Goal: Task Accomplishment & Management: Manage account settings

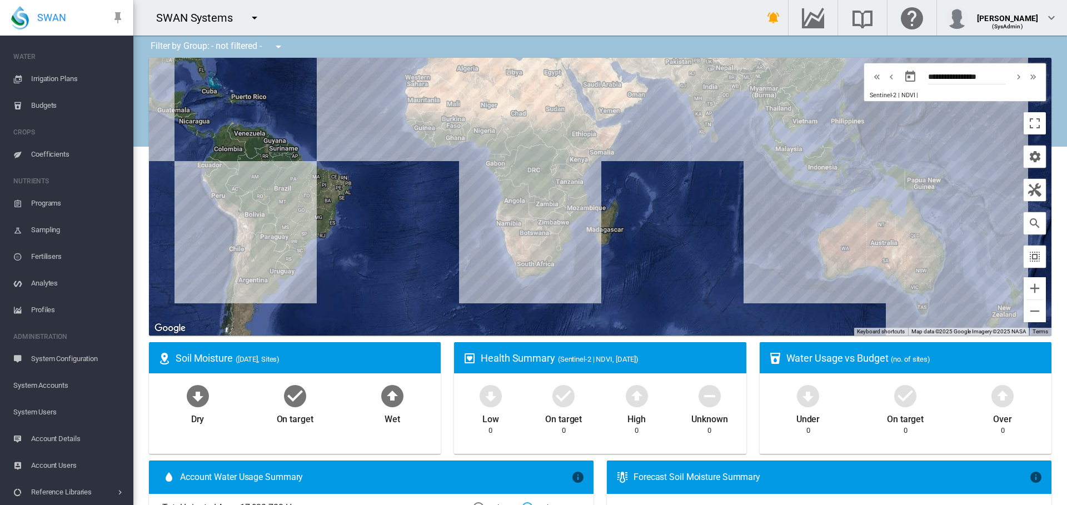
scroll to position [122, 0]
click at [61, 386] on span "System Accounts" at bounding box center [68, 385] width 111 height 27
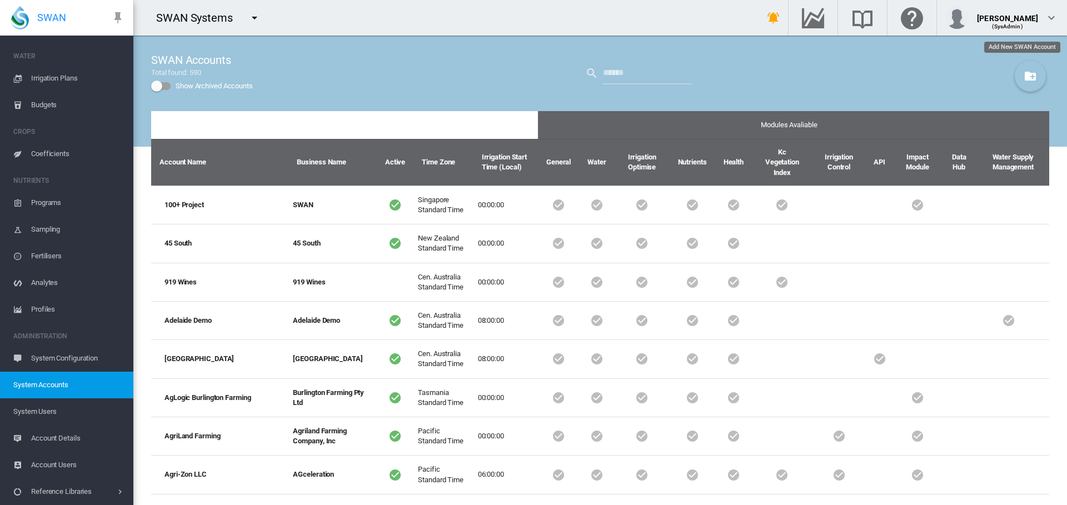
click at [1024, 76] on md-icon "icon-folder-plus" at bounding box center [1030, 75] width 13 height 13
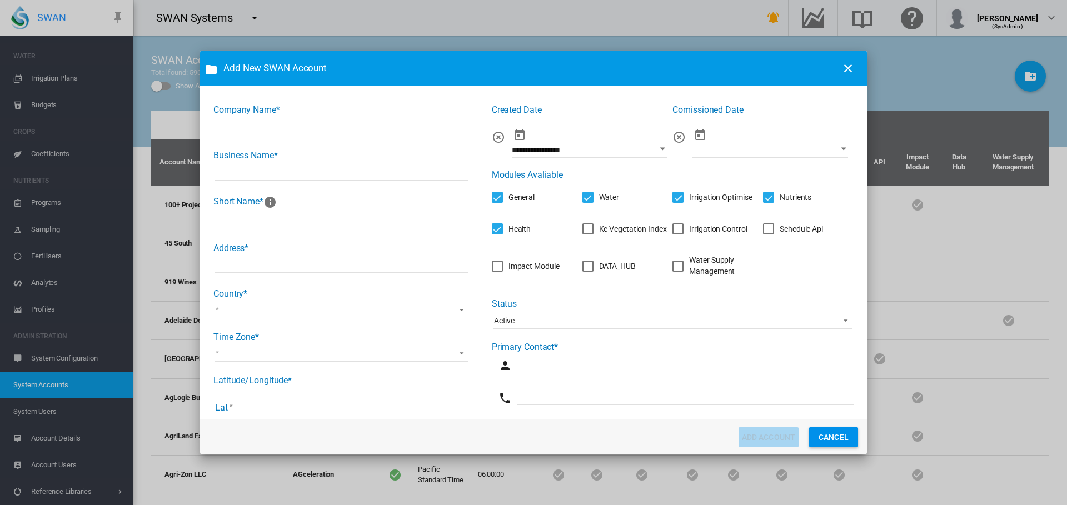
click at [278, 129] on input "Company Name* ..." at bounding box center [342, 126] width 254 height 17
type input "*"
drag, startPoint x: 295, startPoint y: 129, endPoint x: 187, endPoint y: 128, distance: 107.9
click at [187, 128] on div "**********" at bounding box center [533, 252] width 1067 height 505
type input "**********"
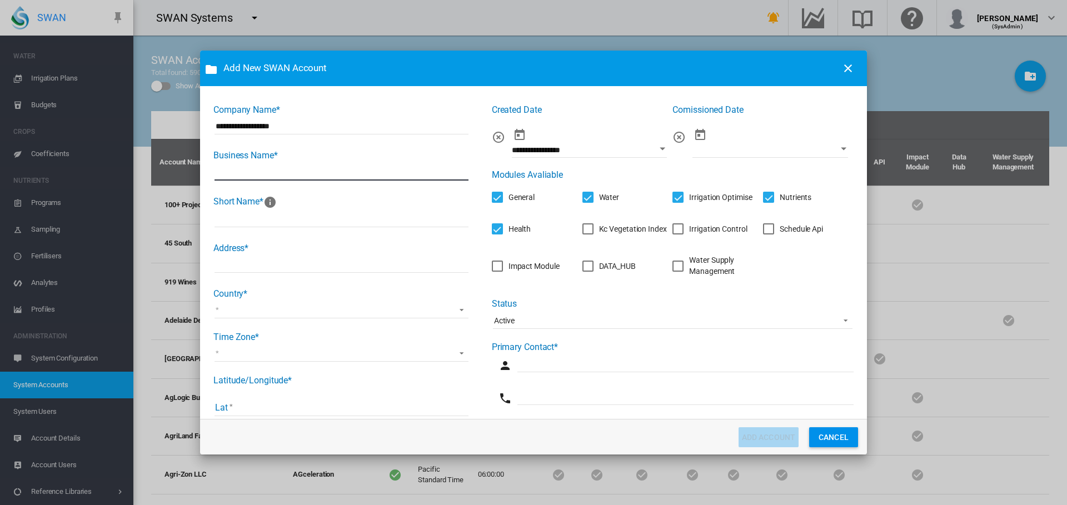
click at [260, 171] on input "Company Name* ..." at bounding box center [342, 172] width 254 height 17
paste input "**********"
type input "**********"
click at [235, 217] on input "Company Name* ..." at bounding box center [342, 219] width 254 height 17
type input "*******"
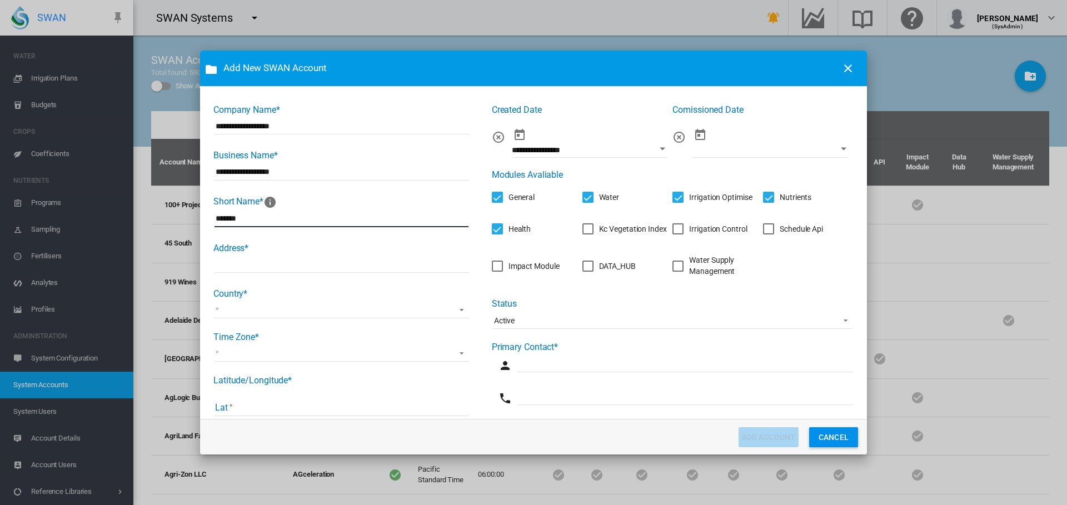
click at [264, 270] on input "Company Name* ..." at bounding box center [342, 264] width 254 height 17
type input "**********"
click at [271, 305] on md-select "Afghanistan Albania Algeria American Samoa Andorra Angola Anguilla Antigua and …" at bounding box center [342, 310] width 254 height 17
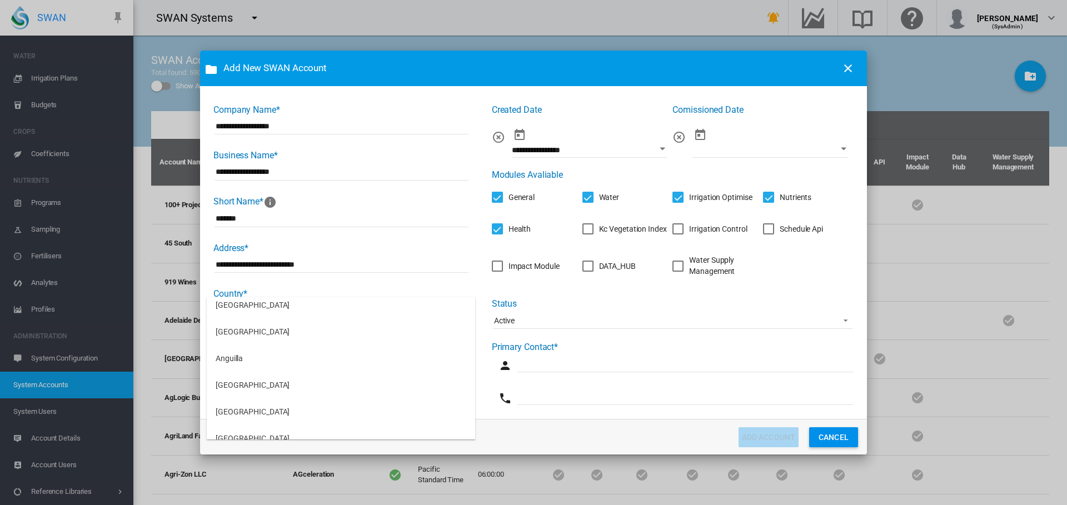
scroll to position [222, 0]
click at [254, 376] on md-option "Australia" at bounding box center [341, 382] width 269 height 27
click at [255, 353] on md-select "(UTC-12:00) International Date Line West (UTC-11:00) Coordinated Universal Time…" at bounding box center [342, 353] width 254 height 17
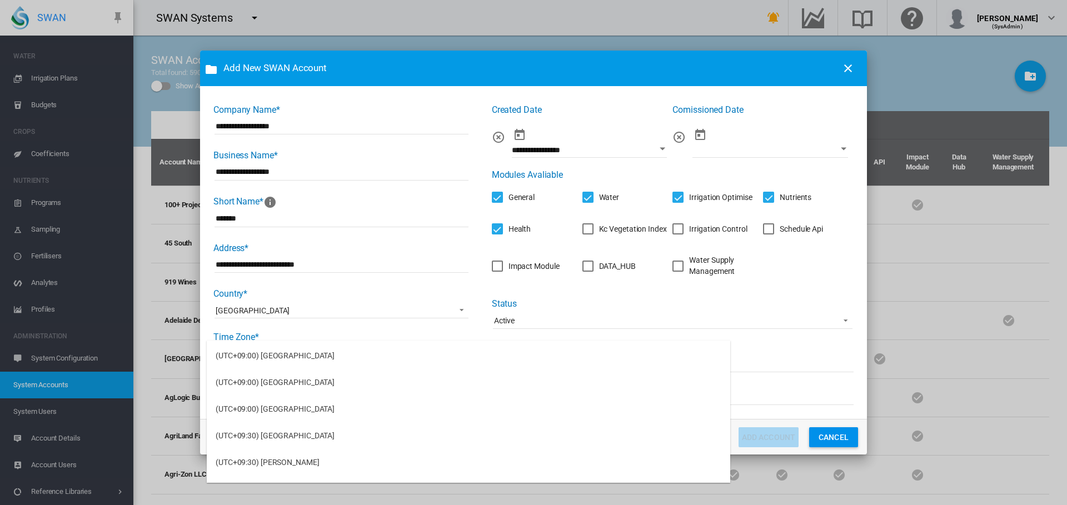
scroll to position [3058, 0]
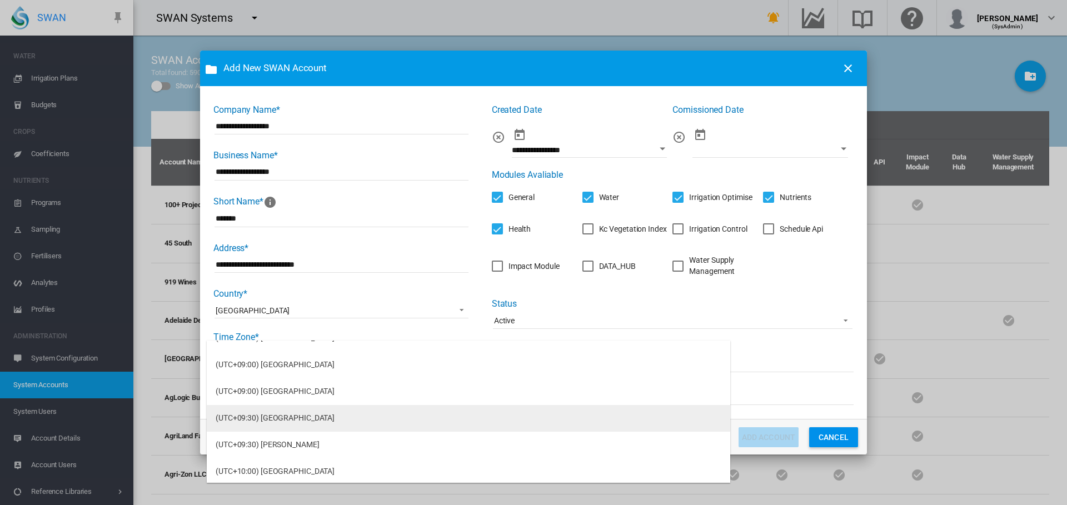
click at [273, 415] on div "(UTC+09:30) Adelaide" at bounding box center [275, 418] width 119 height 11
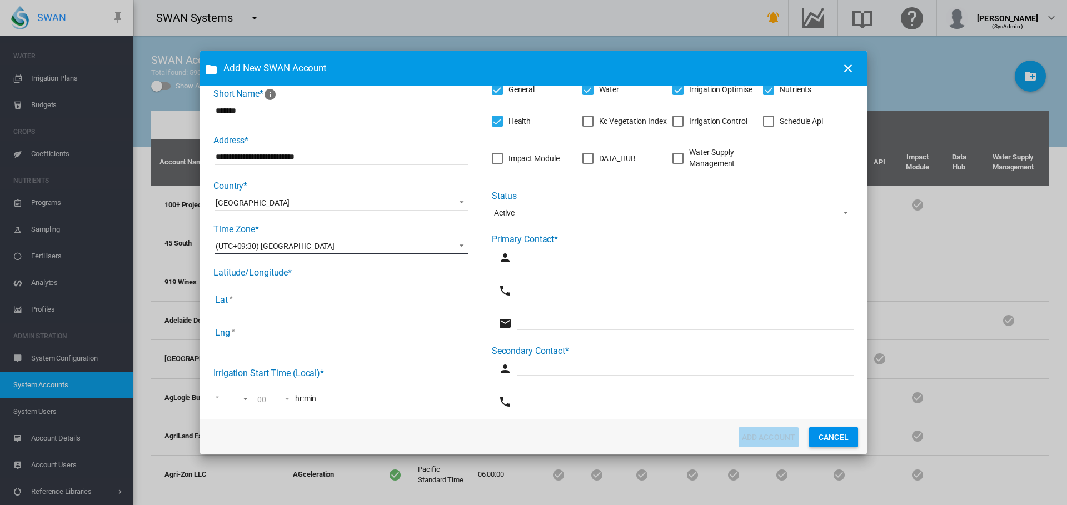
scroll to position [111, 0]
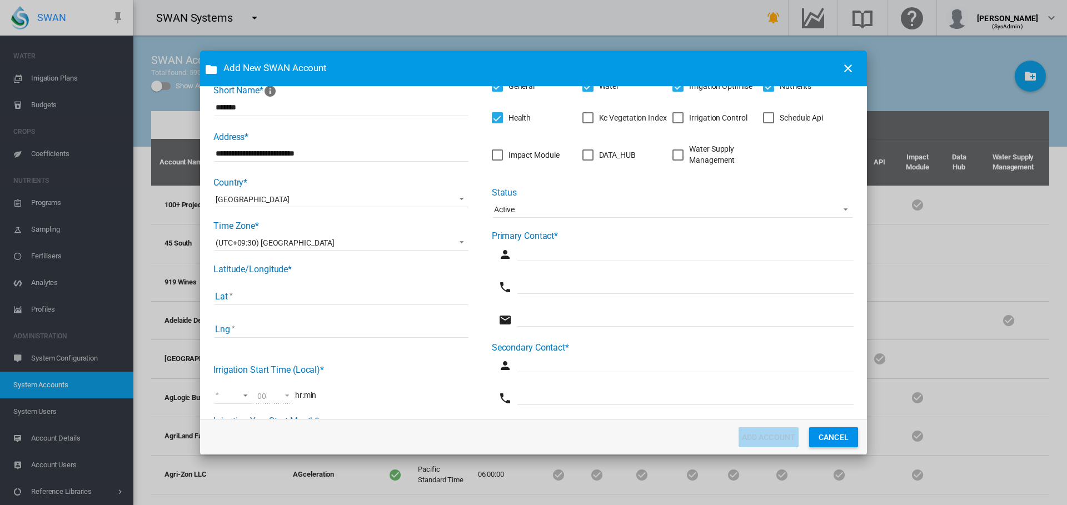
click at [267, 300] on input "Lat" at bounding box center [342, 297] width 254 height 17
type input "******"
click at [252, 329] on input "Lng" at bounding box center [342, 329] width 254 height 17
type input "******"
click at [245, 396] on md-select "00 01 02 03 04 05 06 07 08 09 10 11 12 13 14 15 16 17 18 19 20 21 22 23" at bounding box center [234, 395] width 38 height 17
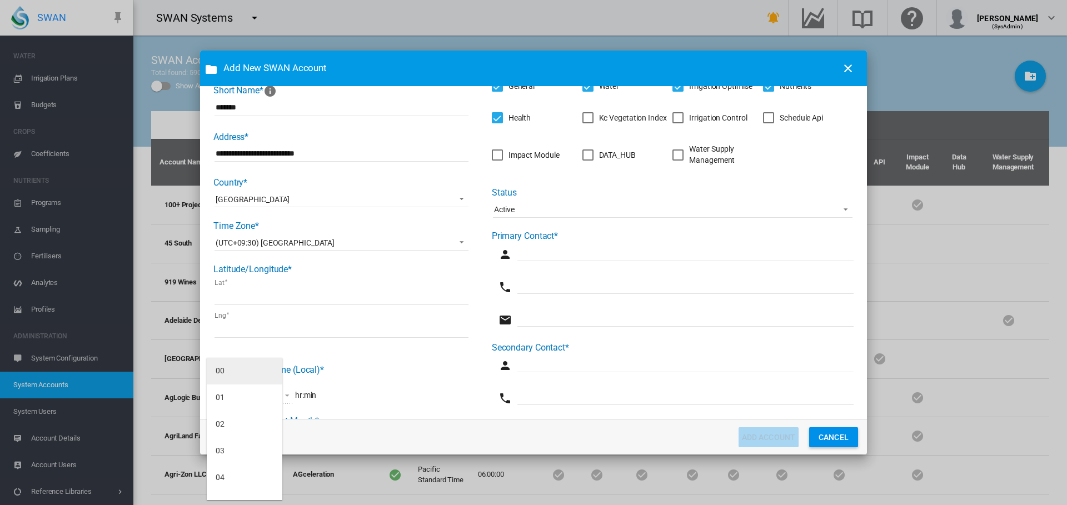
click at [244, 370] on md-option "00" at bounding box center [245, 371] width 76 height 27
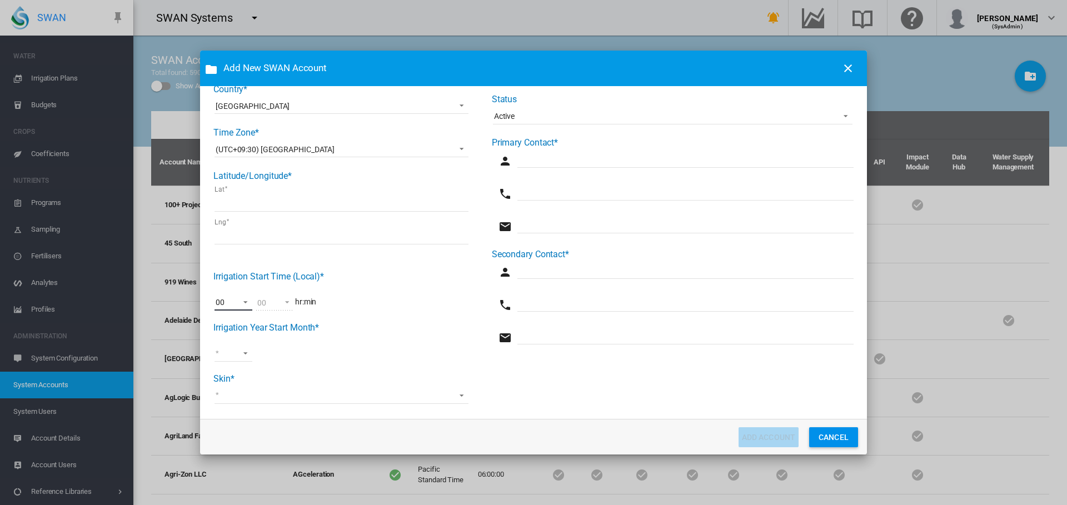
scroll to position [215, 0]
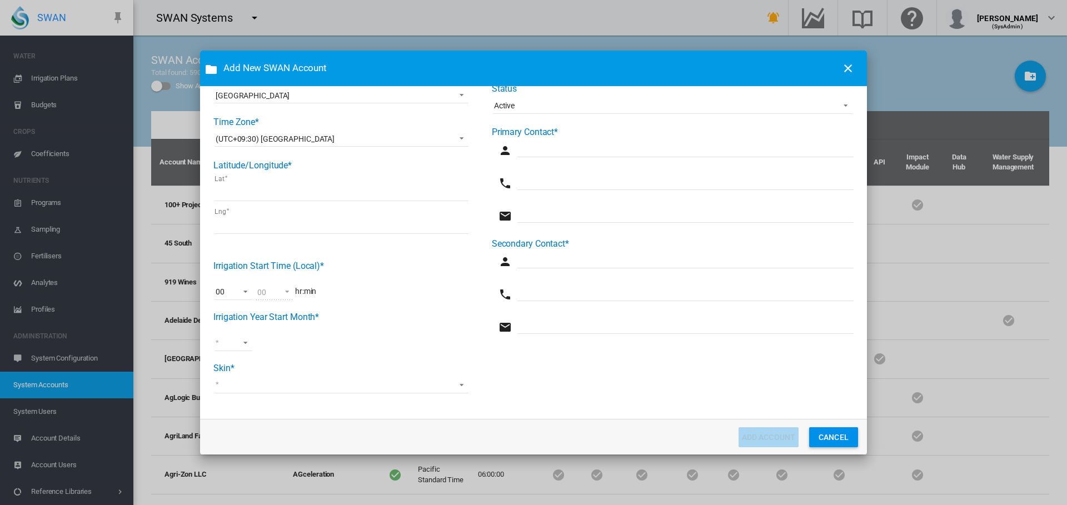
click at [243, 345] on md-select "Jan Feb Mar Apr May Jun Jul Aug Sept Oct Nov Dec" at bounding box center [234, 343] width 38 height 17
click at [239, 339] on md-option "[DATE]" at bounding box center [245, 337] width 76 height 27
click at [264, 387] on md-select "Swan Precision Farming Water Logix iQ HydroSMART SA Water Matanuska" at bounding box center [342, 385] width 254 height 17
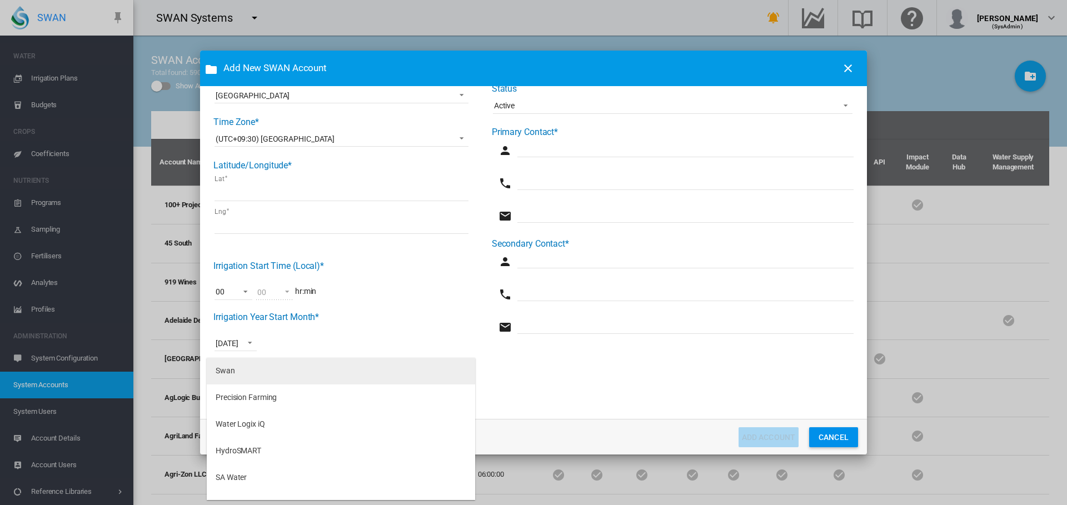
click at [262, 372] on md-option "Swan" at bounding box center [341, 371] width 269 height 27
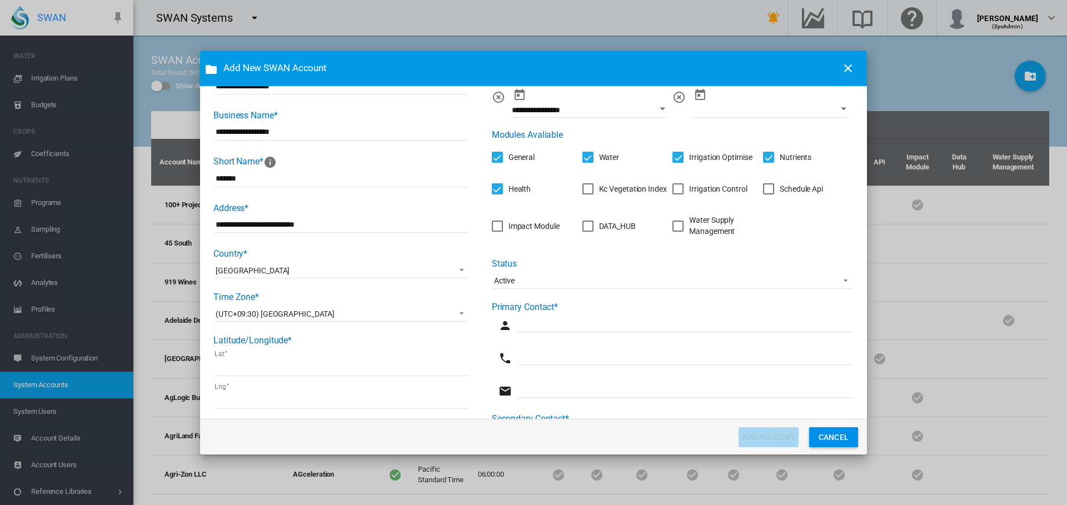
scroll to position [56, 0]
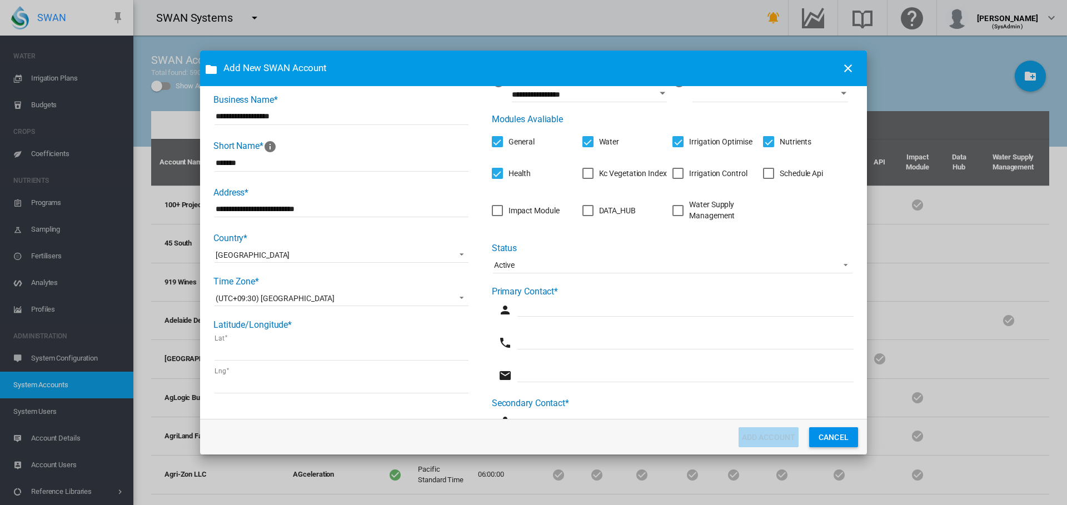
click at [551, 305] on input "Company Name* ..." at bounding box center [686, 308] width 336 height 17
type input "**********"
click at [530, 375] on input "Company Name* ..." at bounding box center [686, 374] width 336 height 17
paste input "**********"
click at [559, 374] on input "**********" at bounding box center [686, 374] width 336 height 17
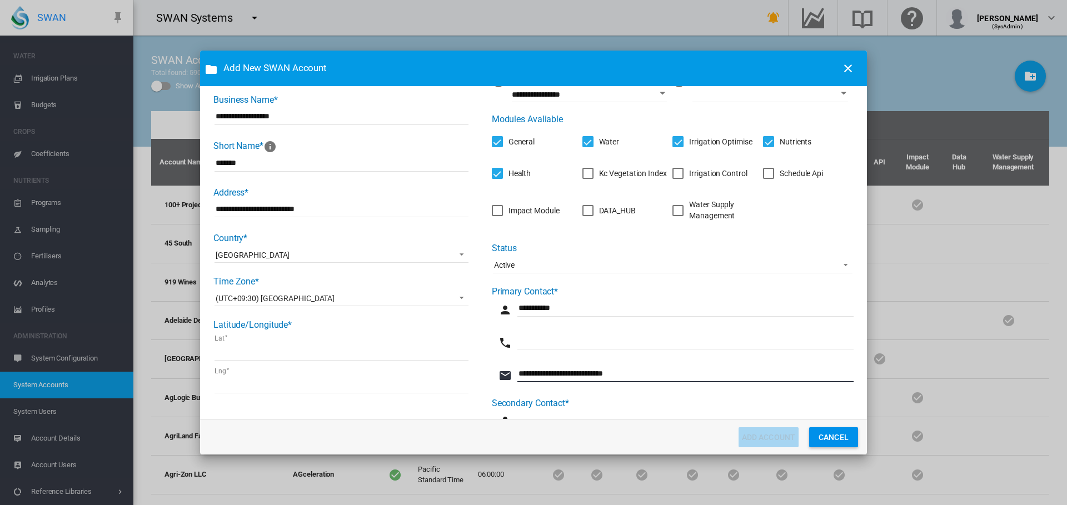
click at [651, 375] on input "**********" at bounding box center [686, 374] width 336 height 17
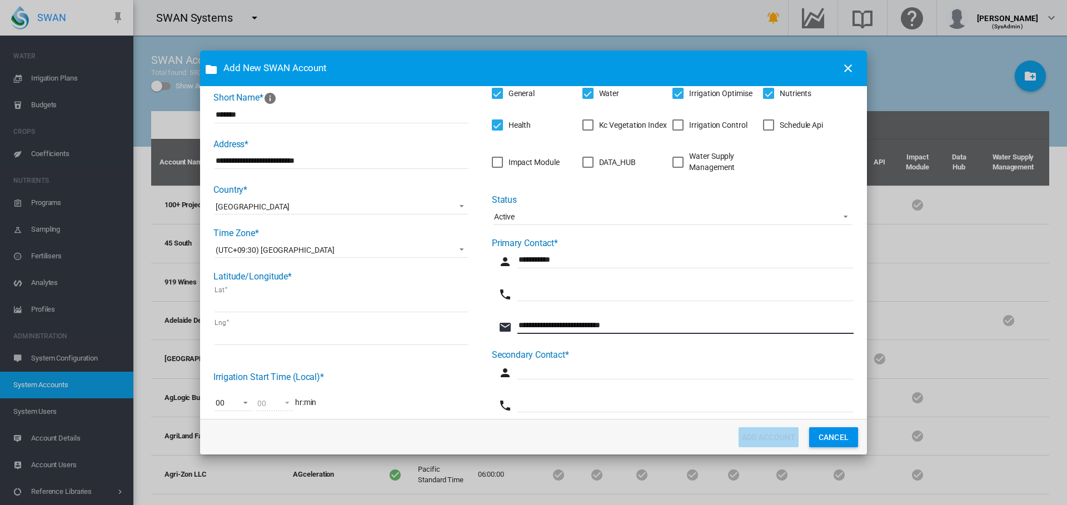
scroll to position [167, 0]
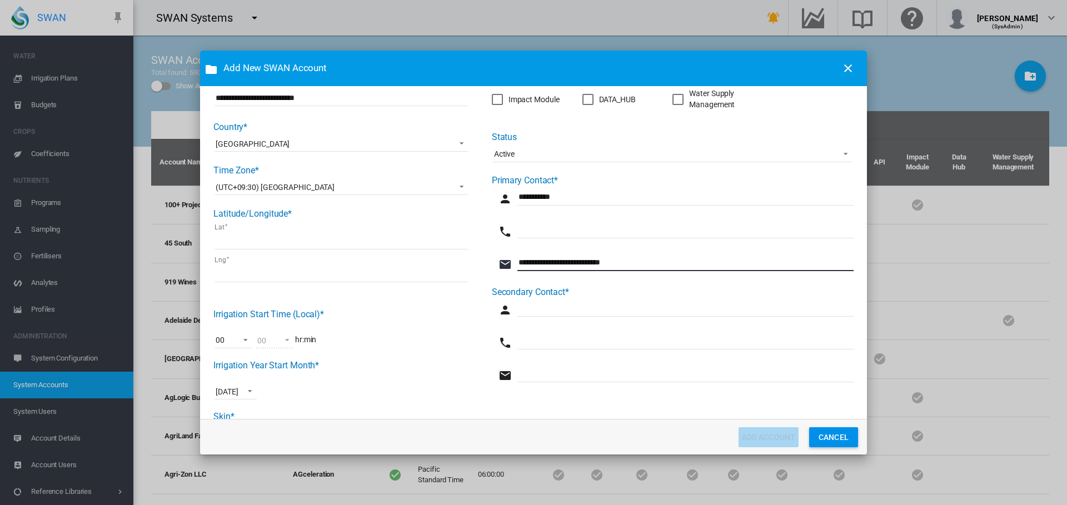
type input "**********"
click at [568, 233] on input "Company Name* ..." at bounding box center [686, 230] width 336 height 17
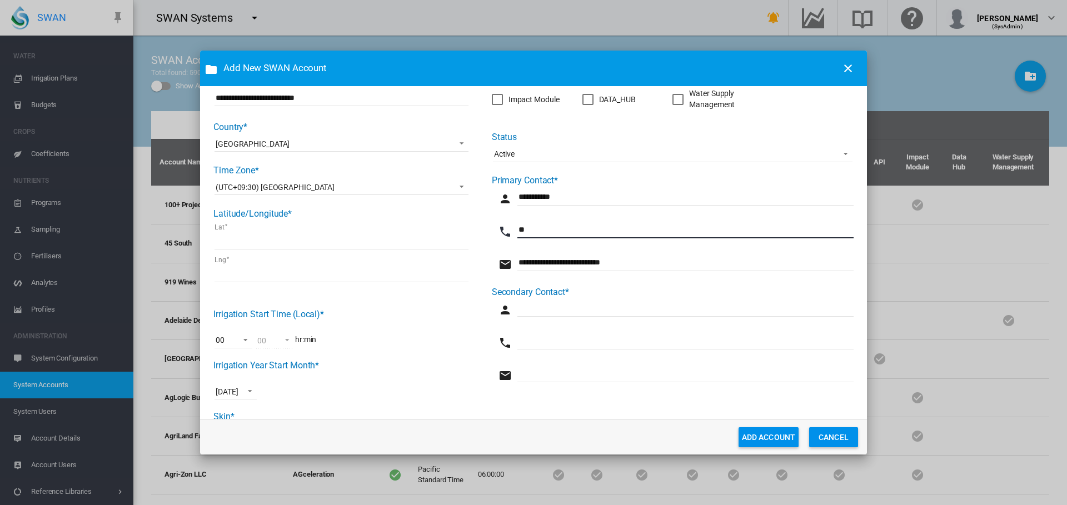
type input "**"
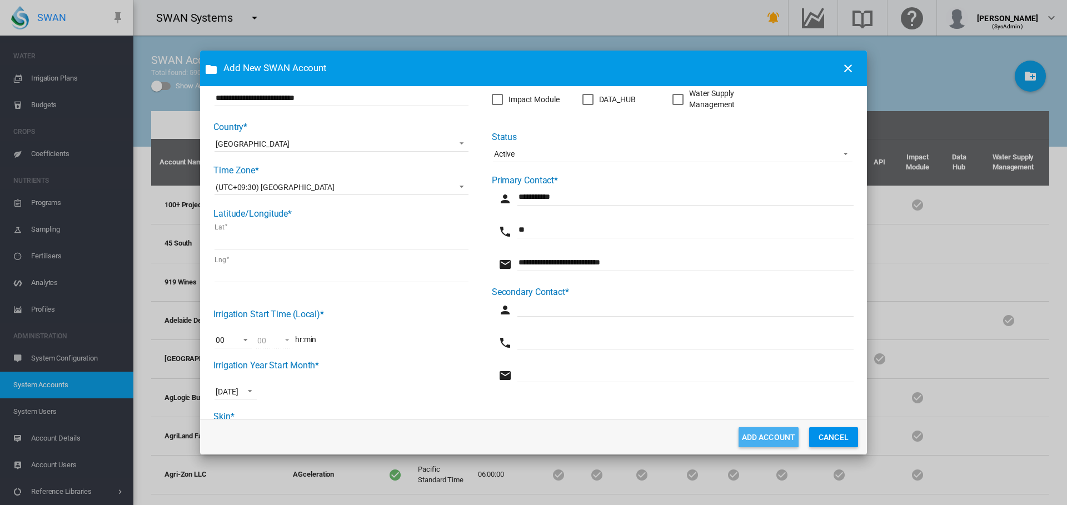
click at [779, 435] on button "ADD ACCOUNT" at bounding box center [769, 438] width 61 height 20
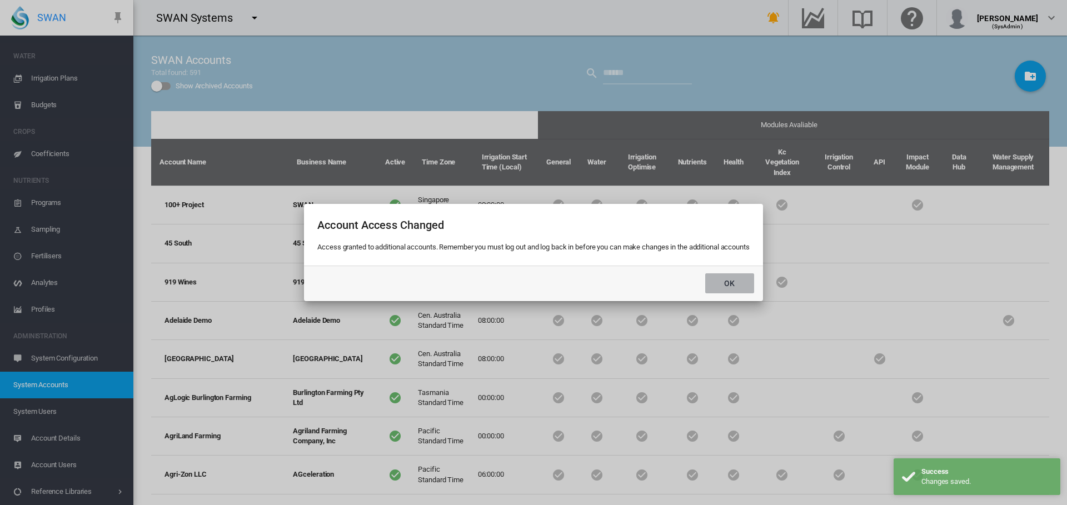
click at [730, 282] on button "OK" at bounding box center [729, 284] width 49 height 20
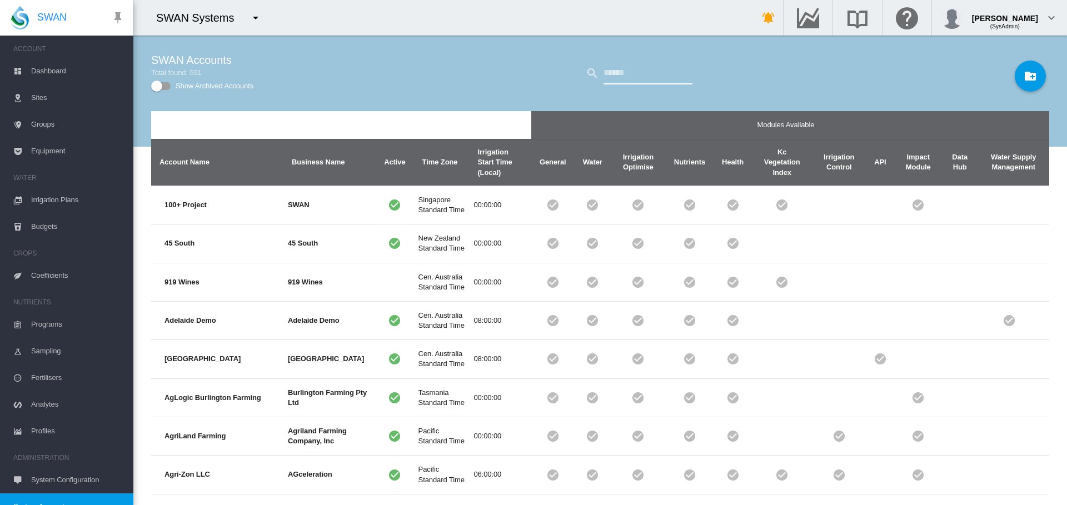
click at [653, 74] on input "text" at bounding box center [648, 73] width 89 height 22
click at [33, 69] on span "Dashboard" at bounding box center [77, 71] width 93 height 27
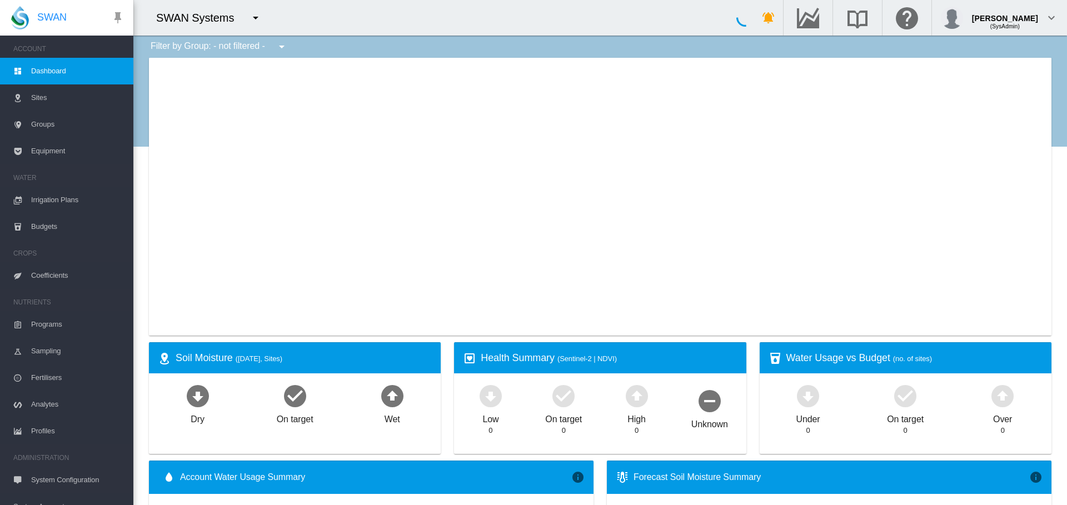
click at [255, 18] on md-icon "icon-menu-down" at bounding box center [255, 17] width 13 height 13
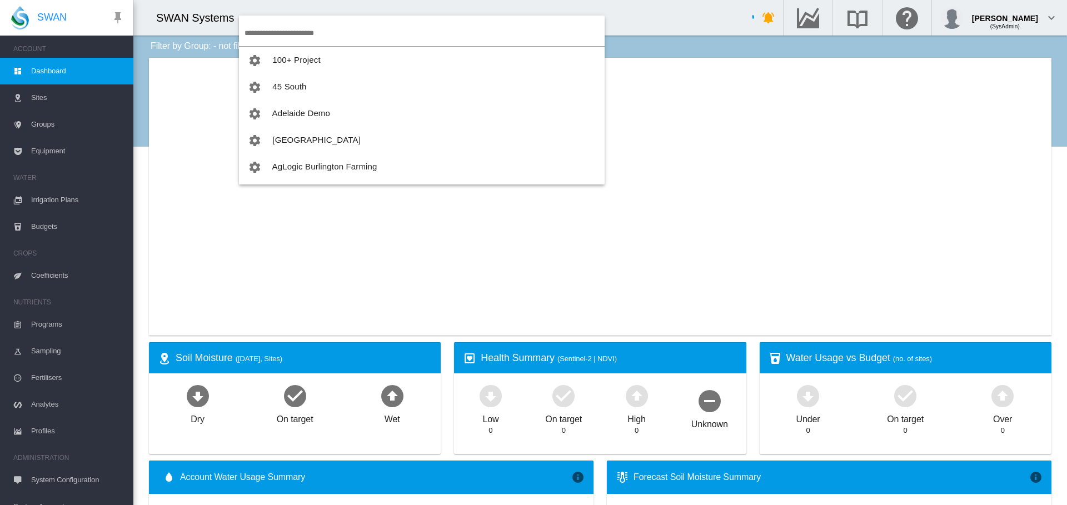
click at [256, 27] on input "search" at bounding box center [425, 33] width 360 height 26
type input "*"
type input "**********"
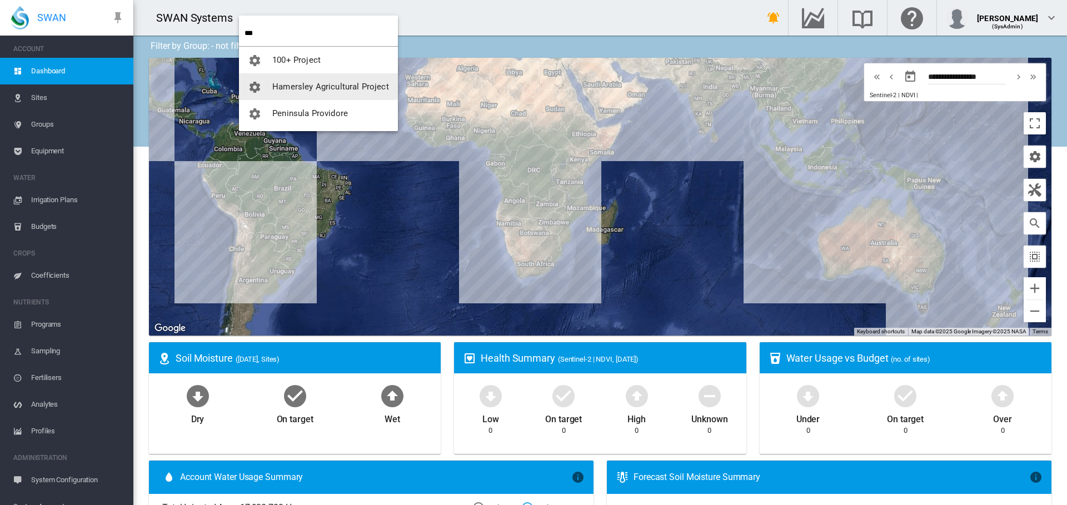
type input "***"
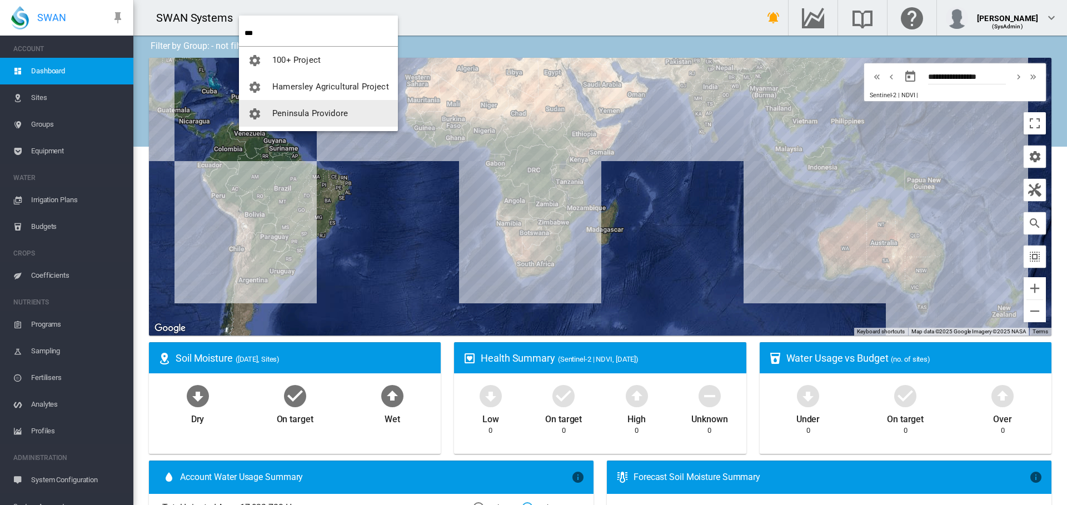
click at [313, 121] on button "Peninsula Providore" at bounding box center [318, 113] width 159 height 27
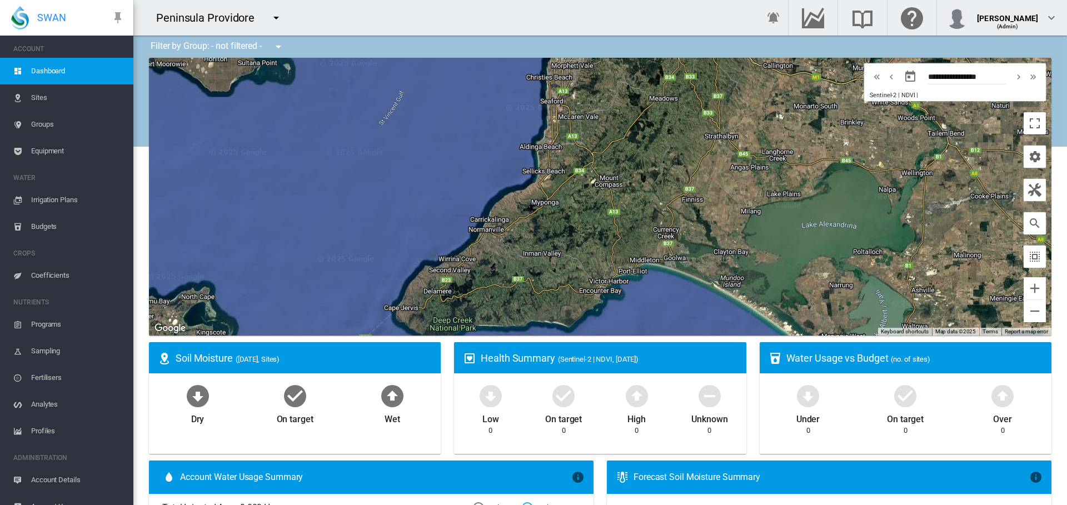
click at [40, 98] on span "Sites" at bounding box center [77, 98] width 93 height 27
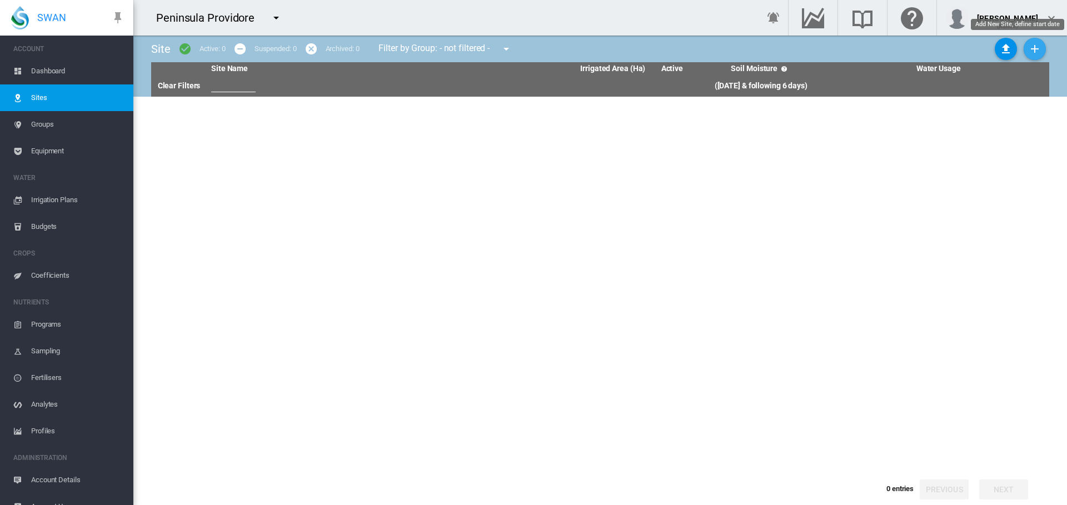
click at [1032, 48] on md-icon "icon-plus" at bounding box center [1034, 48] width 13 height 13
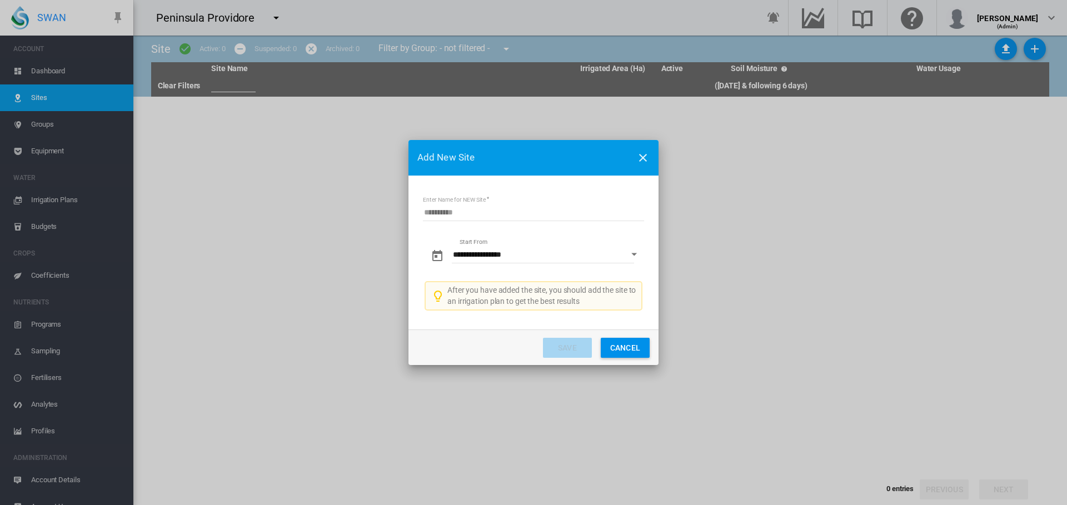
click at [626, 255] on button "Open calendar" at bounding box center [634, 255] width 20 height 20
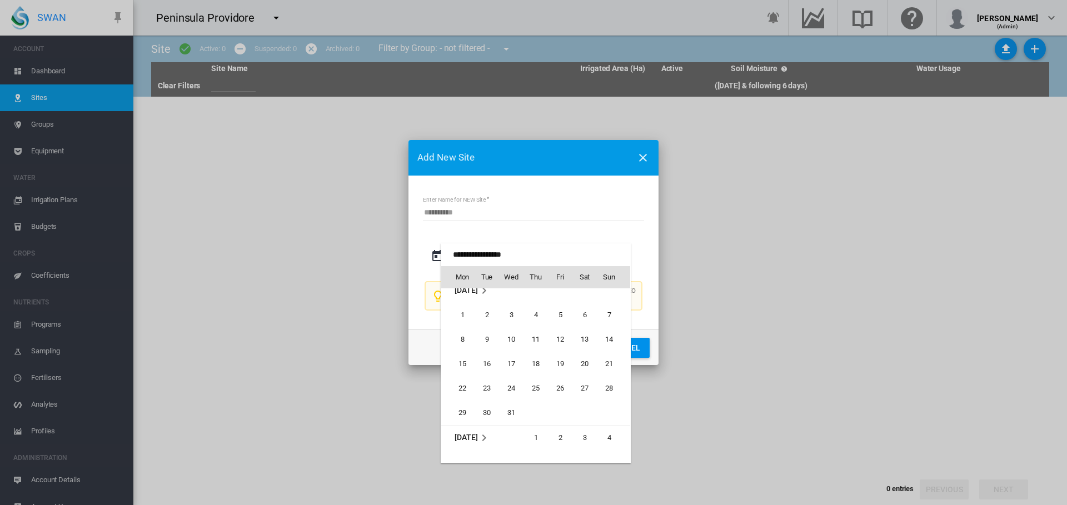
scroll to position [255462, 0]
click at [455, 316] on span "1" at bounding box center [462, 320] width 22 height 22
type input "**********"
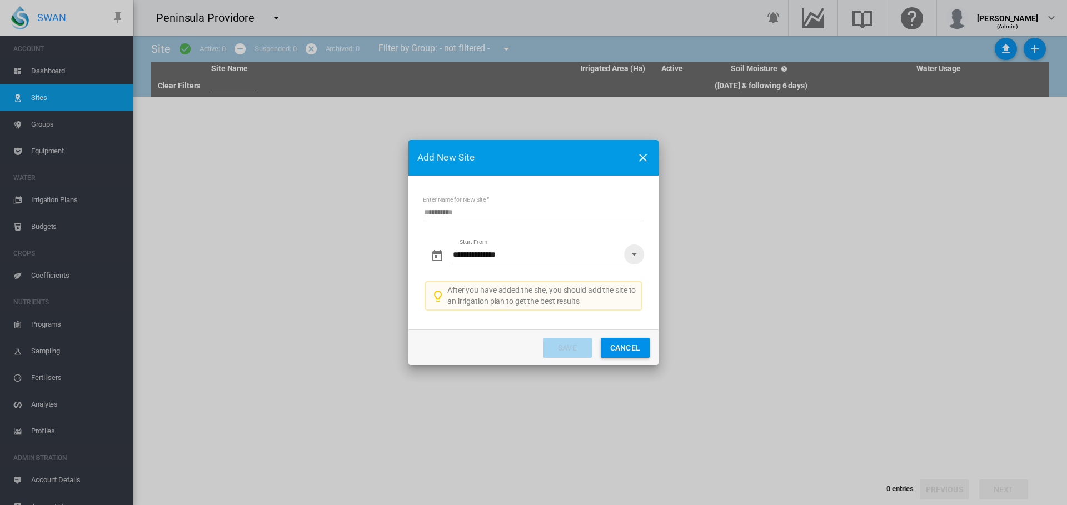
click at [633, 346] on button "Cancel" at bounding box center [625, 348] width 49 height 20
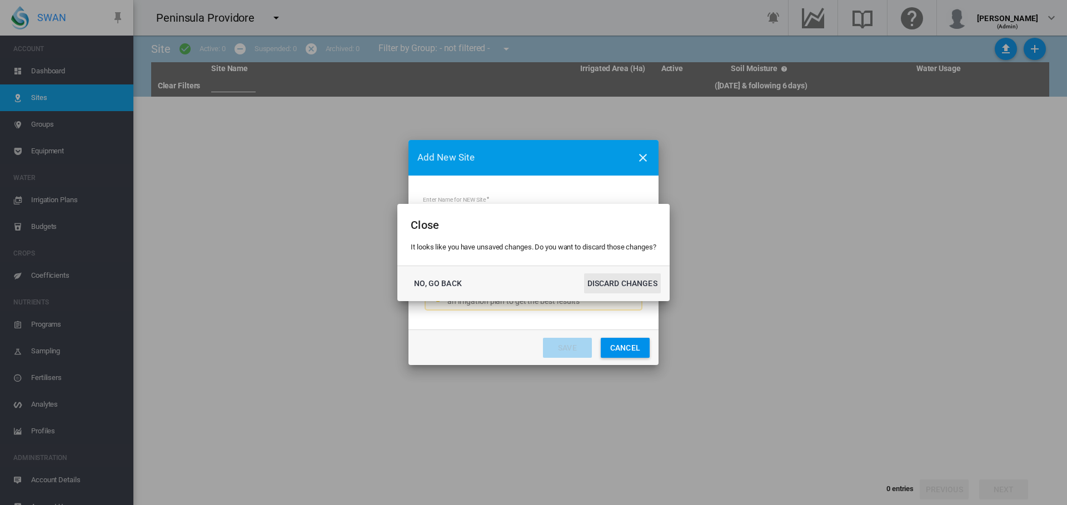
click at [627, 284] on button "DISCARD CHANGES" at bounding box center [622, 284] width 77 height 20
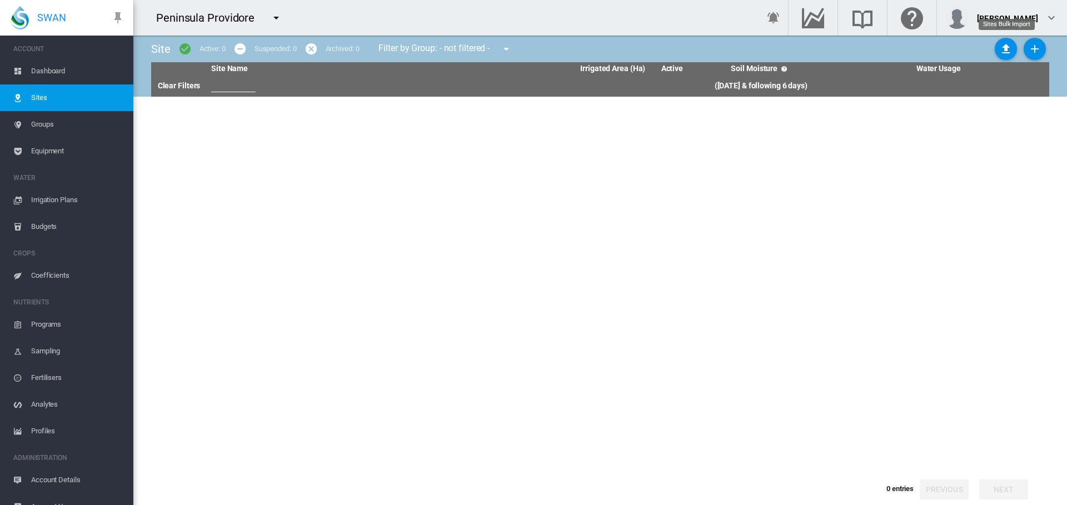
click at [1005, 48] on md-icon "icon-upload" at bounding box center [1006, 48] width 13 height 13
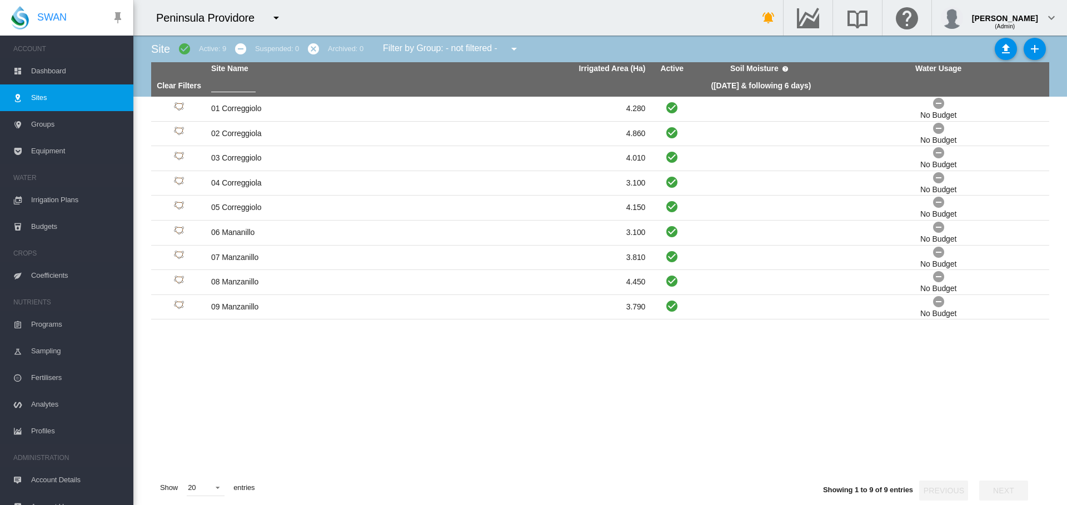
click at [64, 71] on span "Dashboard" at bounding box center [77, 71] width 93 height 27
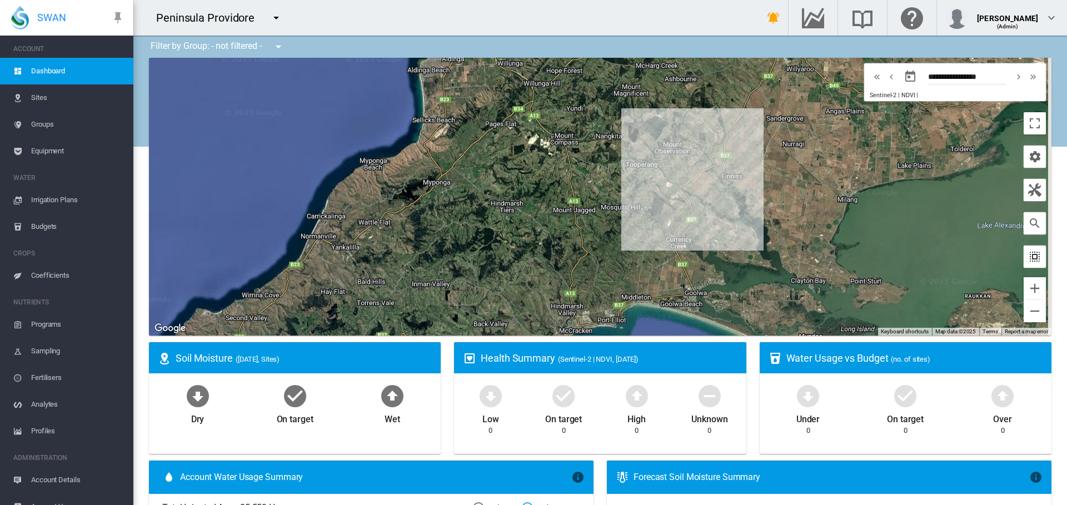
click at [1030, 260] on md-icon "icon-select-all" at bounding box center [1034, 256] width 13 height 13
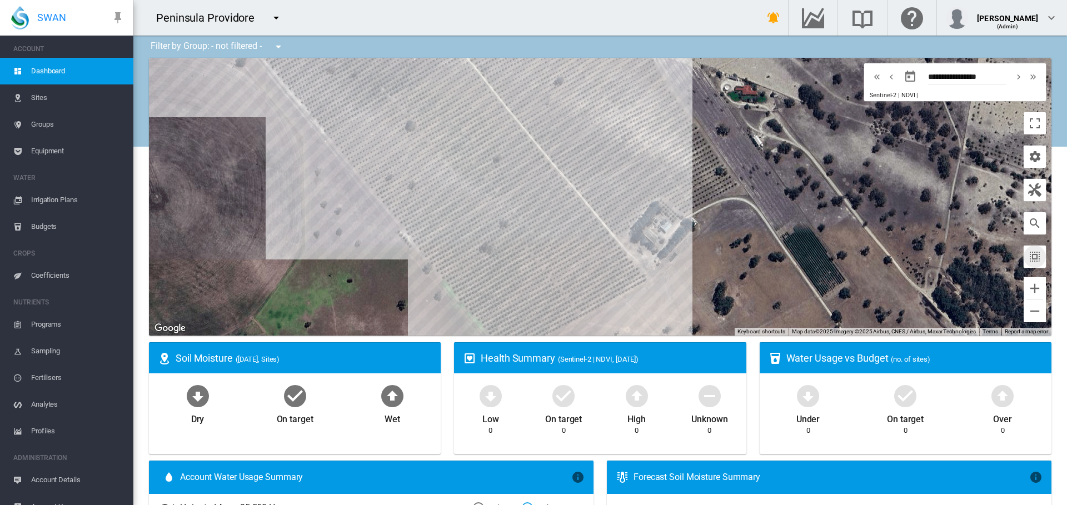
click at [554, 266] on div at bounding box center [600, 197] width 903 height 278
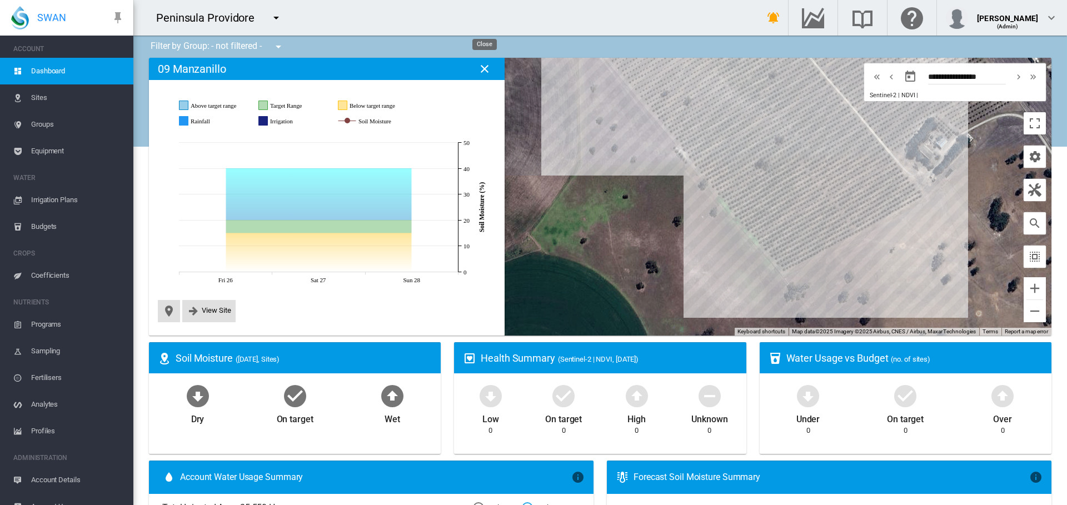
click at [480, 71] on md-icon "icon-close" at bounding box center [484, 68] width 13 height 13
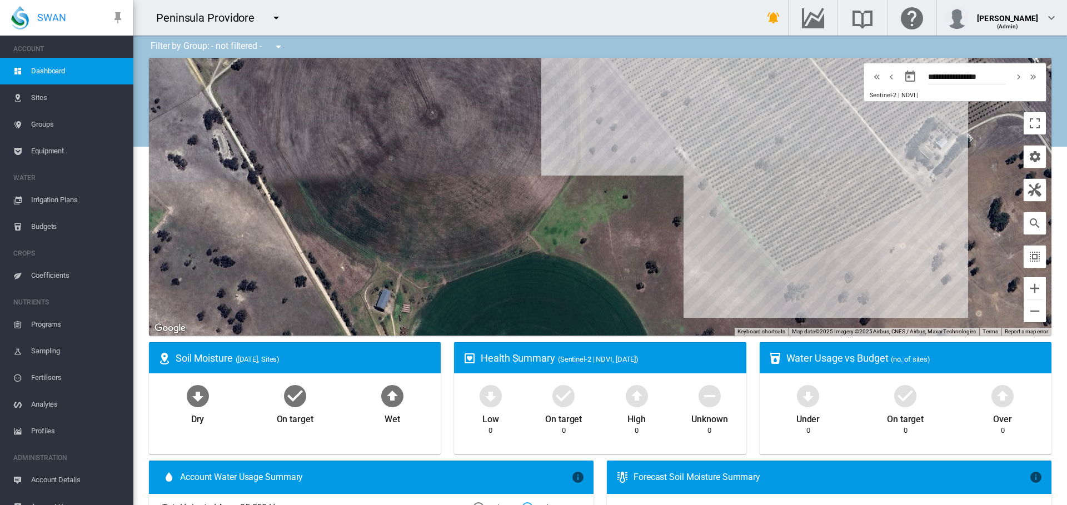
click at [33, 99] on span "Sites" at bounding box center [77, 98] width 93 height 27
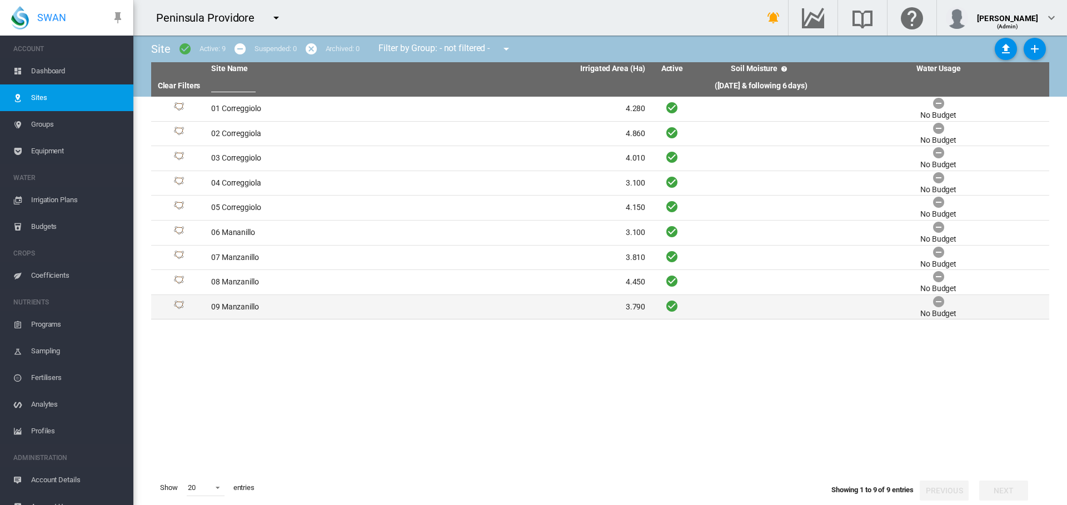
click at [245, 310] on td "09 Manzanillo" at bounding box center [318, 307] width 222 height 24
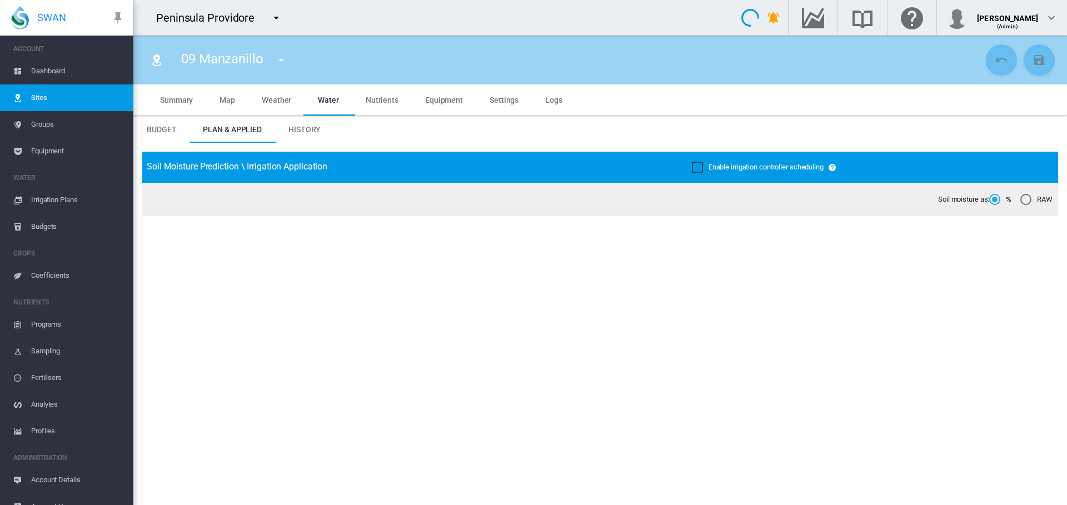
type input "**********"
type input "****"
type input "*********"
type input "**"
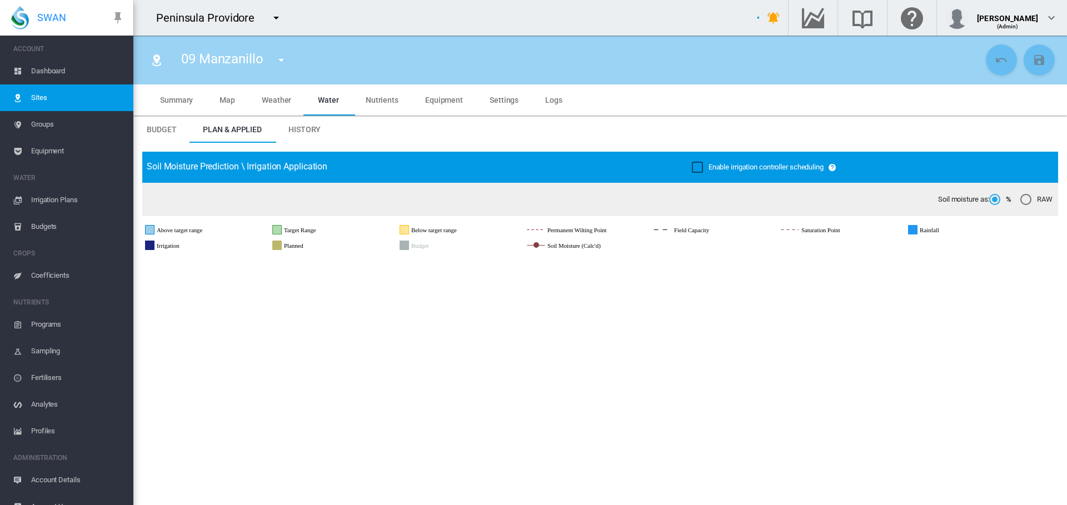
click at [187, 99] on span "Summary" at bounding box center [176, 100] width 33 height 9
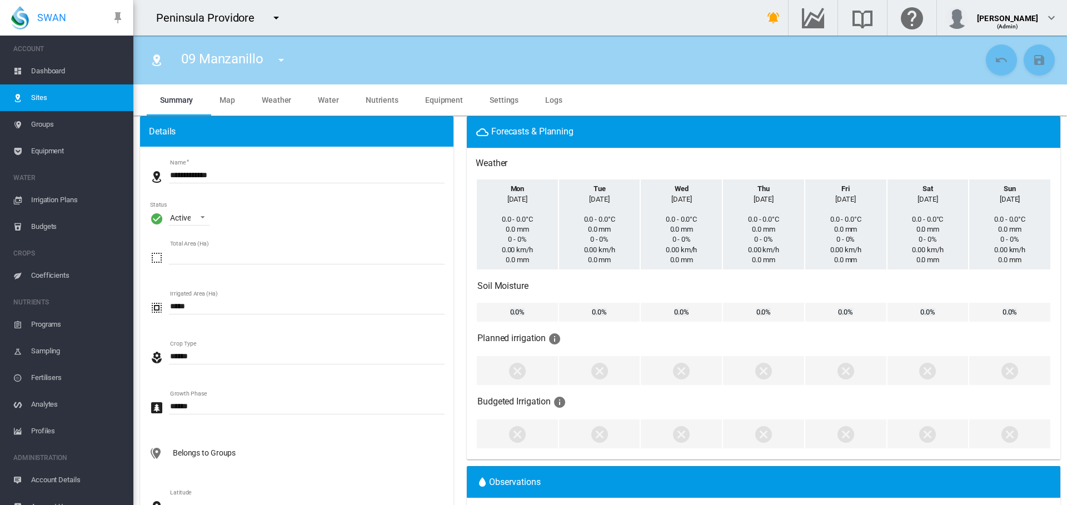
click at [178, 175] on input "**********" at bounding box center [307, 175] width 276 height 17
type input "**********"
click at [189, 303] on input "Irrigated Area (Ha)" at bounding box center [307, 306] width 276 height 17
click at [1033, 58] on md-icon "icon-content-save" at bounding box center [1039, 59] width 13 height 13
click at [495, 97] on span "Settings" at bounding box center [504, 100] width 29 height 9
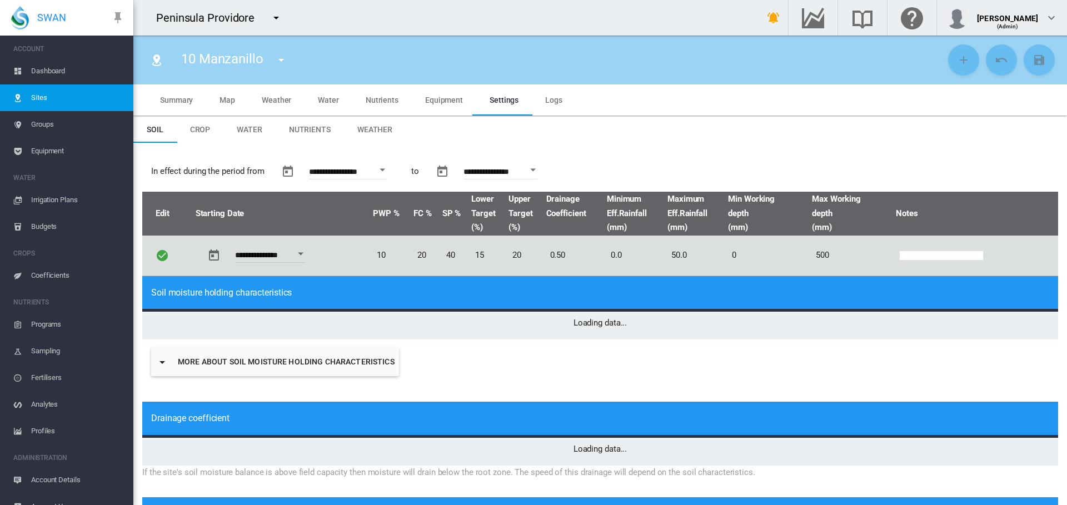
type input "*"
type input "**"
type input "****"
type input "***"
type input "****"
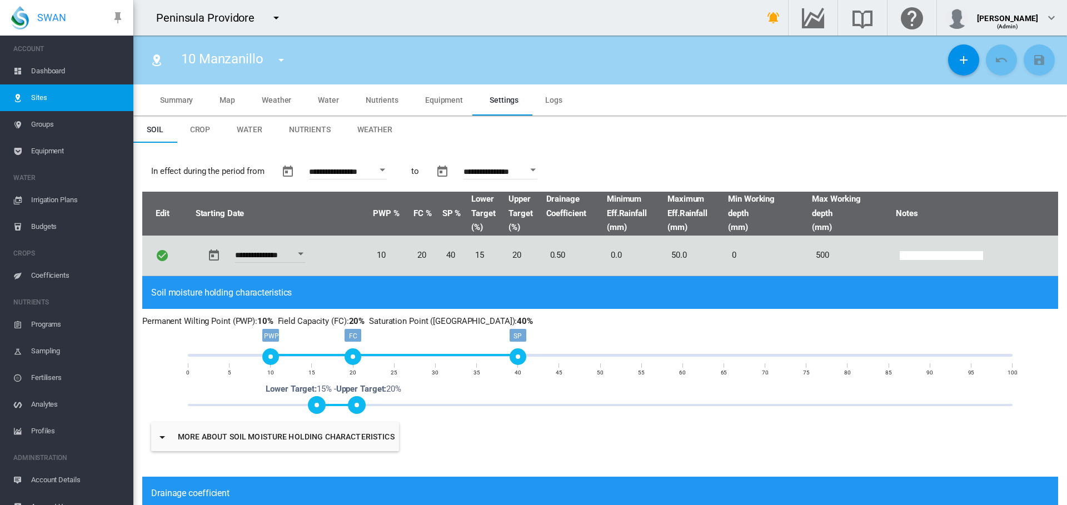
click at [242, 126] on span "Water" at bounding box center [250, 129] width 26 height 9
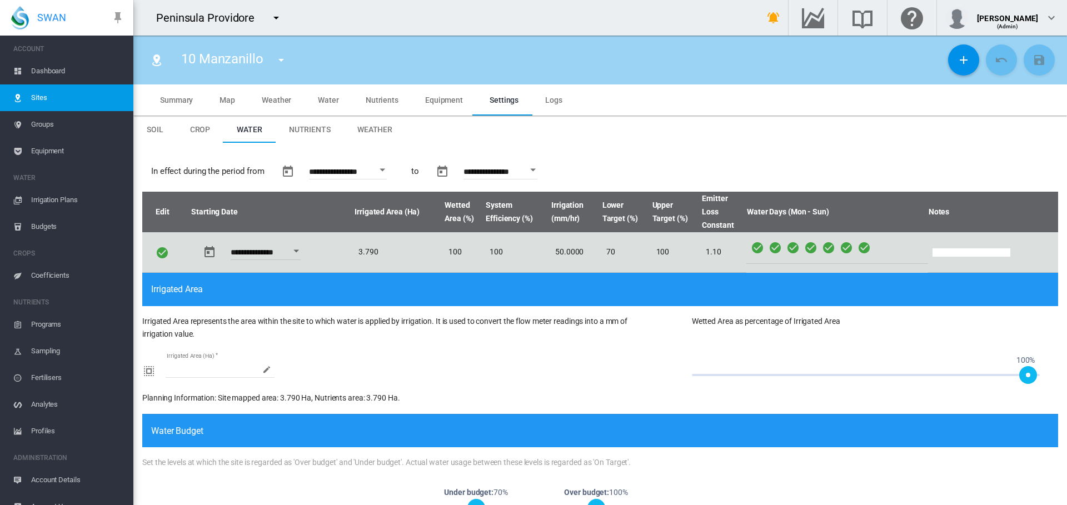
click at [228, 98] on span "Map" at bounding box center [228, 100] width 16 height 9
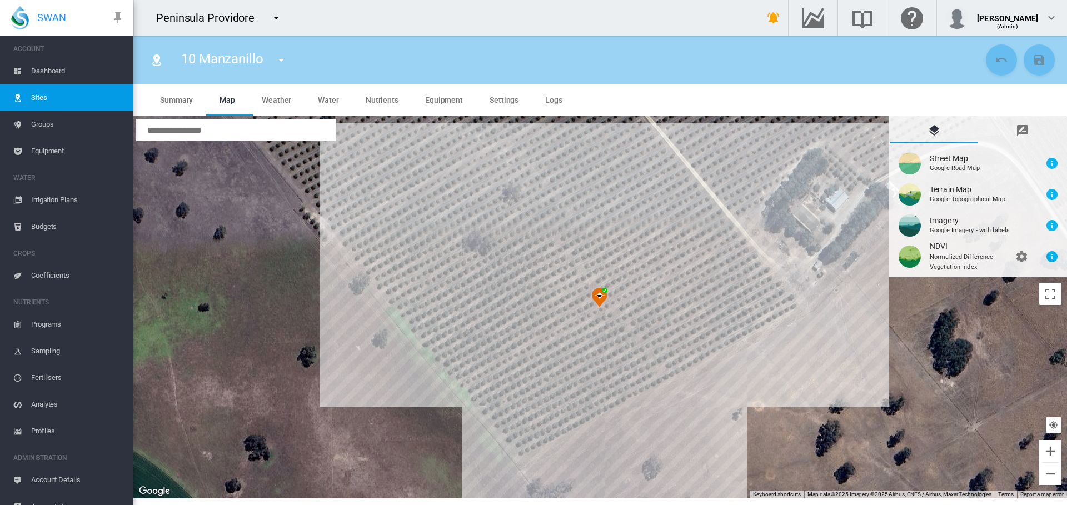
click at [332, 98] on span "Water" at bounding box center [328, 100] width 21 height 9
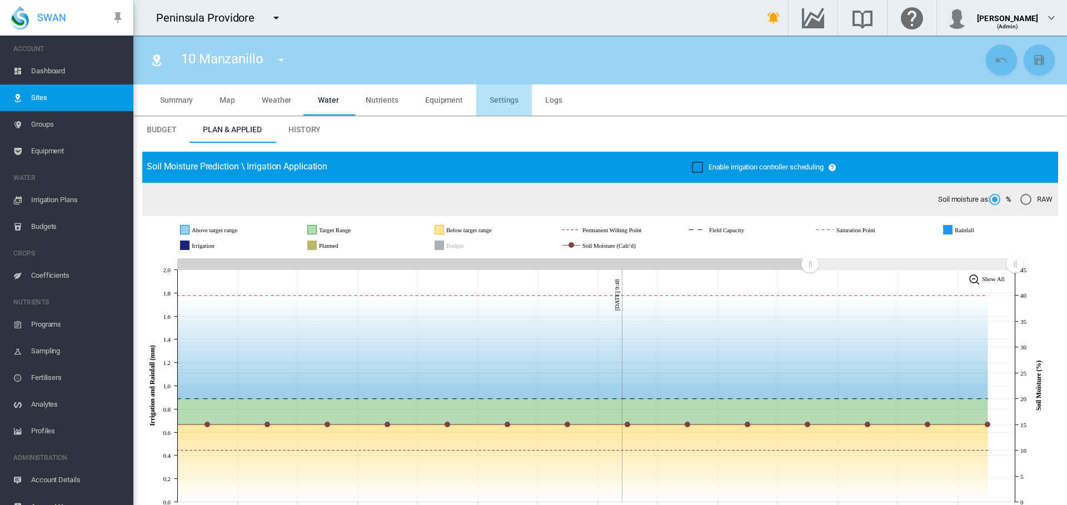
click at [494, 100] on span "Settings" at bounding box center [504, 100] width 29 height 9
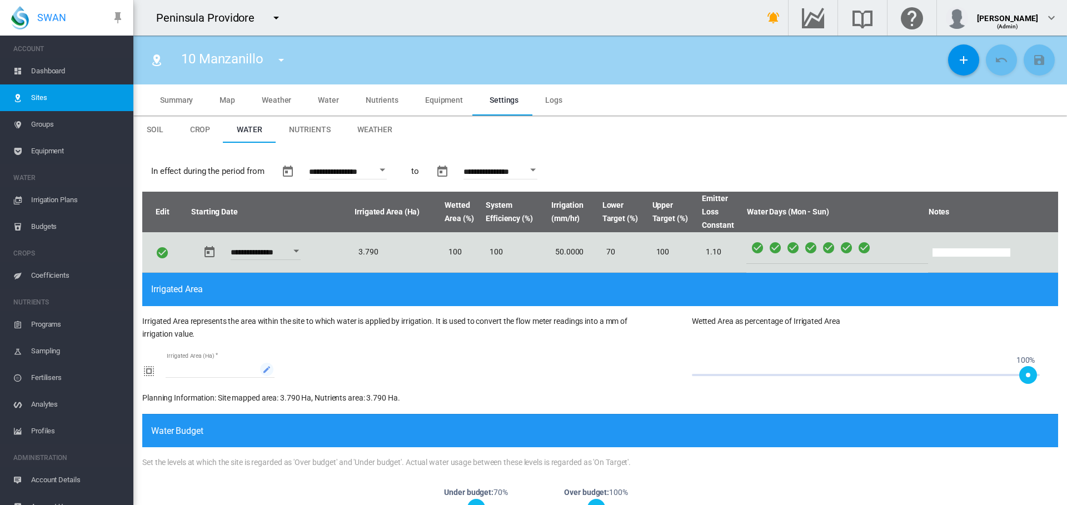
click at [266, 367] on md-icon "icon-pencil" at bounding box center [266, 369] width 9 height 9
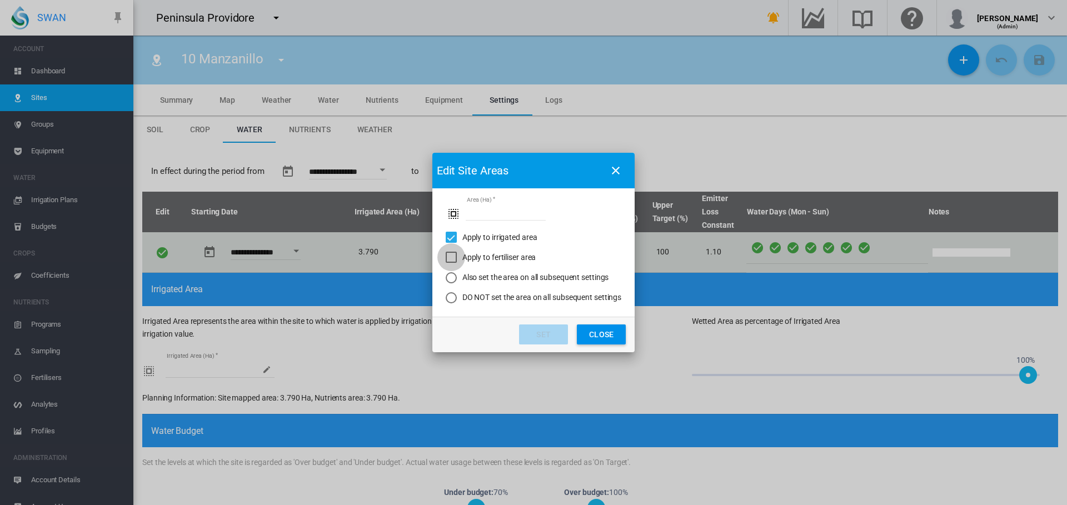
click at [446, 255] on div "Apply to fertiliser area" at bounding box center [451, 257] width 11 height 11
click at [452, 276] on div "Also set the area on all subsequent settings" at bounding box center [451, 277] width 11 height 11
drag, startPoint x: 486, startPoint y: 210, endPoint x: 445, endPoint y: 217, distance: 41.8
click at [446, 217] on md-input-container "Area (Ha) ****" at bounding box center [496, 212] width 100 height 19
type input "****"
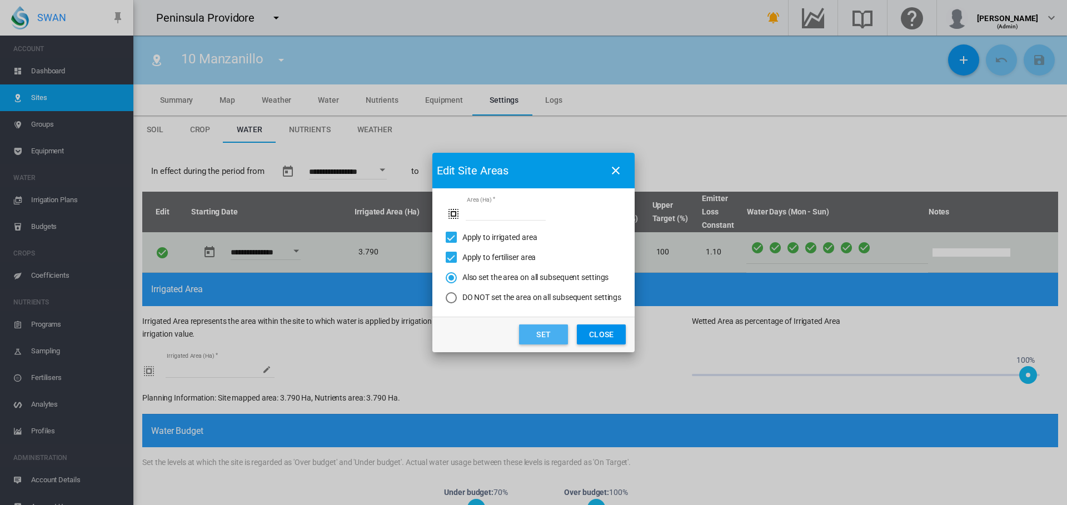
click at [539, 334] on button "Set" at bounding box center [543, 335] width 49 height 20
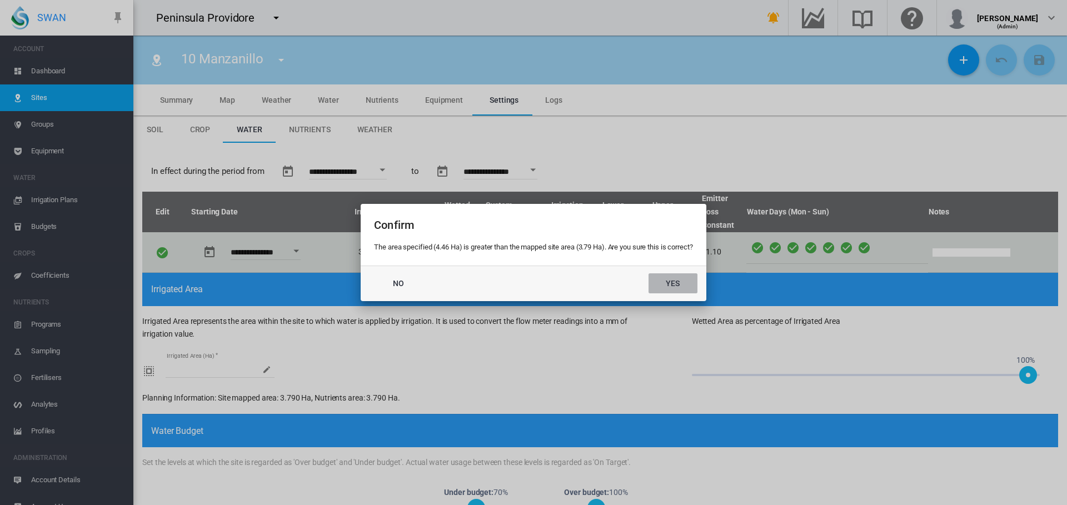
click at [673, 289] on button "Yes" at bounding box center [673, 284] width 49 height 20
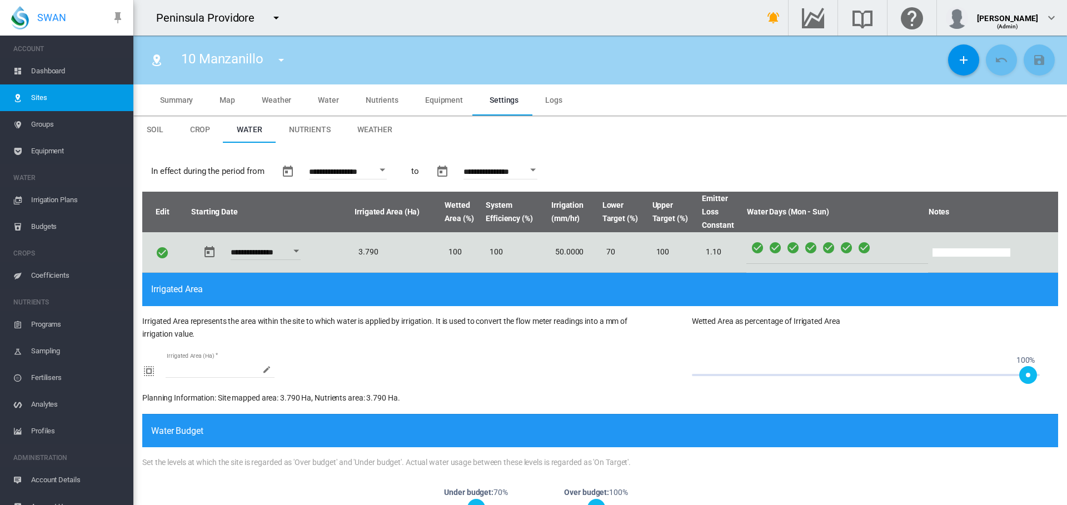
type input "****"
click at [1035, 58] on md-icon "icon-content-save" at bounding box center [1039, 59] width 13 height 13
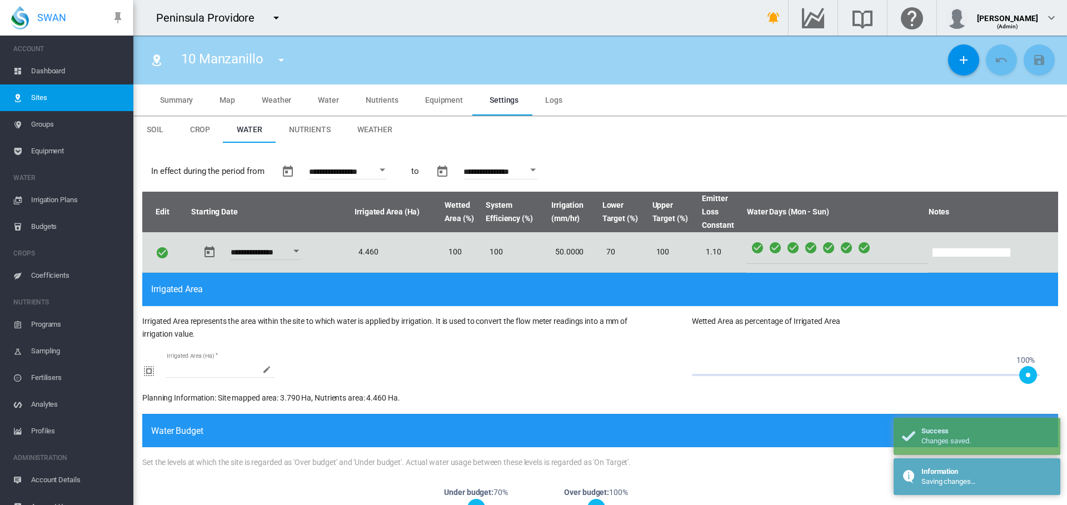
click at [41, 96] on span "Sites" at bounding box center [77, 98] width 93 height 27
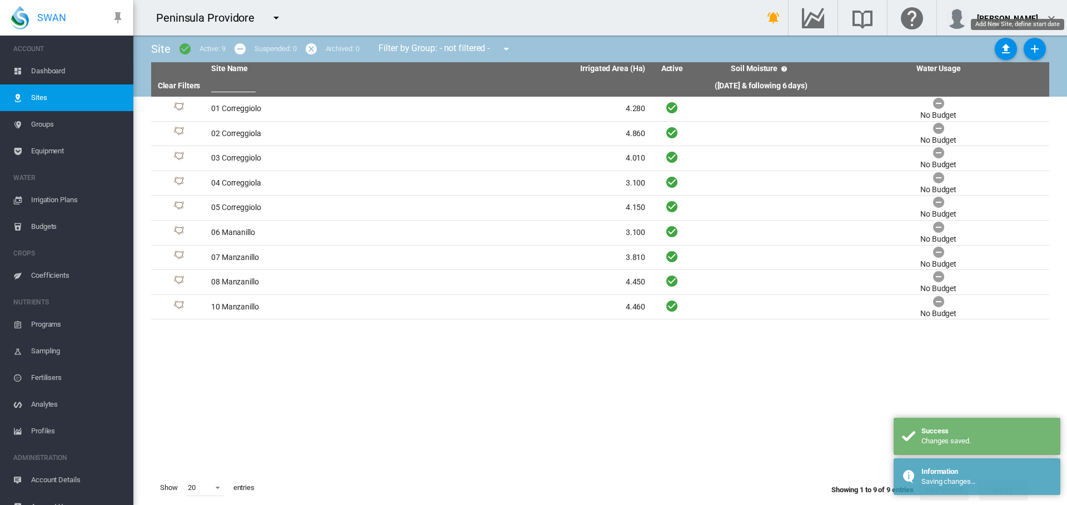
click at [1033, 47] on md-icon "icon-plus" at bounding box center [1034, 48] width 13 height 13
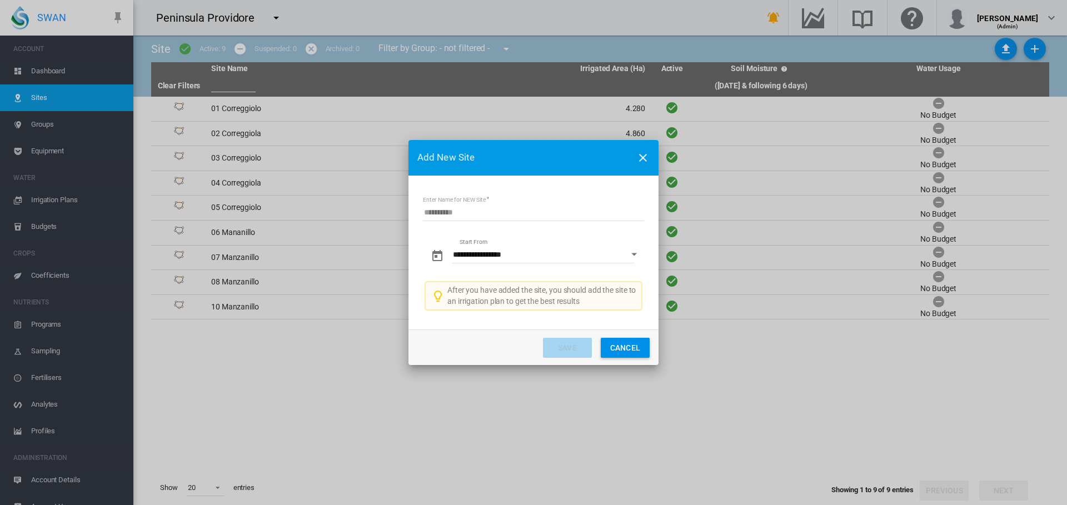
click at [633, 258] on button "Open calendar" at bounding box center [634, 255] width 20 height 20
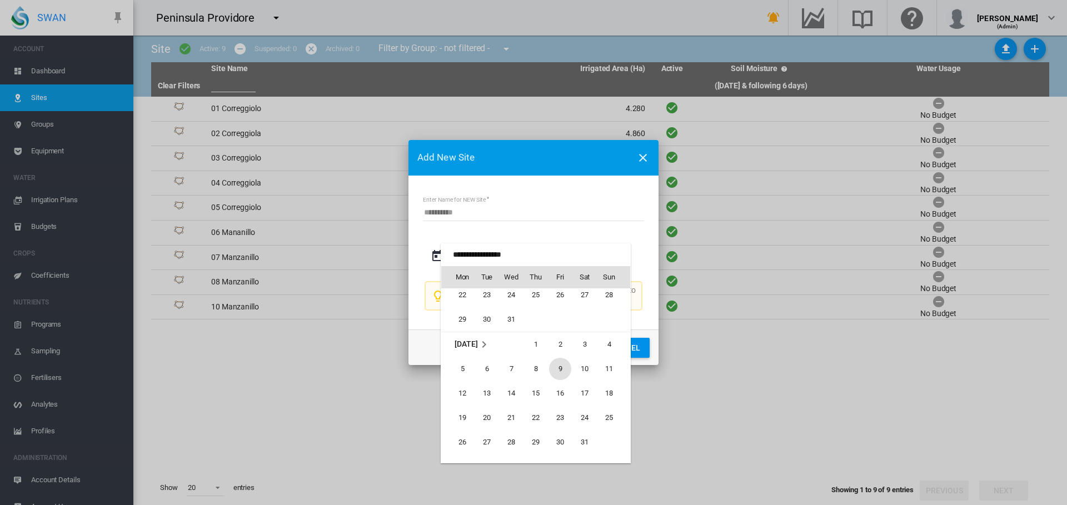
scroll to position [255406, 0]
click at [461, 375] on span "1" at bounding box center [462, 376] width 22 height 22
type input "**********"
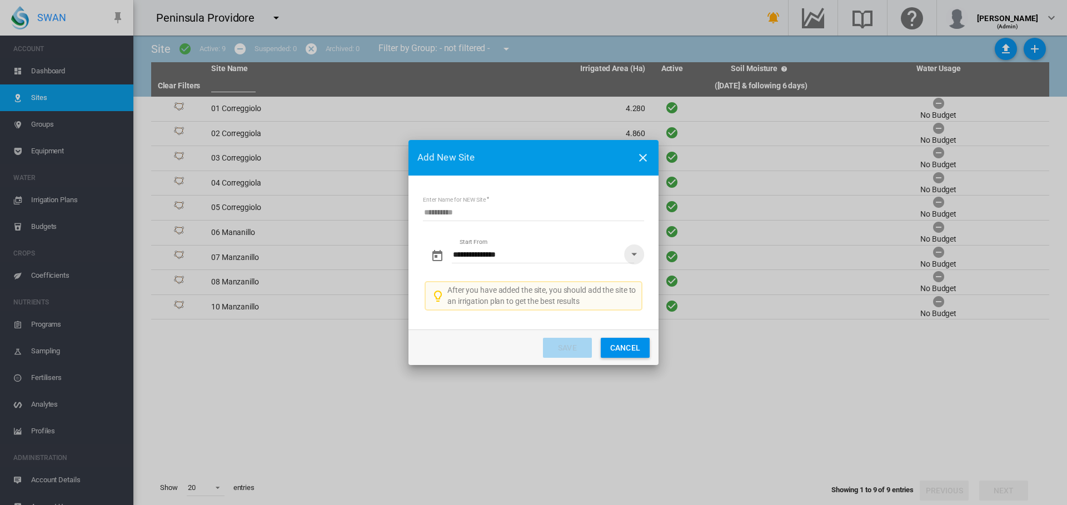
click at [439, 214] on input "Enter Name for NEW Site" at bounding box center [533, 213] width 221 height 17
type input "**********"
click at [551, 342] on button "Save" at bounding box center [567, 348] width 49 height 20
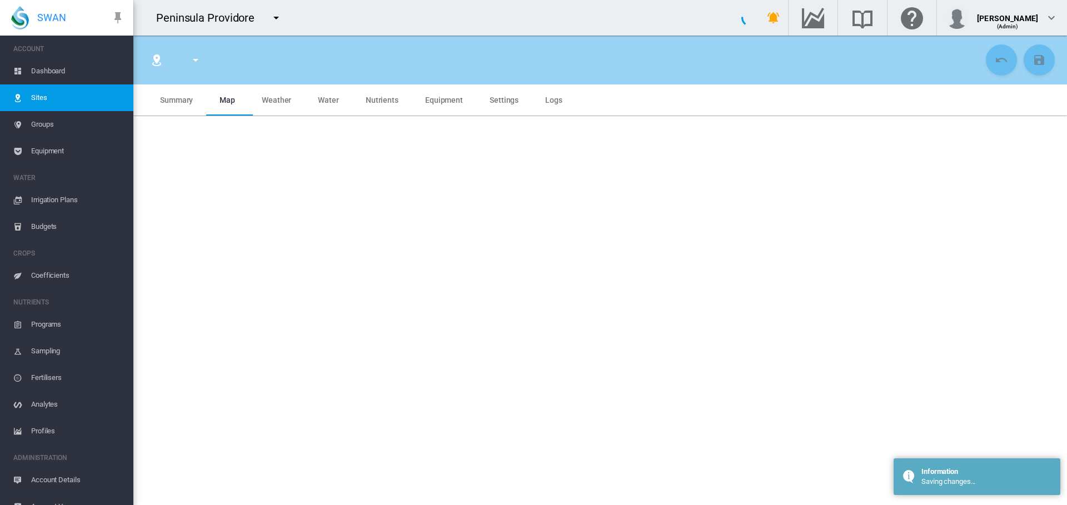
type input "**********"
type input "*********"
type input "*"
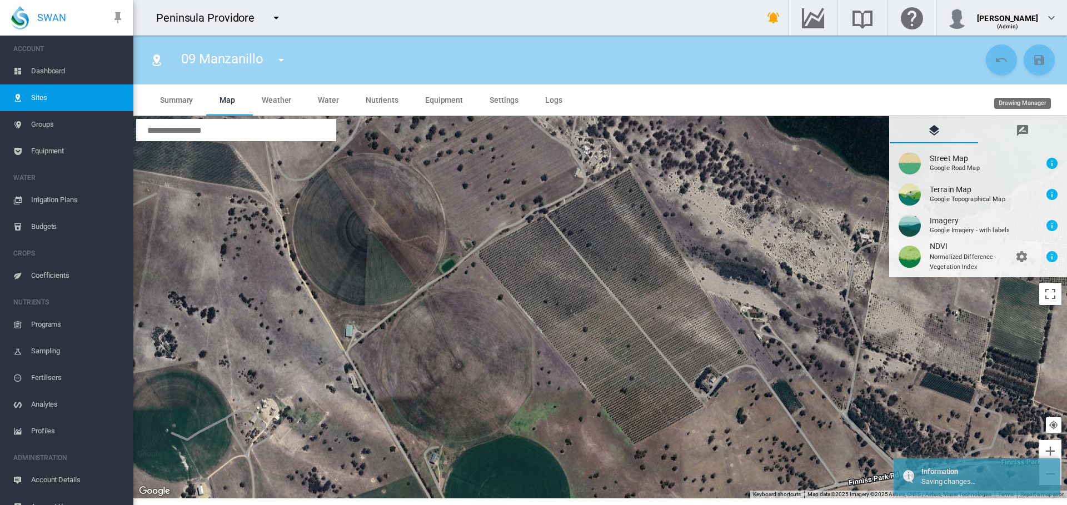
click at [1022, 128] on md-icon "icon-message-draw" at bounding box center [1022, 130] width 13 height 13
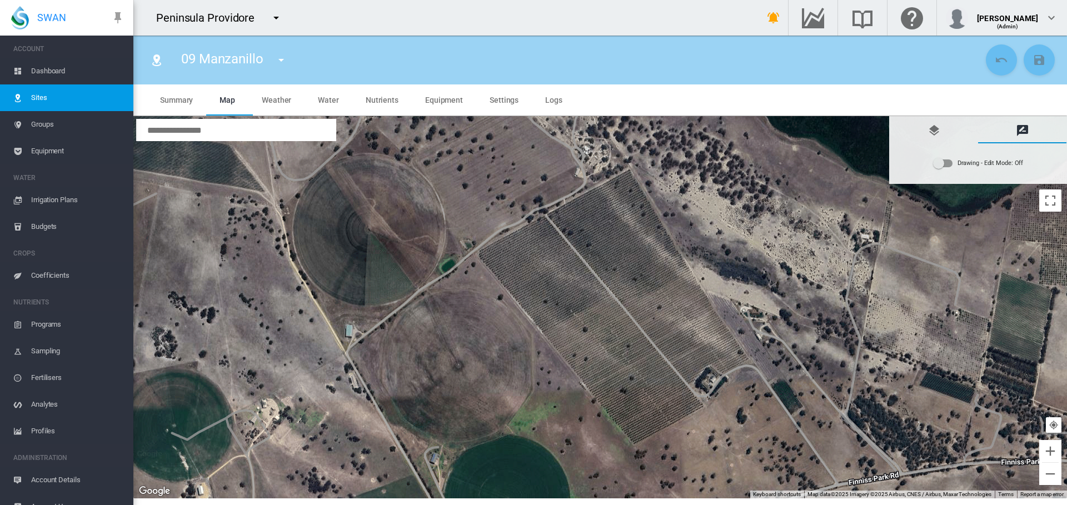
click at [947, 168] on div "Drawing - Edit Mode:\a Off" at bounding box center [943, 163] width 20 height 13
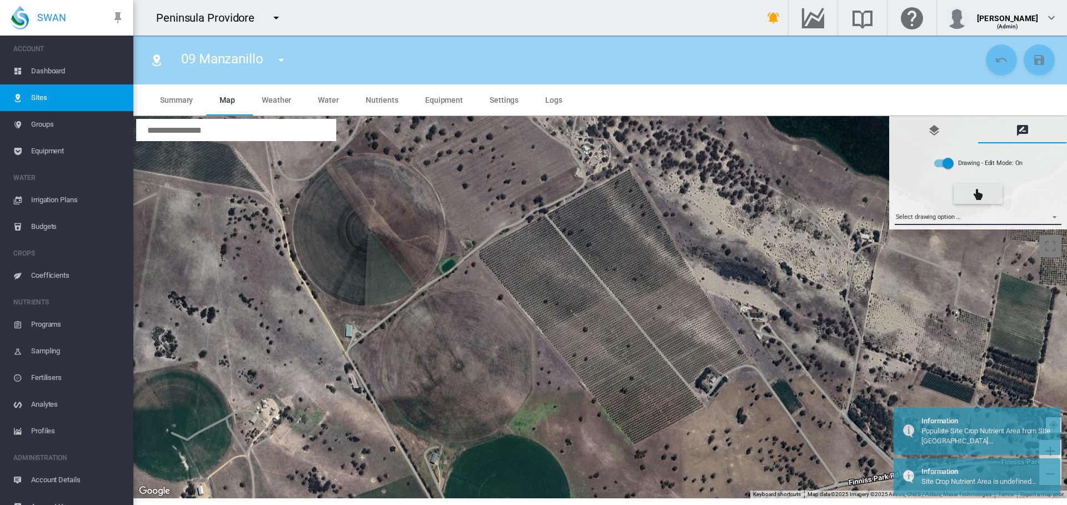
click at [1056, 213] on md-select "Select drawing option ... None Site (IMU) Site Health Area Flow Meter Weather S…" at bounding box center [978, 216] width 167 height 17
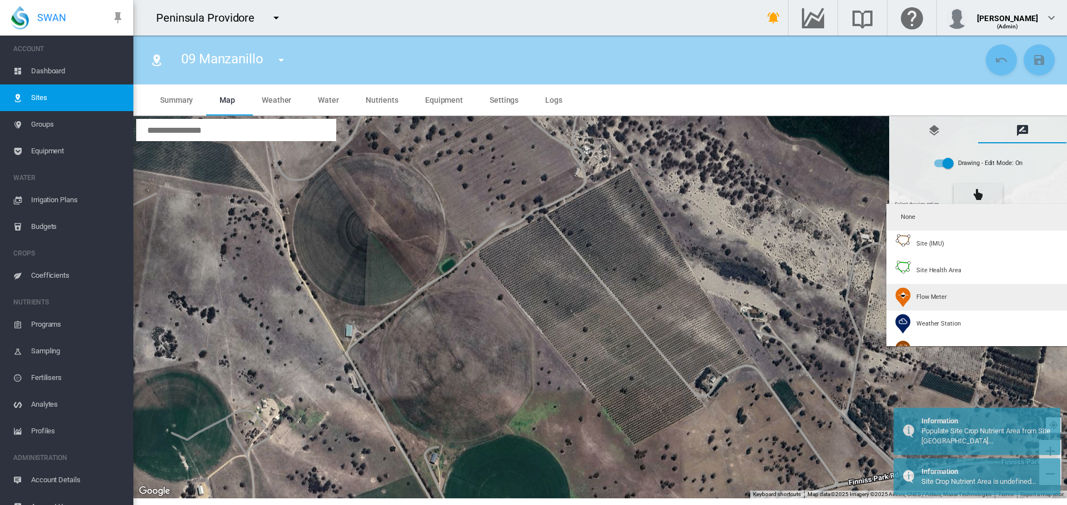
type input "*"
type input "**"
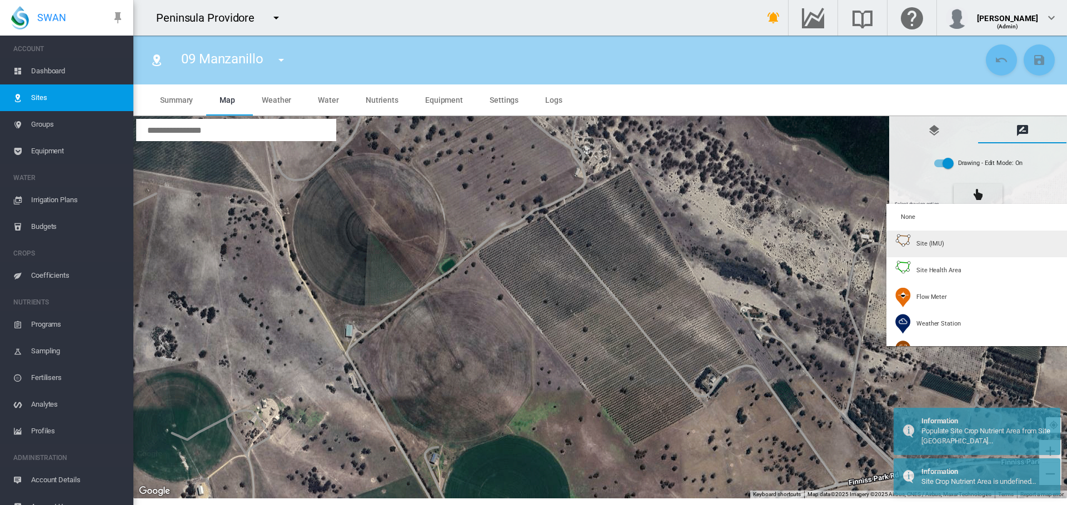
click at [925, 246] on span "Site (IMU)" at bounding box center [931, 244] width 28 height 8
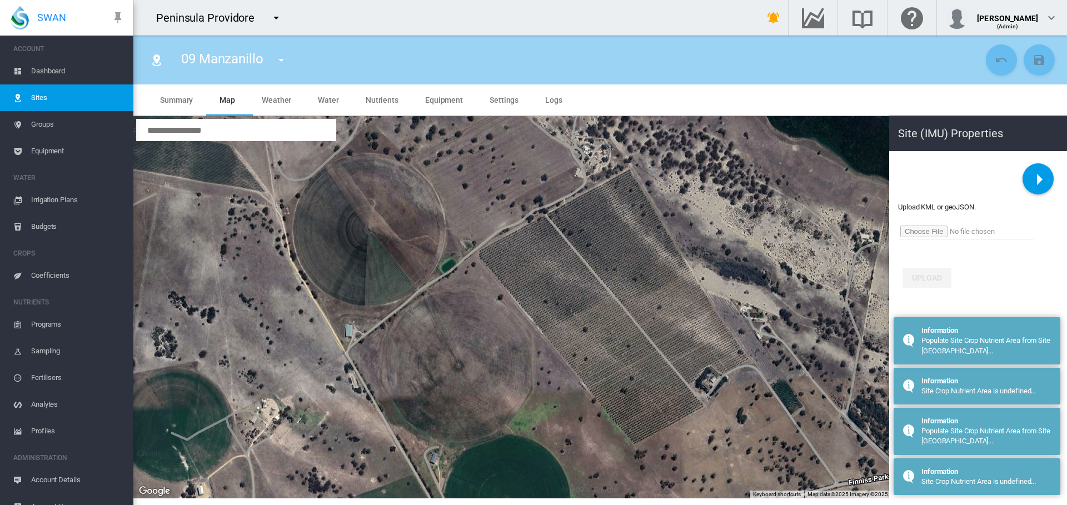
click at [926, 233] on input "file" at bounding box center [966, 231] width 135 height 17
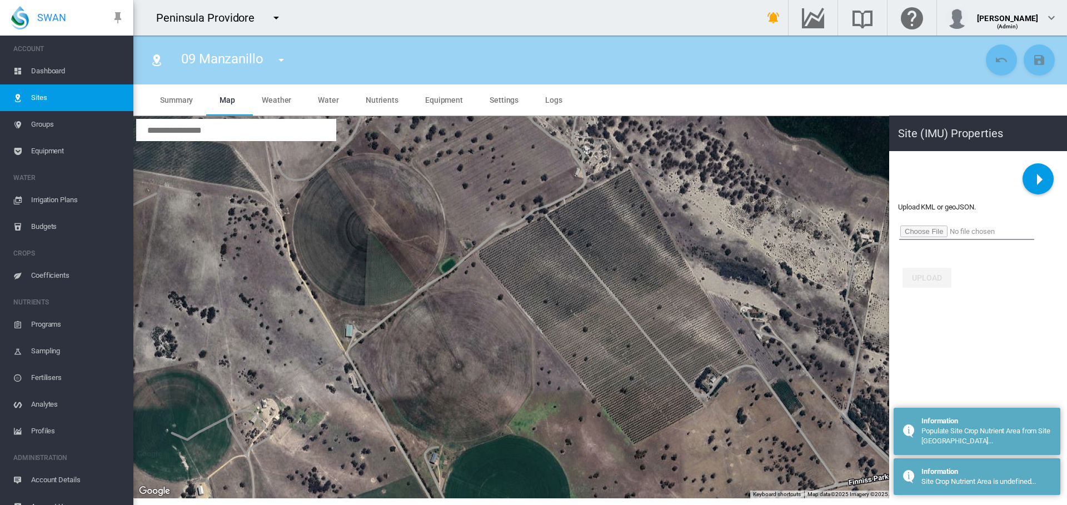
type input "**********"
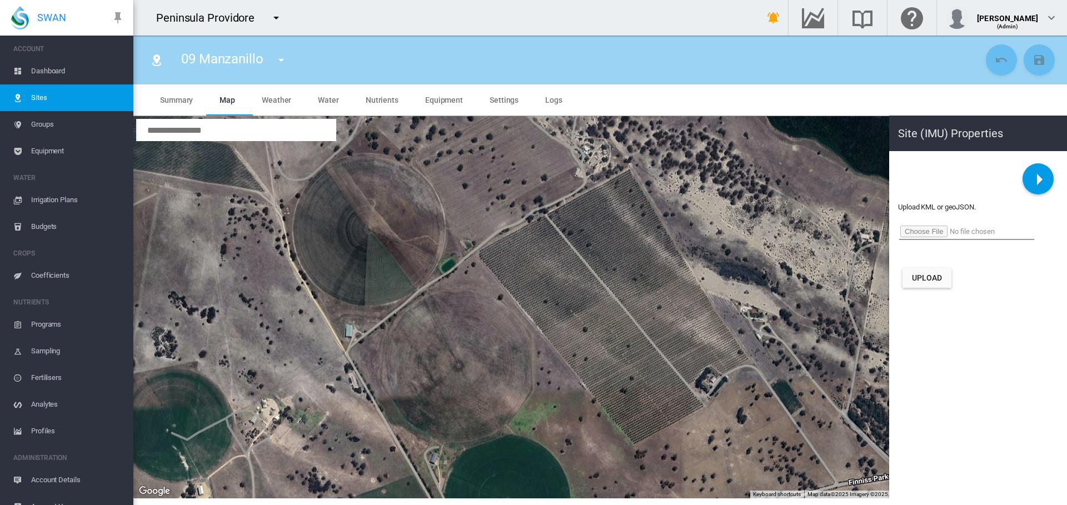
click at [925, 276] on button "Upload" at bounding box center [927, 278] width 49 height 20
type input "*****"
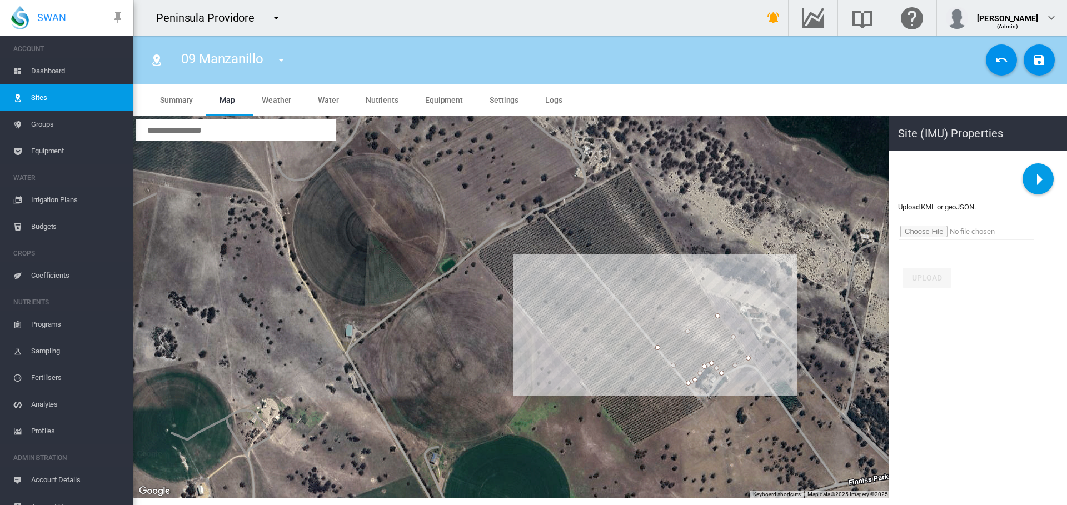
type input "*********"
type input "**"
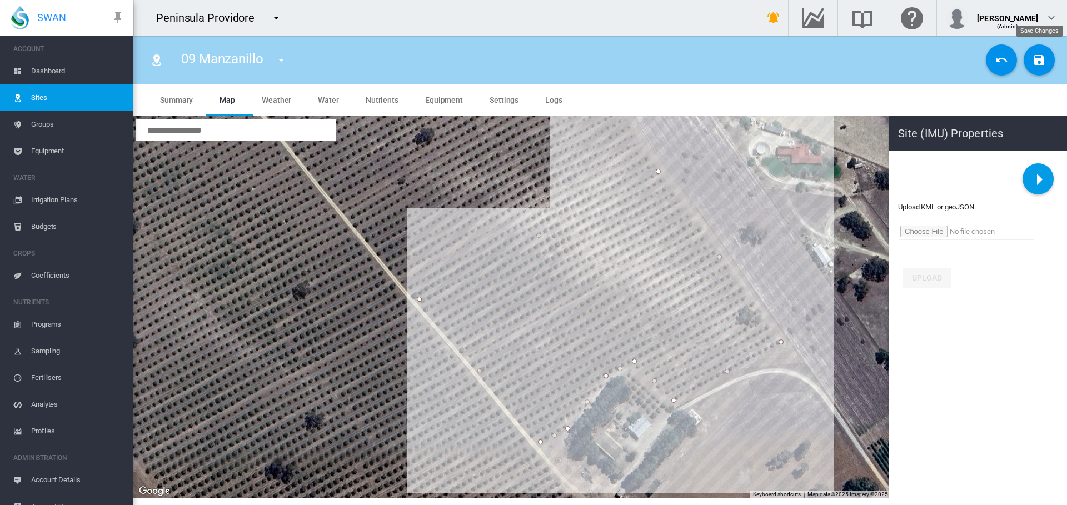
click at [1037, 61] on md-icon "icon-content-save" at bounding box center [1039, 59] width 13 height 13
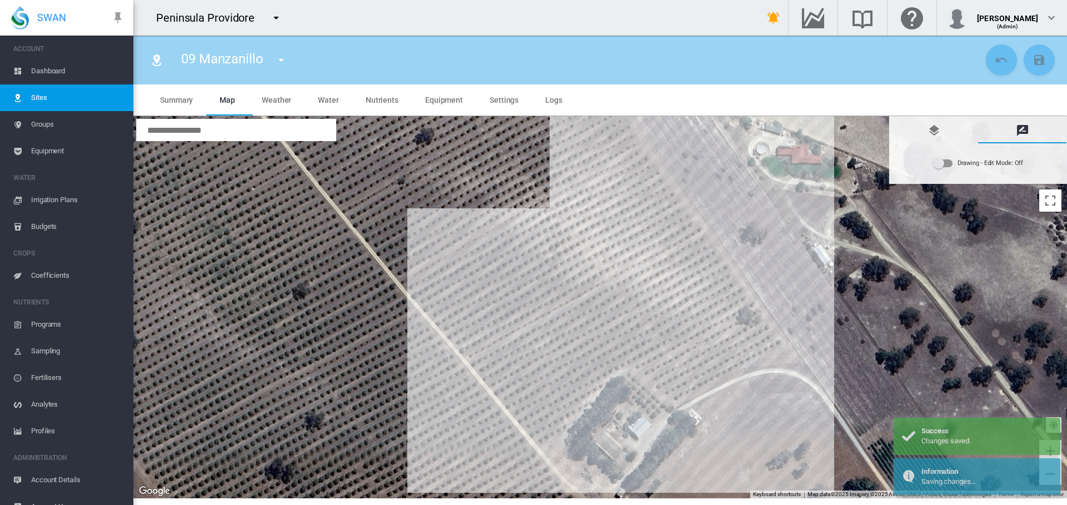
click at [948, 166] on div "Drawing - Edit Mode:\a Off" at bounding box center [943, 164] width 19 height 8
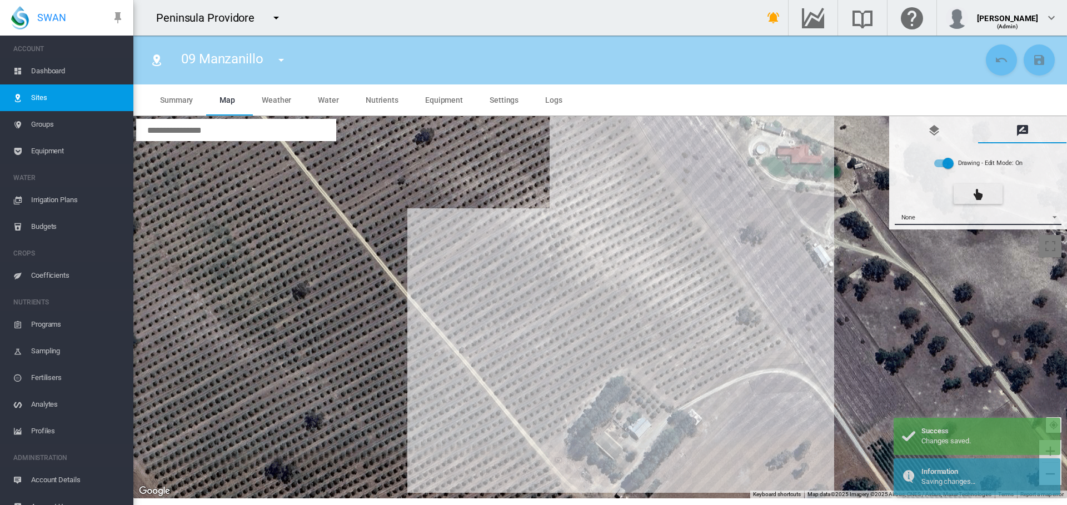
click at [1053, 215] on span "{{'AC.MAP.SELECT_DRAWING_OPTION' | i18next}} ...: \a None\a" at bounding box center [1051, 216] width 13 height 8
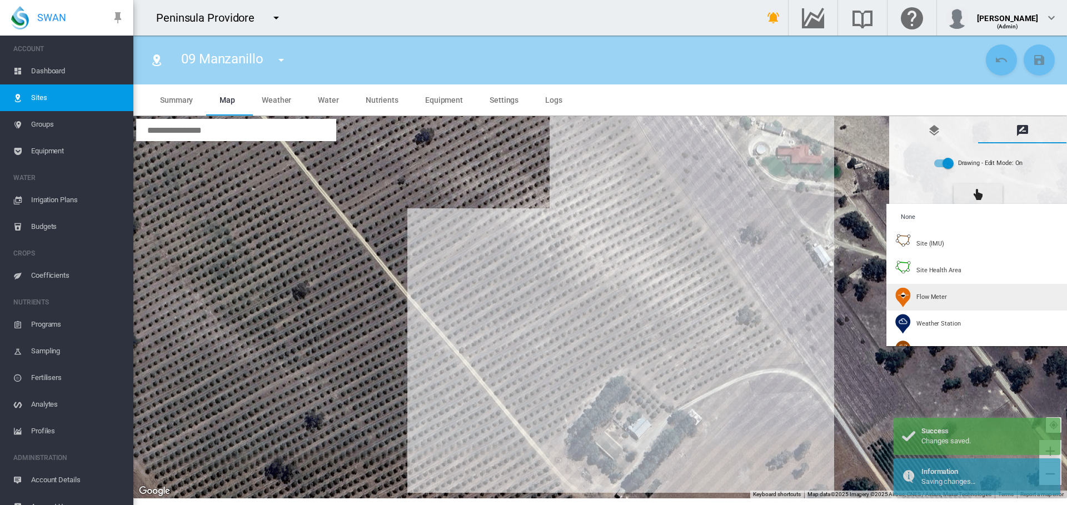
click at [942, 295] on span "Flow Meter" at bounding box center [932, 297] width 31 height 8
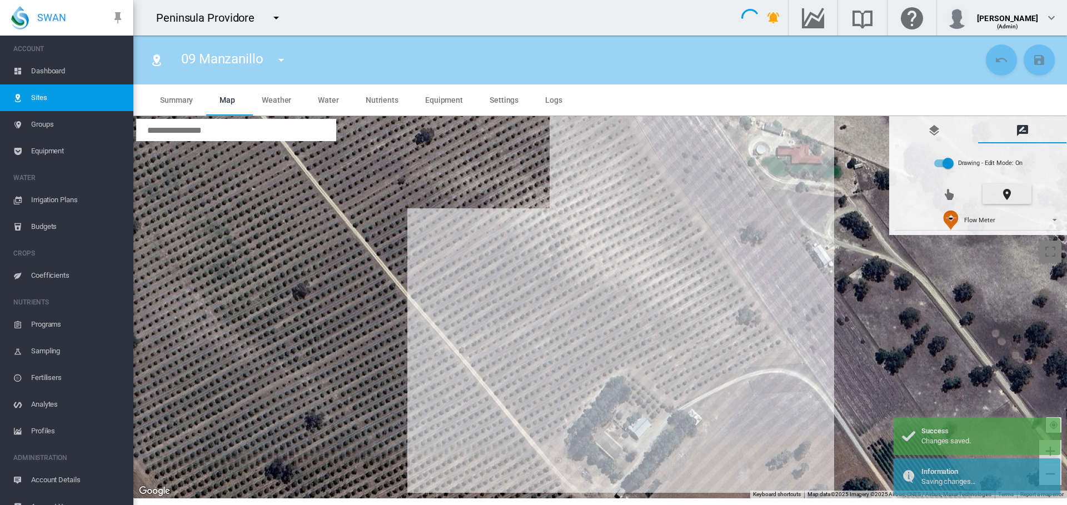
click at [630, 285] on div at bounding box center [600, 307] width 934 height 382
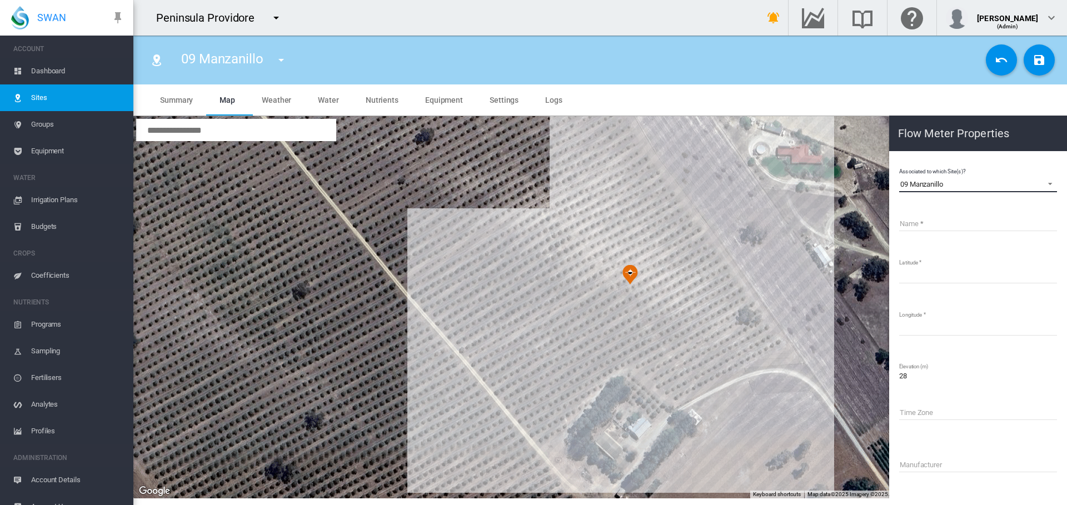
drag, startPoint x: 951, startPoint y: 185, endPoint x: 897, endPoint y: 159, distance: 59.2
click at [897, 159] on md-content "Associated to which Site(s)? 09 Manzanillo 01 Correggiolo 02 Correggiola 03 Cor…" at bounding box center [978, 374] width 169 height 437
copy div "09 Manzanillo"
click at [963, 227] on input "Name" at bounding box center [978, 223] width 158 height 17
paste input "**********"
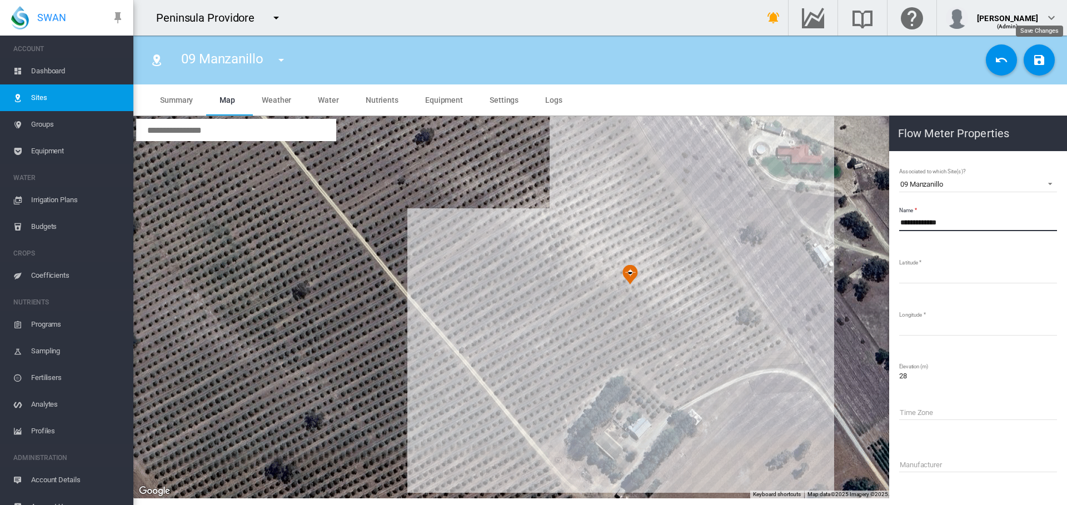
type input "**********"
click at [1045, 63] on md-icon "icon-content-save" at bounding box center [1039, 59] width 13 height 13
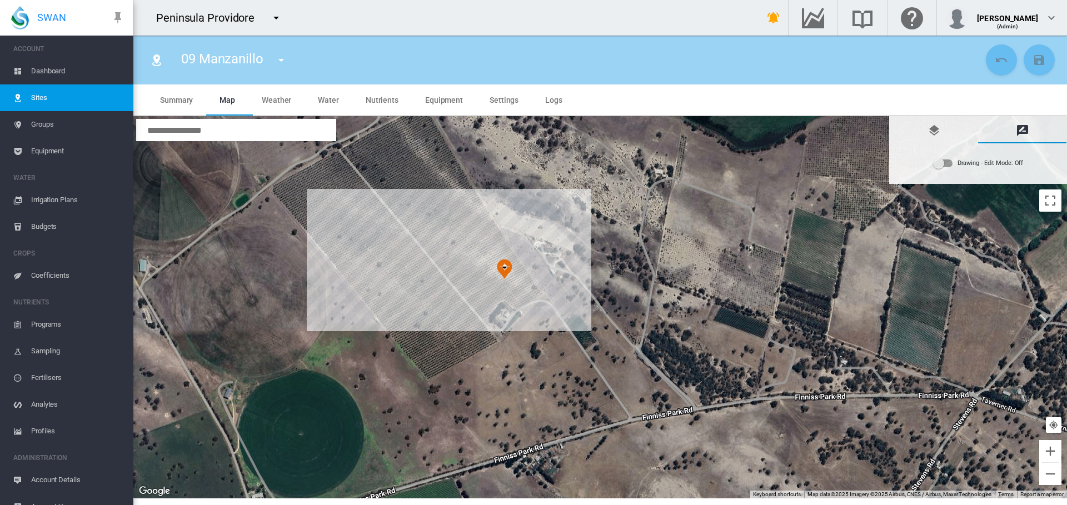
click at [56, 72] on span "Dashboard" at bounding box center [77, 71] width 93 height 27
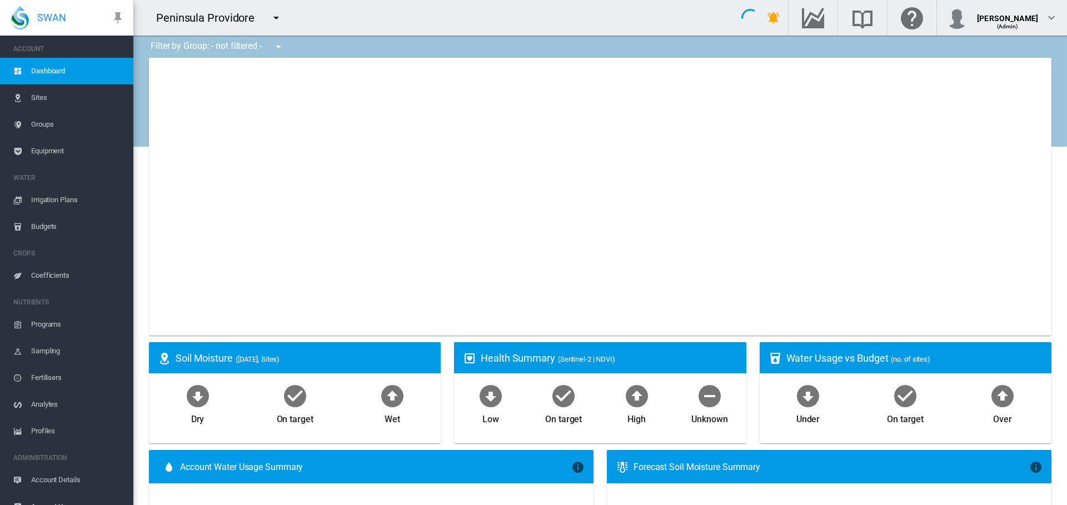
type input "**********"
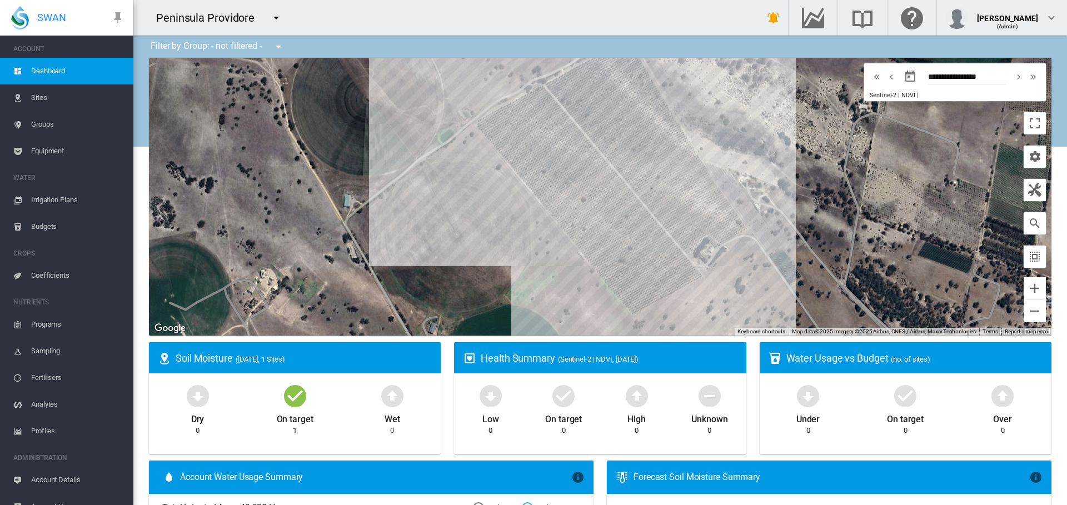
drag, startPoint x: 519, startPoint y: 183, endPoint x: 504, endPoint y: 269, distance: 87.0
click at [504, 269] on div at bounding box center [600, 197] width 903 height 278
click at [42, 98] on span "Sites" at bounding box center [77, 98] width 93 height 27
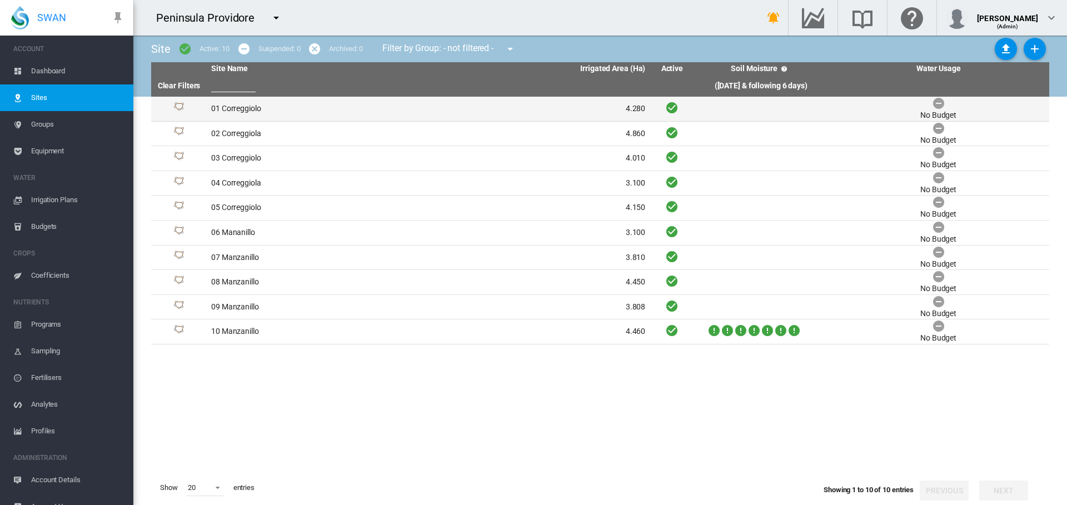
click at [247, 107] on td "01 Correggiolo" at bounding box center [318, 109] width 222 height 24
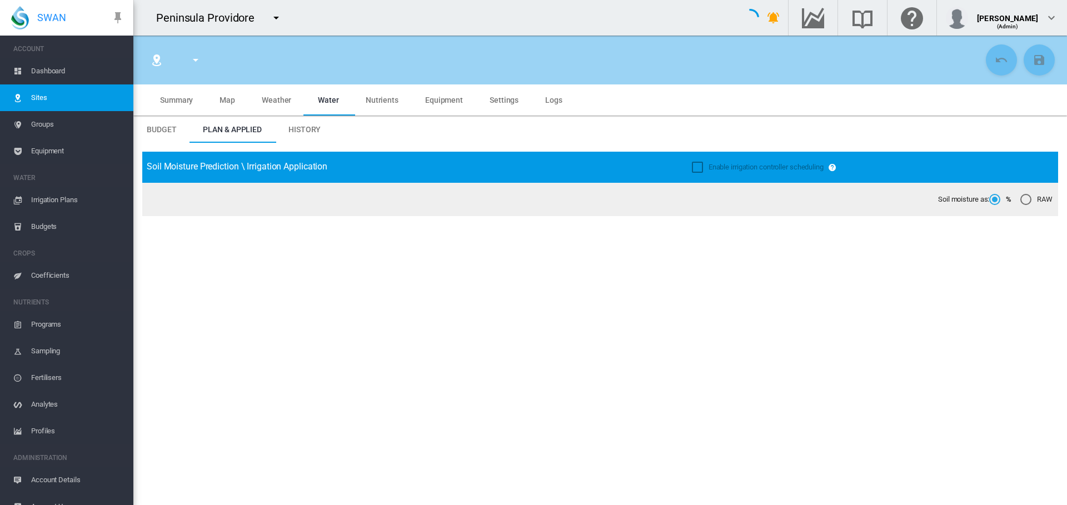
type input "**********"
type input "****"
type input "*********"
type input "**"
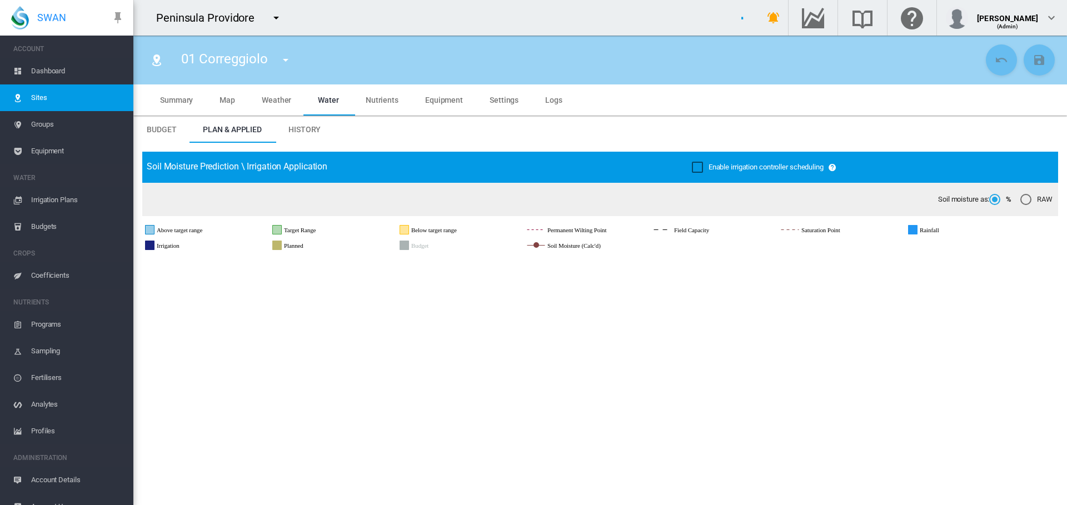
click at [495, 101] on span "Settings" at bounding box center [504, 100] width 29 height 9
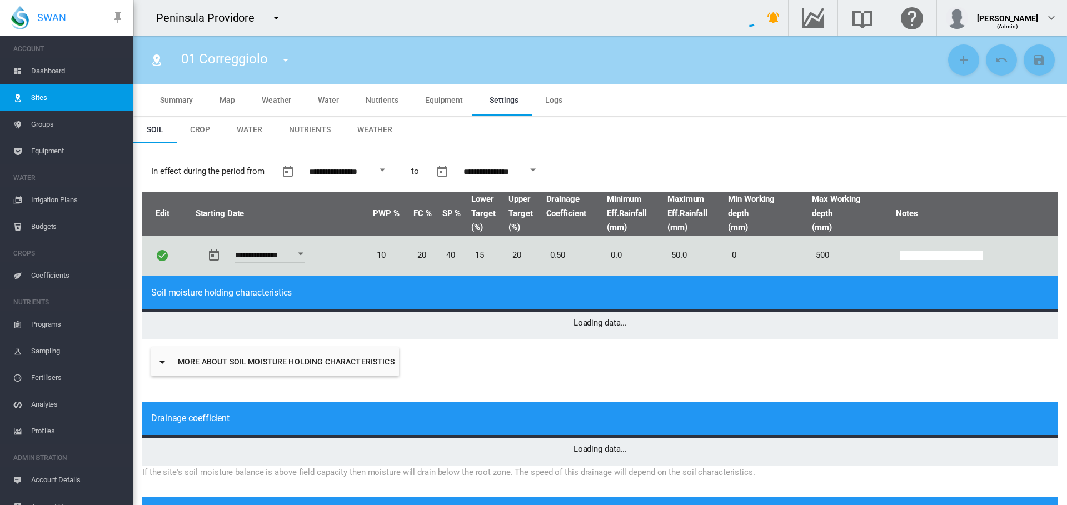
click at [372, 131] on span "Weather" at bounding box center [374, 129] width 35 height 9
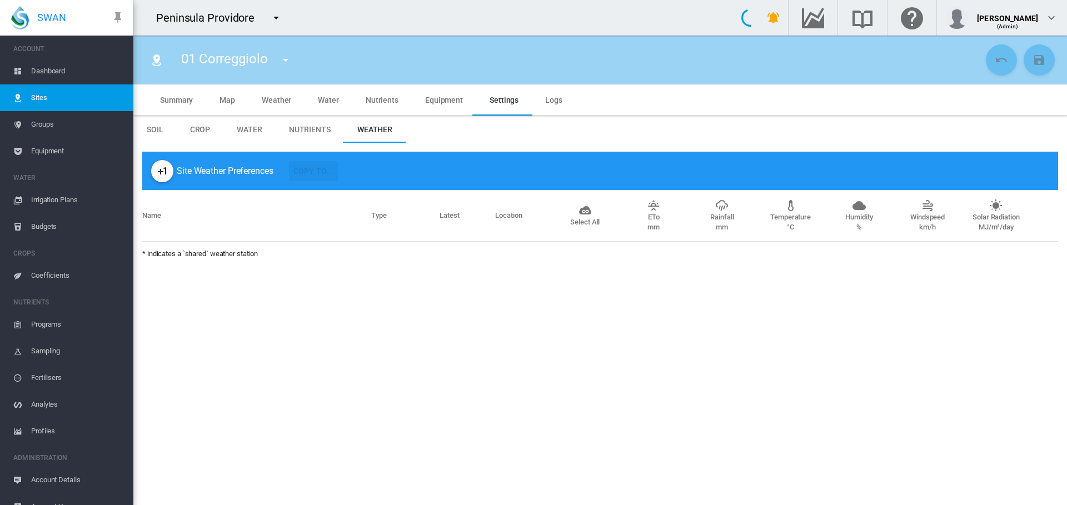
type input "*"
type input "**"
type input "******"
type input "****"
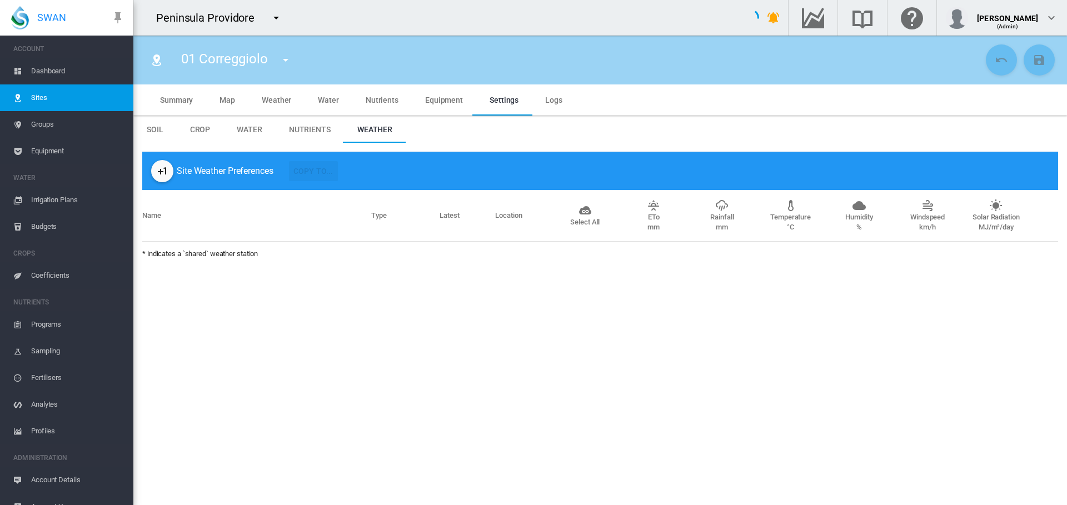
click at [159, 173] on md-icon "icon-plus-one" at bounding box center [162, 171] width 13 height 13
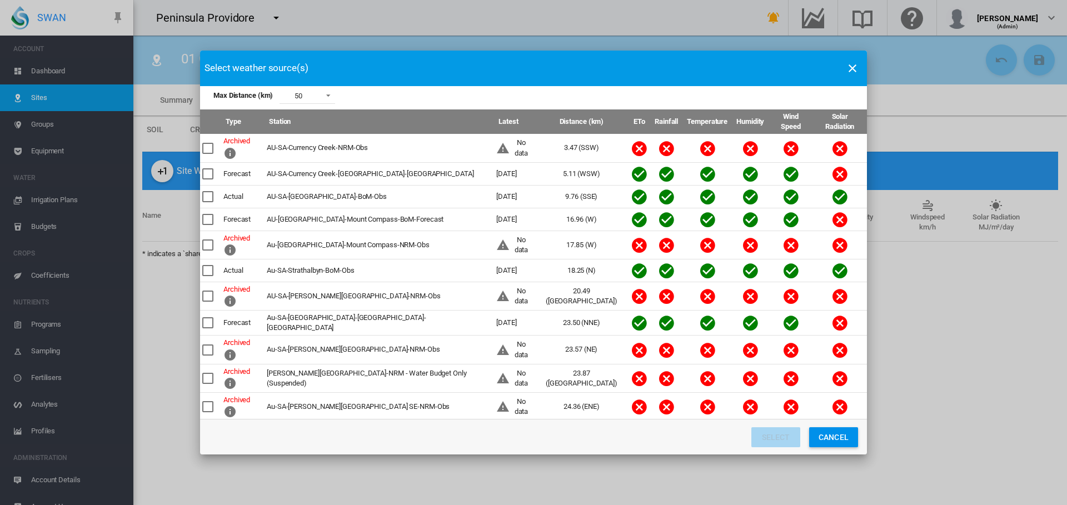
drag, startPoint x: 210, startPoint y: 160, endPoint x: 207, endPoint y: 177, distance: 16.8
click at [208, 168] on div "Max Distance ..." at bounding box center [207, 173] width 11 height 11
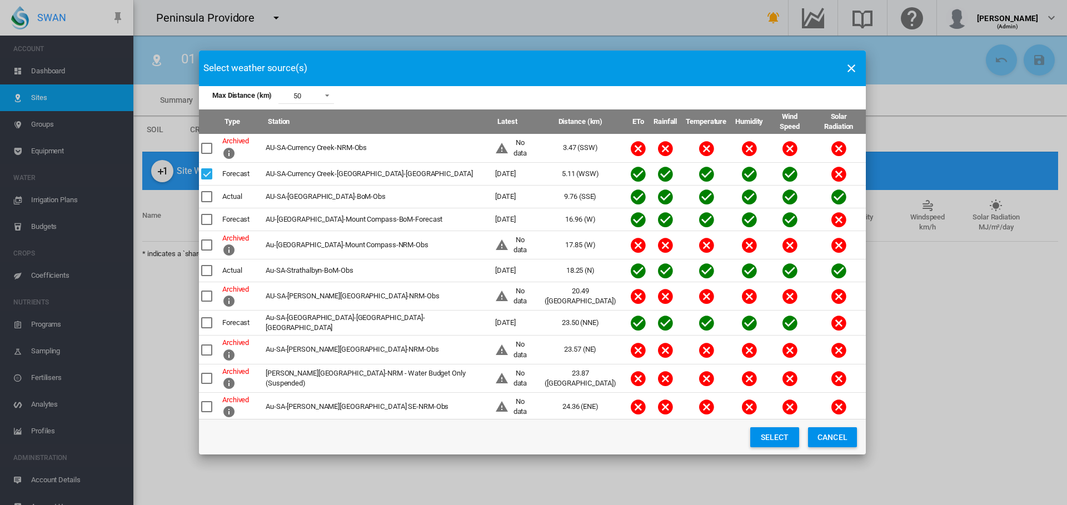
click at [207, 191] on div "Max Distance ..." at bounding box center [206, 196] width 11 height 11
click at [209, 214] on div "Max Distance ..." at bounding box center [206, 219] width 11 height 11
click at [207, 265] on div "Max Distance ..." at bounding box center [206, 270] width 11 height 11
click at [769, 435] on button "Select" at bounding box center [775, 438] width 49 height 20
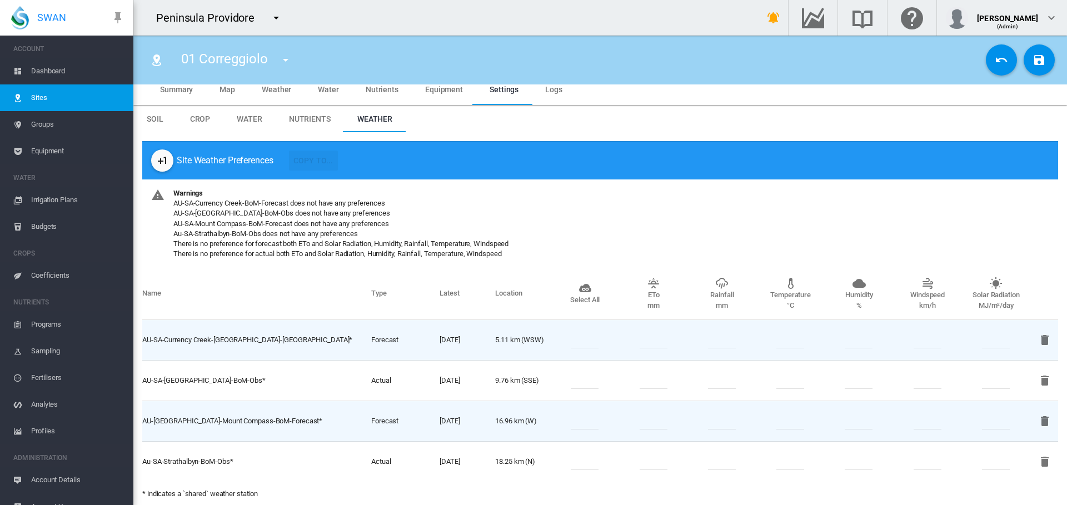
scroll to position [21, 0]
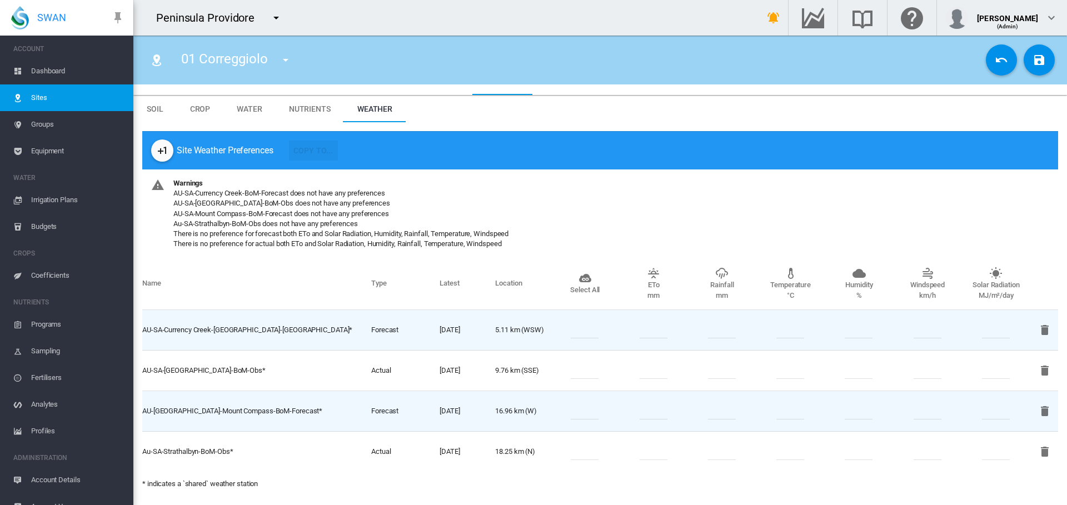
click at [589, 372] on input "number" at bounding box center [585, 370] width 28 height 17
type input "*"
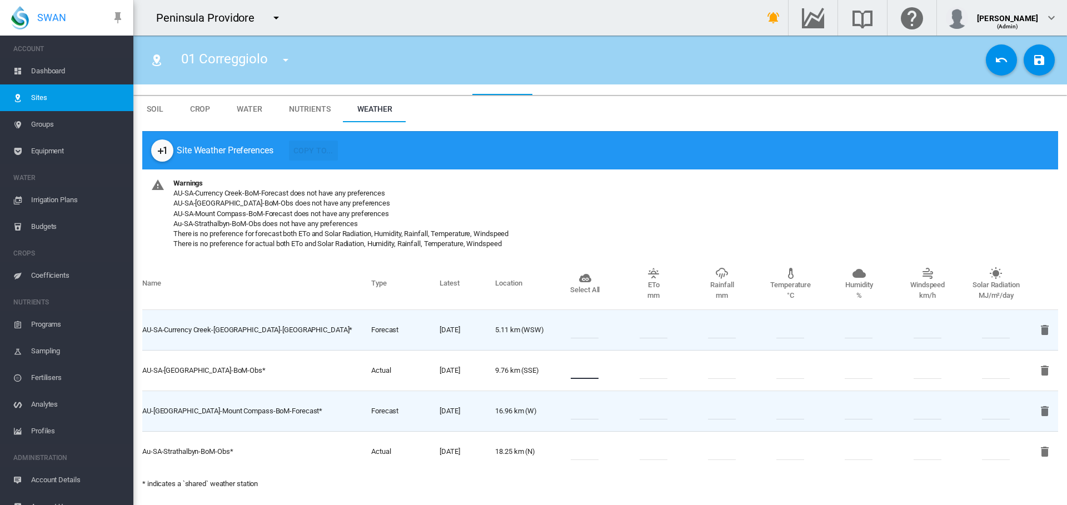
type input "*"
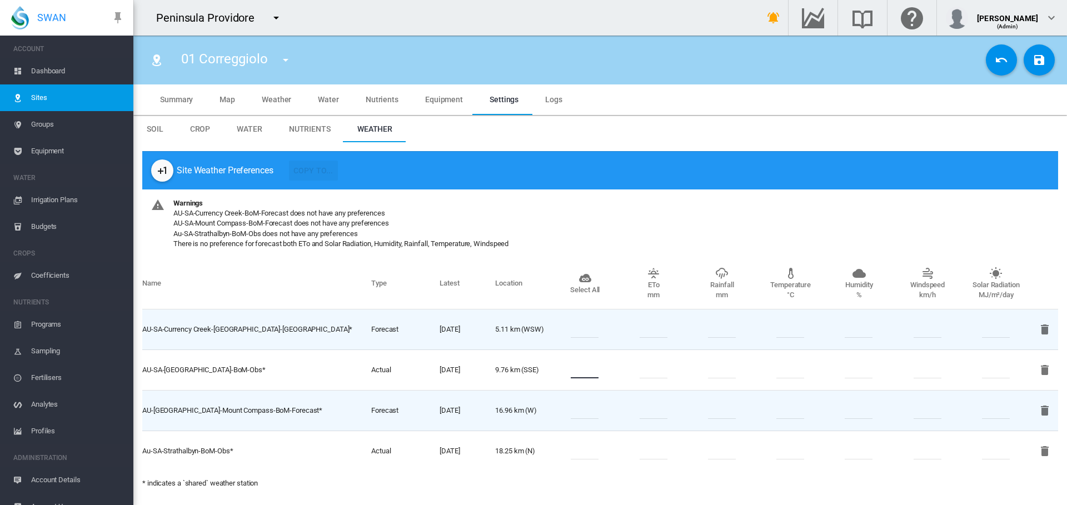
scroll to position [1, 0]
type input "*"
click at [587, 327] on input "number" at bounding box center [585, 329] width 28 height 17
type input "*"
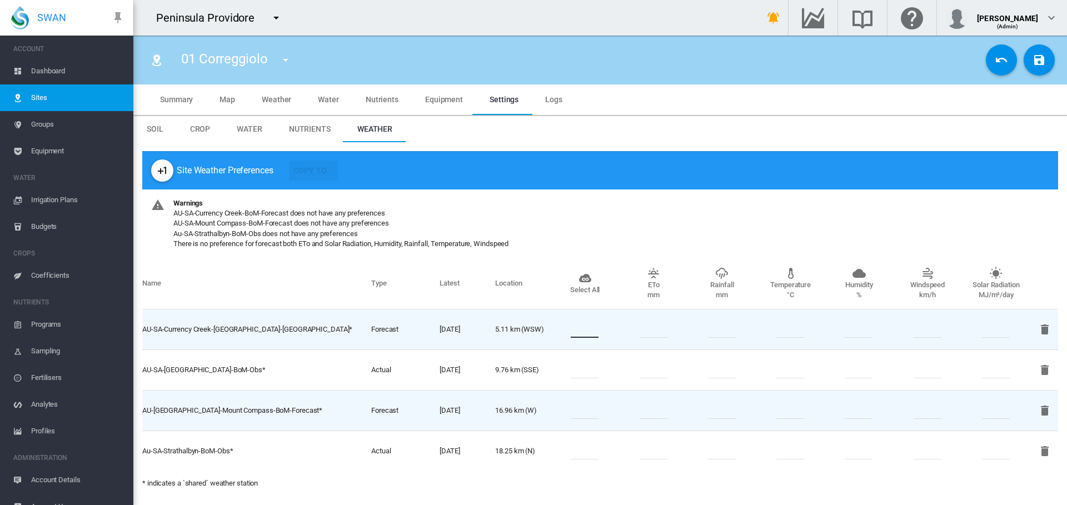
type input "*"
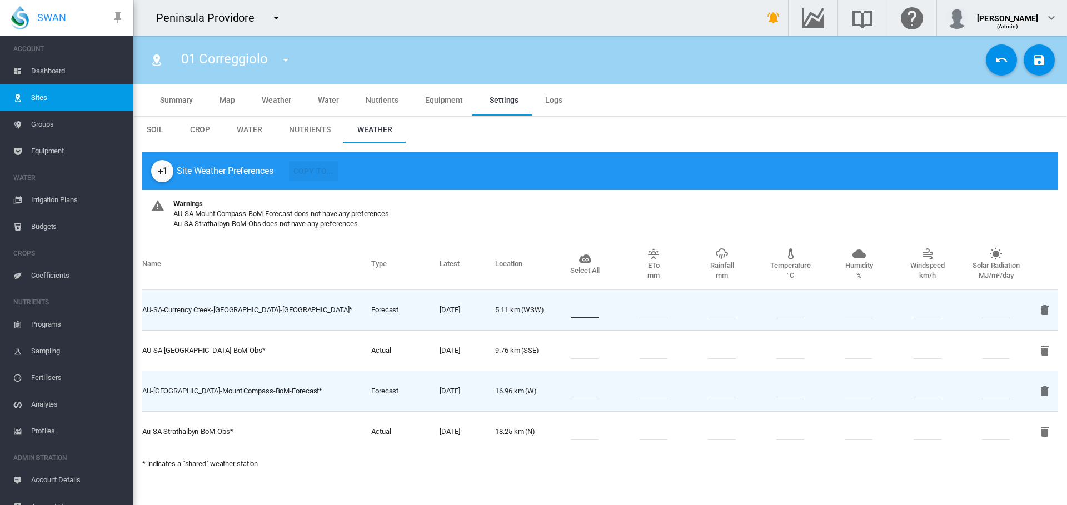
scroll to position [0, 0]
drag, startPoint x: 594, startPoint y: 306, endPoint x: 583, endPoint y: 306, distance: 11.1
click at [583, 306] on input "*" at bounding box center [585, 310] width 28 height 17
type input "*"
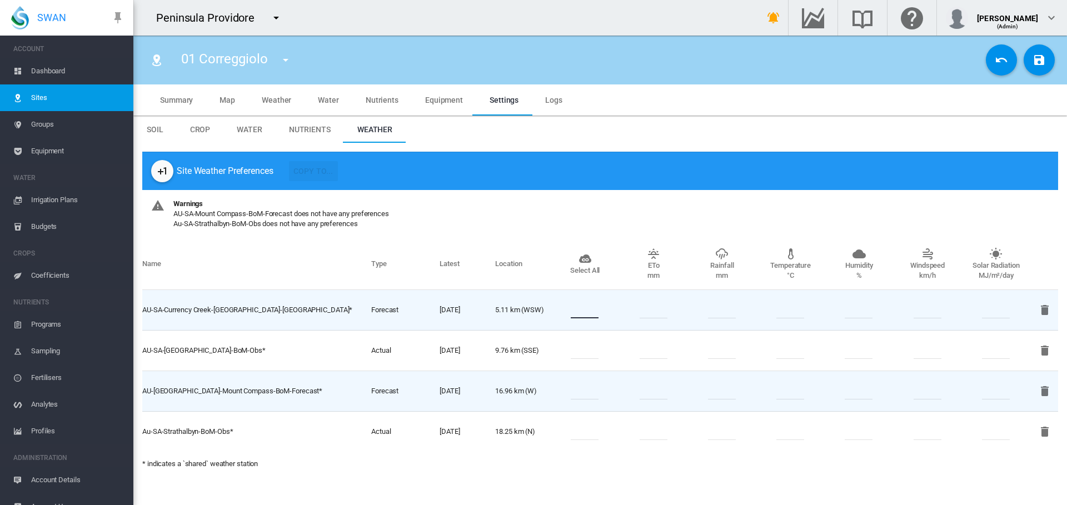
type input "*"
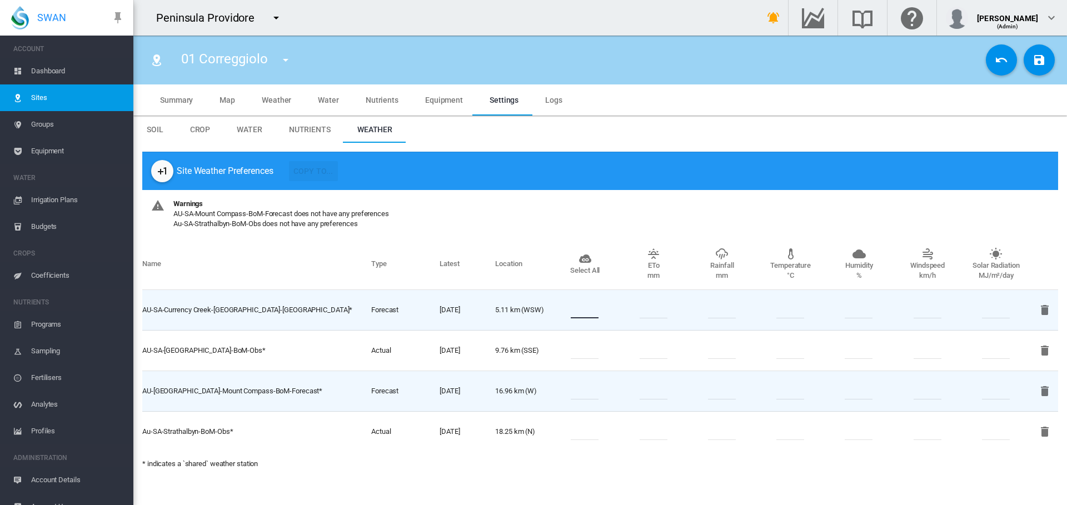
click at [595, 433] on input "number" at bounding box center [585, 432] width 28 height 17
type input "*"
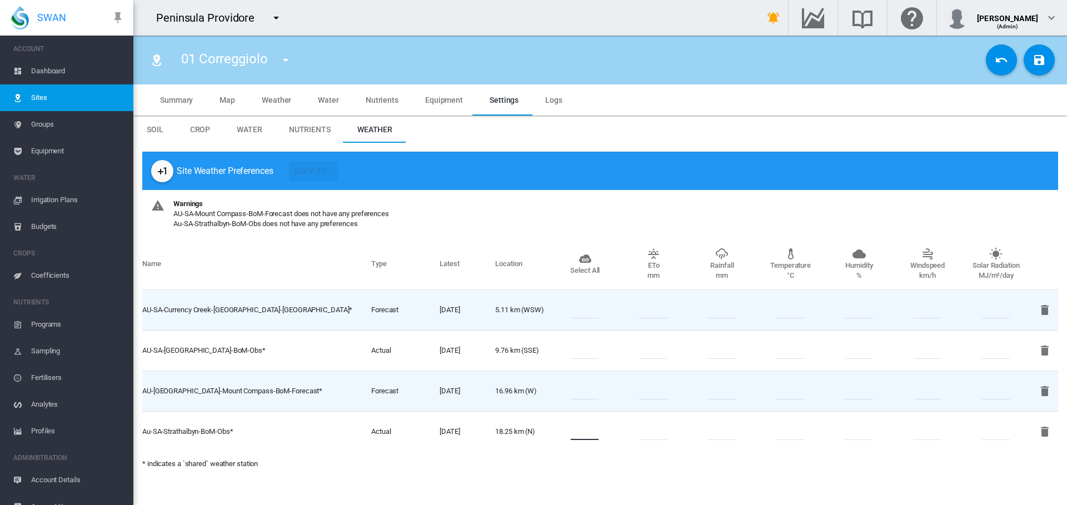
type input "*"
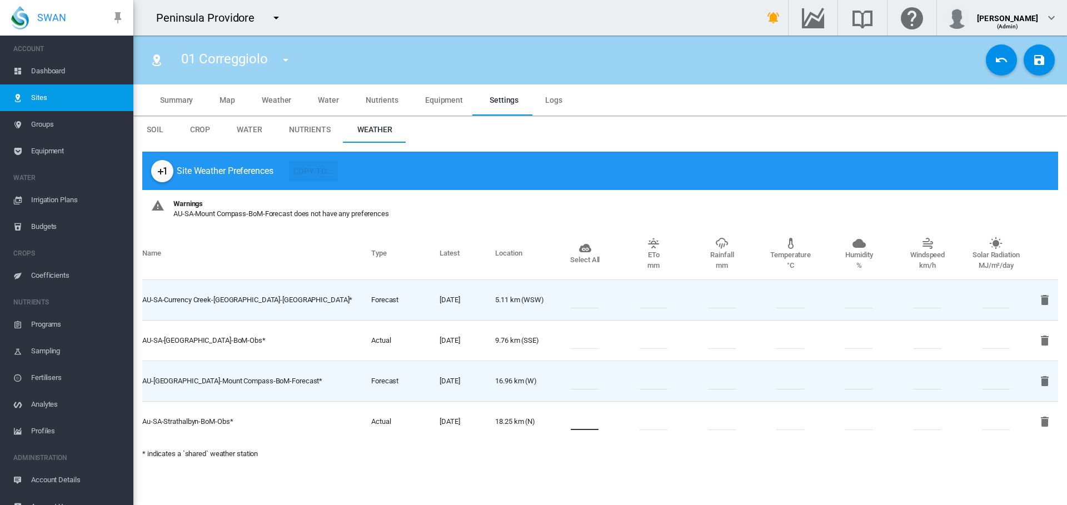
type input "*"
click at [589, 379] on input "number" at bounding box center [585, 381] width 28 height 17
type input "*"
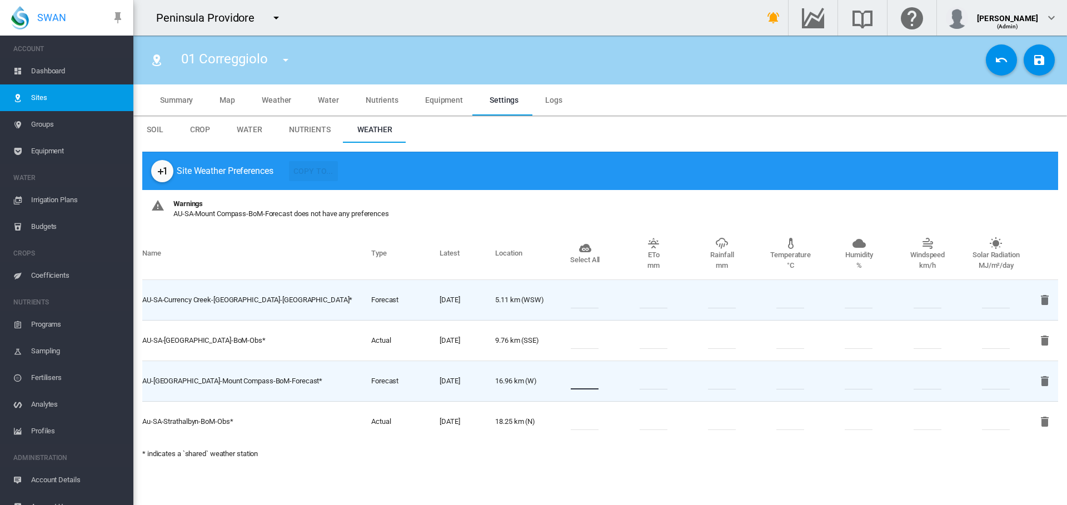
type input "*"
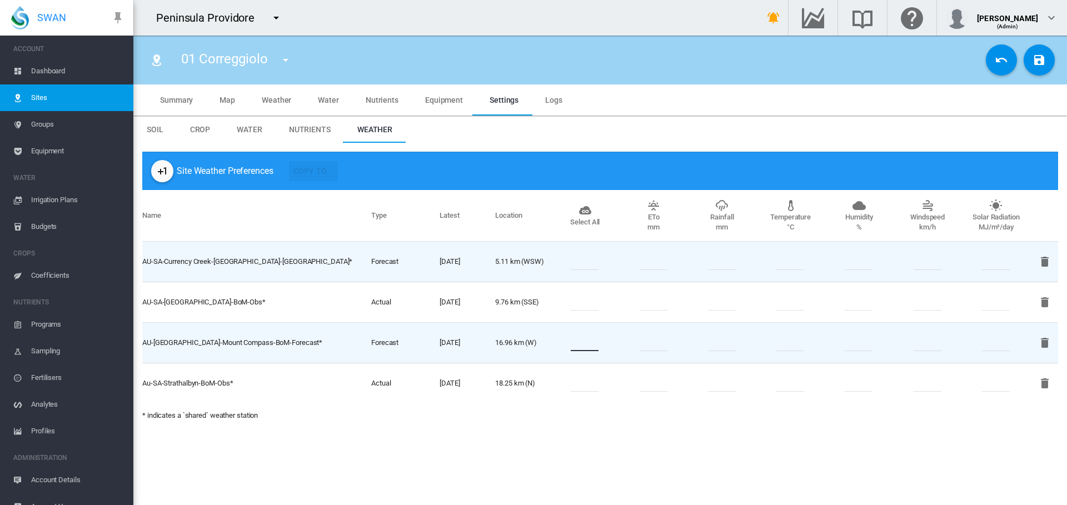
type input "*"
click at [1042, 59] on md-icon "icon-content-save" at bounding box center [1039, 59] width 13 height 13
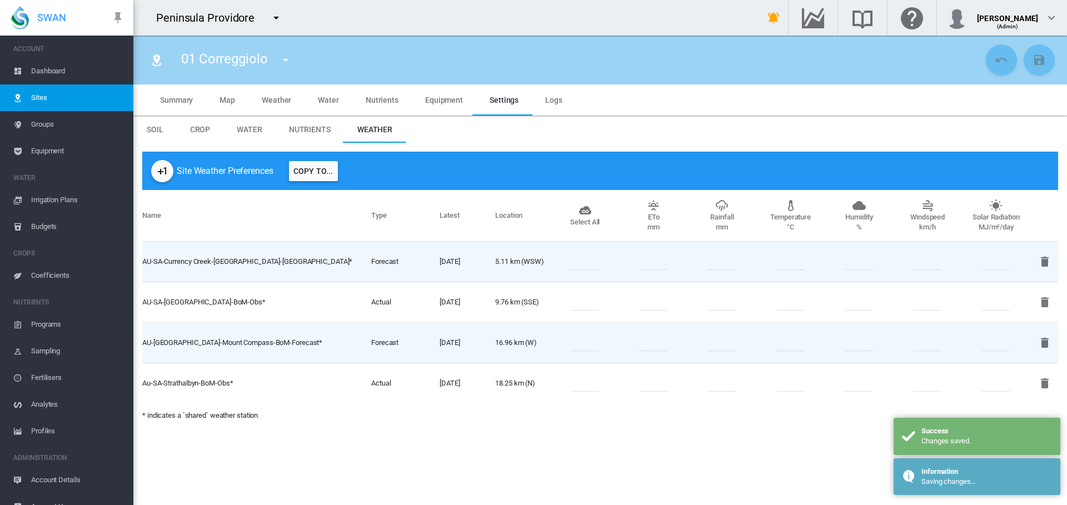
click at [325, 169] on button "Copy To..." at bounding box center [313, 171] width 49 height 20
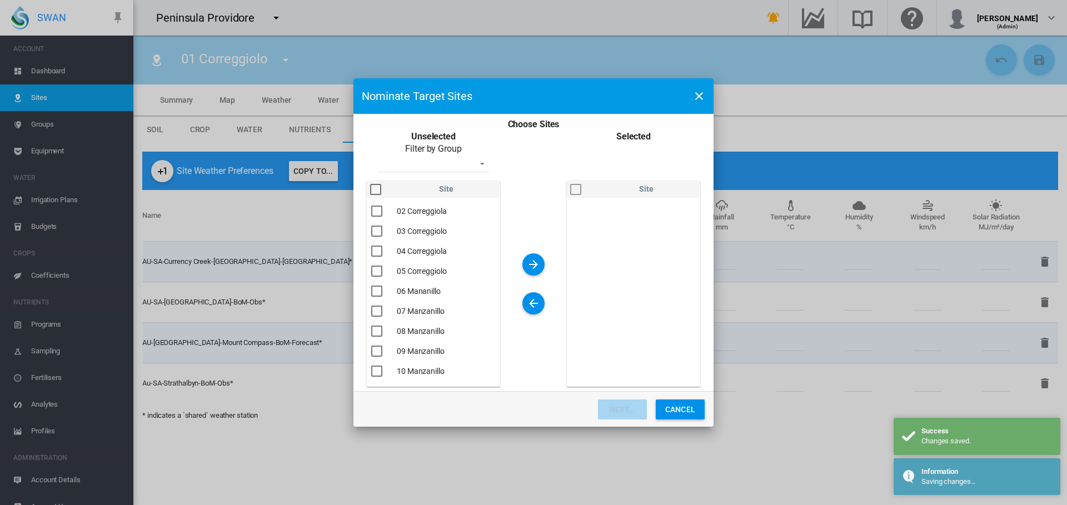
click at [372, 189] on div "You are ..." at bounding box center [375, 189] width 11 height 11
click at [535, 259] on md-icon "icon-arrow-right" at bounding box center [533, 264] width 13 height 13
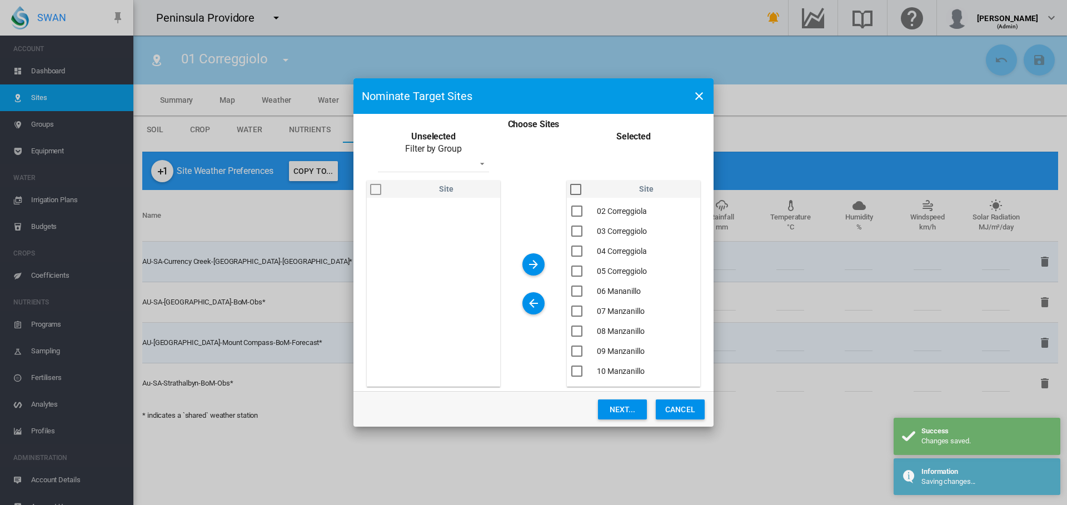
click at [625, 413] on button "Next..." at bounding box center [622, 410] width 49 height 20
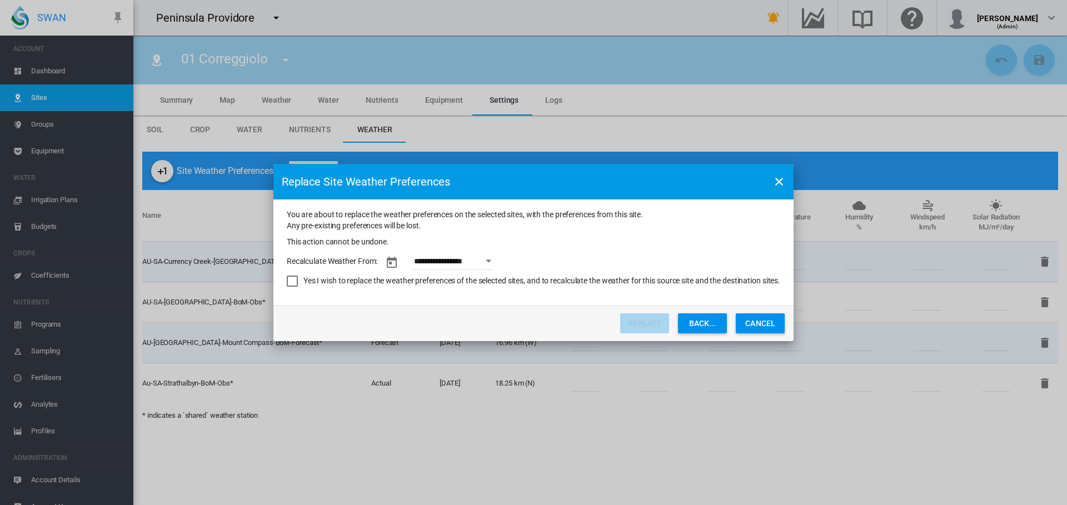
click at [491, 264] on button "Open calendar" at bounding box center [489, 261] width 20 height 20
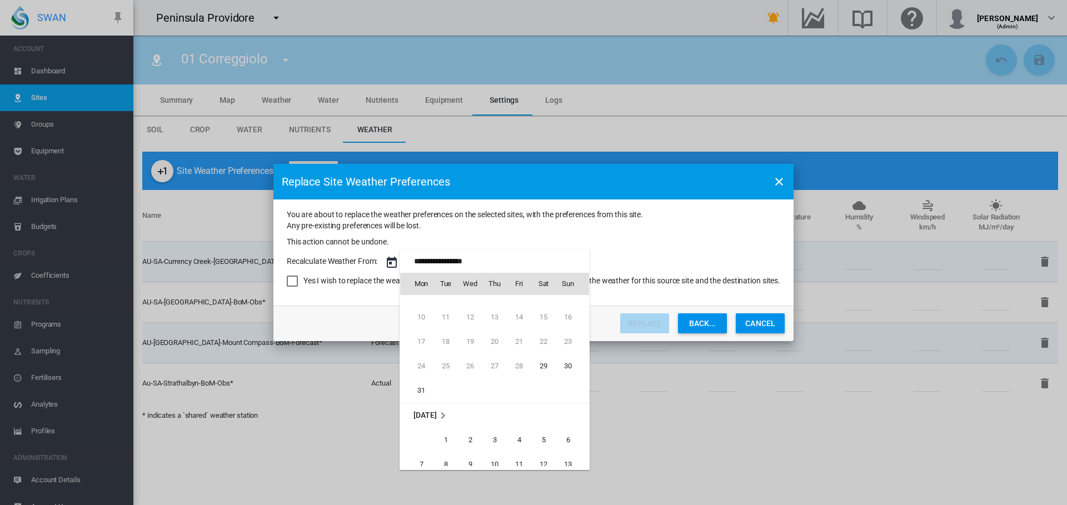
scroll to position [56, 0]
click at [551, 350] on span "29" at bounding box center [544, 350] width 22 height 22
type input "**********"
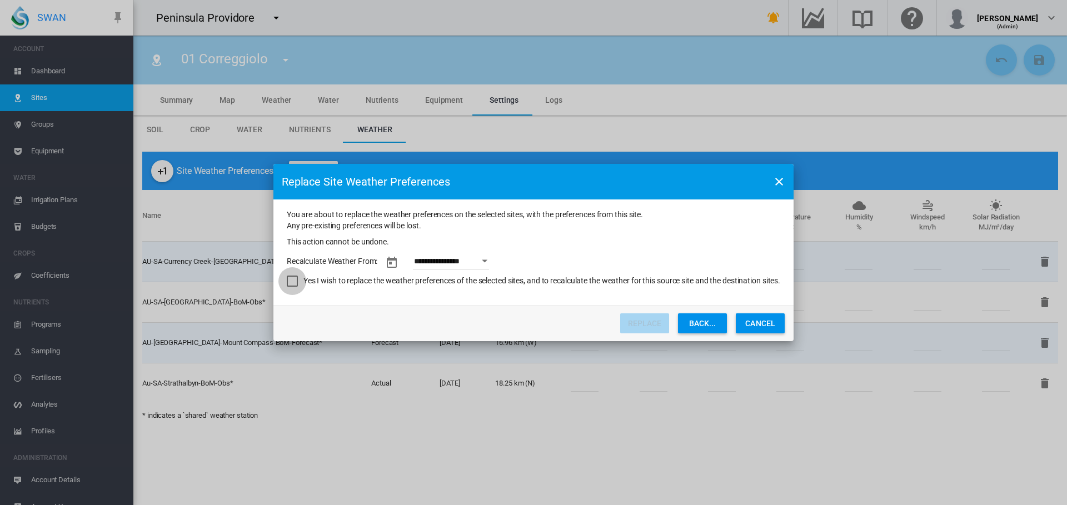
click at [290, 284] on div "Yes I wish to replace the weather preferences of the selected sites, and to rec…" at bounding box center [292, 281] width 11 height 11
click at [637, 322] on button "Replace" at bounding box center [644, 324] width 49 height 20
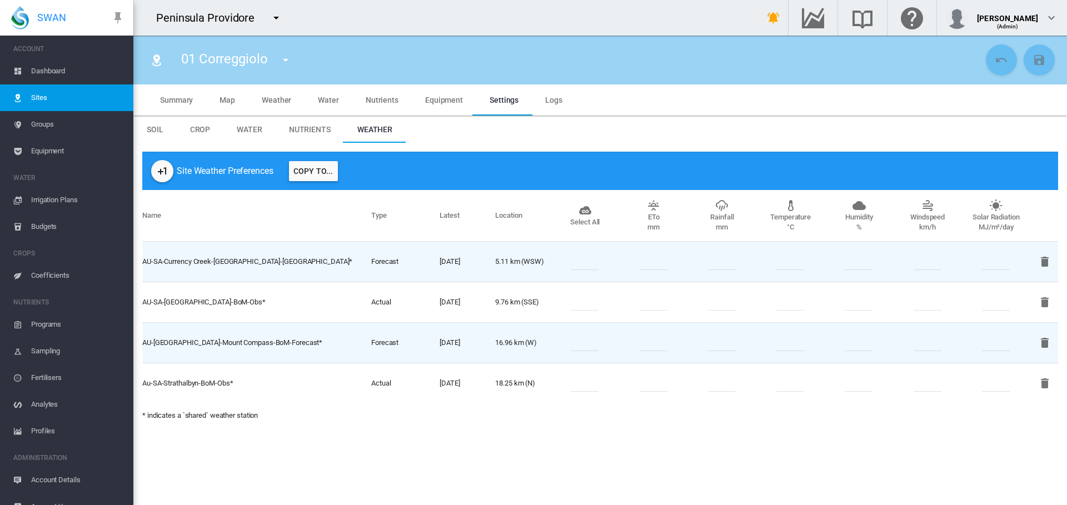
click at [33, 99] on span "Sites" at bounding box center [77, 98] width 93 height 27
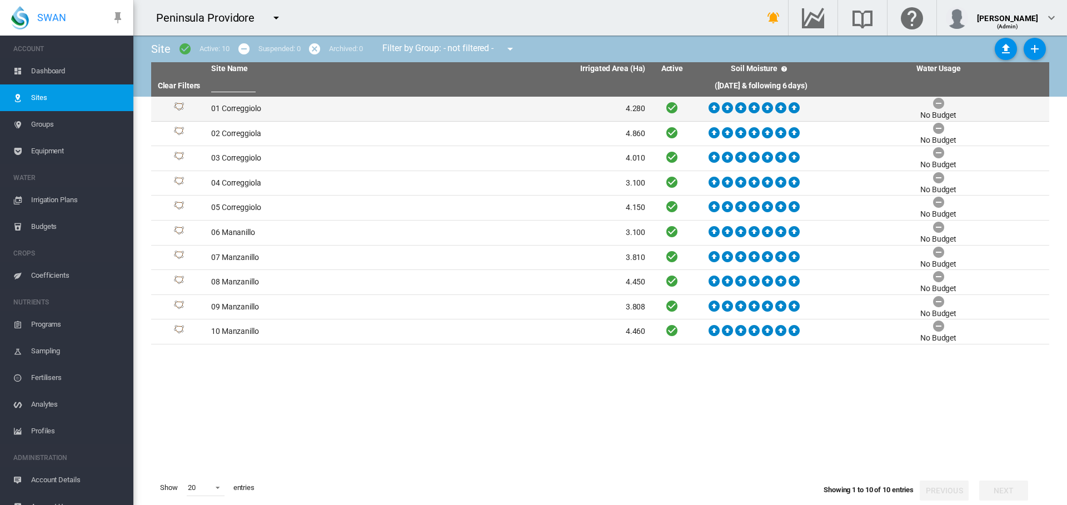
click at [228, 107] on td "01 Correggiolo" at bounding box center [318, 109] width 222 height 24
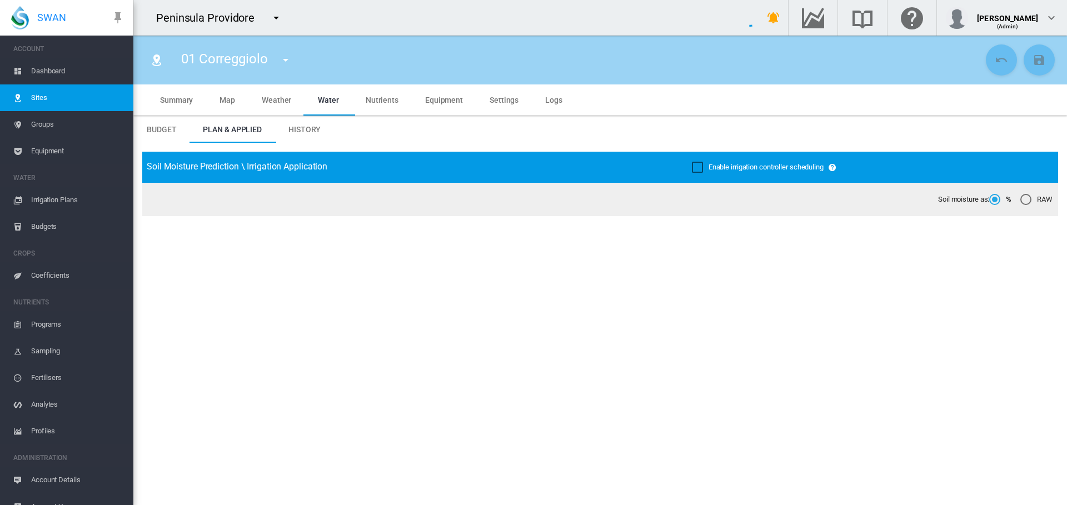
type input "**********"
type input "*********"
type input "**"
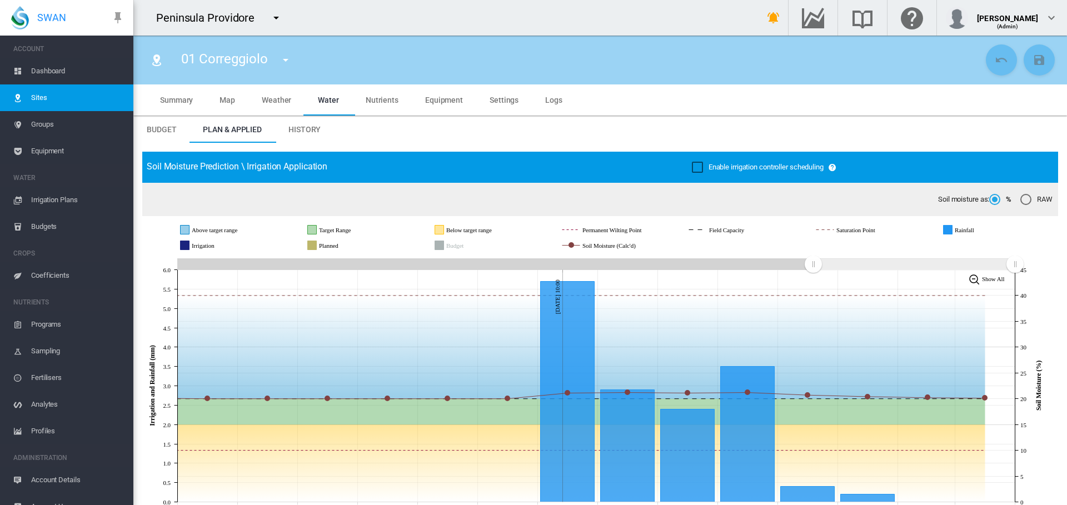
click at [175, 100] on span "Summary" at bounding box center [176, 100] width 33 height 9
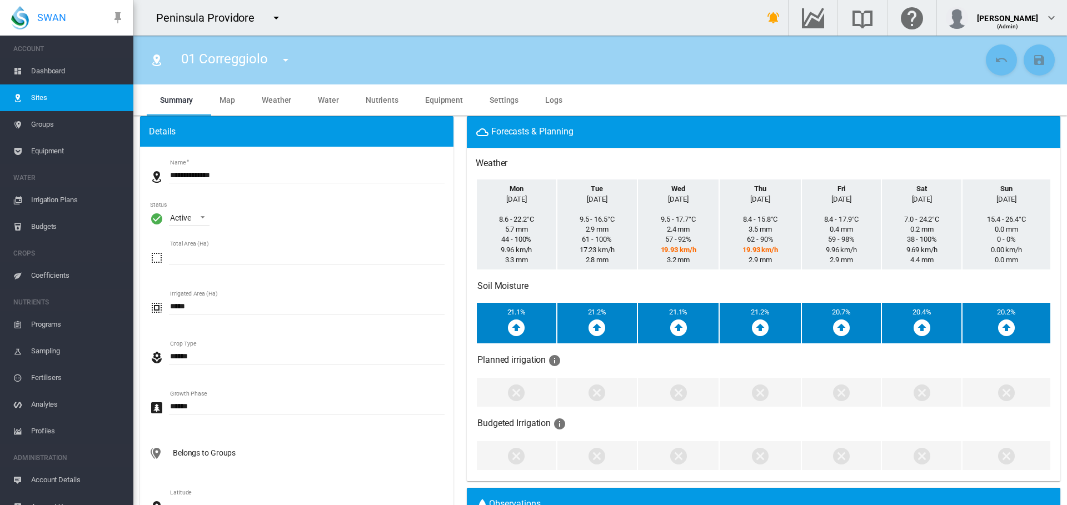
click at [168, 177] on md-input-container "**********" at bounding box center [297, 182] width 296 height 32
click at [171, 172] on input "**********" at bounding box center [307, 175] width 276 height 17
type input "**********"
click at [1033, 65] on md-icon "icon-content-save" at bounding box center [1039, 59] width 13 height 13
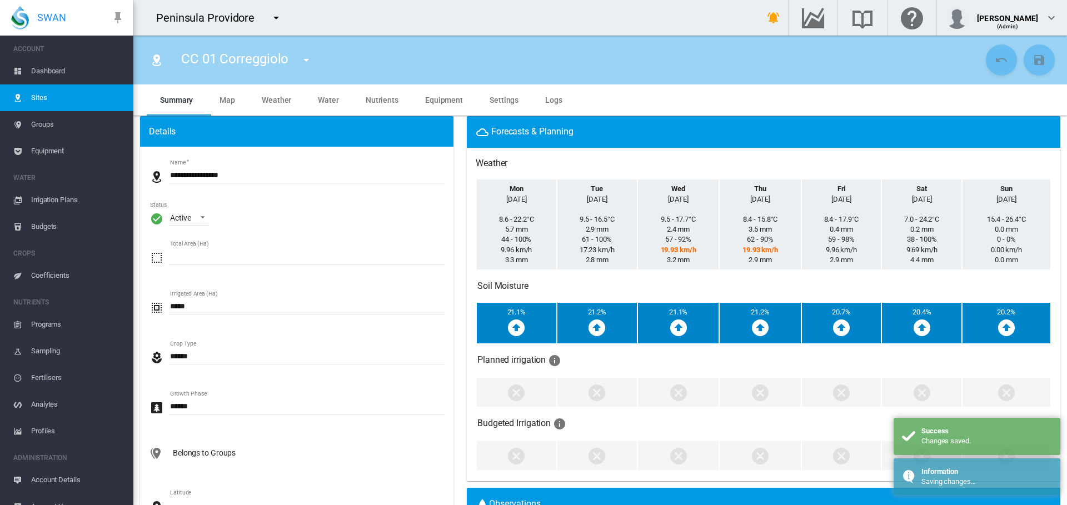
click at [311, 66] on md-icon "icon-menu-down" at bounding box center [306, 59] width 13 height 13
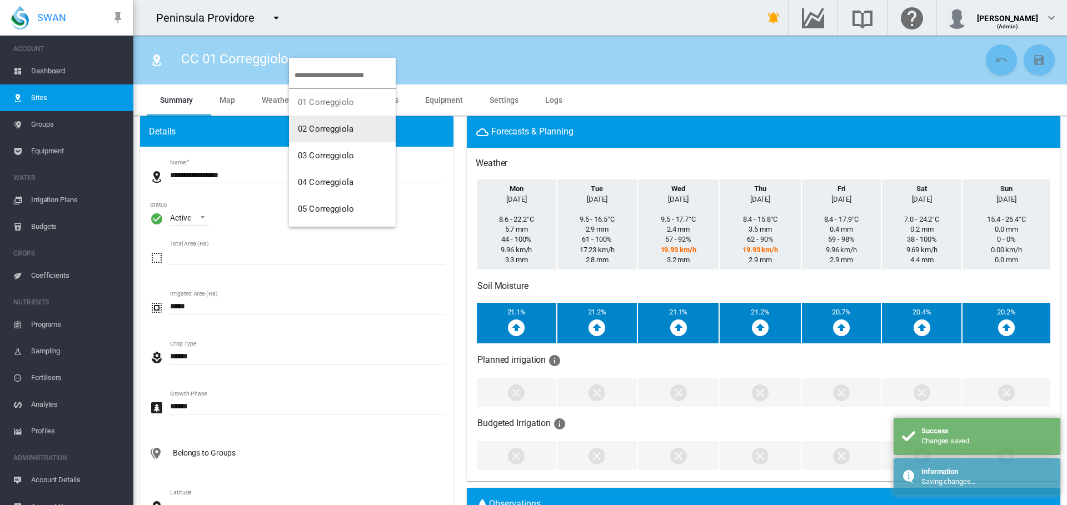
click at [312, 129] on span "02 Correggiola" at bounding box center [326, 129] width 56 height 10
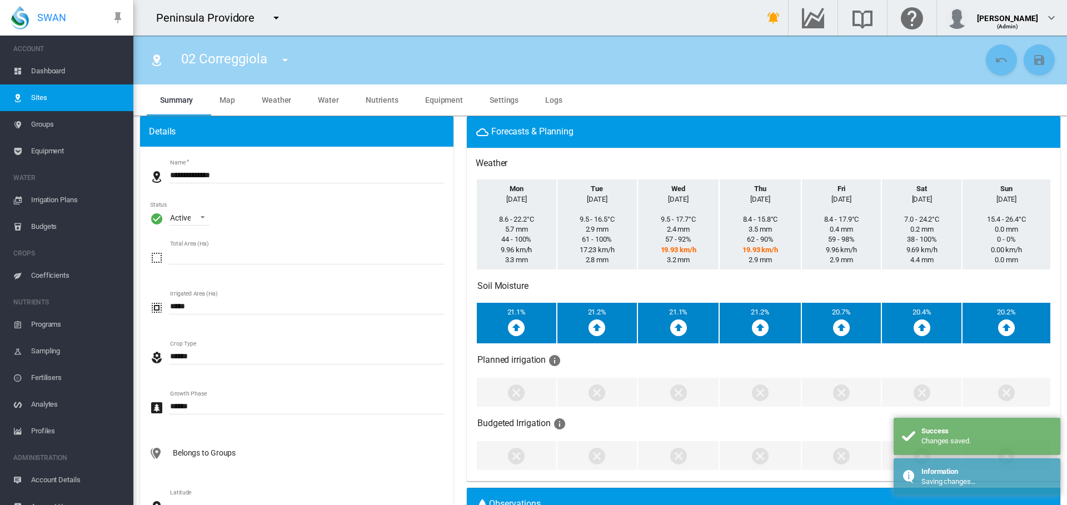
click at [171, 174] on input "**********" at bounding box center [307, 175] width 276 height 17
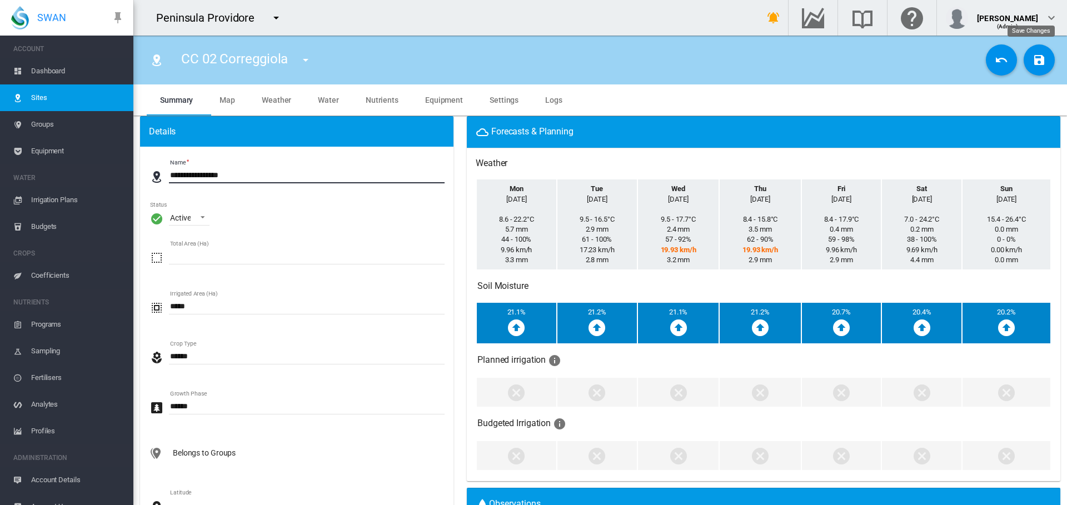
type input "**********"
click at [1033, 59] on md-icon "icon-content-save" at bounding box center [1039, 59] width 13 height 13
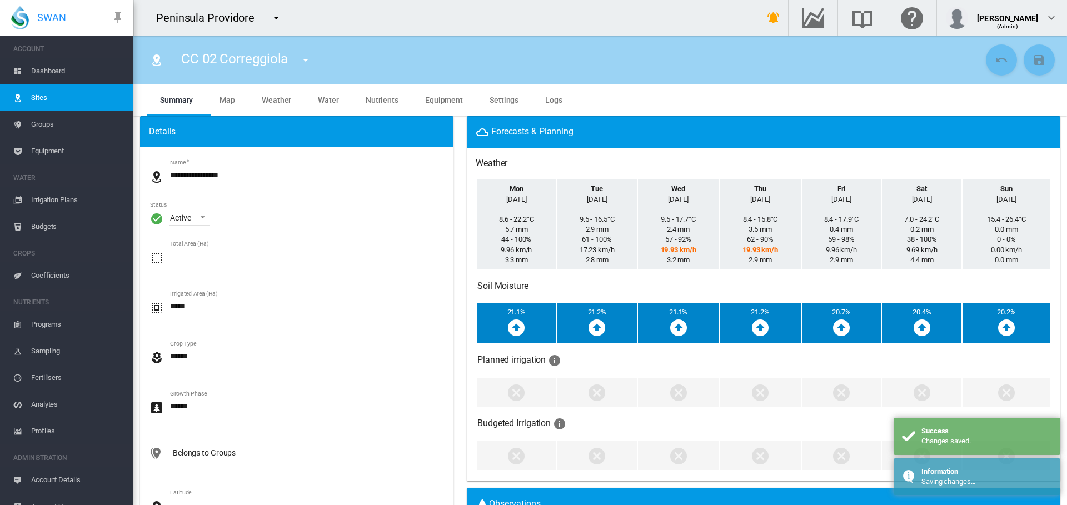
click at [310, 61] on md-icon "icon-menu-down" at bounding box center [305, 59] width 13 height 13
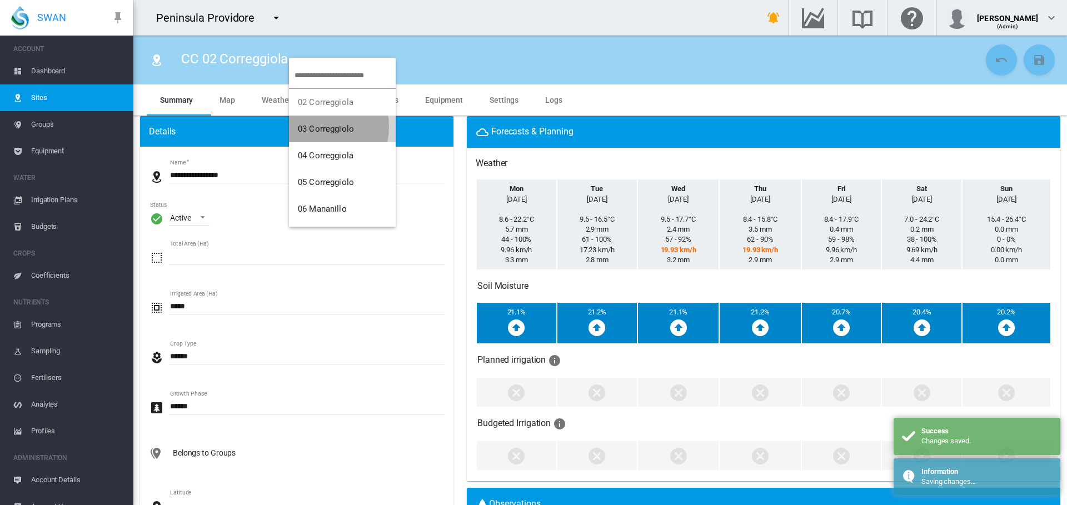
click at [316, 127] on span "03 Correggiolo" at bounding box center [326, 129] width 56 height 10
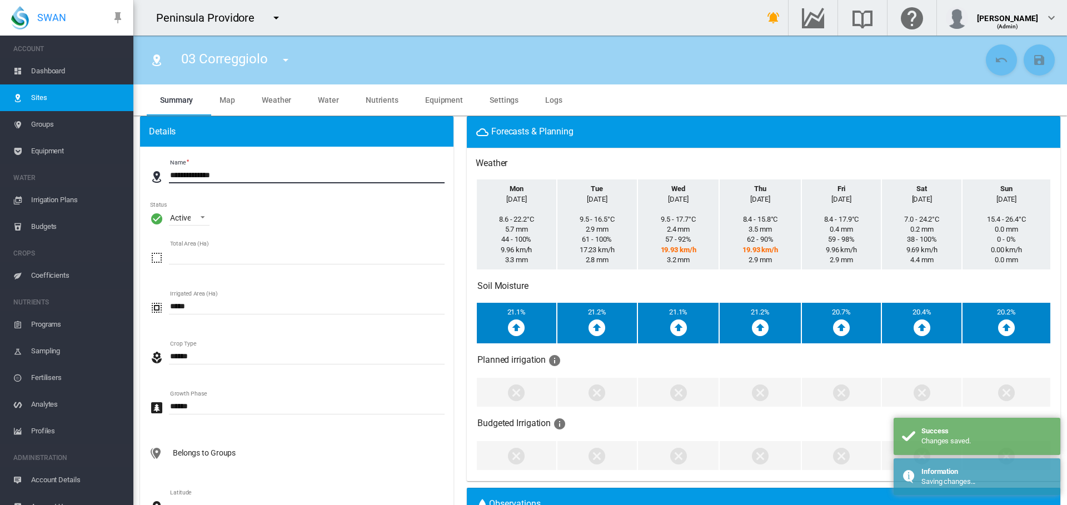
click at [169, 172] on input "**********" at bounding box center [307, 175] width 276 height 17
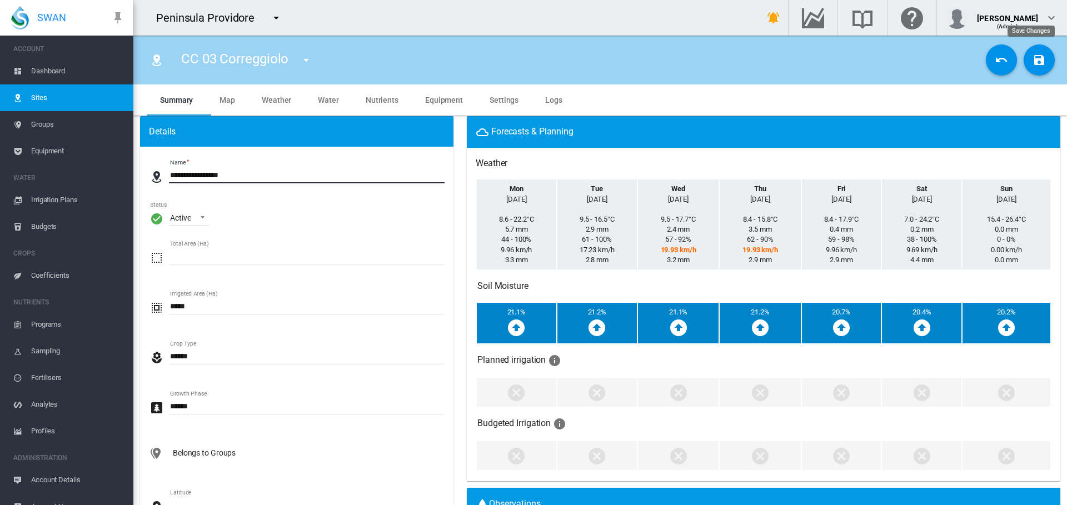
type input "**********"
drag, startPoint x: 1023, startPoint y: 58, endPoint x: 969, endPoint y: 58, distance: 54.5
click at [1024, 58] on button "Save Changes" at bounding box center [1039, 59] width 31 height 31
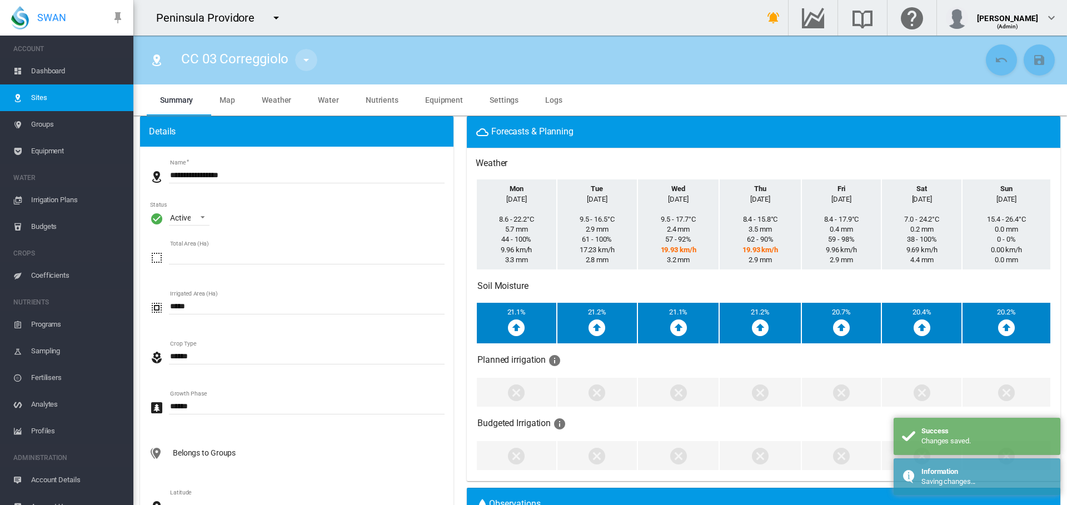
click at [310, 60] on md-icon "icon-menu-down" at bounding box center [306, 59] width 13 height 13
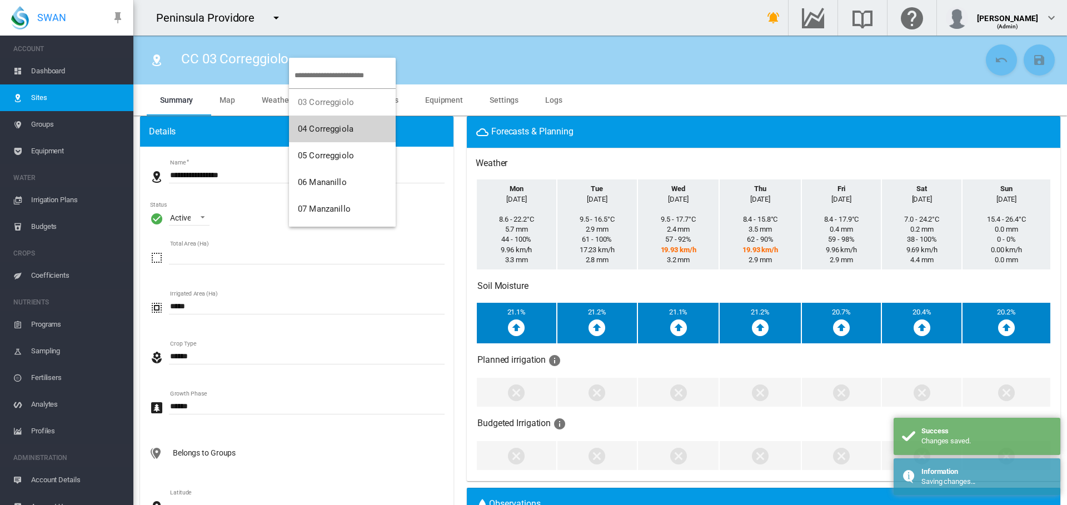
click at [326, 132] on span "04 Correggiola" at bounding box center [326, 129] width 56 height 10
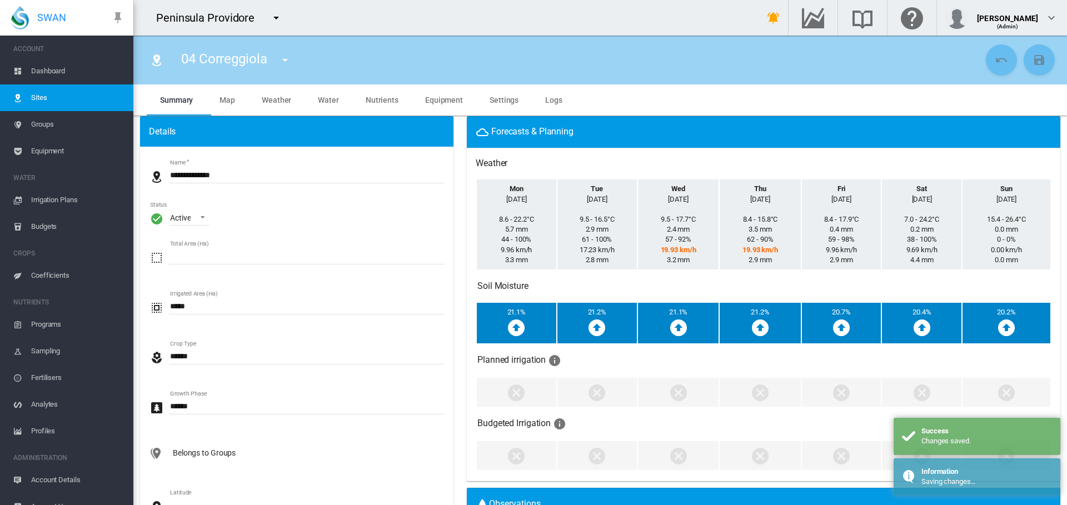
click at [171, 172] on input "**********" at bounding box center [307, 175] width 276 height 17
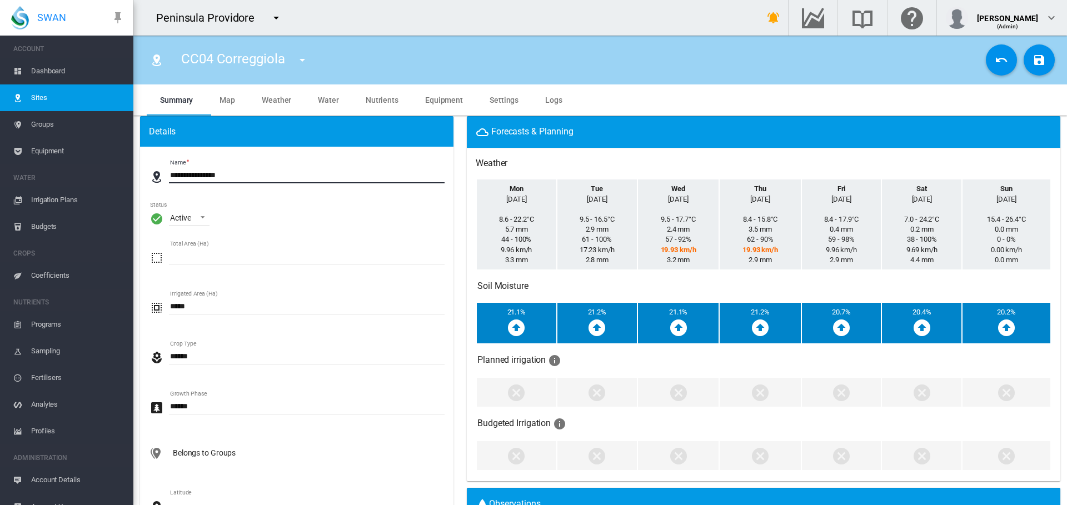
type input "**********"
click at [1038, 65] on button "Save Changes" at bounding box center [1039, 59] width 31 height 31
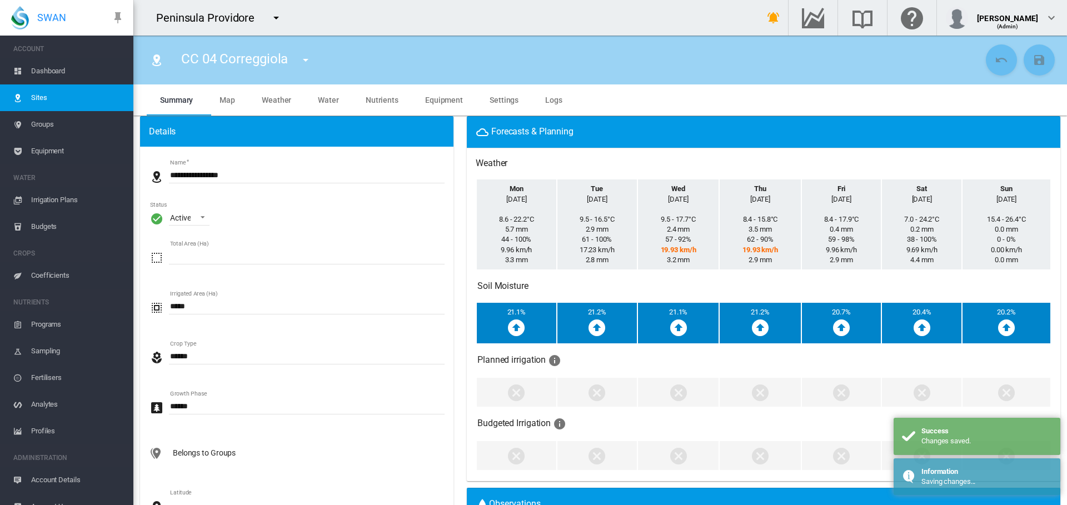
click at [305, 59] on md-icon "icon-menu-down" at bounding box center [305, 59] width 13 height 13
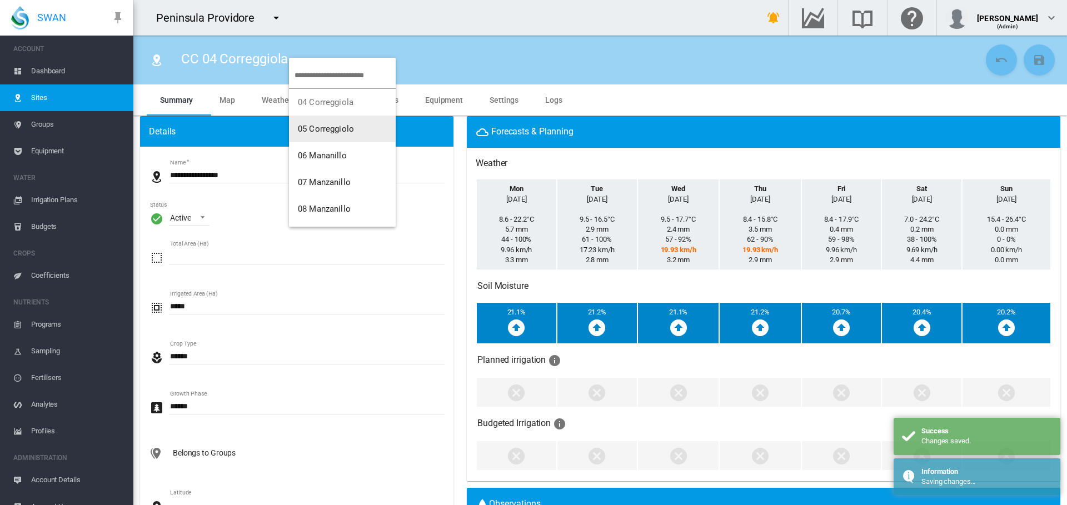
click at [330, 138] on button "05 Correggiolo" at bounding box center [342, 129] width 107 height 27
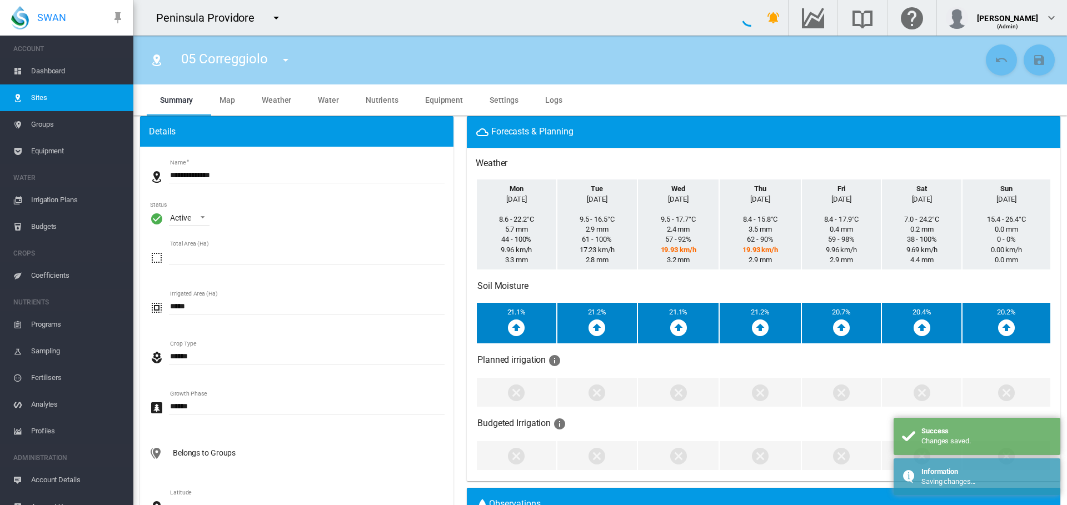
click at [170, 178] on input "**********" at bounding box center [307, 175] width 276 height 17
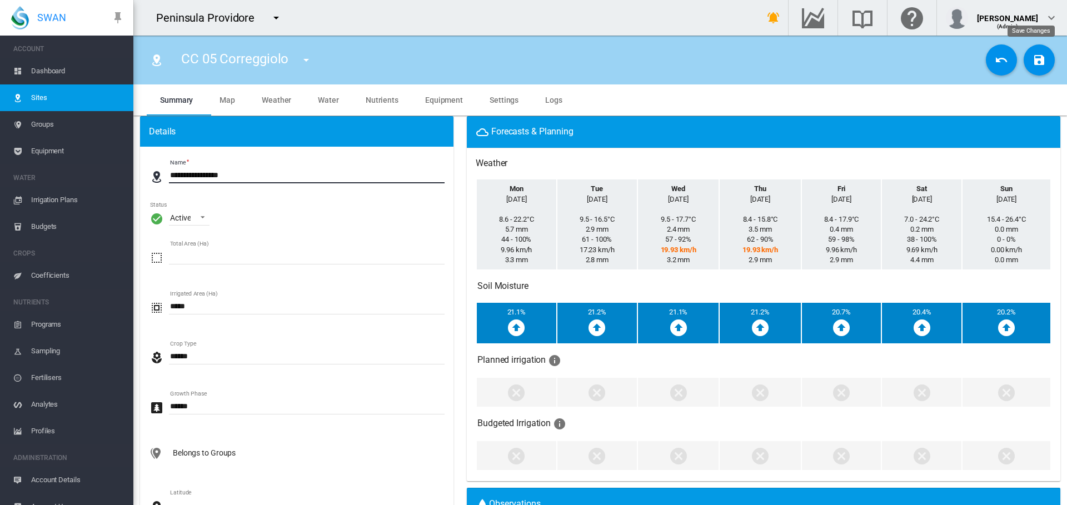
type input "**********"
click at [1033, 57] on md-icon "icon-content-save" at bounding box center [1039, 59] width 13 height 13
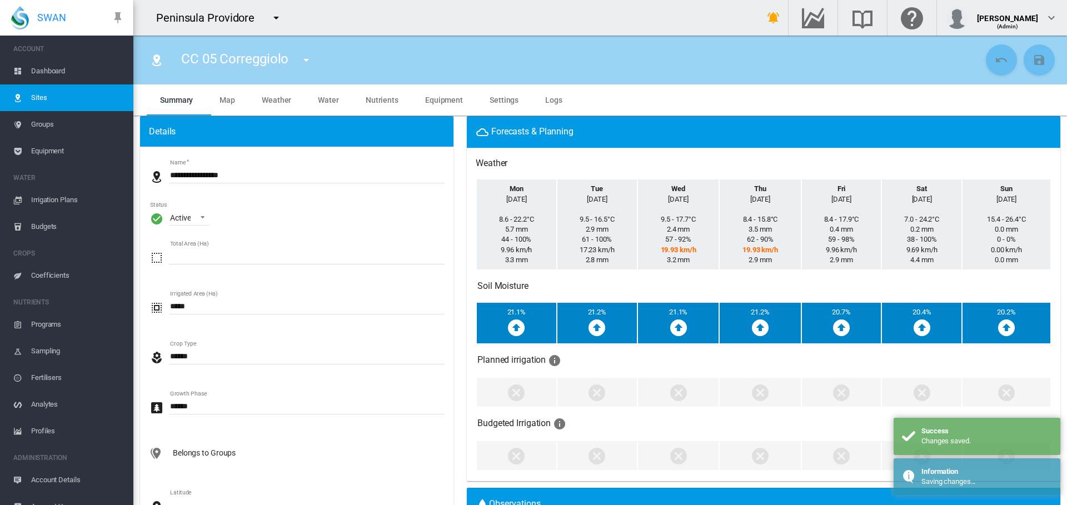
click at [309, 61] on md-icon "icon-menu-down" at bounding box center [306, 59] width 13 height 13
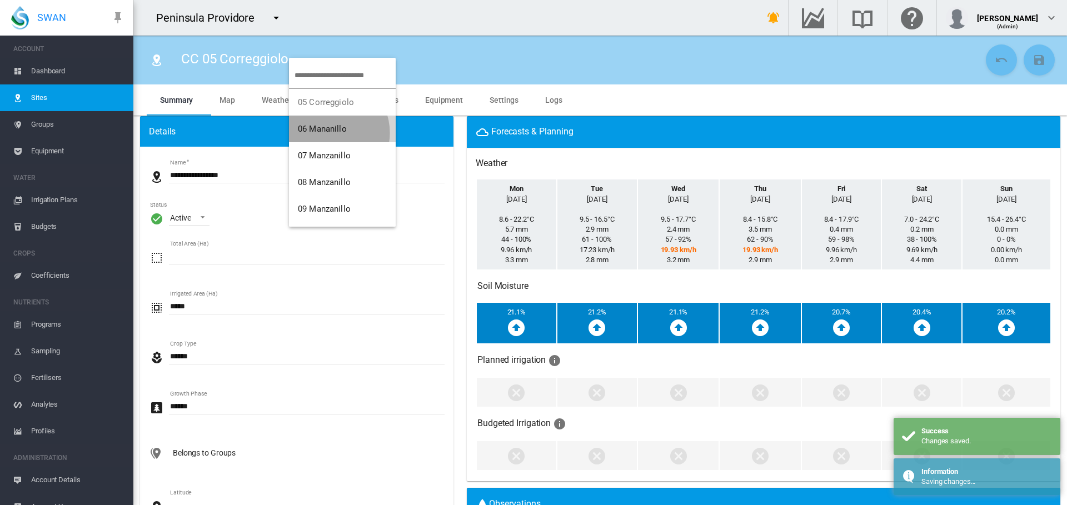
click at [329, 133] on span "06 Mananillo" at bounding box center [322, 129] width 49 height 10
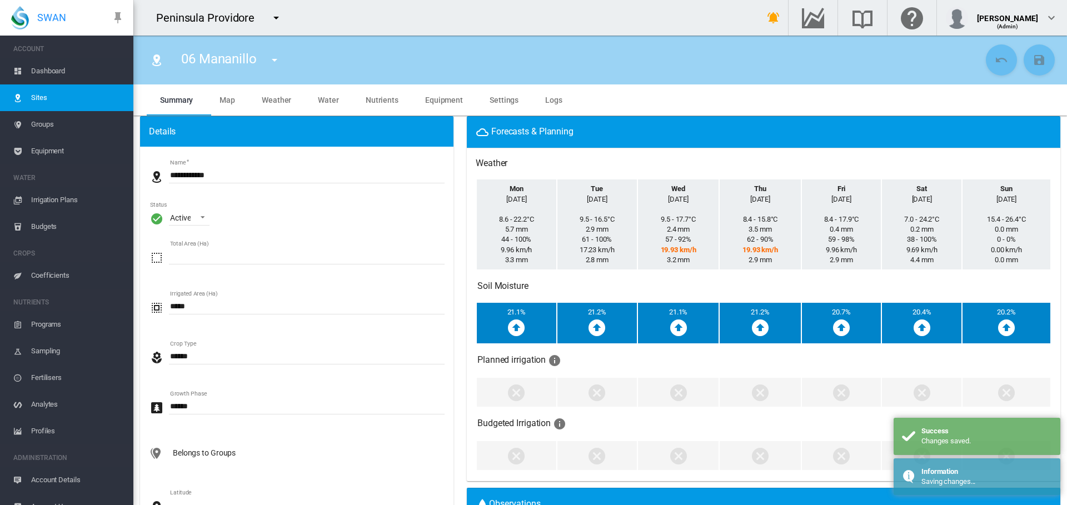
click at [171, 173] on input "**********" at bounding box center [307, 175] width 276 height 17
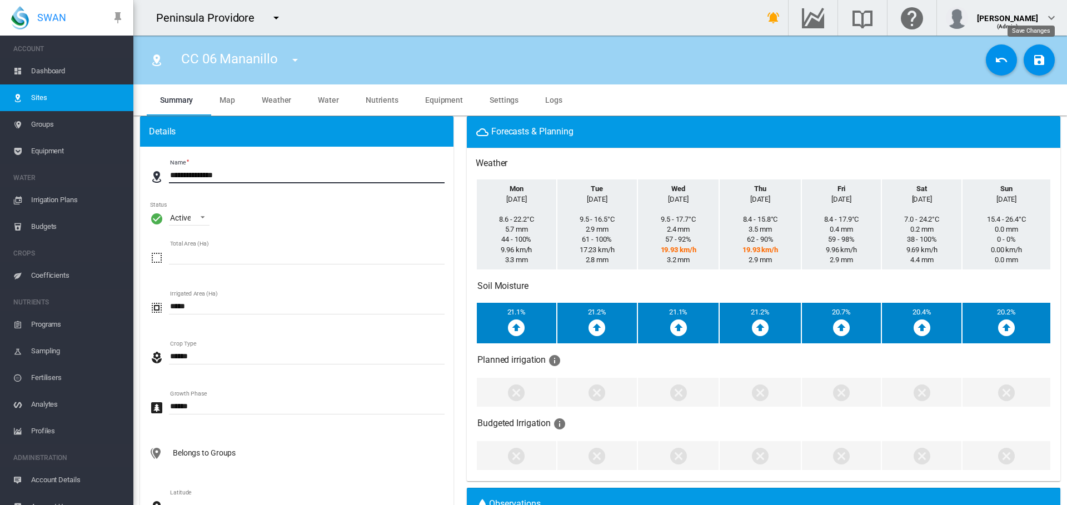
type input "**********"
click at [1036, 58] on md-icon "icon-content-save" at bounding box center [1039, 59] width 13 height 13
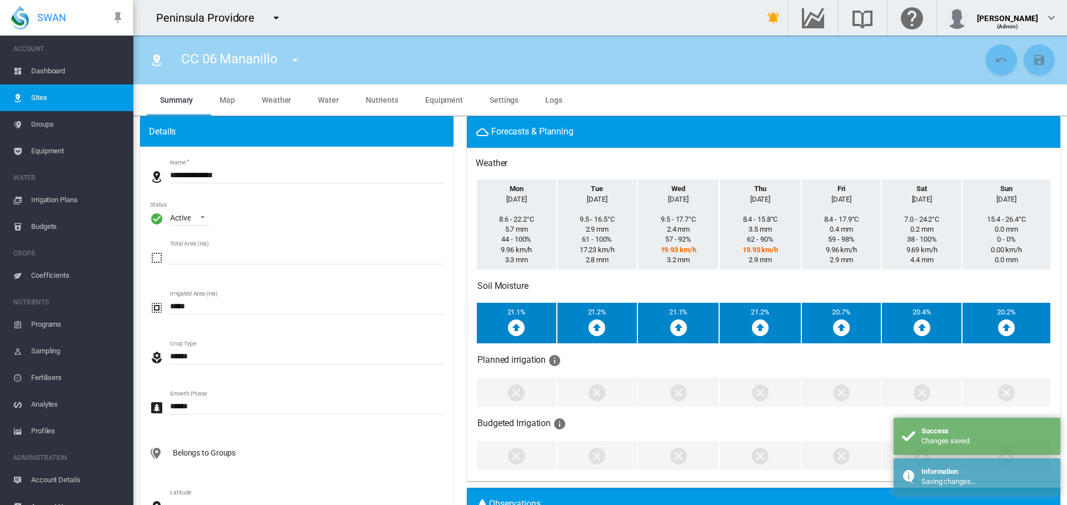
click at [299, 58] on md-icon "icon-menu-down" at bounding box center [295, 59] width 13 height 13
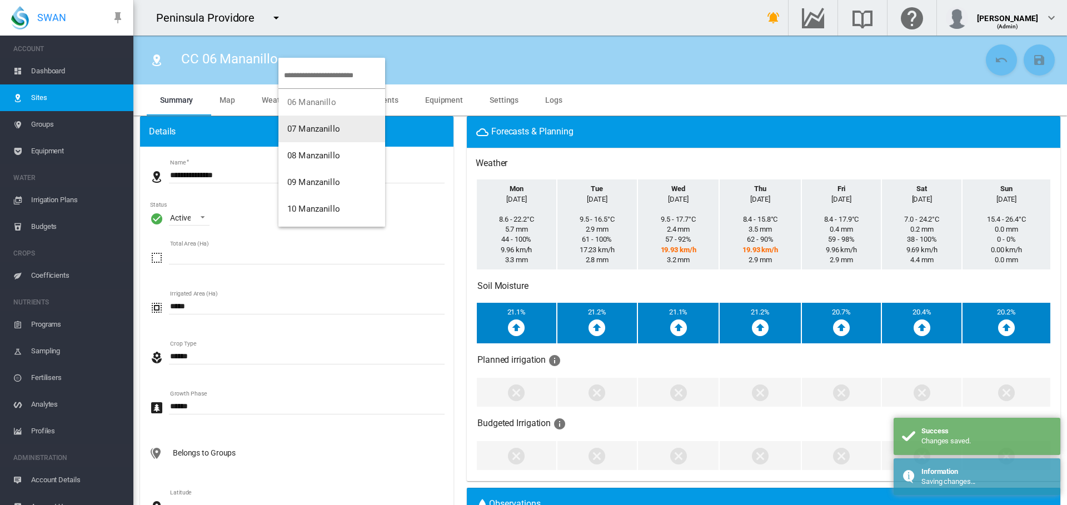
click at [304, 134] on button "07 Manzanillo" at bounding box center [332, 129] width 107 height 27
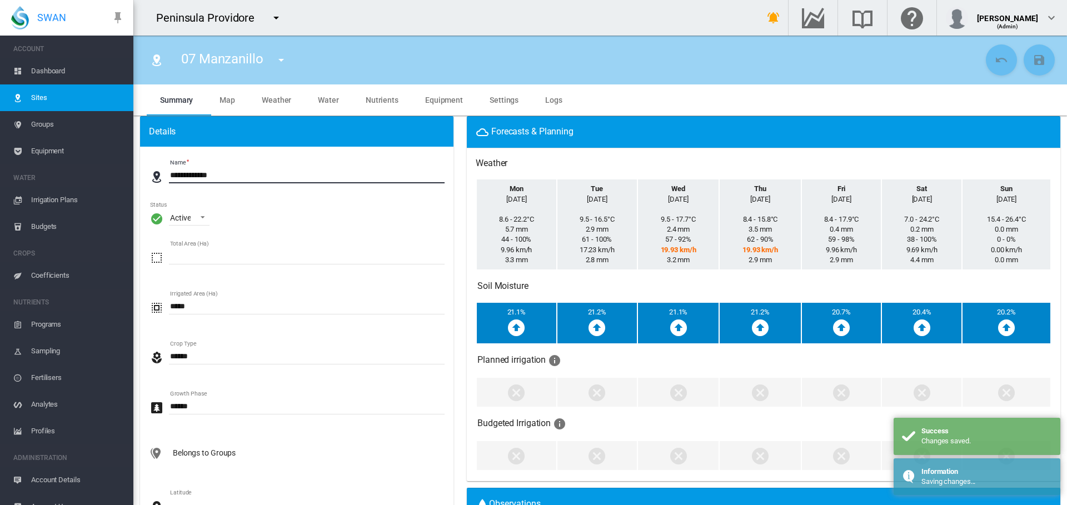
click at [170, 177] on input "**********" at bounding box center [307, 175] width 276 height 17
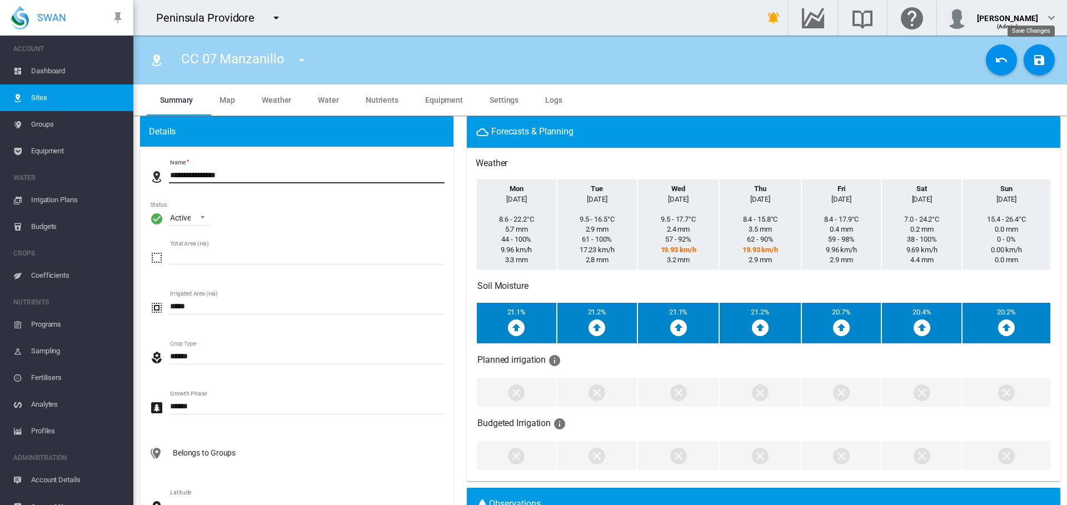
type input "**********"
click at [1035, 59] on md-icon "icon-content-save" at bounding box center [1039, 59] width 13 height 13
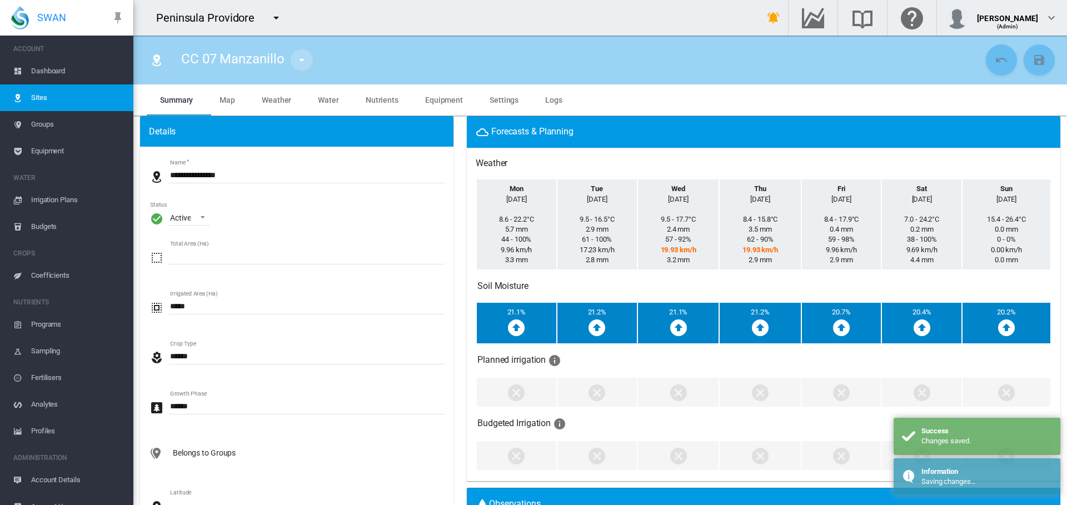
click at [304, 59] on md-icon "icon-menu-down" at bounding box center [301, 59] width 13 height 13
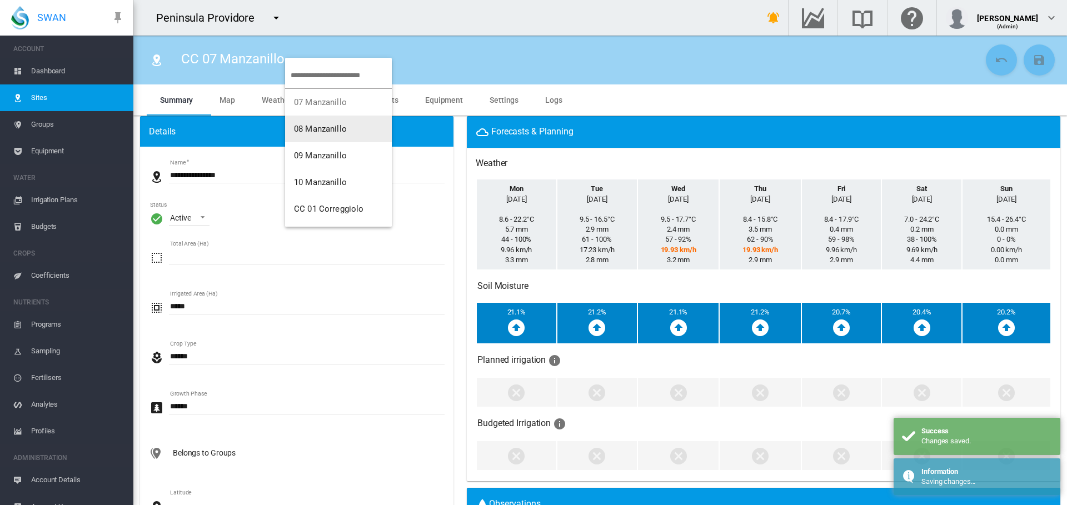
click at [312, 126] on span "08 Manzanillo" at bounding box center [320, 129] width 53 height 10
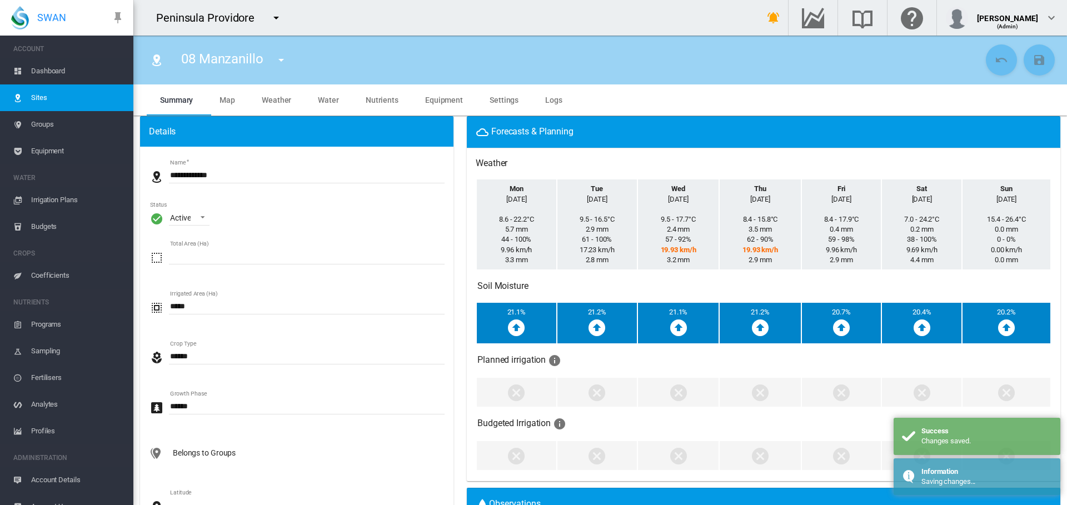
click at [171, 173] on input "**********" at bounding box center [307, 175] width 276 height 17
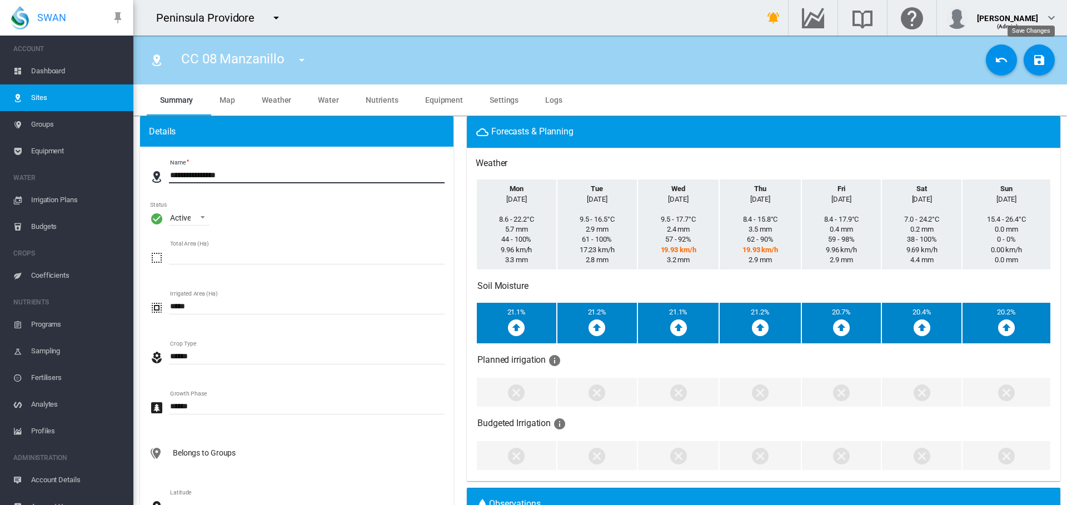
type input "**********"
click at [1033, 58] on md-icon "icon-content-save" at bounding box center [1039, 59] width 13 height 13
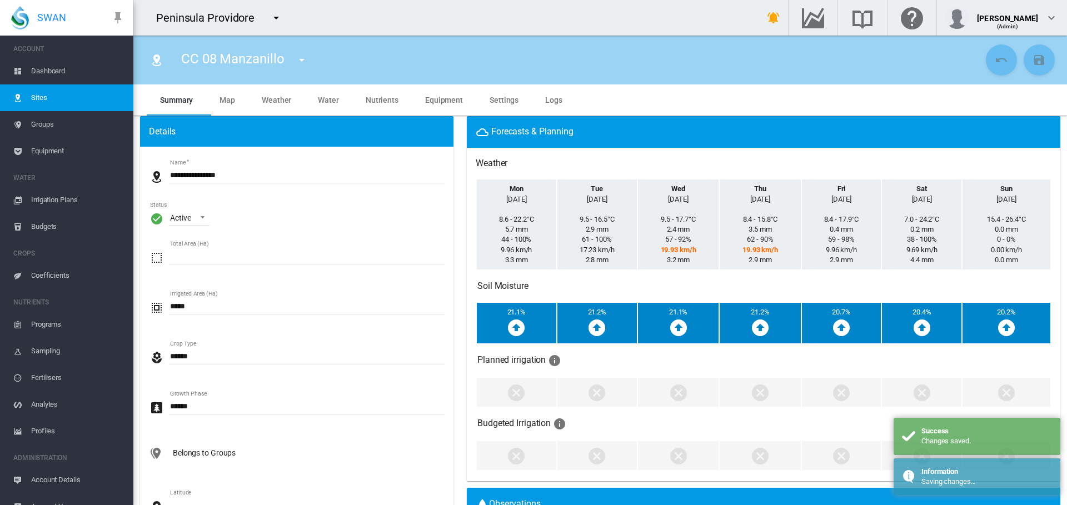
click at [300, 58] on md-icon "icon-menu-down" at bounding box center [301, 59] width 13 height 13
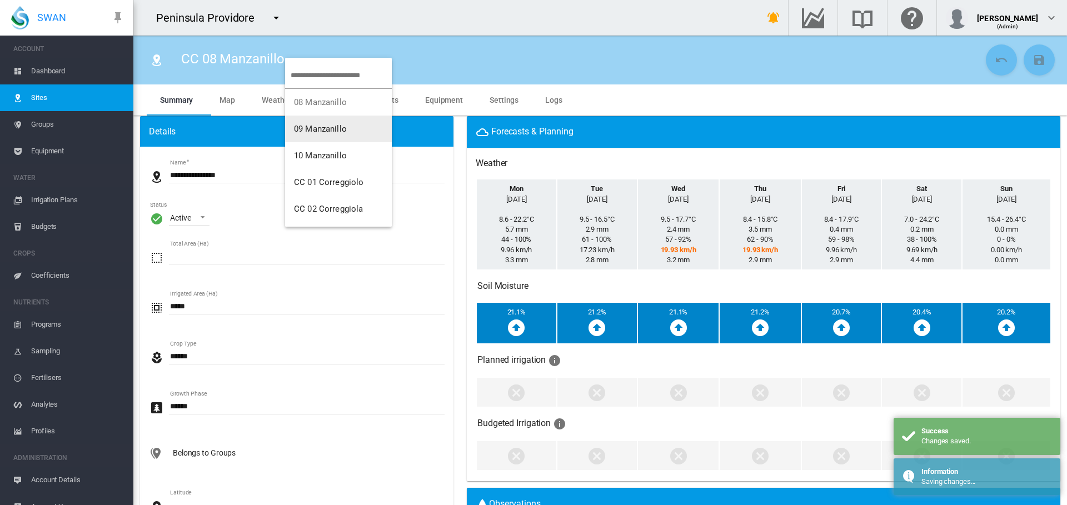
click at [331, 131] on span "09 Manzanillo" at bounding box center [320, 129] width 53 height 10
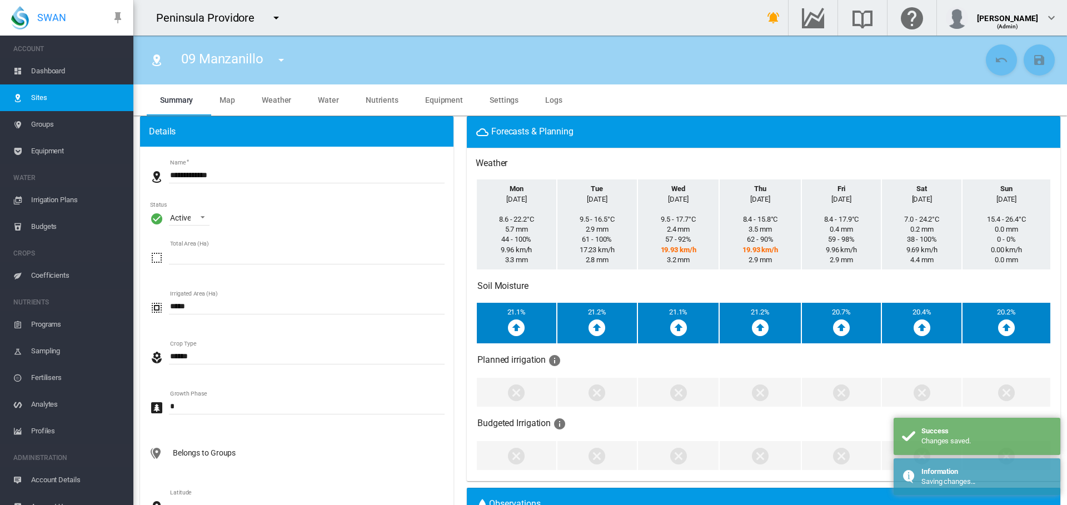
click at [170, 175] on input "**********" at bounding box center [307, 175] width 276 height 17
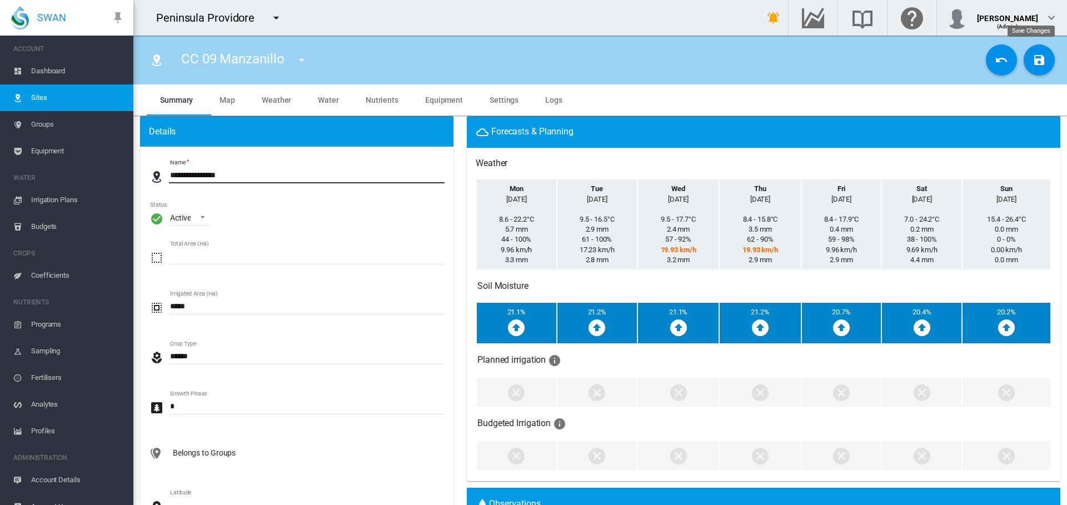
type input "**********"
click at [1024, 63] on button "Save Changes" at bounding box center [1039, 59] width 31 height 31
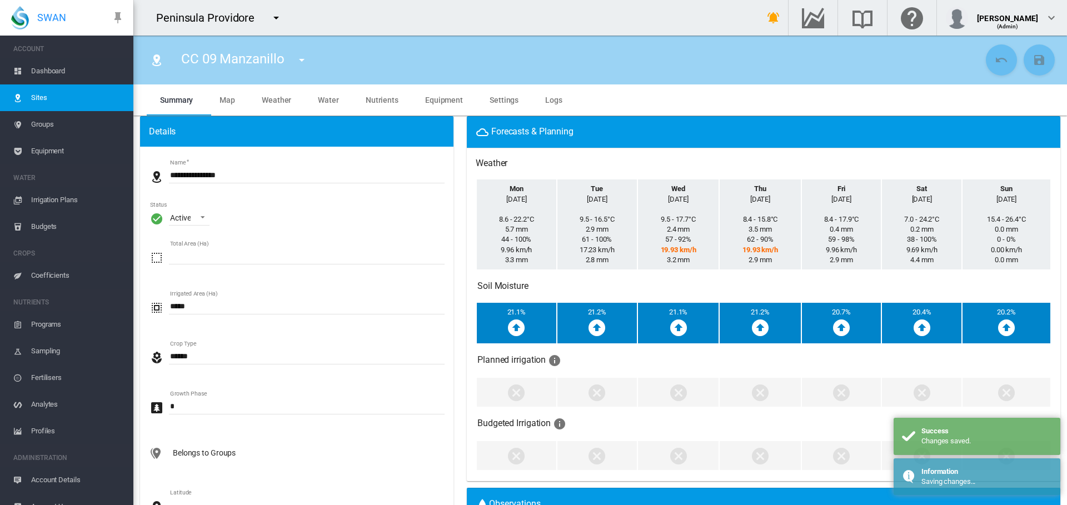
click at [300, 62] on md-icon "icon-menu-down" at bounding box center [301, 59] width 13 height 13
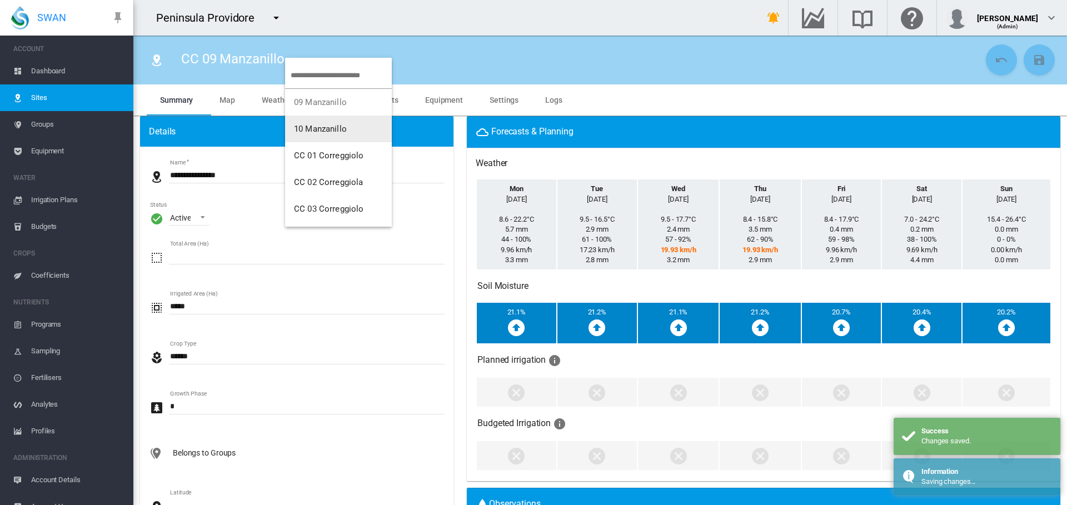
click at [306, 125] on span "10 Manzanillo" at bounding box center [320, 129] width 53 height 10
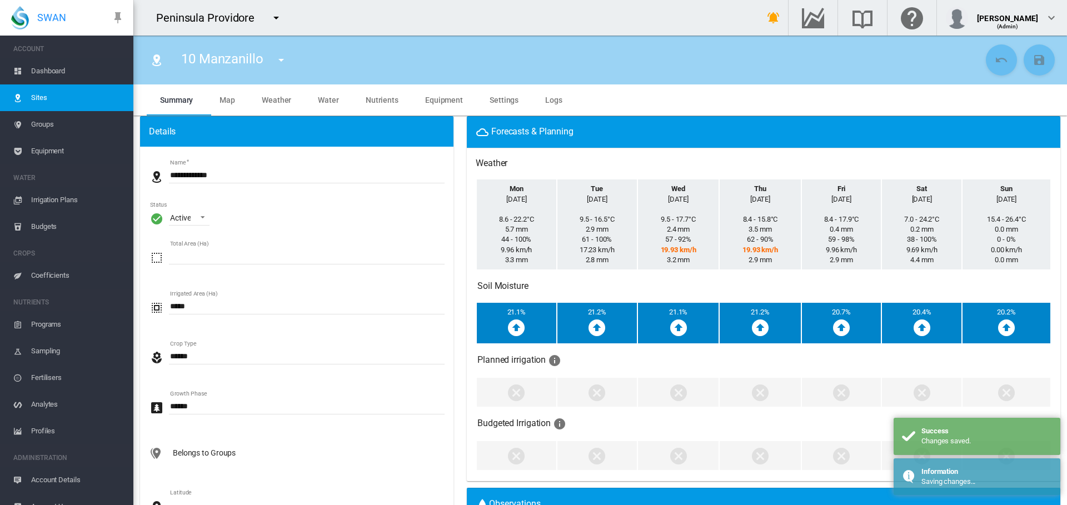
click at [171, 173] on input "**********" at bounding box center [307, 175] width 276 height 17
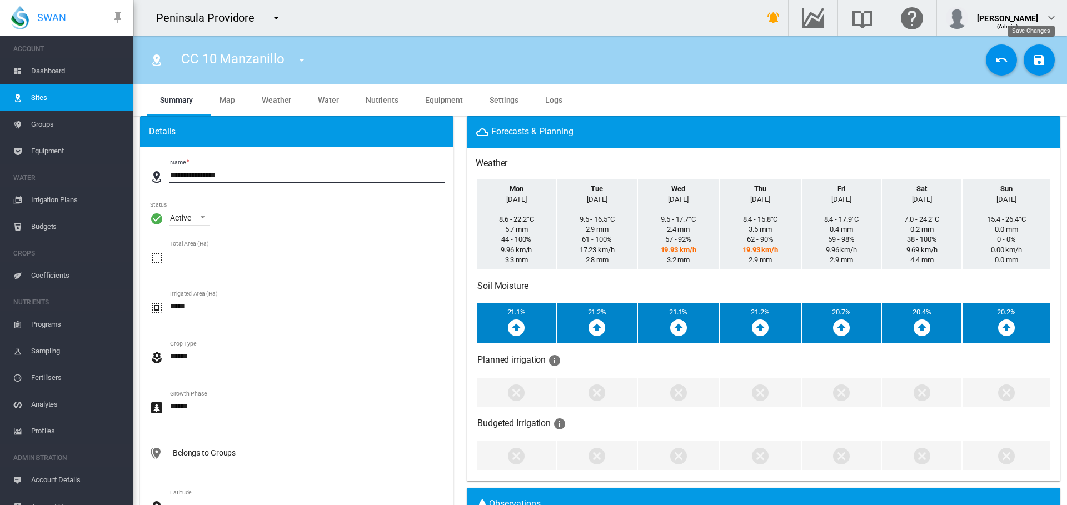
type input "**********"
click at [1033, 63] on md-icon "icon-content-save" at bounding box center [1039, 59] width 13 height 13
click at [37, 95] on span "Sites" at bounding box center [77, 98] width 93 height 27
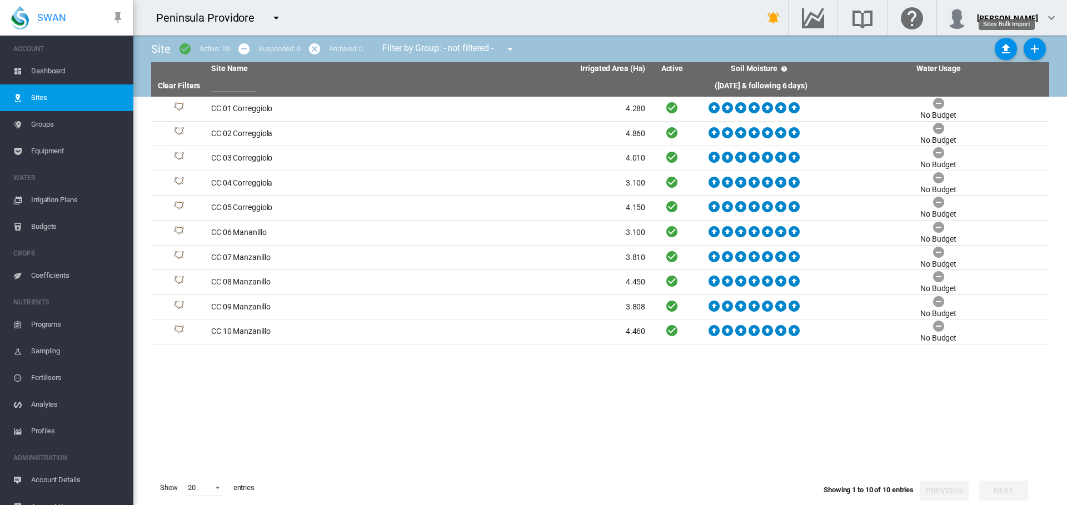
click at [1006, 49] on md-icon "icon-upload" at bounding box center [1006, 48] width 13 height 13
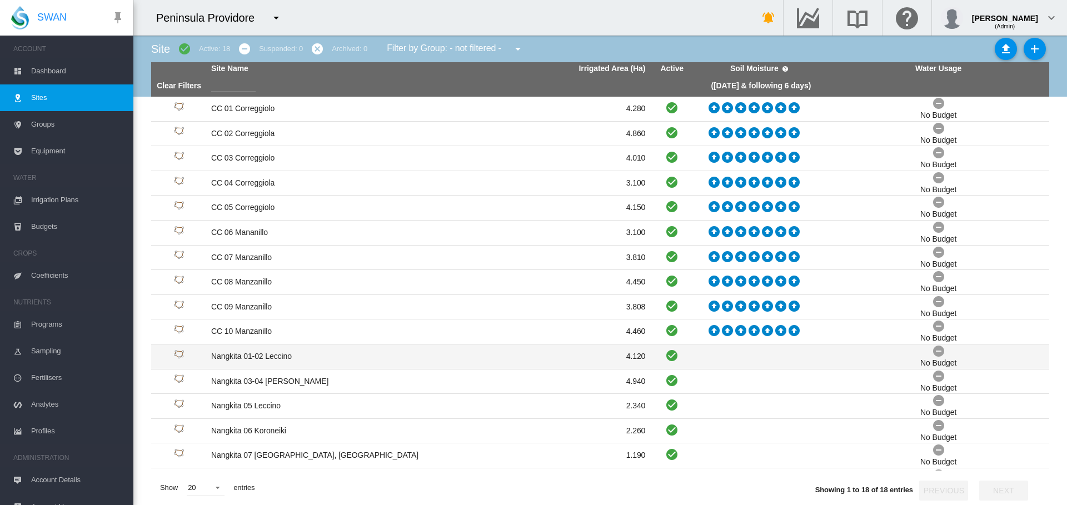
click at [233, 357] on td "Nangkita 01-02 Leccino" at bounding box center [318, 357] width 222 height 24
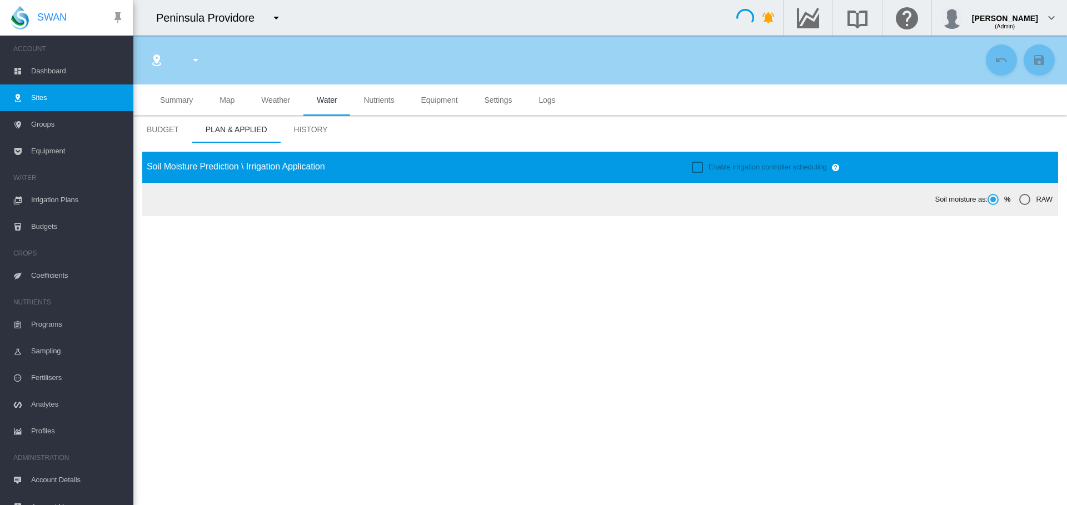
type input "**********"
type input "****"
type input "*********"
type input "***"
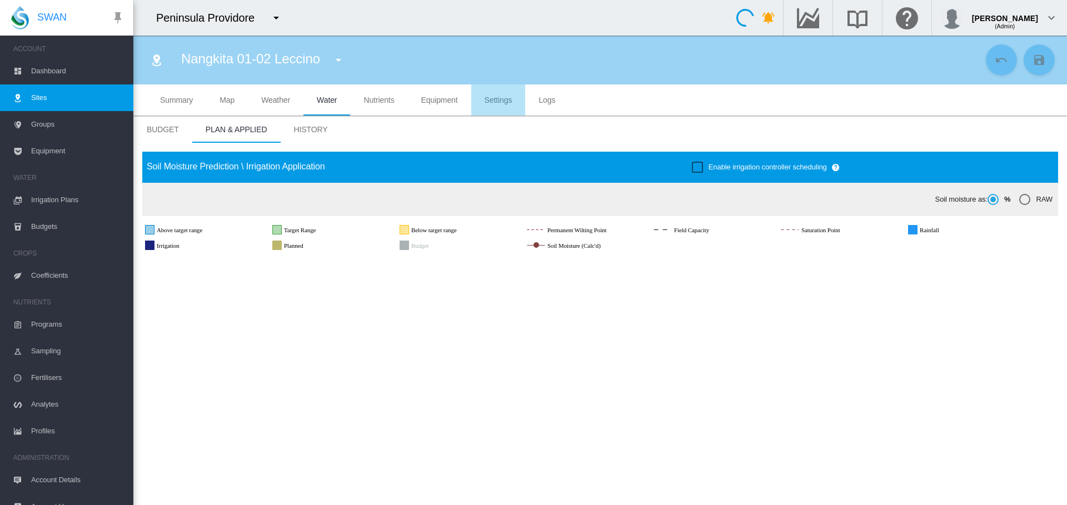
click at [499, 98] on span "Settings" at bounding box center [499, 100] width 28 height 9
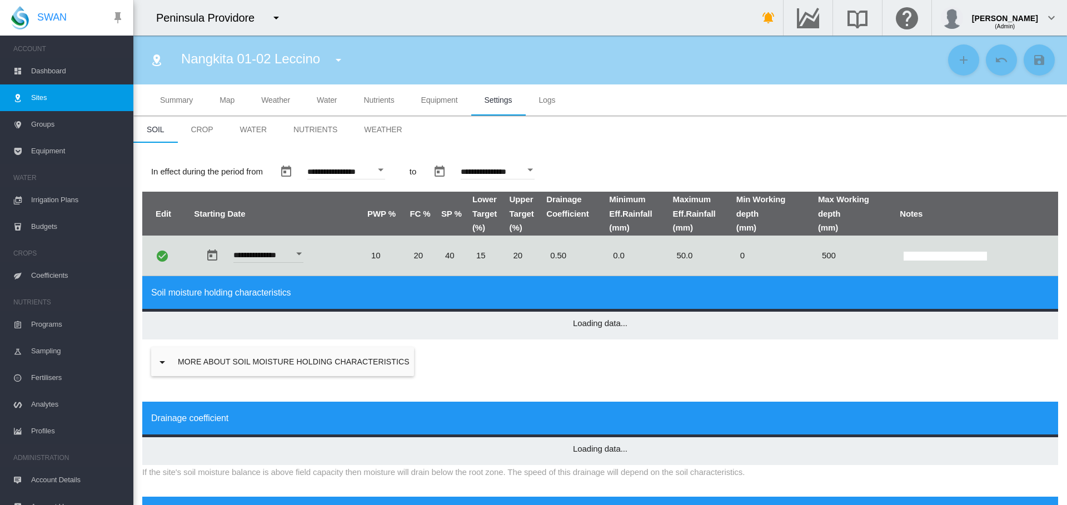
type input "*"
type input "**"
type input "****"
type input "***"
type input "****"
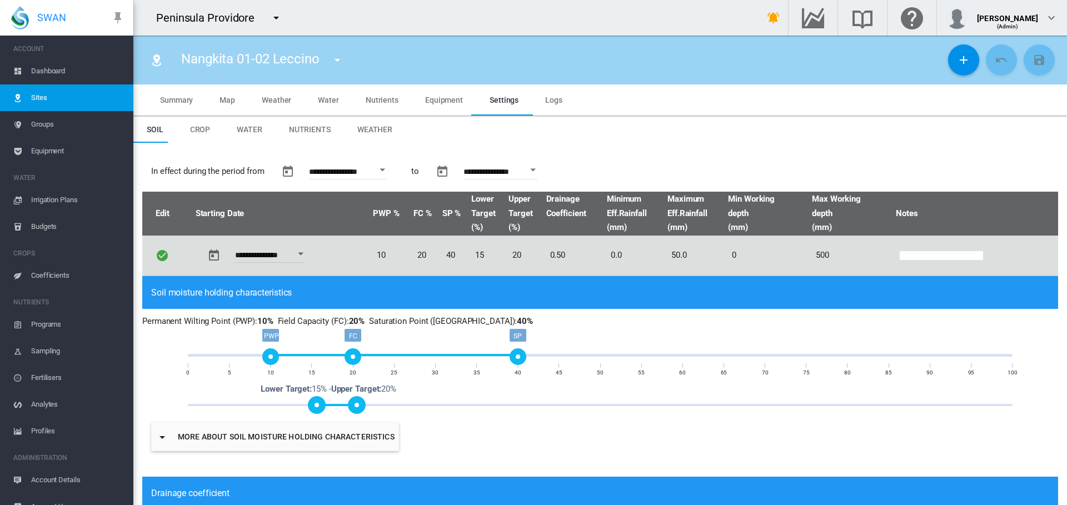
click at [364, 130] on span "Weather" at bounding box center [374, 129] width 35 height 9
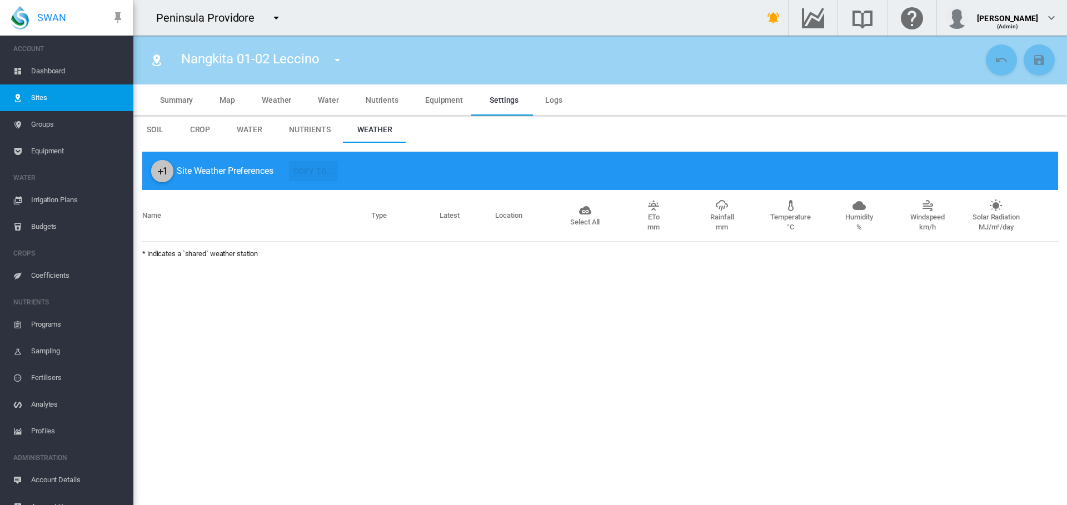
click at [165, 169] on md-icon "icon-plus-one" at bounding box center [162, 171] width 13 height 13
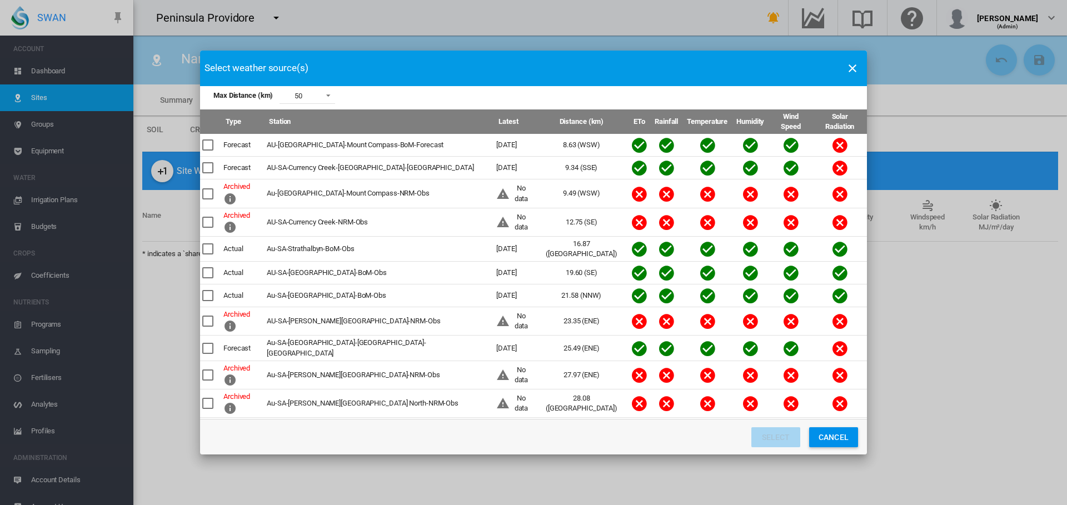
click at [208, 140] on div "Max Distance ..." at bounding box center [207, 145] width 11 height 11
click at [206, 162] on div "Max Distance ..." at bounding box center [207, 167] width 11 height 11
click at [210, 243] on div "Max Distance ..." at bounding box center [207, 248] width 11 height 11
click at [212, 267] on div "Max Distance ..." at bounding box center [207, 272] width 11 height 11
click at [774, 443] on button "Select" at bounding box center [776, 438] width 49 height 20
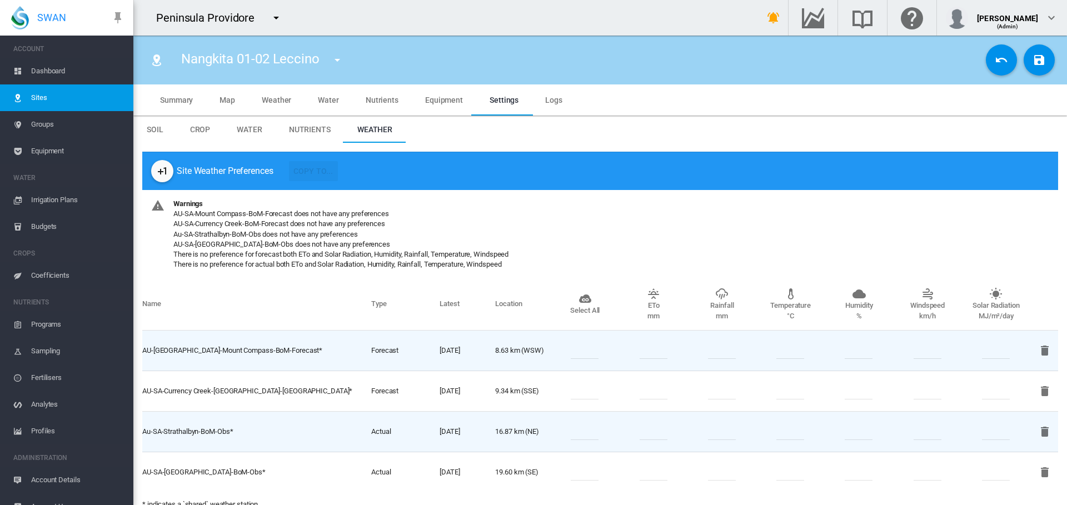
click at [588, 428] on input "number" at bounding box center [585, 432] width 28 height 17
type input "*"
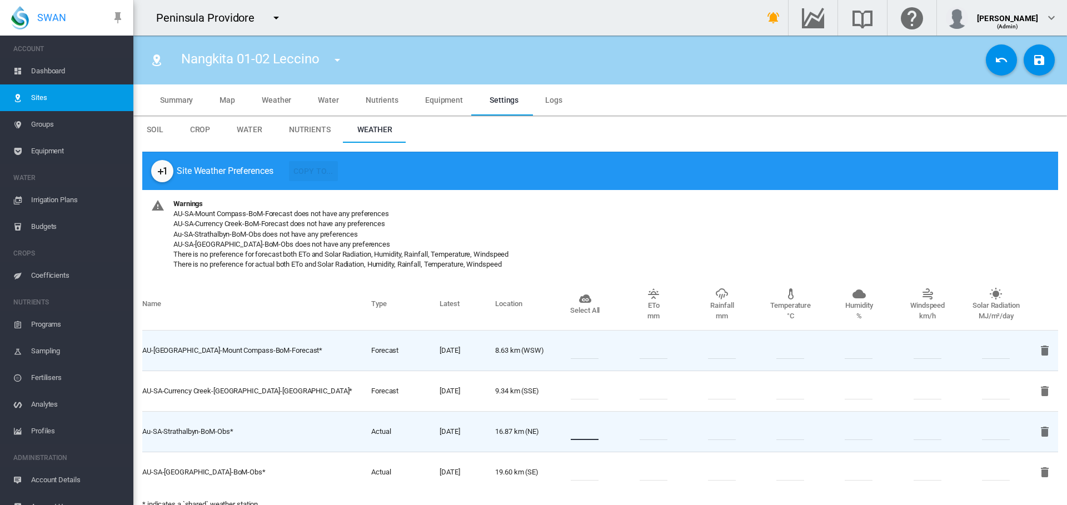
type input "*"
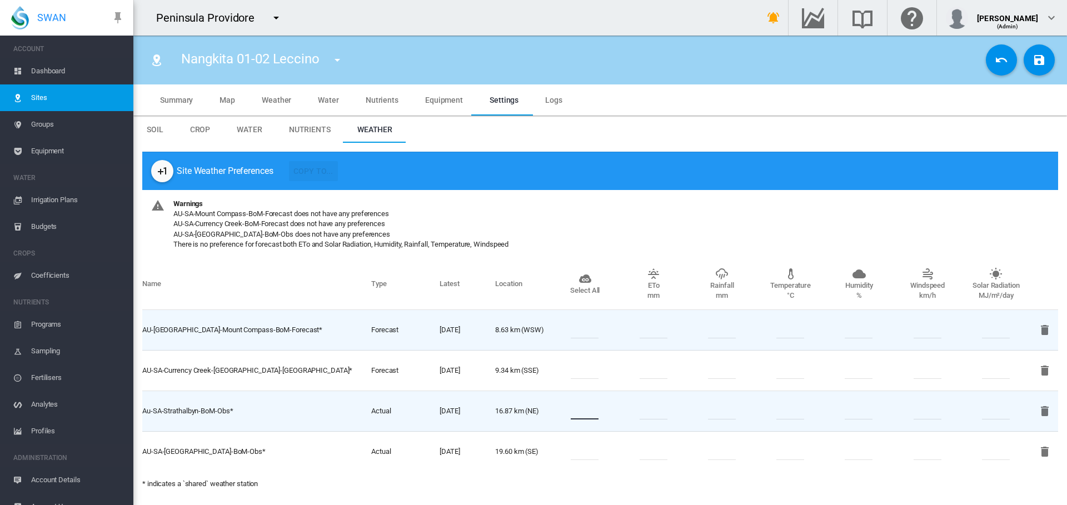
type input "*"
click at [576, 454] on input "number" at bounding box center [585, 452] width 28 height 17
type input "*"
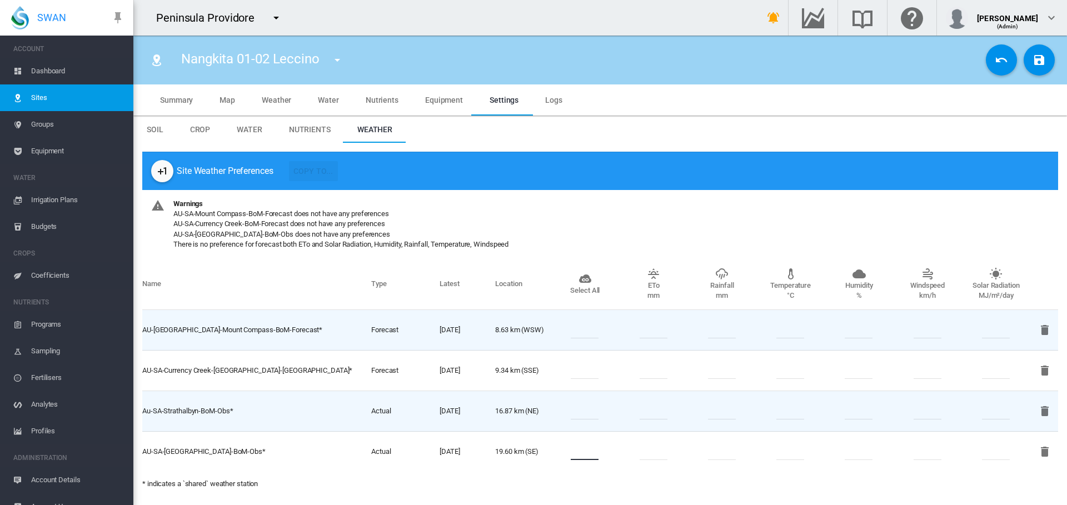
type input "*"
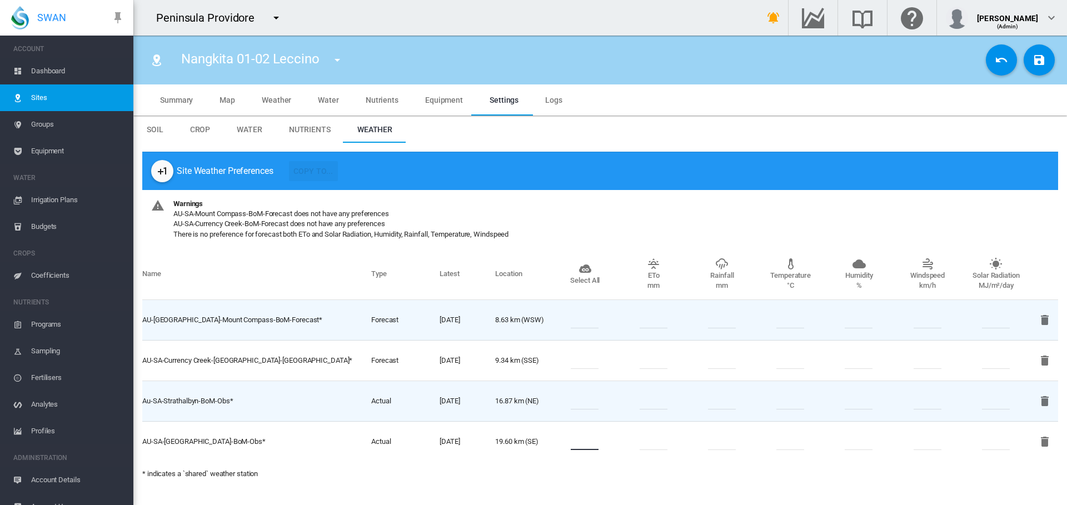
type input "*"
click at [588, 320] on input "number" at bounding box center [585, 320] width 28 height 17
type input "*"
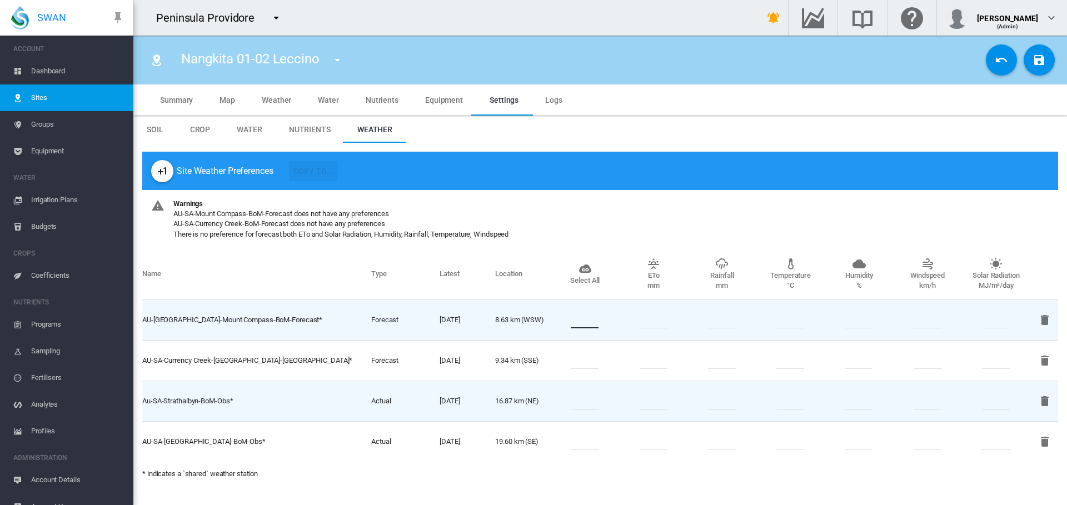
type input "*"
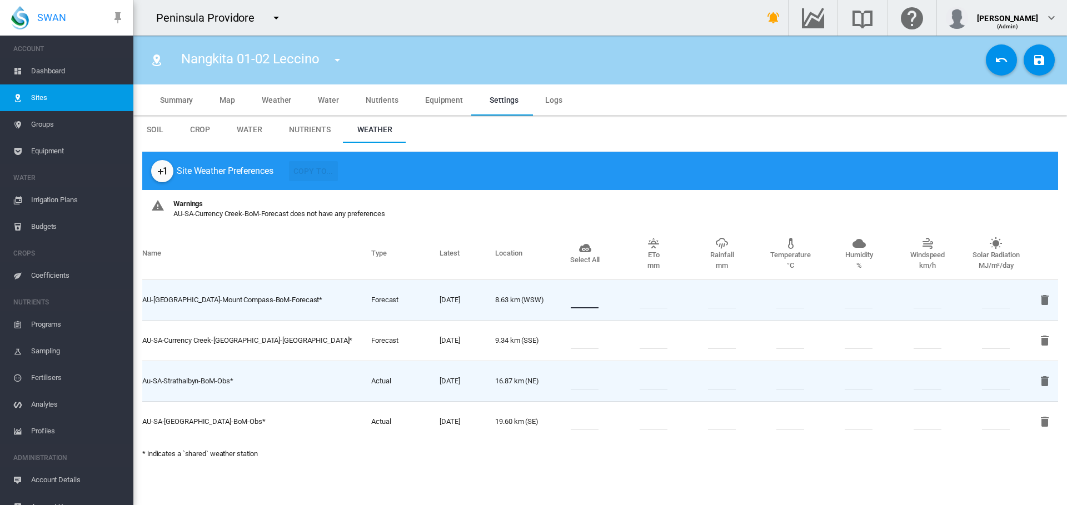
type input "*"
click at [593, 340] on input "number" at bounding box center [585, 340] width 28 height 17
type input "*"
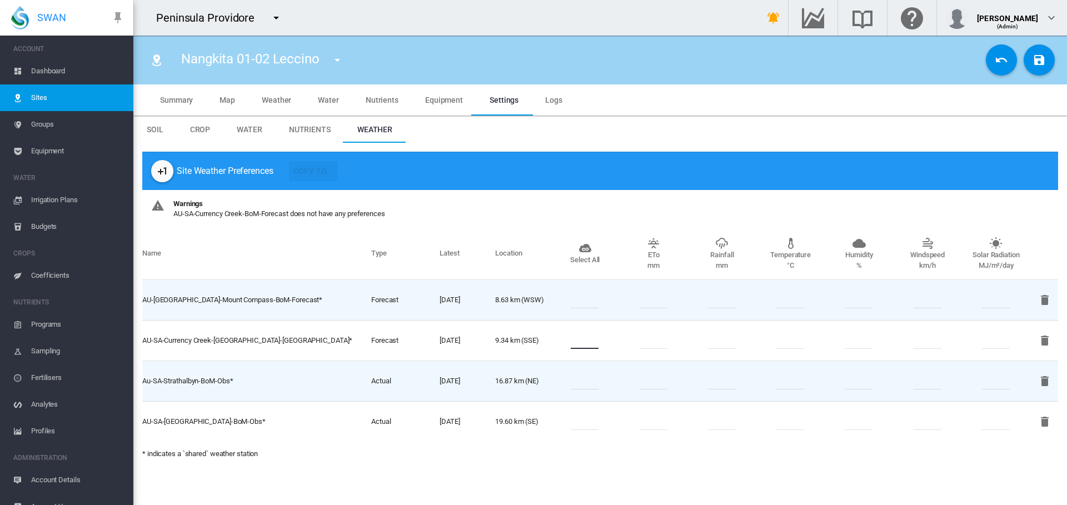
type input "*"
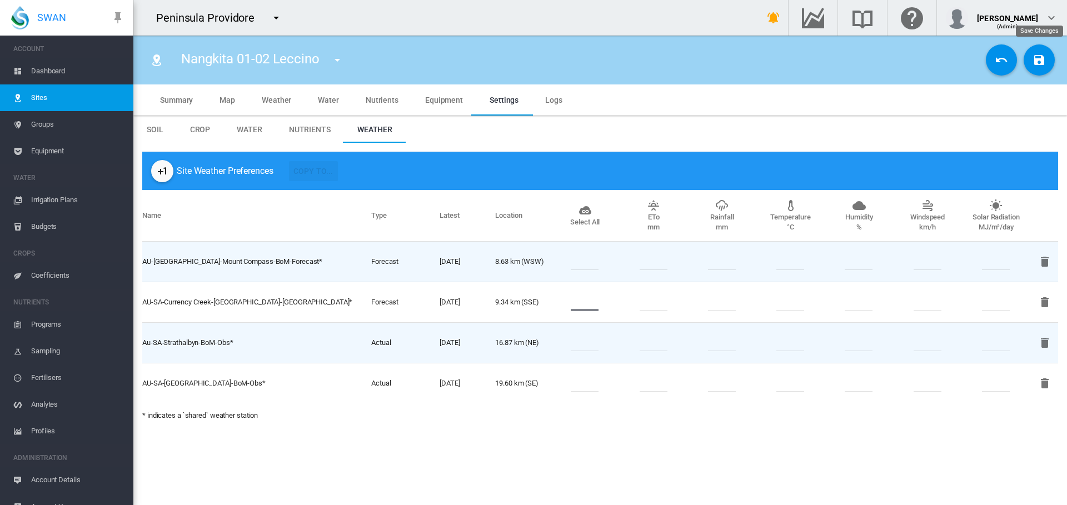
type input "*"
click at [1038, 63] on md-icon "icon-content-save" at bounding box center [1039, 59] width 13 height 13
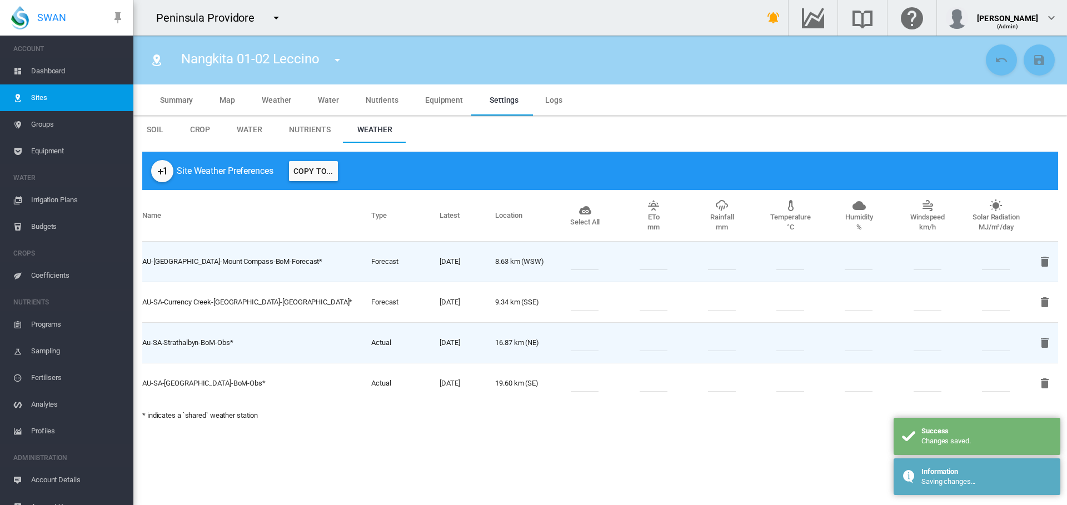
click at [314, 172] on button "Copy To..." at bounding box center [313, 171] width 49 height 20
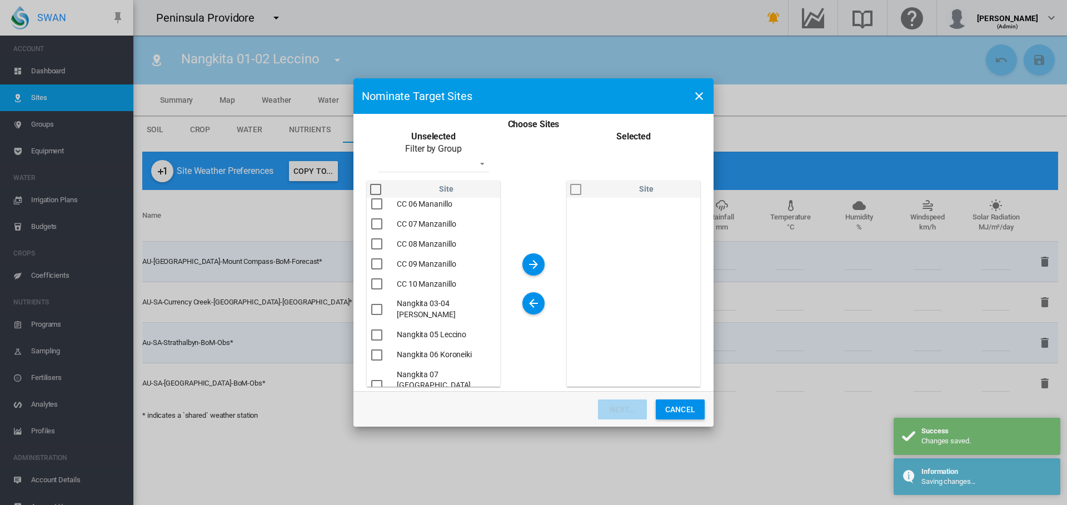
scroll to position [111, 0]
click at [377, 308] on div "You are ..." at bounding box center [376, 305] width 11 height 11
click at [380, 331] on div "You are ..." at bounding box center [376, 331] width 11 height 11
click at [379, 356] on div "You are ..." at bounding box center [376, 351] width 11 height 11
click at [375, 376] on div "You are ..." at bounding box center [376, 381] width 11 height 11
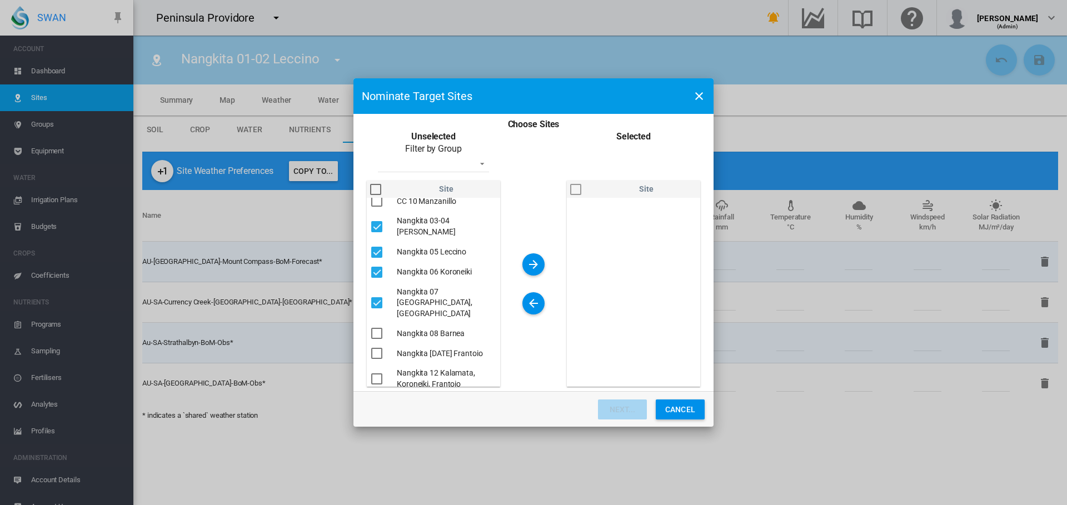
scroll to position [197, 0]
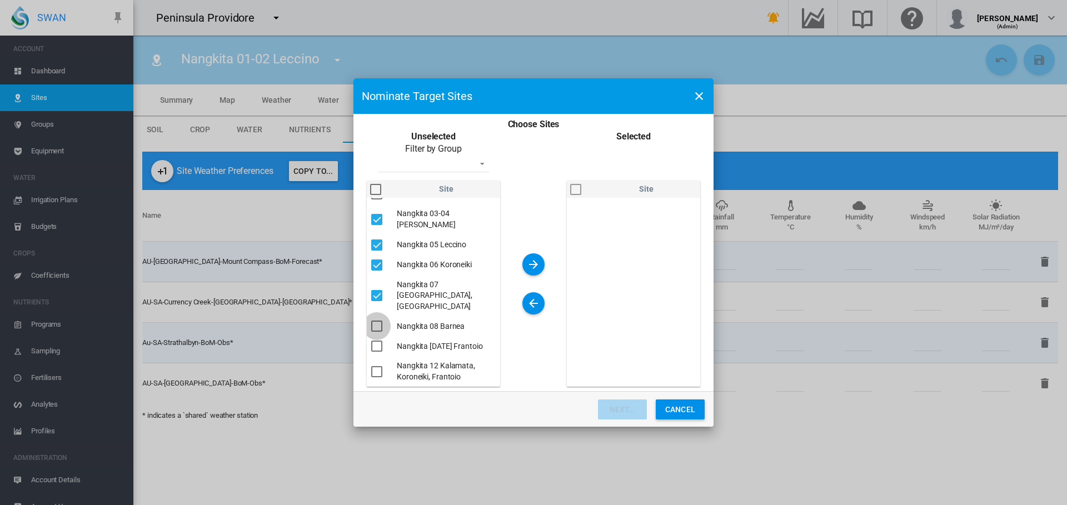
click at [375, 321] on div "You are ..." at bounding box center [376, 326] width 11 height 11
click at [377, 344] on div "You are ..." at bounding box center [376, 346] width 11 height 11
click at [376, 374] on div "You are ..." at bounding box center [376, 371] width 11 height 11
click at [536, 261] on md-icon "icon-arrow-right" at bounding box center [533, 264] width 13 height 13
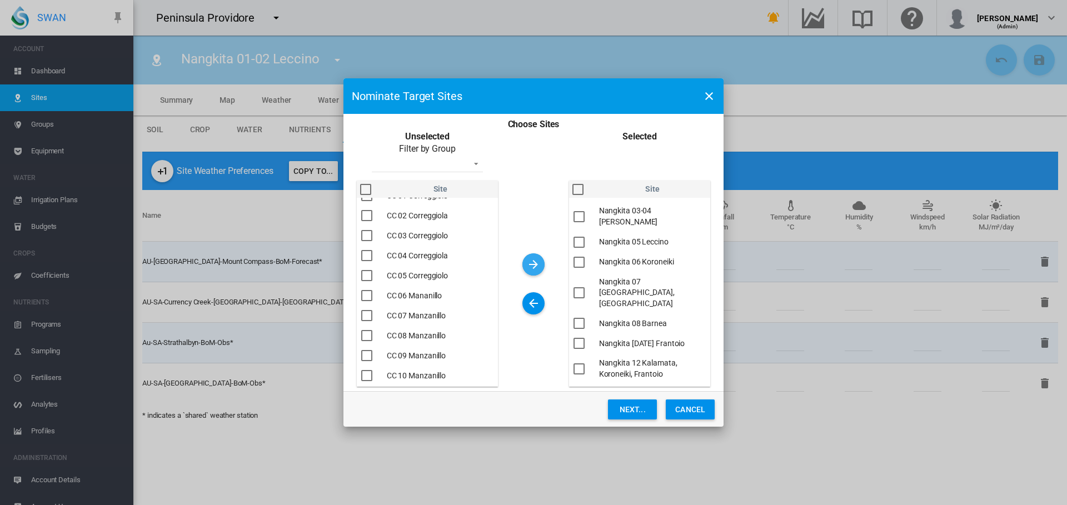
scroll to position [16, 0]
click at [647, 413] on button "Next..." at bounding box center [632, 410] width 49 height 20
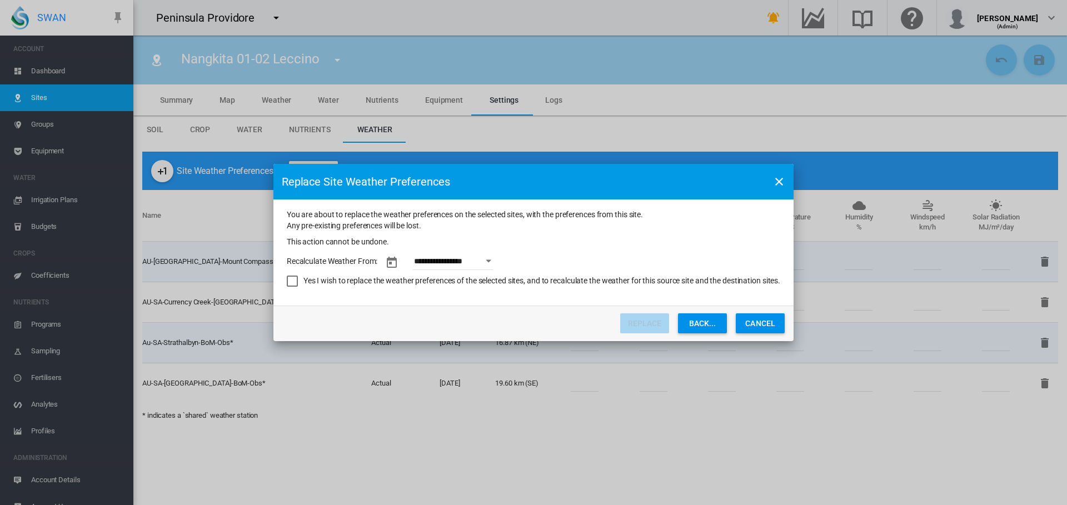
click at [488, 264] on button "Open calendar" at bounding box center [489, 261] width 20 height 20
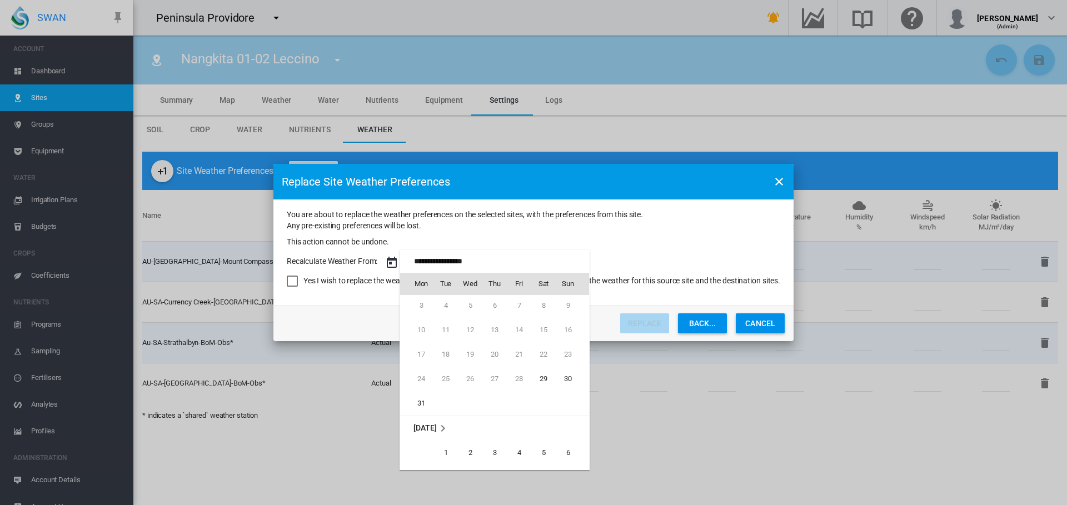
scroll to position [0, 0]
click at [541, 406] on span "29" at bounding box center [544, 406] width 22 height 22
type input "**********"
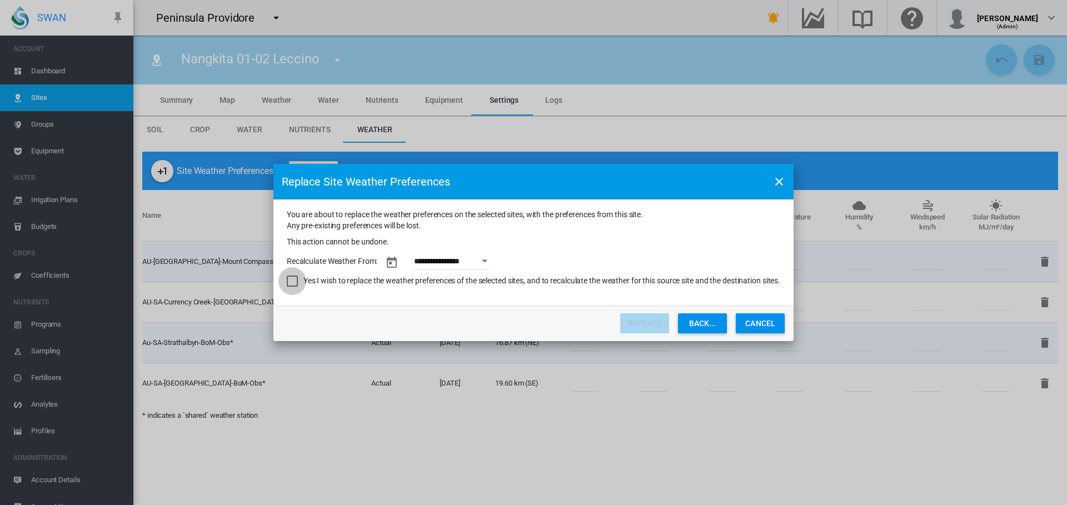
click at [287, 279] on div "Yes I wish to replace the weather preferences of the selected sites, and to rec…" at bounding box center [292, 281] width 11 height 11
click at [650, 319] on button "Replace" at bounding box center [644, 324] width 49 height 20
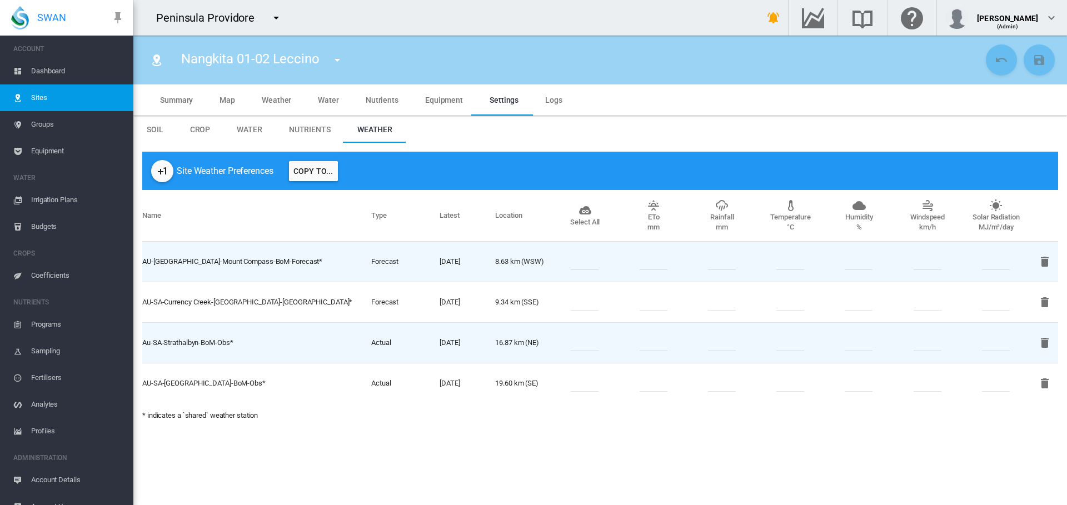
click at [49, 125] on span "Groups" at bounding box center [77, 124] width 93 height 27
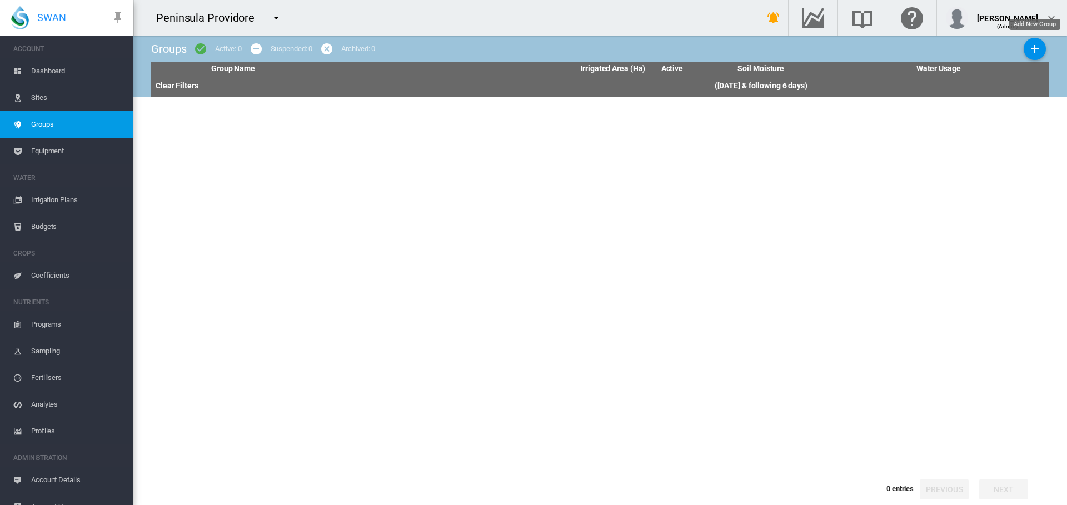
click at [1032, 48] on md-icon "icon-plus" at bounding box center [1034, 48] width 13 height 13
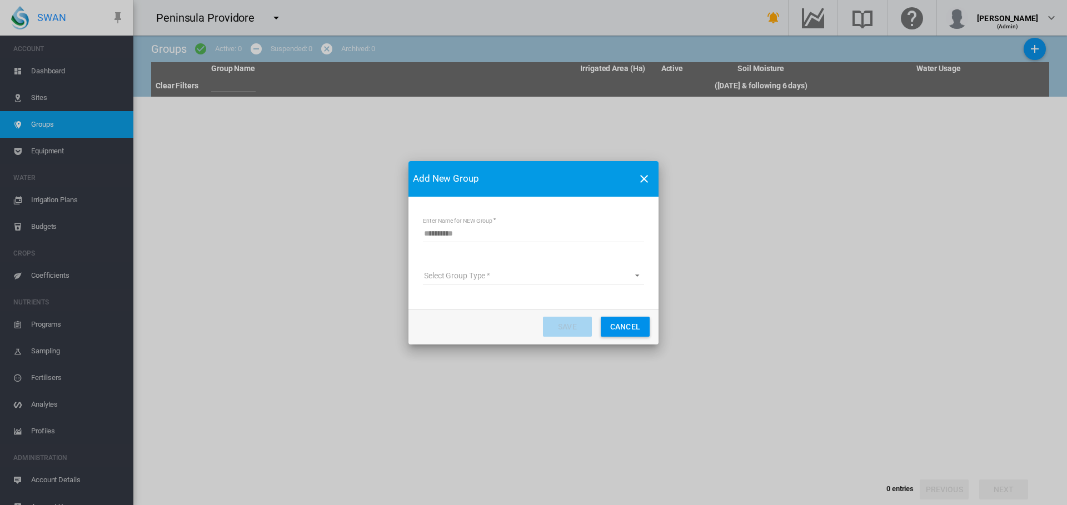
click at [464, 238] on input "Enter Name for NEW Group" at bounding box center [533, 234] width 221 height 17
type input "***"
click at [493, 280] on md-select "Select Group Type Site Management Planet Imagery Subscription" at bounding box center [533, 276] width 221 height 17
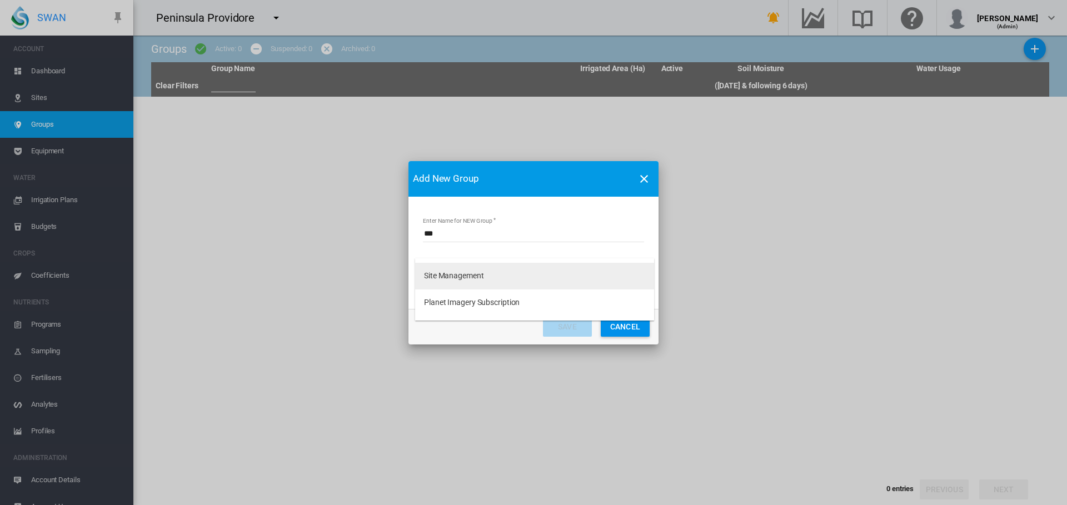
click at [497, 279] on md-option "Site Management" at bounding box center [534, 276] width 239 height 27
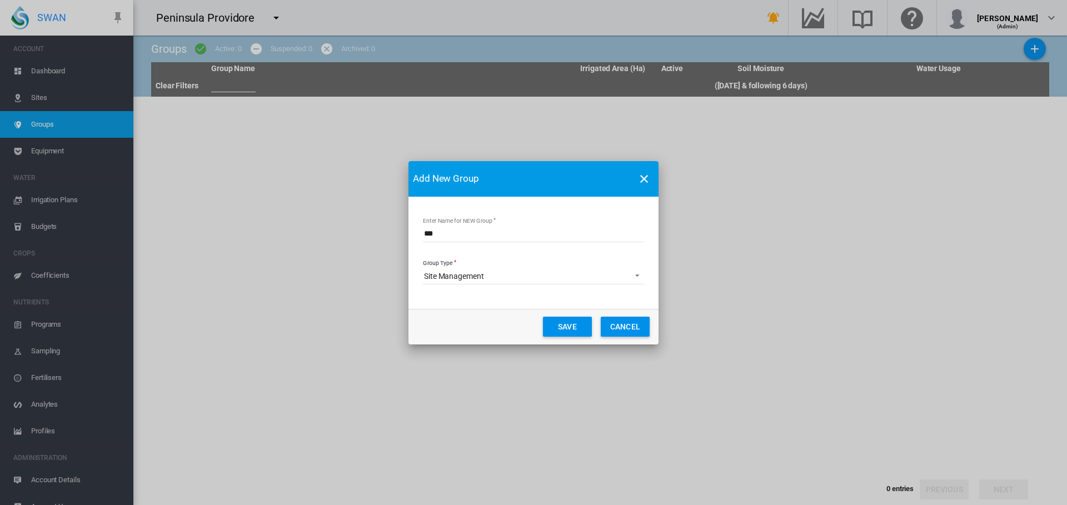
click at [558, 326] on button "Save" at bounding box center [567, 327] width 49 height 20
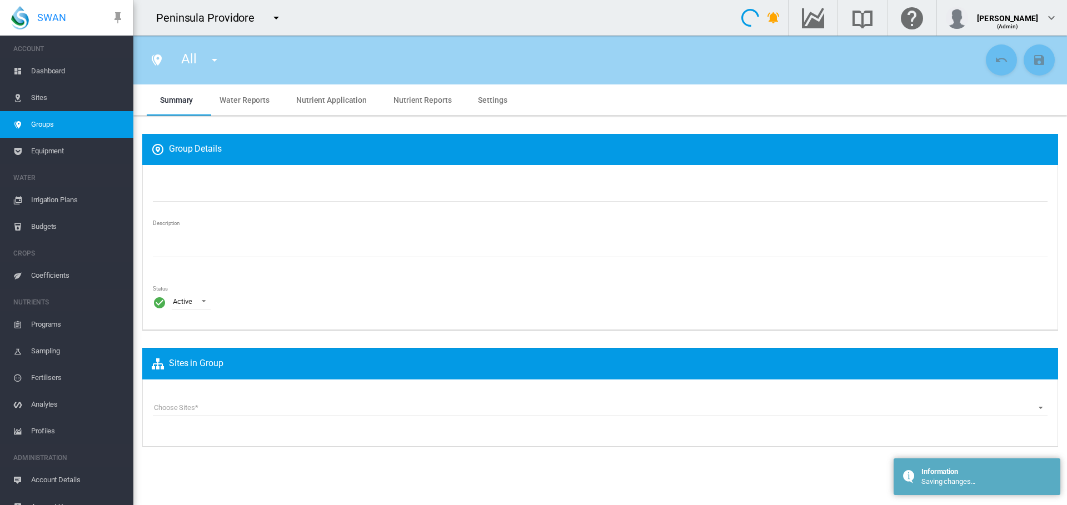
type input "***"
type textarea "**********"
type input "*"
type input "**"
type input "*"
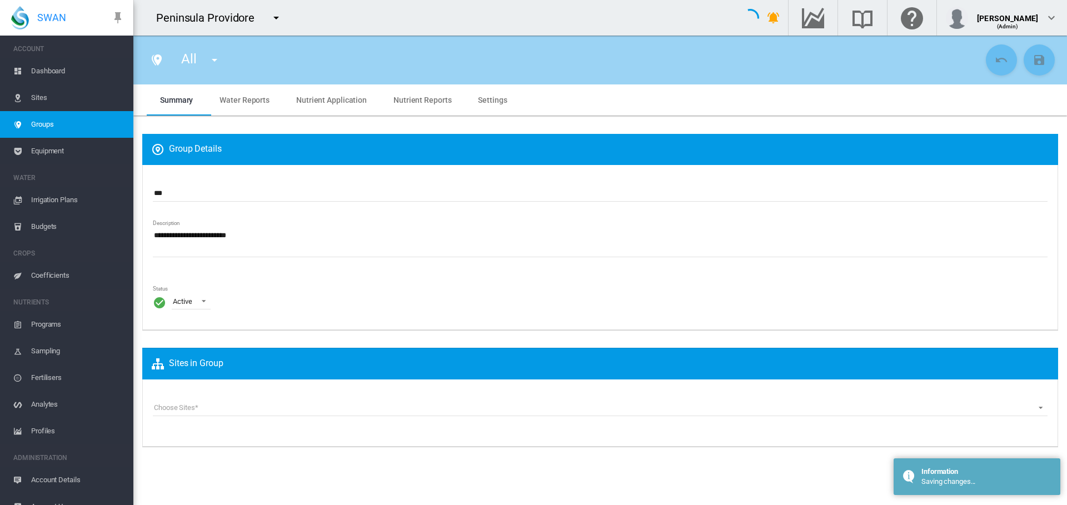
type input "***"
type input "**"
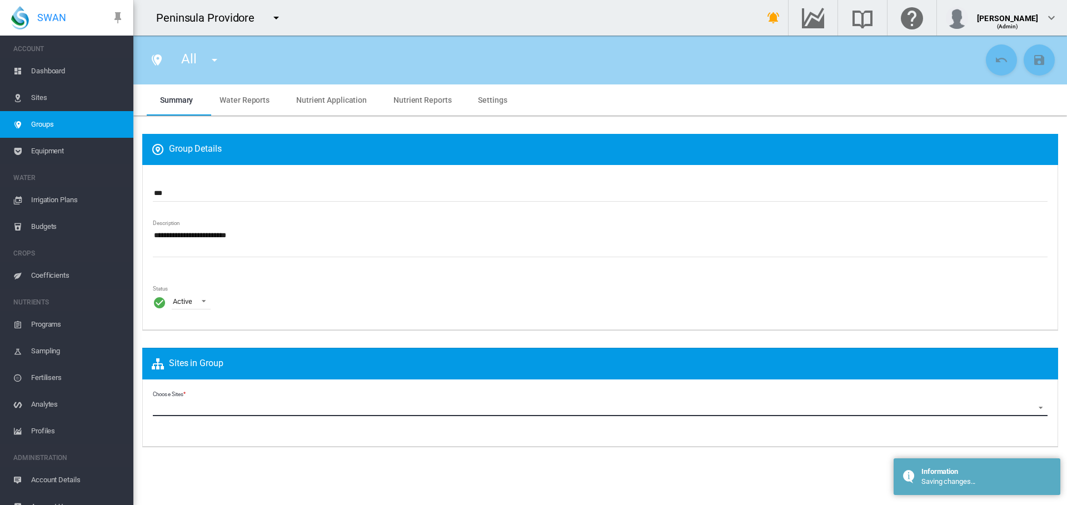
click at [215, 407] on md-select "Choose Sites CC 01 Correggiolo (Site) CC 02 [GEOGRAPHIC_DATA] (Site) CC 03 [GEO…" at bounding box center [600, 408] width 895 height 17
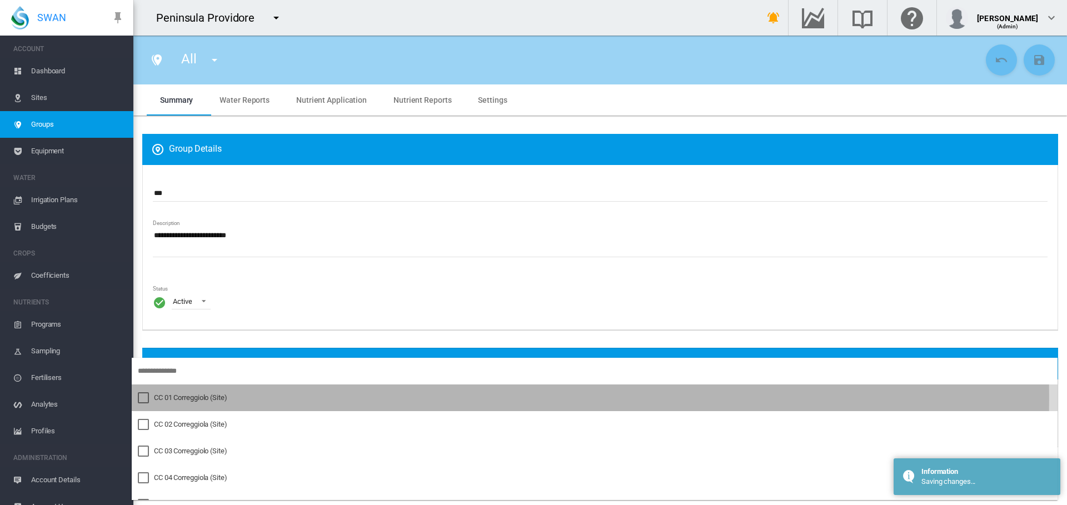
click at [148, 397] on div at bounding box center [143, 397] width 11 height 11
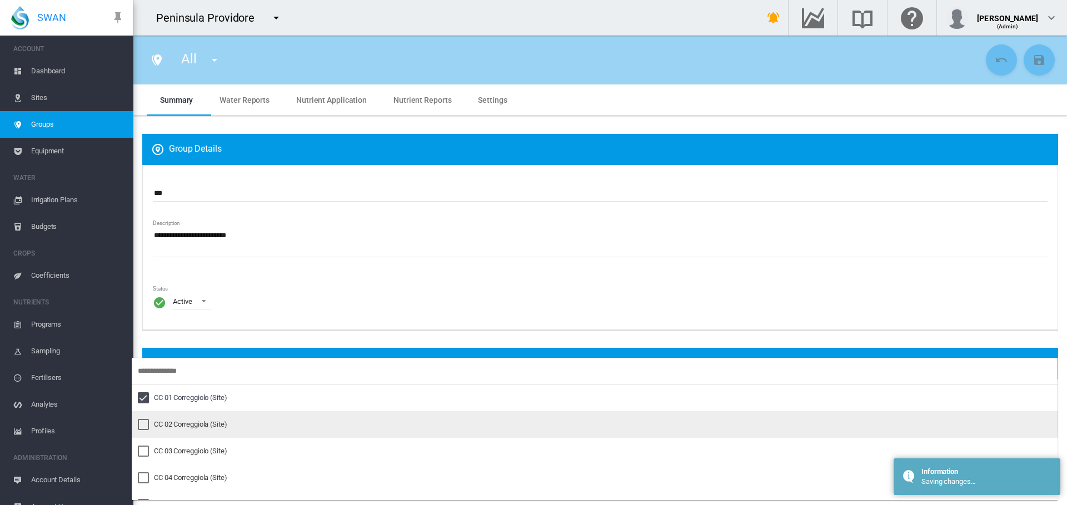
click at [142, 421] on div at bounding box center [143, 424] width 11 height 11
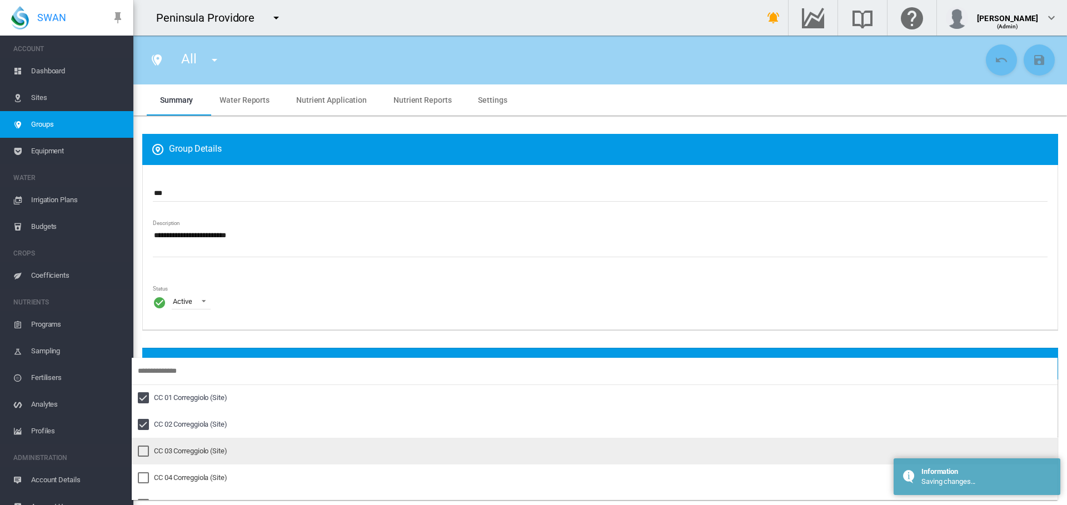
click at [142, 453] on div at bounding box center [143, 451] width 11 height 11
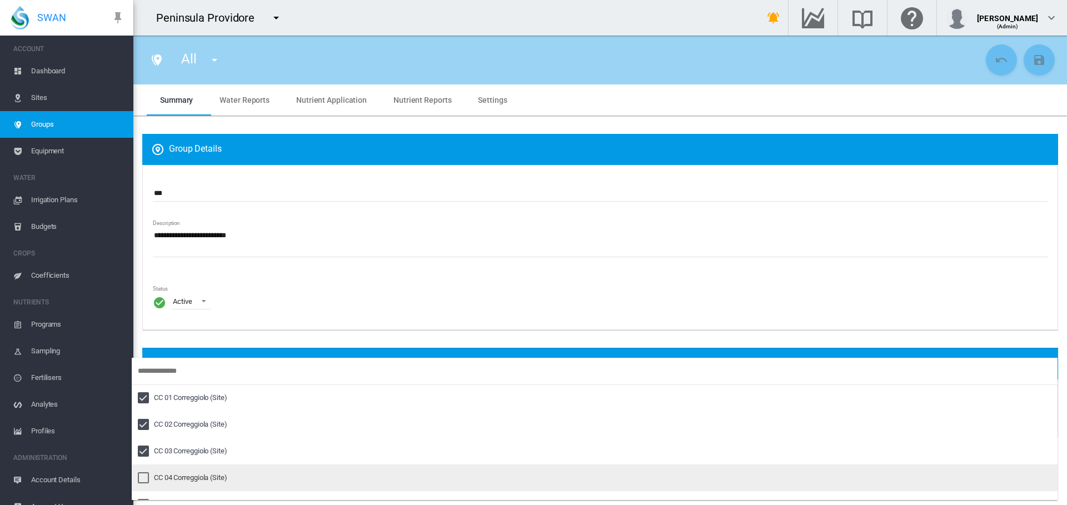
click at [139, 476] on div at bounding box center [143, 478] width 11 height 11
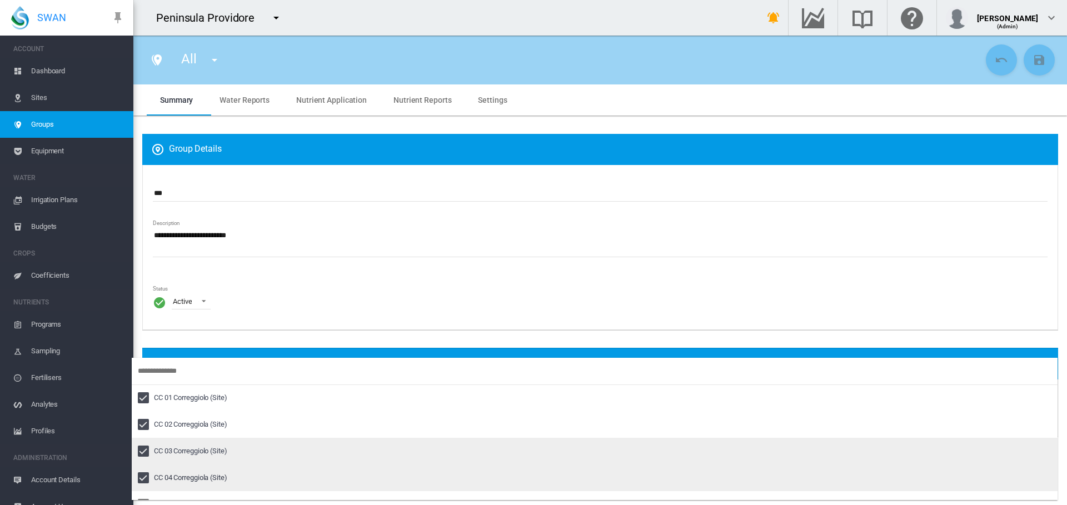
scroll to position [56, 0]
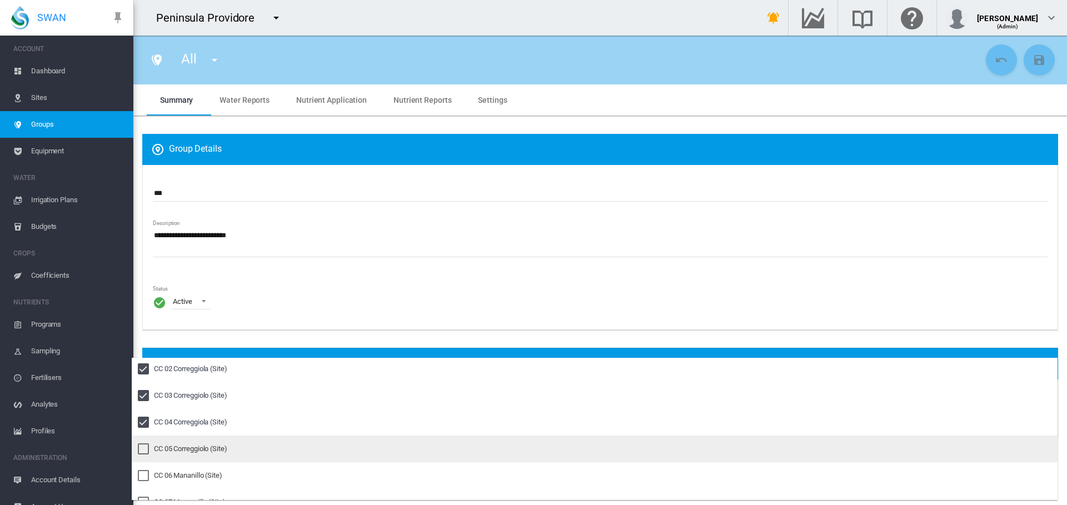
click at [145, 452] on div at bounding box center [143, 449] width 11 height 11
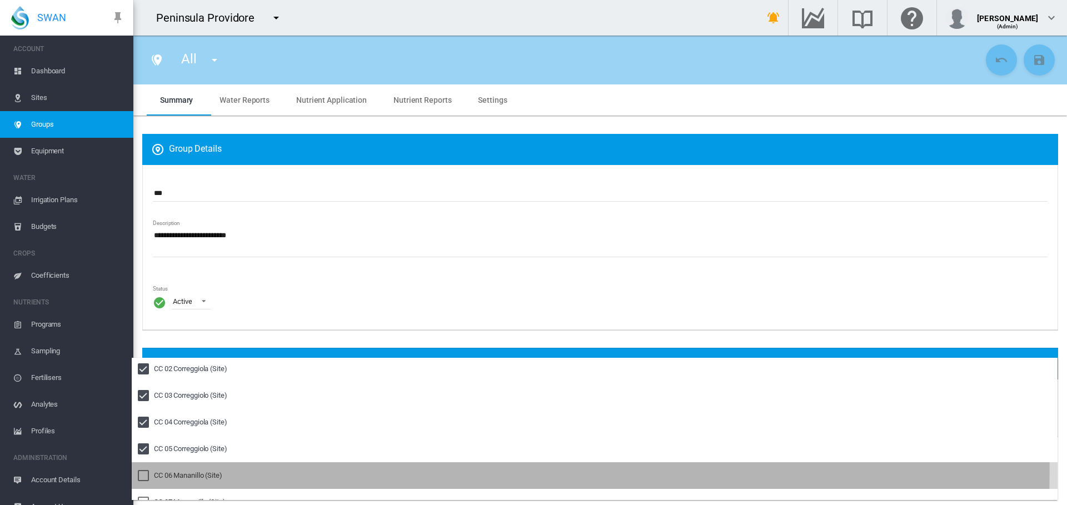
click at [145, 470] on div at bounding box center [143, 475] width 11 height 11
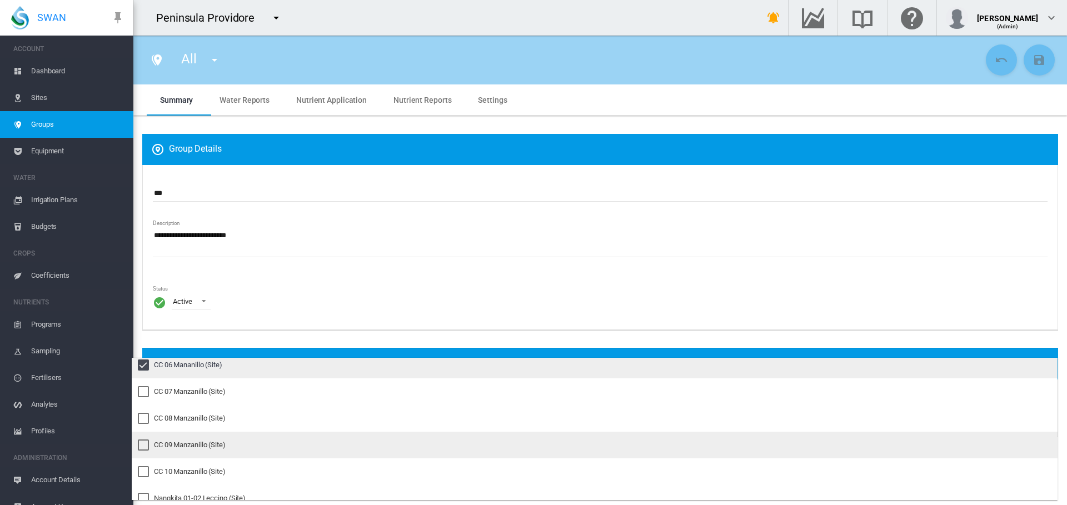
scroll to position [167, 0]
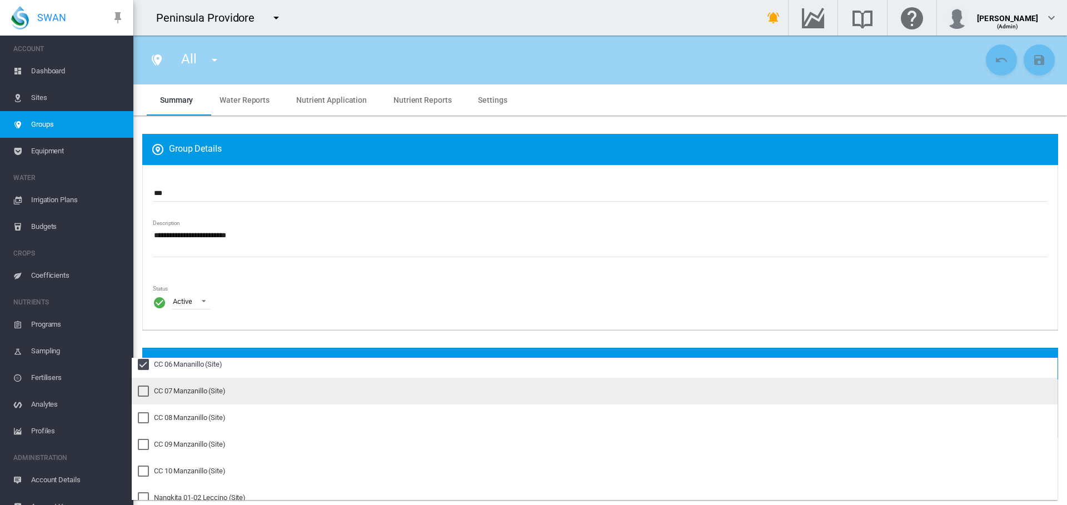
click at [141, 390] on div at bounding box center [143, 391] width 11 height 11
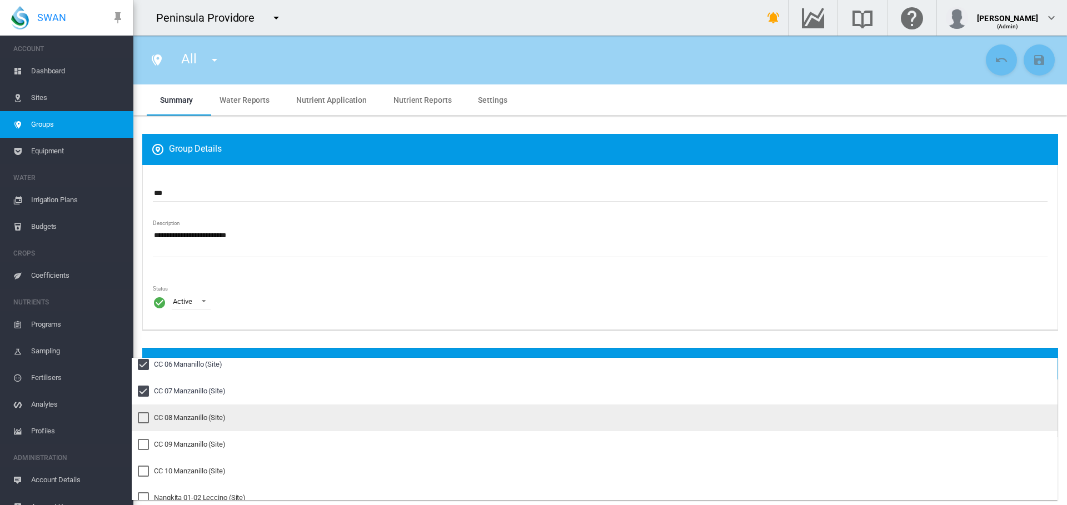
click at [142, 413] on div at bounding box center [143, 418] width 11 height 11
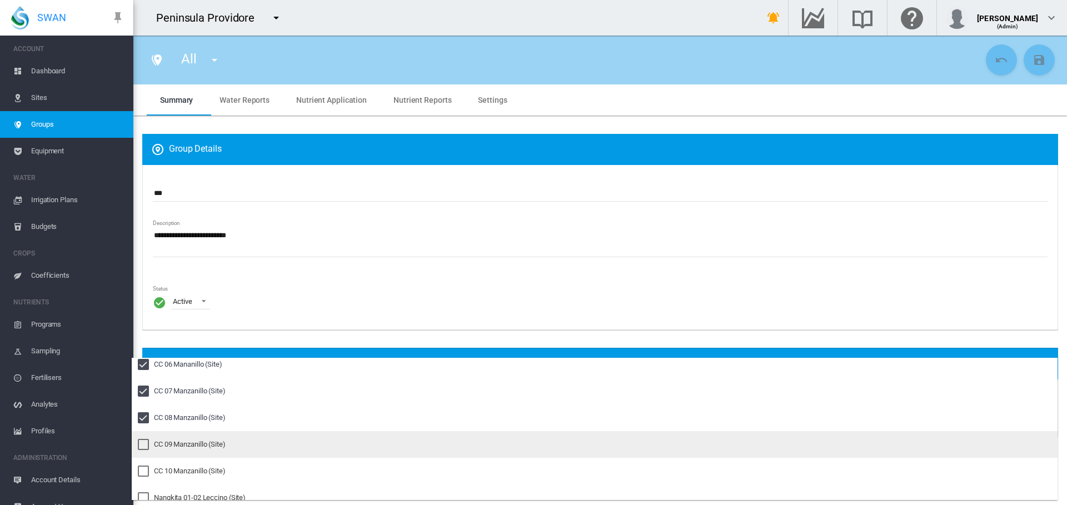
click at [141, 443] on div at bounding box center [143, 444] width 11 height 11
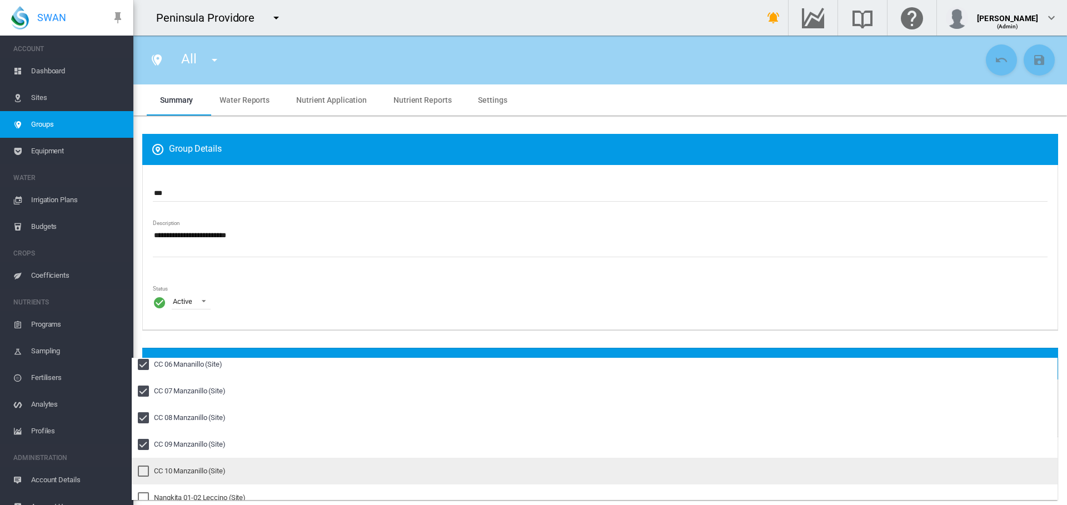
click at [142, 466] on div at bounding box center [143, 471] width 11 height 11
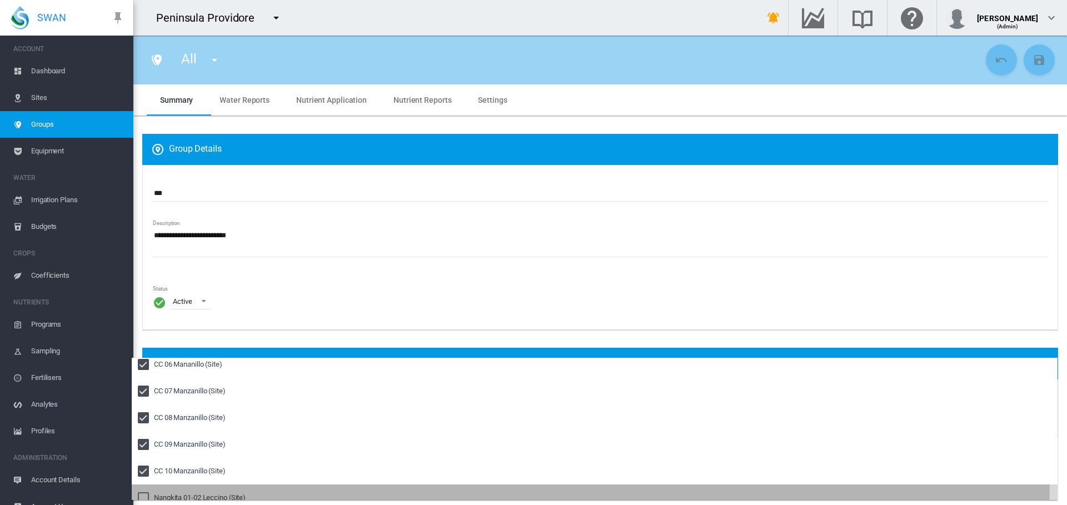
click at [142, 495] on div at bounding box center [143, 498] width 11 height 11
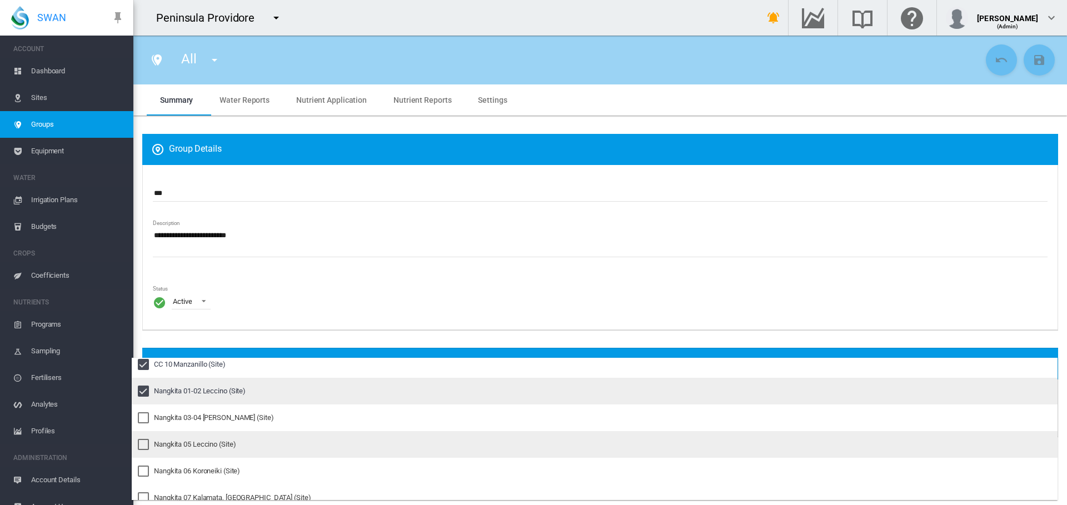
scroll to position [278, 0]
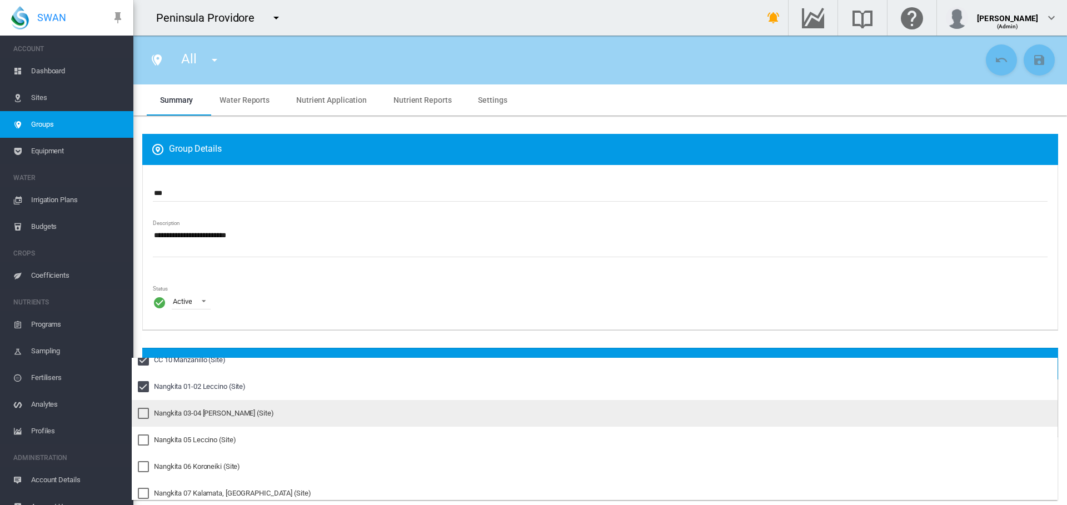
click at [144, 413] on div at bounding box center [143, 413] width 11 height 11
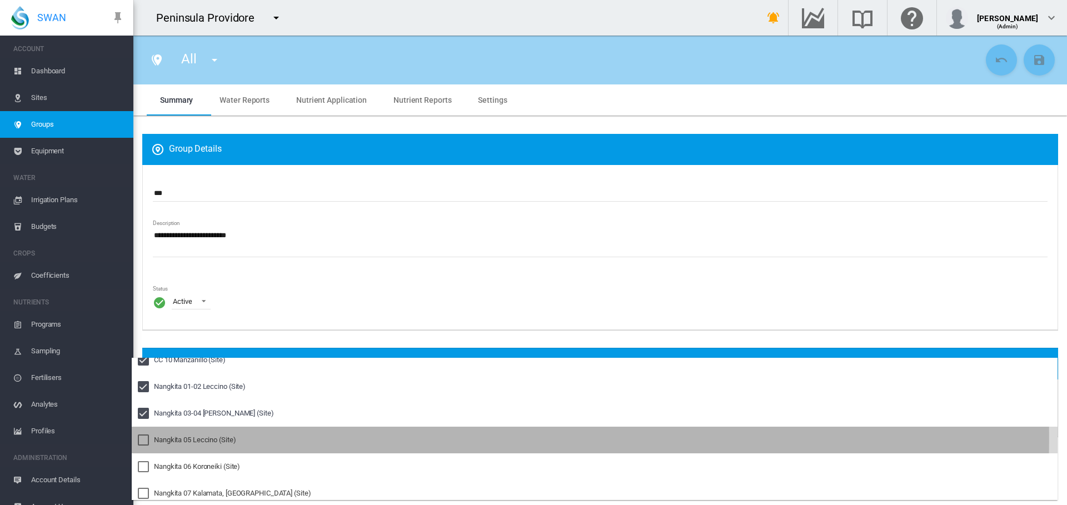
click at [142, 438] on div at bounding box center [143, 440] width 11 height 11
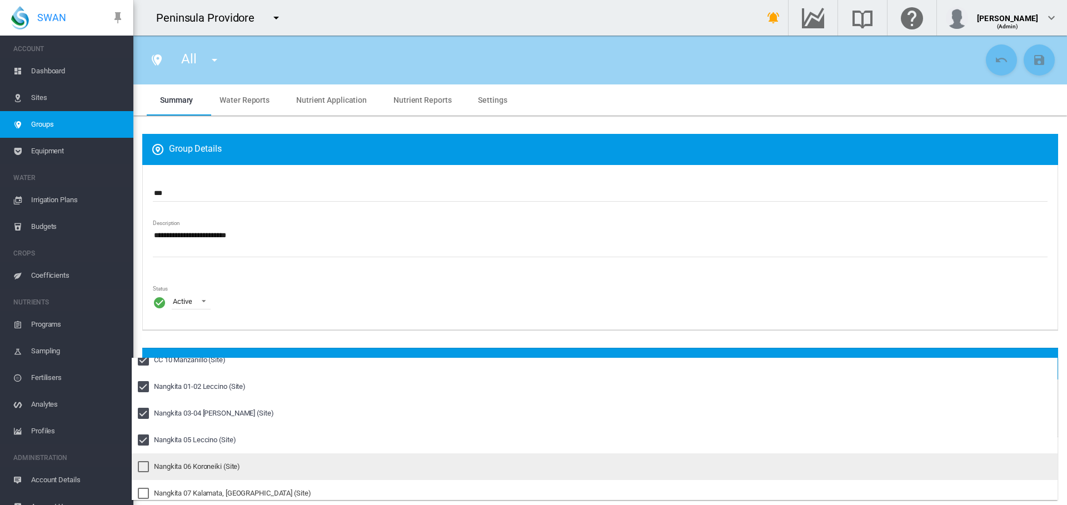
click at [143, 467] on div at bounding box center [143, 466] width 11 height 11
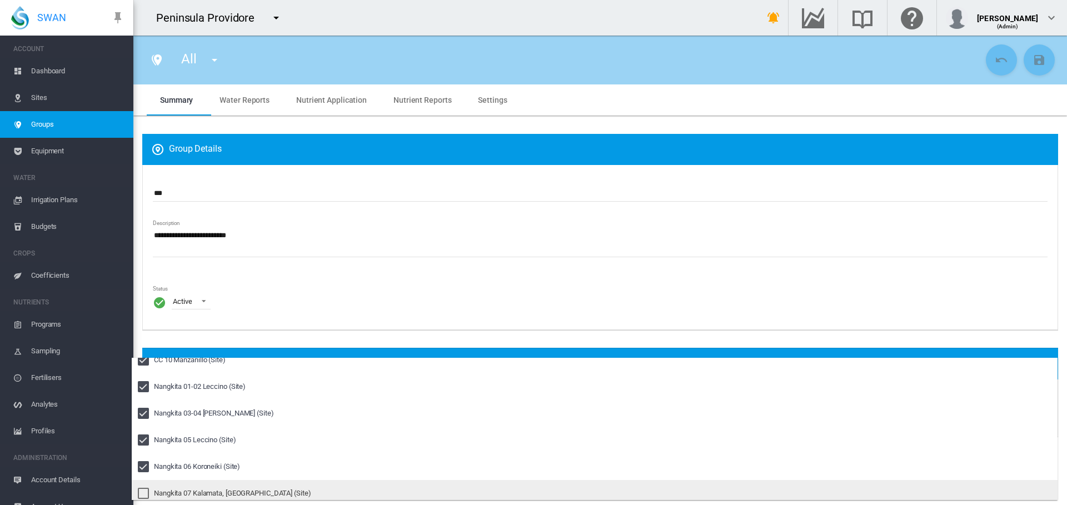
click at [142, 490] on div at bounding box center [143, 493] width 11 height 11
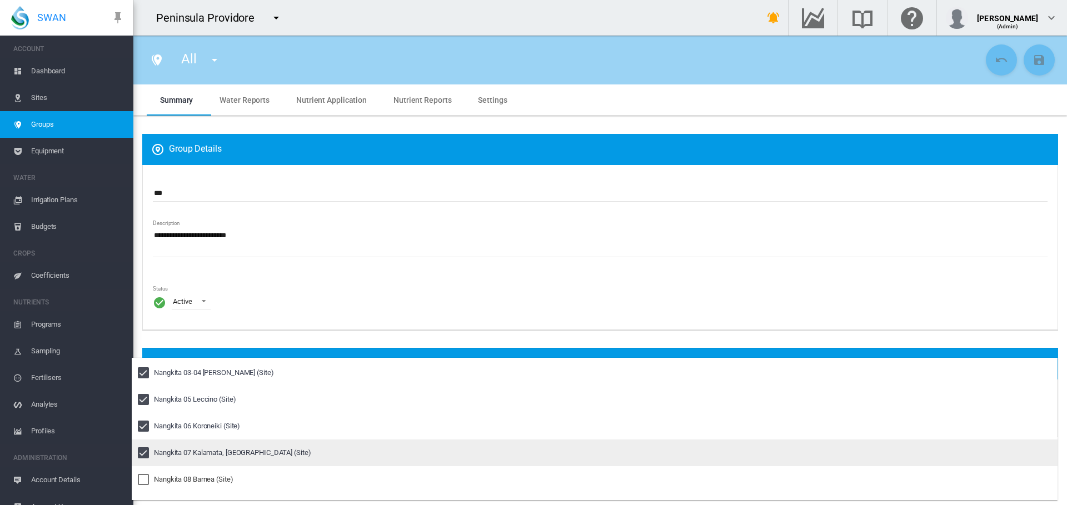
scroll to position [365, 0]
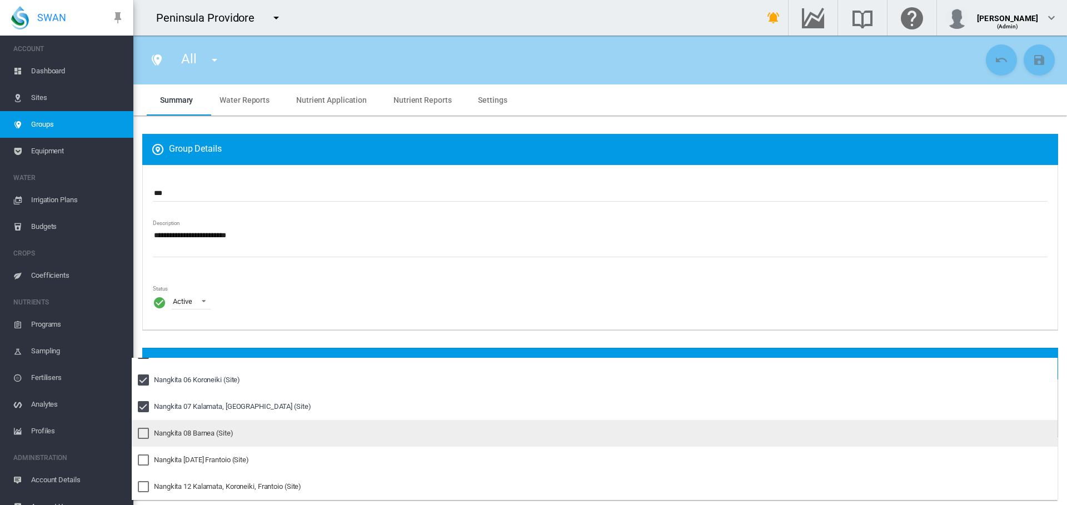
click at [143, 433] on div at bounding box center [143, 433] width 11 height 11
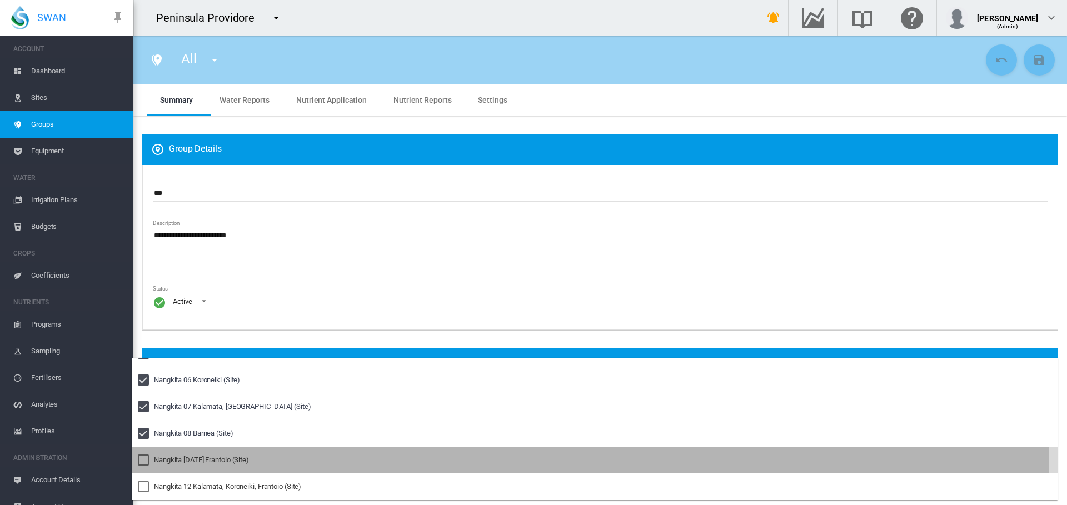
click at [140, 459] on div at bounding box center [143, 460] width 11 height 11
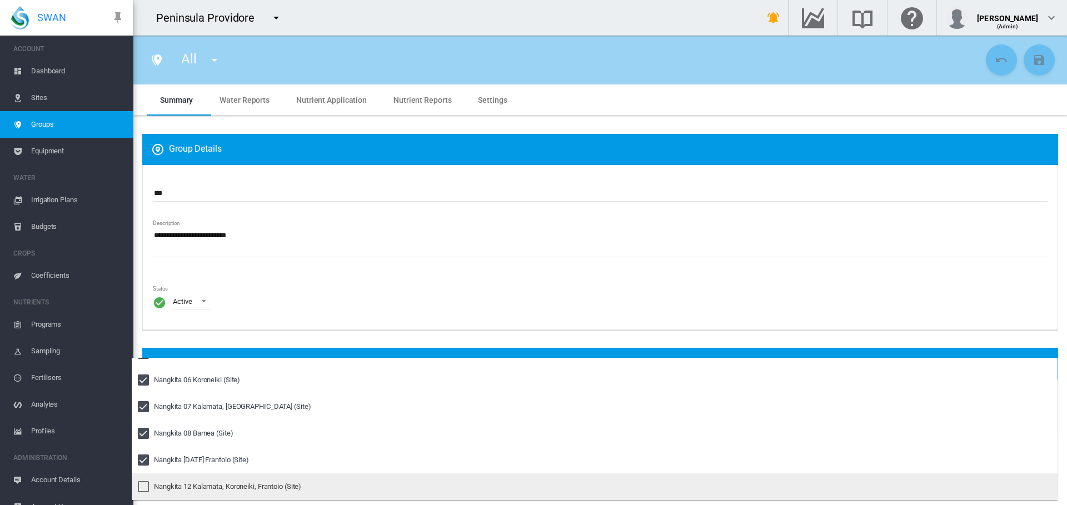
click at [141, 484] on div at bounding box center [143, 486] width 11 height 11
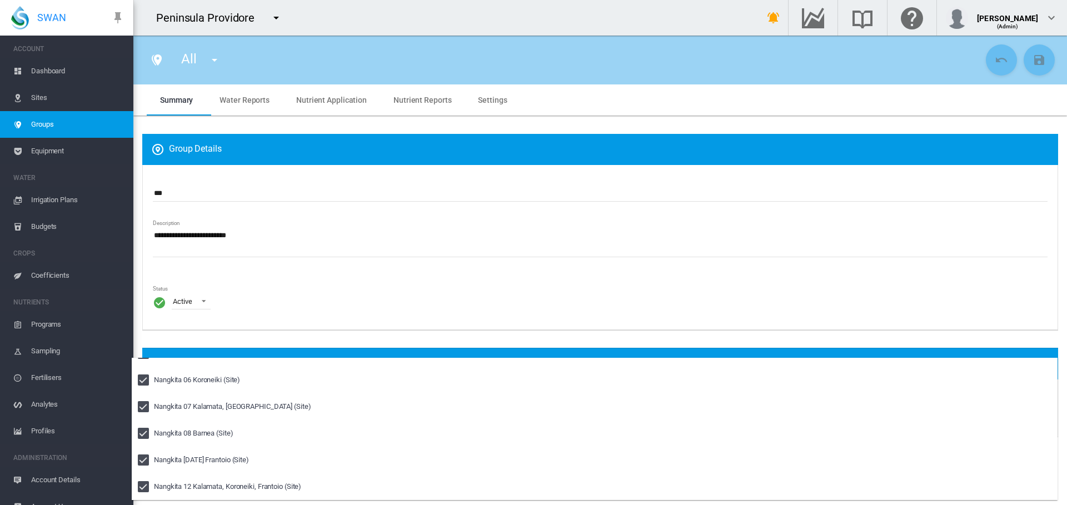
click at [297, 337] on md-backdrop at bounding box center [533, 252] width 1067 height 505
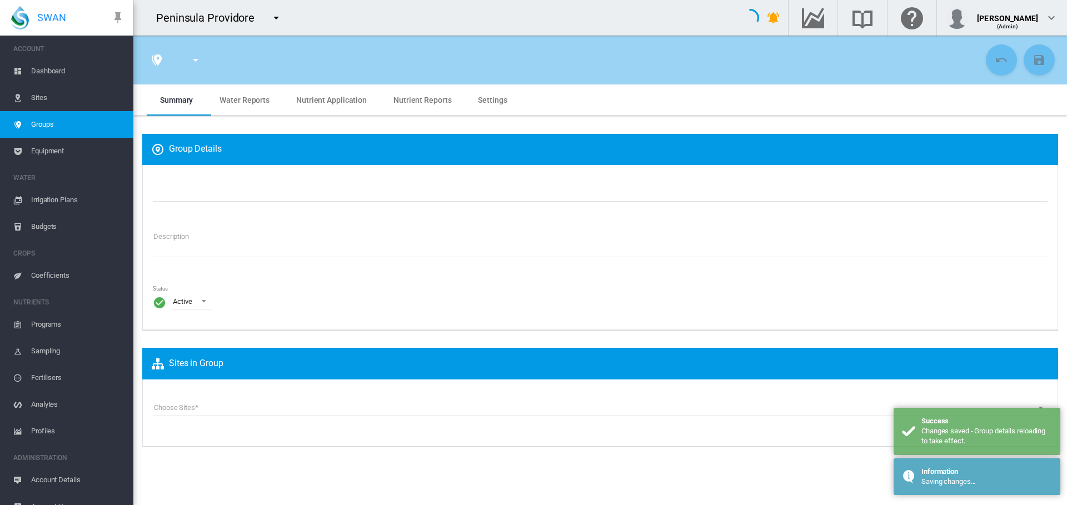
type input "***"
type textarea "**********"
type input "*"
type input "**"
type input "*"
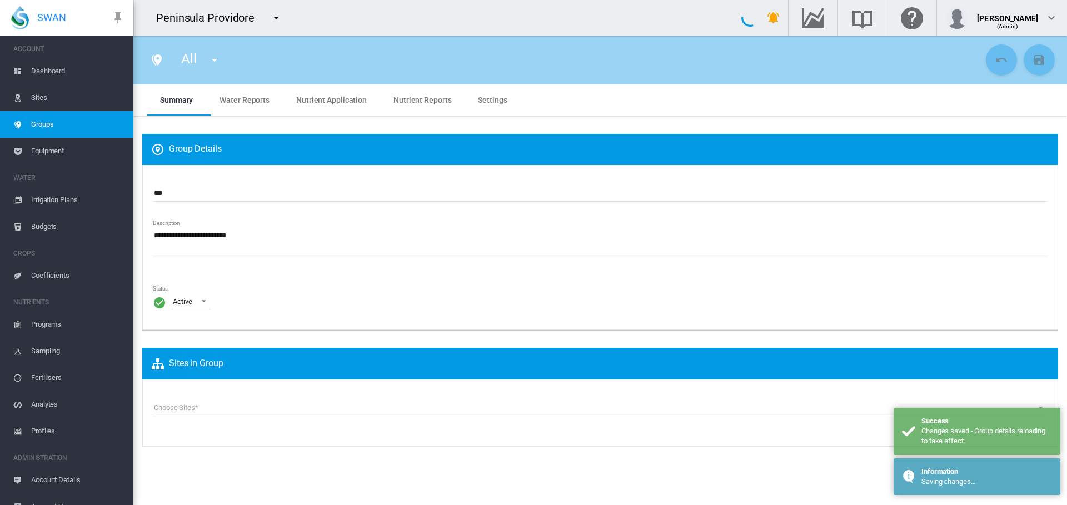
type input "***"
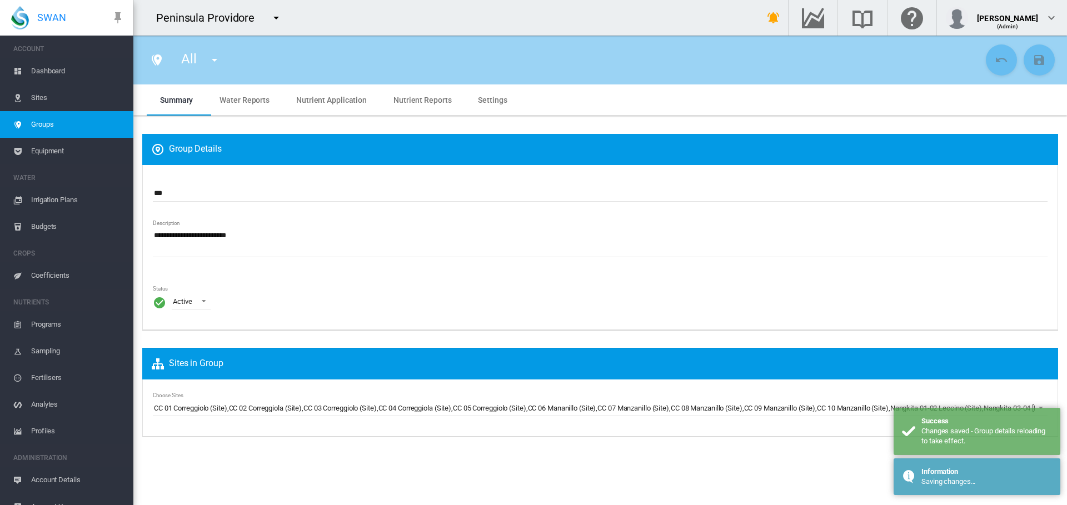
click at [480, 98] on span "Settings" at bounding box center [492, 100] width 29 height 9
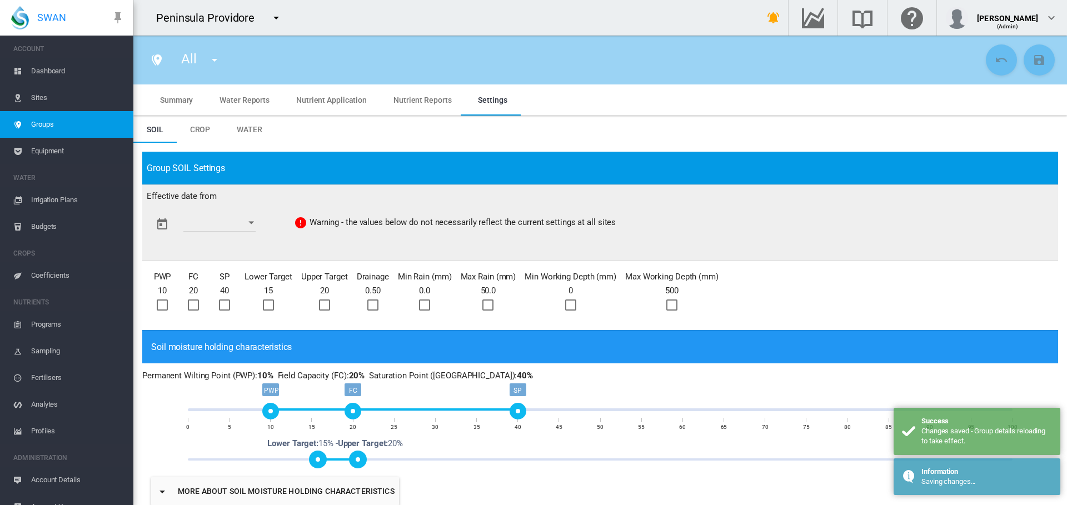
click at [260, 218] on button "Open calendar" at bounding box center [251, 223] width 20 height 20
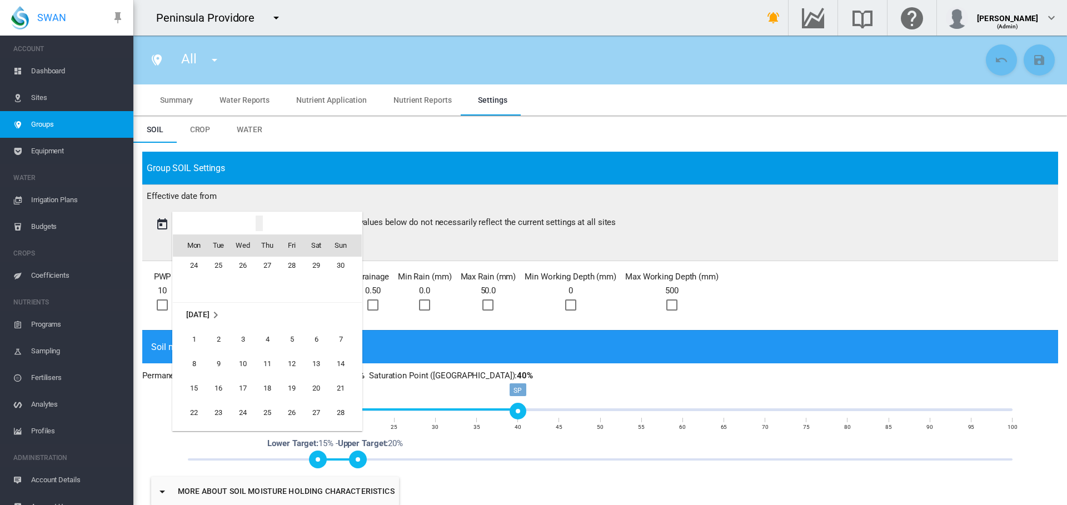
scroll to position [25584, 0]
click at [200, 342] on span "1" at bounding box center [194, 344] width 22 height 22
type input "**********"
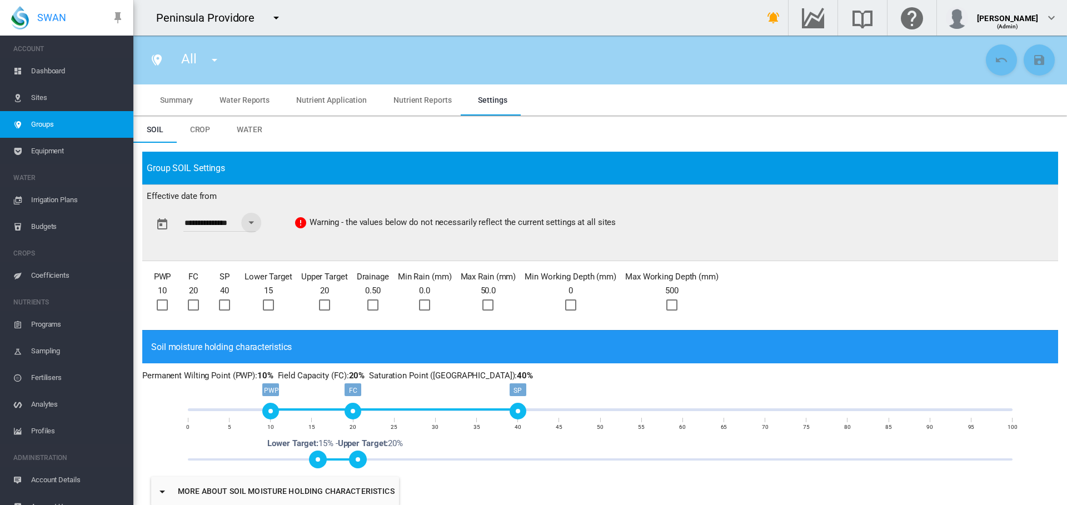
click at [157, 304] on div at bounding box center [162, 305] width 11 height 11
click at [188, 304] on div at bounding box center [193, 305] width 11 height 11
click at [221, 303] on div at bounding box center [224, 305] width 11 height 11
click at [264, 304] on div at bounding box center [268, 305] width 11 height 11
click at [328, 303] on div at bounding box center [324, 305] width 11 height 11
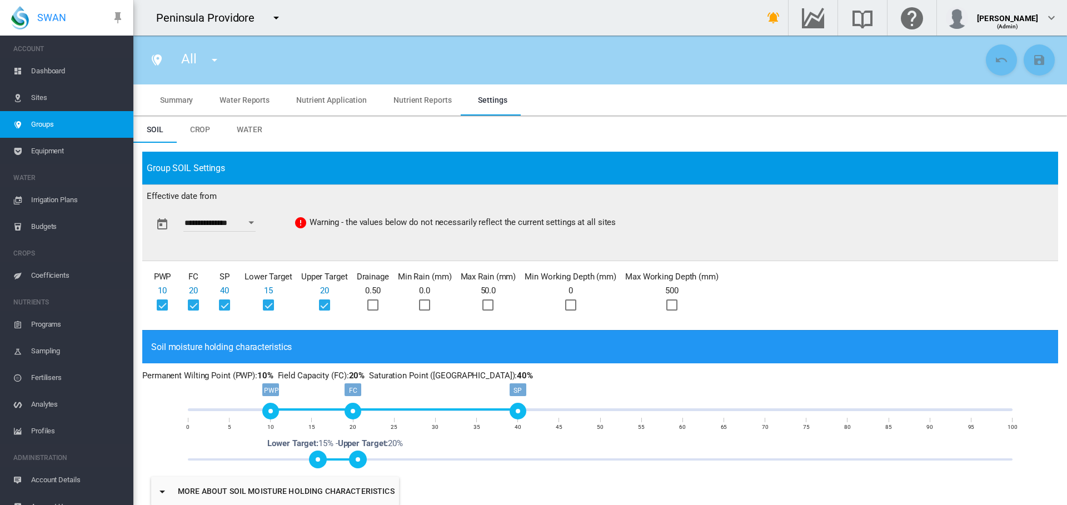
click at [377, 301] on div at bounding box center [372, 305] width 11 height 11
click at [669, 307] on div at bounding box center [672, 305] width 11 height 11
drag, startPoint x: 530, startPoint y: 413, endPoint x: 544, endPoint y: 415, distance: 14.2
click at [558, 415] on div "SP" at bounding box center [559, 411] width 17 height 17
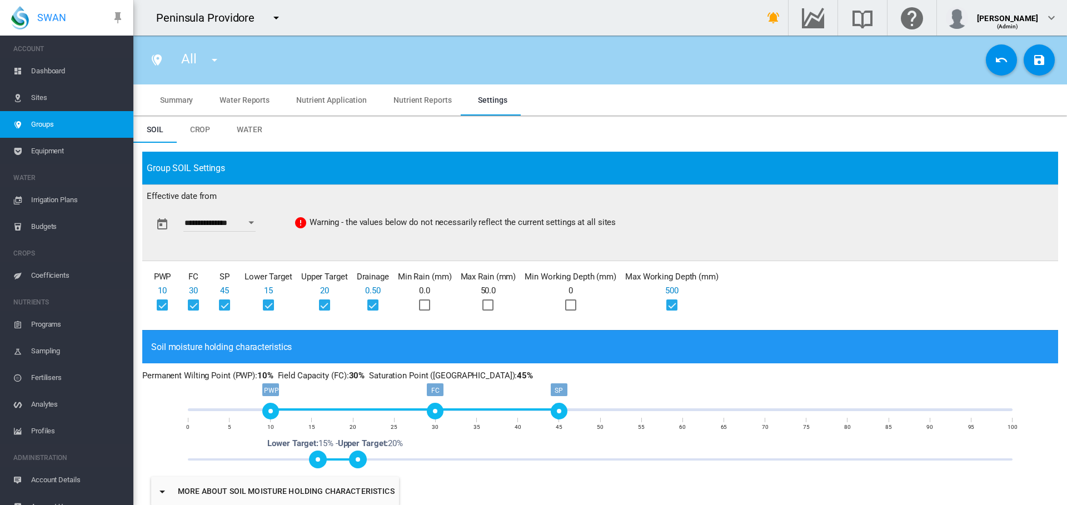
drag, startPoint x: 352, startPoint y: 414, endPoint x: 436, endPoint y: 411, distance: 84.0
click at [436, 411] on div "FC" at bounding box center [435, 411] width 17 height 17
click at [354, 456] on span at bounding box center [358, 460] width 18 height 18
click at [435, 454] on span at bounding box center [437, 460] width 18 height 18
drag, startPoint x: 312, startPoint y: 465, endPoint x: 370, endPoint y: 461, distance: 57.9
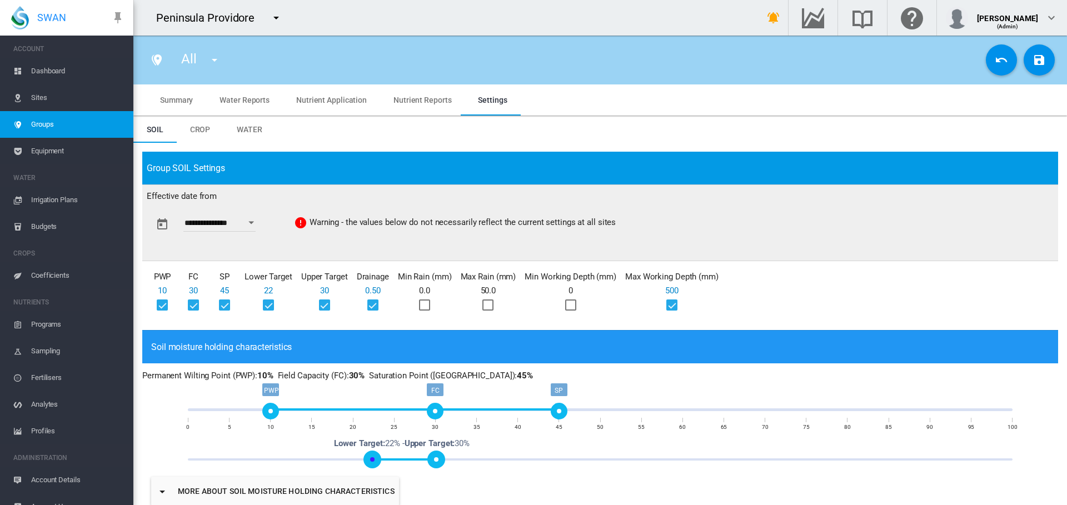
click at [370, 461] on span at bounding box center [373, 460] width 18 height 18
drag, startPoint x: 274, startPoint y: 413, endPoint x: 316, endPoint y: 413, distance: 42.3
click at [316, 413] on div "PWP" at bounding box center [320, 411] width 17 height 17
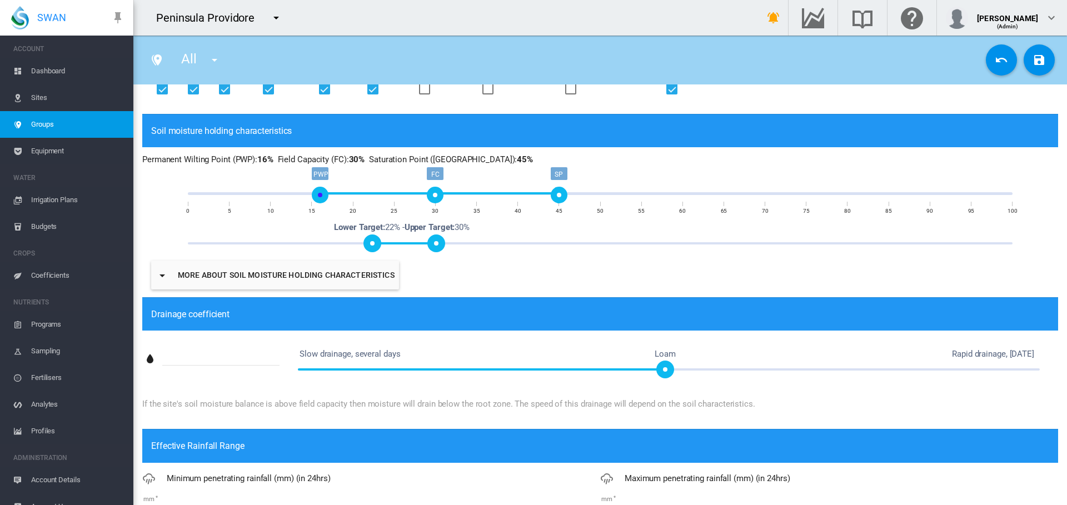
scroll to position [222, 0]
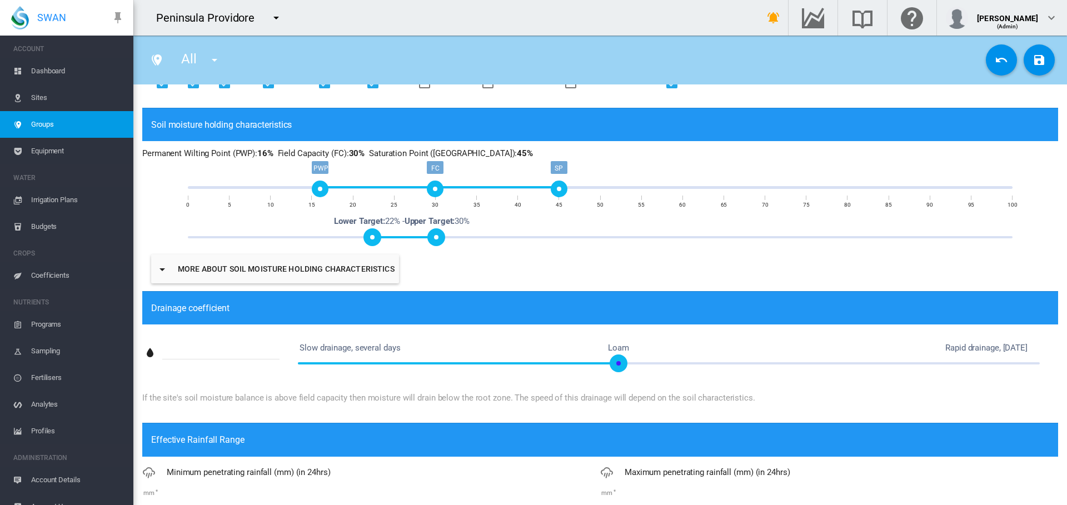
type input "****"
drag, startPoint x: 665, startPoint y: 362, endPoint x: 622, endPoint y: 361, distance: 43.4
click at [622, 361] on span at bounding box center [626, 364] width 18 height 18
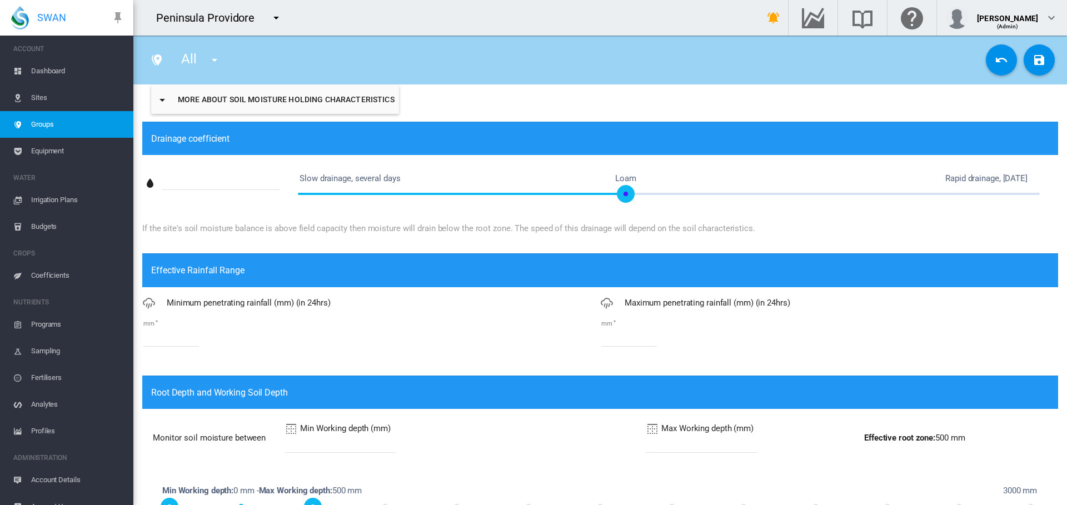
scroll to position [445, 0]
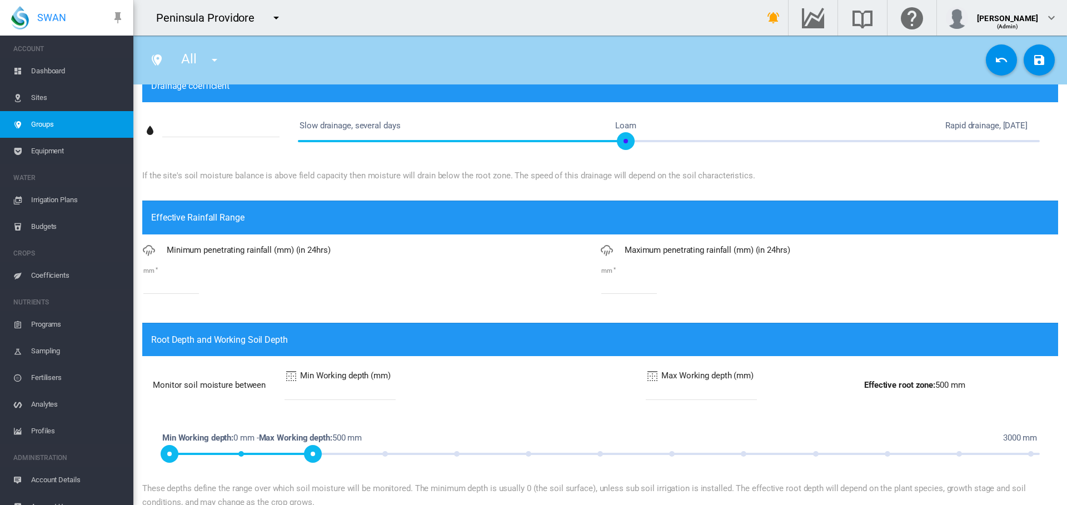
click at [646, 392] on input "***" at bounding box center [701, 392] width 111 height 17
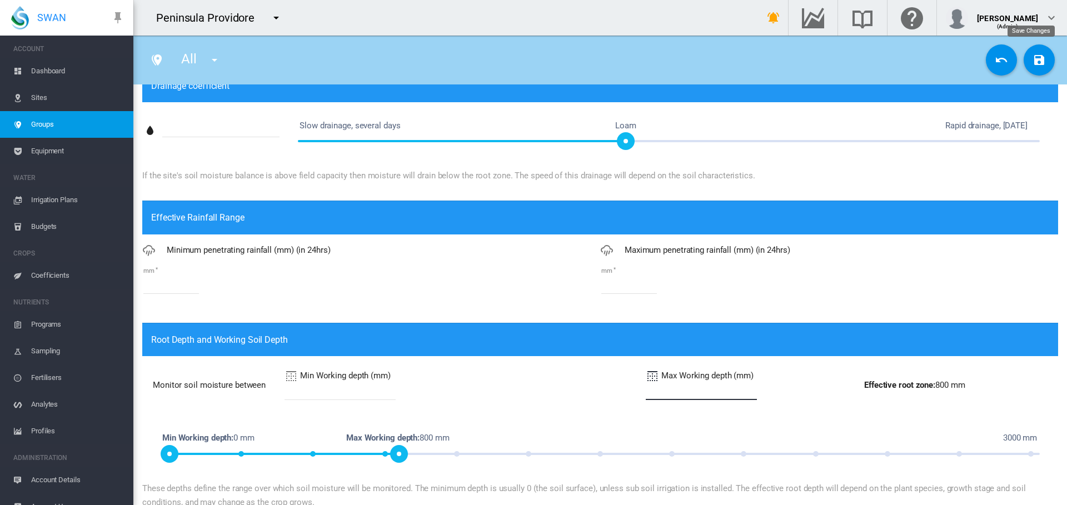
type input "***"
click at [1033, 63] on md-icon "icon-content-save" at bounding box center [1039, 59] width 13 height 13
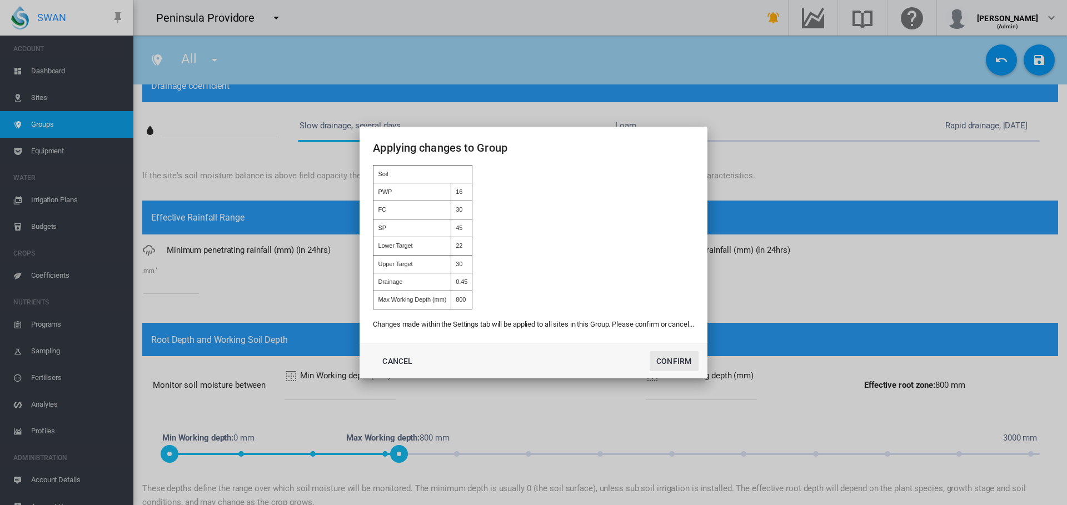
click at [672, 361] on button "Confirm" at bounding box center [674, 361] width 49 height 20
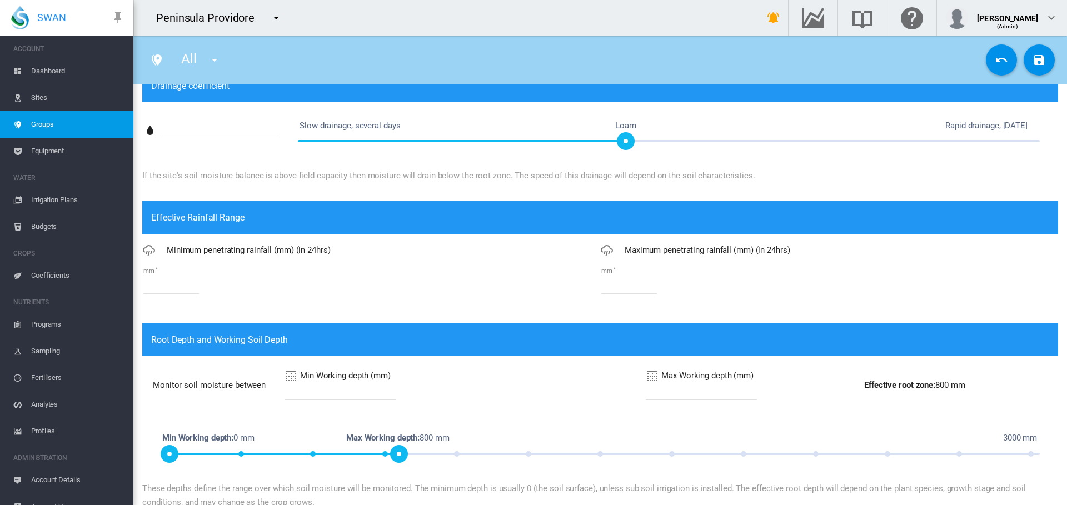
type input "**********"
click at [49, 125] on span "Groups" at bounding box center [77, 124] width 93 height 27
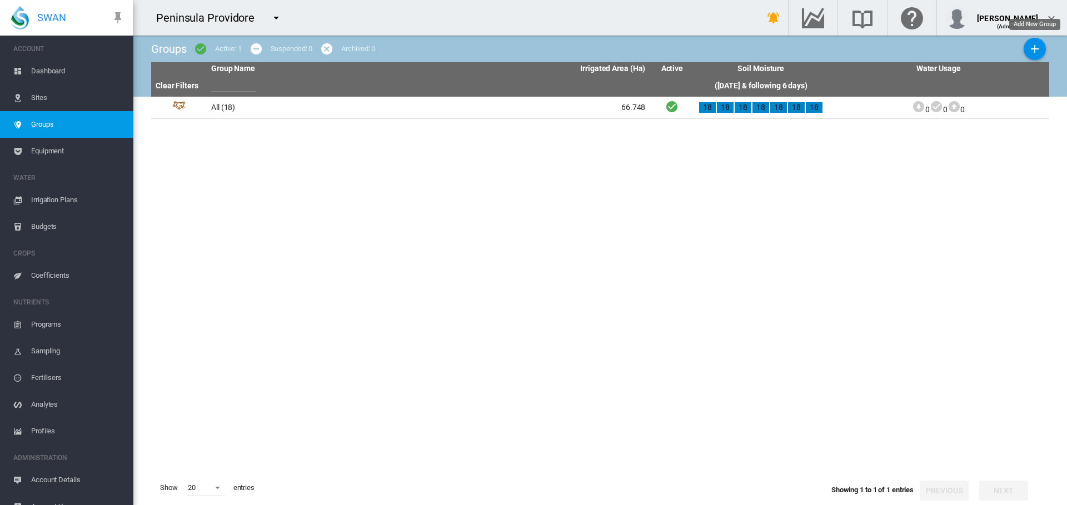
click at [1040, 48] on md-icon "icon-plus" at bounding box center [1034, 48] width 13 height 13
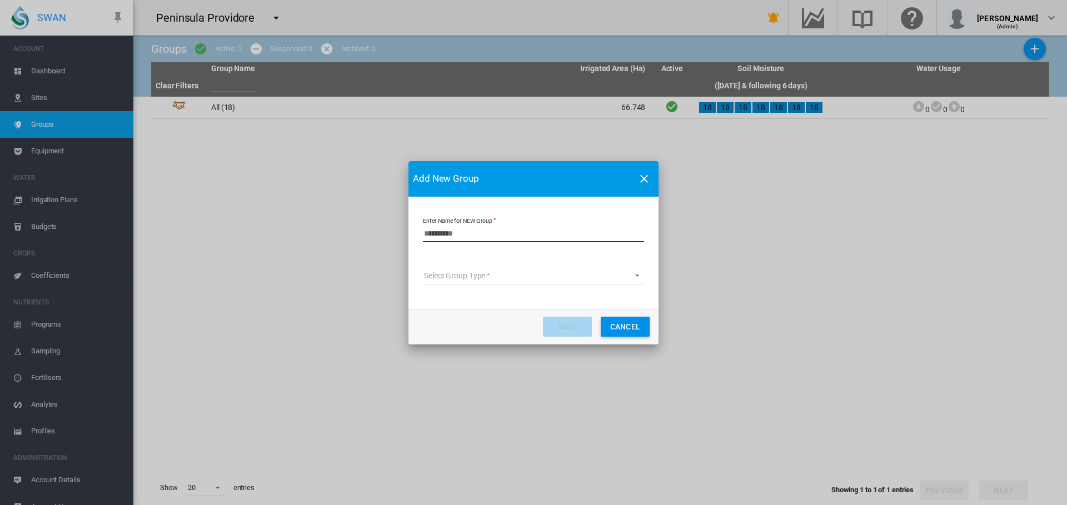
click at [463, 231] on input "Enter Name for NEW Group" at bounding box center [533, 234] width 221 height 17
type input "**********"
click at [469, 283] on md-select "Select Group Type Site Management Planet Imagery Subscription" at bounding box center [533, 276] width 221 height 17
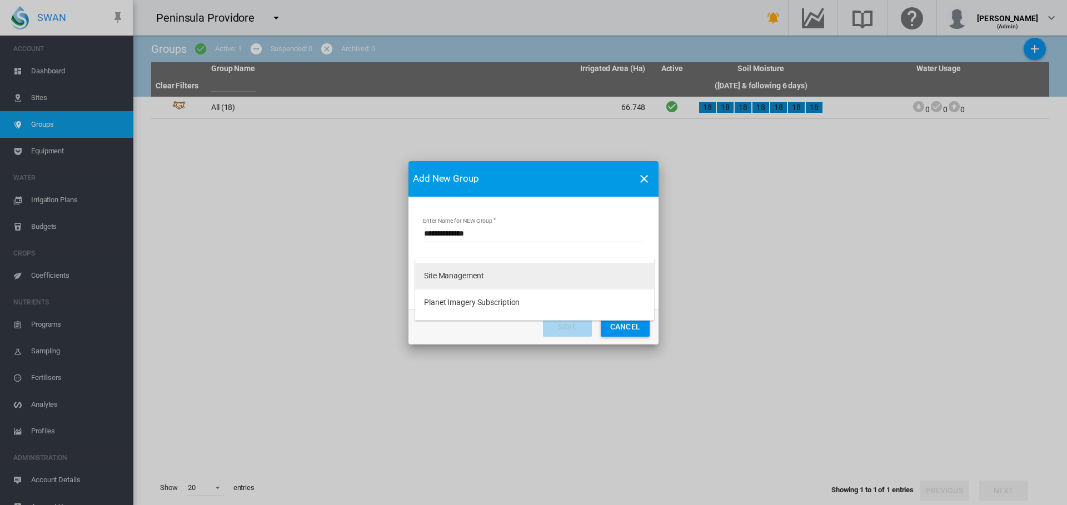
click at [469, 286] on md-option "Site Management" at bounding box center [534, 276] width 239 height 27
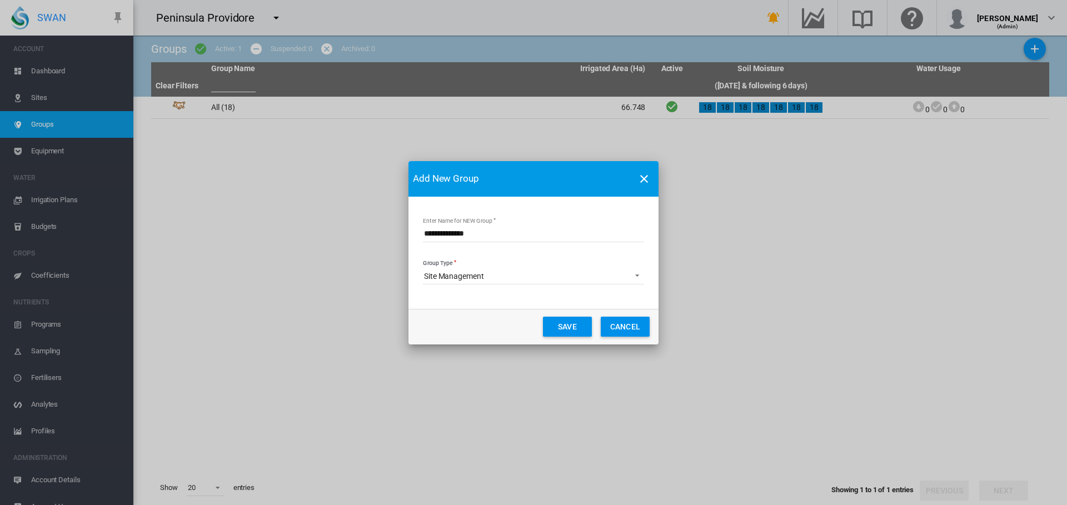
click at [559, 326] on button "Save" at bounding box center [567, 327] width 49 height 20
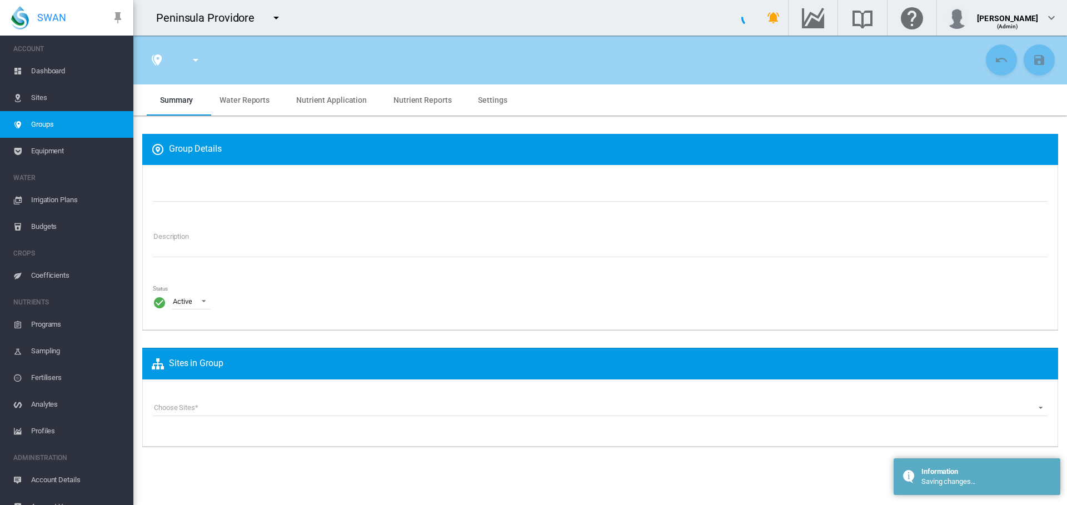
type input "**********"
type textarea "**********"
type input "*"
type input "**"
type input "*"
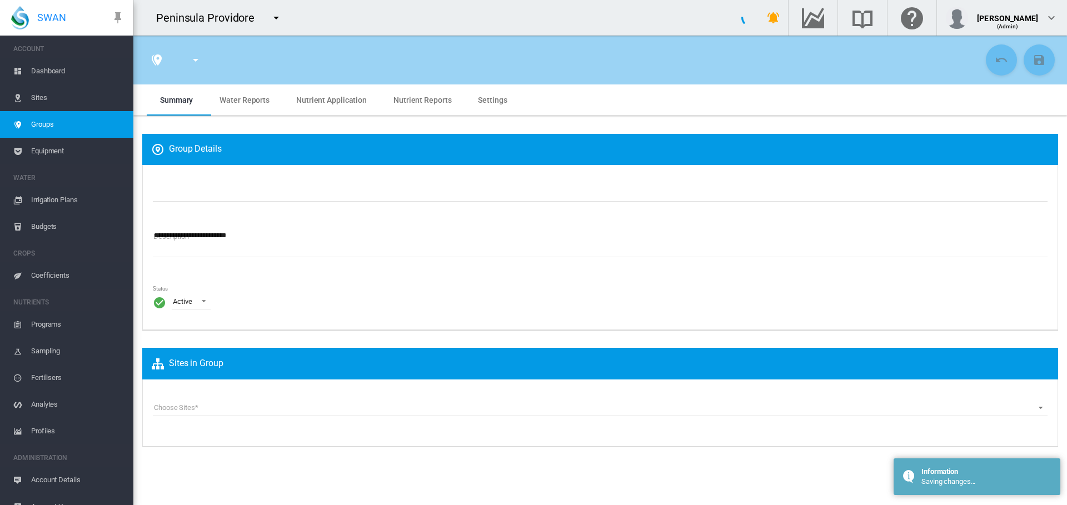
type input "***"
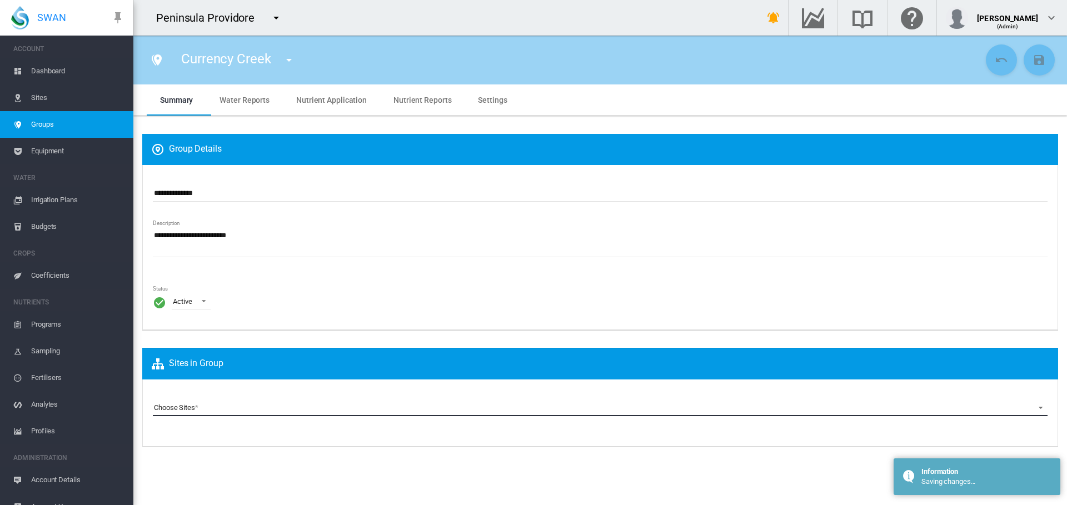
click at [200, 407] on md-select "Choose Sites CC 01 Correggiolo (Site) CC 02 [GEOGRAPHIC_DATA] (Site) CC 03 [GEO…" at bounding box center [600, 408] width 895 height 17
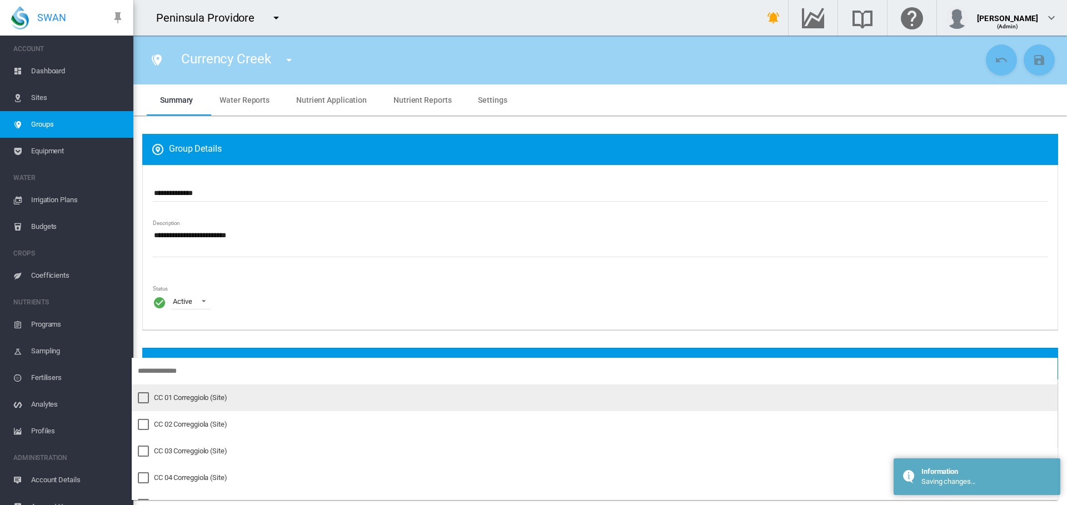
click at [149, 401] on div at bounding box center [143, 397] width 11 height 11
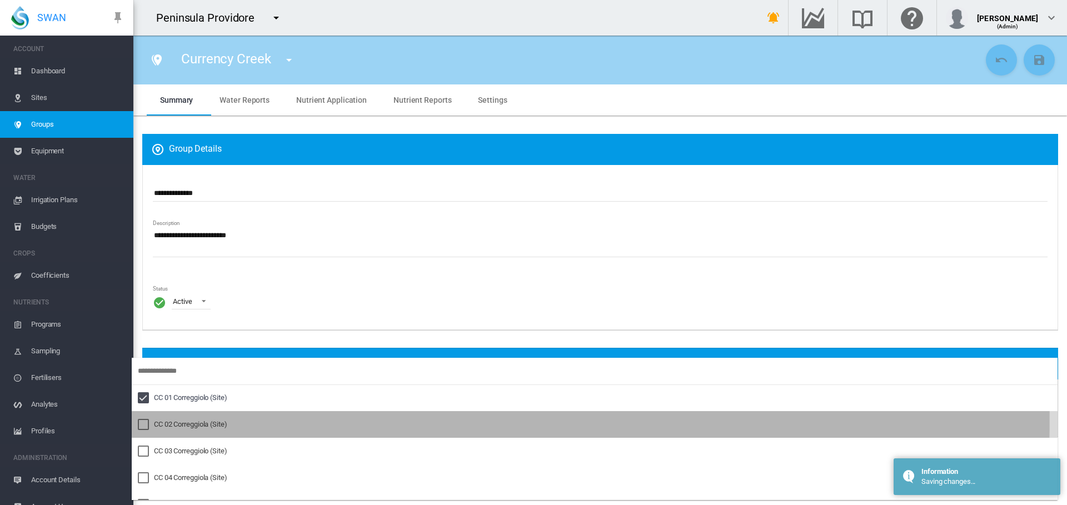
click at [143, 421] on div at bounding box center [143, 424] width 11 height 11
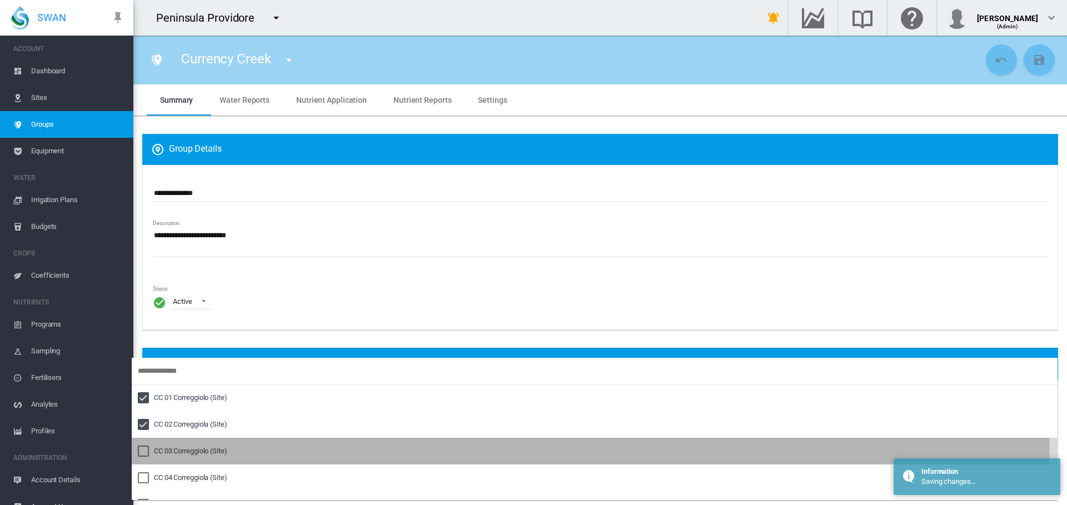
click at [143, 446] on div at bounding box center [143, 451] width 11 height 11
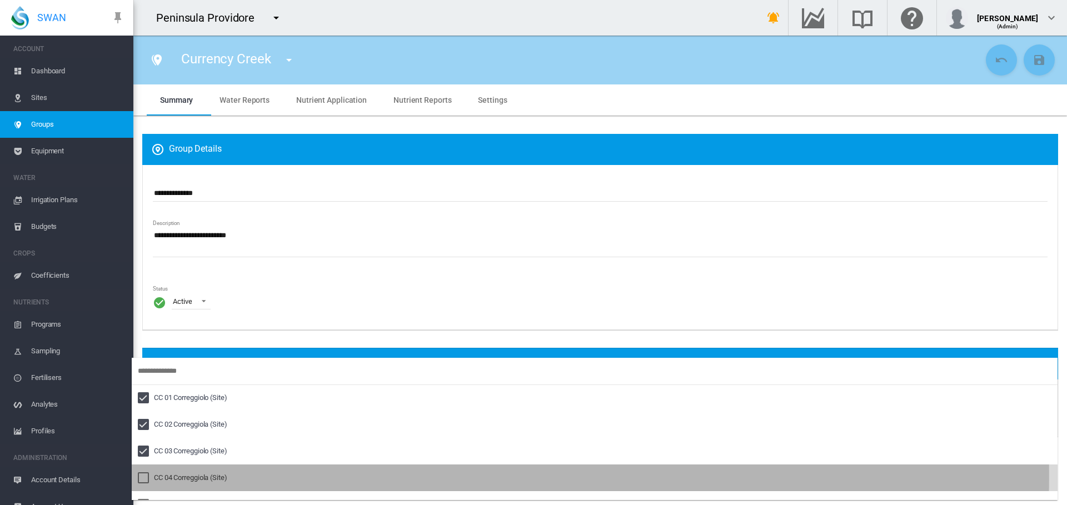
click at [138, 476] on div at bounding box center [143, 478] width 11 height 11
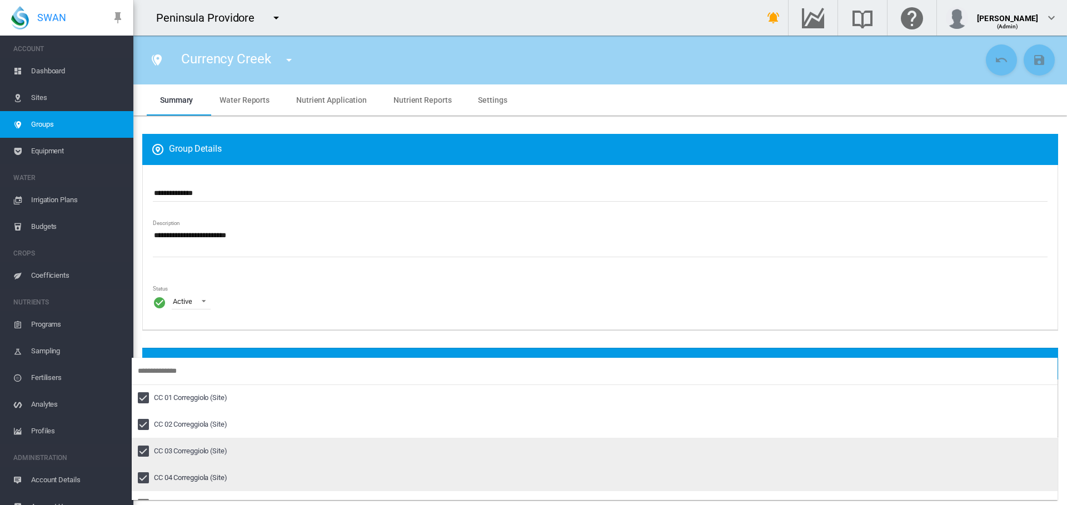
scroll to position [56, 0]
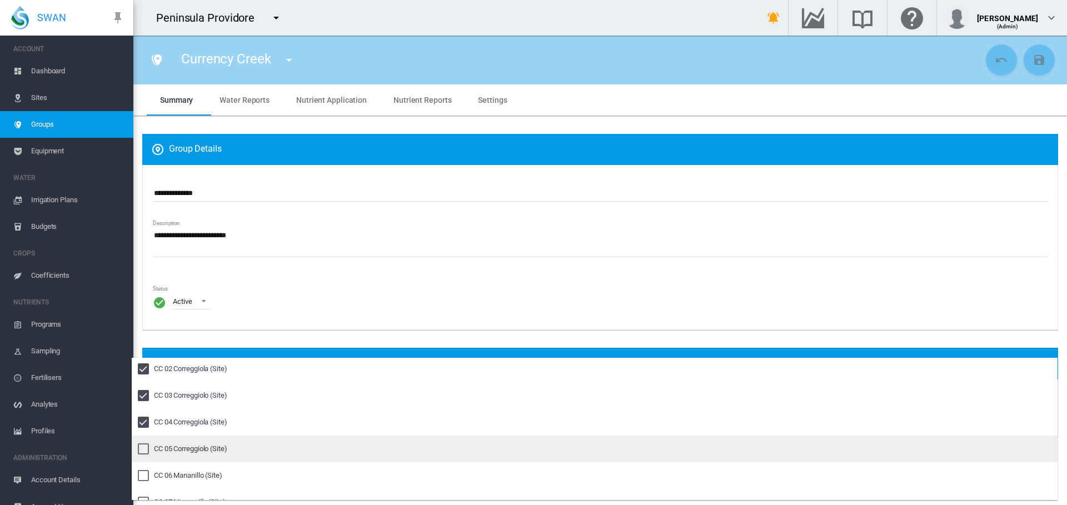
click at [146, 450] on div at bounding box center [143, 449] width 11 height 11
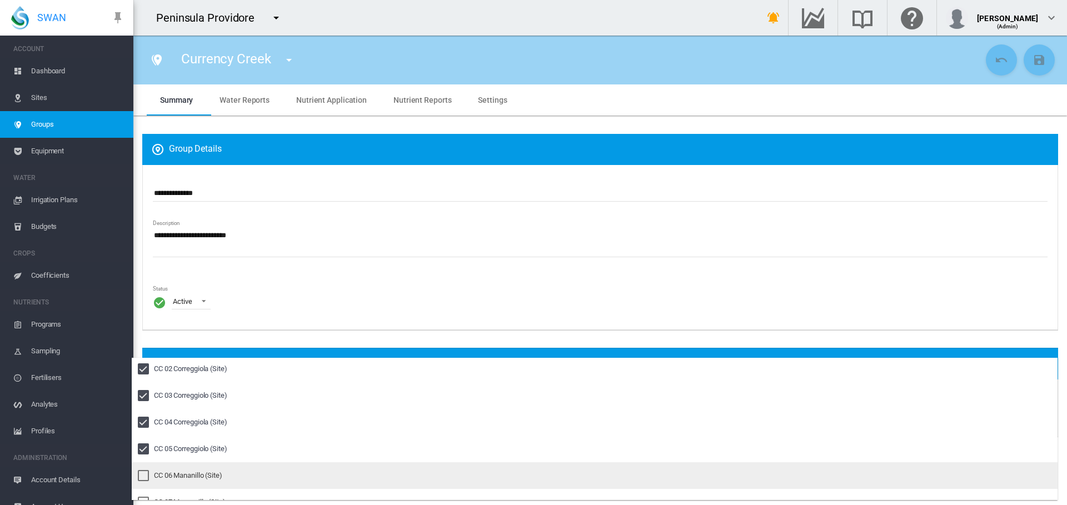
click at [143, 470] on div at bounding box center [143, 475] width 11 height 11
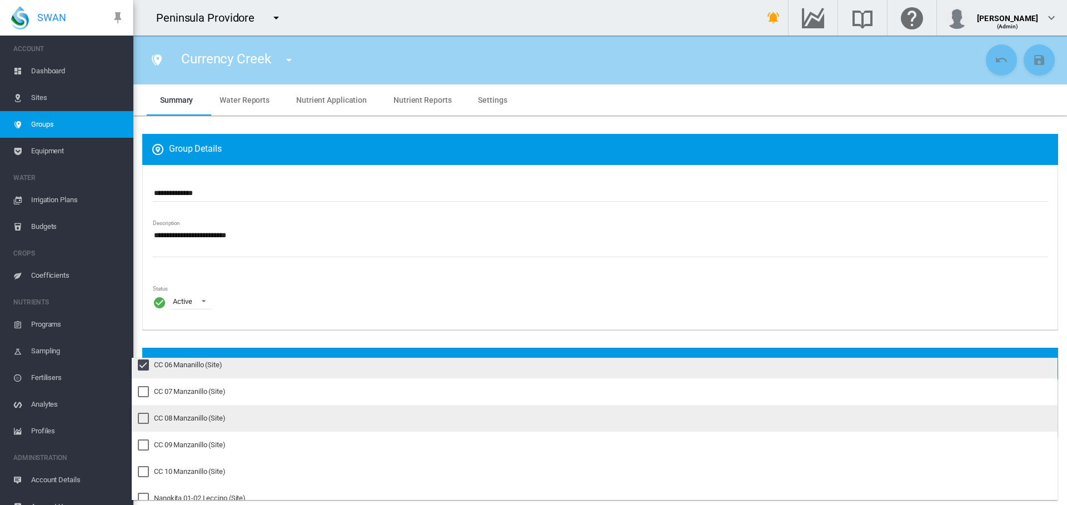
scroll to position [167, 0]
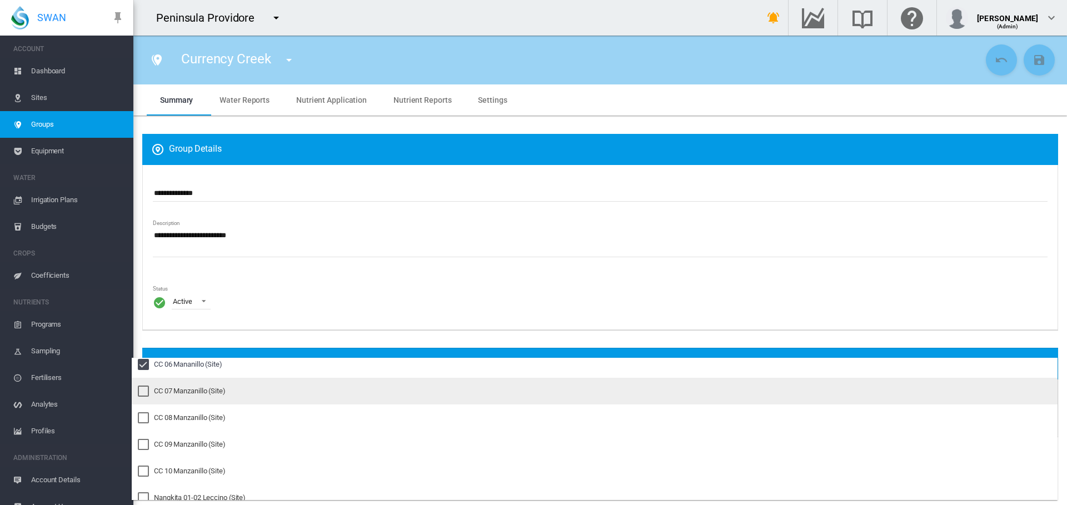
click at [145, 394] on div at bounding box center [143, 391] width 11 height 11
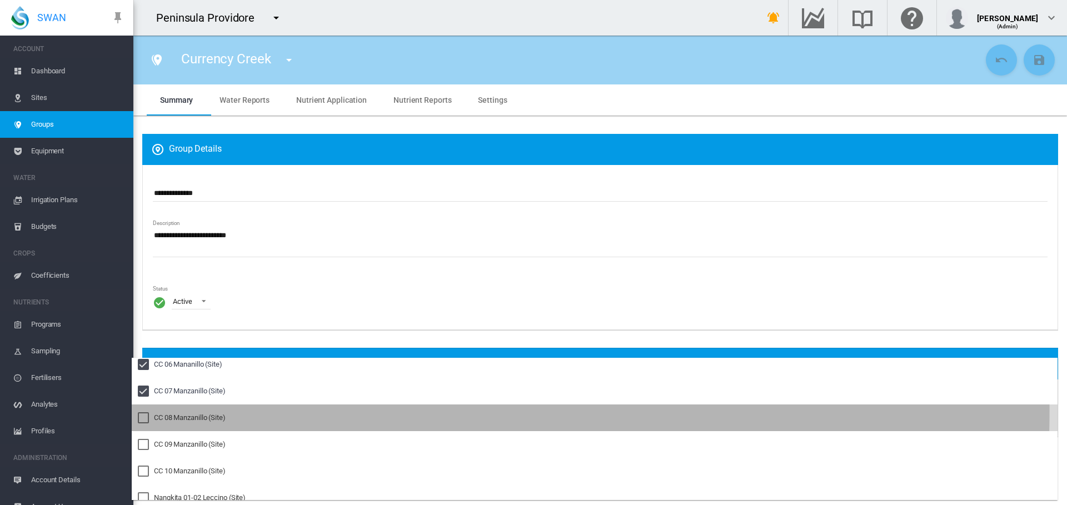
click at [141, 413] on div at bounding box center [143, 418] width 11 height 11
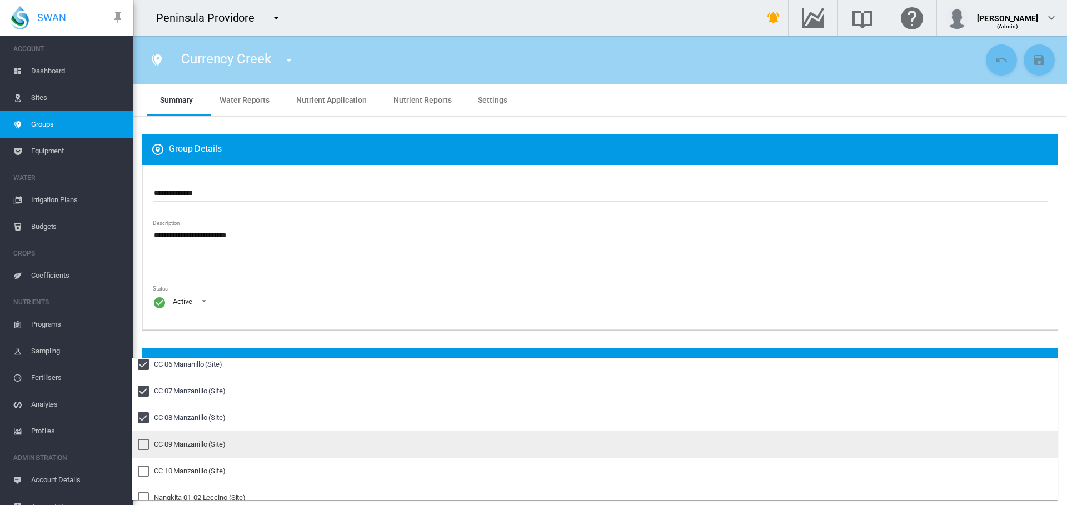
click at [142, 439] on div at bounding box center [143, 444] width 11 height 11
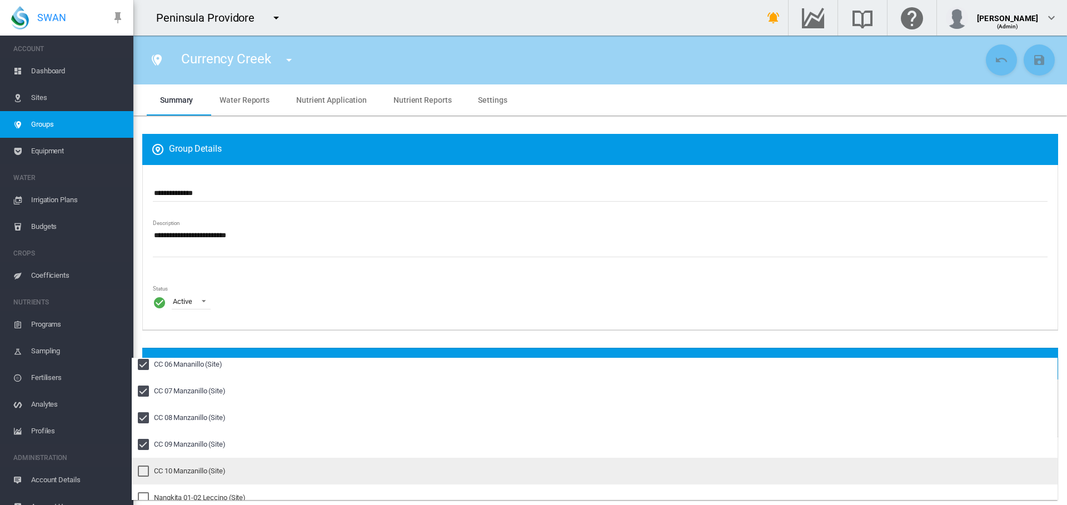
click at [141, 466] on div at bounding box center [143, 471] width 11 height 11
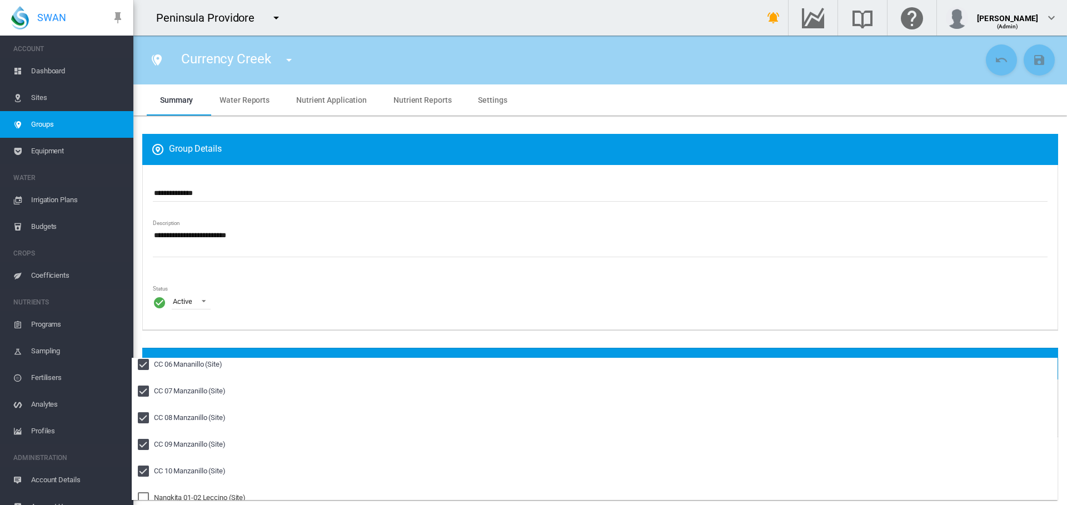
click at [272, 342] on md-backdrop at bounding box center [533, 252] width 1067 height 505
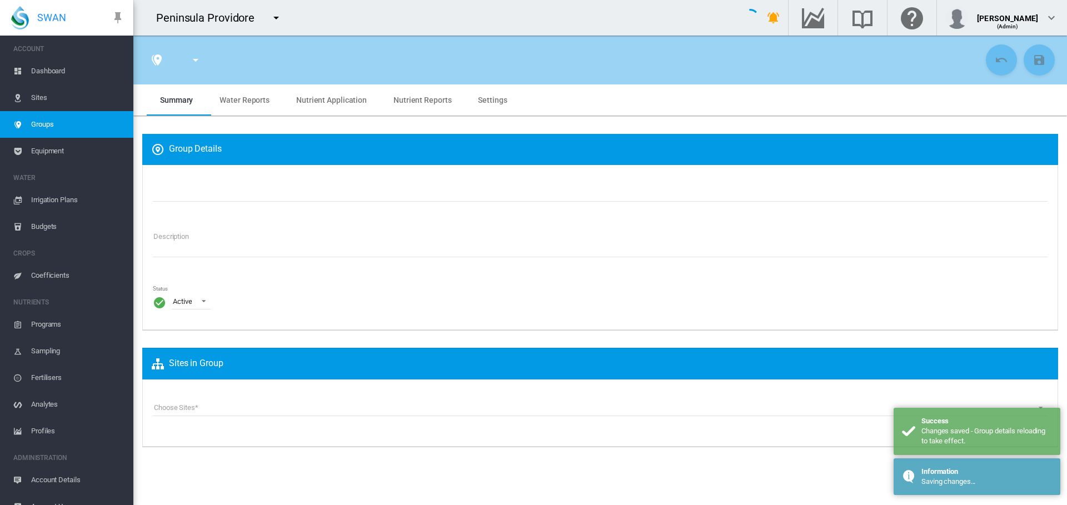
type input "**********"
type textarea "**********"
type input "*"
type input "**"
type input "*"
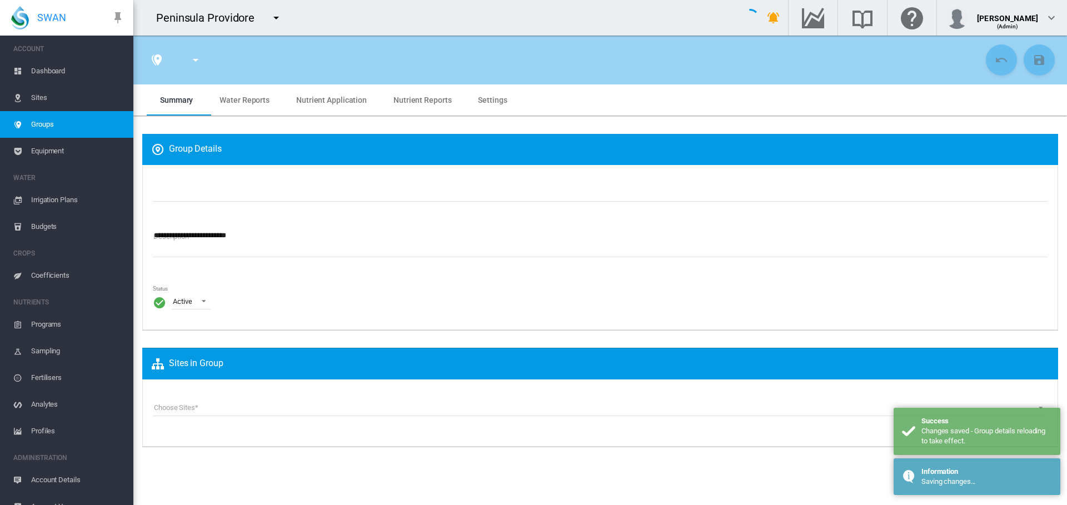
type input "***"
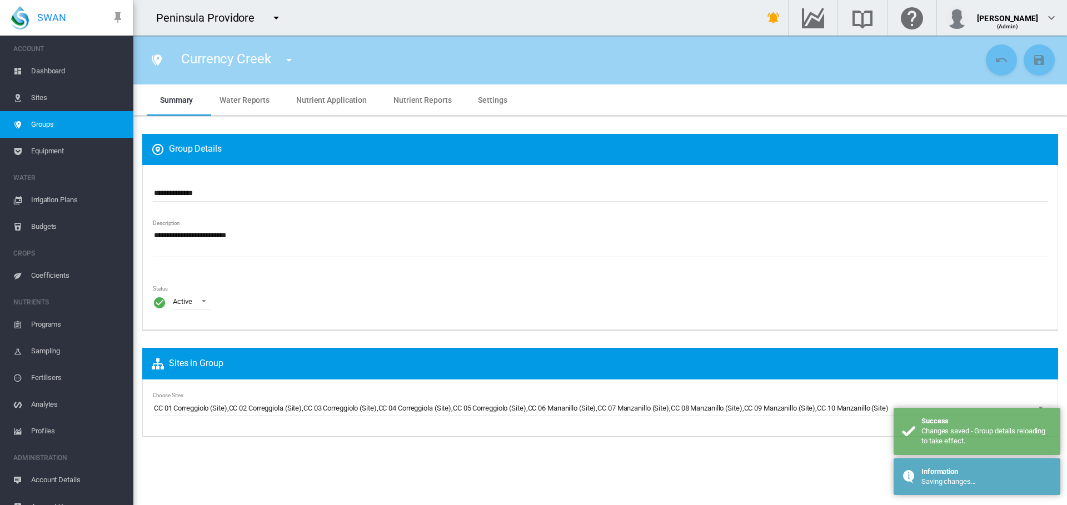
click at [489, 98] on span "Settings" at bounding box center [492, 100] width 29 height 9
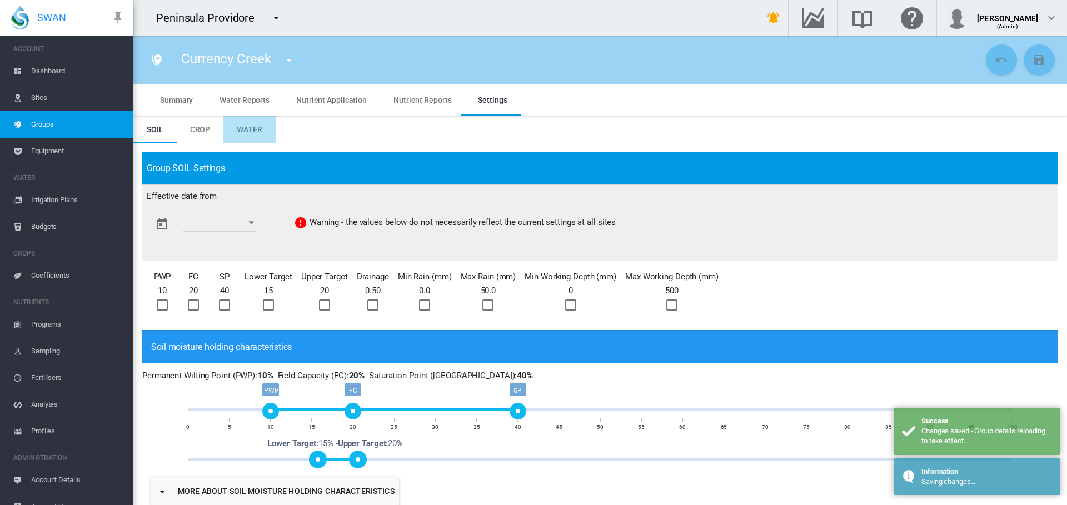
click at [244, 129] on span "Water" at bounding box center [250, 129] width 26 height 9
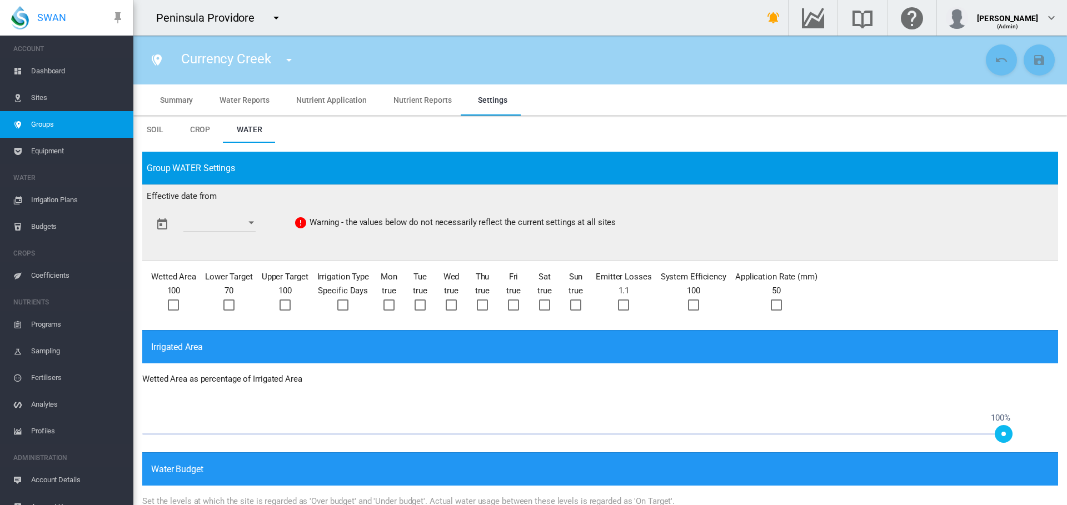
click at [772, 304] on div at bounding box center [776, 305] width 11 height 11
drag, startPoint x: 1006, startPoint y: 434, endPoint x: 399, endPoint y: 433, distance: 606.5
click at [399, 433] on span at bounding box center [399, 434] width 18 height 18
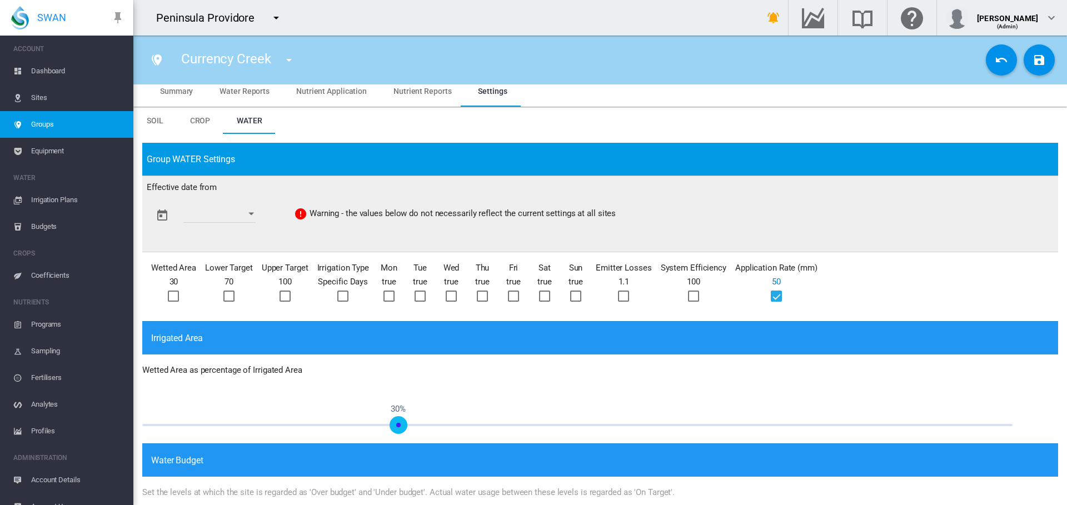
scroll to position [0, 0]
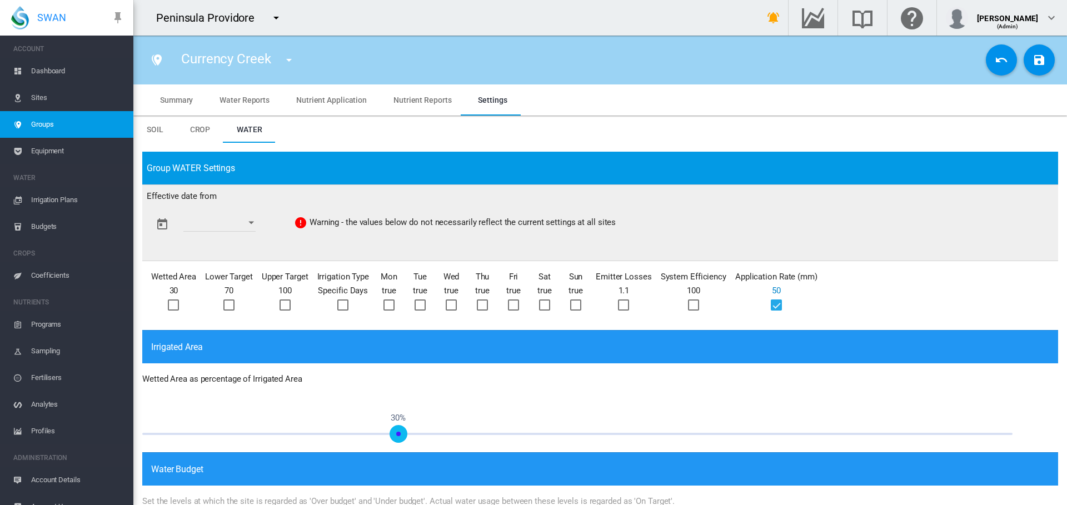
click at [623, 303] on div at bounding box center [623, 305] width 11 height 11
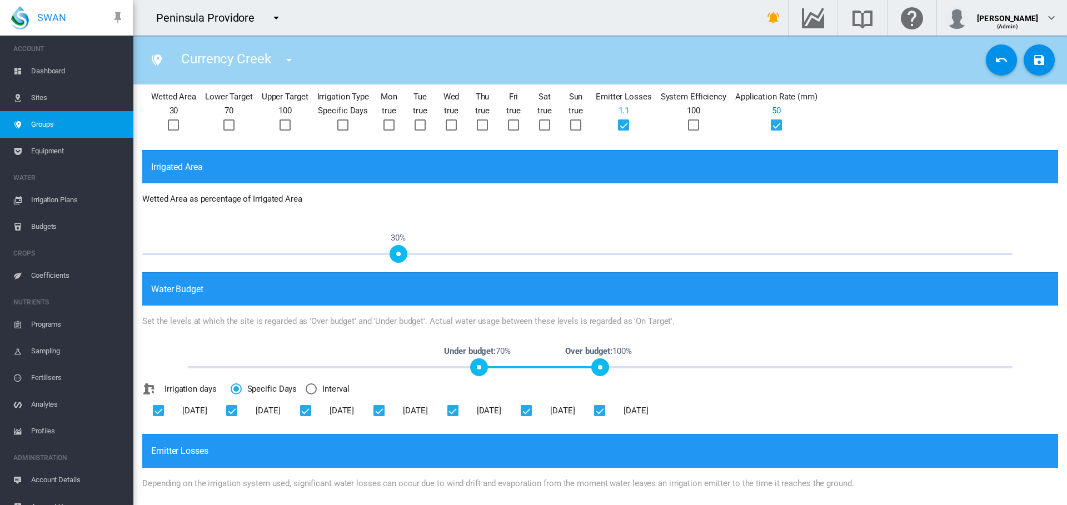
scroll to position [334, 0]
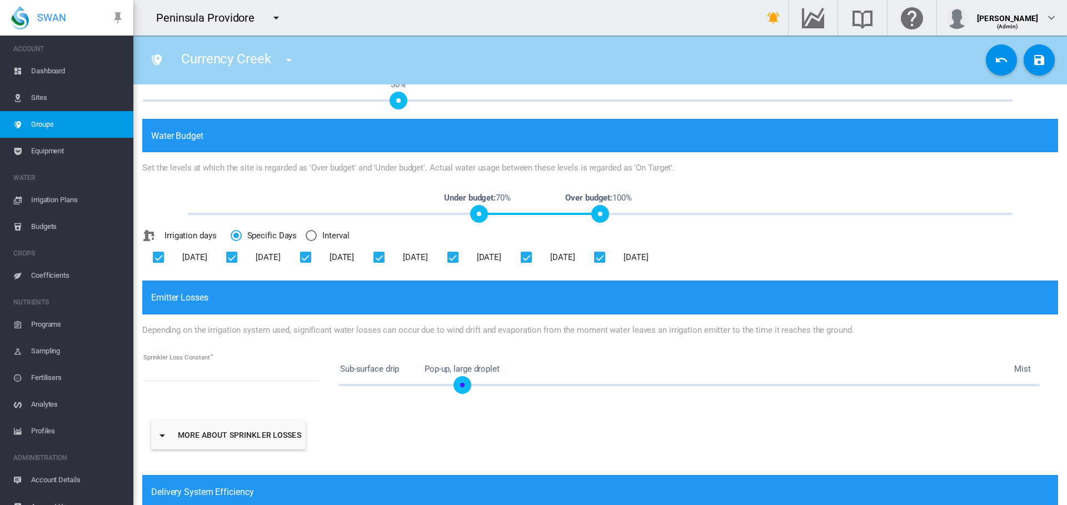
type input "****"
drag, startPoint x: 723, startPoint y: 382, endPoint x: 465, endPoint y: 381, distance: 258.0
click at [465, 381] on span at bounding box center [466, 385] width 18 height 18
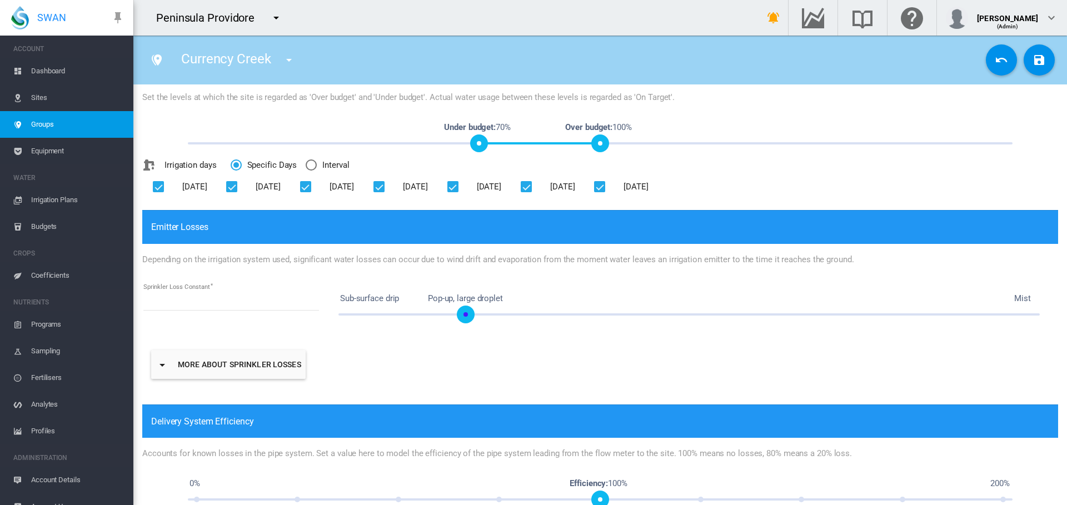
scroll to position [540, 0]
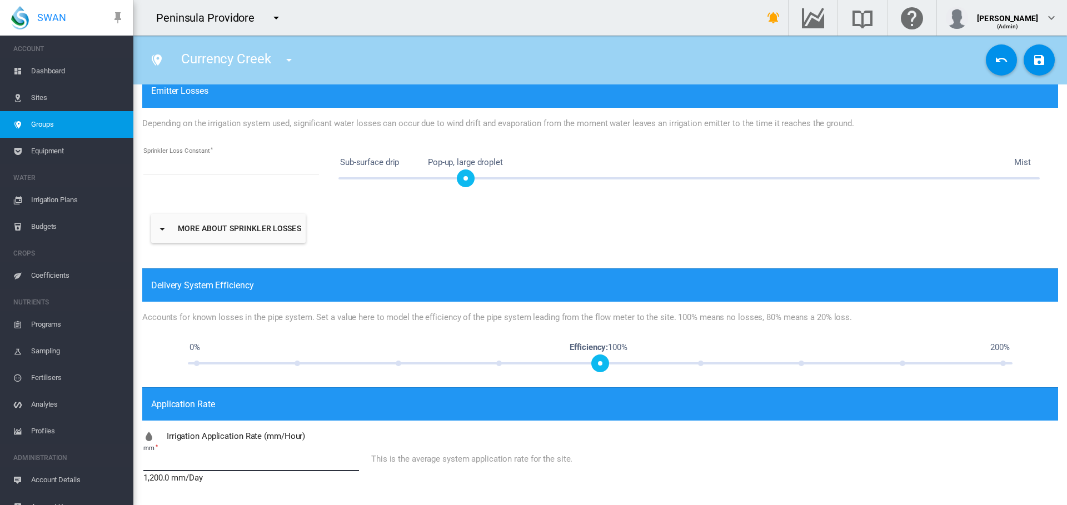
drag, startPoint x: 164, startPoint y: 468, endPoint x: 138, endPoint y: 464, distance: 26.3
click at [138, 464] on div "**********" at bounding box center [600, 54] width 934 height 903
type input "***"
click at [1033, 62] on md-icon "icon-content-save" at bounding box center [1039, 59] width 13 height 13
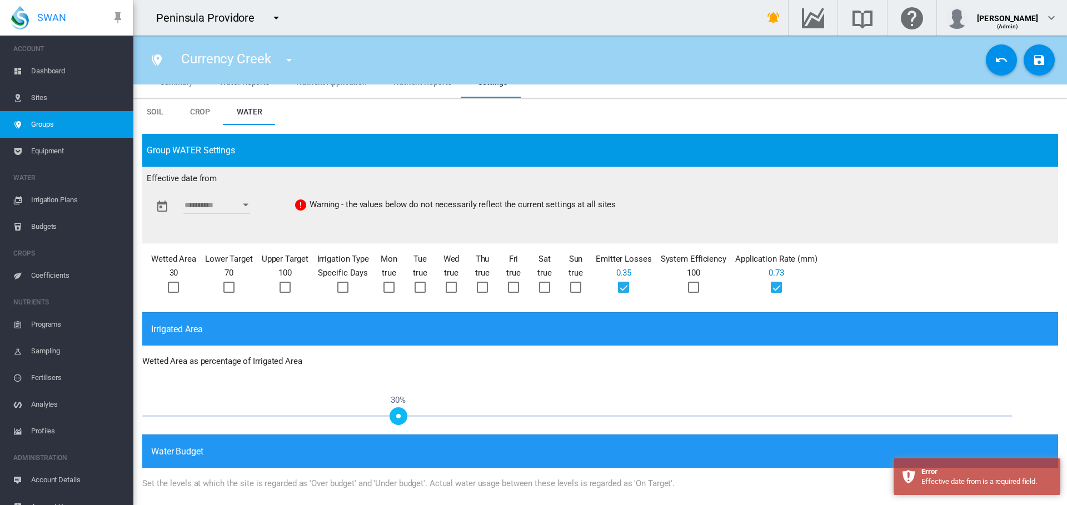
scroll to position [0, 0]
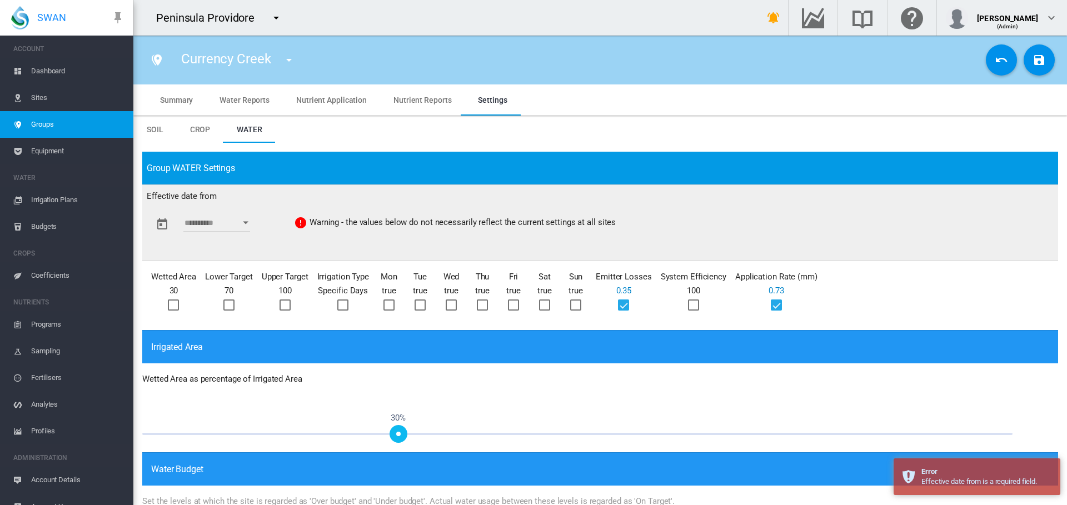
click at [246, 227] on button "Open calendar" at bounding box center [246, 223] width 20 height 20
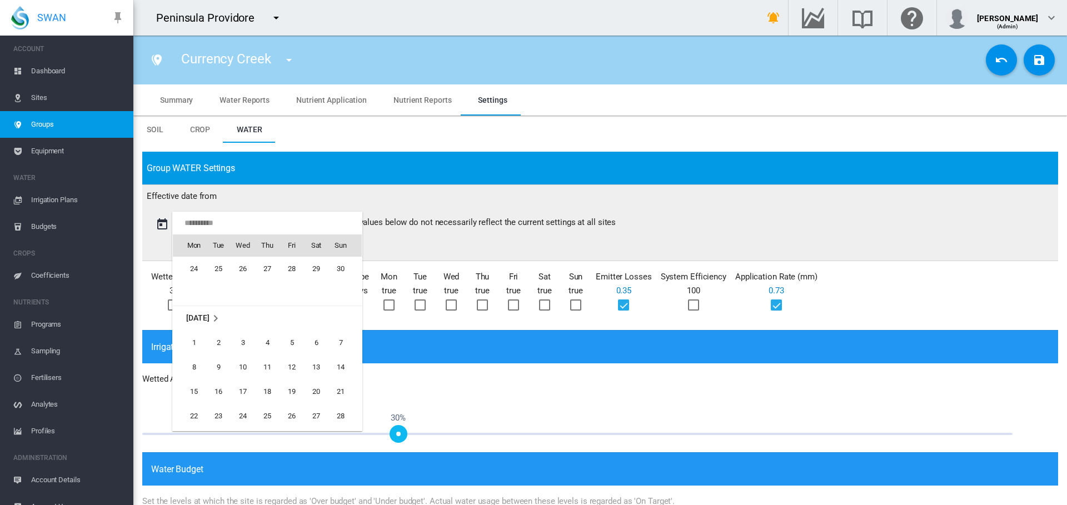
scroll to position [25584, 0]
click at [193, 344] on span "1" at bounding box center [194, 344] width 22 height 22
type input "**********"
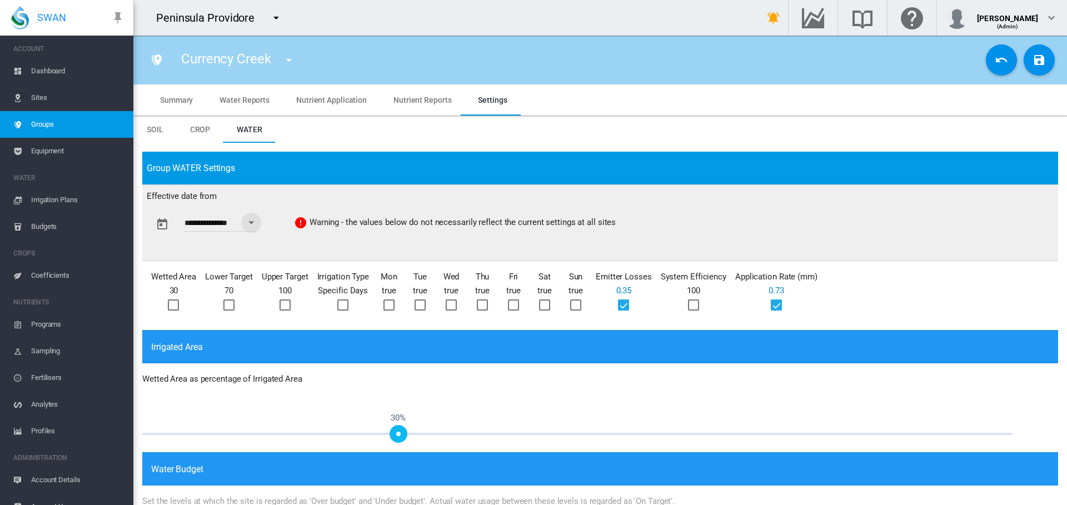
click at [172, 307] on div at bounding box center [173, 305] width 11 height 11
click at [1033, 63] on md-icon "icon-content-save" at bounding box center [1039, 59] width 13 height 13
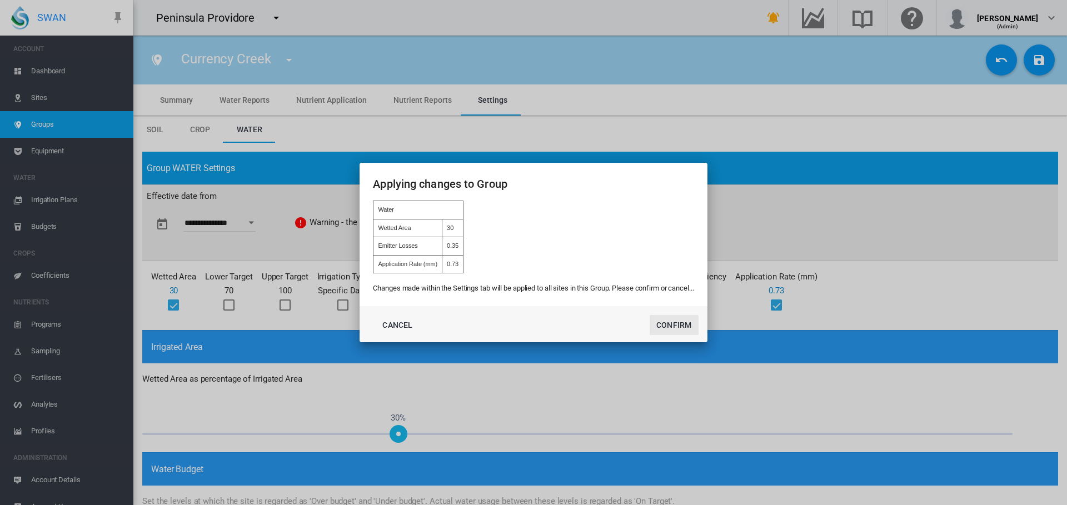
click at [676, 326] on button "Confirm" at bounding box center [674, 325] width 49 height 20
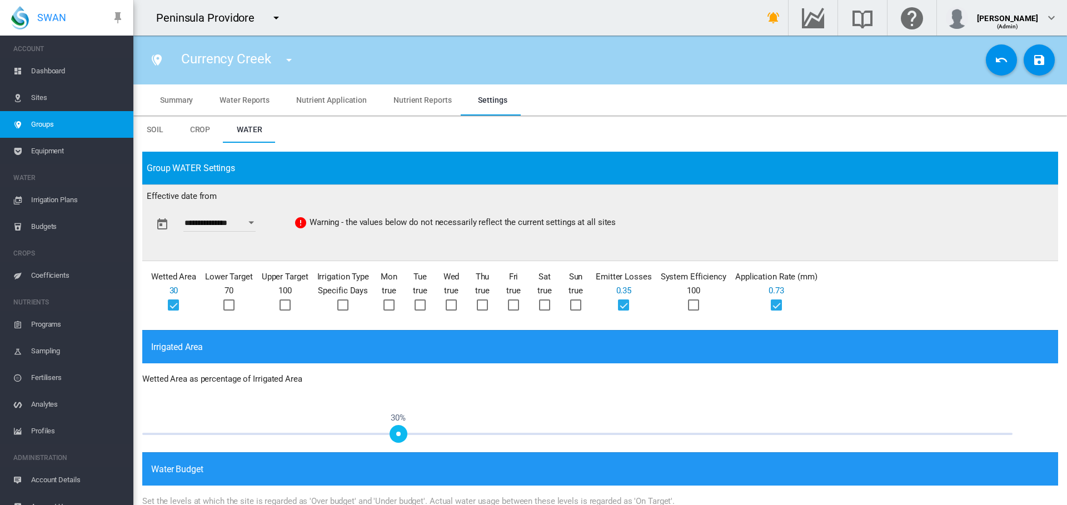
type input "**********"
click at [41, 101] on span "Sites" at bounding box center [77, 98] width 93 height 27
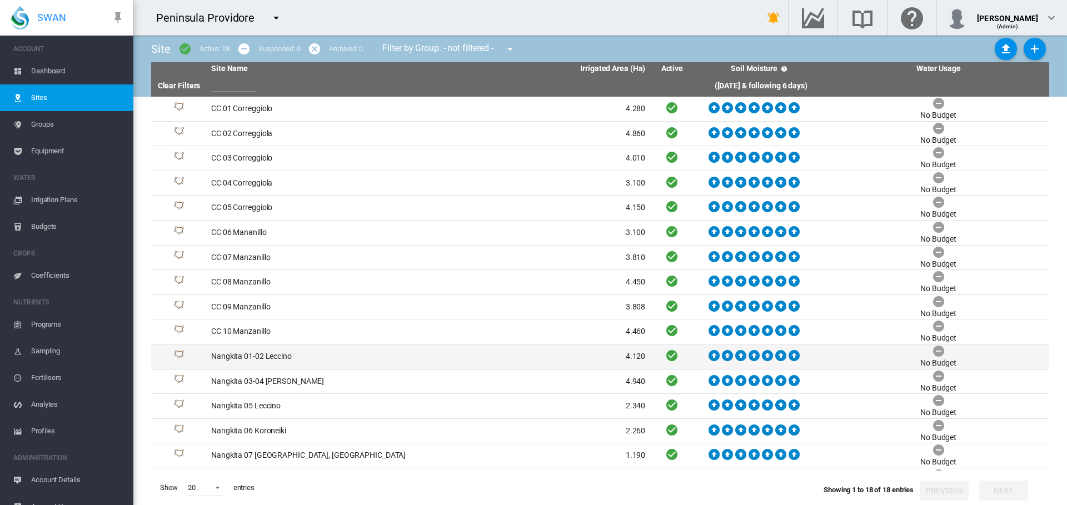
click at [285, 355] on td "Nangkita 01-02 Leccino" at bounding box center [318, 357] width 222 height 24
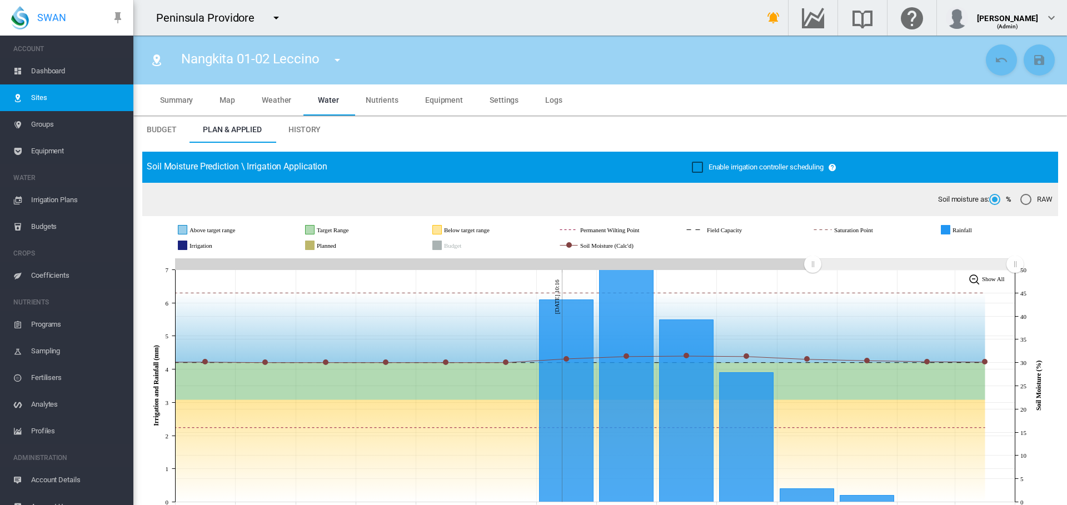
click at [38, 96] on span "Sites" at bounding box center [77, 98] width 93 height 27
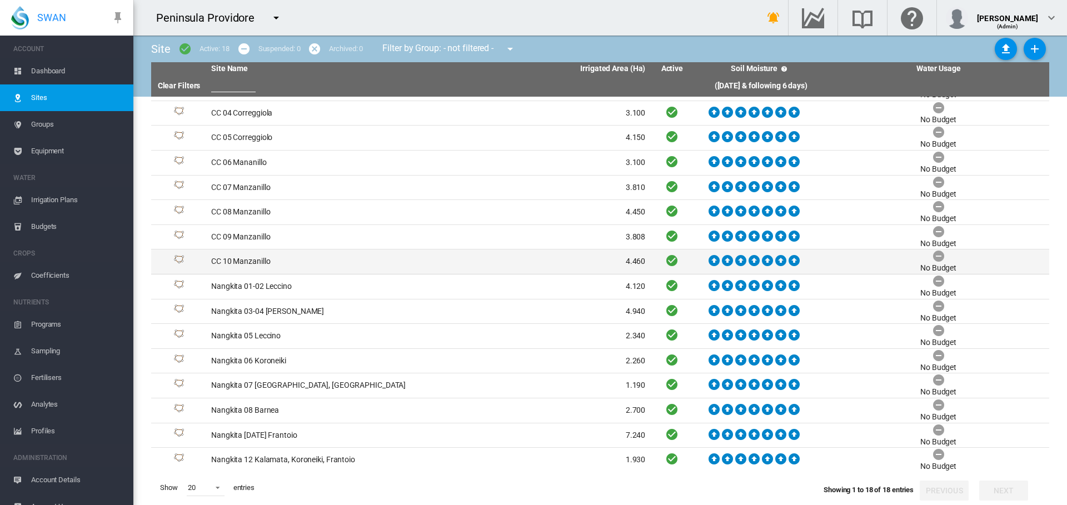
scroll to position [72, 0]
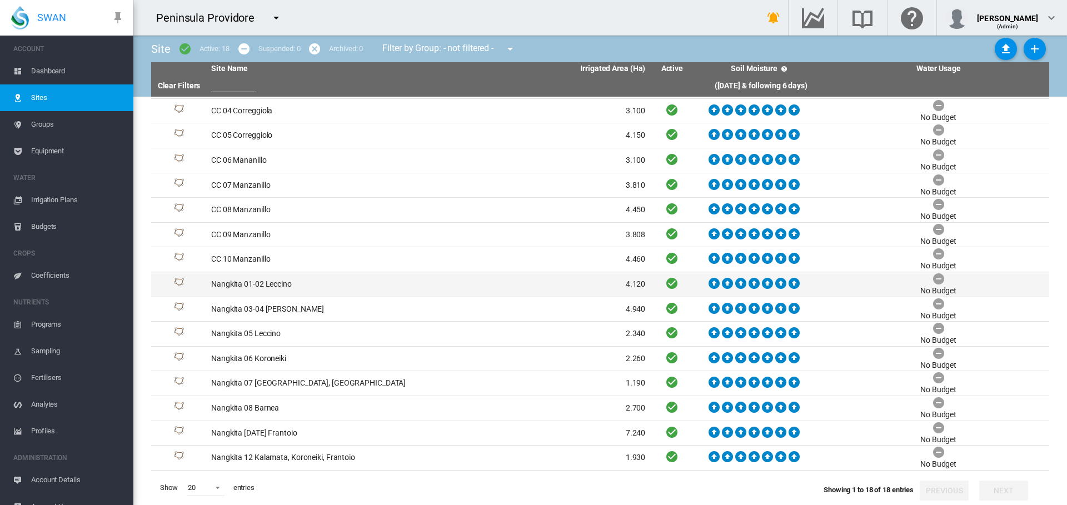
click at [265, 282] on td "Nangkita 01-02 Leccino" at bounding box center [318, 284] width 222 height 24
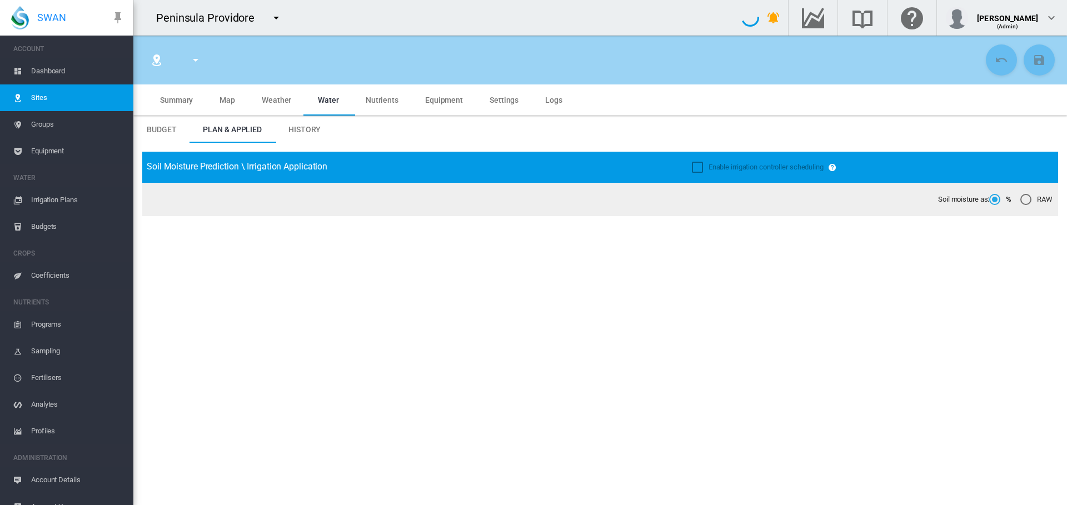
type input "****"
type input "**********"
type input "*********"
type input "***"
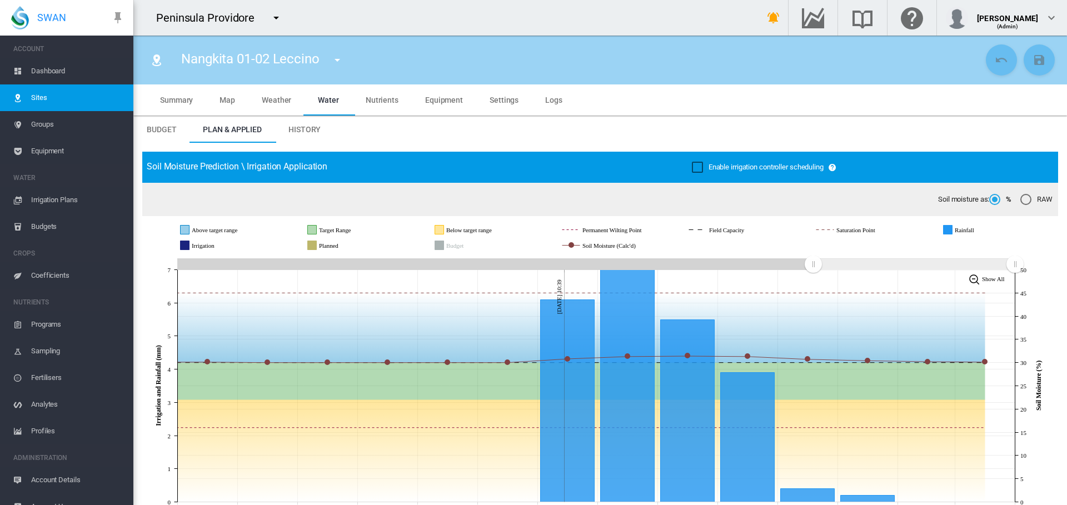
click at [59, 150] on span "Equipment" at bounding box center [77, 151] width 93 height 27
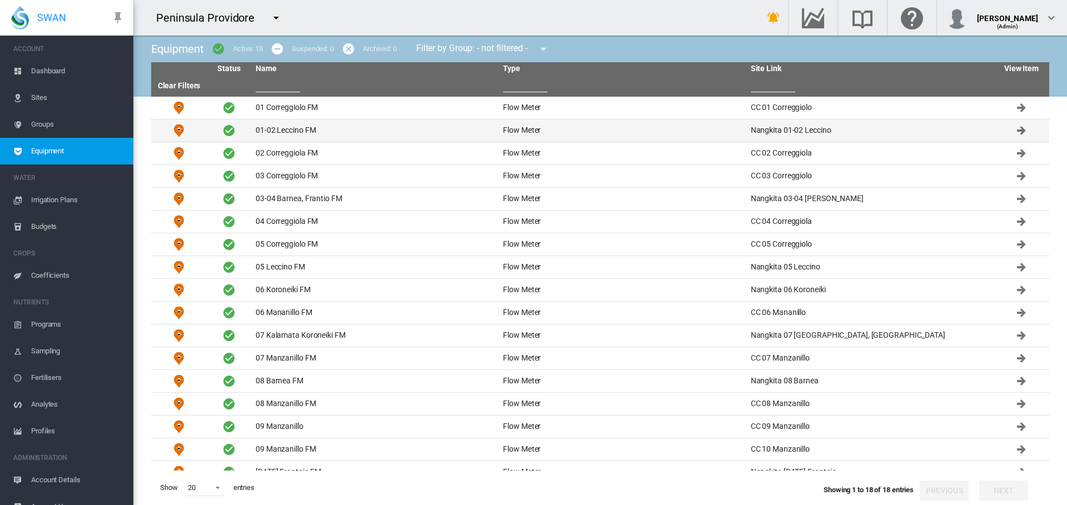
click at [294, 131] on td "01-02 Leccino FM" at bounding box center [374, 131] width 247 height 22
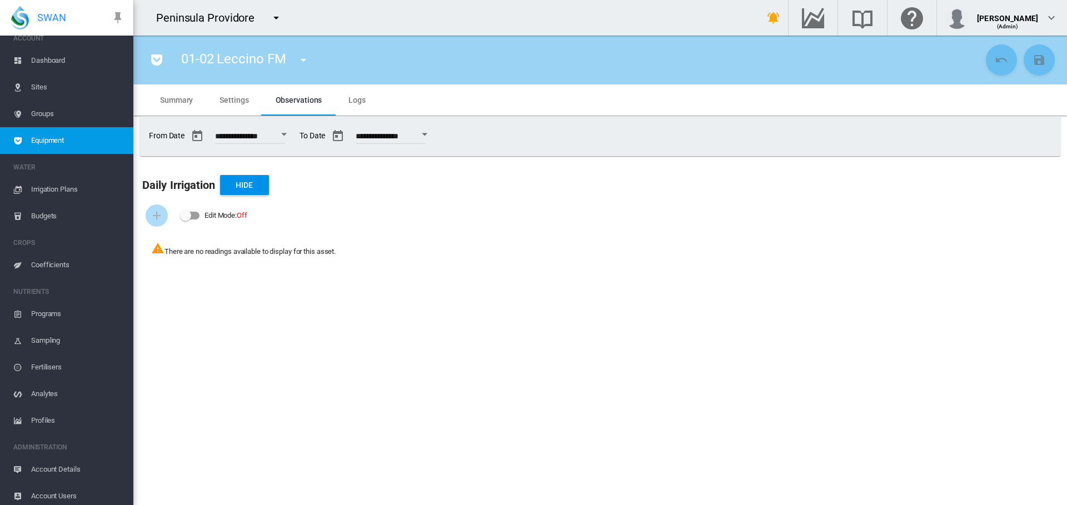
scroll to position [15, 0]
click at [55, 463] on span "Account Details" at bounding box center [77, 465] width 93 height 27
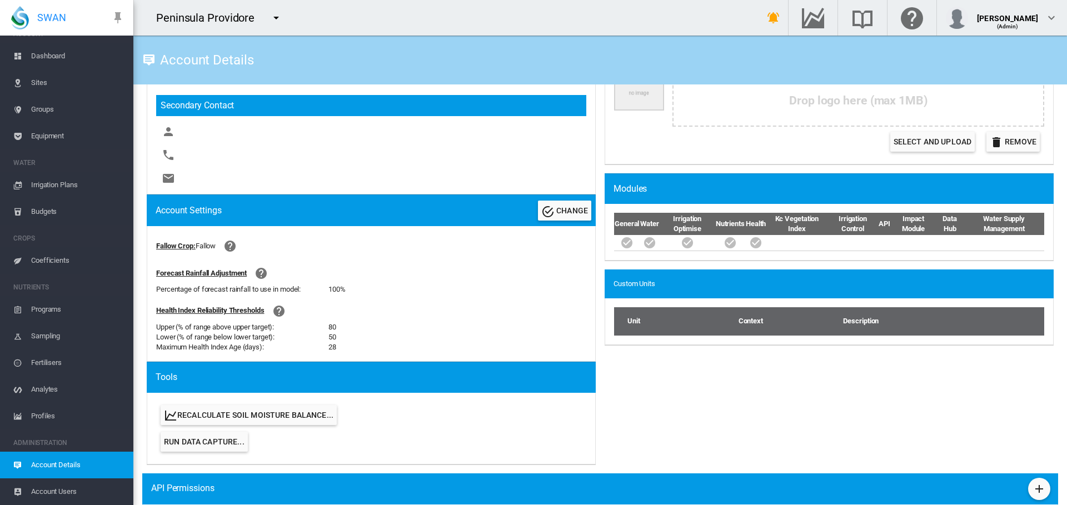
scroll to position [428, 0]
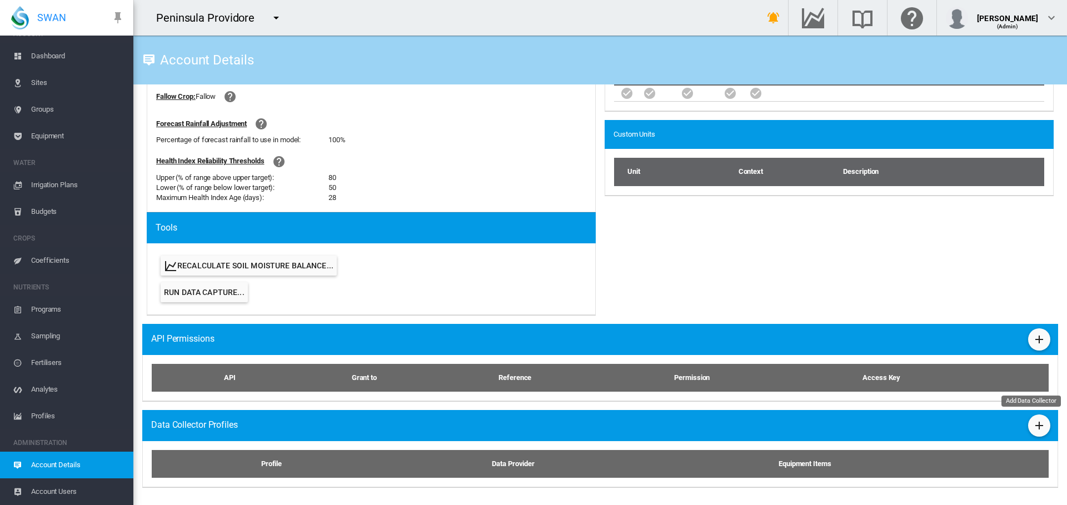
click at [1033, 426] on md-icon "icon-plus" at bounding box center [1039, 425] width 13 height 13
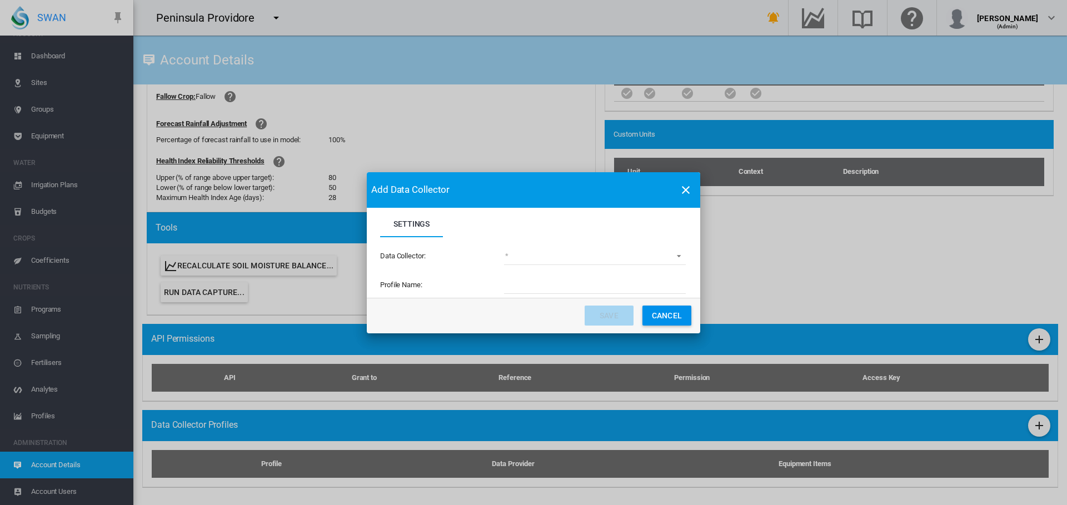
click at [677, 255] on md-select "(deprecated) Toro Lynx Course By Station Adcon Soil Moisture Aquacheck Soil Moi…" at bounding box center [595, 257] width 182 height 17
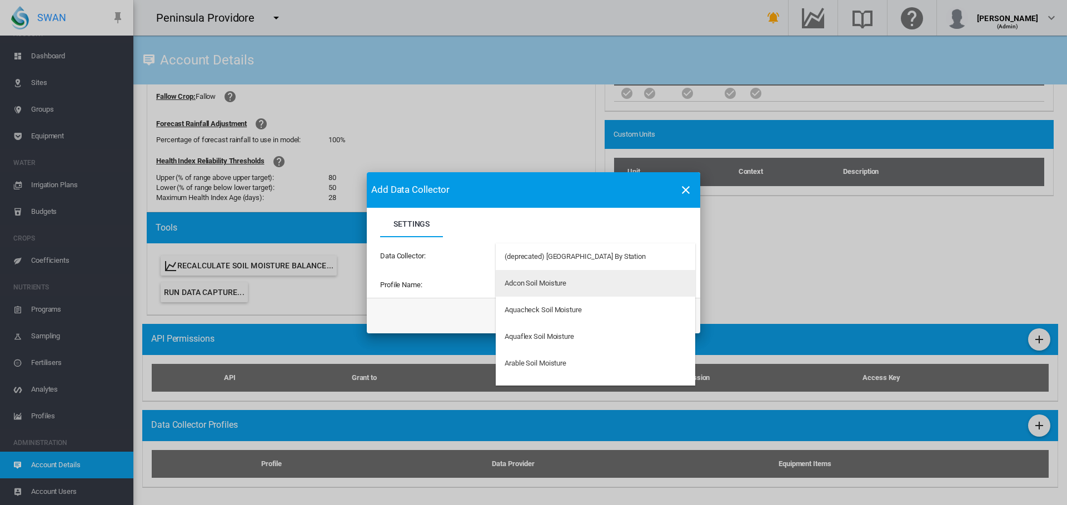
type md-option "34"
type md-option "67"
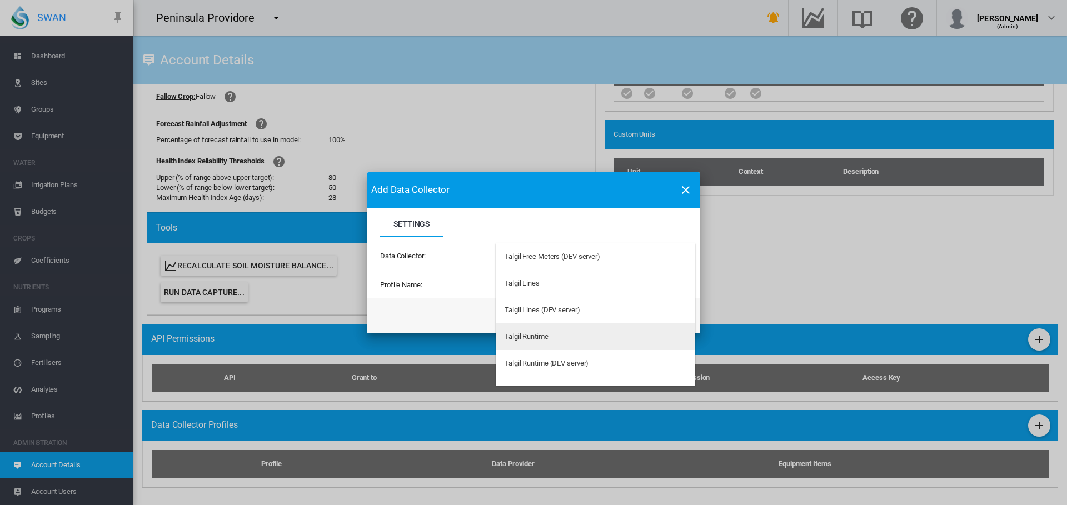
scroll to position [2964, 0]
click at [535, 336] on div "Talgil Valves" at bounding box center [524, 335] width 39 height 10
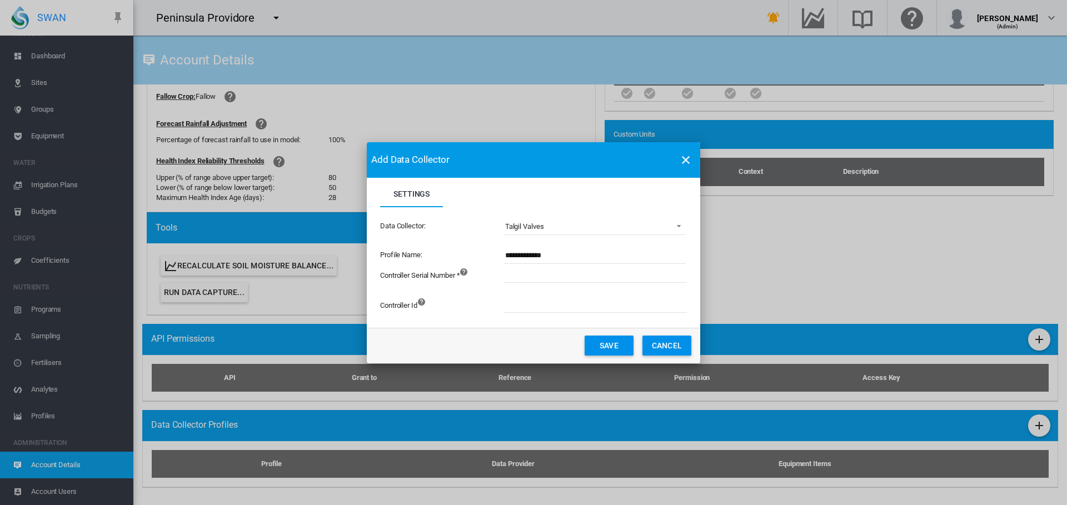
click at [526, 275] on input "Settings Settings ..." at bounding box center [657, 274] width 306 height 17
click at [556, 254] on input "**********" at bounding box center [595, 255] width 182 height 17
type input "**********"
click at [560, 275] on input "Settings Settings ..." at bounding box center [657, 274] width 306 height 17
type input "**********"
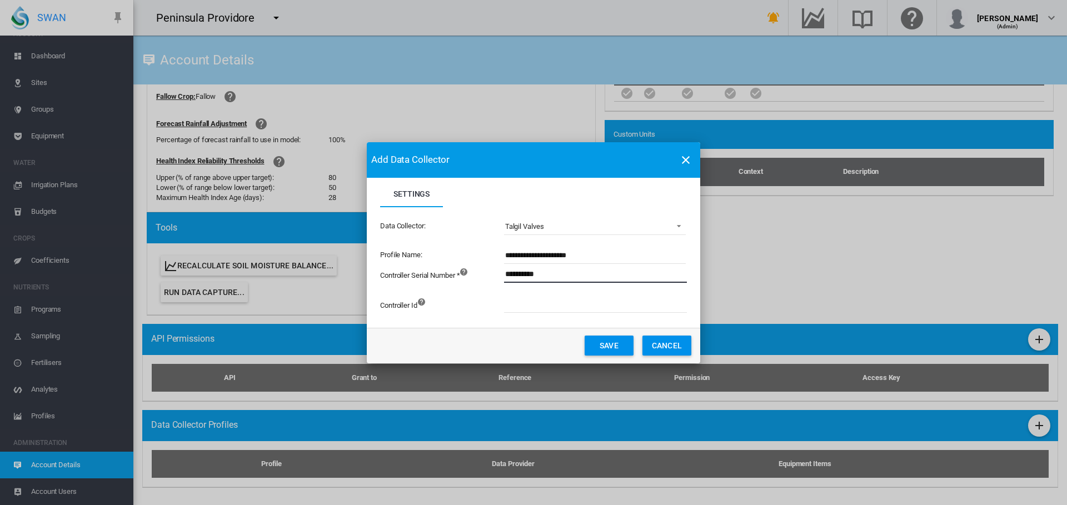
click at [602, 348] on button "Save" at bounding box center [609, 346] width 49 height 20
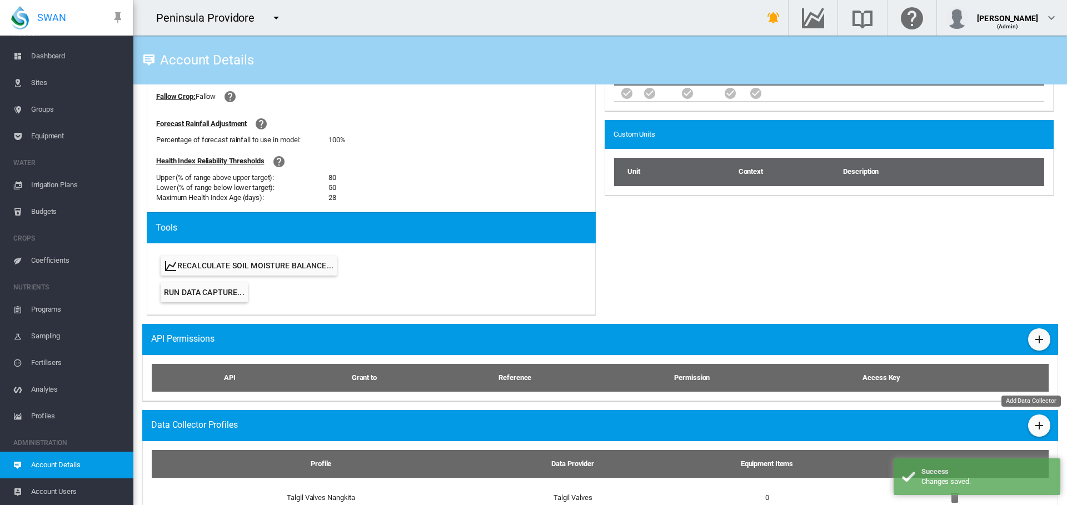
click at [1033, 426] on md-icon "icon-plus" at bounding box center [1039, 425] width 13 height 13
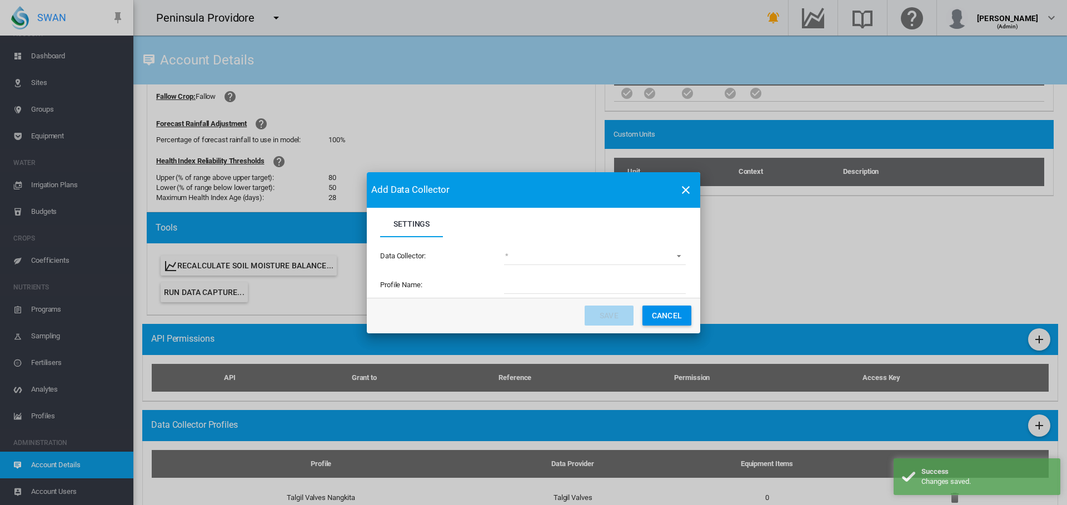
click at [579, 258] on md-select "(deprecated) Toro Lynx Course By Station Adcon Soil Moisture Aquacheck Soil Moi…" at bounding box center [595, 257] width 182 height 17
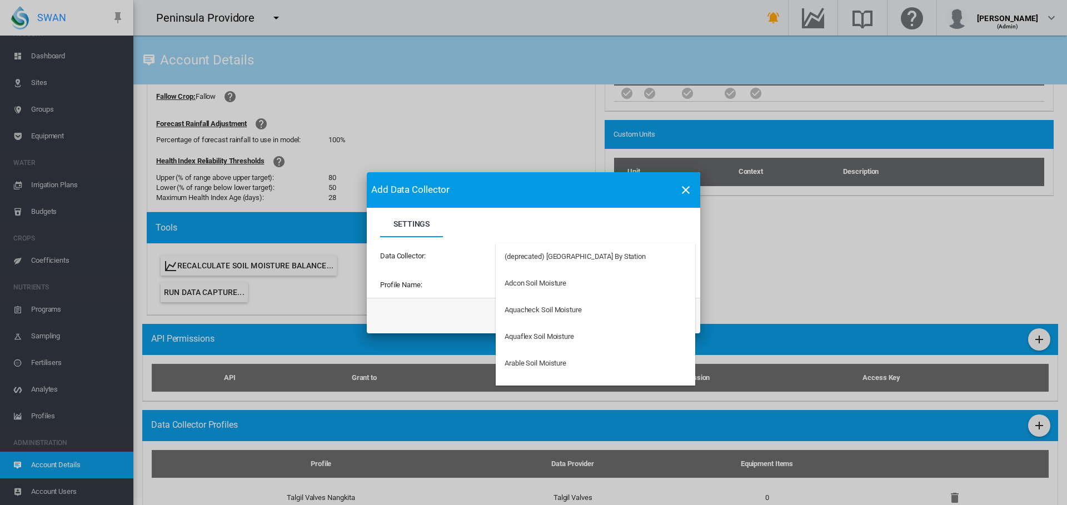
type md-option "34"
type md-option "67"
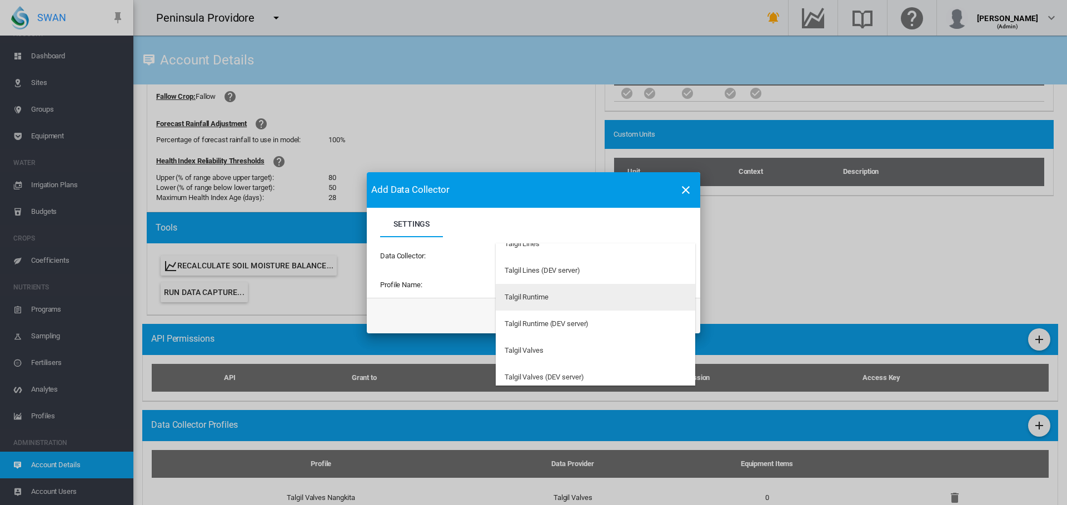
scroll to position [3020, 0]
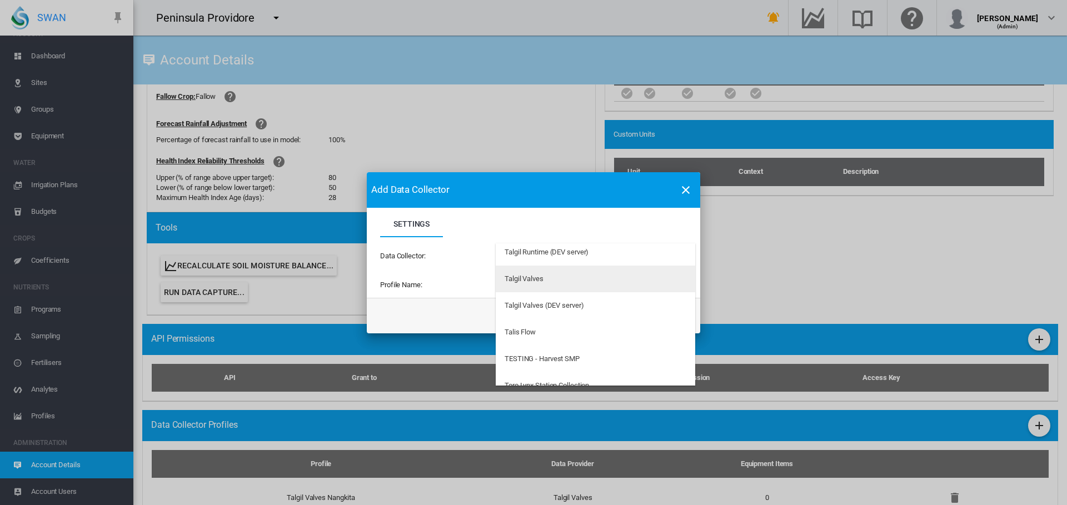
click at [531, 282] on div "Talgil Valves" at bounding box center [524, 279] width 39 height 10
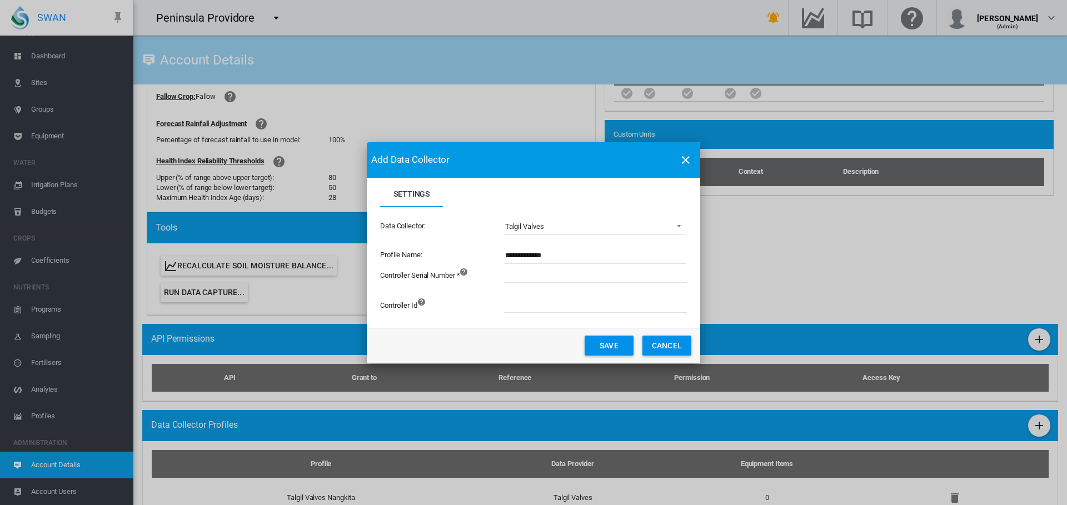
click at [582, 260] on input "**********" at bounding box center [595, 255] width 182 height 17
type input "**********"
click at [537, 276] on input "Settings Settings ..." at bounding box center [657, 274] width 306 height 17
type input "**********"
click at [600, 342] on button "Save" at bounding box center [609, 346] width 49 height 20
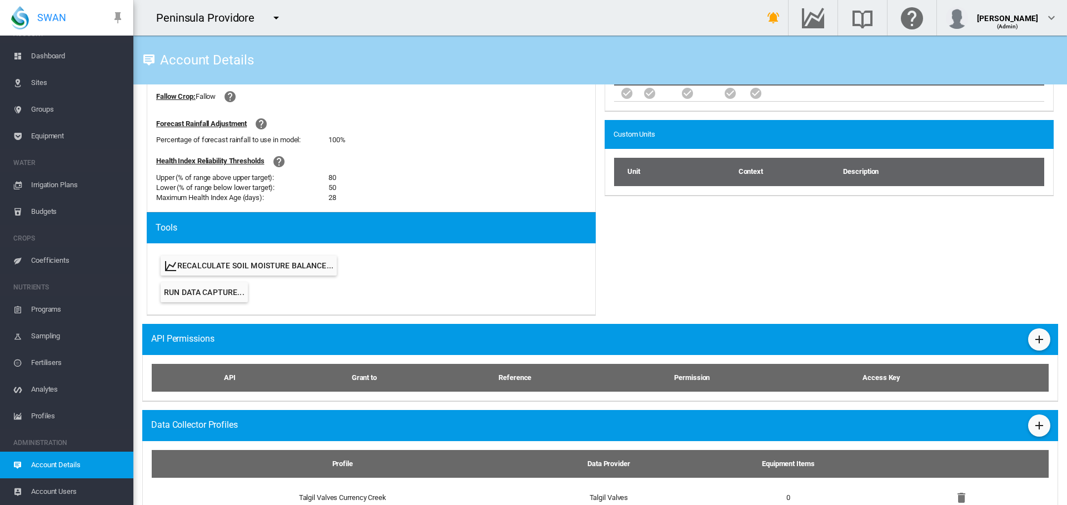
click at [46, 136] on span "Equipment" at bounding box center [77, 136] width 93 height 27
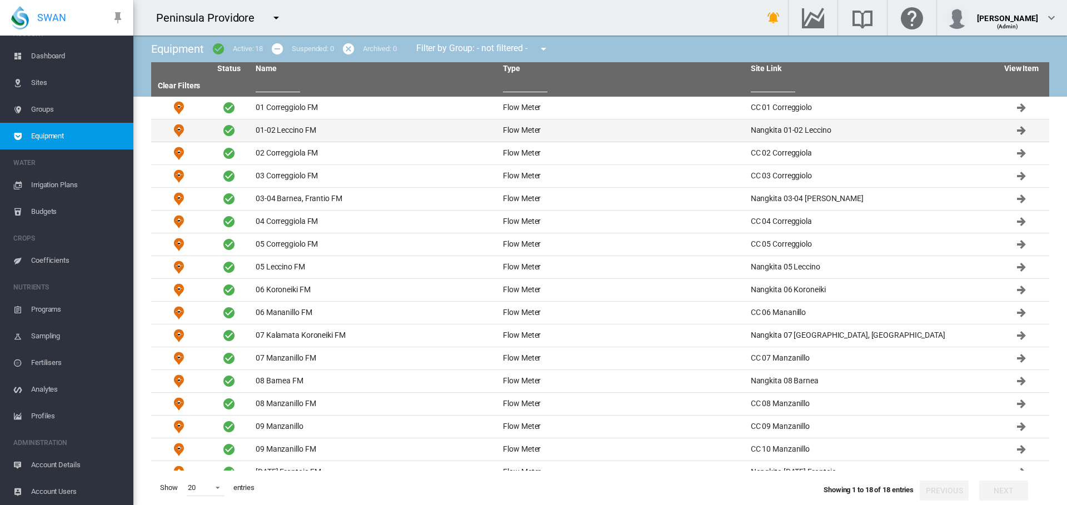
click at [299, 130] on td "01-02 Leccino FM" at bounding box center [374, 131] width 247 height 22
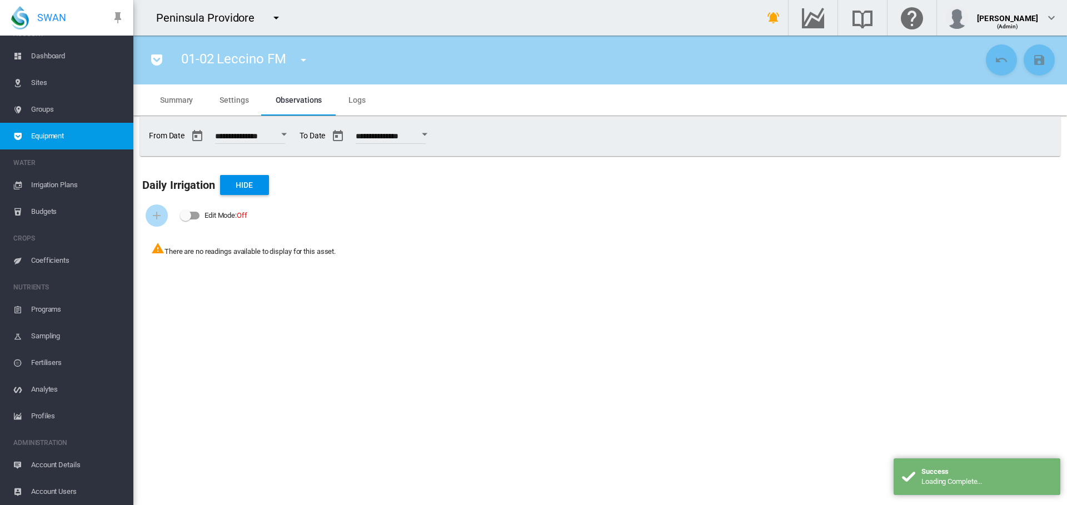
click at [239, 99] on span "Settings" at bounding box center [234, 100] width 29 height 9
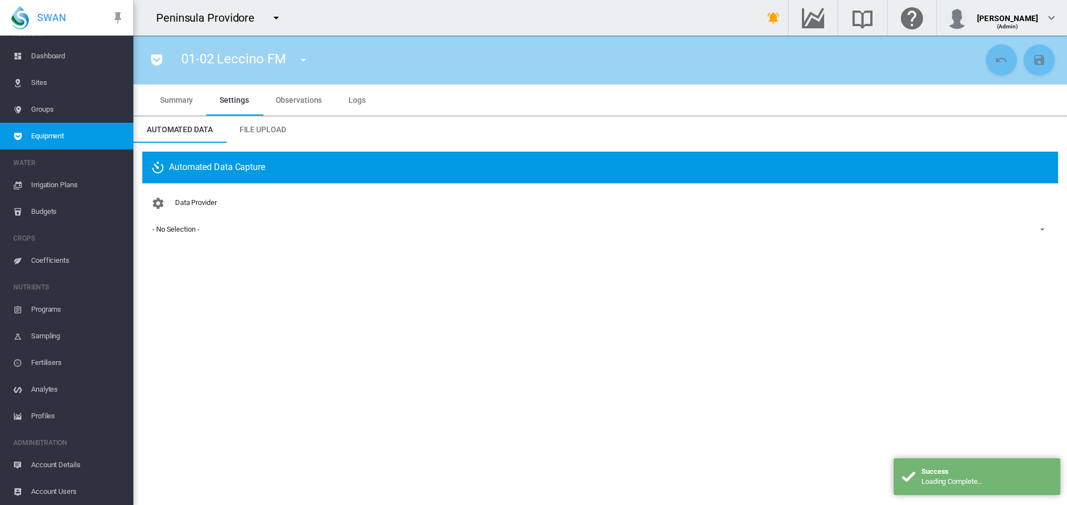
click at [185, 226] on div "- No Selection -" at bounding box center [175, 229] width 47 height 8
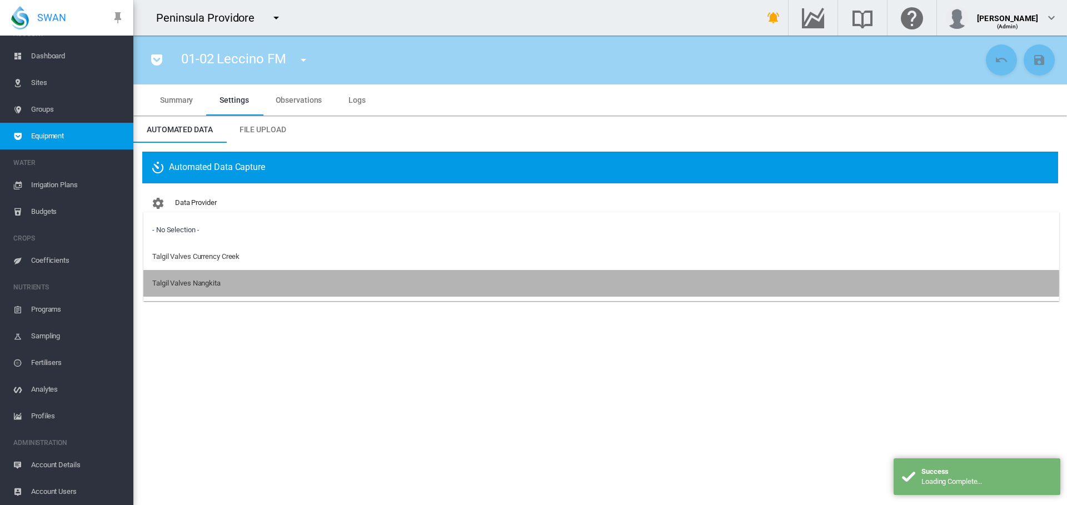
click at [197, 282] on div "Talgil Valves Nangkita" at bounding box center [186, 284] width 68 height 10
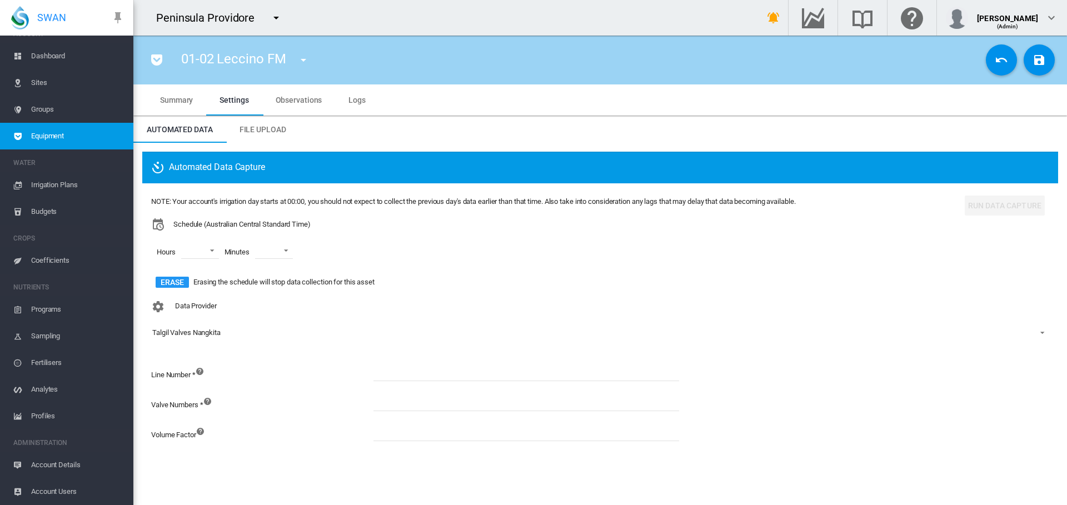
click at [409, 372] on input at bounding box center [527, 373] width 306 height 17
type input "*"
click at [414, 405] on input at bounding box center [527, 403] width 306 height 17
type input "***"
click at [1040, 66] on md-icon "icon-content-save" at bounding box center [1039, 59] width 13 height 13
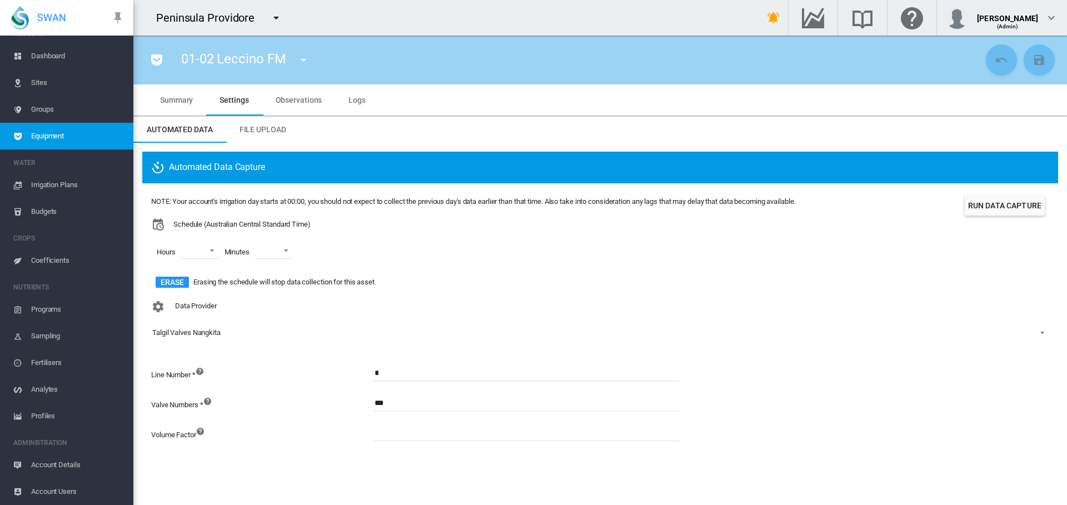
click at [1007, 205] on button "Run Data Capture" at bounding box center [1005, 206] width 80 height 20
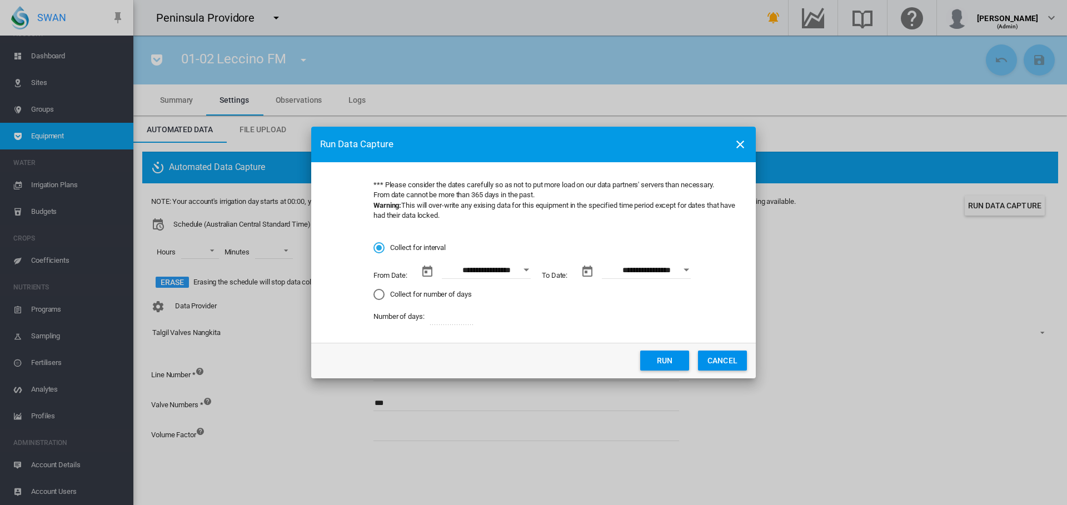
click at [377, 293] on div "Collect for number of days" at bounding box center [379, 294] width 11 height 11
click at [662, 360] on button "Run" at bounding box center [664, 361] width 49 height 20
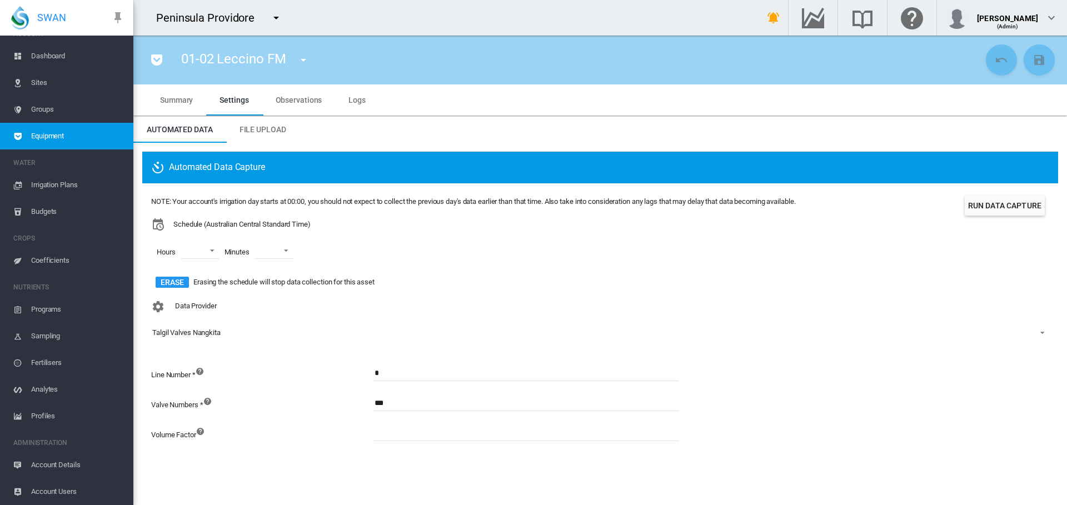
click at [302, 57] on md-icon "icon-menu-down" at bounding box center [303, 59] width 13 height 13
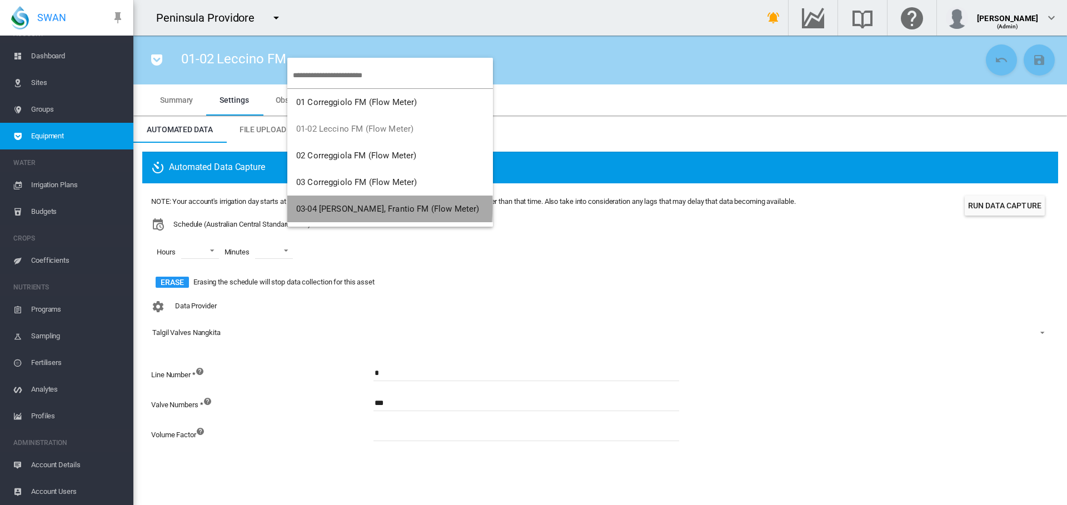
click at [349, 207] on span "03-04 Barnea, Frantio FM (Flow Meter)" at bounding box center [387, 209] width 183 height 10
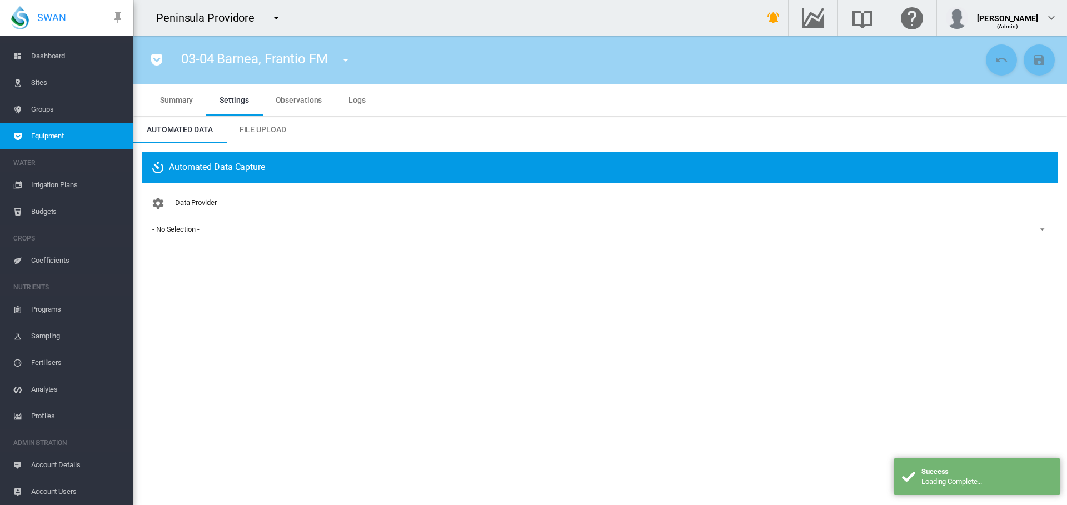
click at [187, 226] on div "- No Selection -" at bounding box center [175, 229] width 47 height 8
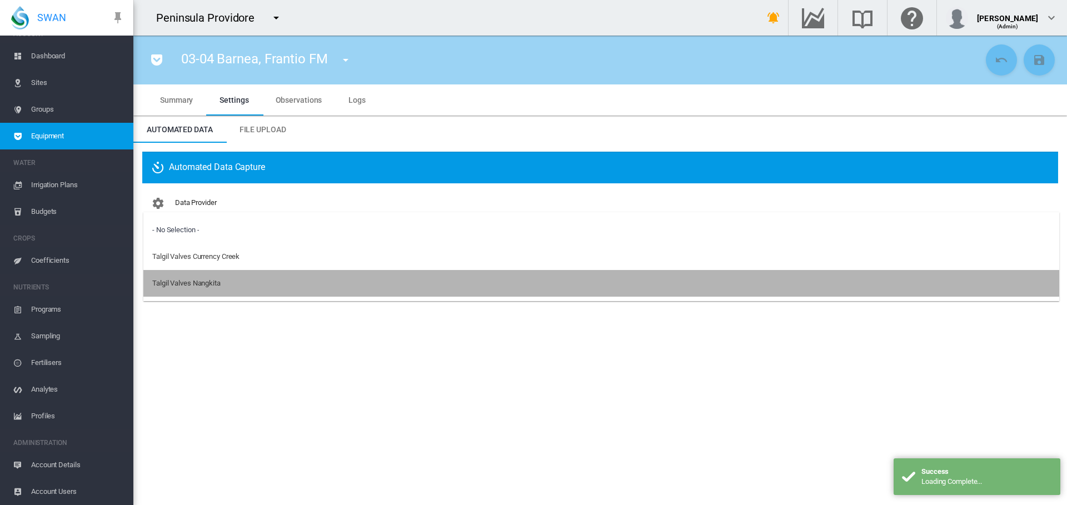
click at [196, 280] on div "Talgil Valves Nangkita" at bounding box center [186, 284] width 68 height 10
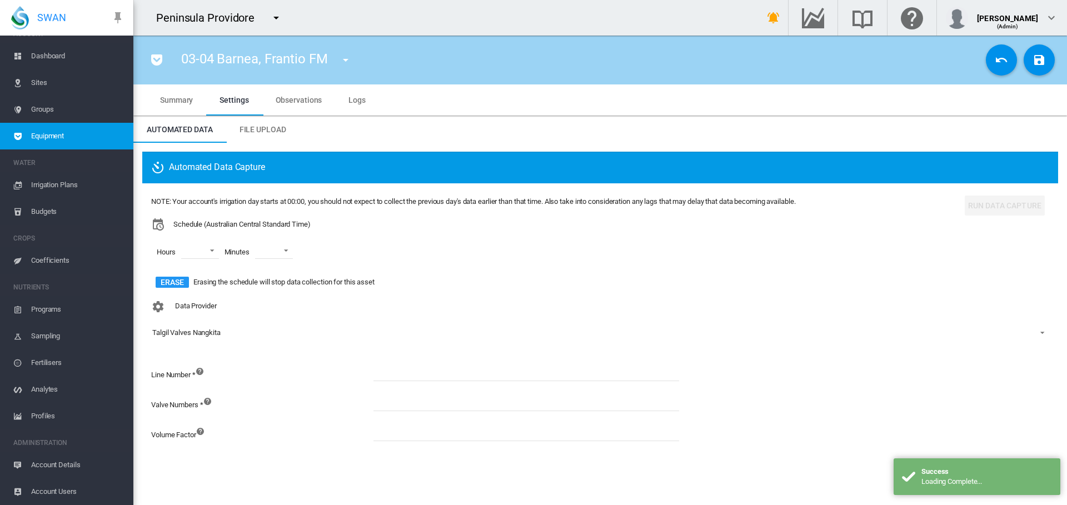
click at [411, 369] on input at bounding box center [527, 373] width 306 height 17
type input "*"
click at [410, 411] on input at bounding box center [527, 403] width 306 height 17
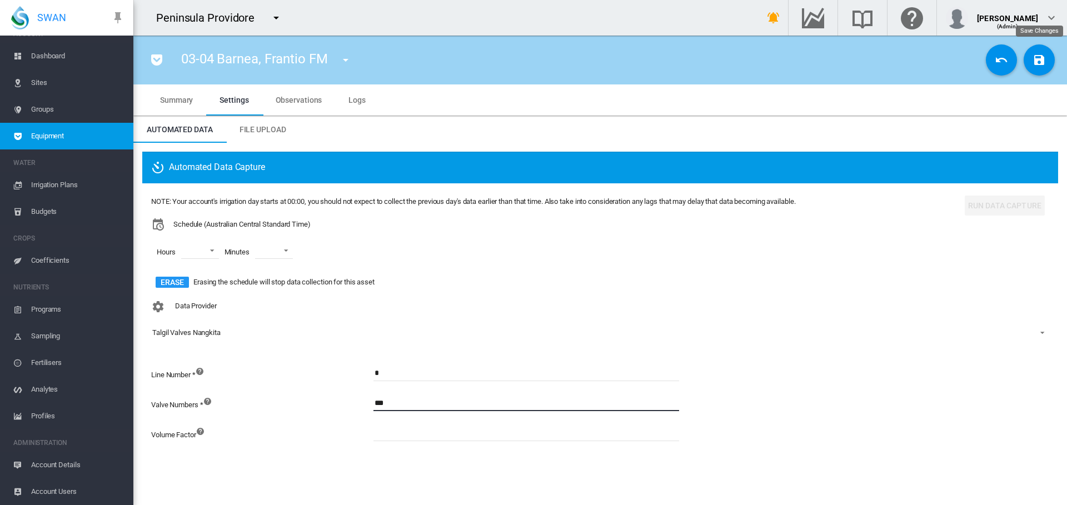
type input "***"
click at [1038, 64] on md-icon "icon-content-save" at bounding box center [1039, 59] width 13 height 13
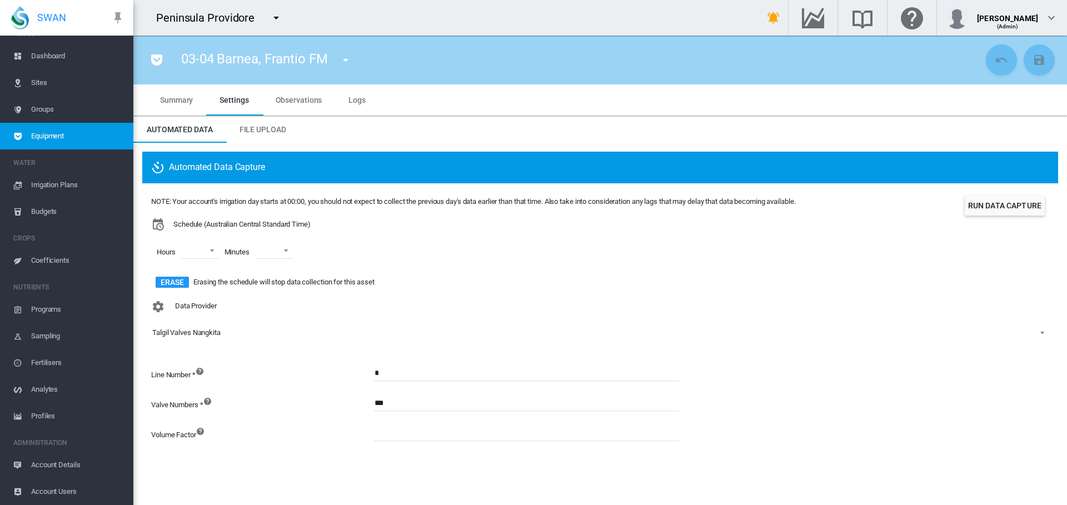
click at [345, 62] on md-icon "icon-menu-down" at bounding box center [345, 59] width 13 height 13
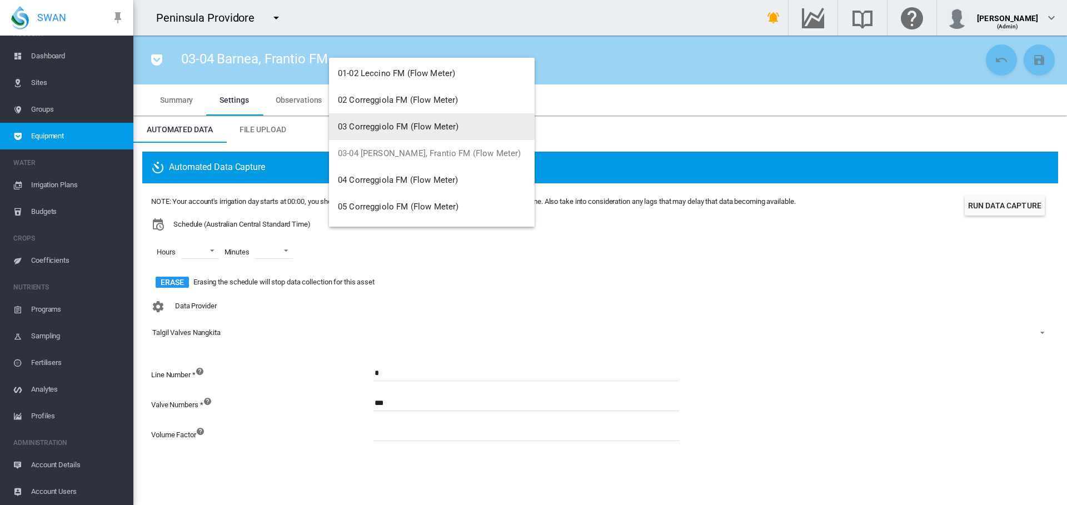
scroll to position [76, 0]
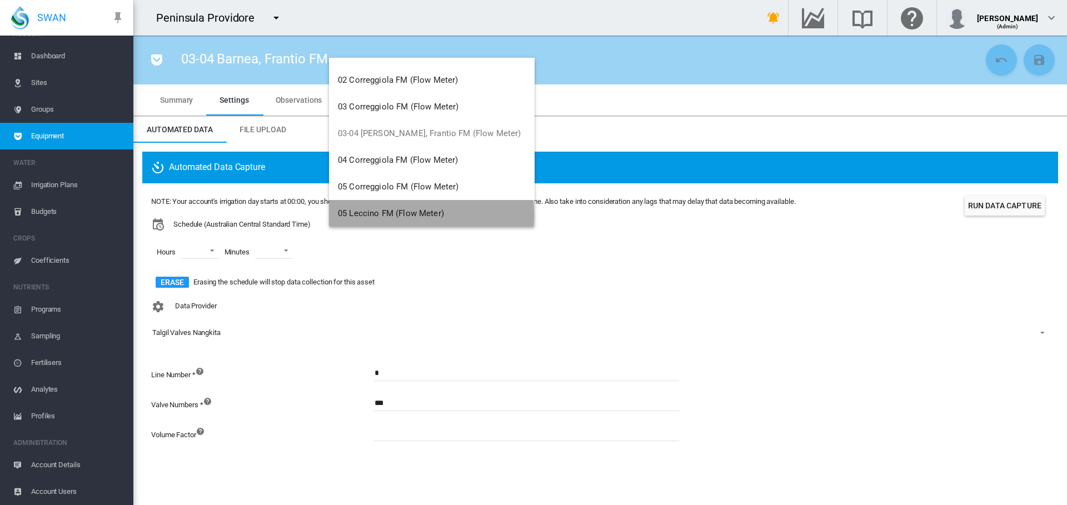
click at [409, 216] on span "05 Leccino FM (Flow Meter)" at bounding box center [391, 213] width 106 height 10
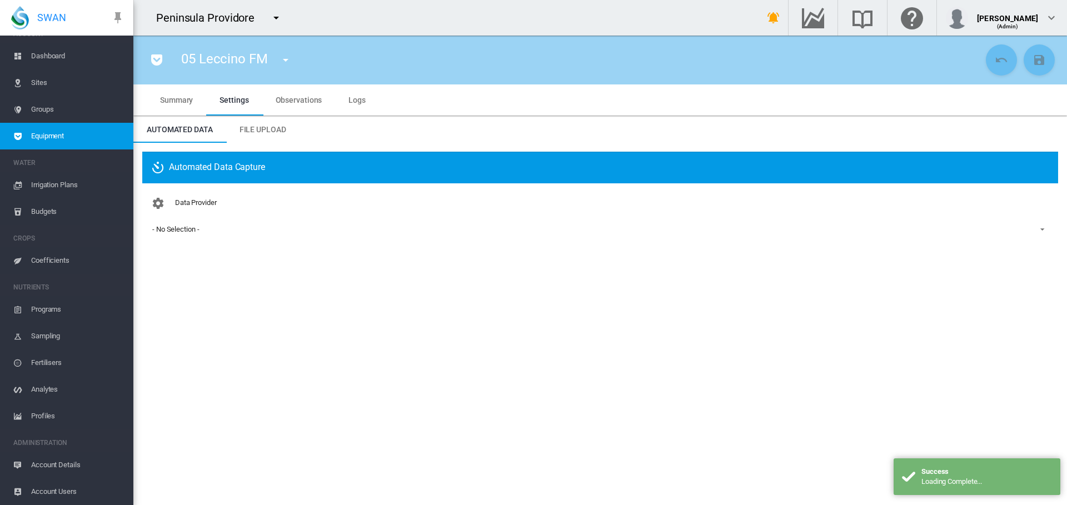
click at [178, 235] on md-select-value "- No Selection -" at bounding box center [600, 229] width 898 height 17
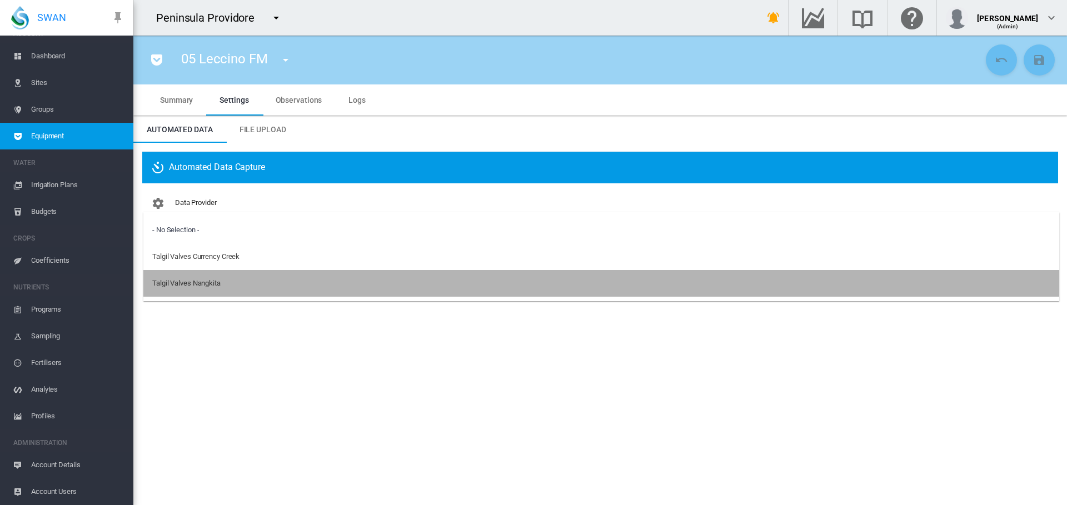
click at [185, 281] on div "Talgil Valves Nangkita" at bounding box center [186, 284] width 68 height 10
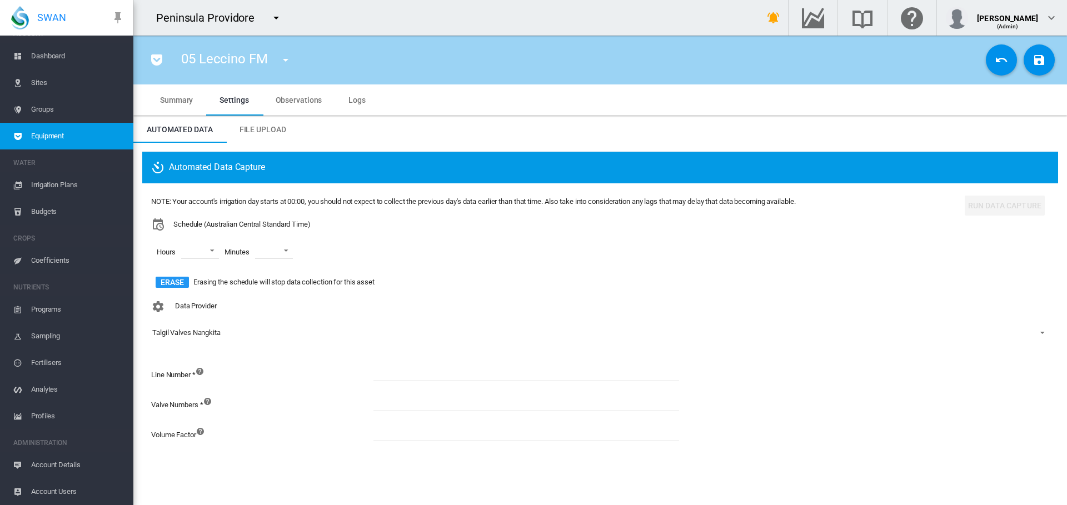
click at [405, 372] on input at bounding box center [527, 373] width 306 height 17
type input "*"
click at [393, 405] on input at bounding box center [527, 403] width 306 height 17
type input "*"
click at [1045, 63] on md-icon "icon-content-save" at bounding box center [1039, 59] width 13 height 13
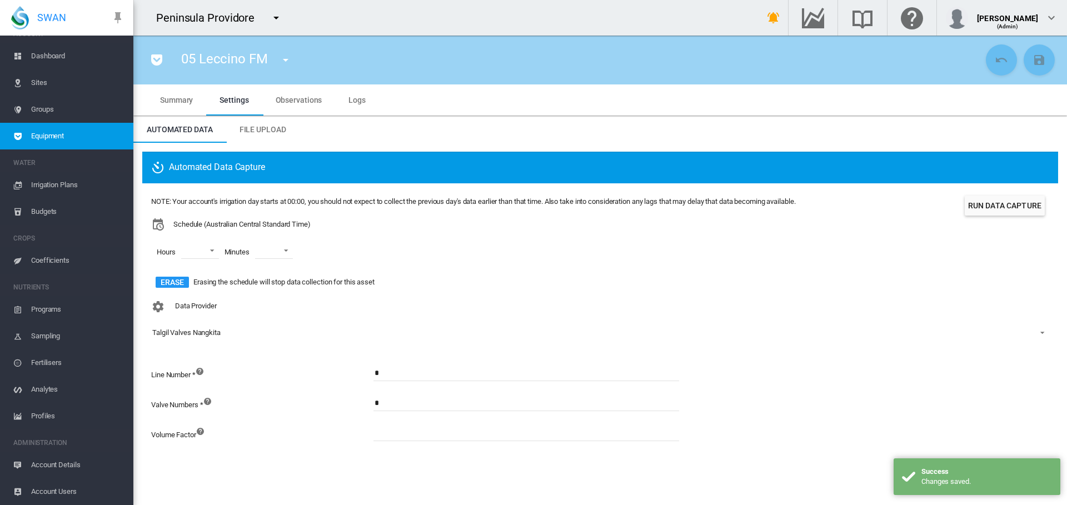
click at [284, 61] on md-icon "icon-menu-down" at bounding box center [285, 59] width 13 height 13
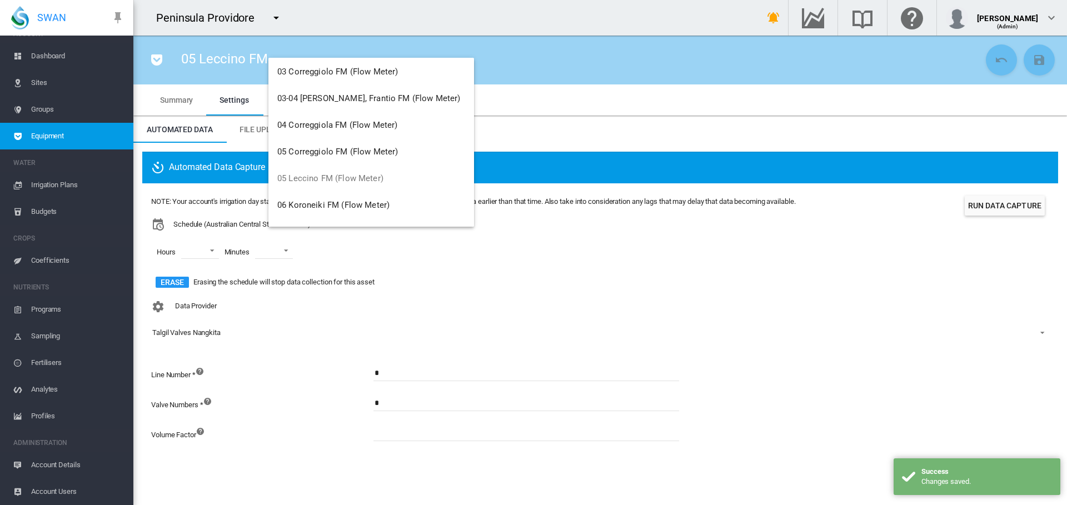
scroll to position [111, 0]
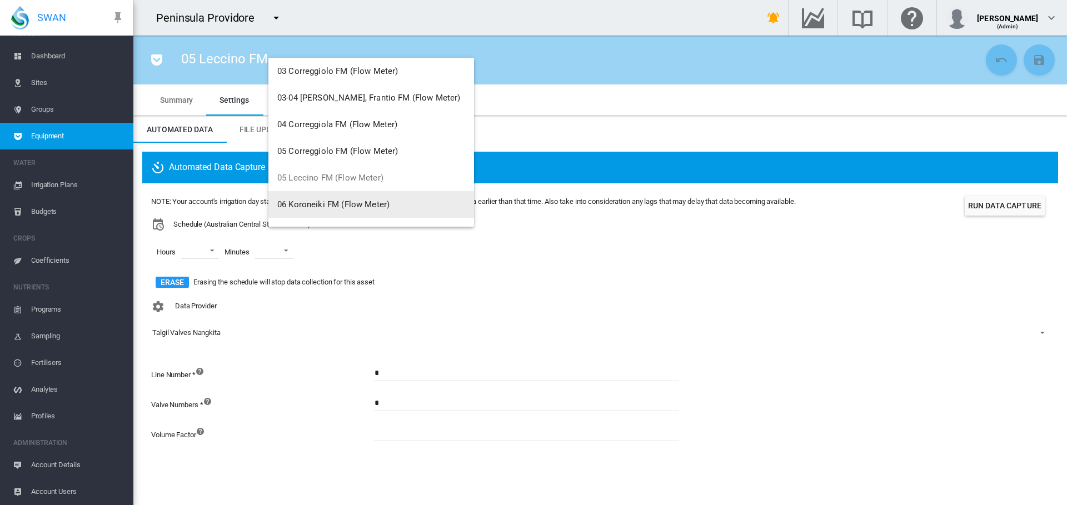
click at [327, 200] on span "06 Koroneiki FM (Flow Meter)" at bounding box center [333, 205] width 112 height 10
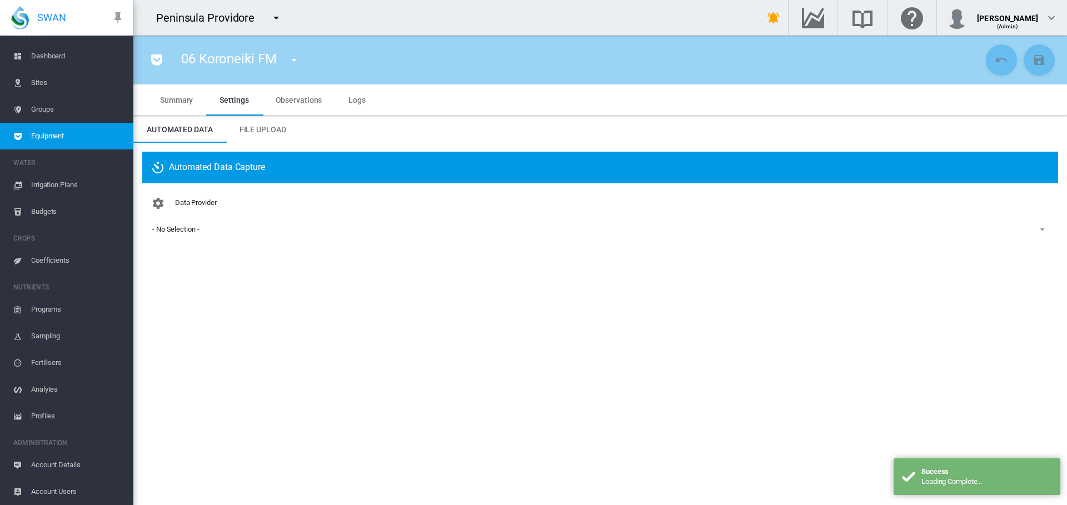
click at [190, 225] on div "- No Selection -" at bounding box center [175, 229] width 47 height 8
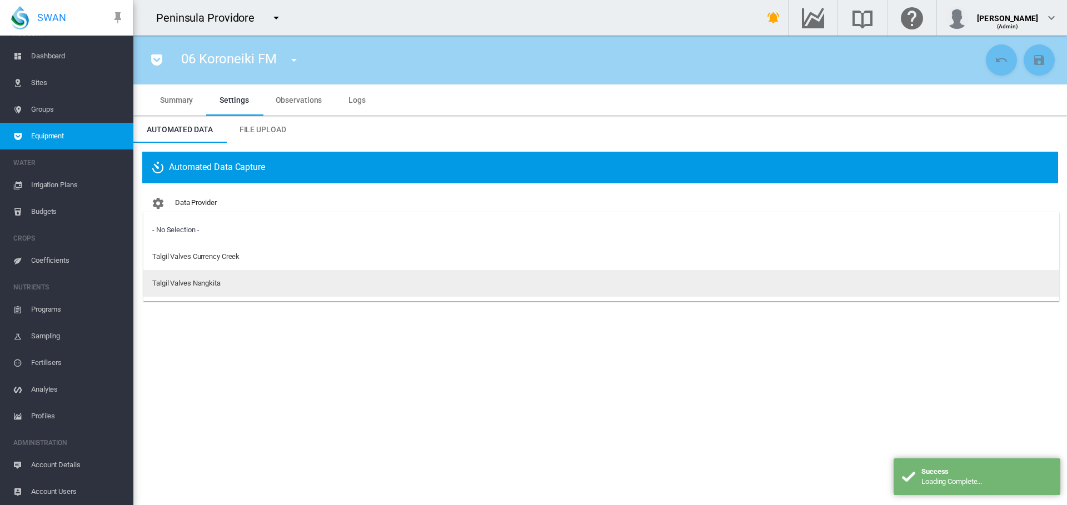
click at [185, 287] on div "Talgil Valves Nangkita" at bounding box center [186, 284] width 68 height 10
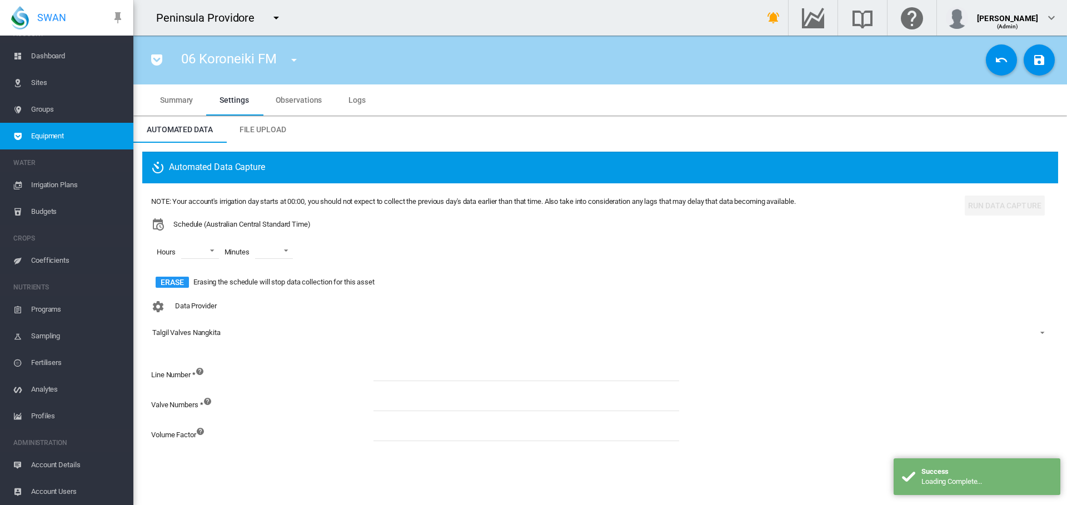
click at [434, 367] on input at bounding box center [527, 373] width 306 height 17
type input "*"
click at [445, 400] on input at bounding box center [527, 403] width 306 height 17
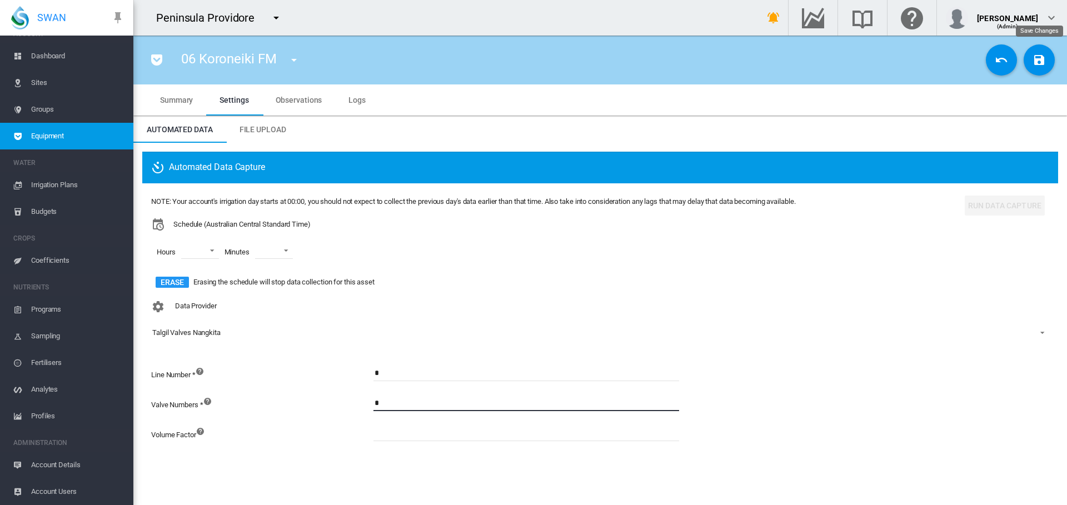
type input "*"
click at [1044, 58] on md-icon "icon-content-save" at bounding box center [1039, 59] width 13 height 13
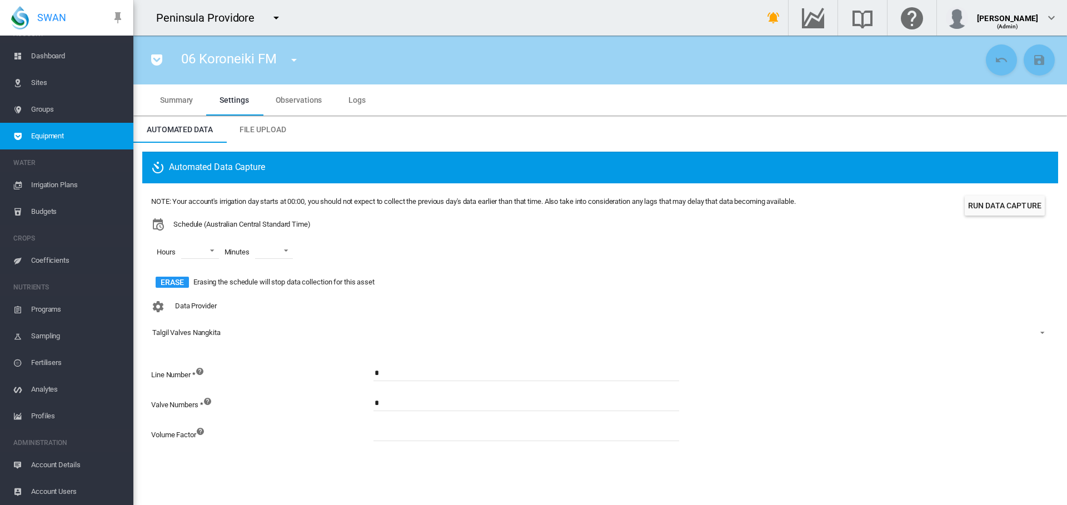
click at [292, 62] on md-icon "icon-menu-down" at bounding box center [293, 59] width 13 height 13
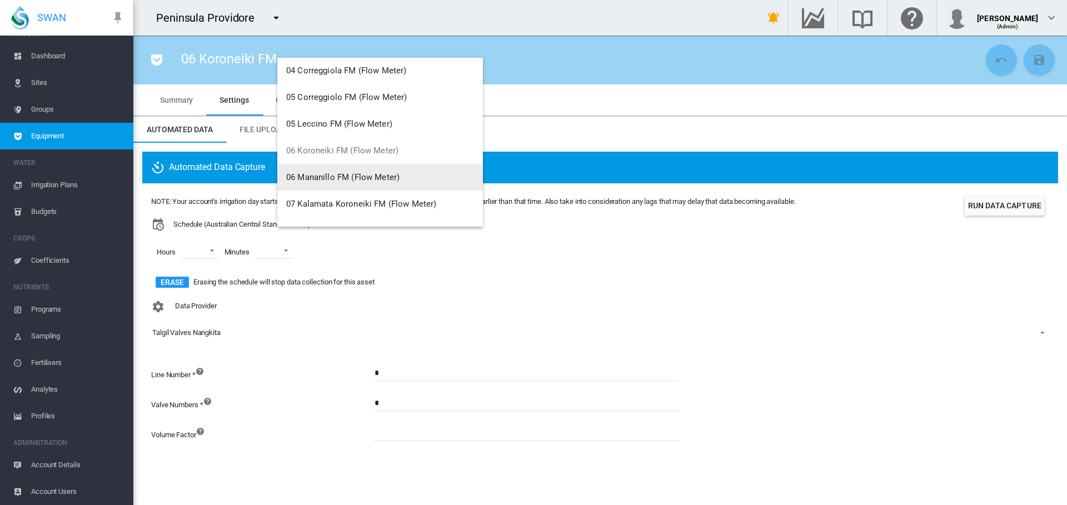
scroll to position [167, 0]
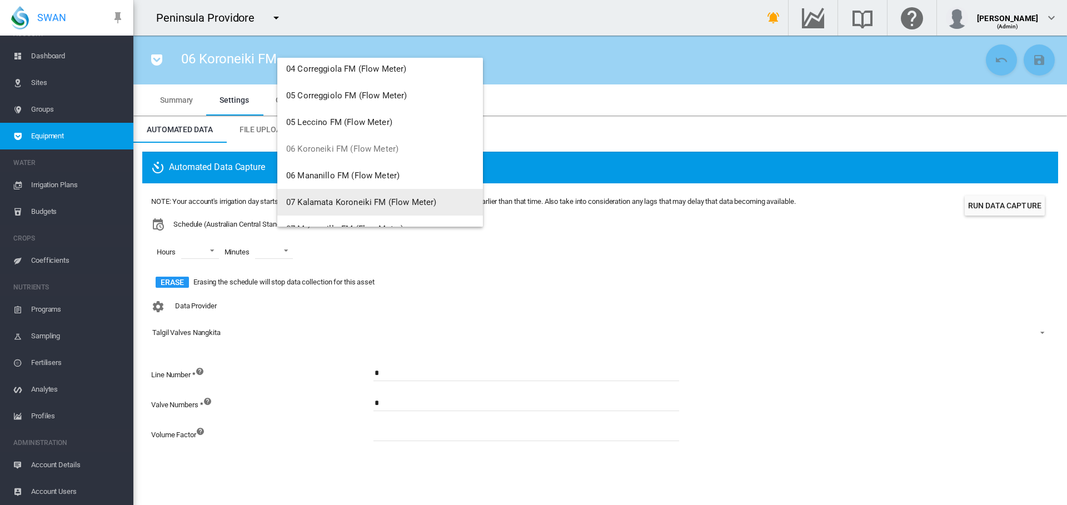
click at [349, 200] on span "07 Kalamata Koroneiki FM (Flow Meter)" at bounding box center [361, 202] width 151 height 10
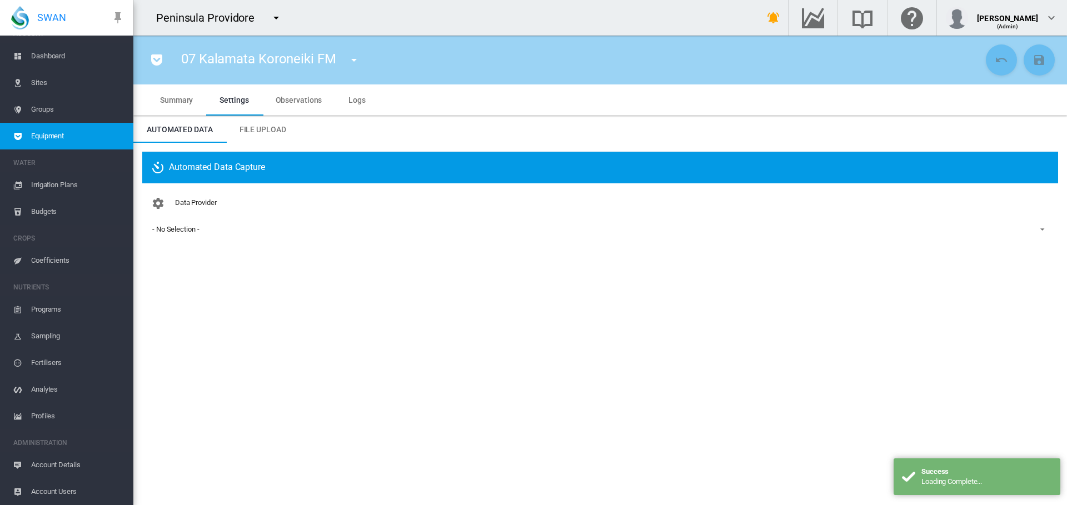
click at [192, 231] on div "- No Selection -" at bounding box center [175, 229] width 47 height 8
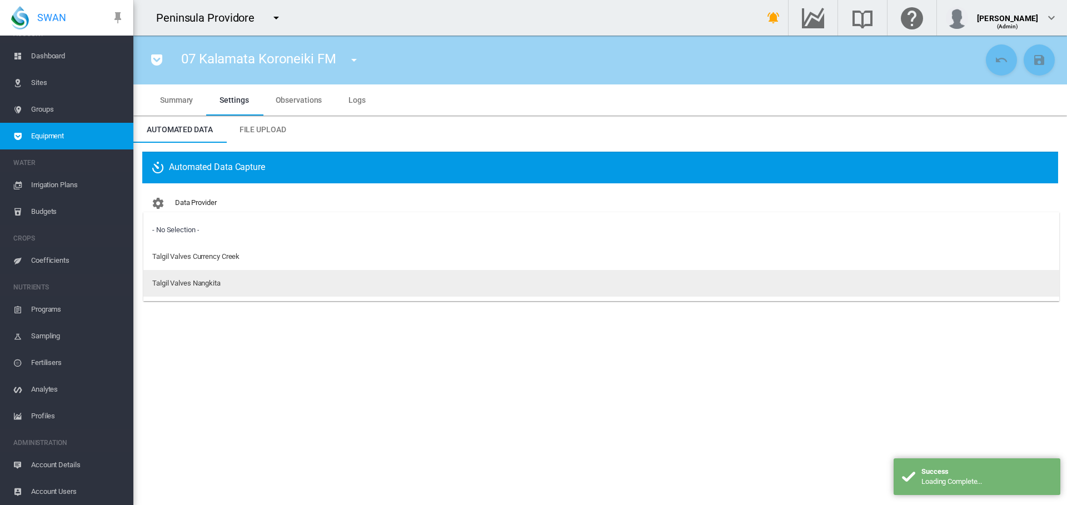
click at [201, 285] on div "Talgil Valves Nangkita" at bounding box center [186, 284] width 68 height 10
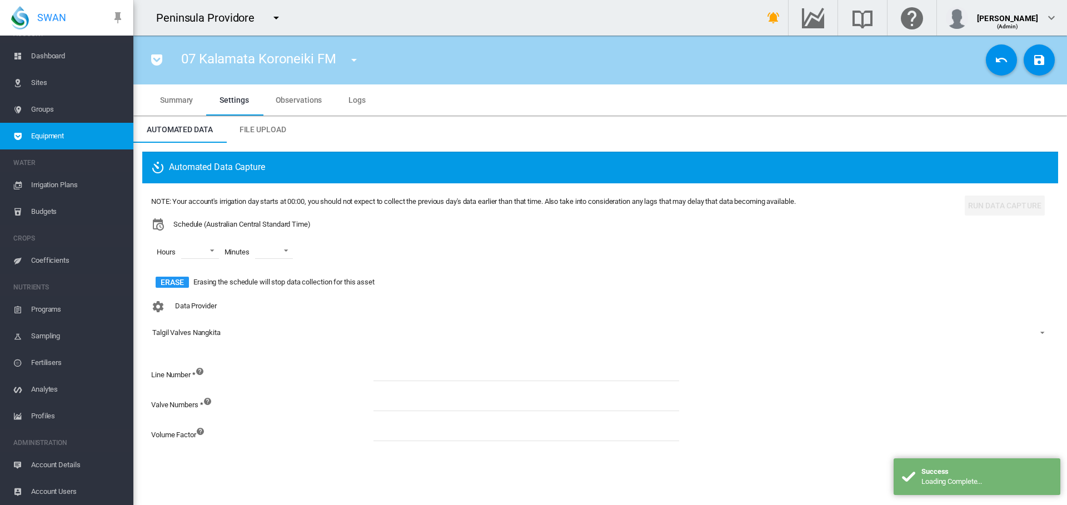
click at [523, 374] on input at bounding box center [527, 373] width 306 height 17
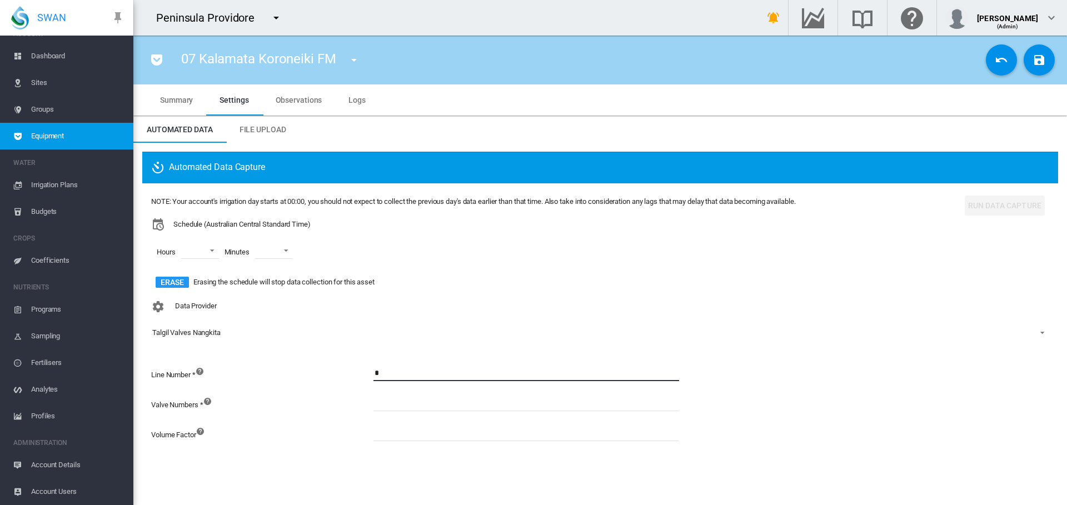
type input "*"
click at [470, 410] on input at bounding box center [527, 403] width 306 height 17
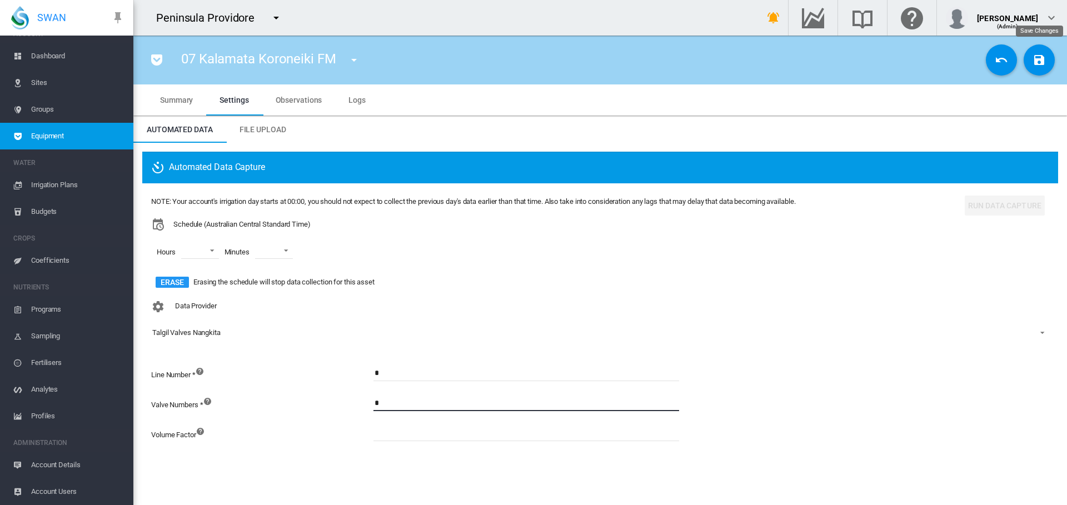
type input "*"
click at [1031, 65] on button "Save Changes" at bounding box center [1039, 59] width 31 height 31
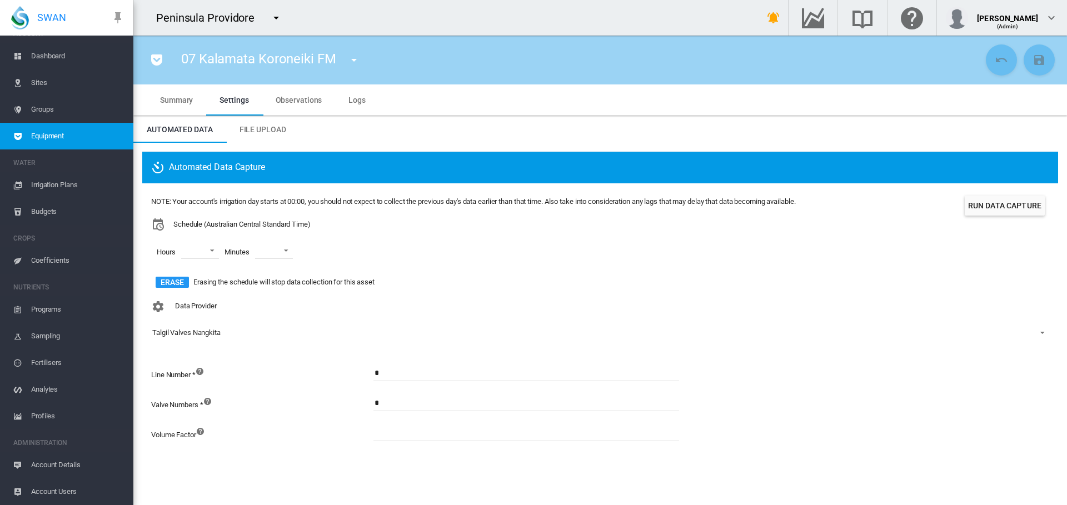
click at [354, 58] on md-icon "icon-menu-down" at bounding box center [353, 59] width 13 height 13
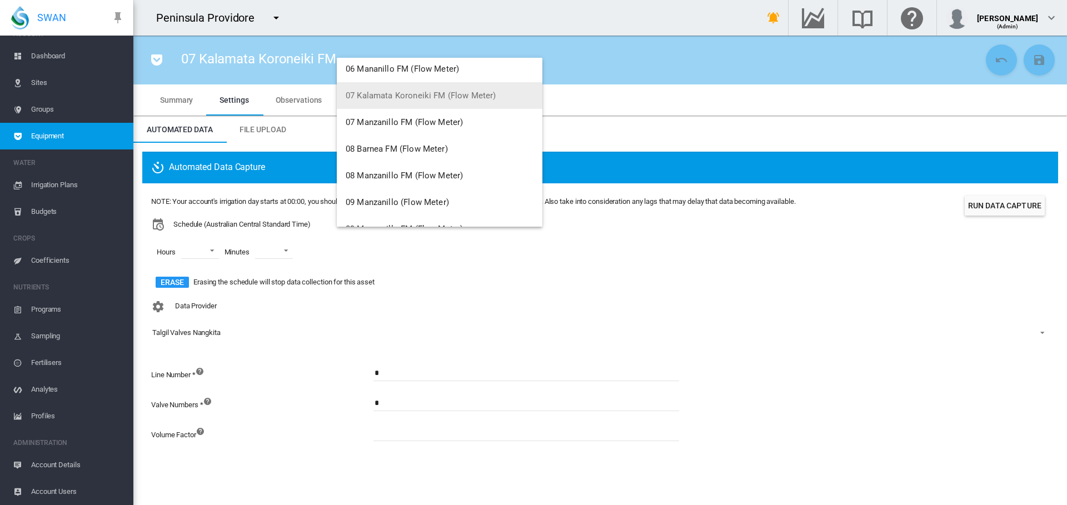
scroll to position [278, 0]
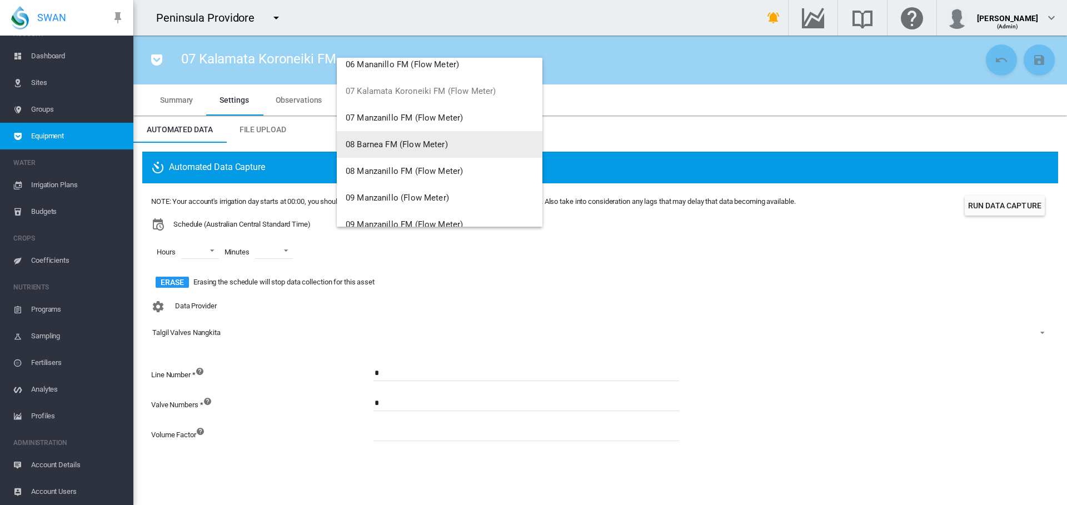
click at [405, 147] on span "08 Barnea FM (Flow Meter)" at bounding box center [397, 145] width 102 height 10
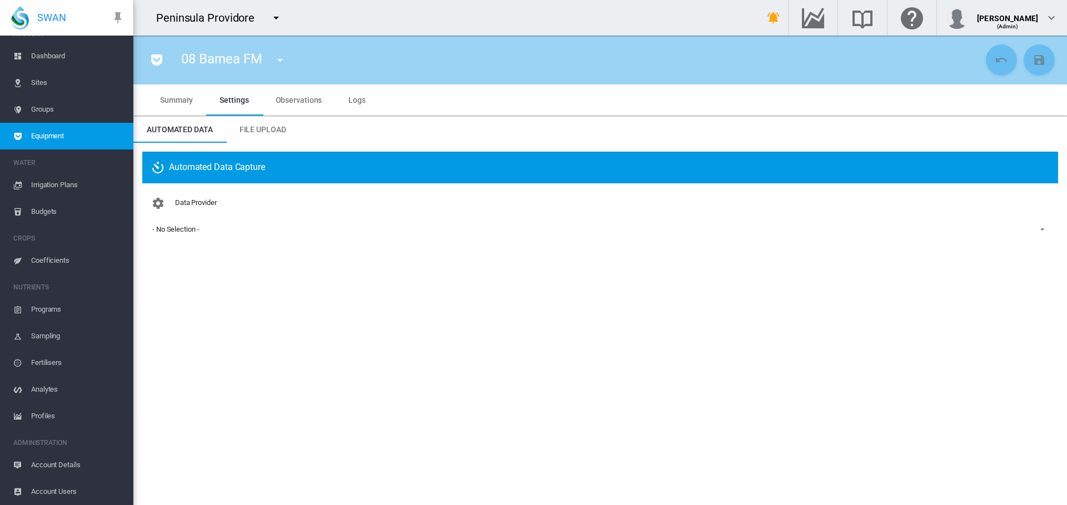
click at [187, 232] on div "- No Selection -" at bounding box center [175, 229] width 47 height 8
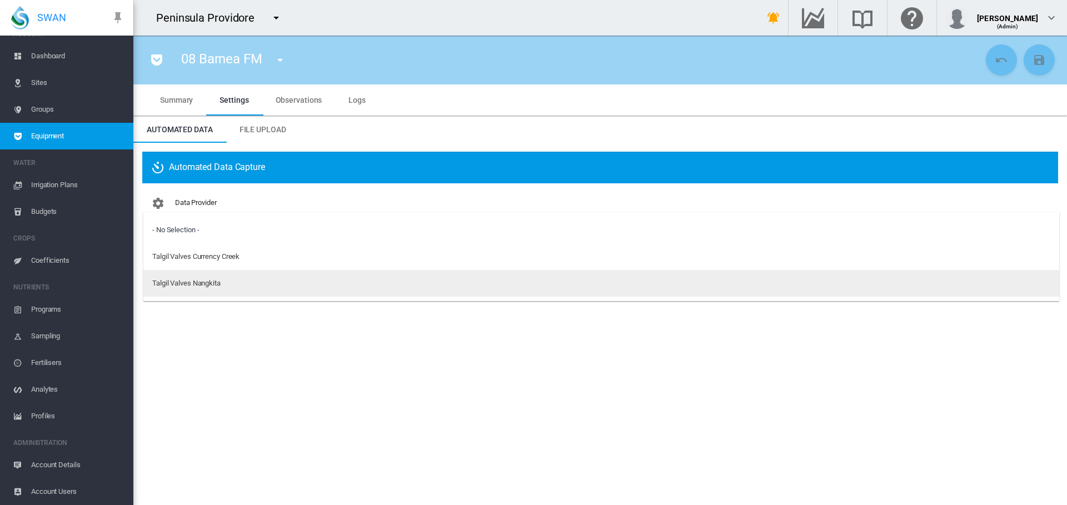
click at [201, 284] on div "Talgil Valves Nangkita" at bounding box center [186, 284] width 68 height 10
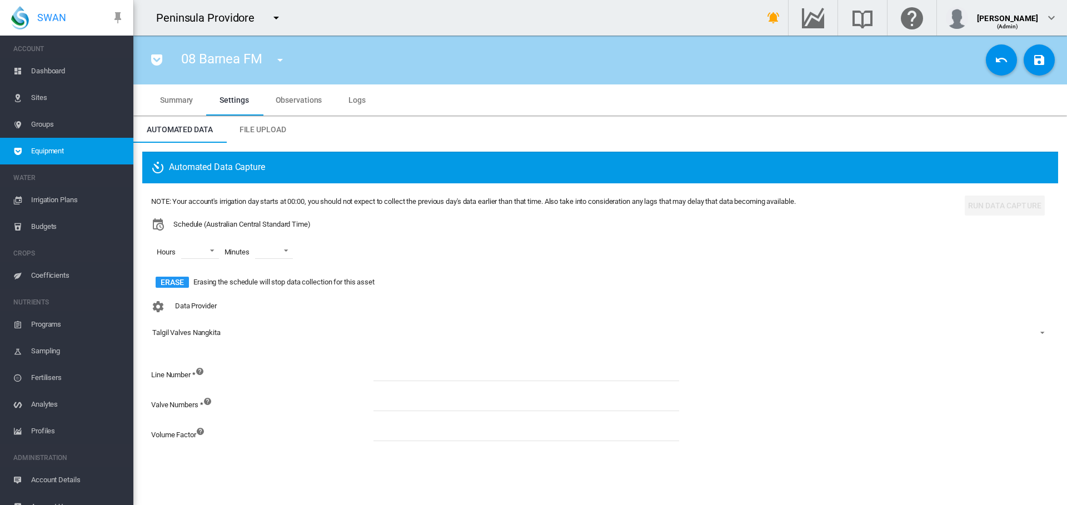
scroll to position [15, 0]
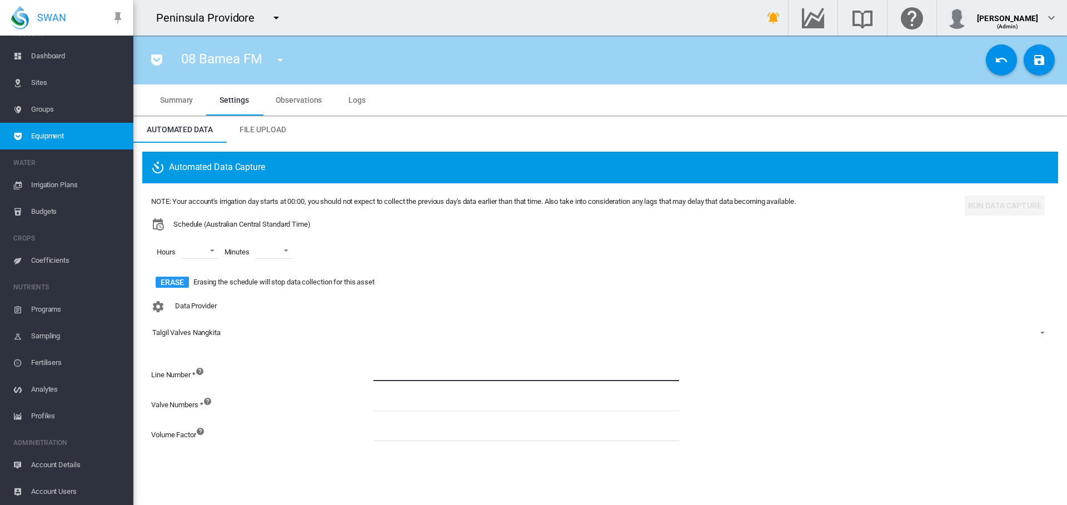
click at [403, 370] on input at bounding box center [527, 373] width 306 height 17
type input "*"
click at [448, 406] on input at bounding box center [527, 403] width 306 height 17
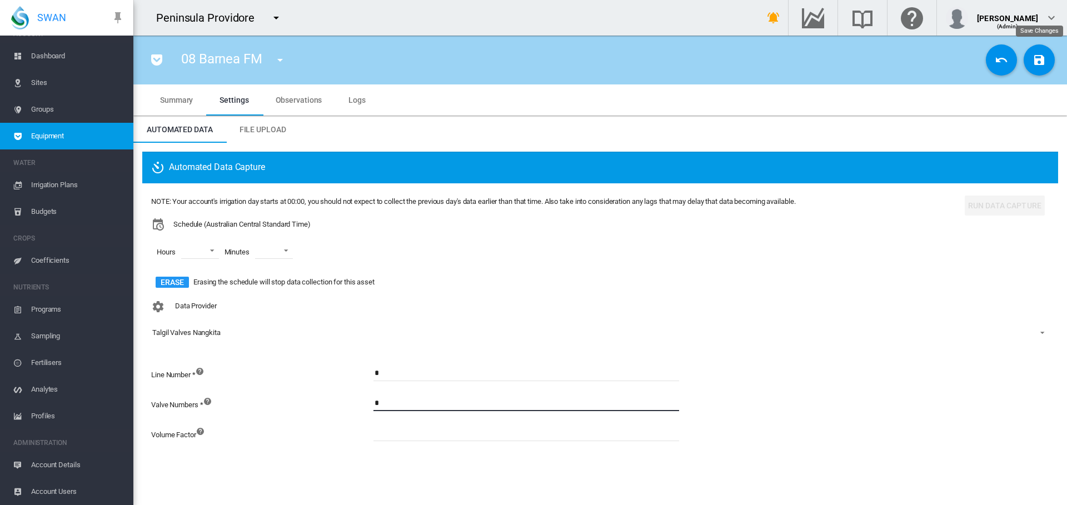
type input "*"
click at [1051, 54] on button "Save Changes" at bounding box center [1039, 59] width 31 height 31
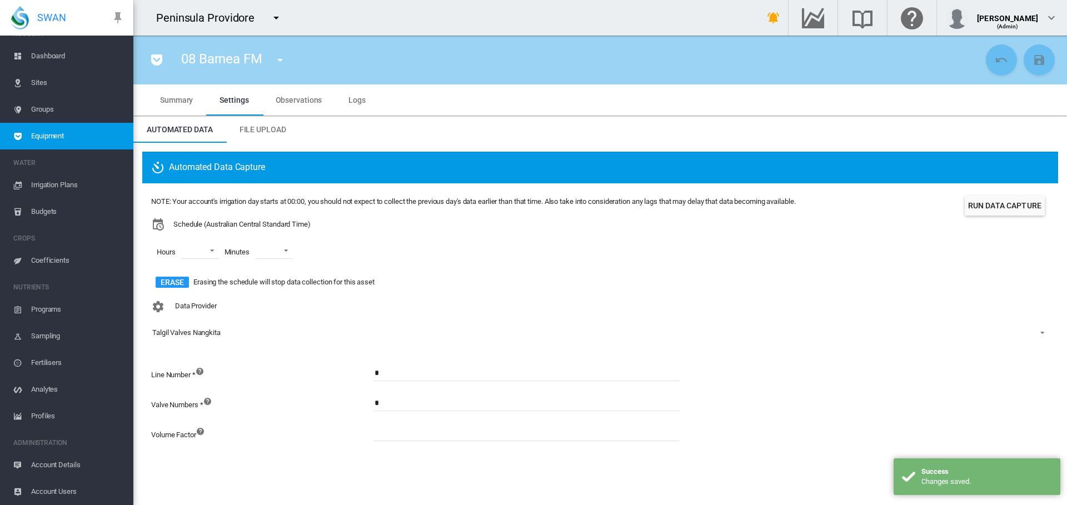
click at [280, 62] on md-icon "icon-menu-down" at bounding box center [280, 59] width 13 height 13
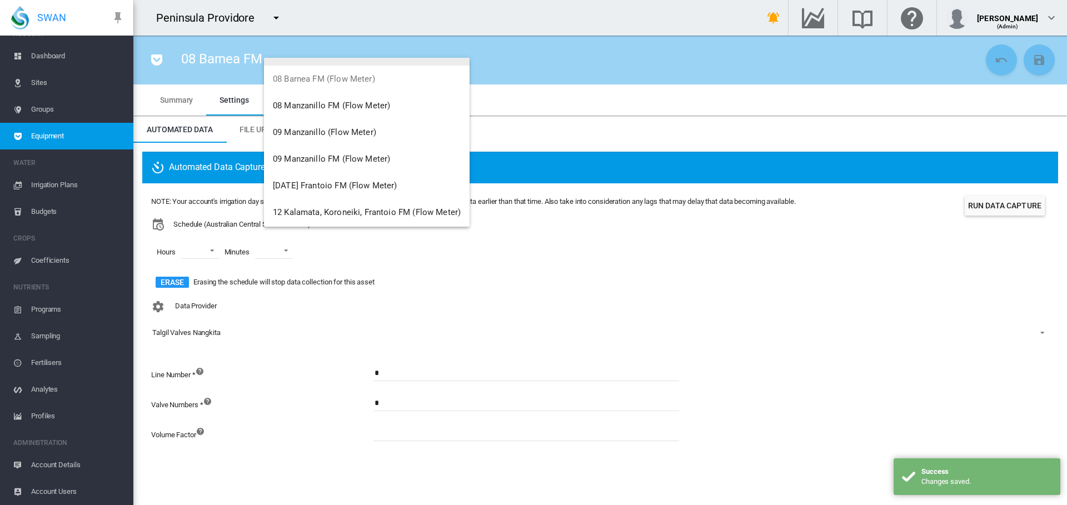
scroll to position [347, 0]
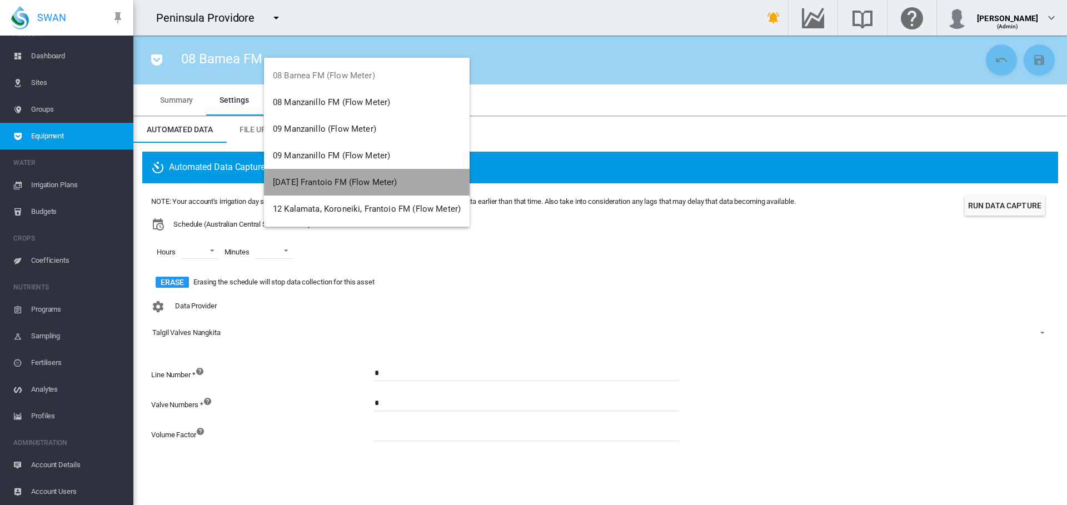
click at [376, 178] on span "[DATE] Frantoio FM (Flow Meter)" at bounding box center [335, 182] width 125 height 10
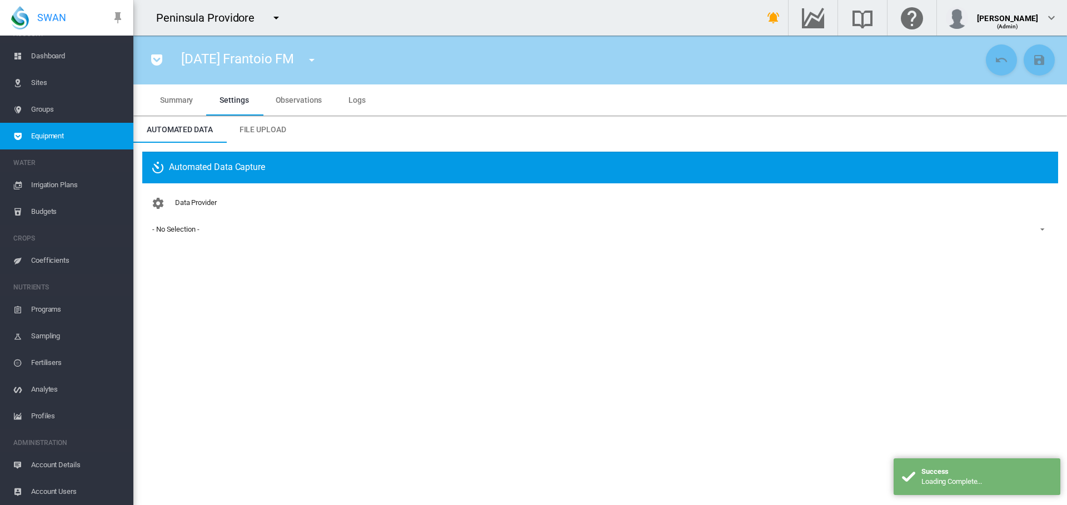
click at [180, 227] on div "- No Selection -" at bounding box center [175, 229] width 47 height 8
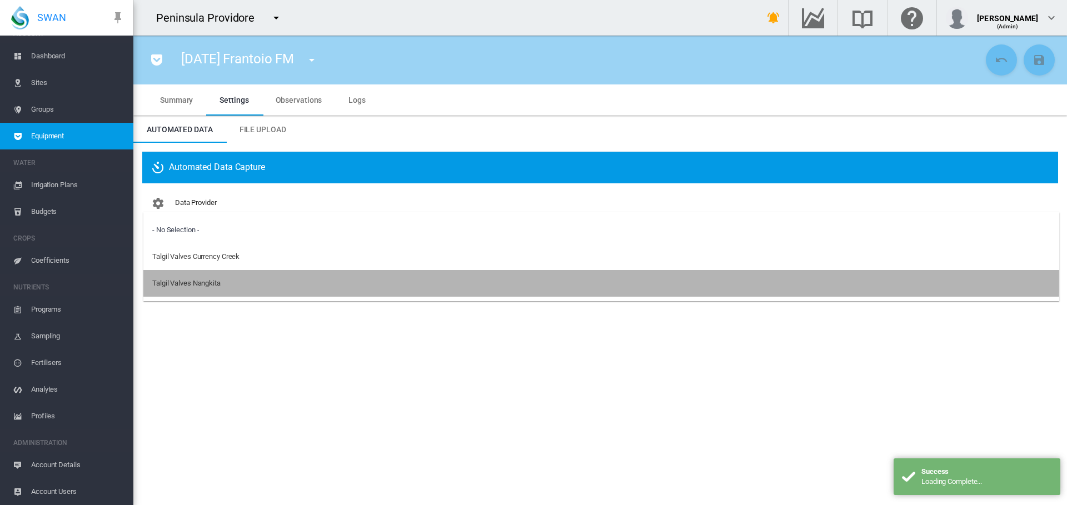
click at [200, 282] on div "Talgil Valves Nangkita" at bounding box center [186, 284] width 68 height 10
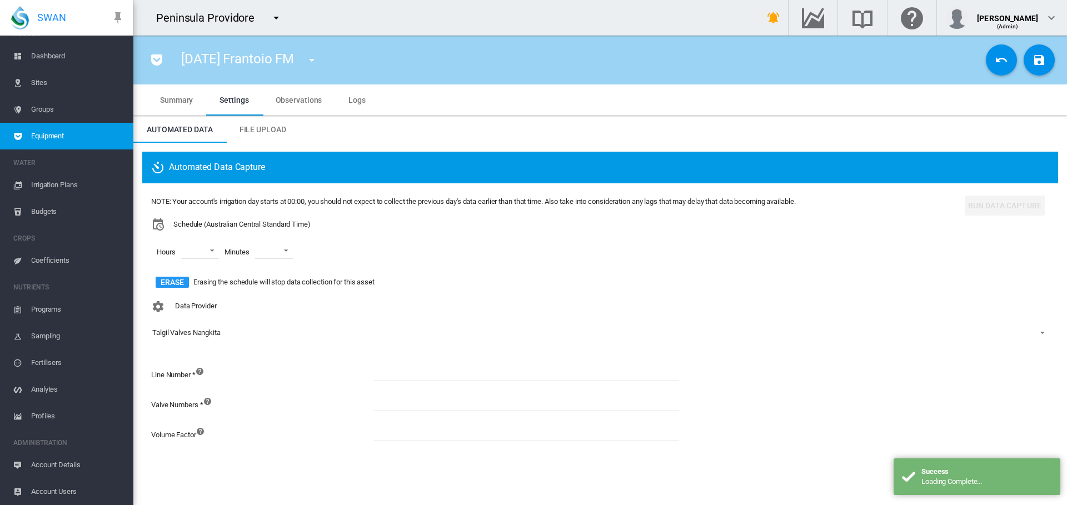
click at [466, 368] on input at bounding box center [527, 373] width 306 height 17
type input "*"
drag, startPoint x: 432, startPoint y: 401, endPoint x: 424, endPoint y: 401, distance: 8.3
click at [432, 401] on input at bounding box center [527, 403] width 306 height 17
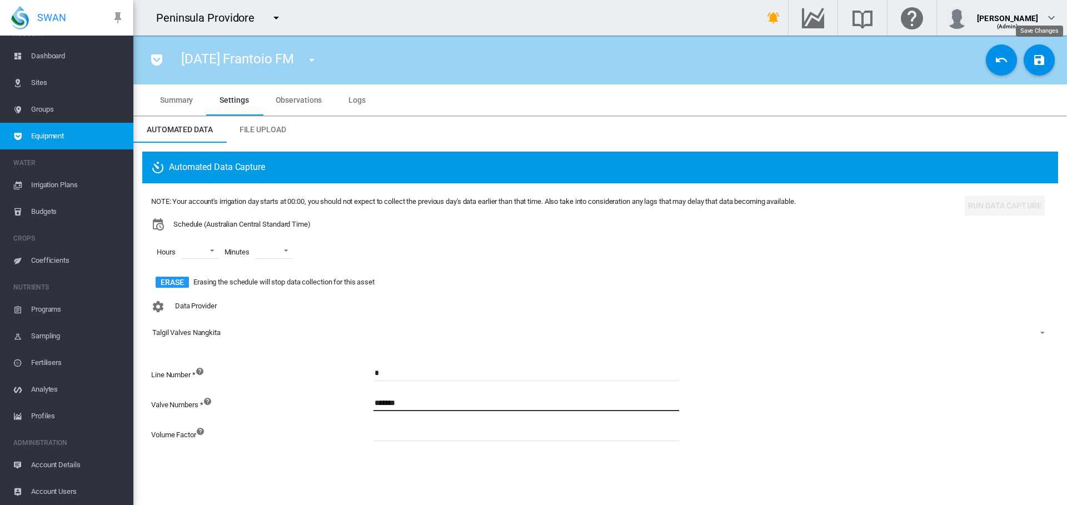
type input "*******"
click at [1043, 62] on md-icon "icon-content-save" at bounding box center [1039, 59] width 13 height 13
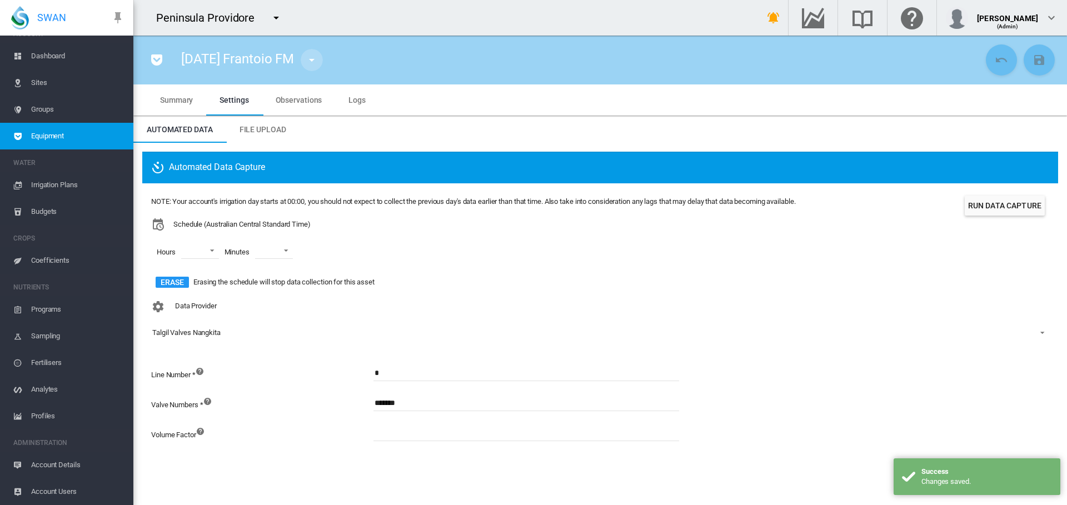
click at [323, 61] on button "button" at bounding box center [312, 60] width 22 height 22
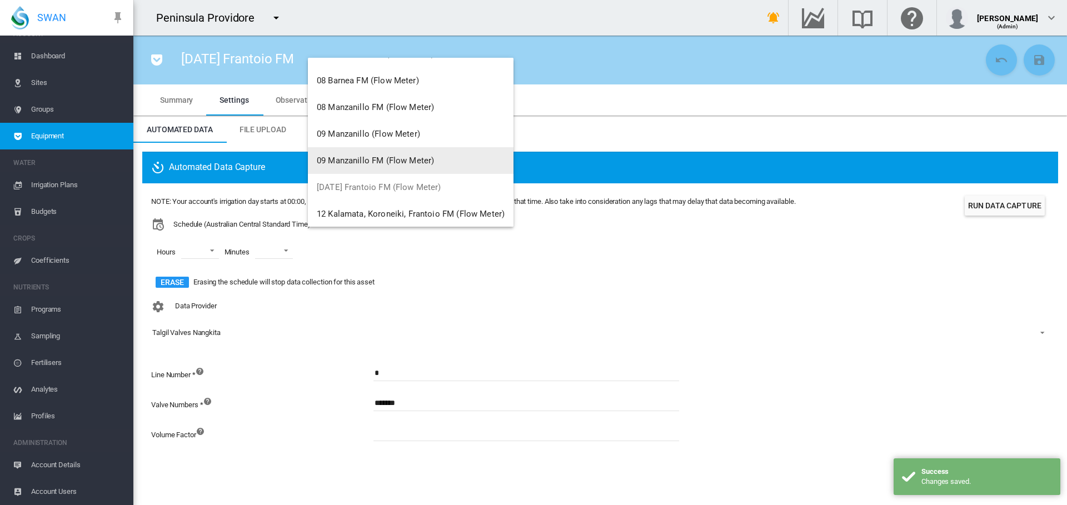
scroll to position [347, 0]
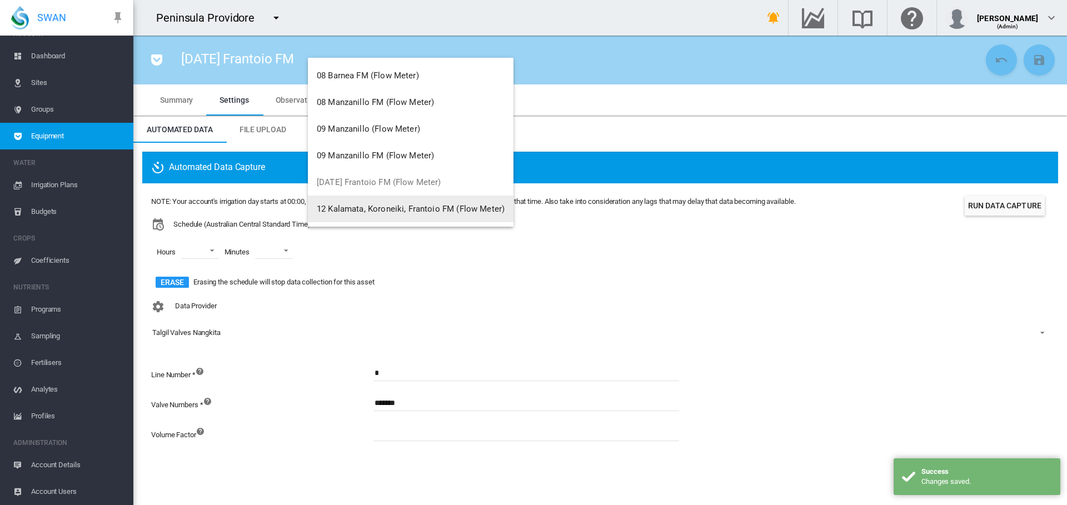
click at [357, 205] on span "12 Kalamata, Koroneiki, Frantoio FM (Flow Meter)" at bounding box center [411, 209] width 188 height 10
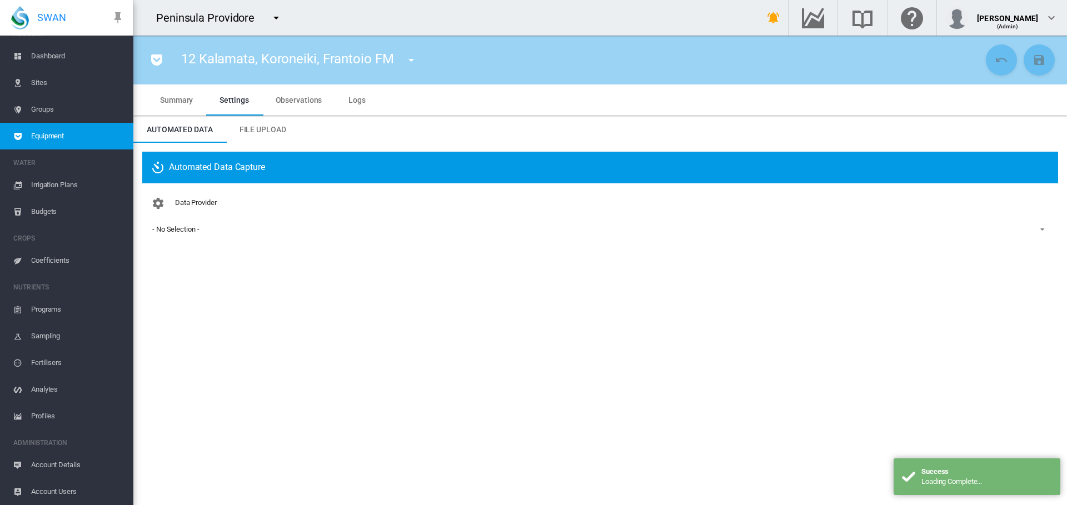
click at [177, 230] on div "- No Selection -" at bounding box center [175, 229] width 47 height 8
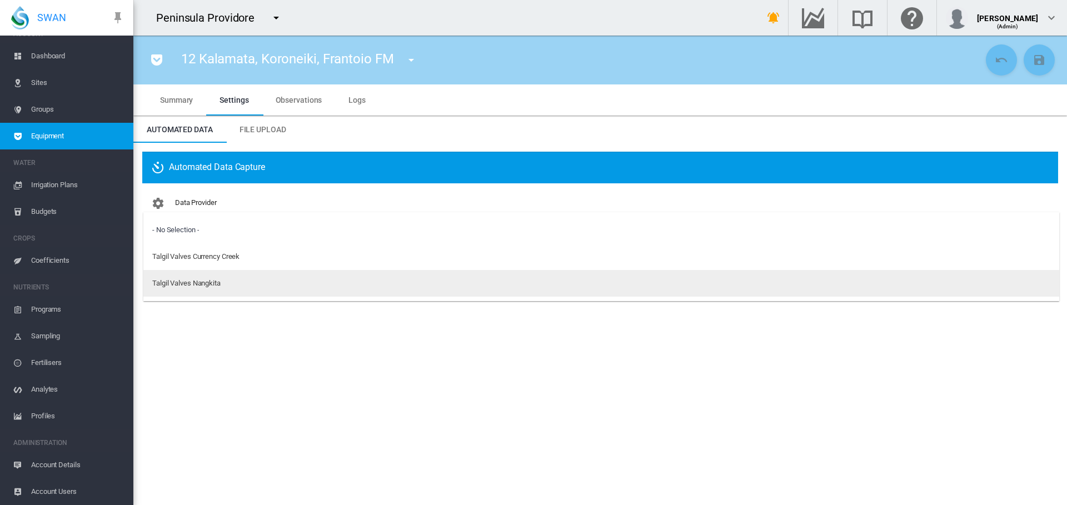
click at [185, 282] on div "Talgil Valves Nangkita" at bounding box center [186, 284] width 68 height 10
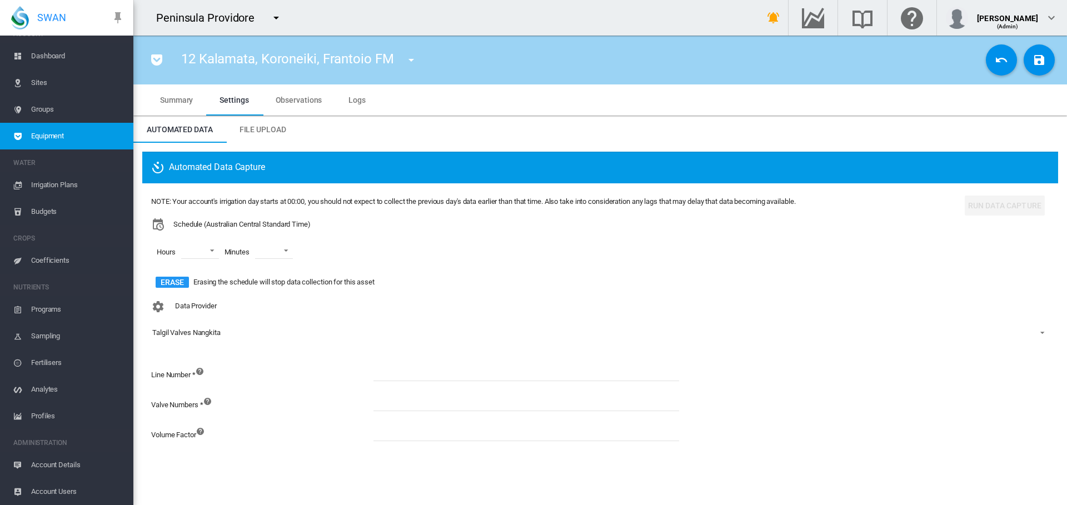
click at [417, 377] on input at bounding box center [527, 373] width 306 height 17
type input "*"
click at [415, 401] on input at bounding box center [527, 403] width 306 height 17
type input "**"
click at [1037, 67] on button "Save Changes" at bounding box center [1039, 59] width 31 height 31
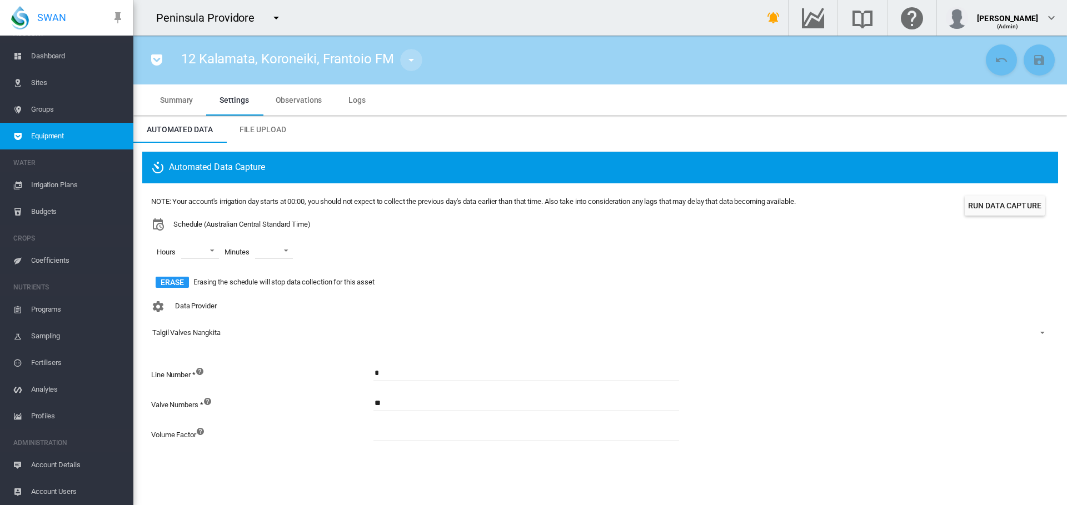
click at [411, 59] on md-icon "icon-menu-down" at bounding box center [411, 59] width 13 height 13
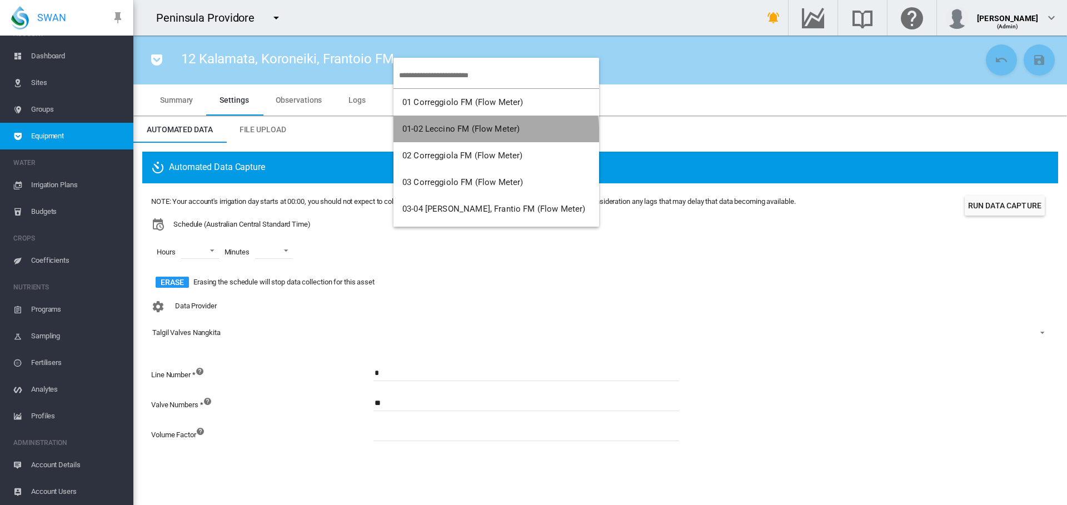
click at [465, 135] on button "01-02 Leccino FM (Flow Meter)" at bounding box center [497, 129] width 206 height 27
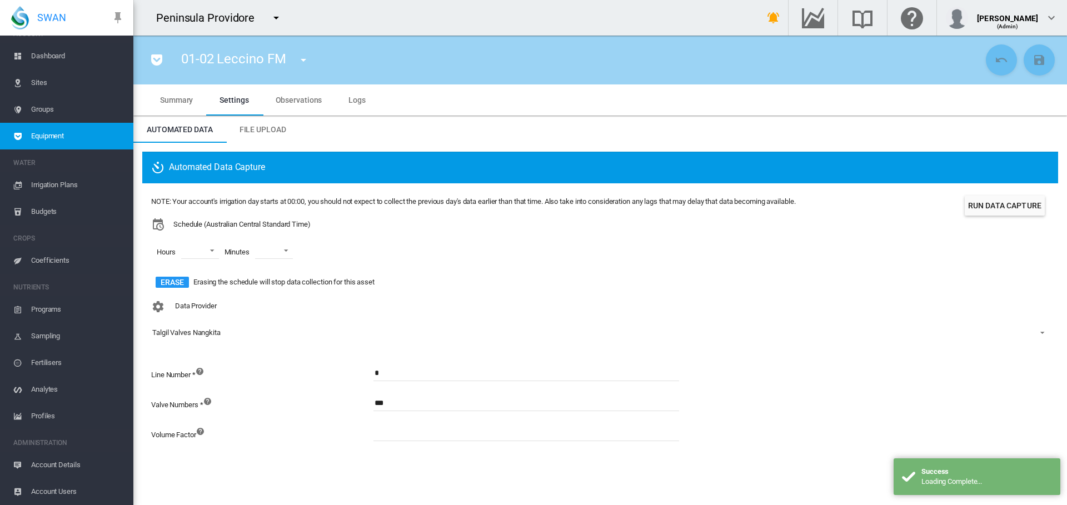
click at [359, 100] on span "Logs" at bounding box center [357, 100] width 17 height 9
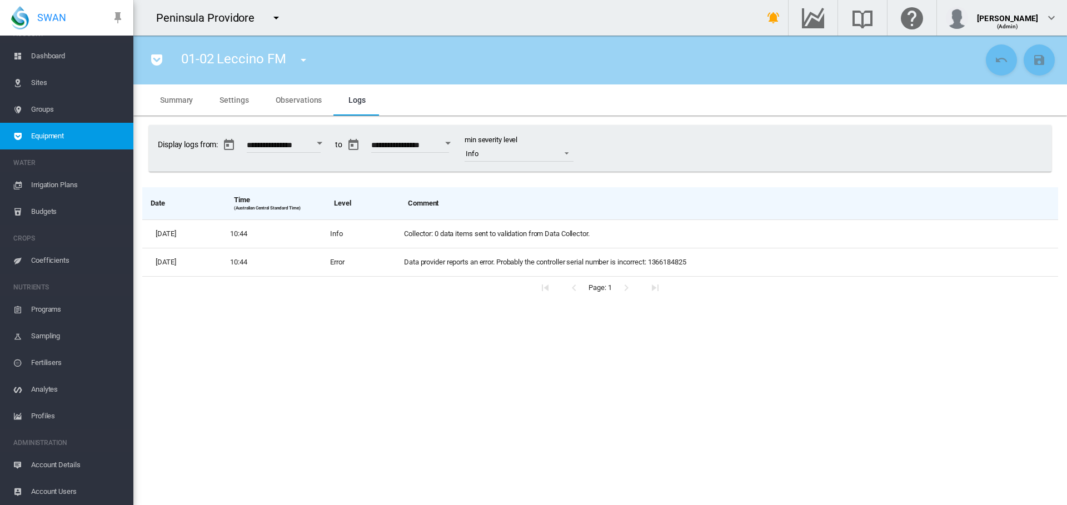
click at [67, 459] on span "Account Details" at bounding box center [77, 465] width 93 height 27
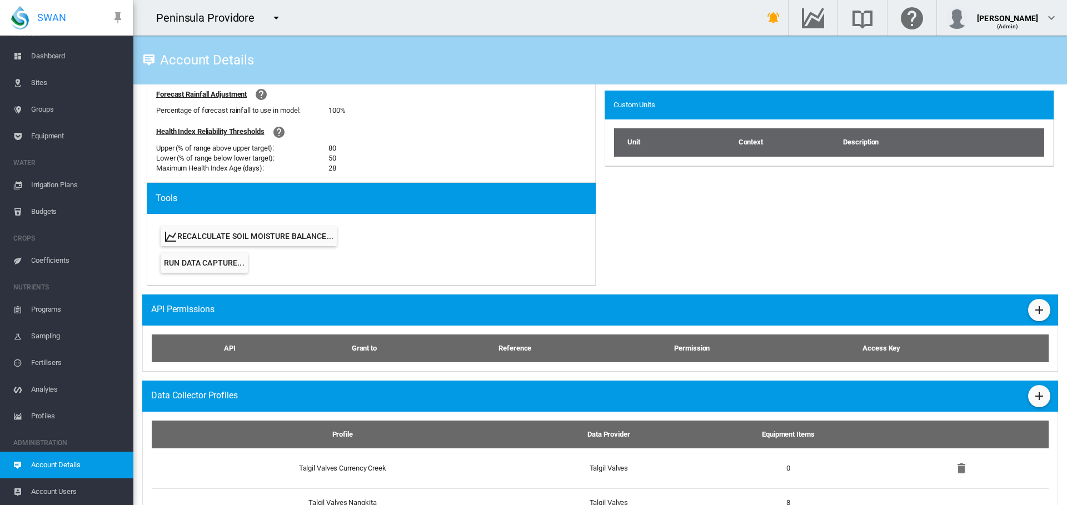
scroll to position [496, 0]
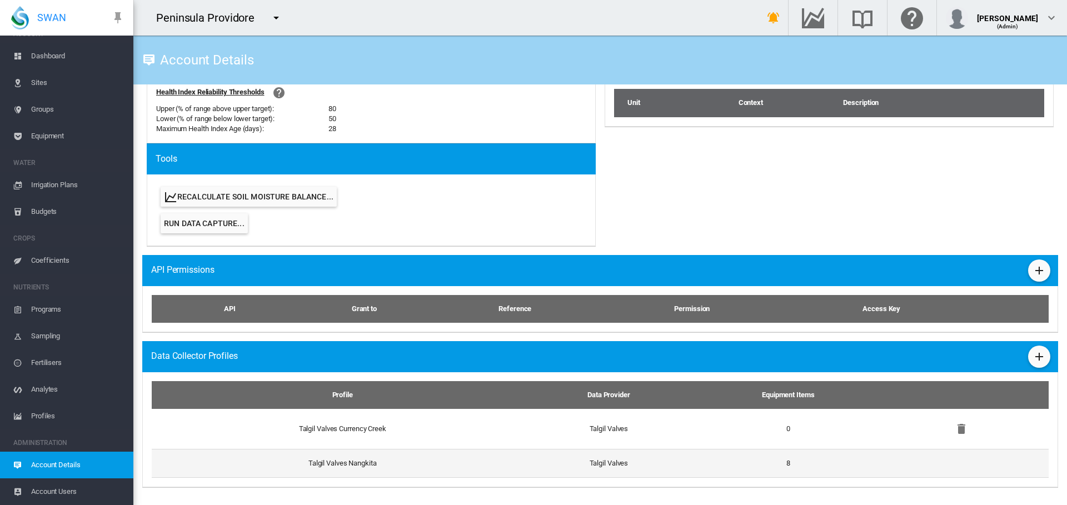
click at [359, 461] on td "Talgil Valves Nangkita" at bounding box center [338, 463] width 373 height 29
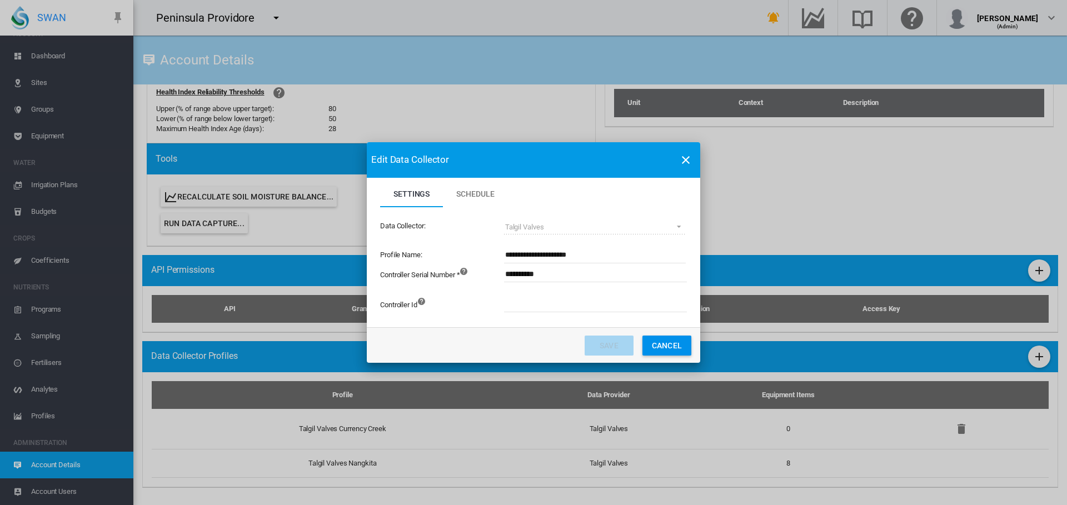
click at [486, 192] on span "Schedule" at bounding box center [475, 194] width 38 height 9
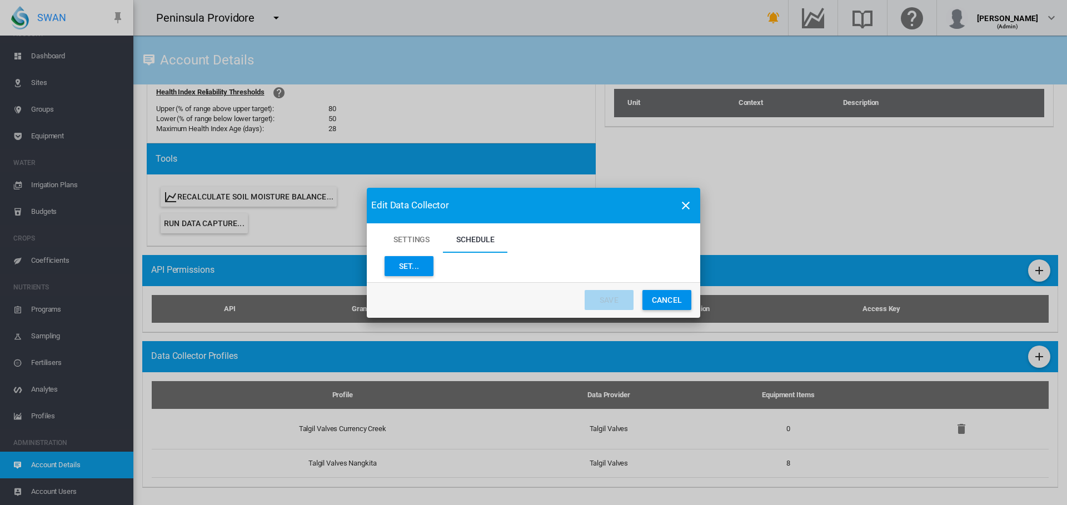
click at [426, 263] on button "Set..." at bounding box center [409, 266] width 49 height 20
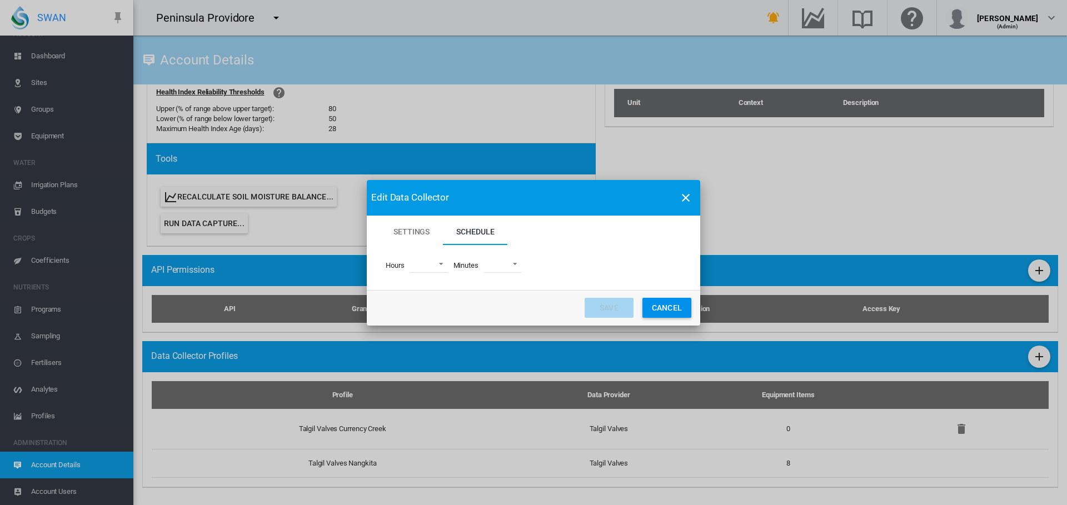
click at [439, 263] on md-select "00 01 02 03 04 05 06 07 08 09 10 11 12 13 14 15 16 17 18 19 20 21 22 23" at bounding box center [429, 264] width 38 height 17
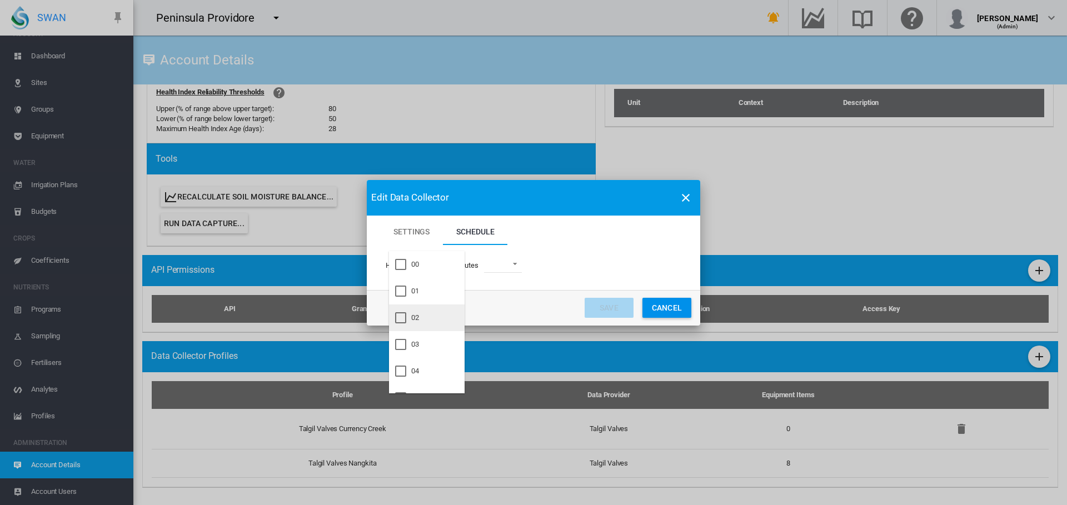
drag, startPoint x: 401, startPoint y: 314, endPoint x: 392, endPoint y: 359, distance: 46.0
click at [401, 315] on div at bounding box center [400, 317] width 11 height 11
click at [401, 369] on div at bounding box center [400, 371] width 11 height 11
click at [399, 262] on div at bounding box center [400, 257] width 11 height 11
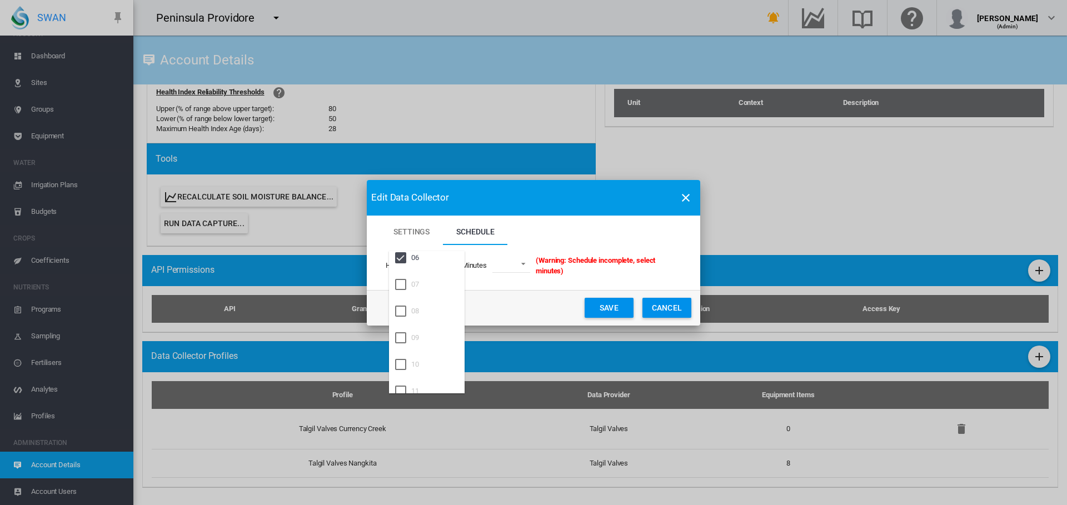
click at [518, 263] on md-backdrop at bounding box center [533, 252] width 1067 height 505
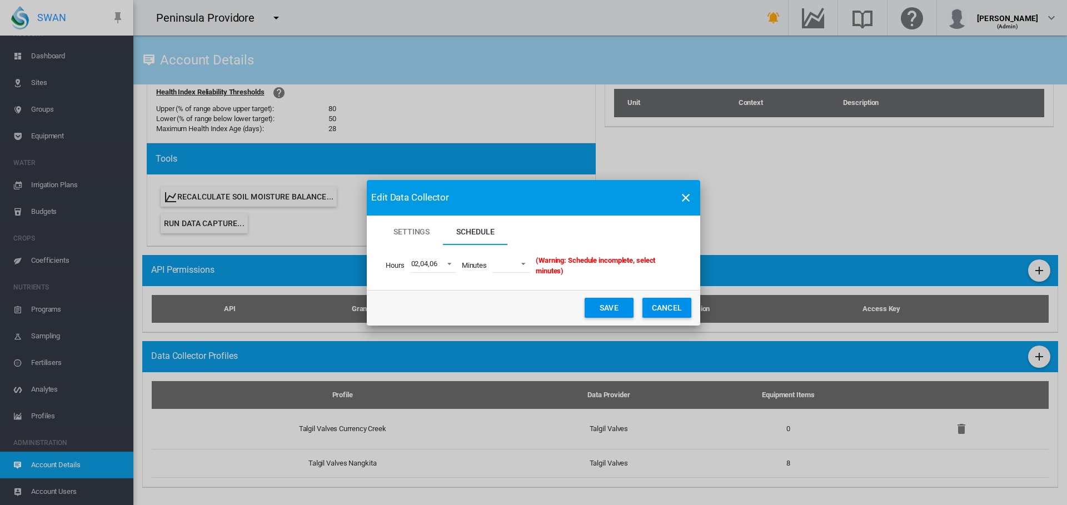
click at [525, 265] on span "Settings Schedule ..." at bounding box center [520, 263] width 13 height 10
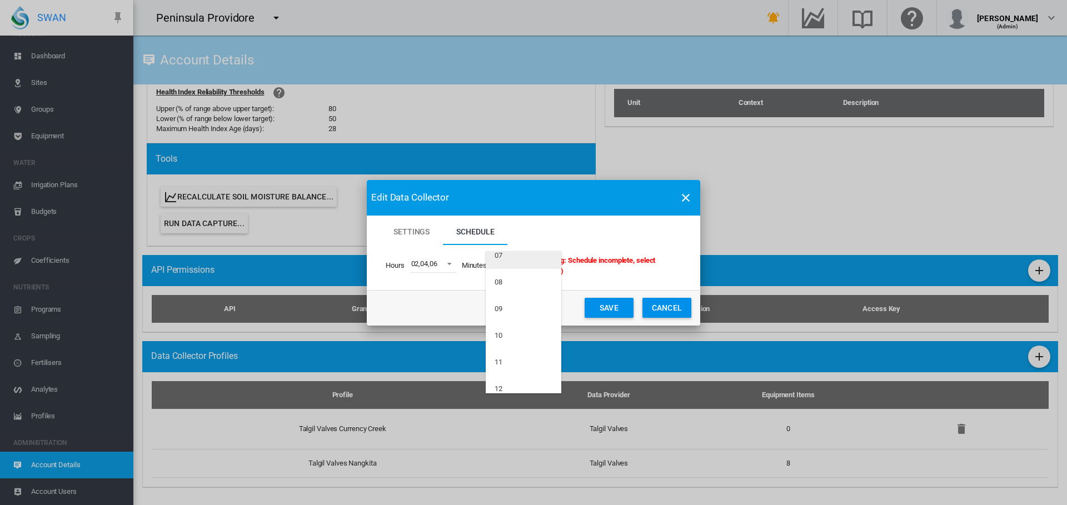
scroll to position [500, 0]
click at [514, 320] on md-option "20" at bounding box center [524, 324] width 76 height 27
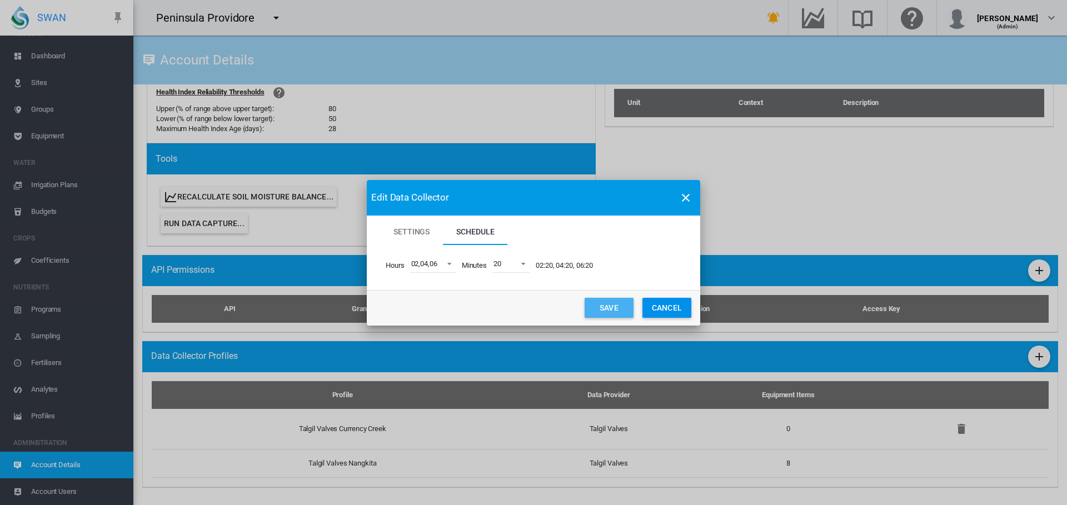
click at [608, 305] on button "Save" at bounding box center [609, 308] width 49 height 20
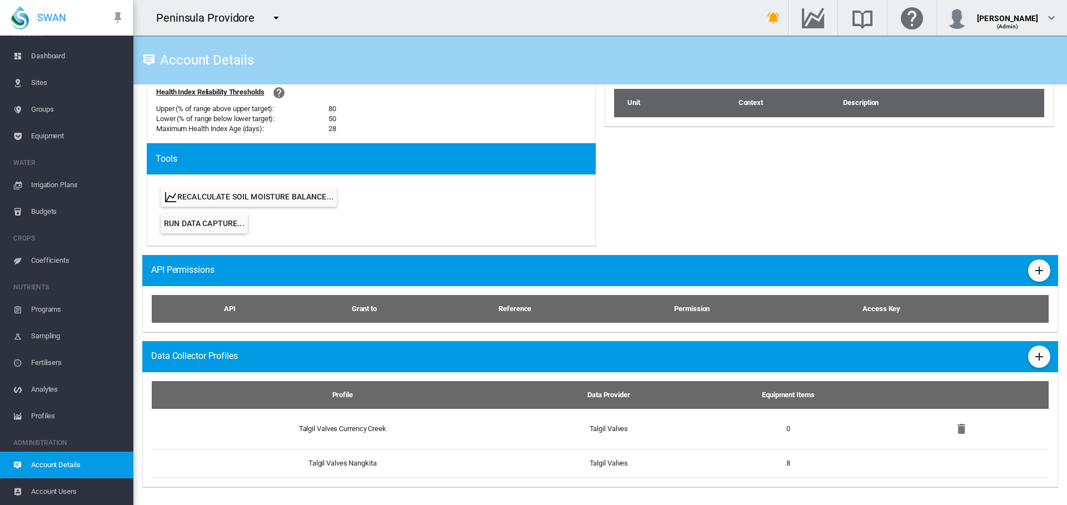
click at [66, 187] on span "Irrigation Plans" at bounding box center [77, 185] width 93 height 27
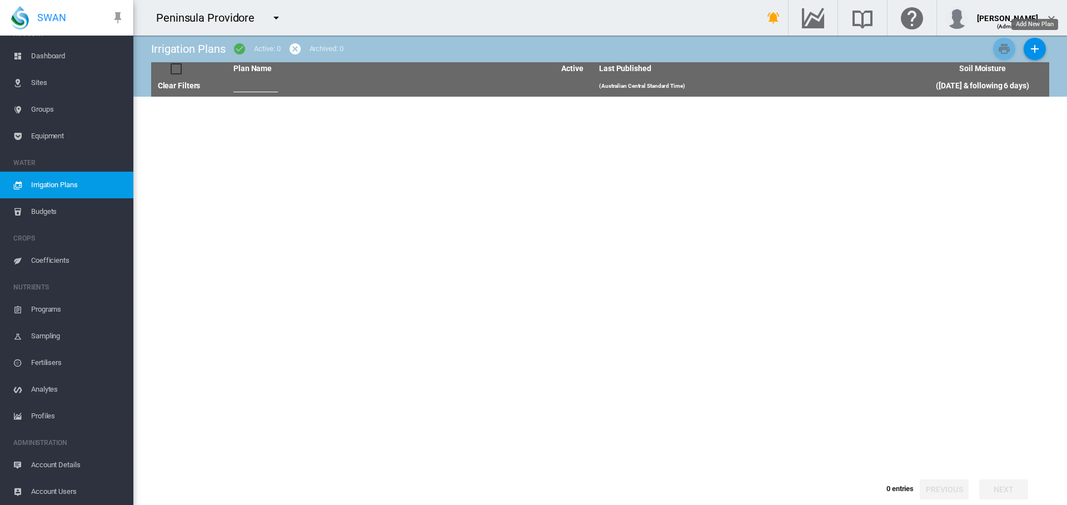
click at [1032, 46] on md-icon "icon-plus" at bounding box center [1034, 48] width 13 height 13
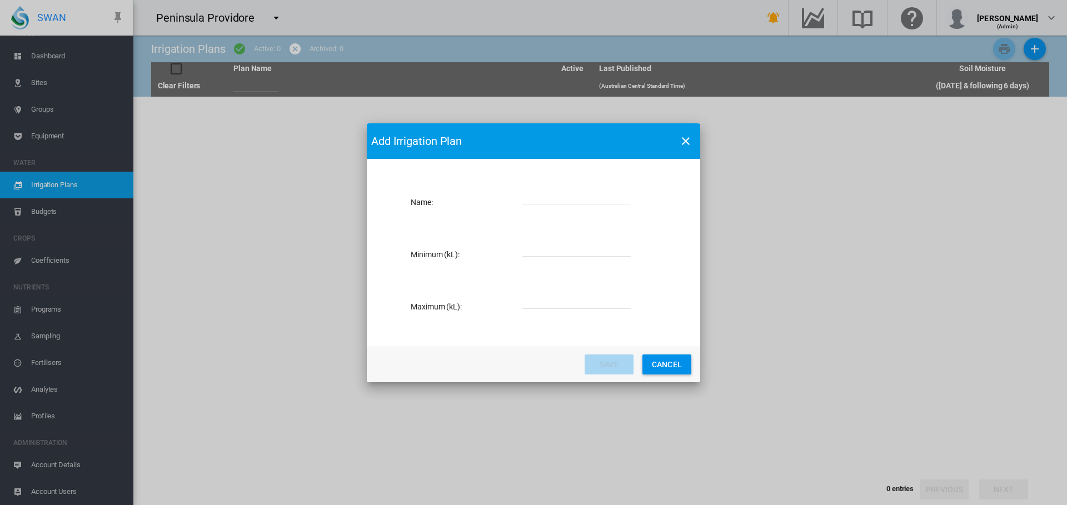
click at [597, 197] on input "Name: Name ..." at bounding box center [577, 196] width 108 height 17
type input "********"
click at [554, 247] on input "Name: Name ..." at bounding box center [577, 248] width 108 height 17
type input "*"
click at [544, 300] on input "Name: Name ..." at bounding box center [577, 300] width 108 height 17
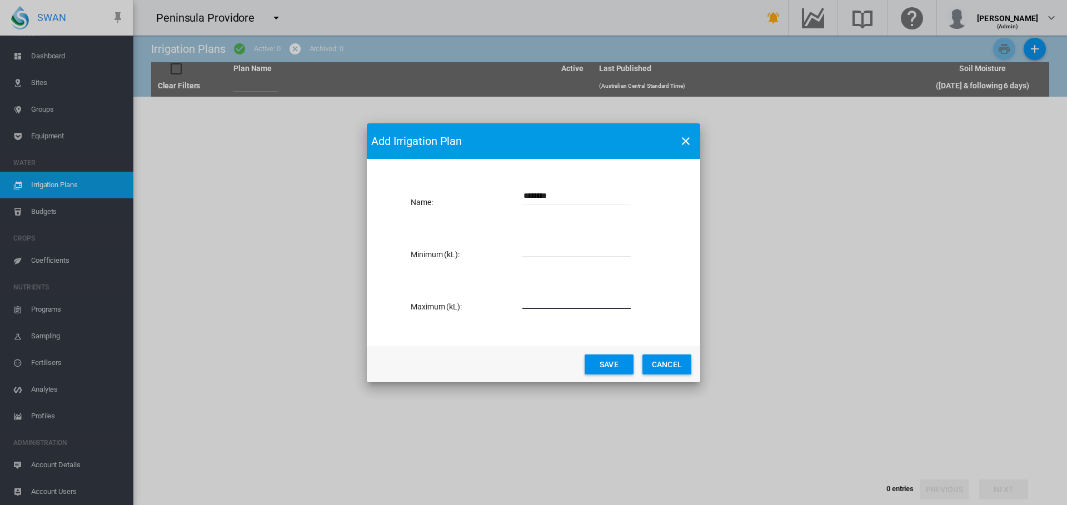
type input "*****"
click at [606, 364] on button "Save" at bounding box center [609, 365] width 49 height 20
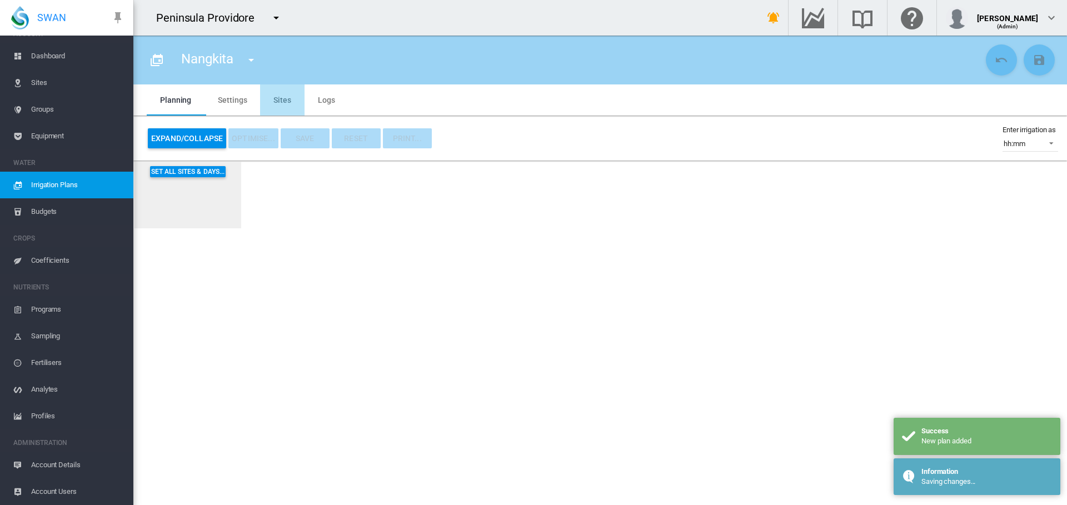
click at [287, 101] on md-tab-item "Sites" at bounding box center [282, 100] width 44 height 31
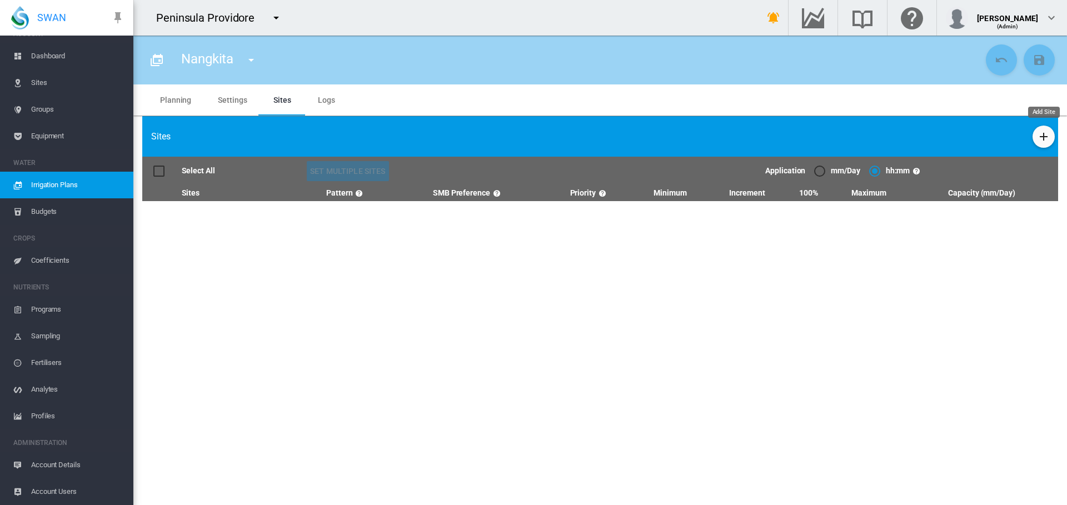
click at [1039, 135] on md-icon "icon-plus" at bounding box center [1043, 136] width 13 height 13
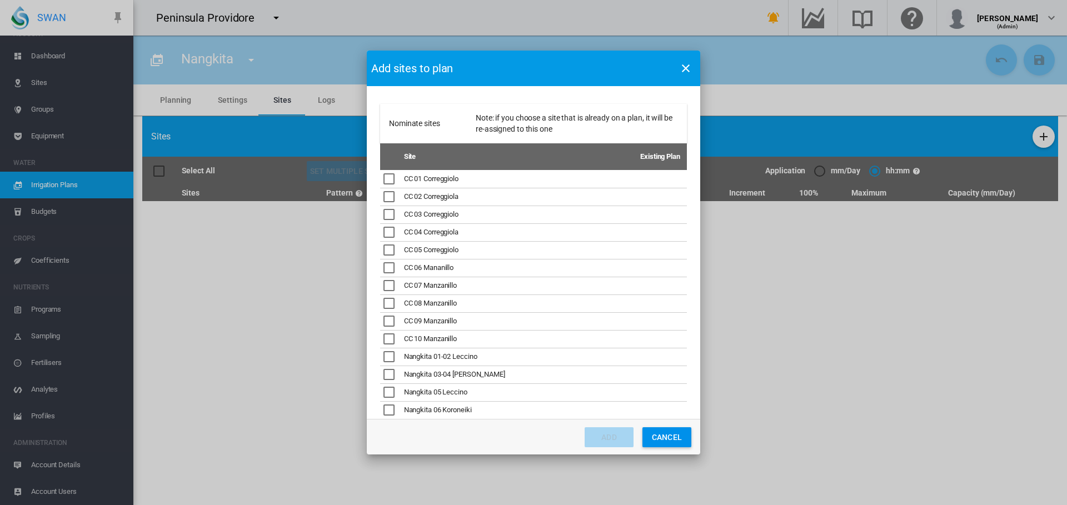
click at [393, 360] on div "Nominate sites ..." at bounding box center [389, 356] width 11 height 11
click at [393, 378] on div "Nominate sites ..." at bounding box center [389, 374] width 11 height 11
click at [393, 390] on div "Nominate sites ..." at bounding box center [389, 392] width 11 height 11
click at [391, 408] on div "Nominate sites ..." at bounding box center [389, 410] width 11 height 11
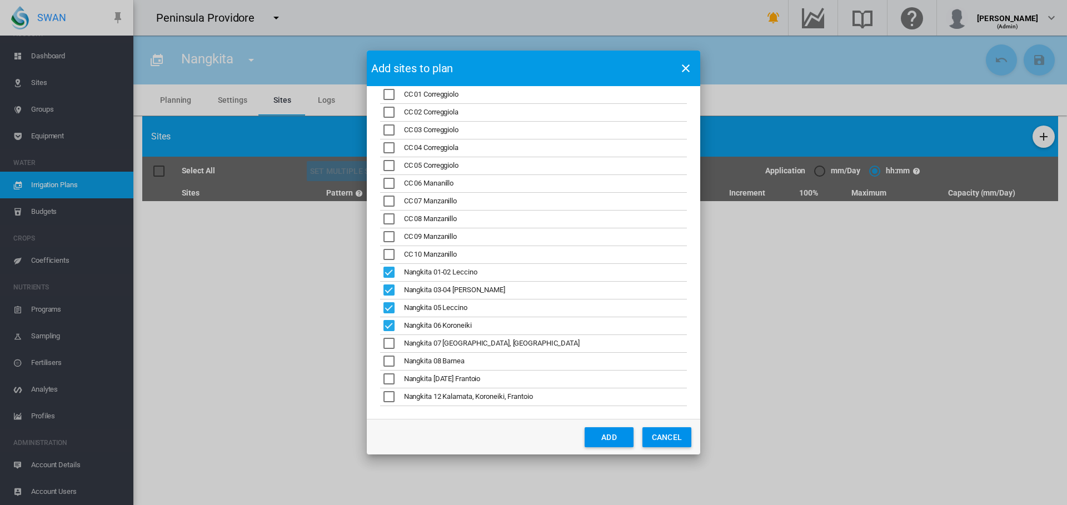
scroll to position [85, 0]
click at [394, 344] on div "Nominate sites ..." at bounding box center [389, 342] width 11 height 11
click at [393, 356] on div "Nominate sites ..." at bounding box center [389, 360] width 11 height 11
click at [393, 373] on div "Nominate sites ..." at bounding box center [389, 378] width 11 height 11
click at [392, 396] on div "Nominate sites ..." at bounding box center [389, 396] width 11 height 11
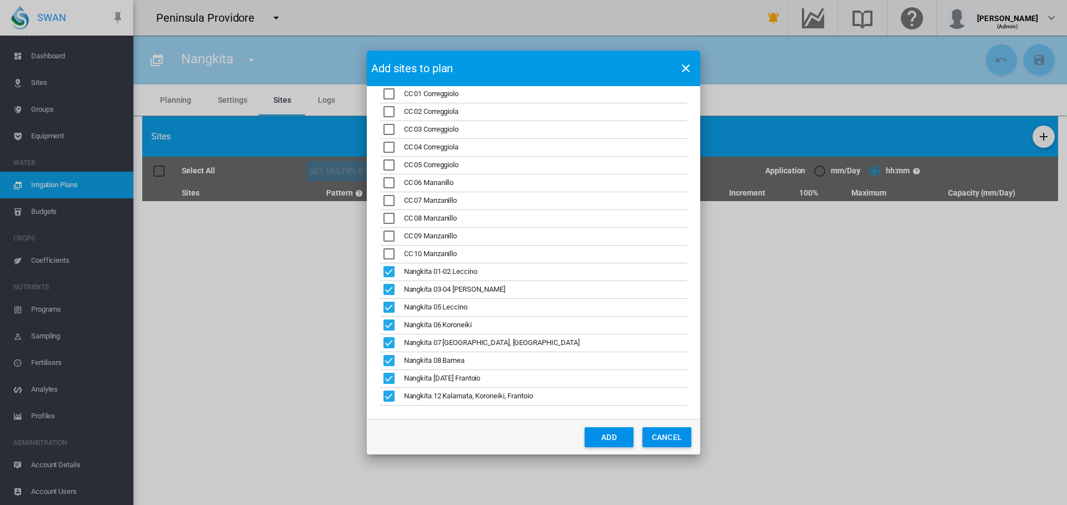
click at [595, 437] on button "Add" at bounding box center [609, 438] width 49 height 20
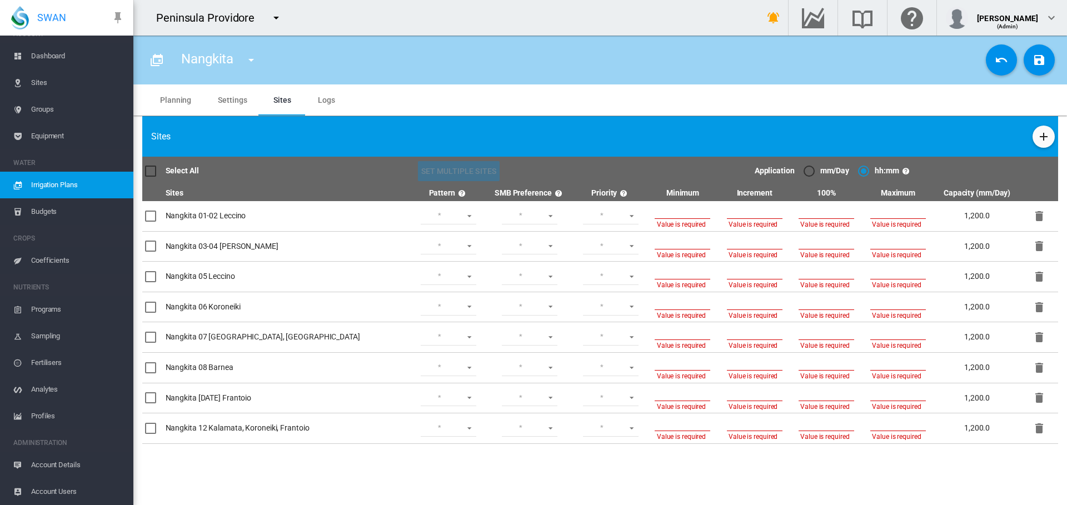
click at [1037, 58] on md-icon "icon-content-save" at bounding box center [1039, 59] width 13 height 13
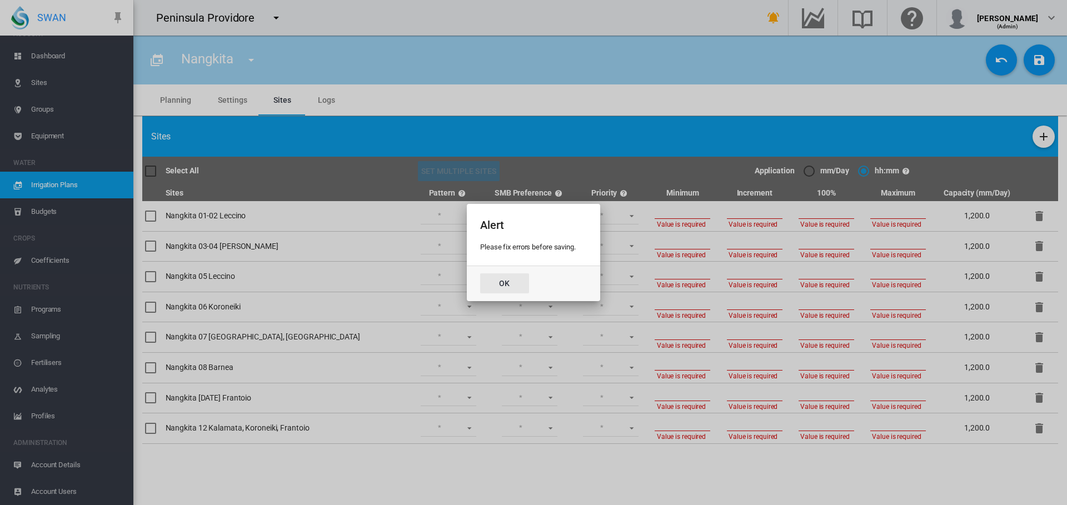
click at [500, 275] on button "Ok" at bounding box center [504, 284] width 49 height 20
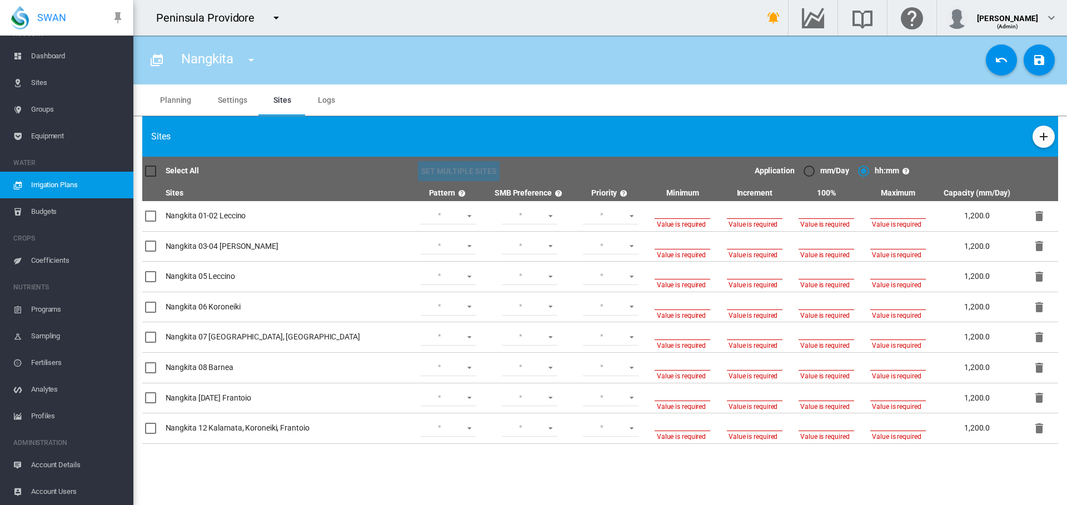
click at [249, 62] on md-icon "icon-menu-down" at bounding box center [251, 59] width 13 height 13
click at [72, 177] on md-backdrop at bounding box center [533, 252] width 1067 height 505
click at [65, 186] on span "Irrigation Plans" at bounding box center [77, 185] width 93 height 27
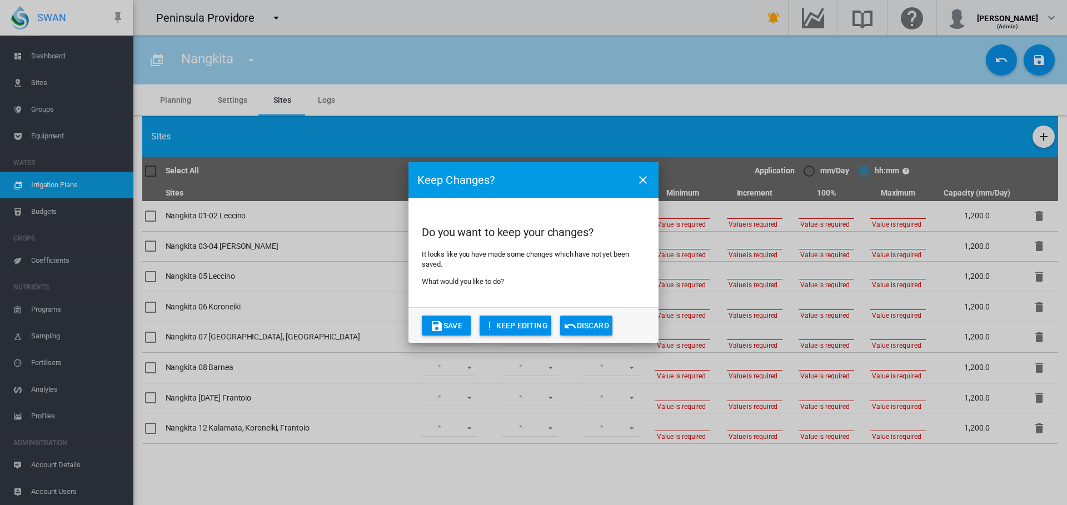
click at [585, 318] on button "Discard" at bounding box center [586, 326] width 52 height 20
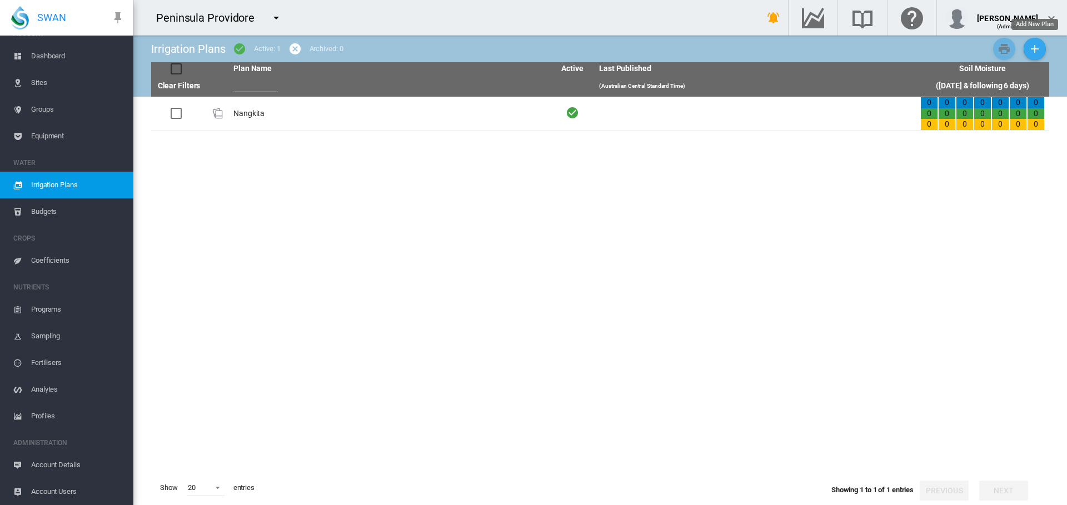
click at [1038, 51] on md-icon "icon-plus" at bounding box center [1034, 48] width 13 height 13
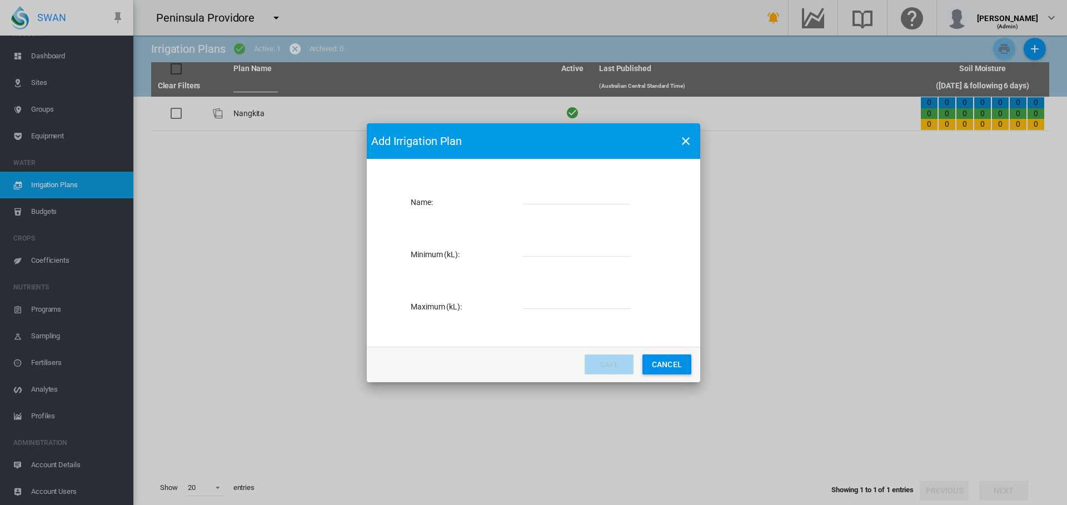
click at [539, 202] on input "Name: Name ..." at bounding box center [577, 196] width 108 height 17
type input "**********"
click at [525, 249] on input "Name: Name ..." at bounding box center [577, 248] width 108 height 17
type input "*"
click at [543, 297] on input "Name: Name ..." at bounding box center [577, 300] width 108 height 17
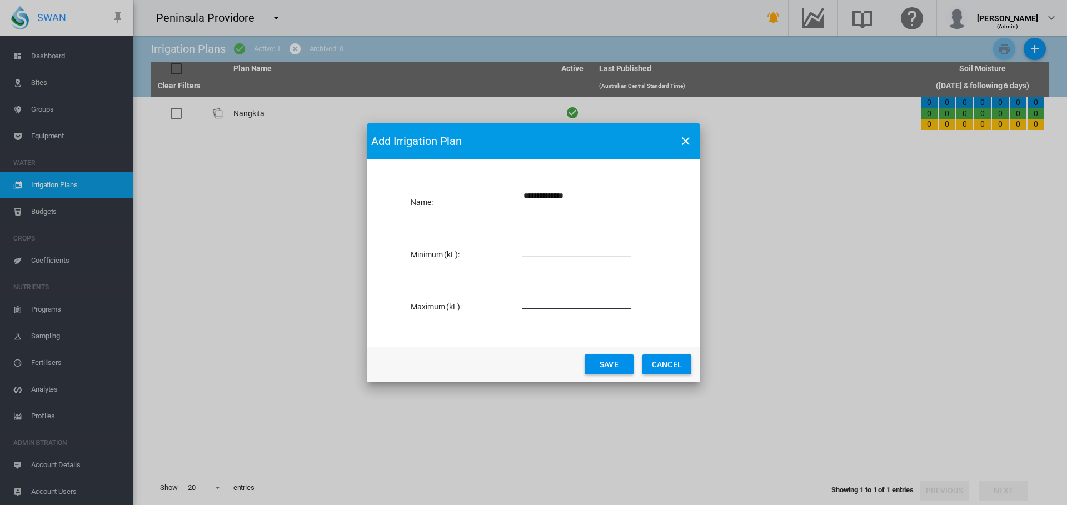
type input "*****"
click at [602, 365] on button "Save" at bounding box center [609, 365] width 49 height 20
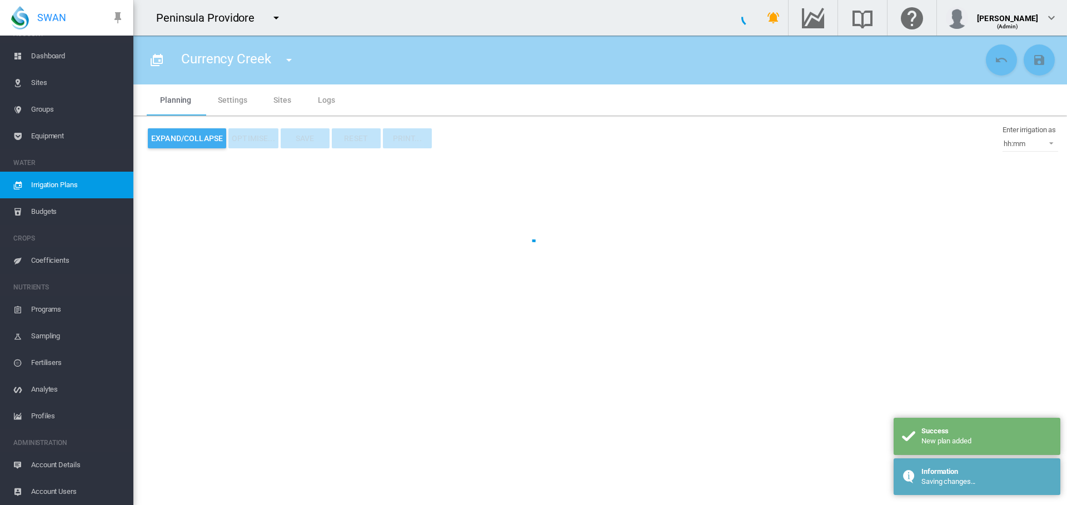
type input "**********"
type input "*"
type input "*****"
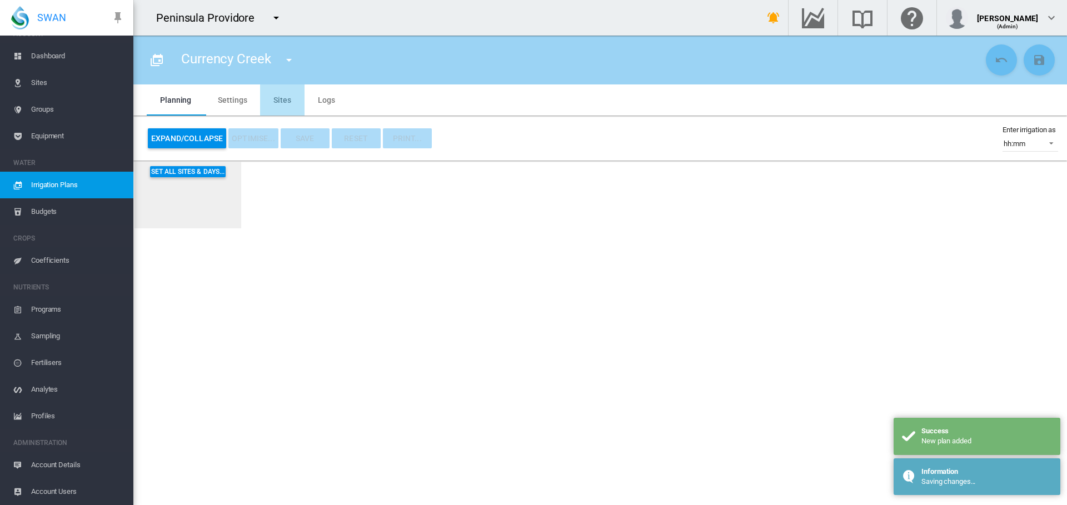
click at [285, 101] on md-tab-item "Sites" at bounding box center [282, 100] width 44 height 31
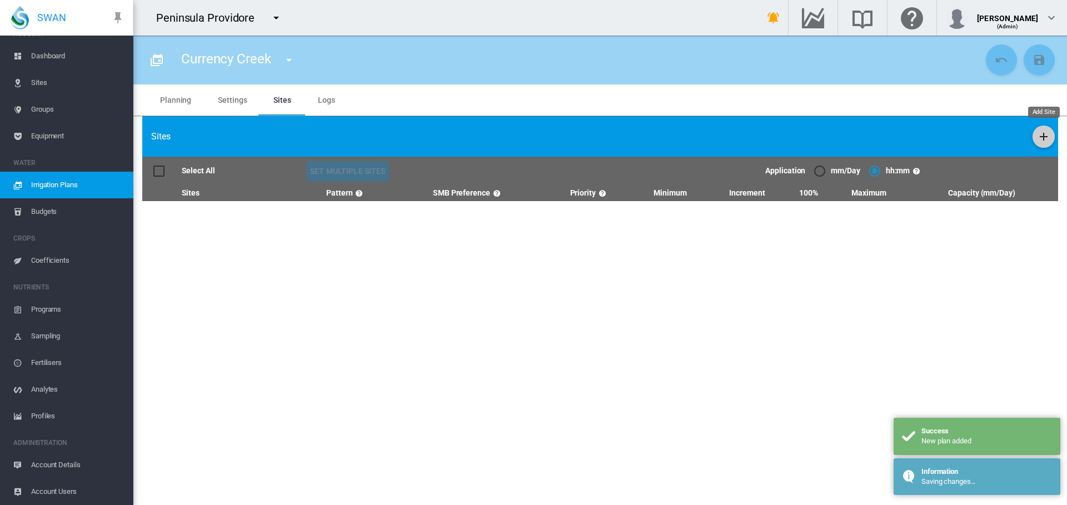
click at [1045, 137] on md-icon "icon-plus" at bounding box center [1043, 136] width 13 height 13
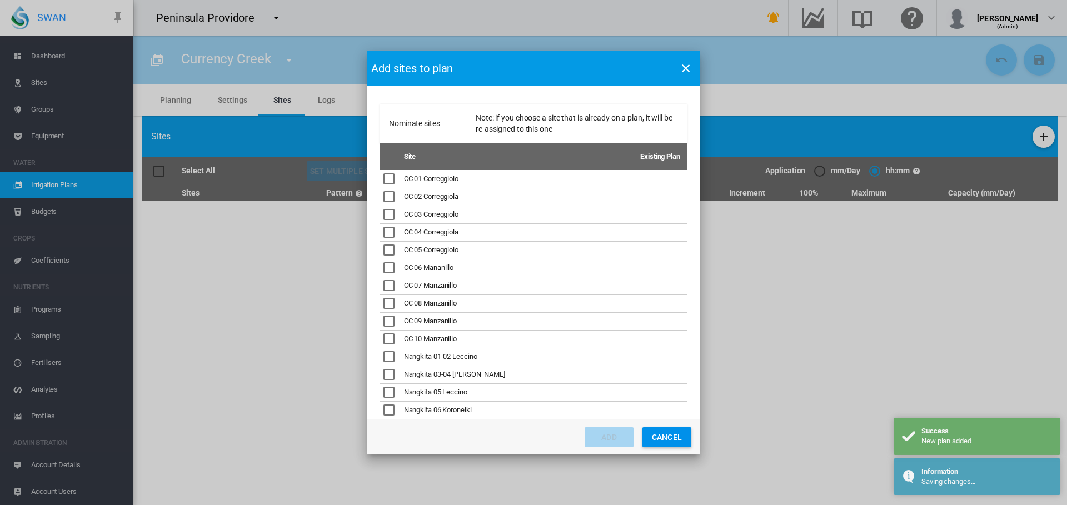
click at [393, 175] on div "Nominate sites ..." at bounding box center [389, 178] width 11 height 11
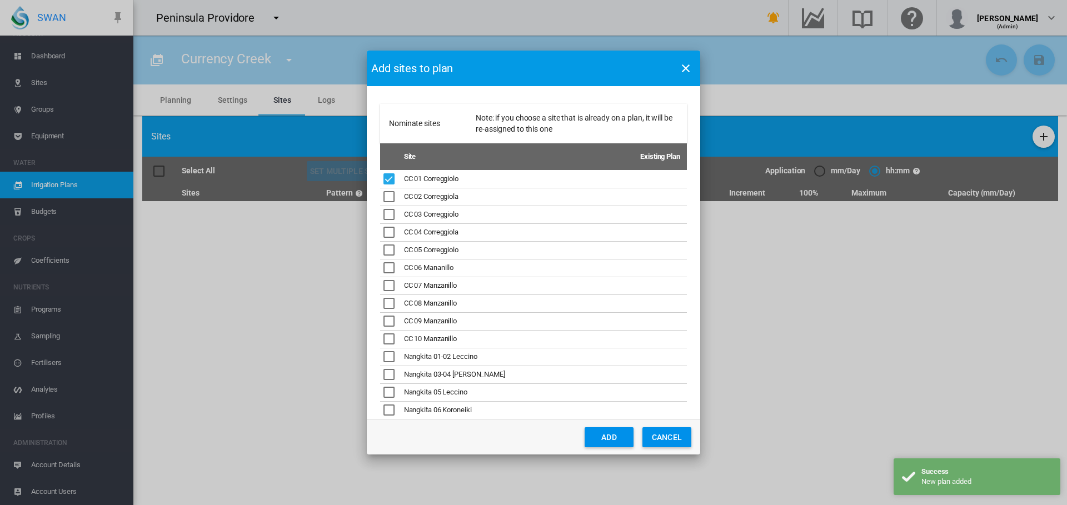
click at [394, 192] on div "Nominate sites ..." at bounding box center [389, 196] width 11 height 11
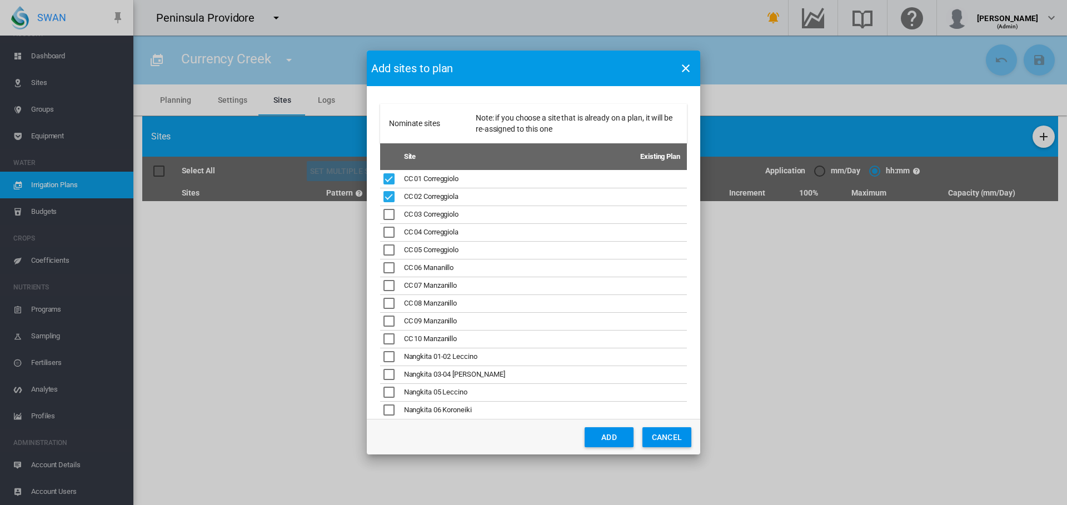
click at [394, 212] on div "Nominate sites ..." at bounding box center [389, 214] width 11 height 11
click at [393, 227] on div "Nominate sites ..." at bounding box center [389, 232] width 11 height 11
click at [393, 251] on div "Nominate sites ..." at bounding box center [389, 250] width 11 height 11
click at [393, 265] on div "Nominate sites ..." at bounding box center [389, 267] width 11 height 11
click at [393, 282] on div "Nominate sites ..." at bounding box center [389, 285] width 11 height 11
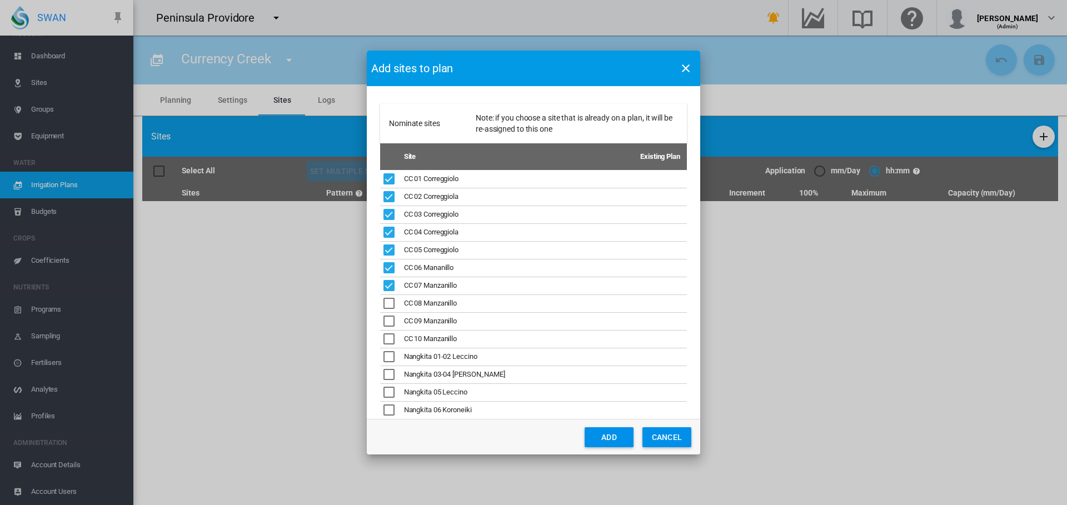
click at [395, 302] on div "Nominate sites ..." at bounding box center [389, 303] width 11 height 11
click at [394, 316] on div "Nominate sites ..." at bounding box center [389, 321] width 11 height 11
click at [391, 336] on div "Nominate sites ..." at bounding box center [389, 339] width 11 height 11
click at [599, 437] on button "Add" at bounding box center [609, 438] width 49 height 20
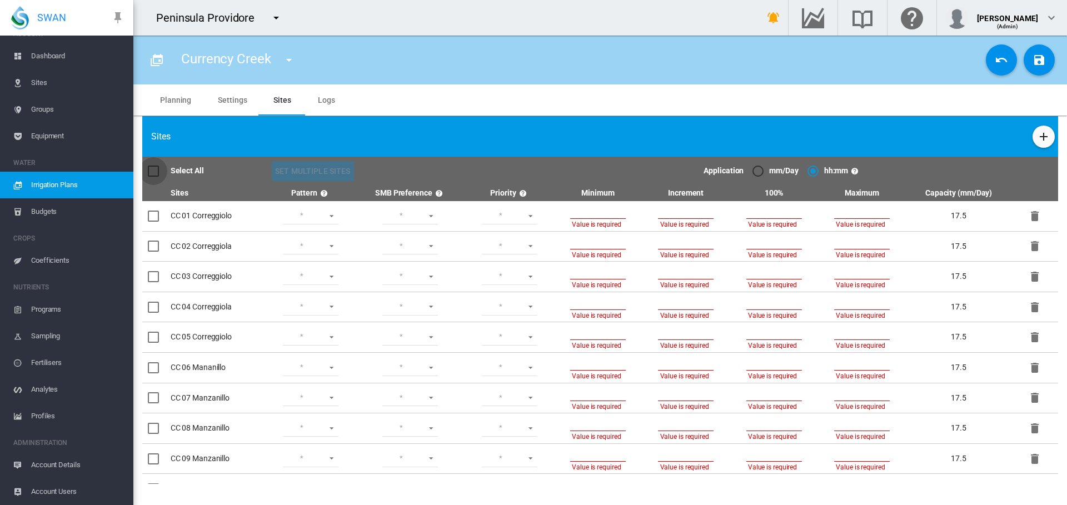
click at [152, 168] on div at bounding box center [153, 171] width 11 height 11
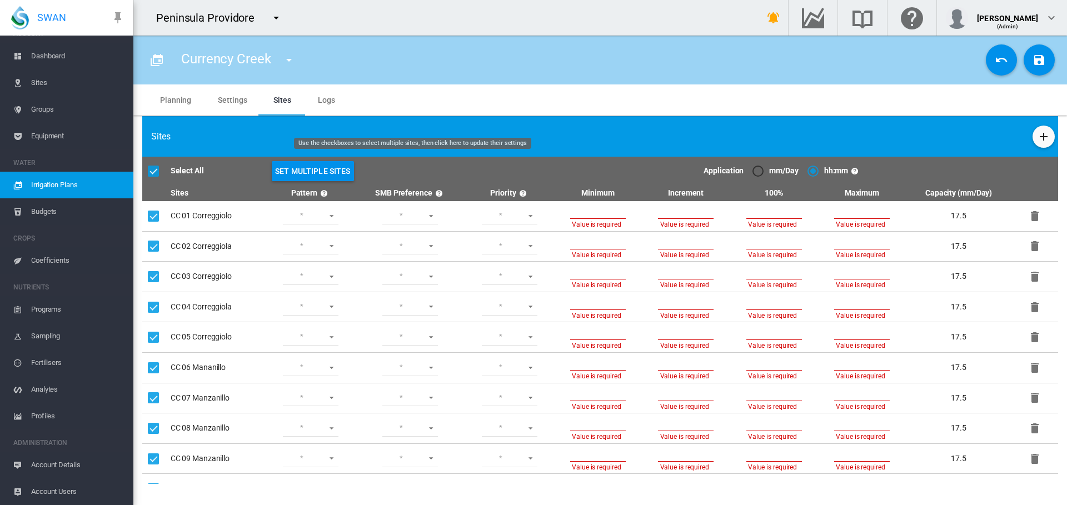
click at [301, 171] on button "Set Multiple Sites" at bounding box center [313, 171] width 82 height 20
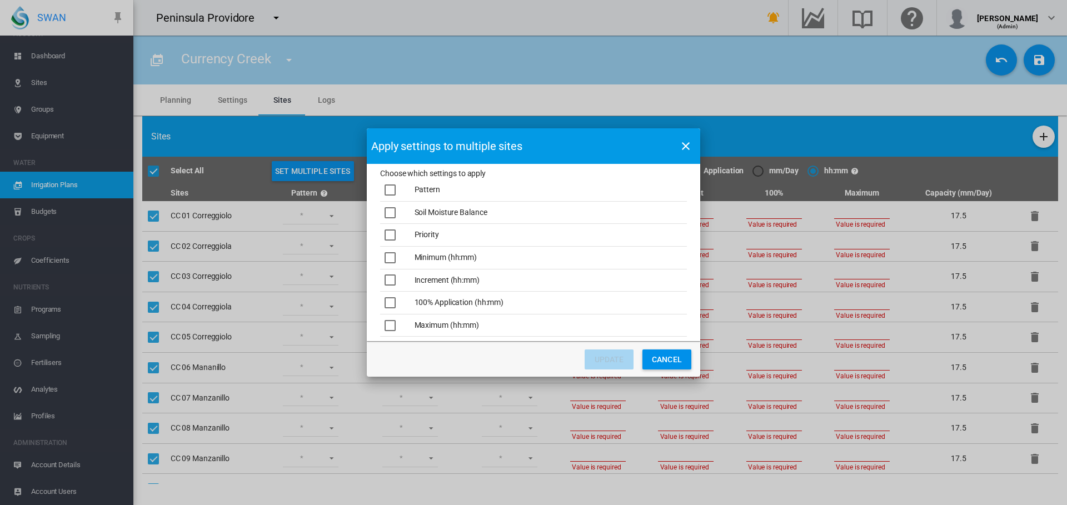
click at [389, 195] on div "Choose which ..." at bounding box center [390, 190] width 11 height 11
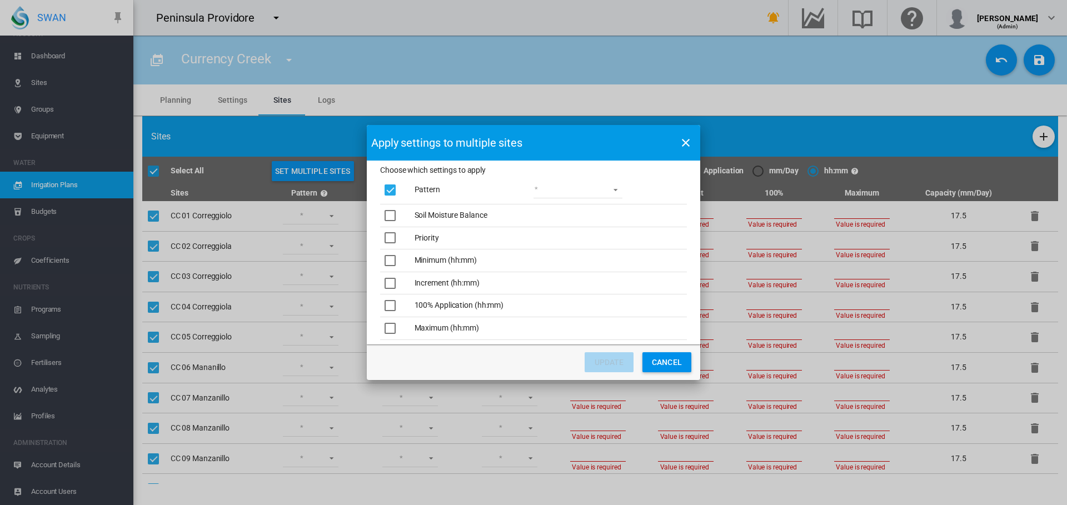
click at [389, 212] on div "Choose which ..." at bounding box center [390, 215] width 11 height 11
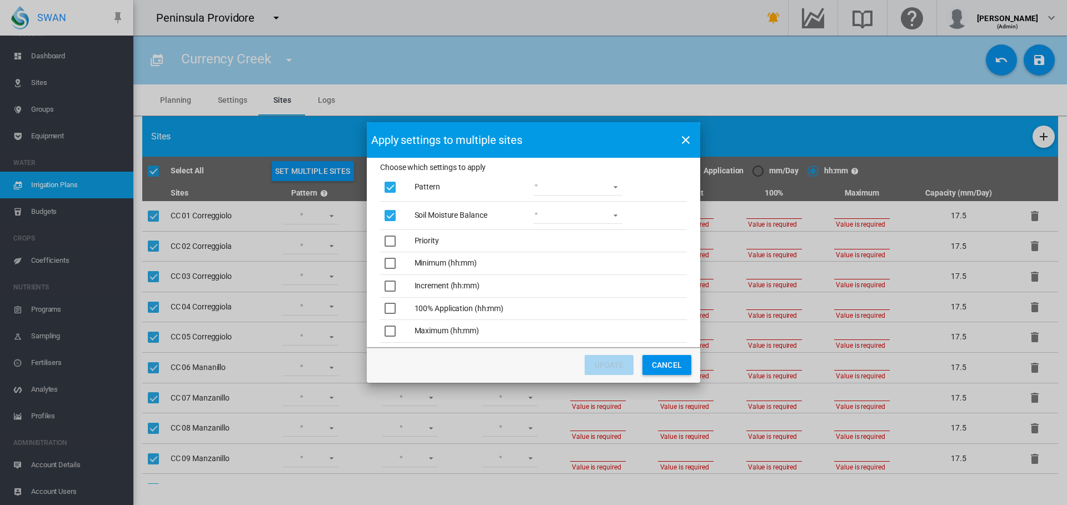
drag, startPoint x: 388, startPoint y: 242, endPoint x: 391, endPoint y: 249, distance: 8.0
click at [388, 243] on div "Choose which ..." at bounding box center [390, 241] width 11 height 11
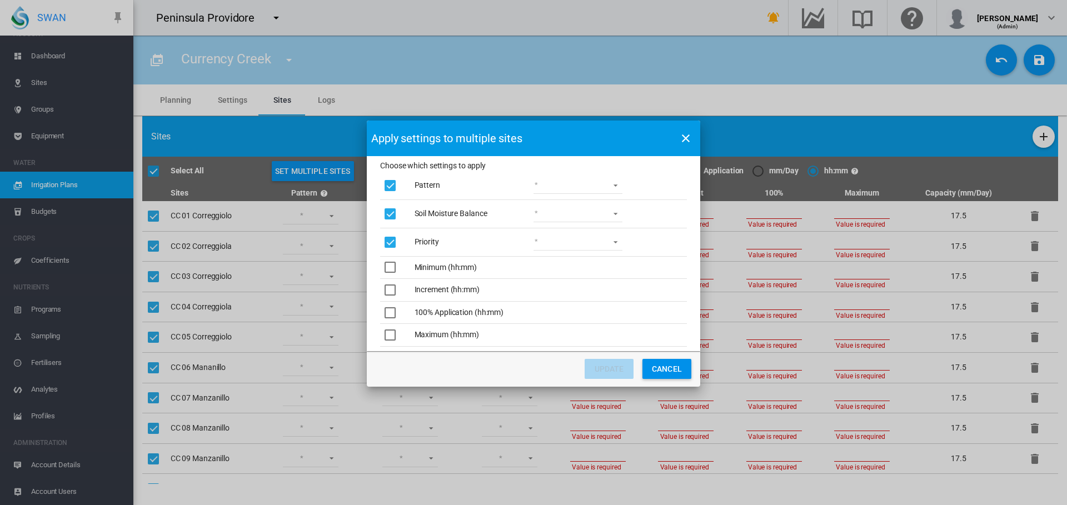
click at [391, 269] on div "Choose which ..." at bounding box center [390, 267] width 11 height 11
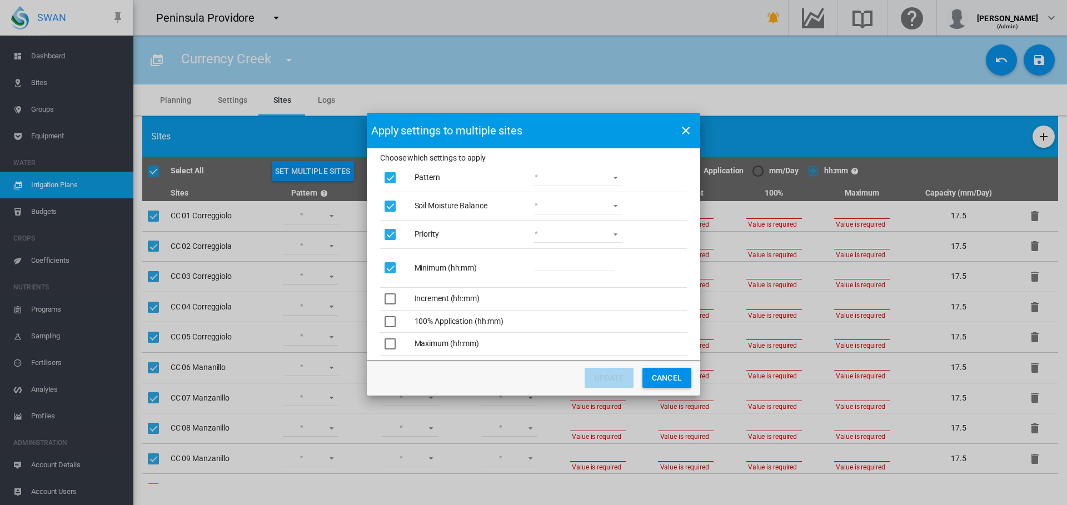
click at [387, 305] on div "Choose which ..." at bounding box center [390, 299] width 11 height 11
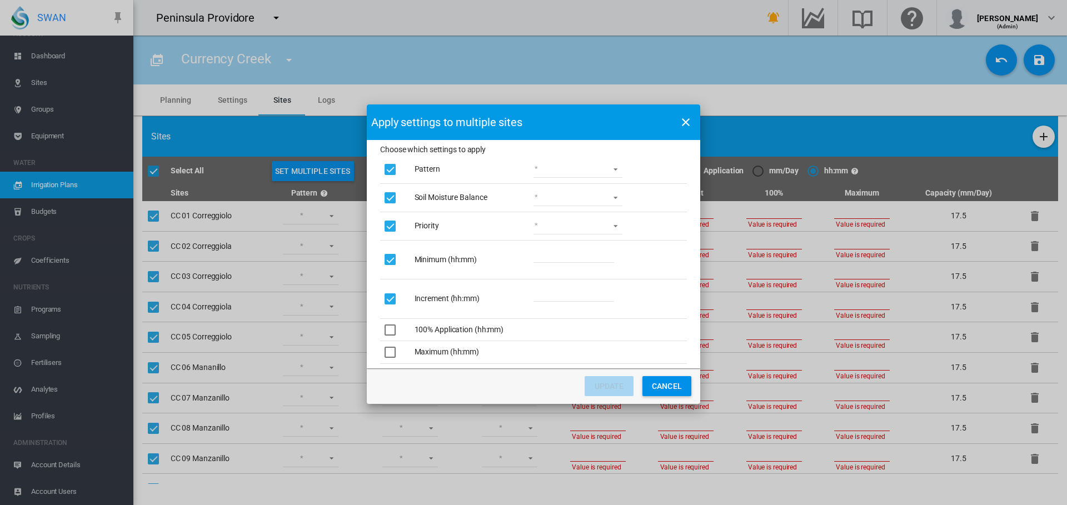
click at [390, 330] on div "Choose which ..." at bounding box center [390, 330] width 11 height 11
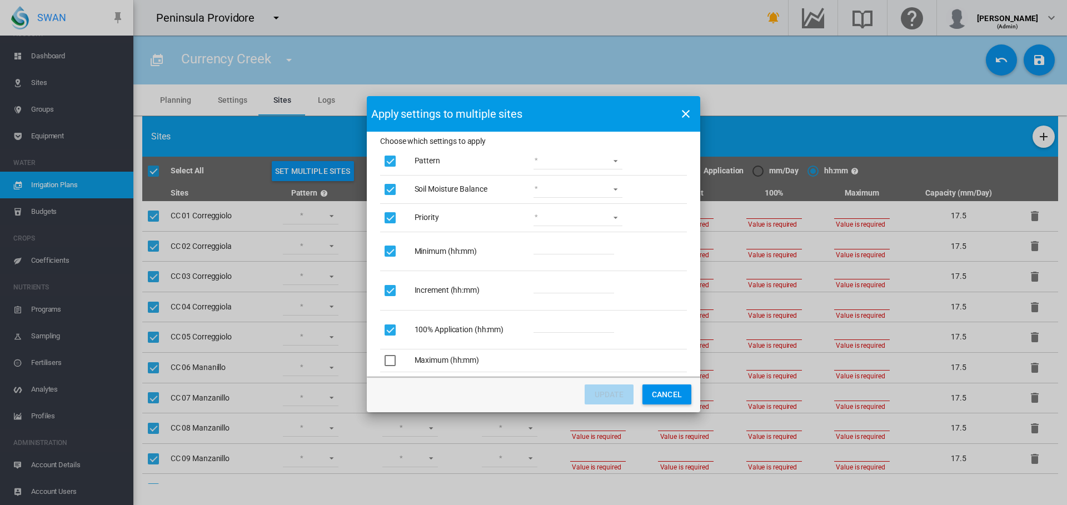
click at [388, 361] on div "Choose which ..." at bounding box center [390, 360] width 11 height 11
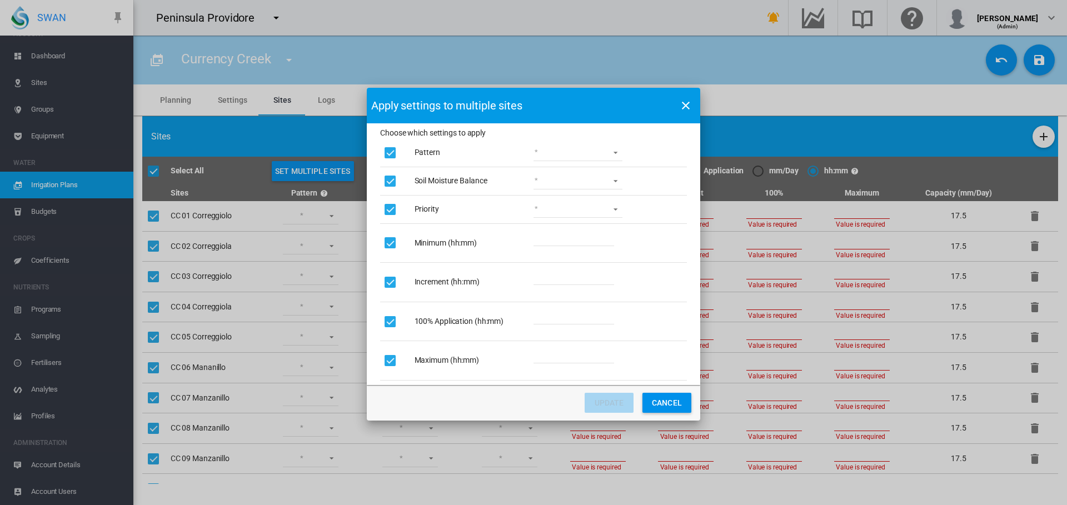
click at [611, 150] on md-select "Lower Middle Upper ZigZag" at bounding box center [578, 153] width 89 height 17
click at [585, 206] on md-option "Upper" at bounding box center [578, 206] width 107 height 27
click at [616, 178] on md-select "Wet Dry" at bounding box center [578, 181] width 89 height 17
click at [613, 180] on md-option "Wet" at bounding box center [578, 181] width 107 height 27
click at [615, 203] on md-select "1 2 3 4 5" at bounding box center [578, 209] width 89 height 17
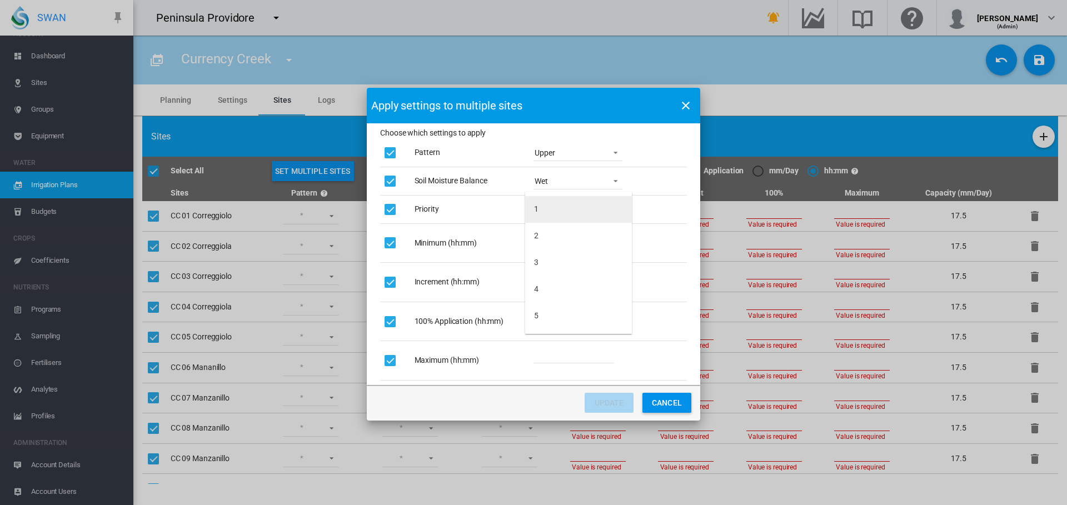
click at [615, 204] on md-option "1" at bounding box center [578, 209] width 107 height 27
click at [613, 243] on input "Choose which ..." at bounding box center [574, 238] width 81 height 17
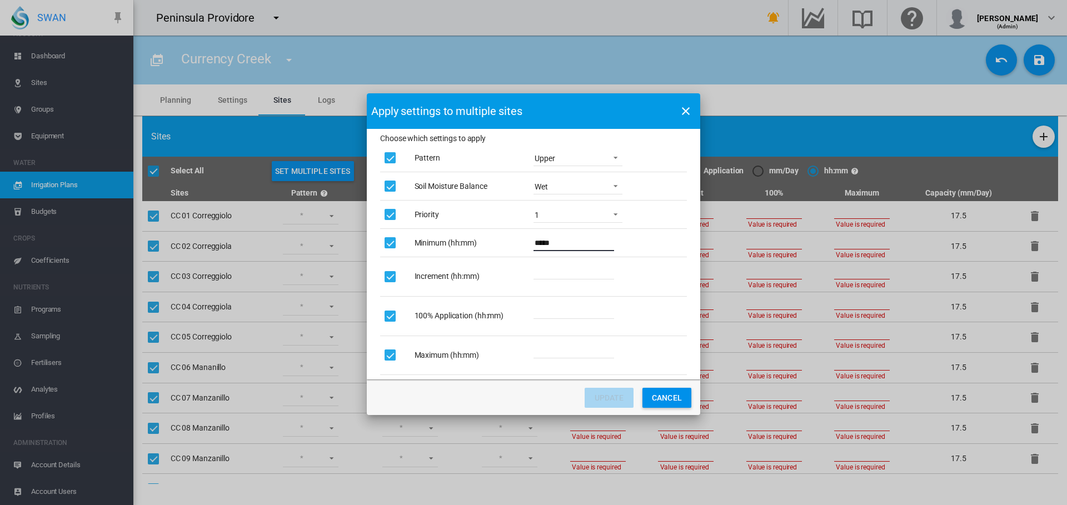
type input "*****"
click at [572, 275] on input "Choose which ..." at bounding box center [574, 271] width 81 height 17
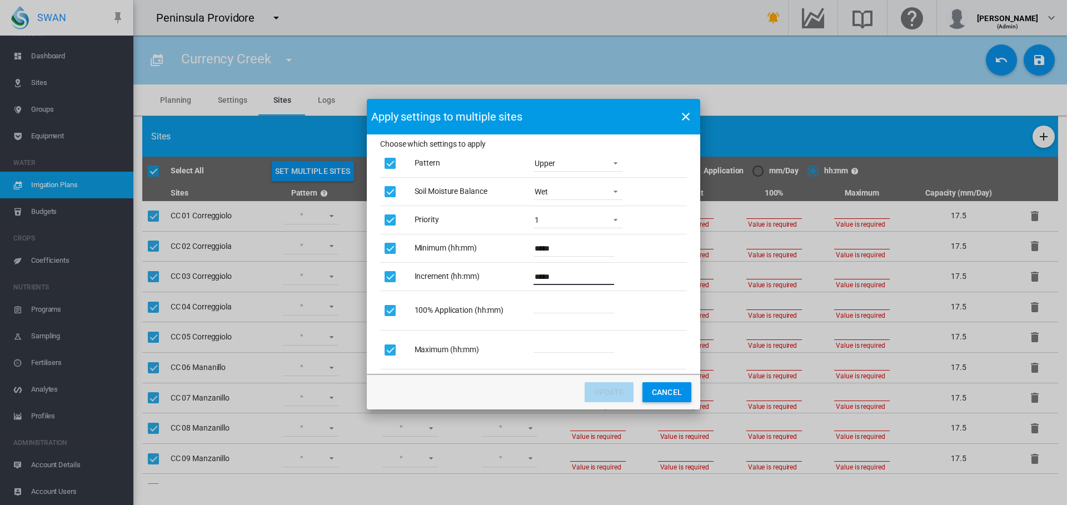
type input "*****"
click at [558, 311] on input "Choose which ..." at bounding box center [574, 305] width 81 height 17
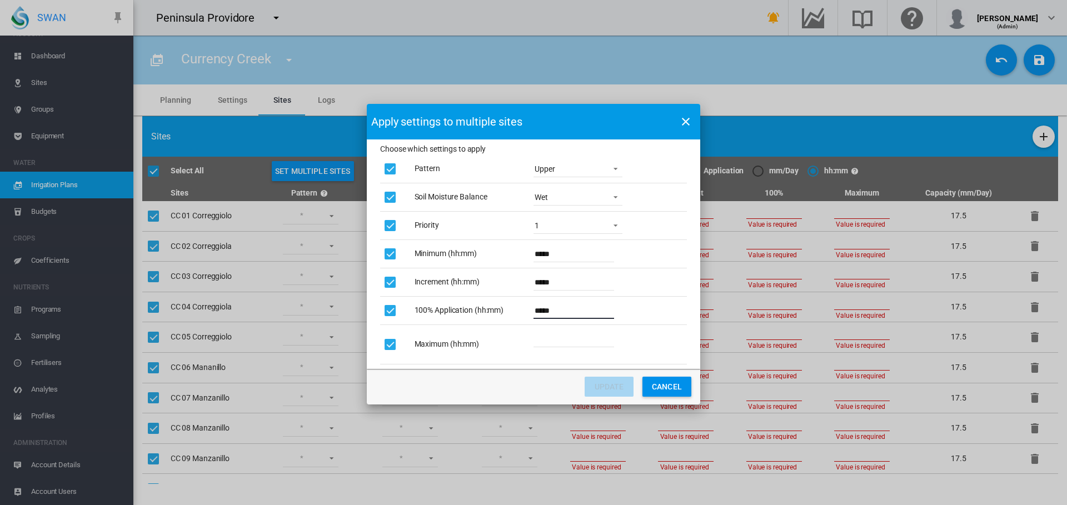
type input "*****"
click at [547, 340] on input "Choose which ..." at bounding box center [574, 339] width 81 height 17
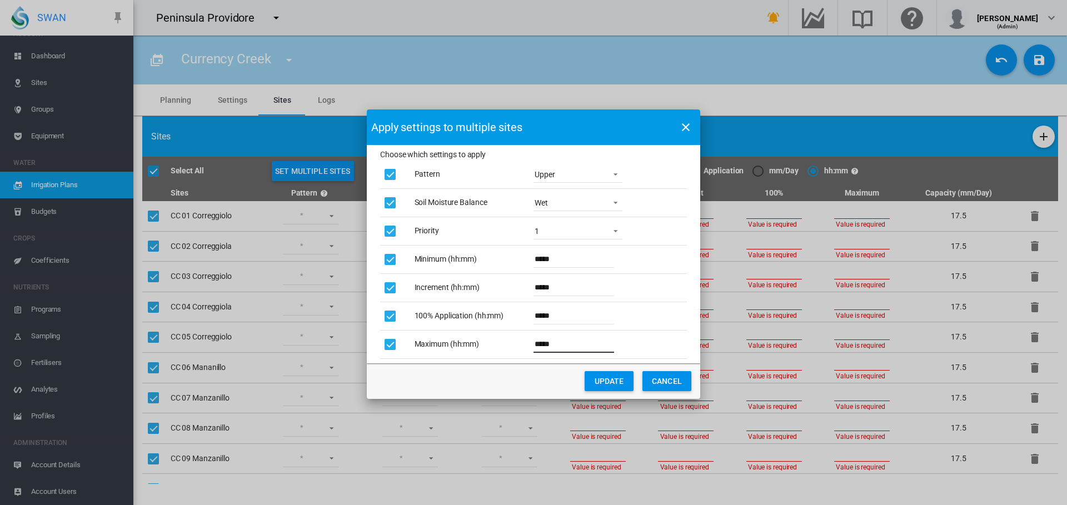
type input "*****"
click at [593, 376] on button "UPDATE" at bounding box center [609, 381] width 49 height 20
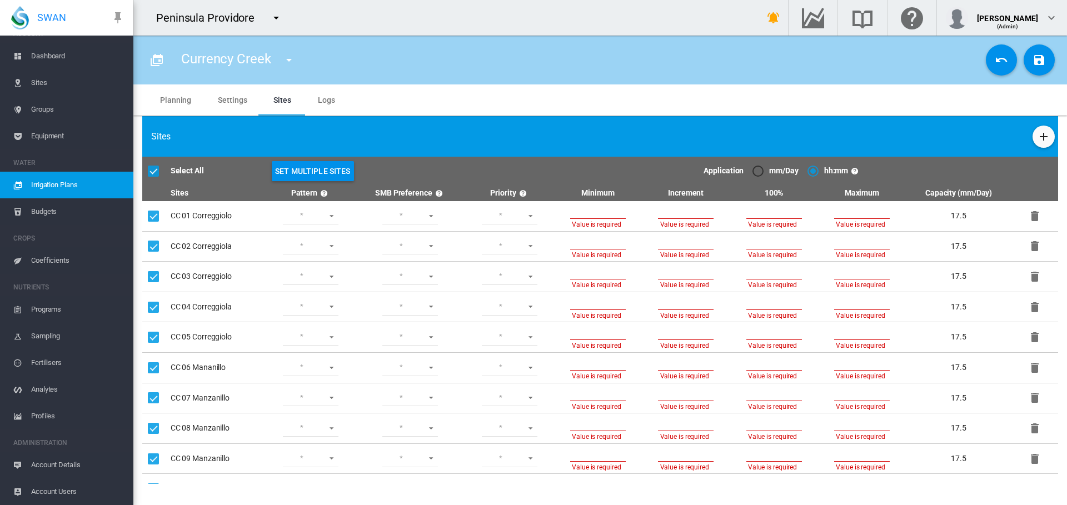
type input "*****"
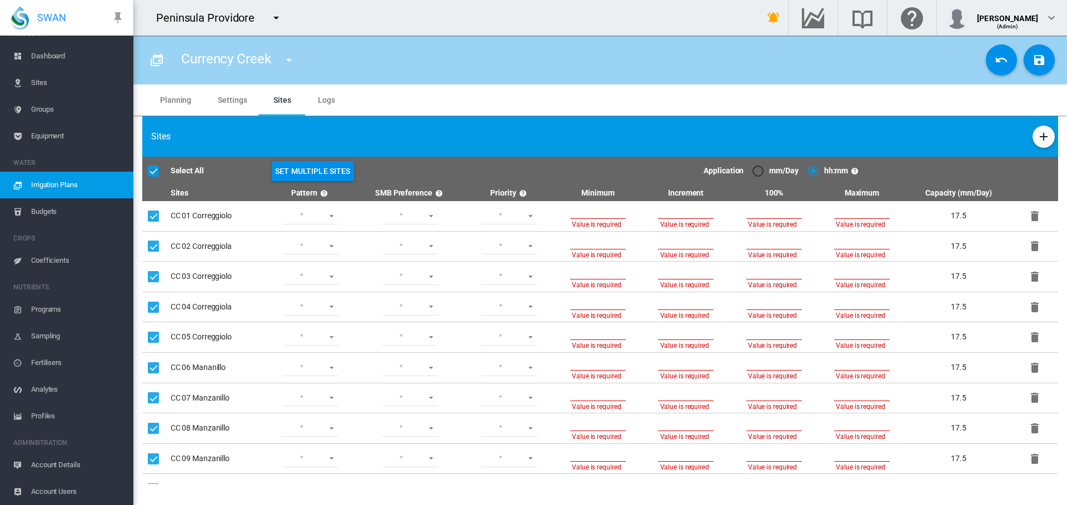
type input "*****"
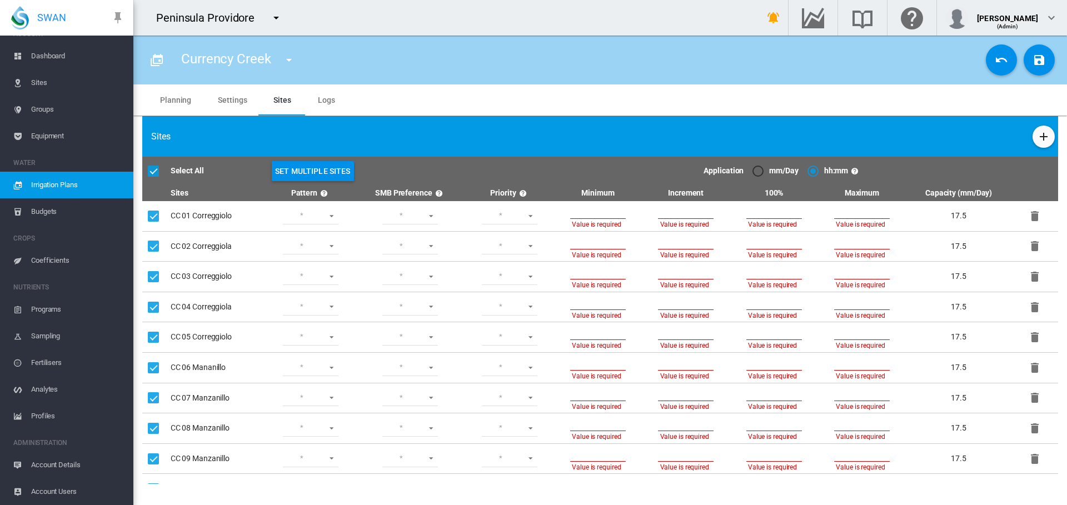
type input "*****"
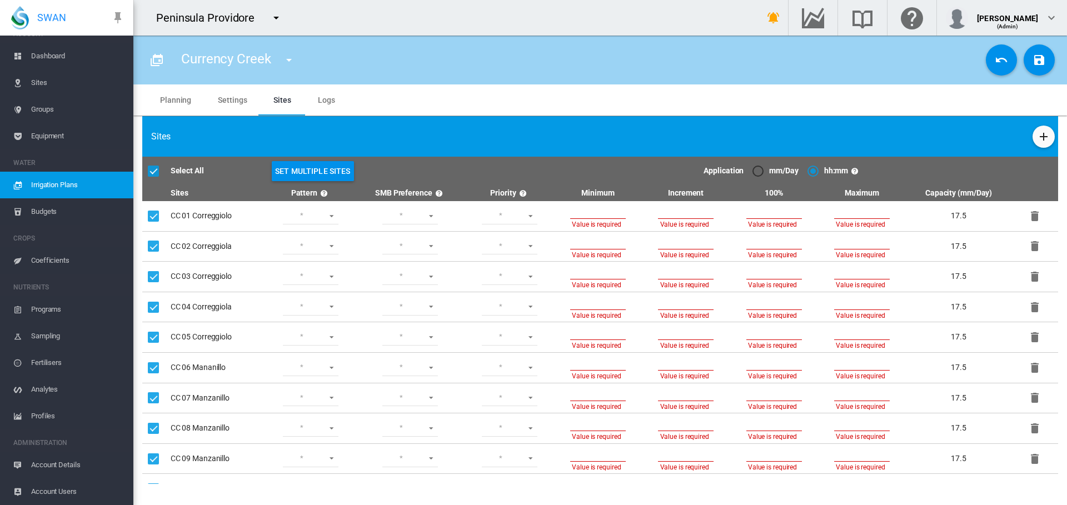
type input "*****"
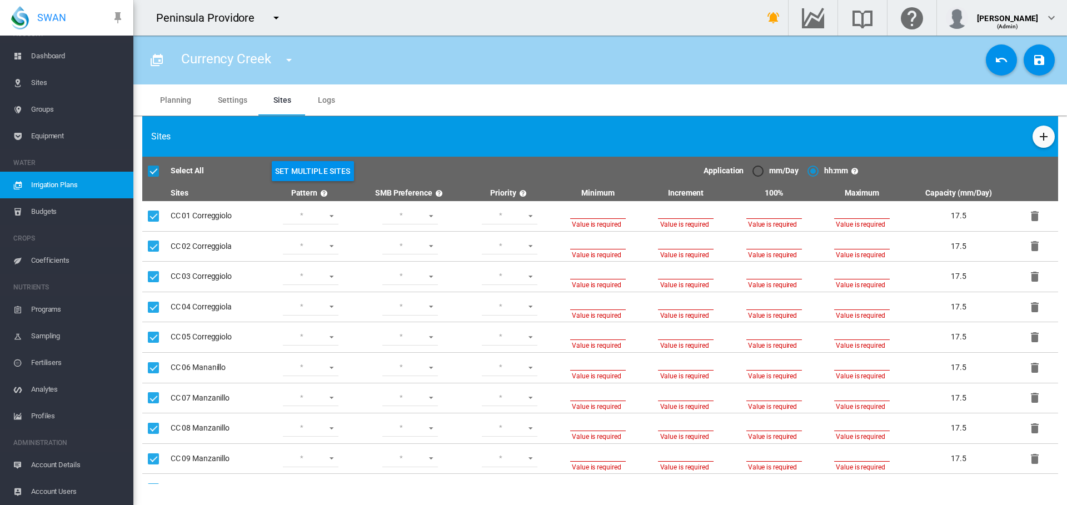
type input "*****"
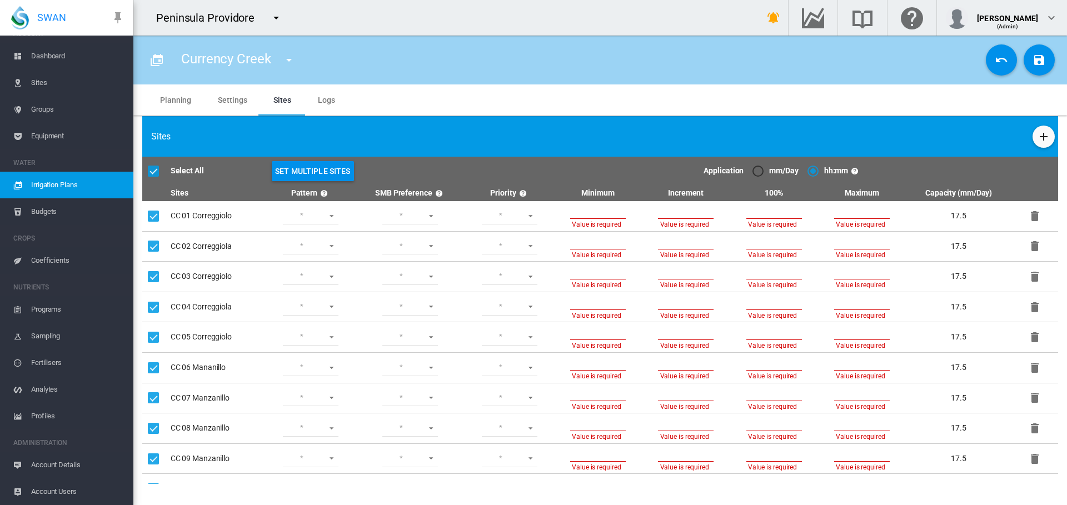
type input "*****"
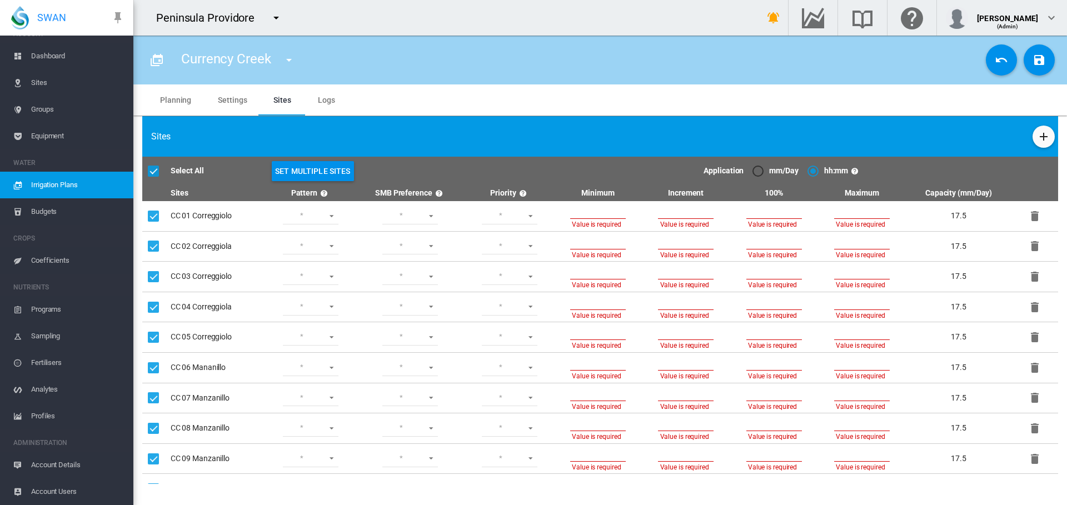
type input "*****"
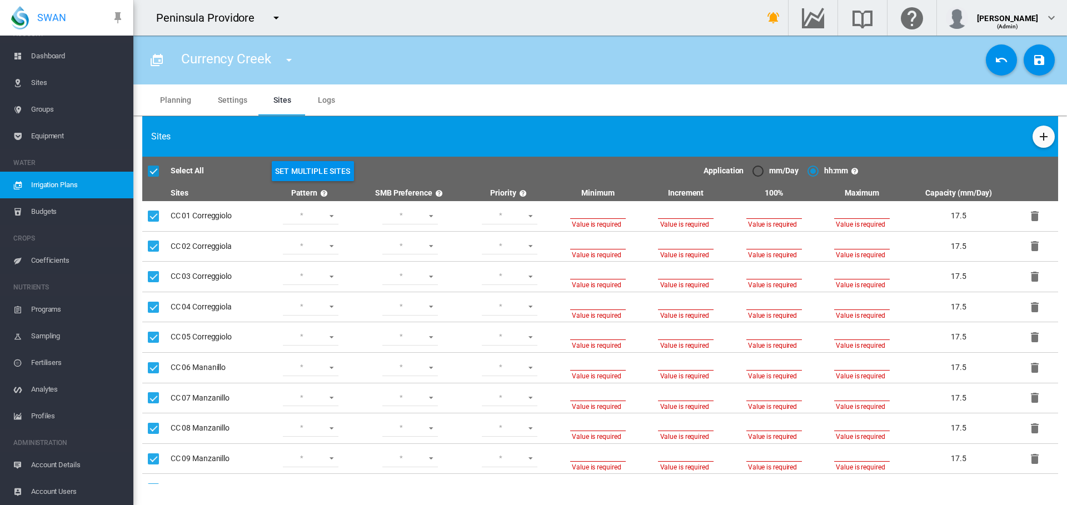
type input "*****"
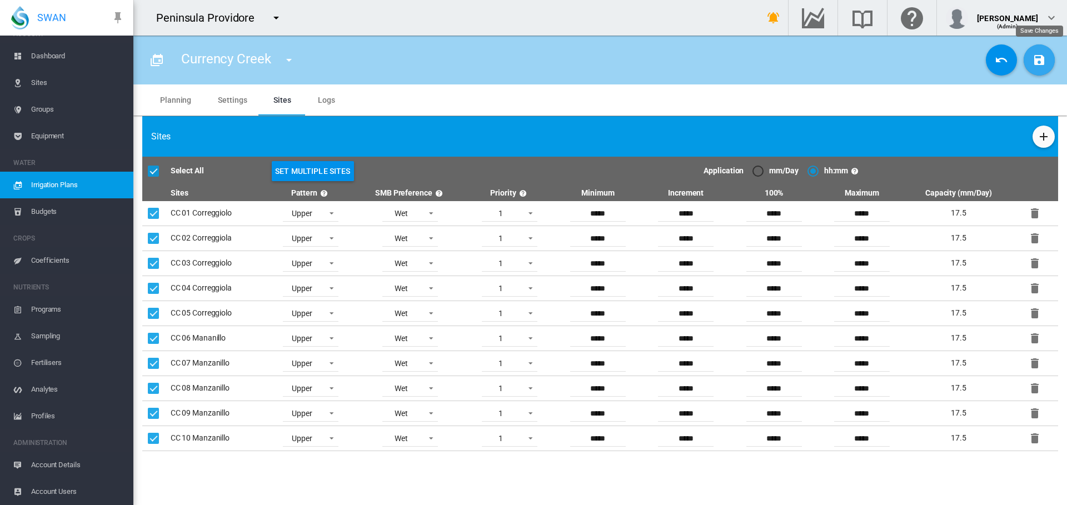
click at [1041, 62] on md-icon "icon-content-save" at bounding box center [1039, 59] width 13 height 13
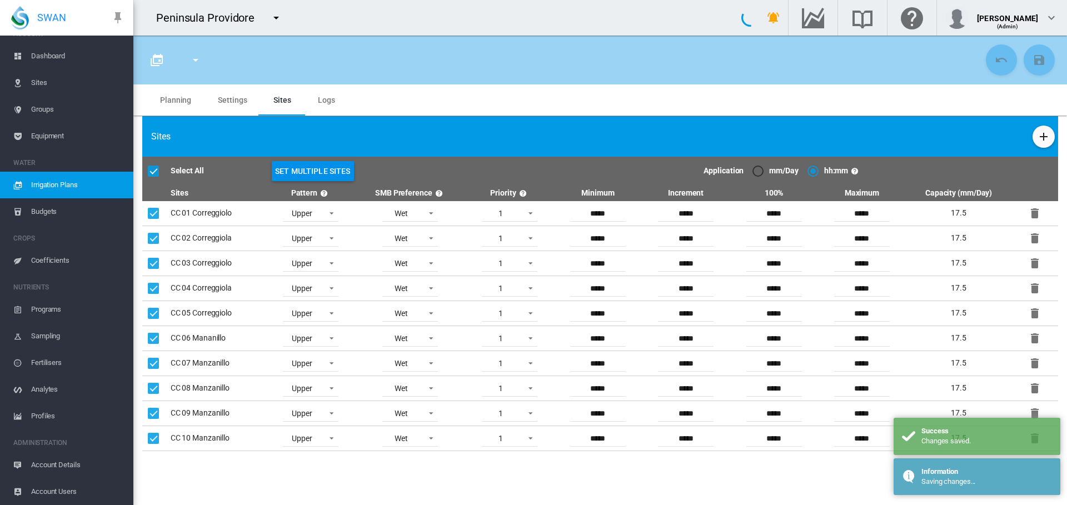
type input "**********"
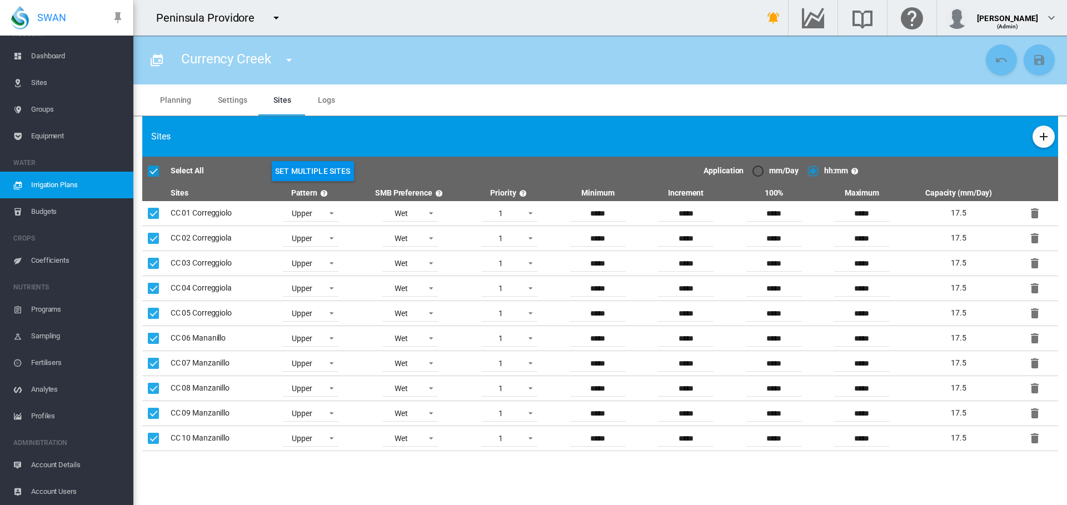
click at [54, 138] on span "Equipment" at bounding box center [77, 136] width 93 height 27
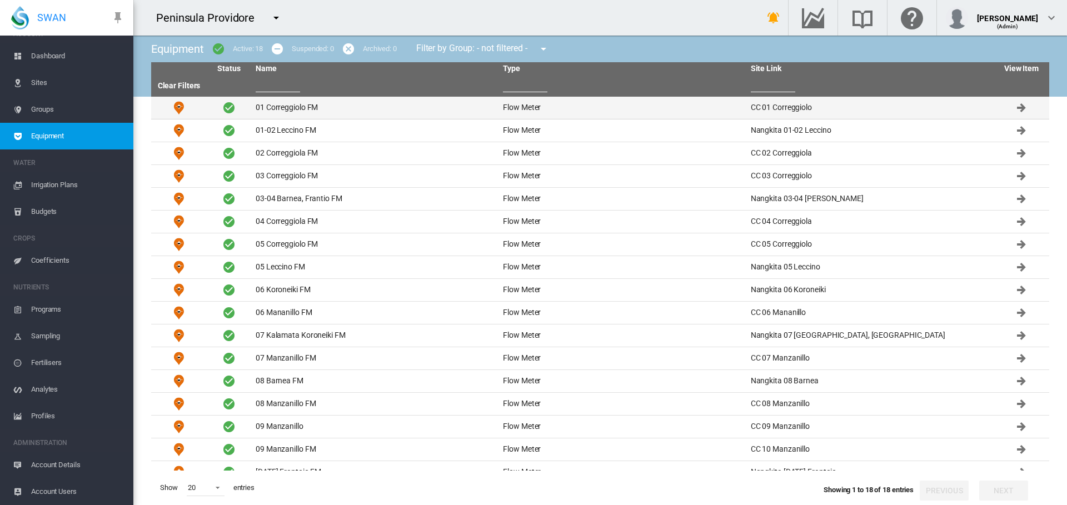
click at [285, 106] on td "01 Correggiolo FM" at bounding box center [374, 108] width 247 height 22
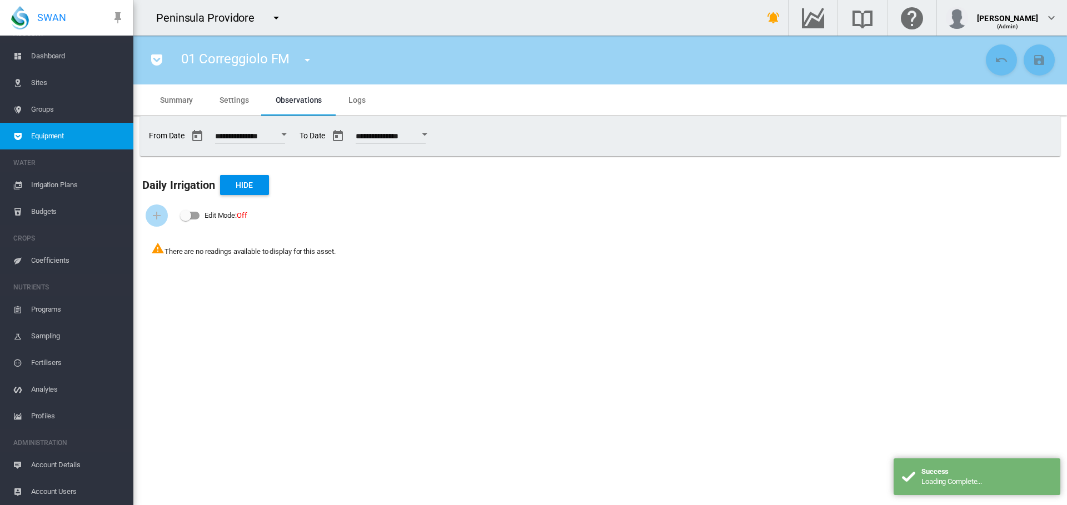
click at [44, 109] on span "Groups" at bounding box center [77, 109] width 93 height 27
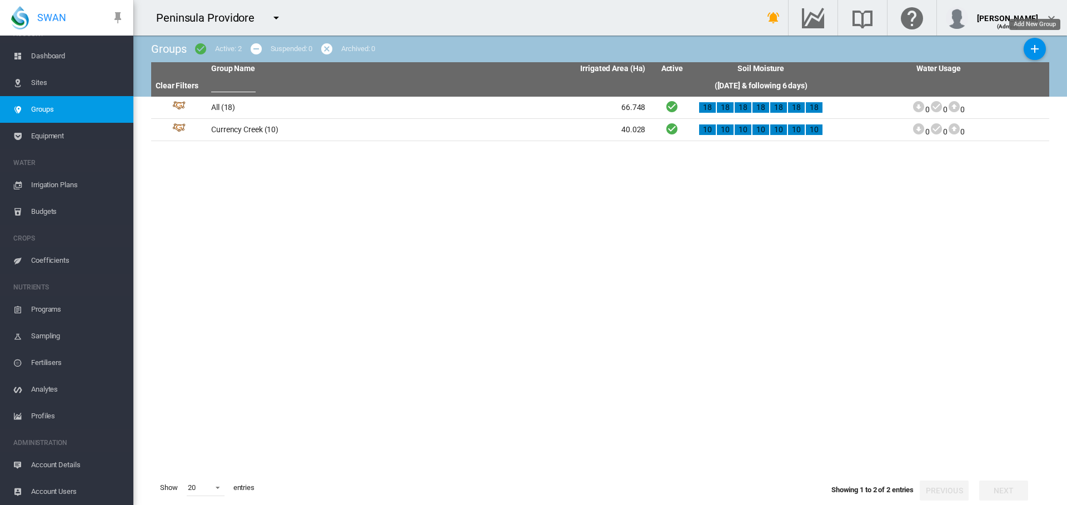
click at [1030, 48] on md-icon "icon-plus" at bounding box center [1034, 48] width 13 height 13
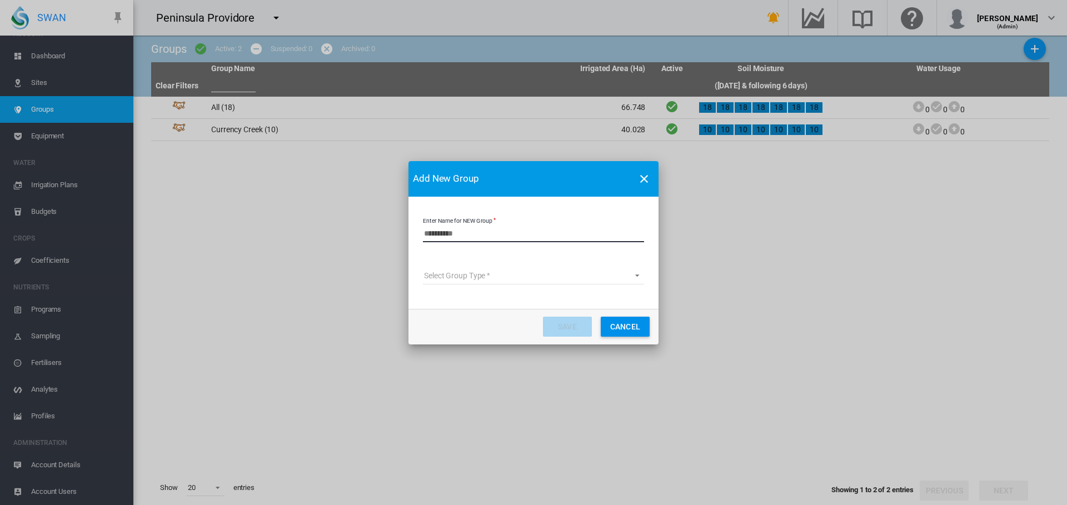
click at [476, 239] on input "Enter Name for NEW Group" at bounding box center [533, 234] width 221 height 17
type input "********"
click at [476, 276] on md-select "Select Group Type Site Management Planet Imagery Subscription" at bounding box center [533, 276] width 221 height 17
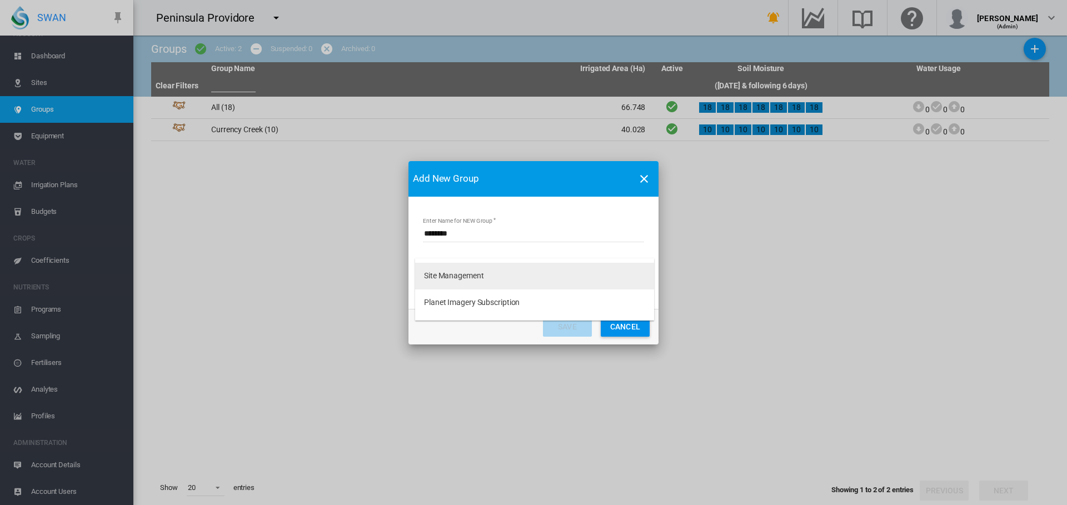
click at [473, 281] on div "Site Management" at bounding box center [454, 276] width 60 height 11
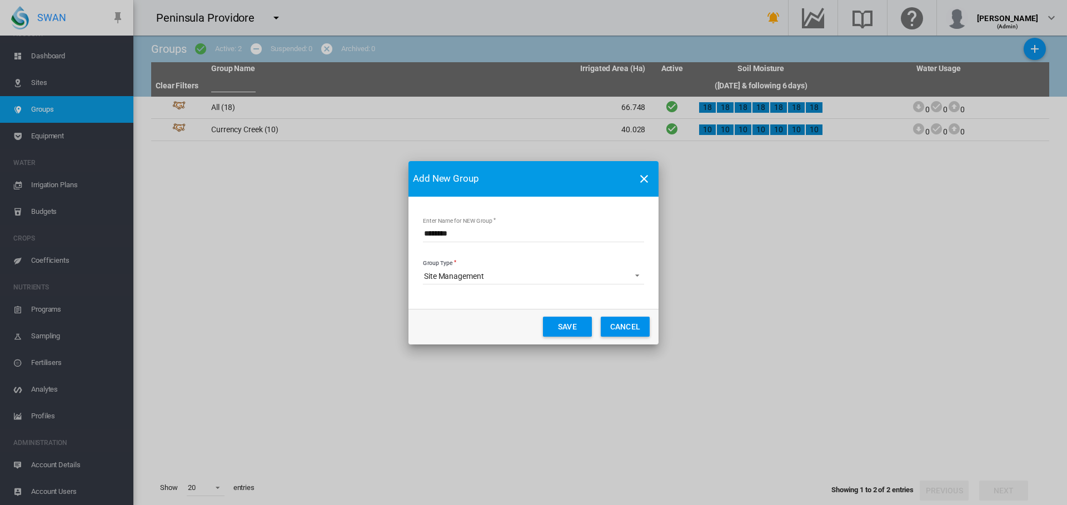
click at [556, 322] on button "Save" at bounding box center [567, 327] width 49 height 20
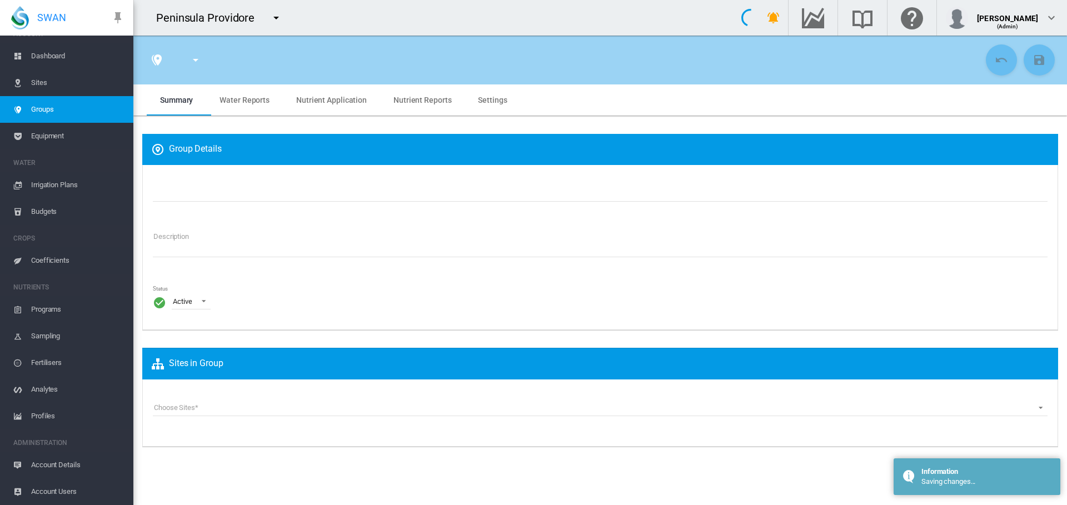
type input "********"
type textarea "**********"
type input "*"
type input "**"
type input "*"
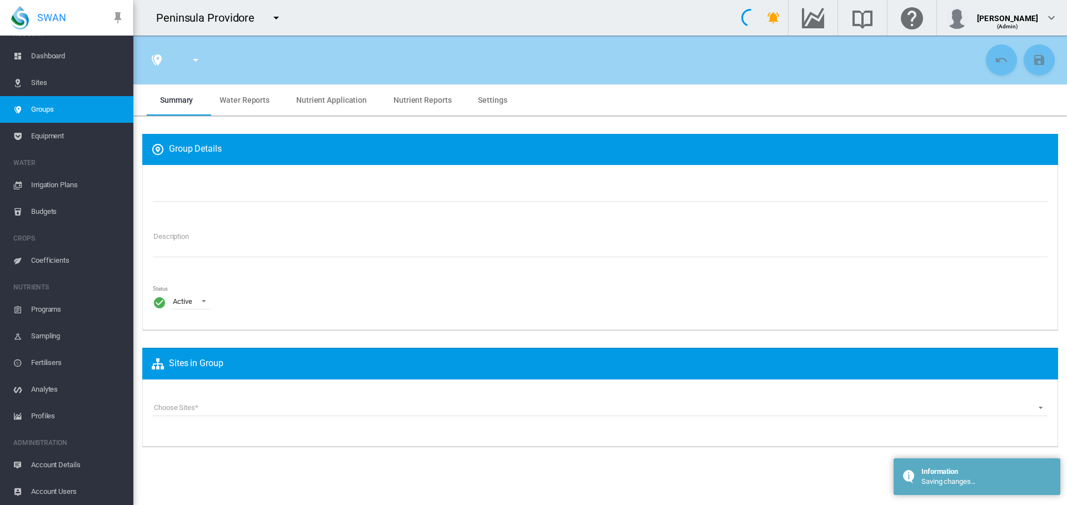
type input "***"
type input "**"
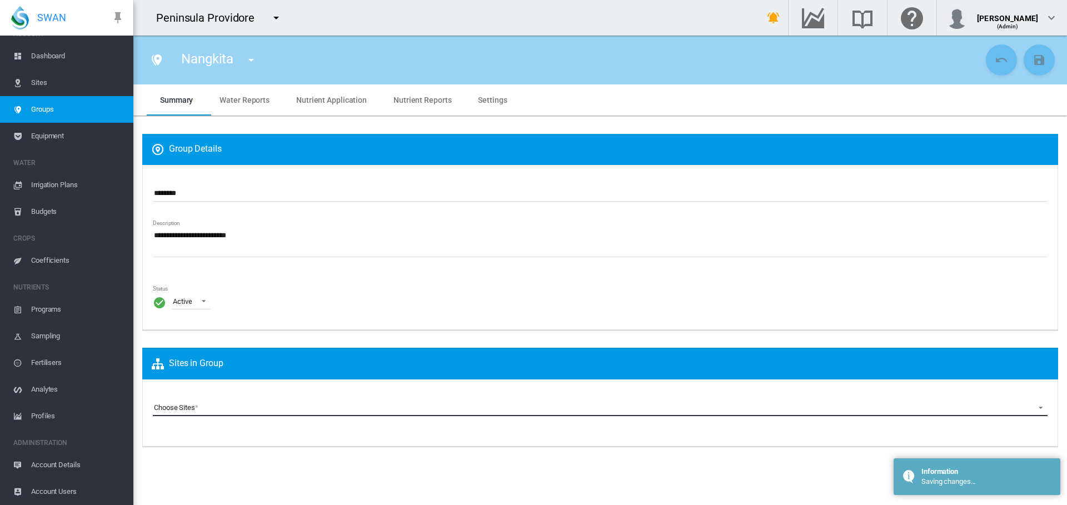
click at [174, 415] on md-select "Choose Sites CC 01 Correggiolo (Site) CC 02 Correggiola (Site) CC 03 Correggiol…" at bounding box center [600, 408] width 895 height 17
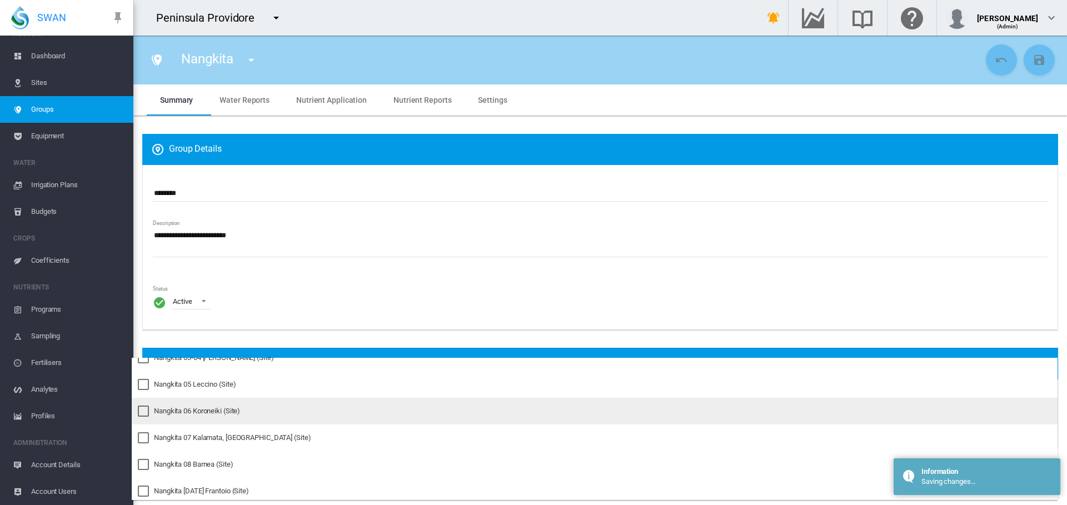
scroll to position [278, 0]
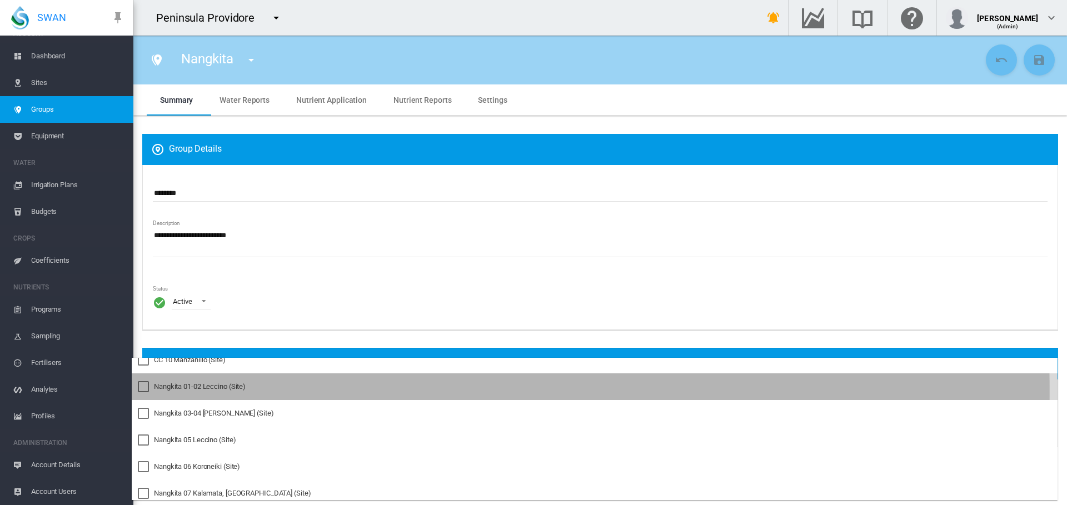
click at [141, 391] on div at bounding box center [143, 386] width 11 height 11
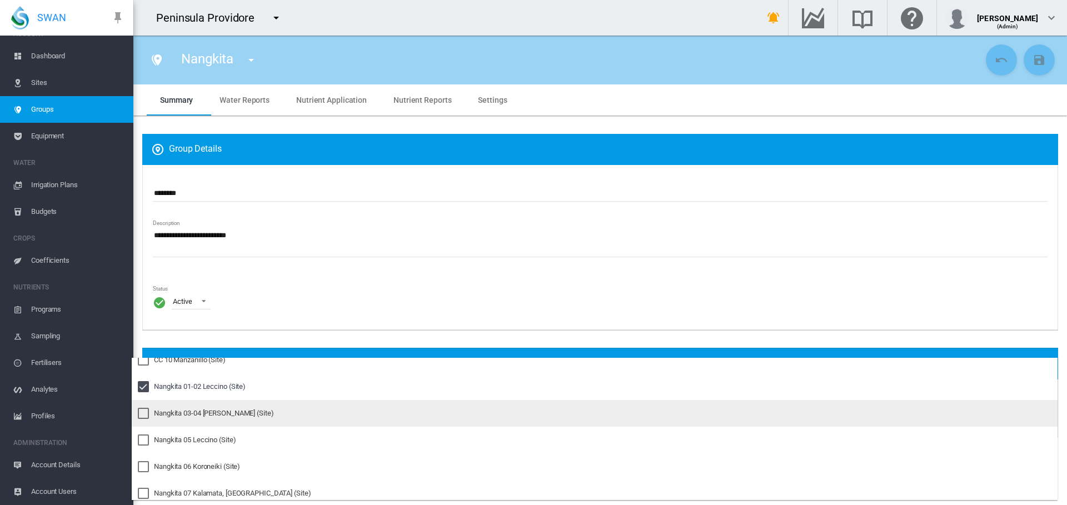
click at [142, 415] on div at bounding box center [143, 413] width 11 height 11
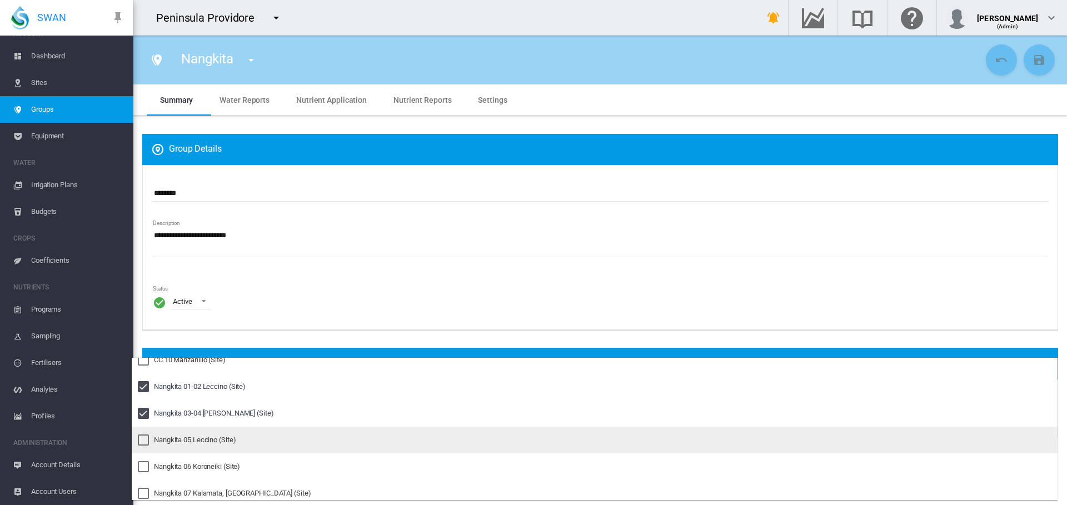
click at [146, 436] on div at bounding box center [143, 440] width 11 height 11
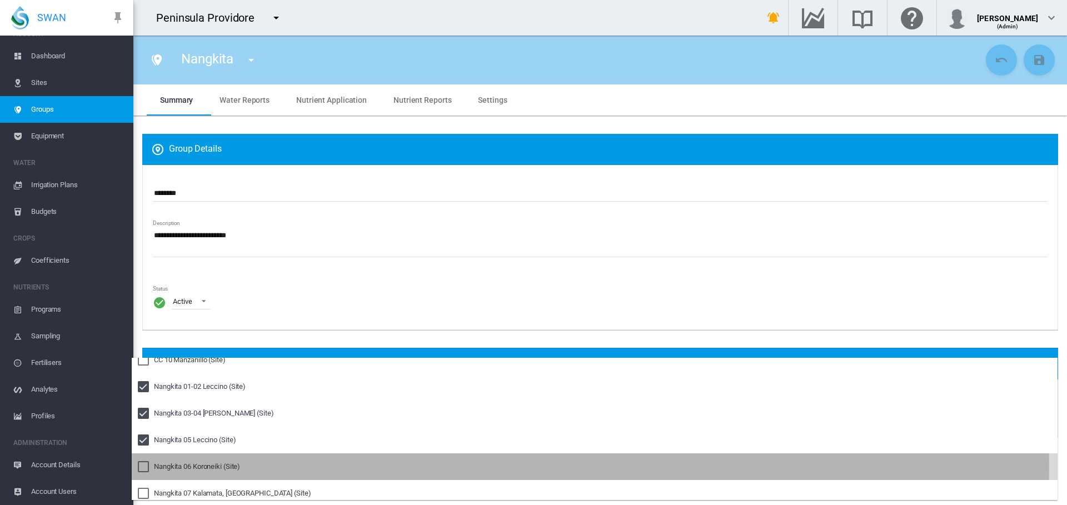
click at [146, 466] on div at bounding box center [143, 466] width 11 height 11
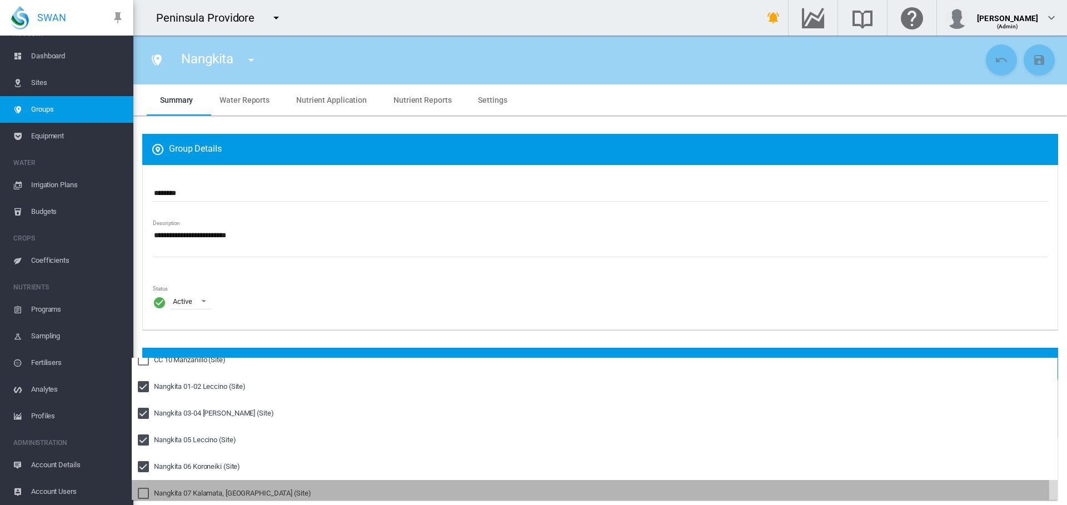
drag, startPoint x: 141, startPoint y: 493, endPoint x: 156, endPoint y: 471, distance: 26.4
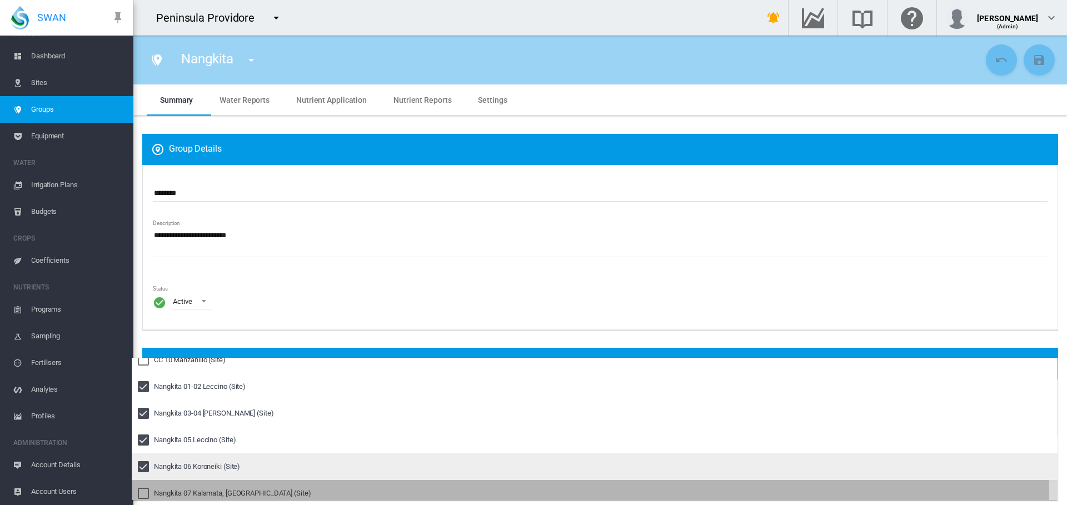
click at [141, 493] on div at bounding box center [143, 493] width 11 height 11
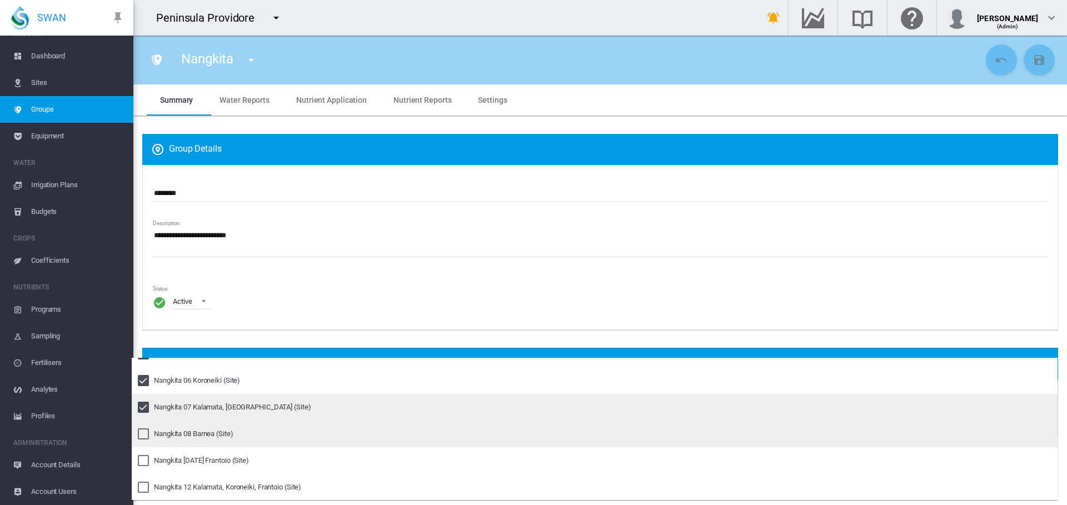
scroll to position [365, 0]
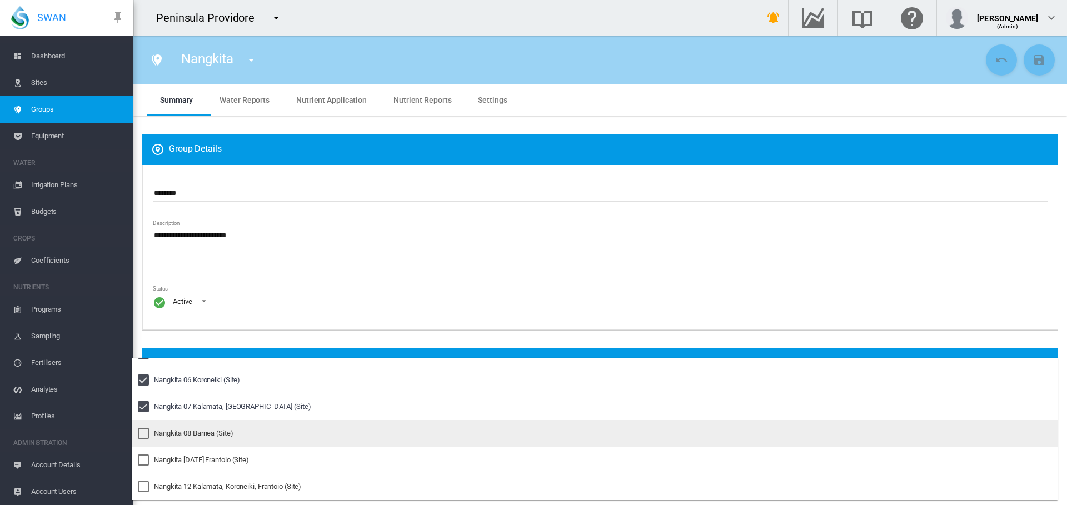
click at [143, 428] on div at bounding box center [143, 433] width 11 height 11
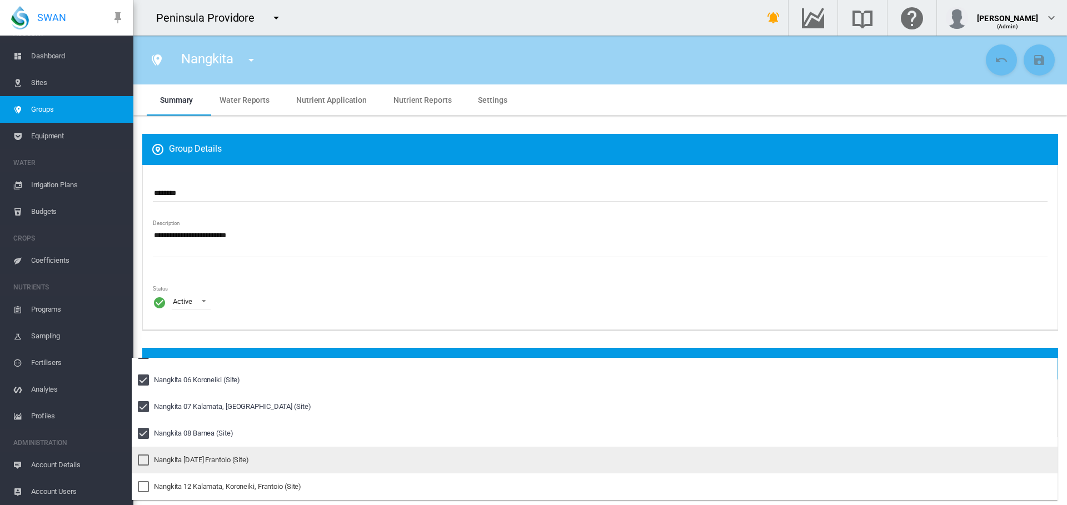
click at [140, 459] on div at bounding box center [143, 460] width 11 height 11
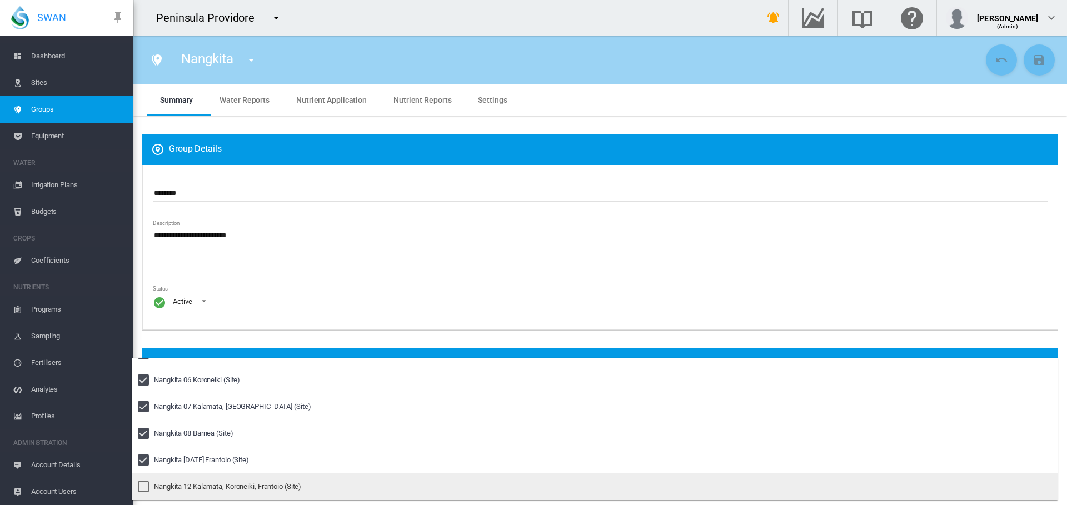
click at [147, 483] on div at bounding box center [143, 486] width 11 height 11
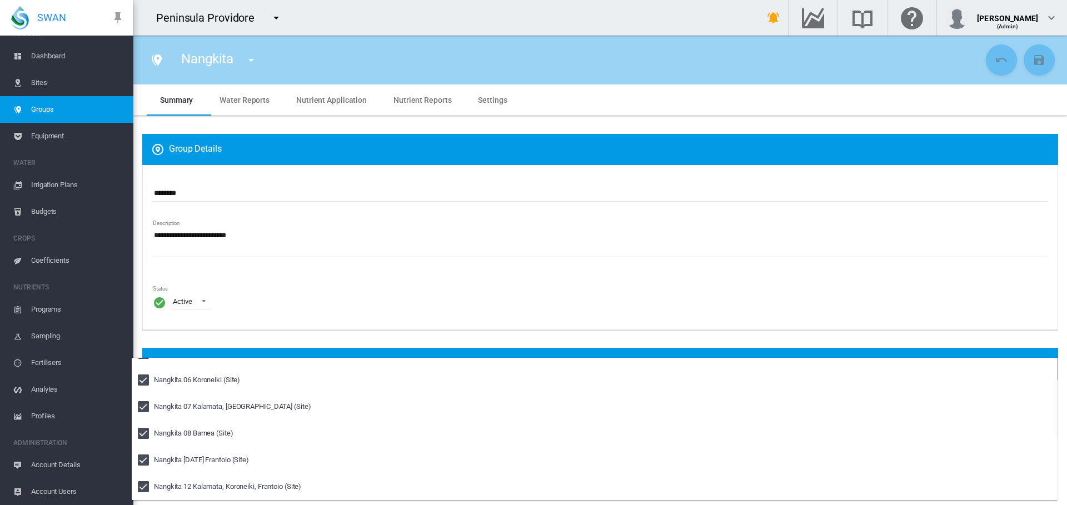
click at [354, 345] on md-backdrop at bounding box center [533, 252] width 1067 height 505
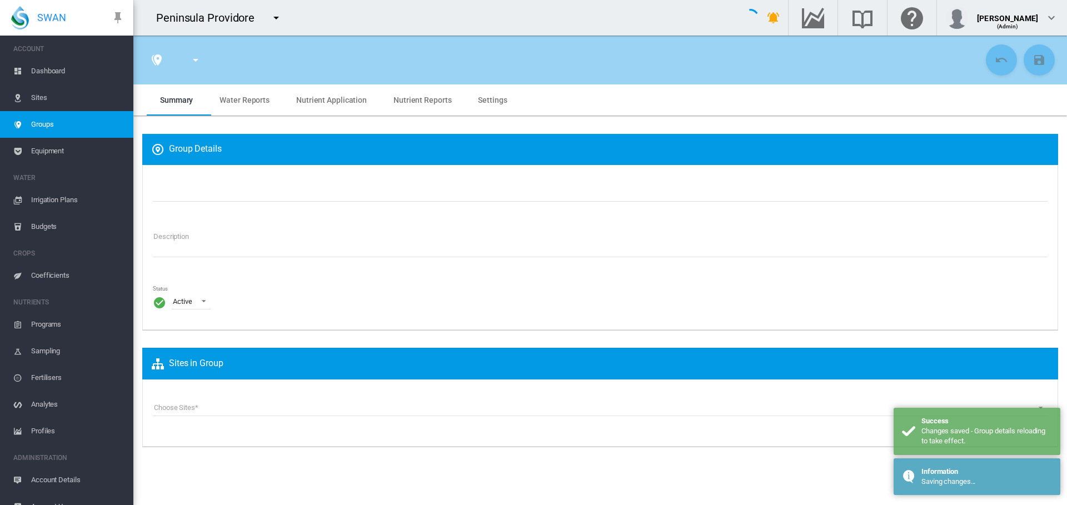
type input "********"
type textarea "**********"
type input "*"
type input "**"
type input "*"
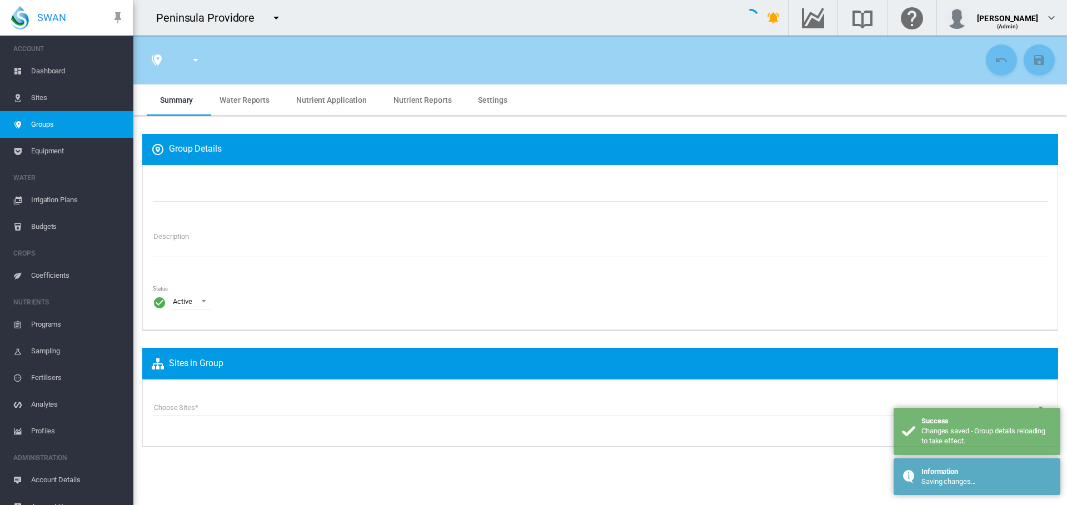
type input "***"
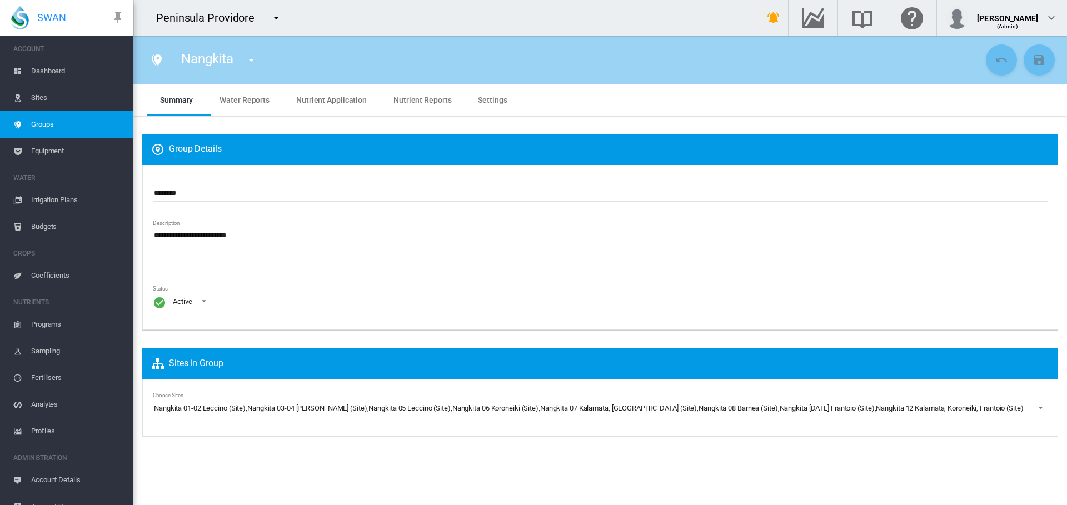
click at [47, 102] on span "Sites" at bounding box center [77, 98] width 93 height 27
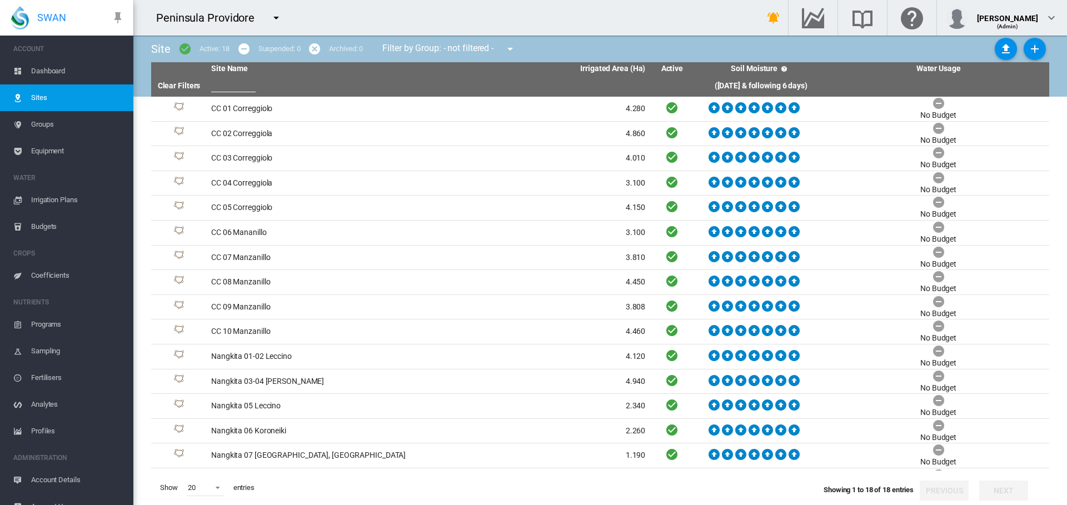
click at [516, 47] on md-icon "icon-menu-down" at bounding box center [510, 48] width 13 height 13
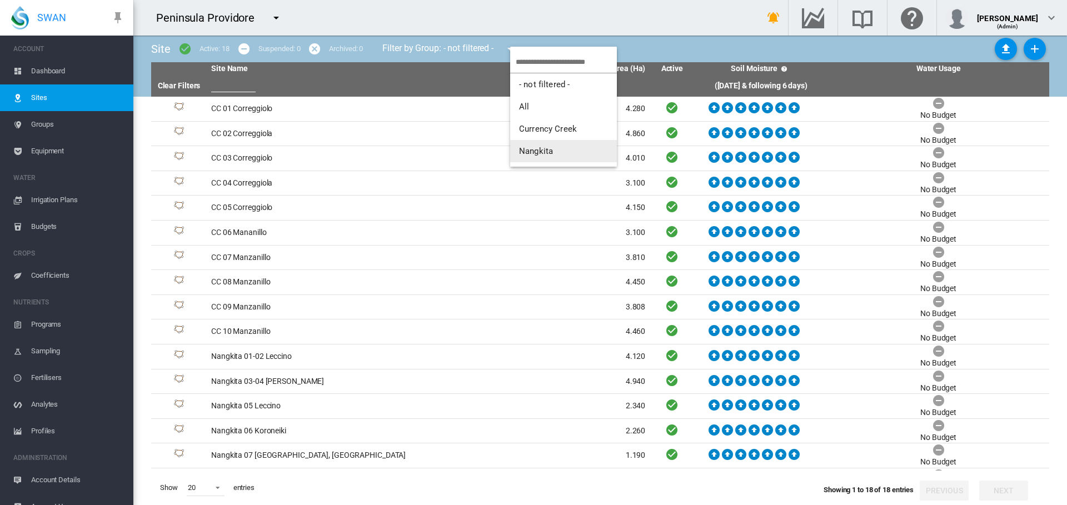
click at [529, 151] on span "Nangkita" at bounding box center [536, 151] width 34 height 10
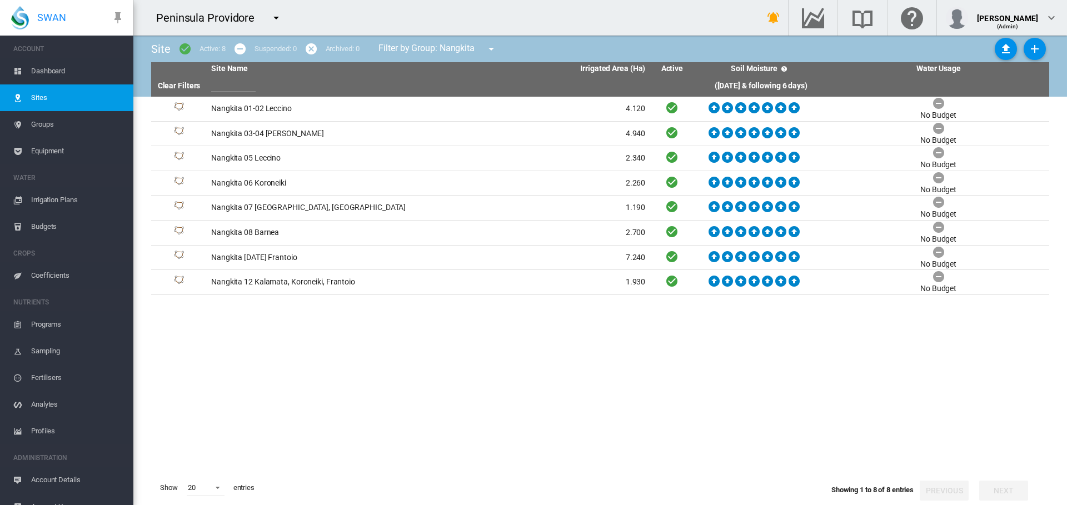
click at [66, 152] on span "Equipment" at bounding box center [77, 151] width 93 height 27
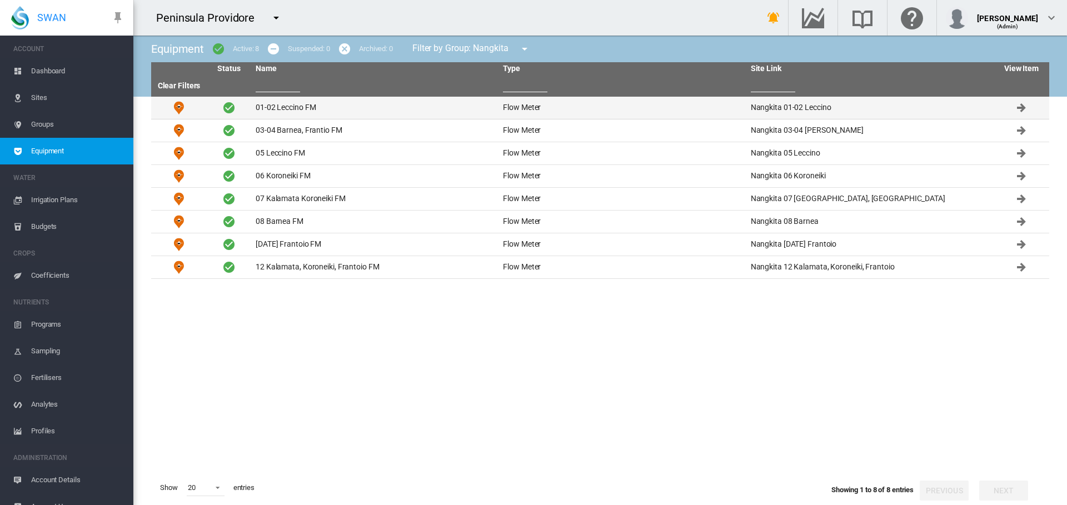
click at [300, 110] on td "01-02 Leccino FM" at bounding box center [374, 108] width 247 height 22
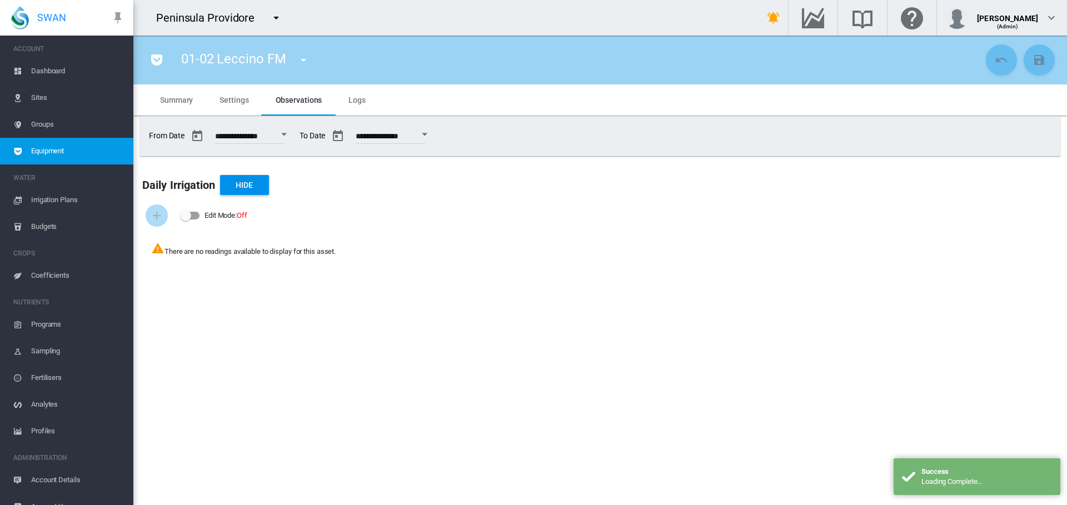
click at [233, 106] on md-tab-item "Settings" at bounding box center [234, 100] width 56 height 31
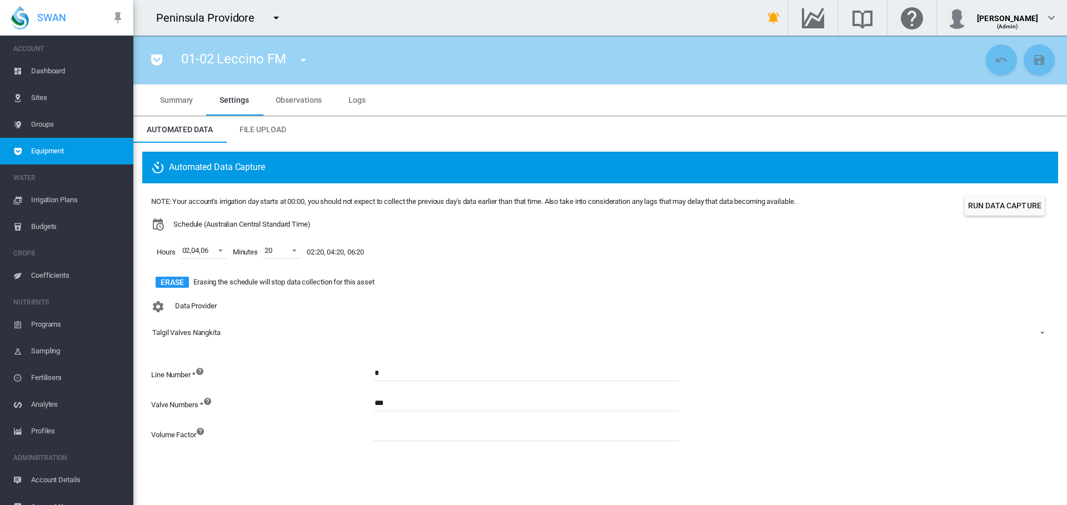
click at [47, 95] on span "Sites" at bounding box center [77, 98] width 93 height 27
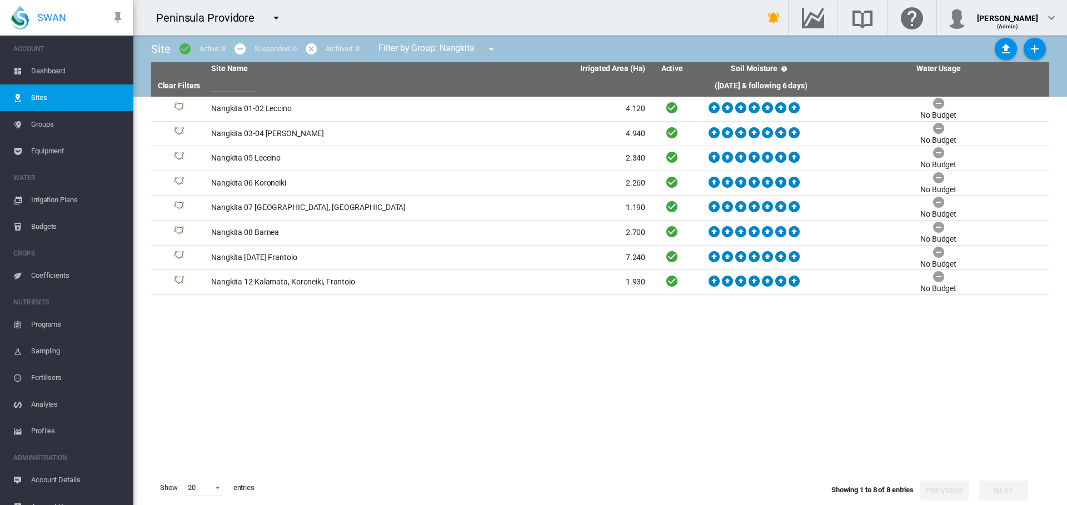
click at [493, 47] on md-icon "icon-menu-down" at bounding box center [491, 48] width 13 height 13
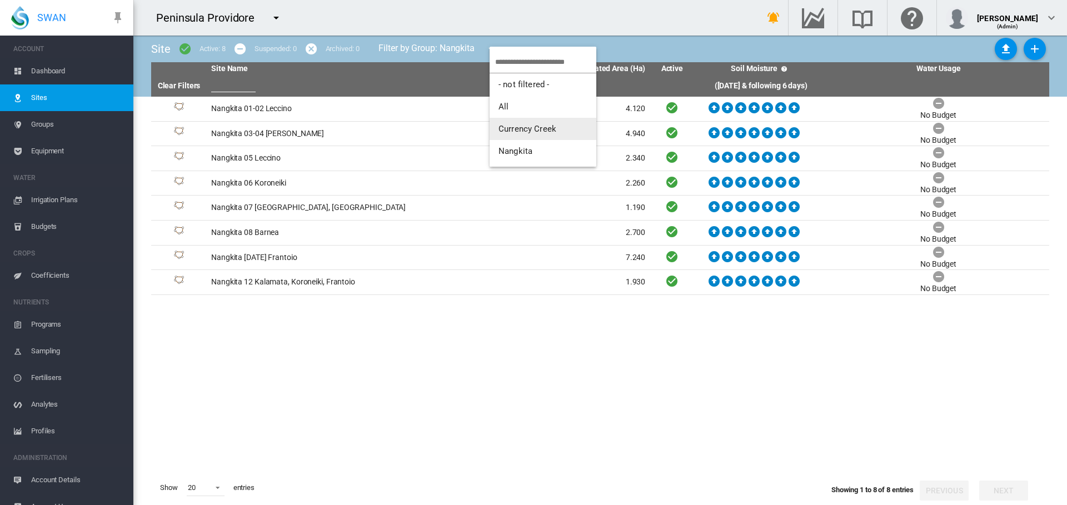
click at [515, 129] on span "Currency Creek" at bounding box center [528, 129] width 58 height 10
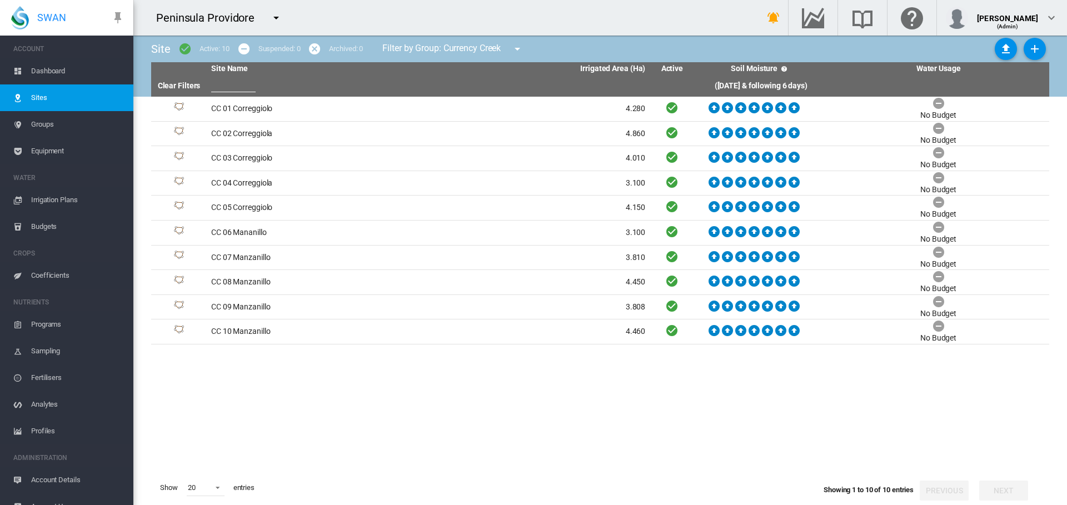
click at [59, 152] on span "Equipment" at bounding box center [77, 151] width 93 height 27
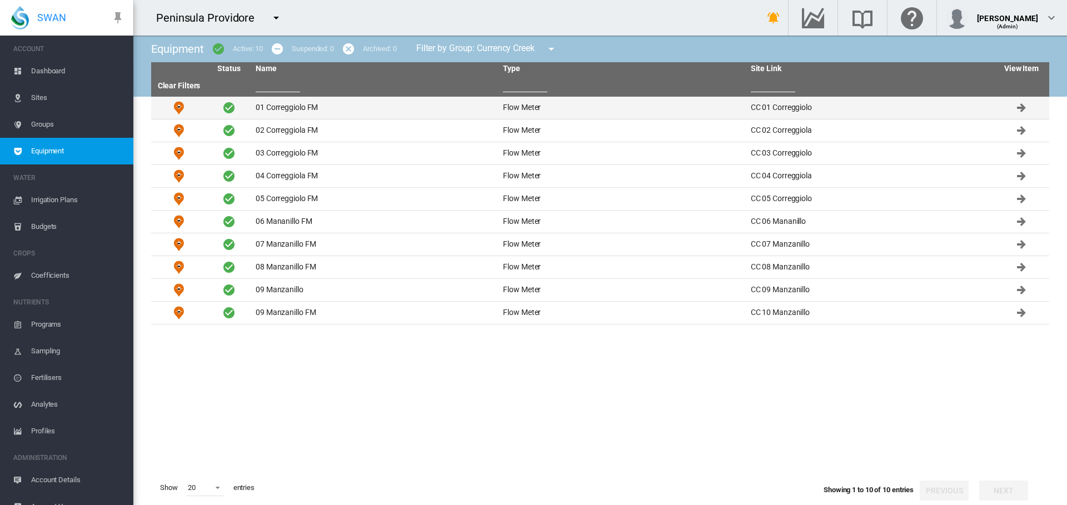
click at [301, 111] on td "01 Correggiolo FM" at bounding box center [374, 108] width 247 height 22
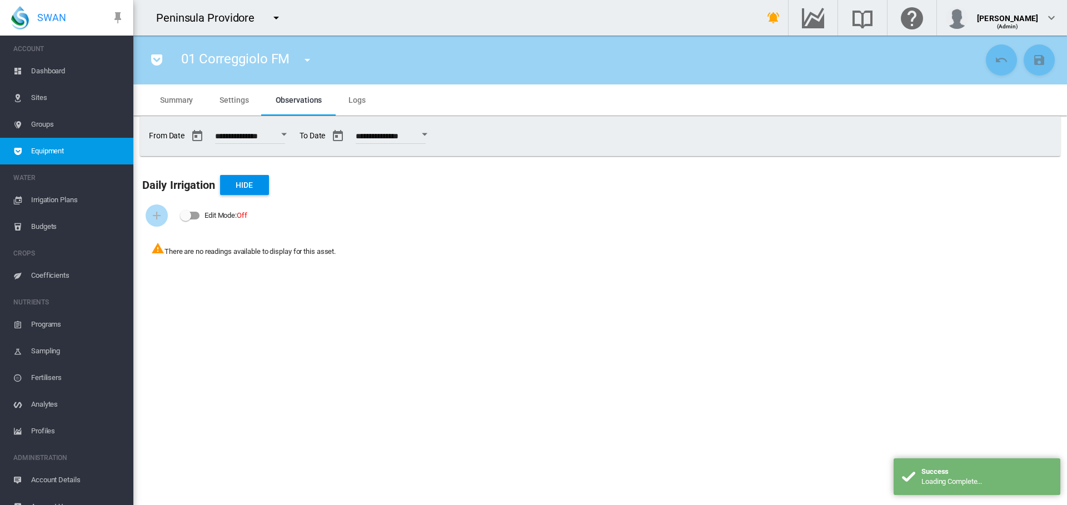
click at [228, 103] on span "Settings" at bounding box center [234, 100] width 29 height 9
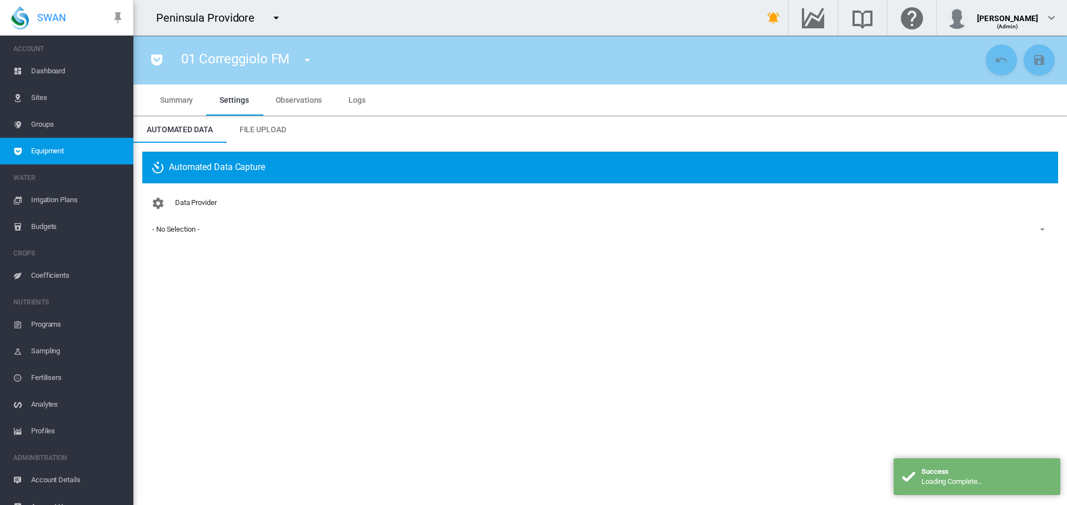
click at [185, 235] on span "- No Selection -" at bounding box center [591, 230] width 878 height 10
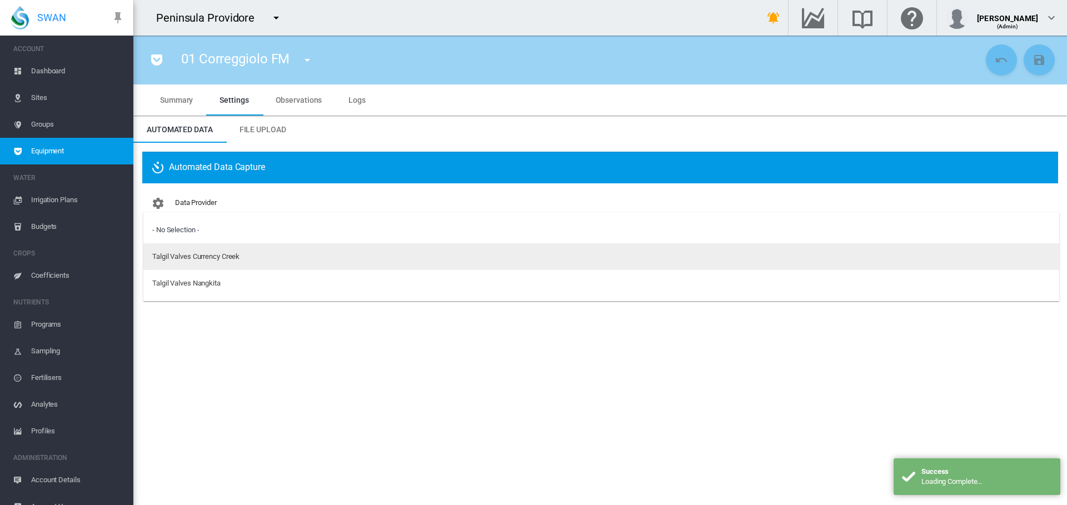
click at [181, 264] on md-option "Talgil Valves Currency Creek" at bounding box center [601, 256] width 916 height 27
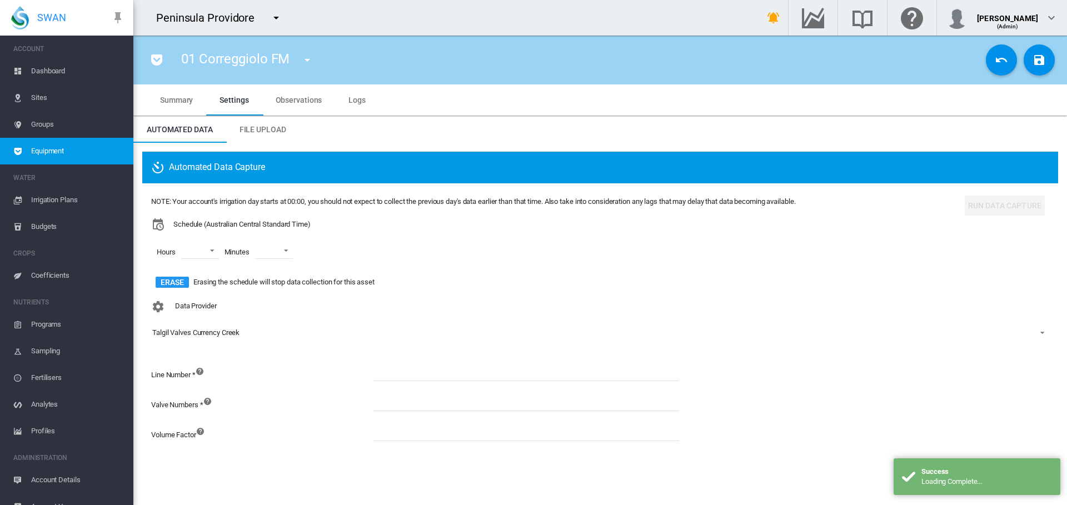
click at [396, 375] on input at bounding box center [527, 373] width 306 height 17
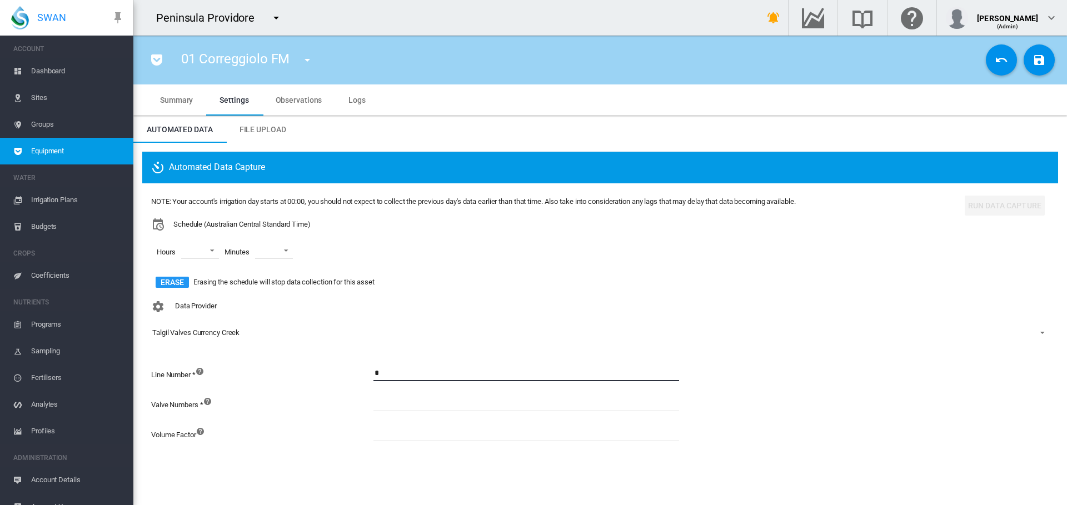
type input "*"
click at [406, 400] on input at bounding box center [527, 403] width 306 height 17
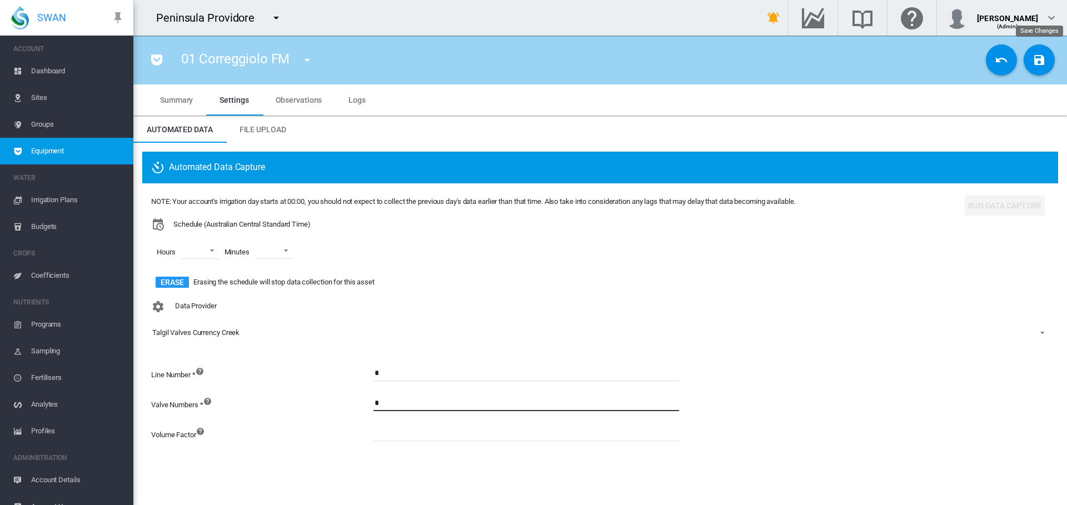
type input "*"
click at [1041, 65] on md-icon "icon-content-save" at bounding box center [1039, 59] width 13 height 13
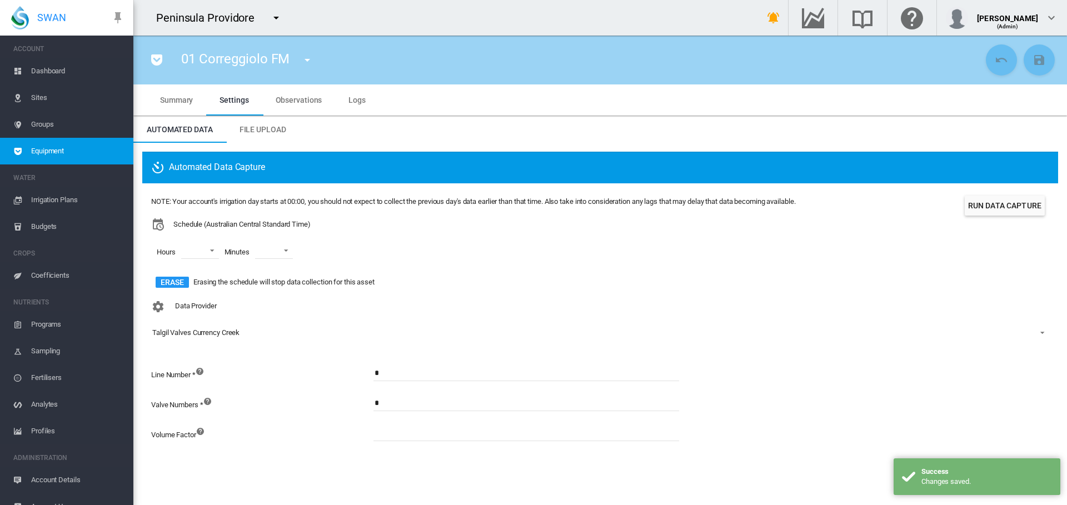
click at [306, 57] on md-icon "icon-menu-down" at bounding box center [307, 59] width 13 height 13
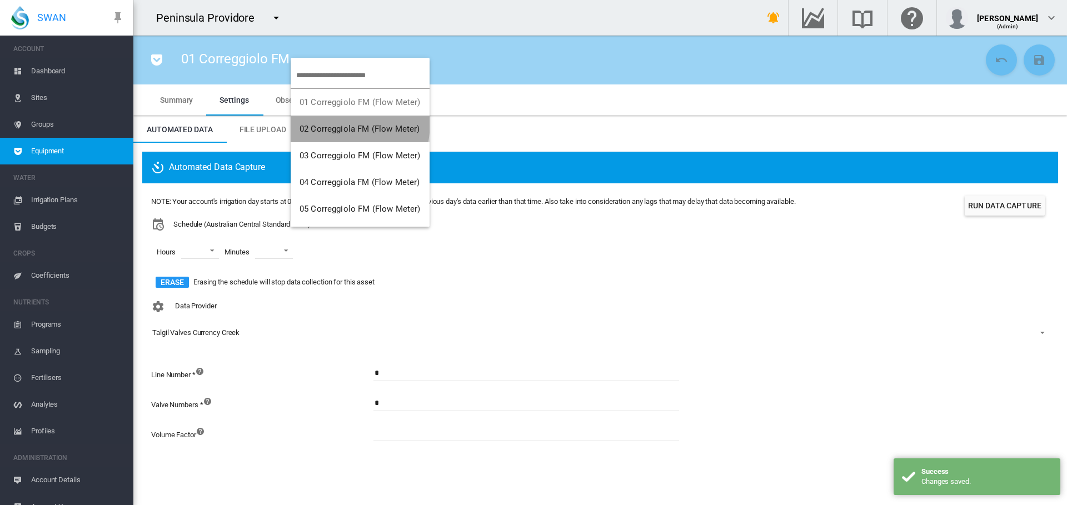
click at [327, 123] on button "02 Correggiola FM (Flow Meter)" at bounding box center [360, 129] width 139 height 27
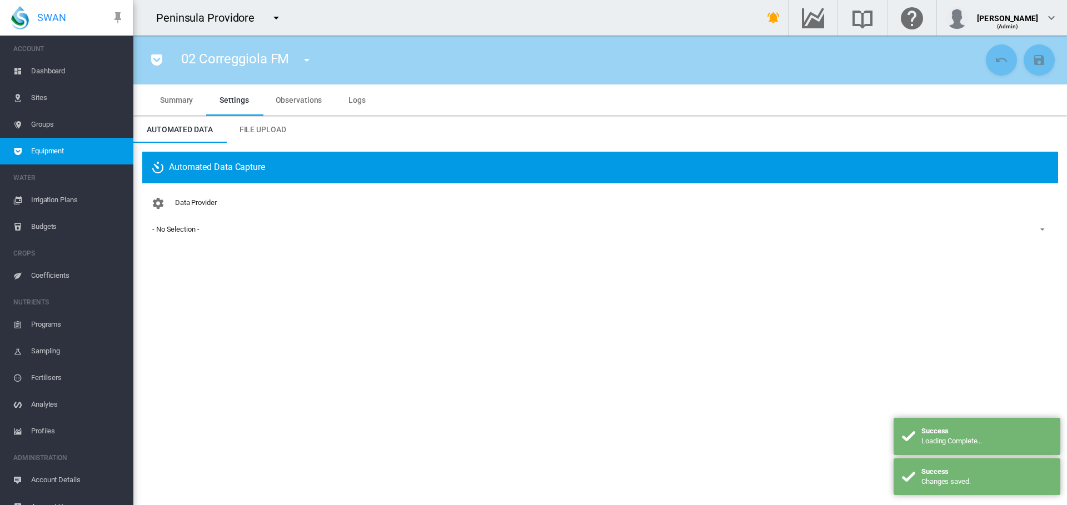
click at [182, 231] on div "- No Selection -" at bounding box center [175, 229] width 47 height 8
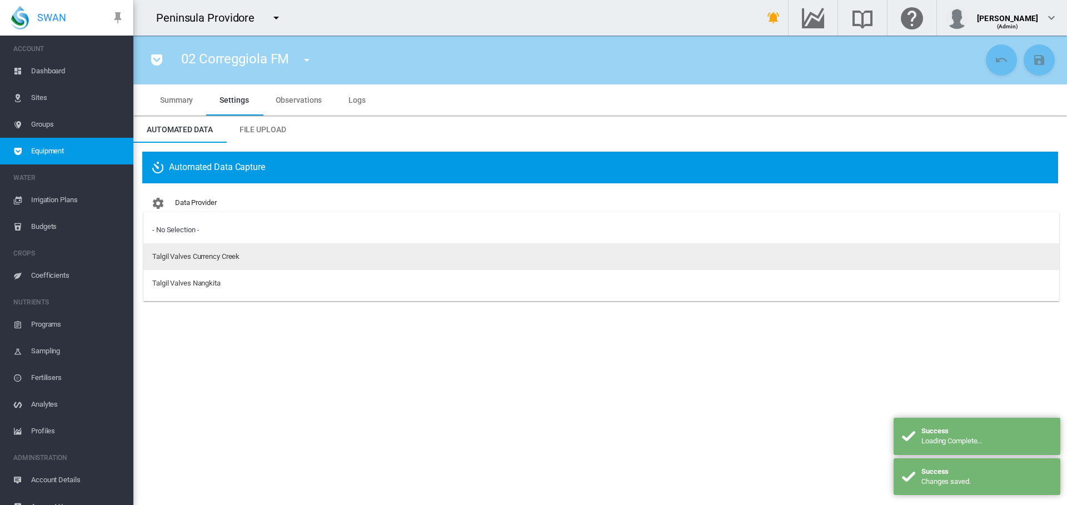
click at [191, 261] on div "Talgil Valves Currency Creek" at bounding box center [195, 257] width 87 height 10
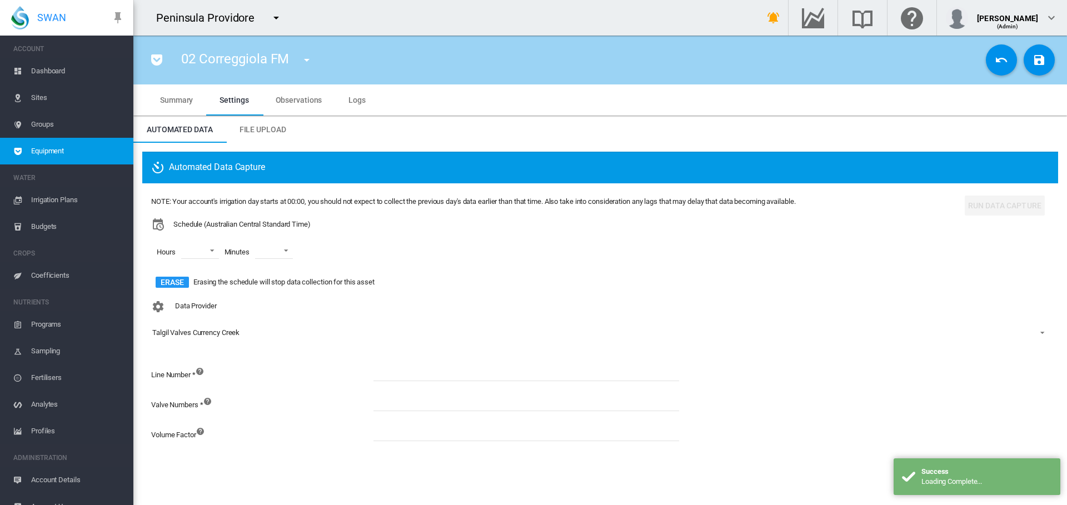
click at [415, 377] on input at bounding box center [527, 373] width 306 height 17
type input "*"
click at [402, 410] on input at bounding box center [527, 403] width 306 height 17
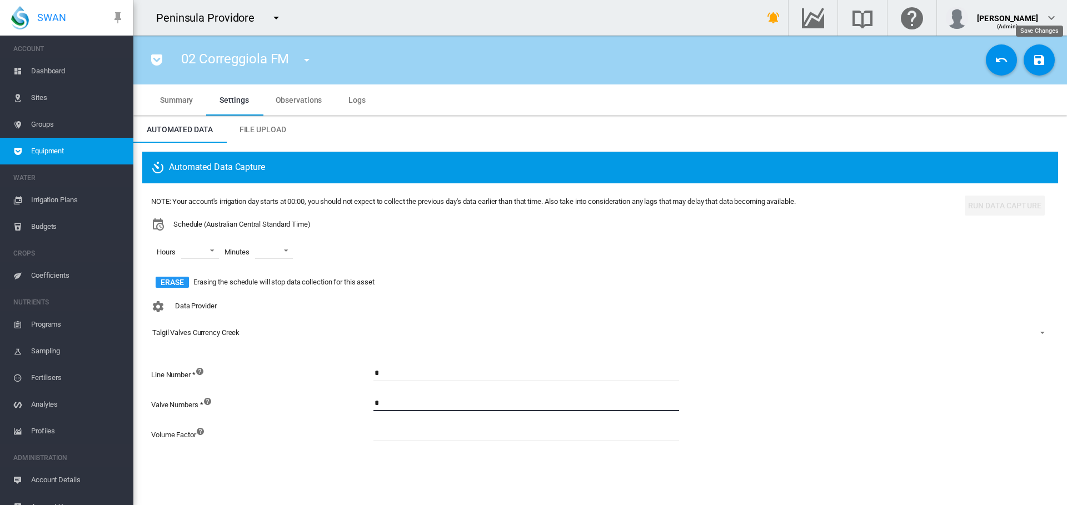
type input "*"
click at [1033, 63] on md-icon "icon-content-save" at bounding box center [1039, 59] width 13 height 13
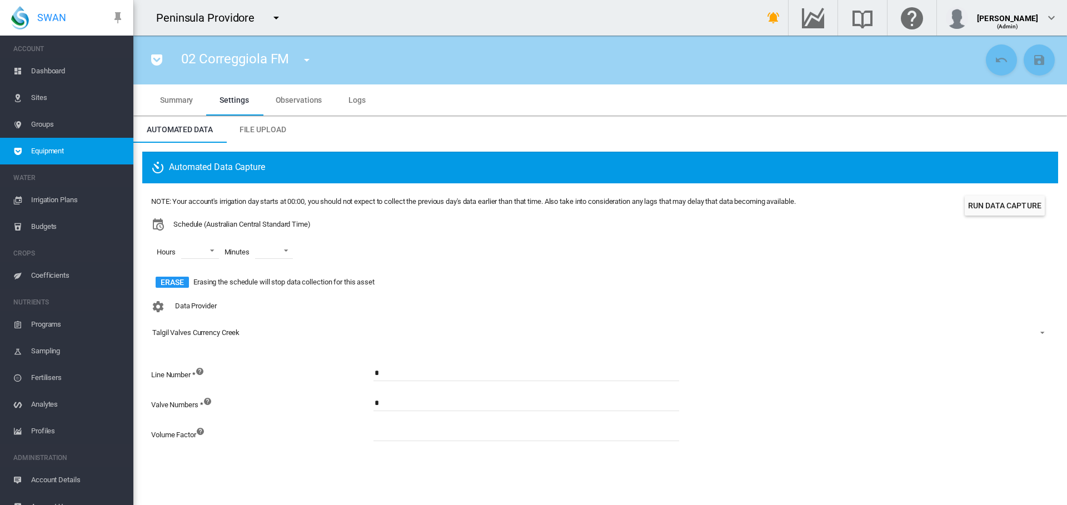
click at [309, 60] on md-icon "icon-menu-down" at bounding box center [306, 59] width 13 height 13
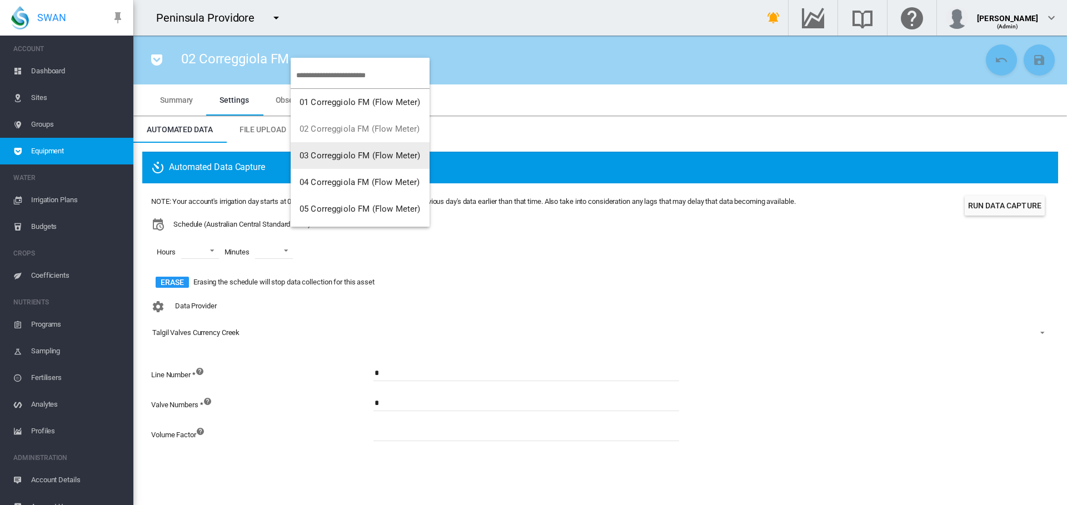
click at [350, 152] on span "03 Correggiolo FM (Flow Meter)" at bounding box center [360, 156] width 121 height 10
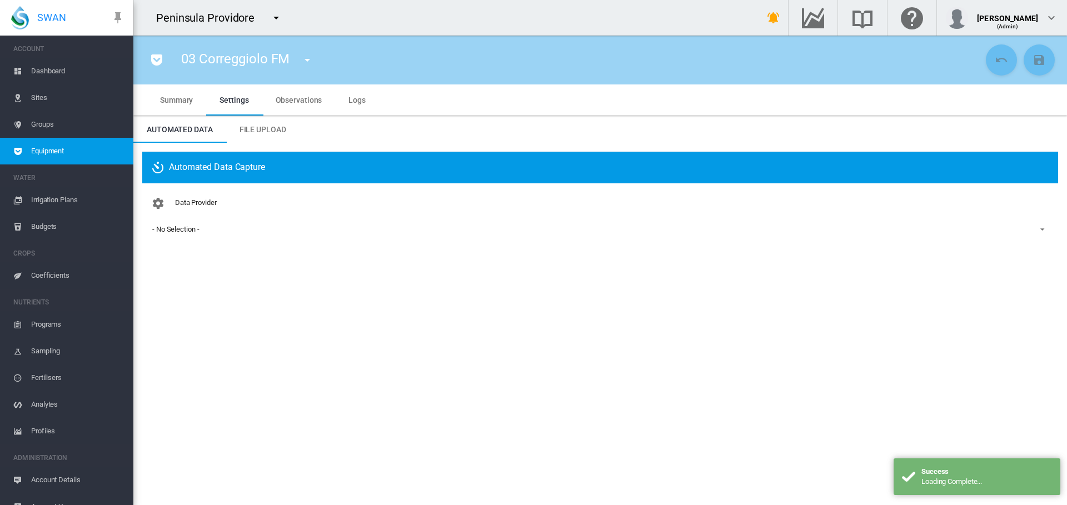
click at [188, 234] on span "- No Selection -" at bounding box center [591, 230] width 878 height 10
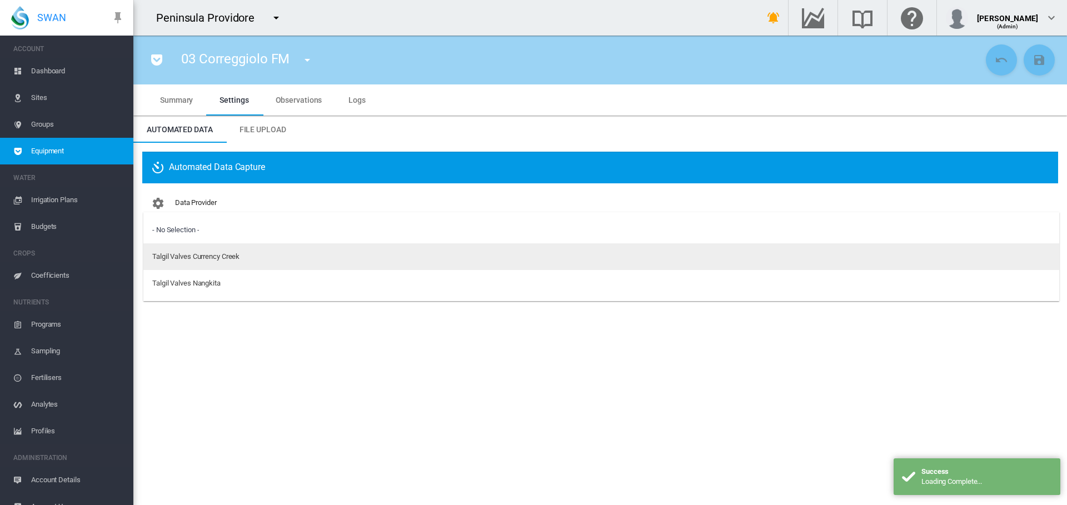
click at [190, 262] on div "Talgil Valves Currency Creek" at bounding box center [195, 257] width 87 height 10
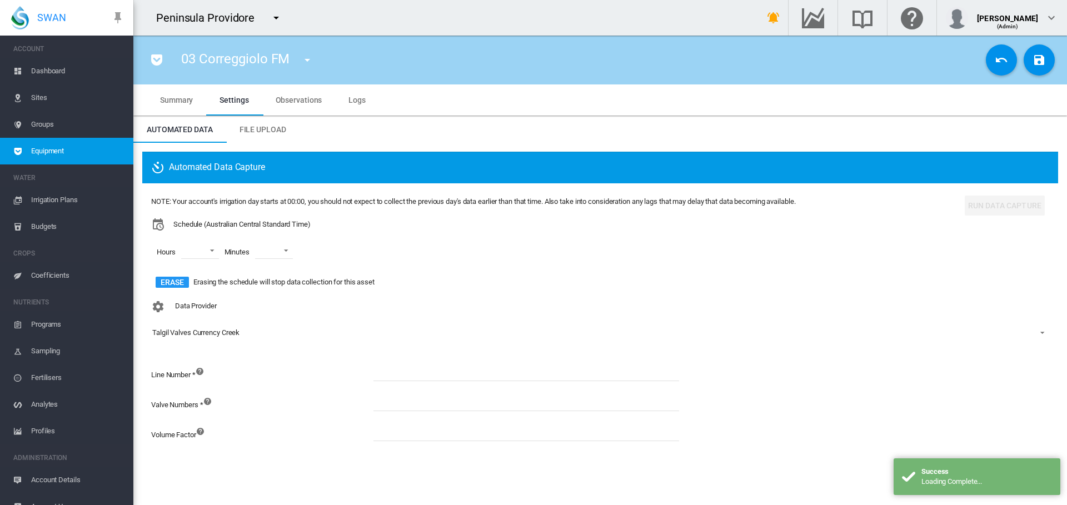
click at [425, 364] on div "Line Number * Valve Numbers *" at bounding box center [429, 409] width 556 height 99
click at [424, 370] on input at bounding box center [527, 373] width 306 height 17
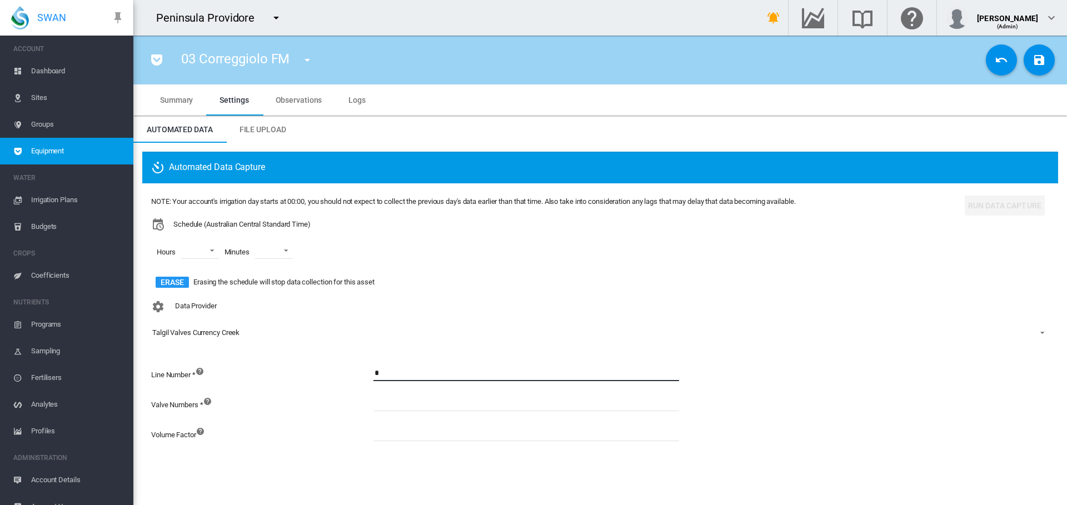
type input "*"
click at [421, 405] on input at bounding box center [527, 403] width 306 height 17
type input "*"
click at [1048, 59] on button "Save Changes" at bounding box center [1039, 59] width 31 height 31
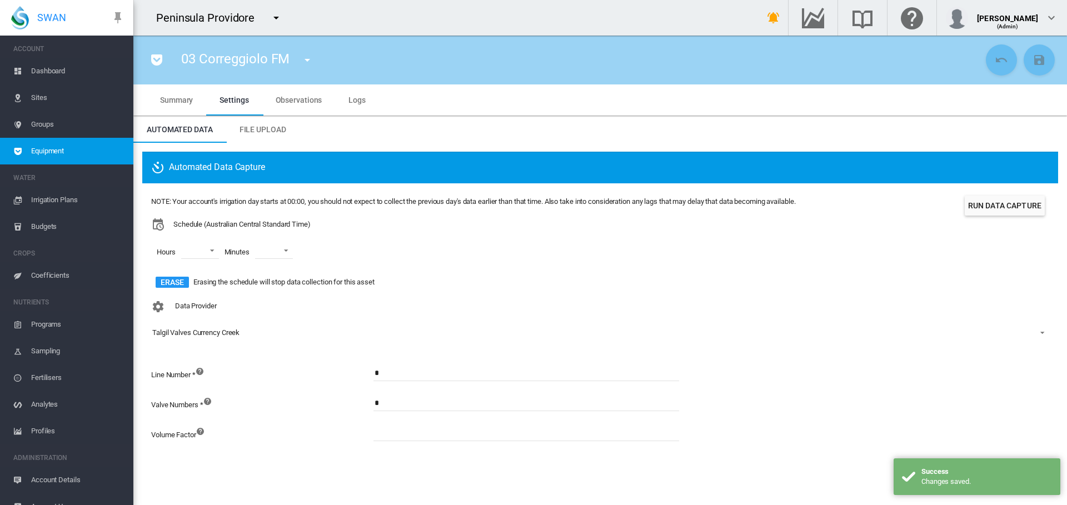
click at [310, 59] on md-icon "icon-menu-down" at bounding box center [307, 59] width 13 height 13
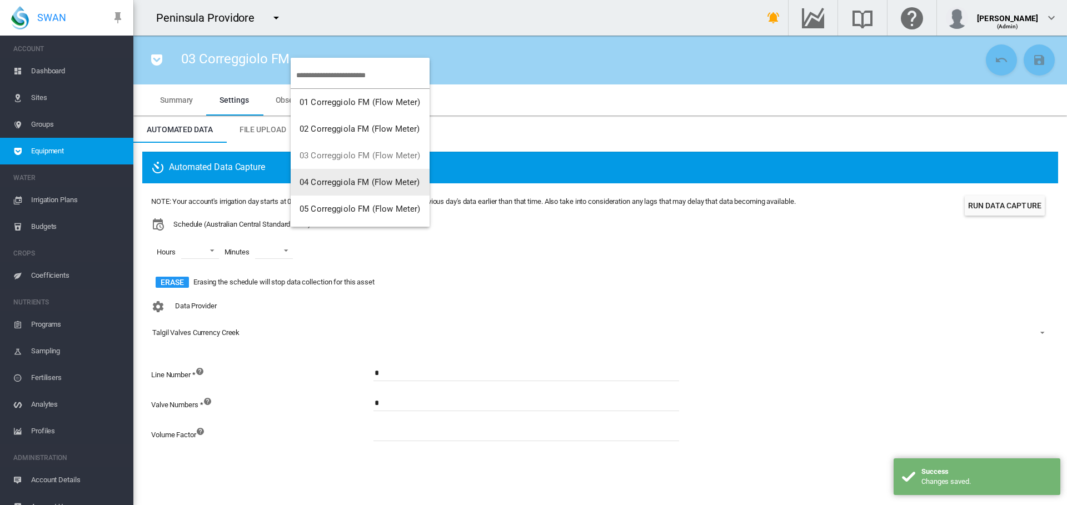
click at [344, 175] on button "04 Correggiola FM (Flow Meter)" at bounding box center [360, 182] width 139 height 27
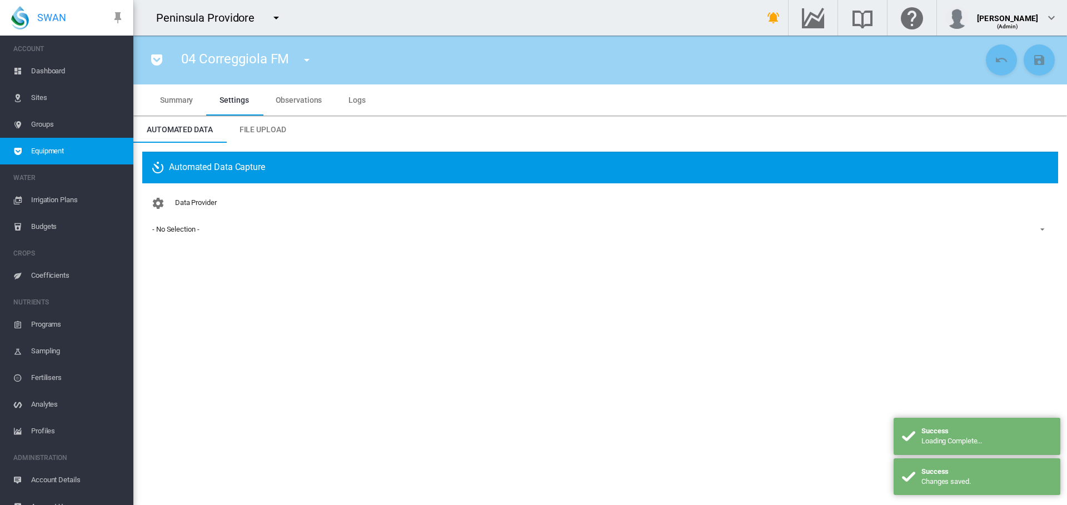
click at [192, 229] on div "- No Selection -" at bounding box center [175, 229] width 47 height 8
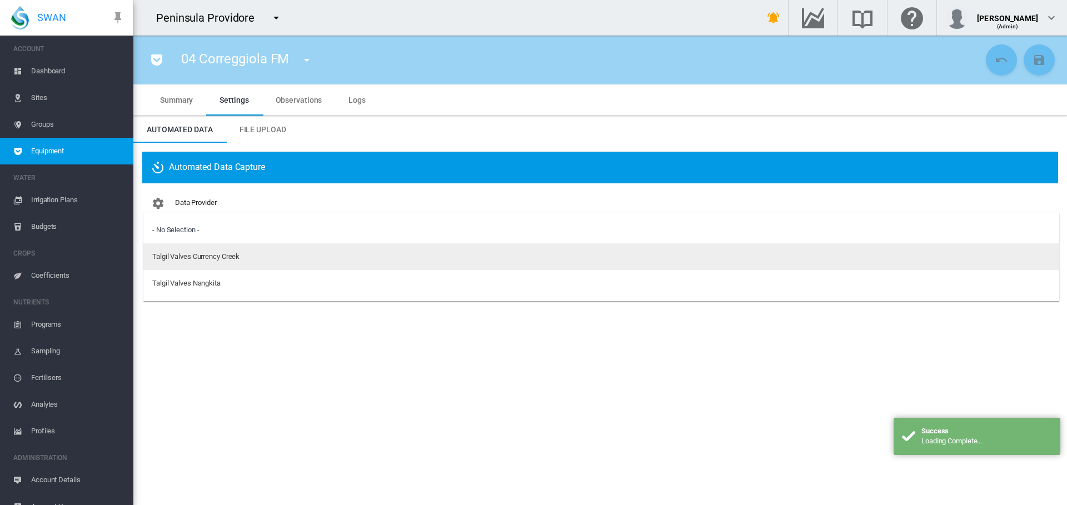
click at [190, 263] on md-option "Talgil Valves Currency Creek" at bounding box center [601, 256] width 916 height 27
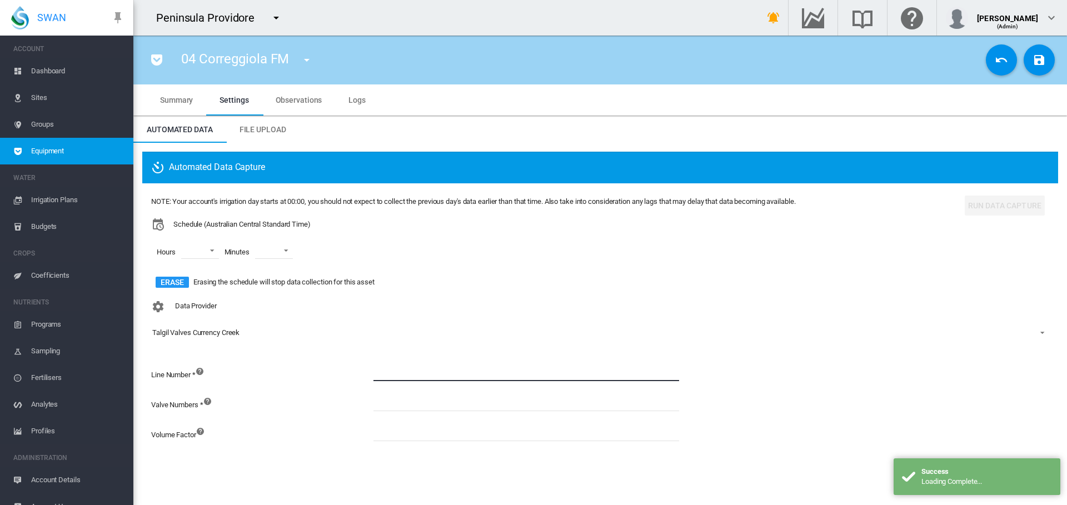
click at [451, 372] on input at bounding box center [527, 373] width 306 height 17
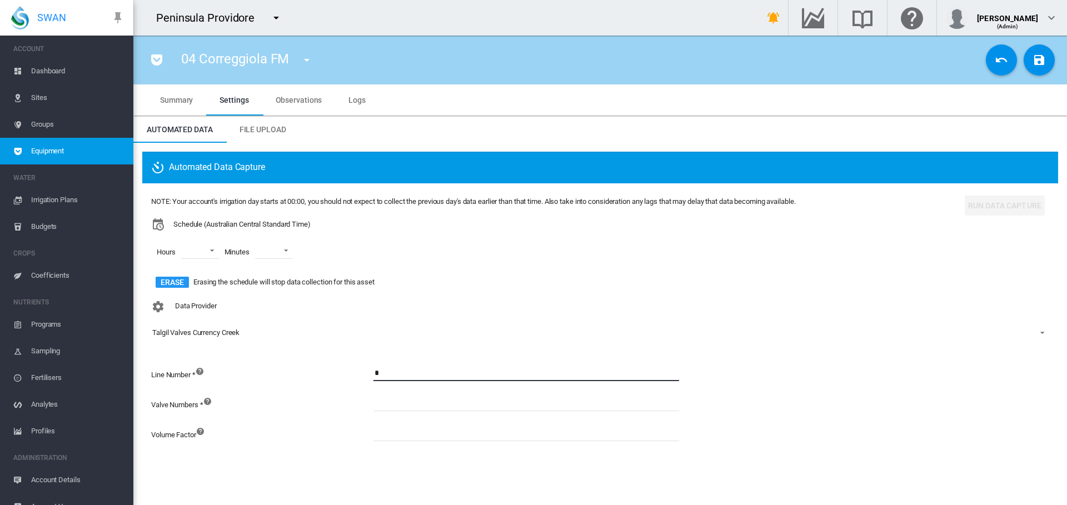
type input "*"
click at [436, 409] on input at bounding box center [527, 403] width 306 height 17
type input "*"
click at [1042, 63] on md-icon "icon-content-save" at bounding box center [1039, 59] width 13 height 13
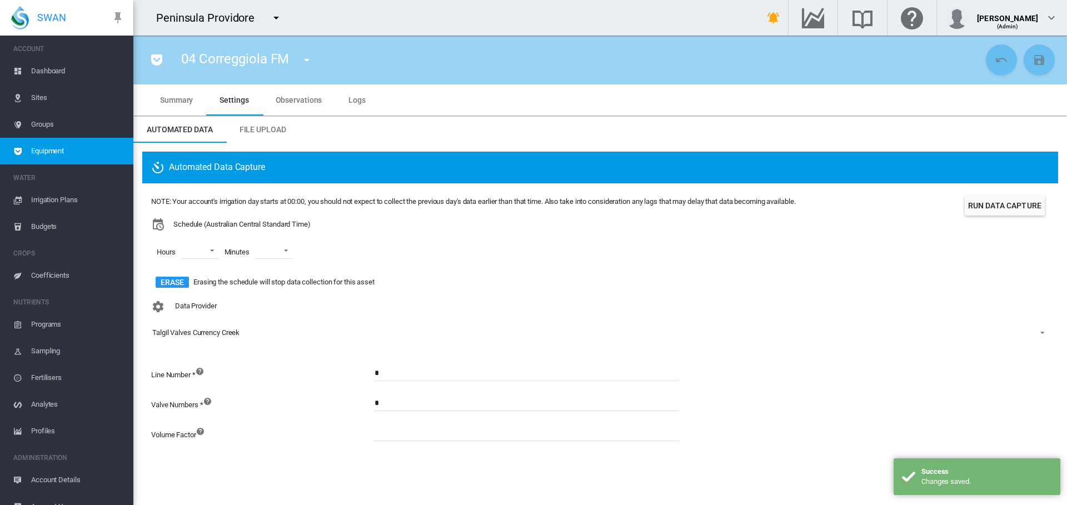
click at [305, 60] on md-icon "icon-menu-down" at bounding box center [306, 59] width 13 height 13
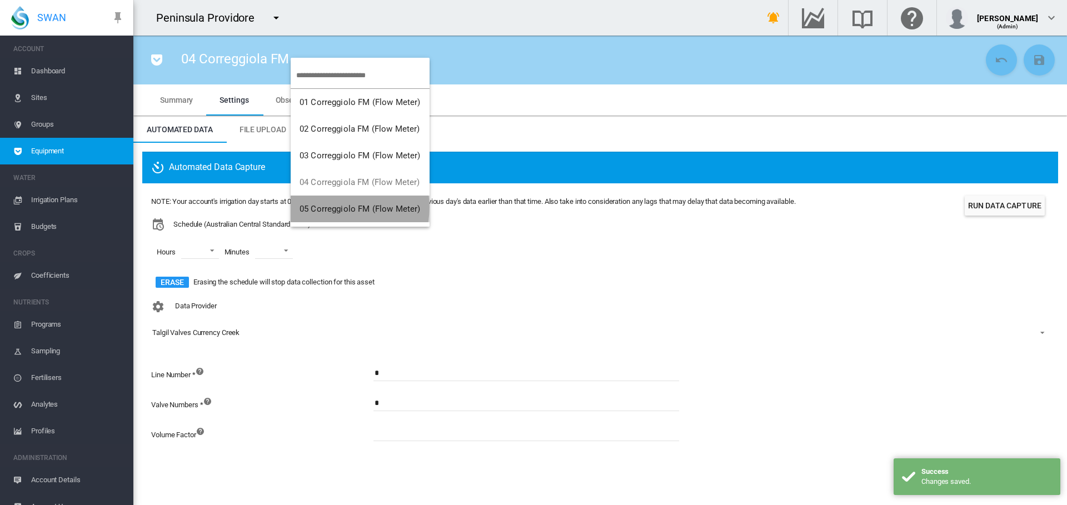
click at [336, 207] on span "05 Correggiolo FM (Flow Meter)" at bounding box center [360, 209] width 121 height 10
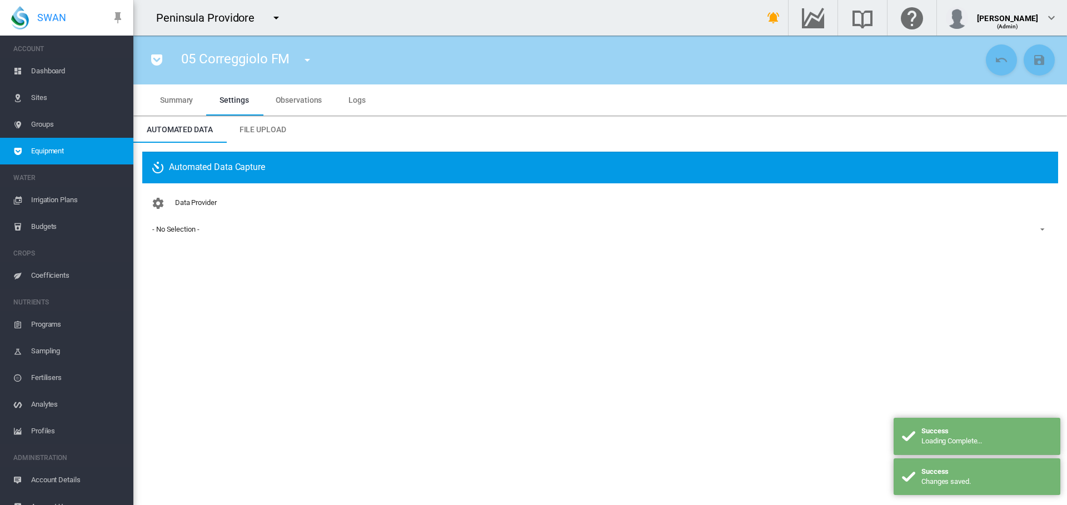
click at [170, 231] on div "- No Selection -" at bounding box center [175, 229] width 47 height 8
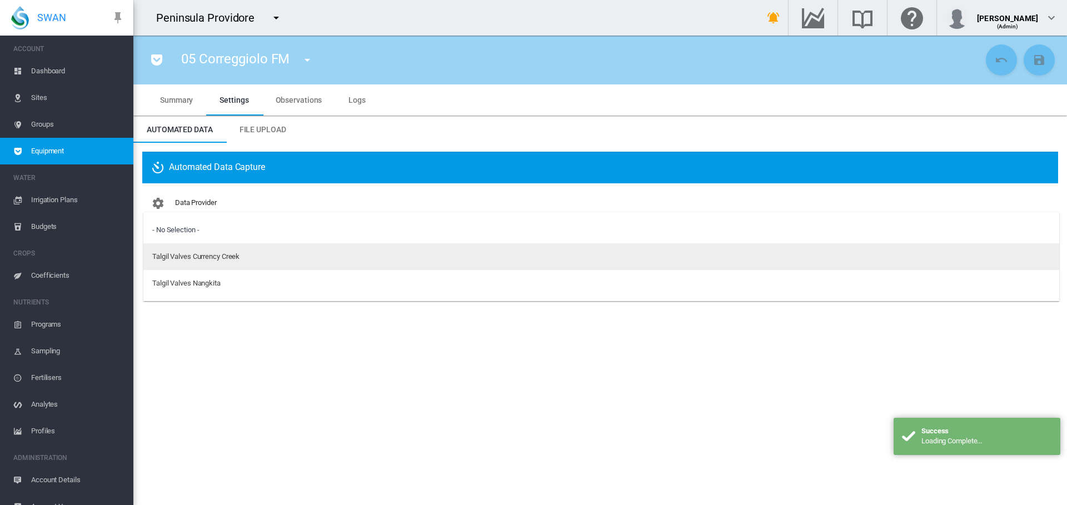
click at [181, 261] on div "Talgil Valves Currency Creek" at bounding box center [195, 257] width 87 height 10
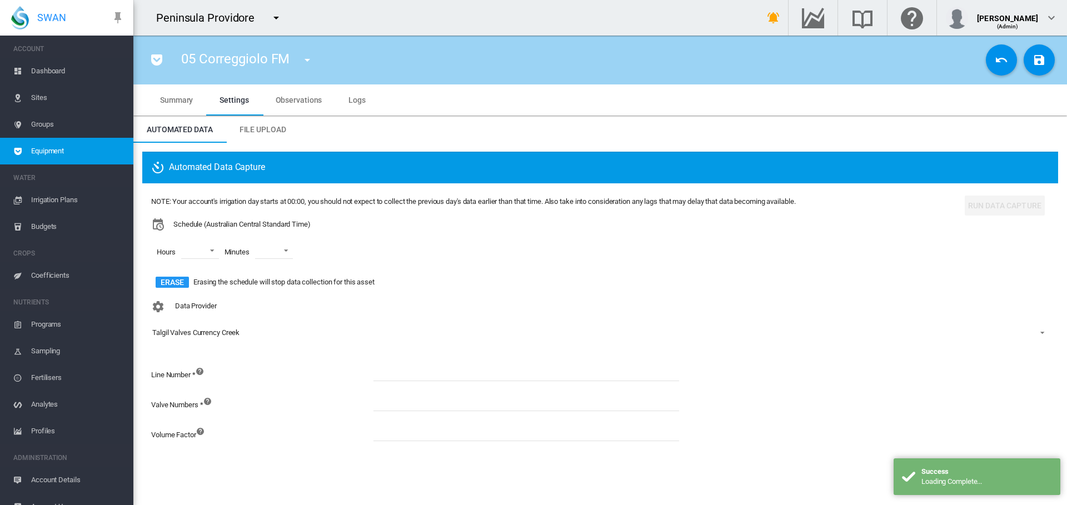
click at [425, 367] on input at bounding box center [527, 373] width 306 height 17
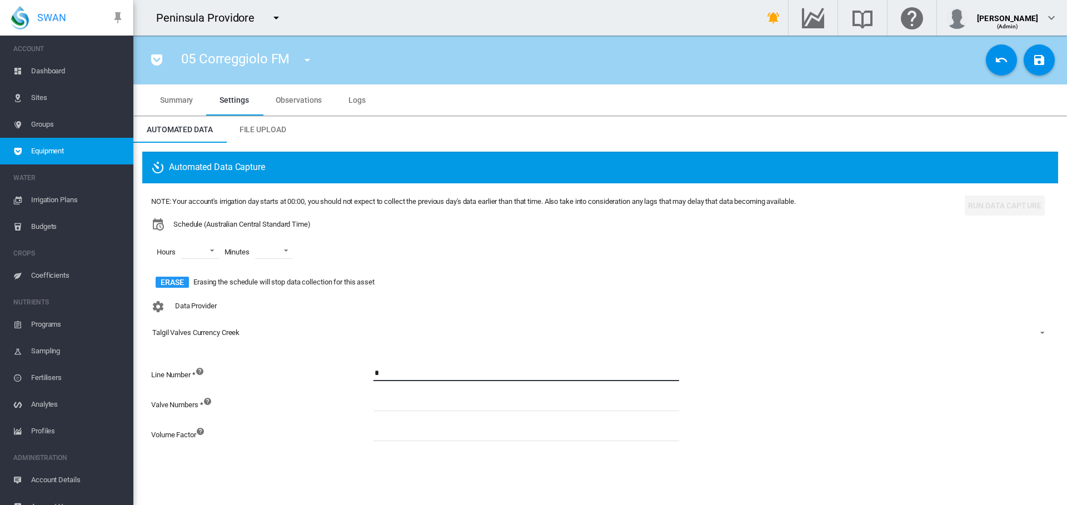
type input "*"
click at [423, 398] on input at bounding box center [527, 403] width 306 height 17
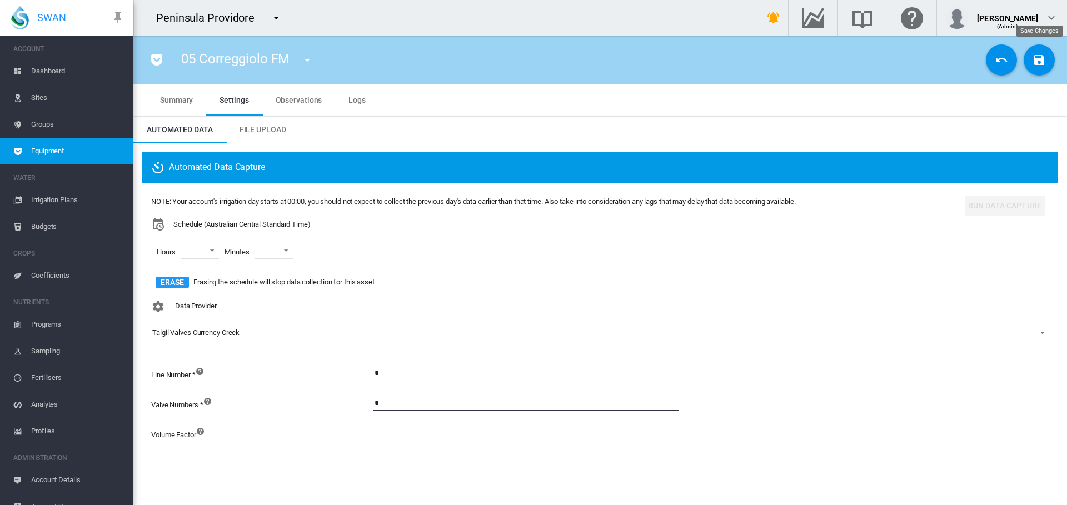
type input "*"
click at [1039, 67] on button "Save Changes" at bounding box center [1039, 59] width 31 height 31
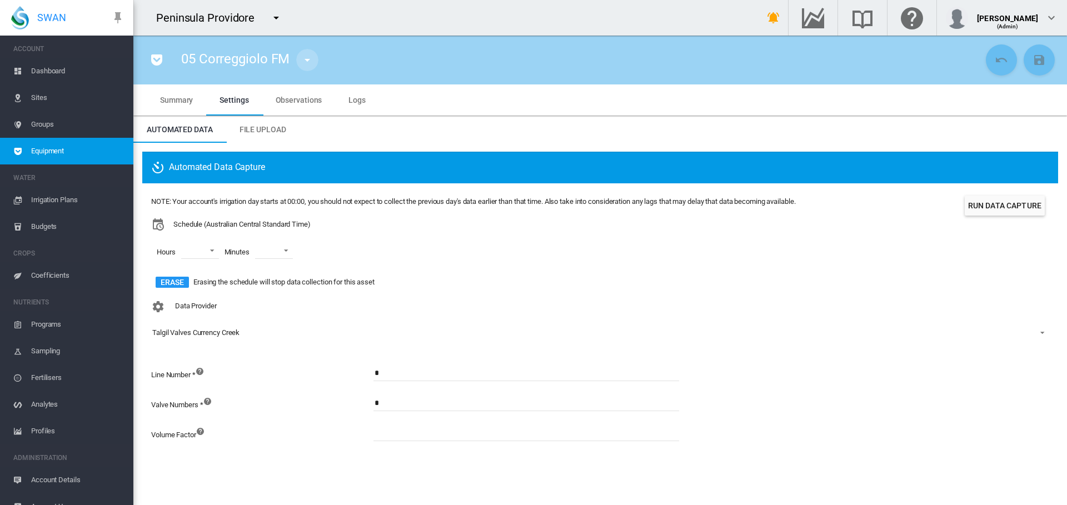
click at [310, 58] on md-icon "icon-menu-down" at bounding box center [307, 59] width 13 height 13
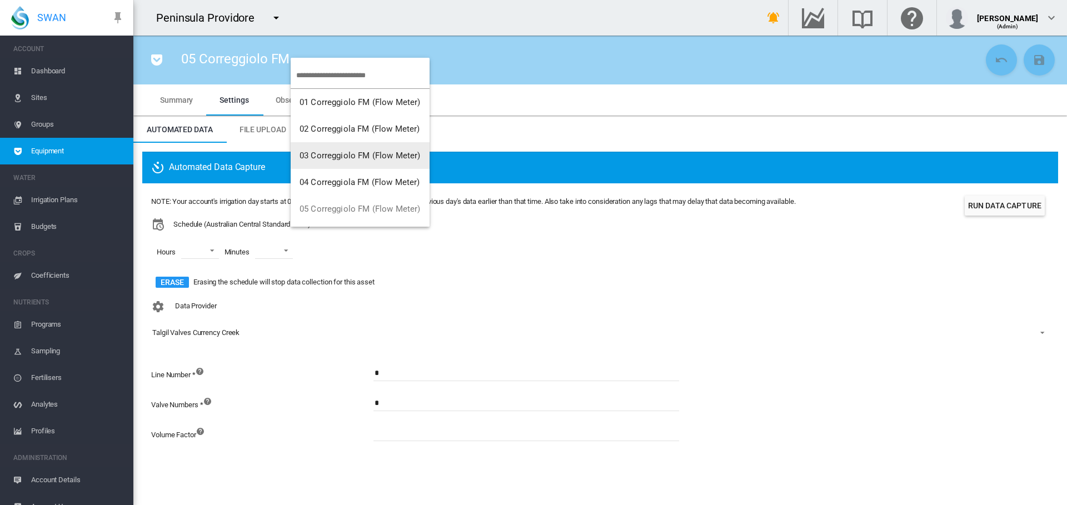
scroll to position [111, 0]
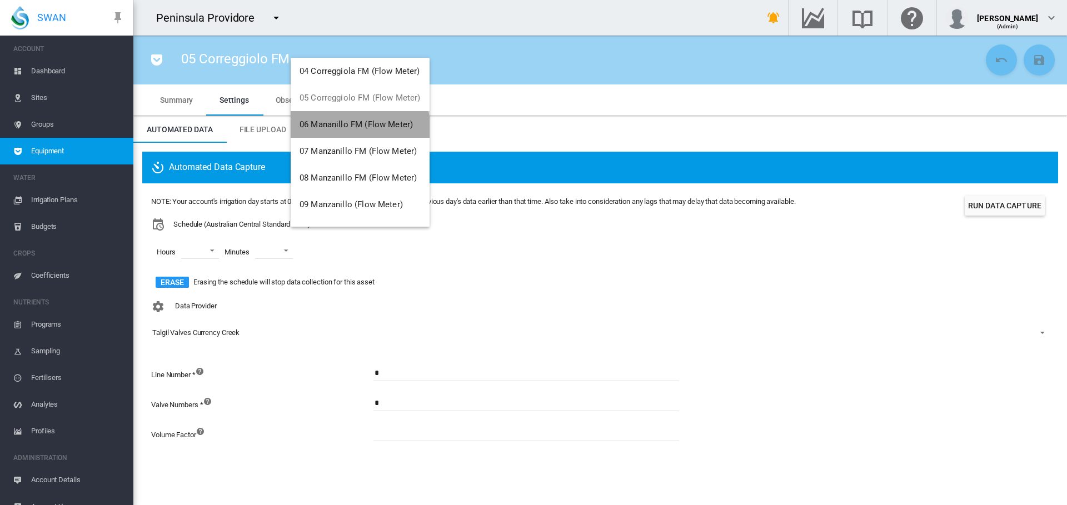
click at [348, 133] on button "06 Mananillo FM (Flow Meter)" at bounding box center [360, 124] width 139 height 27
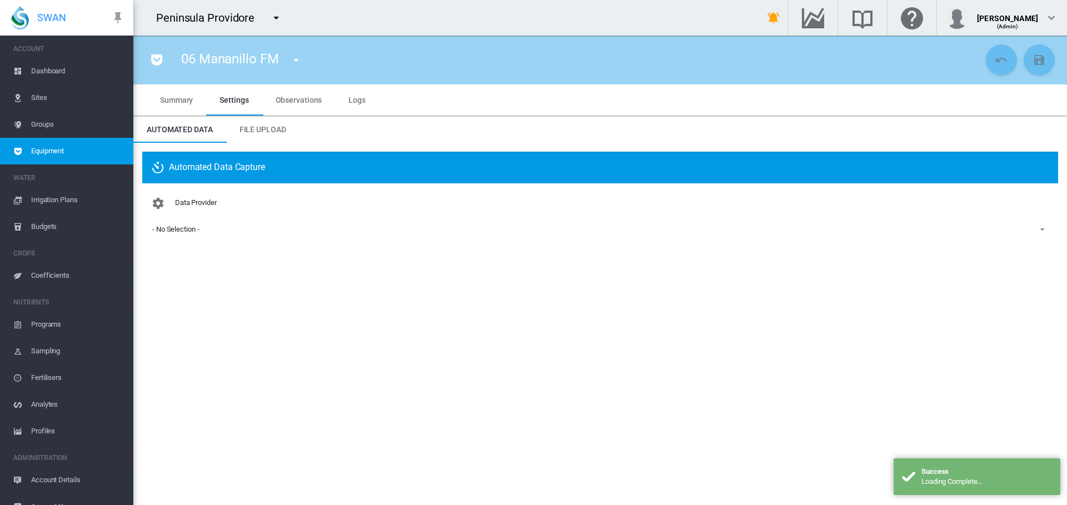
click at [175, 233] on span "- No Selection -" at bounding box center [591, 230] width 878 height 10
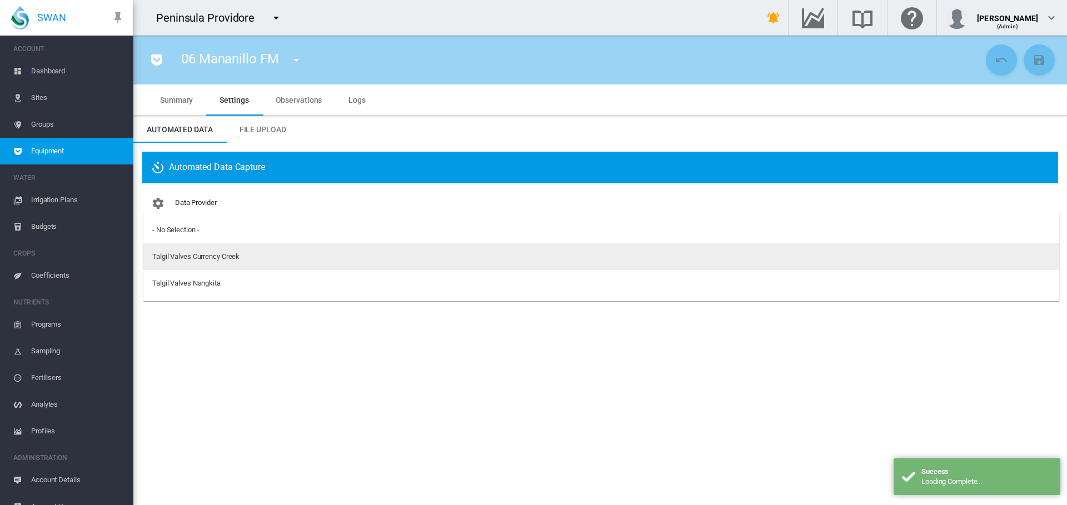
click at [184, 261] on div "Talgil Valves Currency Creek" at bounding box center [195, 257] width 87 height 10
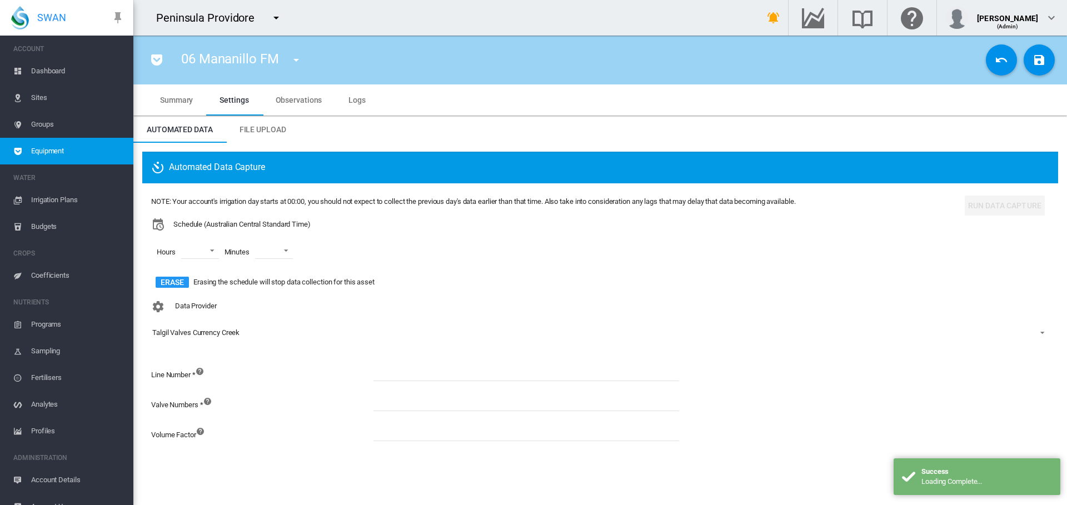
click at [484, 359] on div "Data Provider Talgil Valves Currency Creek" at bounding box center [600, 328] width 898 height 64
click at [473, 376] on input at bounding box center [527, 373] width 306 height 17
type input "*"
click at [451, 411] on input at bounding box center [527, 403] width 306 height 17
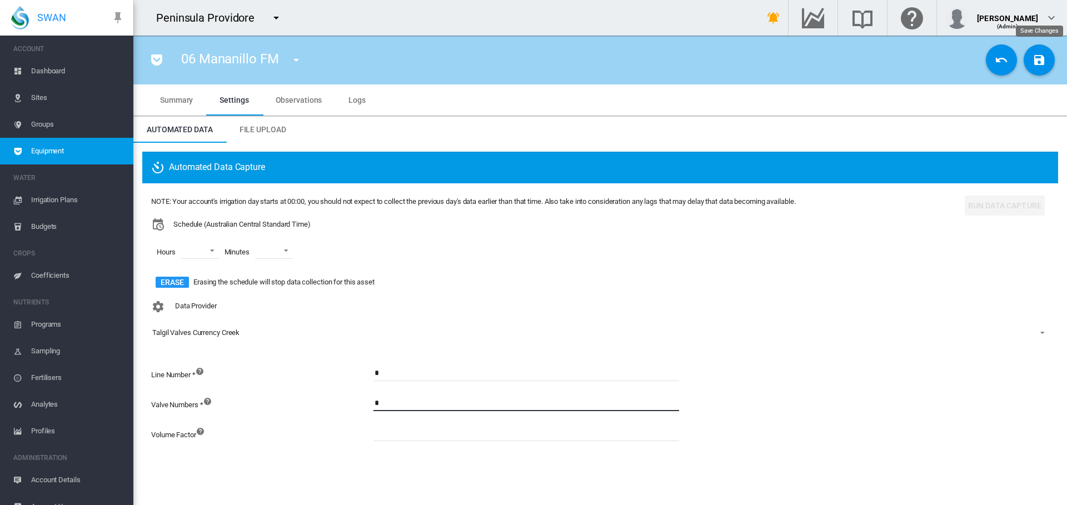
type input "*"
click at [1042, 66] on md-icon "icon-content-save" at bounding box center [1039, 59] width 13 height 13
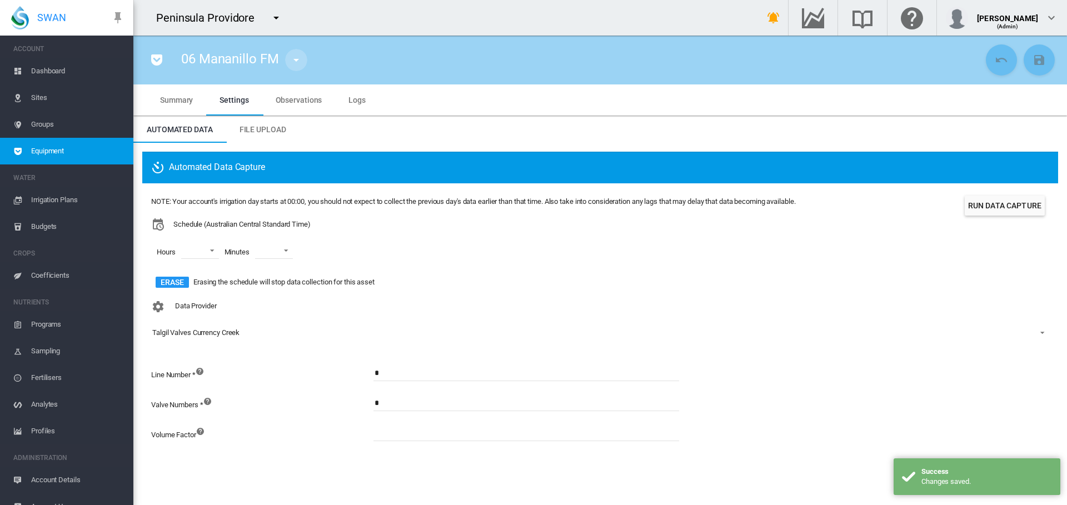
click at [292, 63] on md-icon "icon-menu-down" at bounding box center [296, 59] width 13 height 13
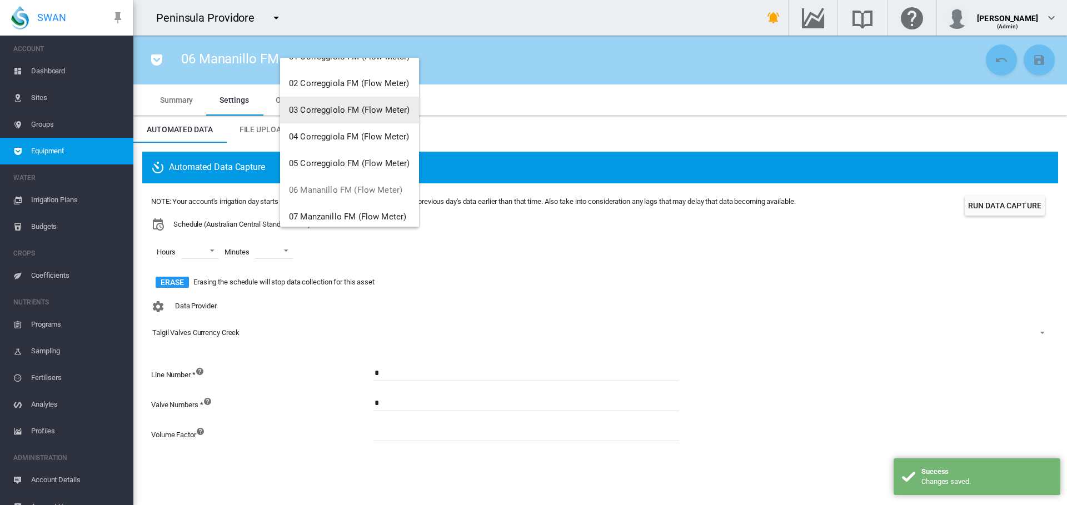
scroll to position [111, 0]
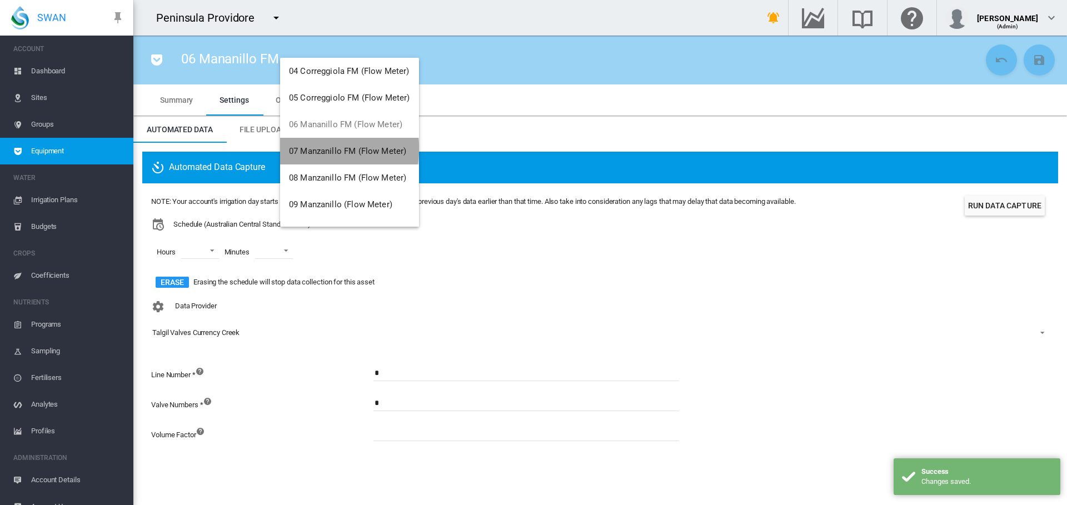
click at [343, 150] on span "07 Manzanillo FM (Flow Meter)" at bounding box center [347, 151] width 117 height 10
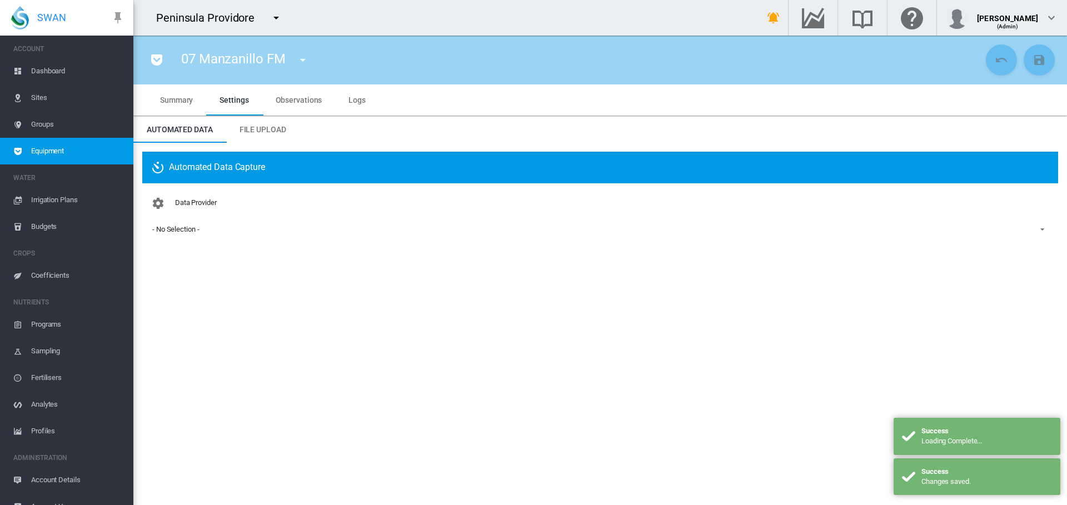
click at [188, 228] on div "- No Selection -" at bounding box center [175, 229] width 47 height 8
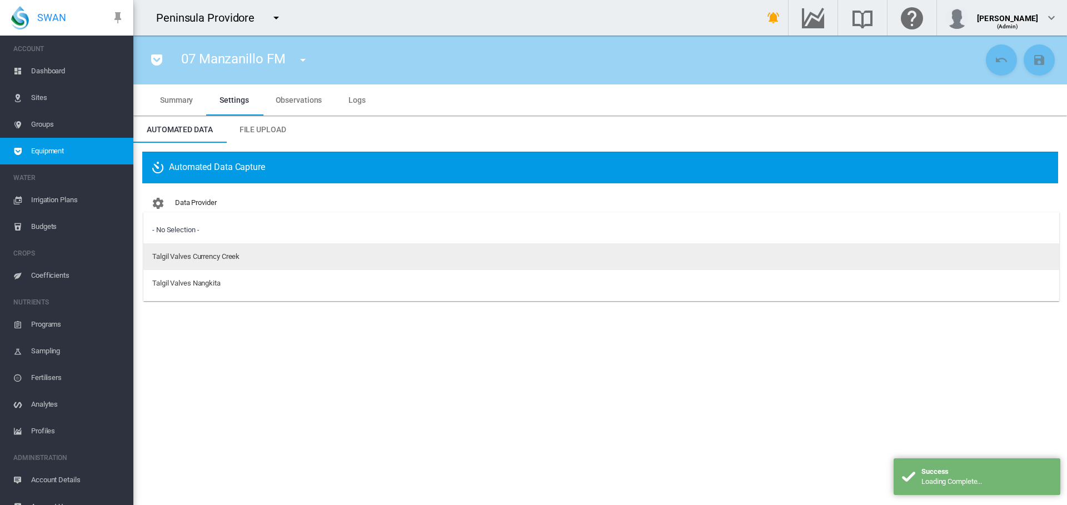
click at [185, 261] on div "Talgil Valves Currency Creek" at bounding box center [195, 257] width 87 height 10
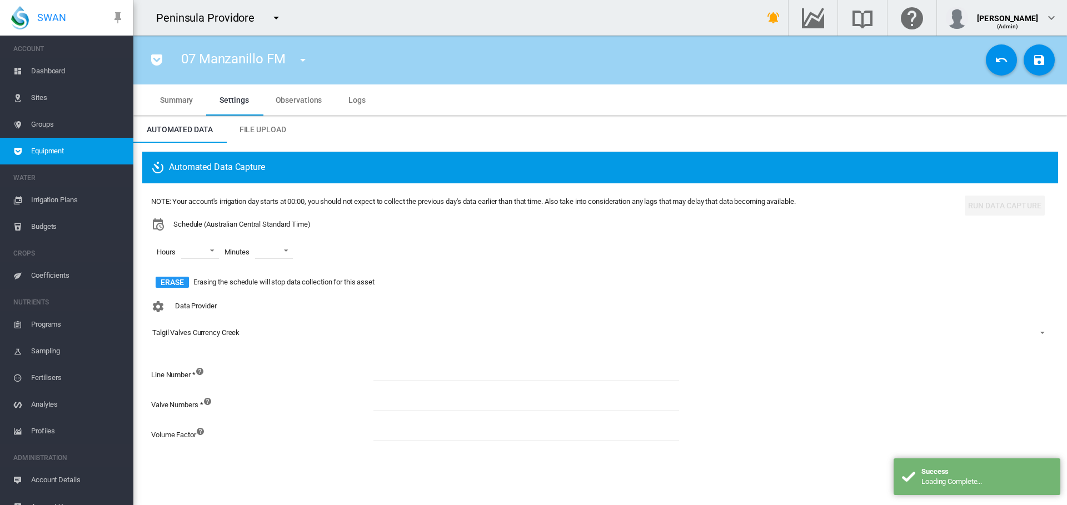
click at [406, 374] on input at bounding box center [527, 373] width 306 height 17
type input "*"
click at [415, 400] on input at bounding box center [527, 403] width 306 height 17
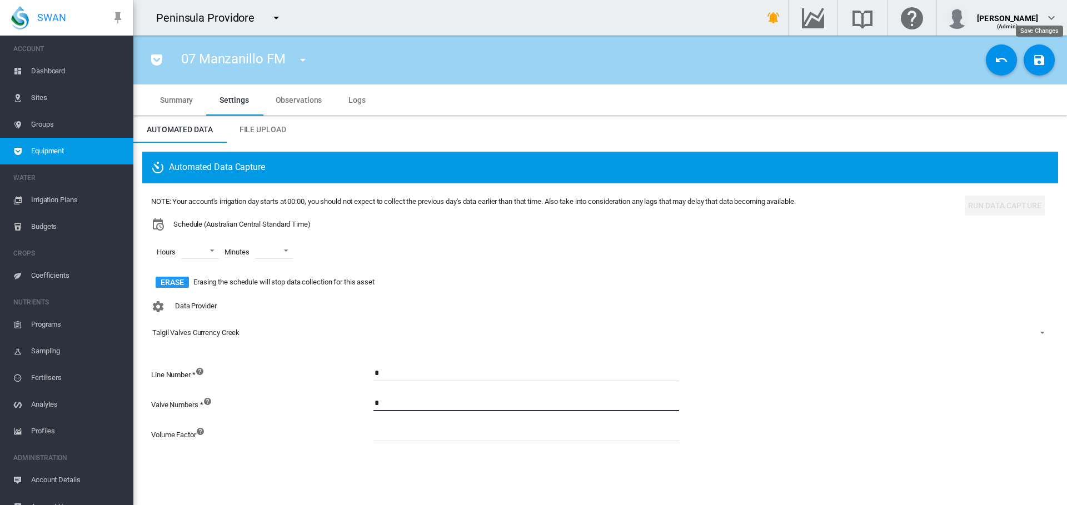
type input "*"
click at [1037, 59] on md-icon "icon-content-save" at bounding box center [1039, 59] width 13 height 13
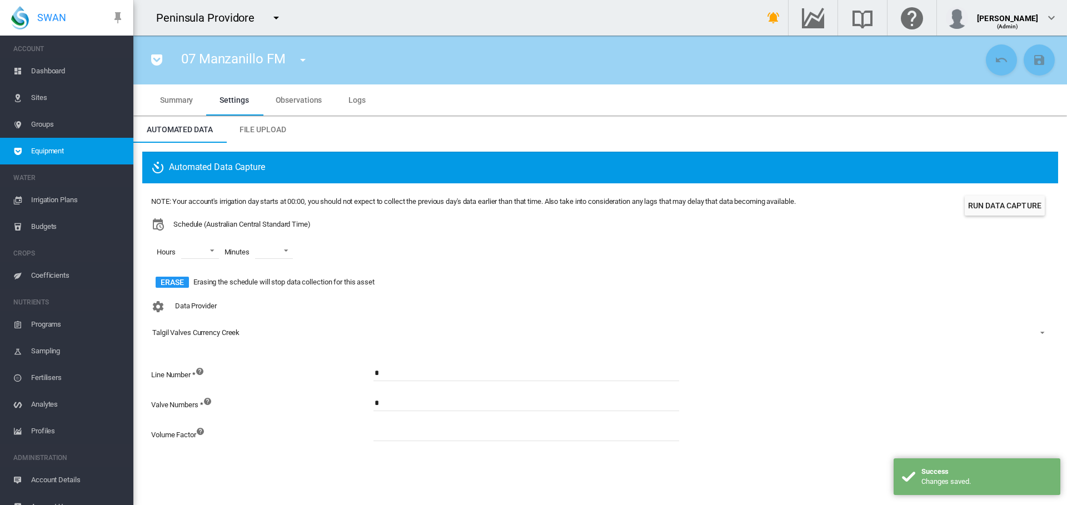
click at [309, 61] on md-icon "icon-menu-down" at bounding box center [302, 59] width 13 height 13
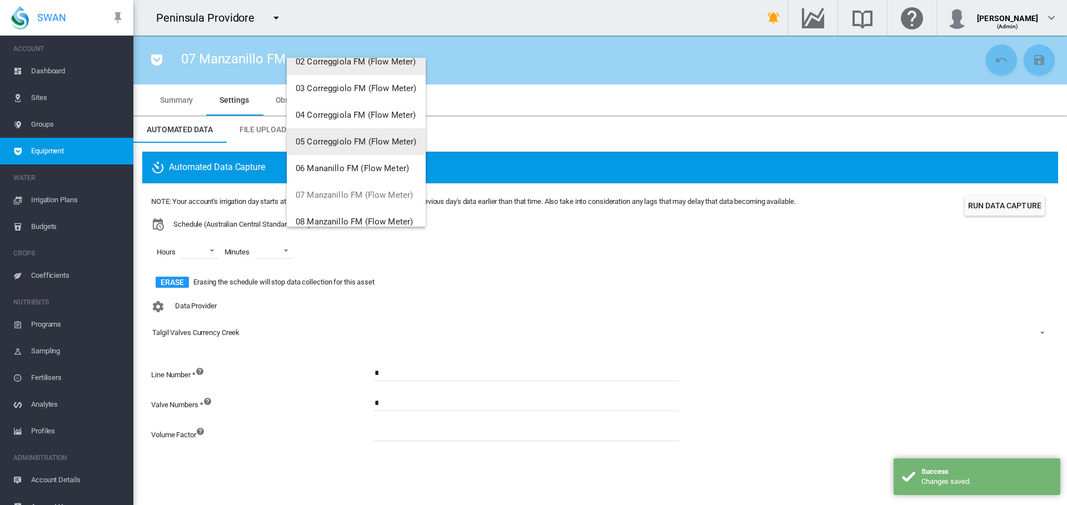
scroll to position [133, 0]
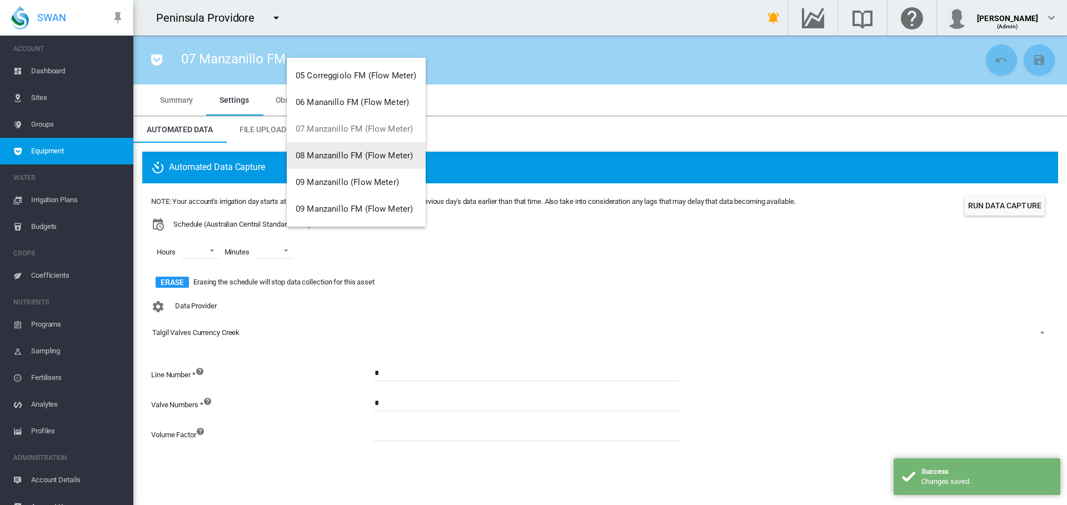
click at [328, 149] on button "08 Manzanillo FM (Flow Meter)" at bounding box center [356, 155] width 139 height 27
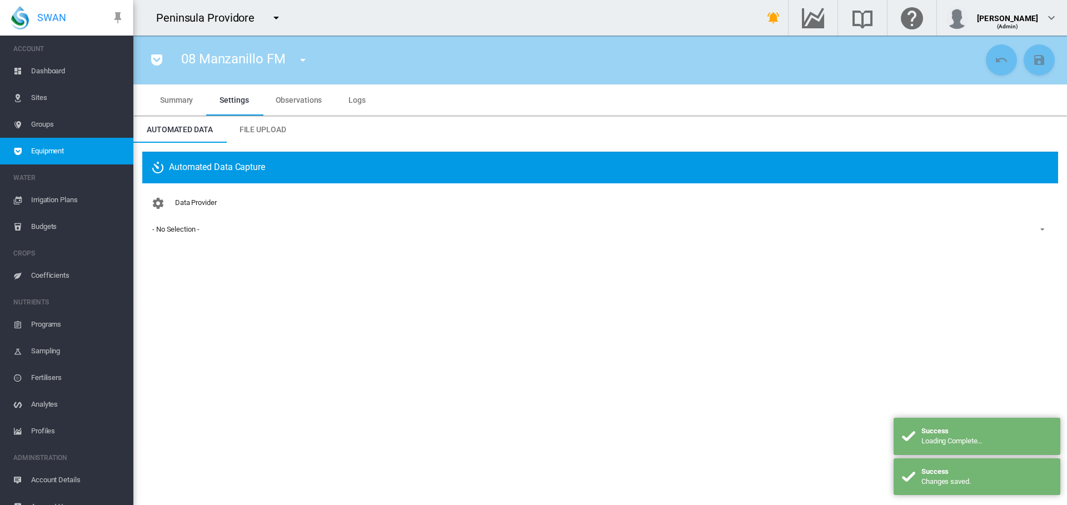
click at [166, 232] on div "- No Selection -" at bounding box center [175, 229] width 47 height 8
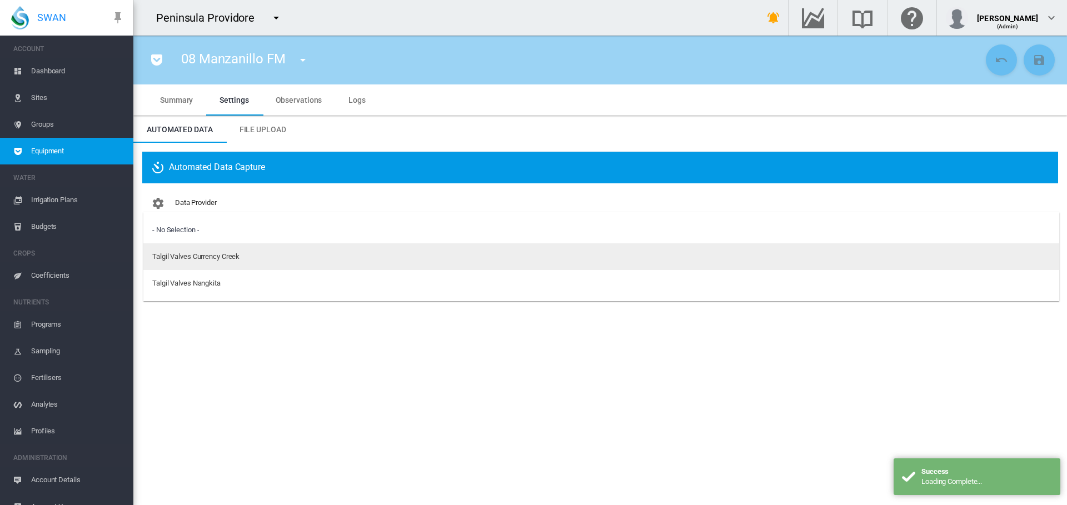
click at [188, 258] on div "Talgil Valves Currency Creek" at bounding box center [195, 257] width 87 height 10
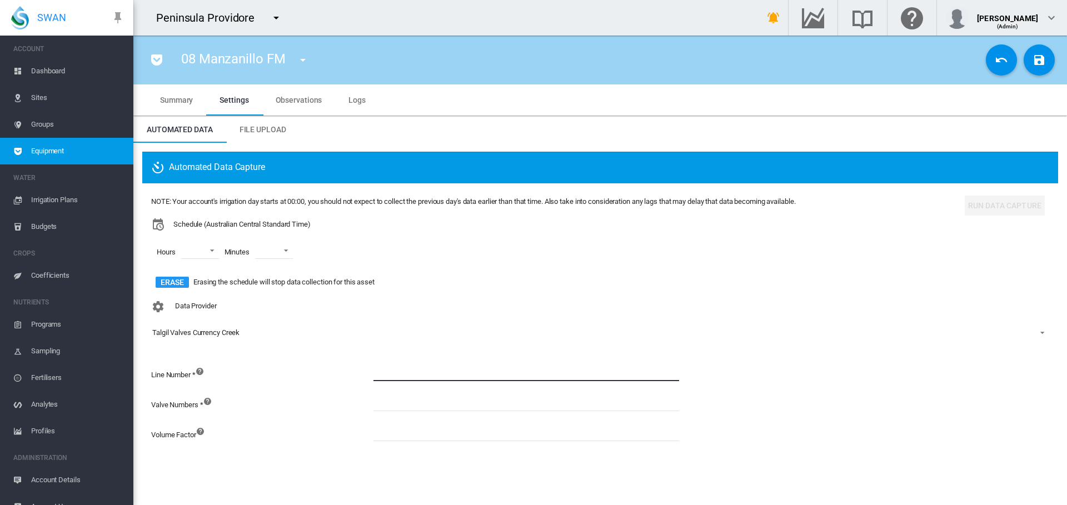
click at [470, 366] on input at bounding box center [527, 373] width 306 height 17
type input "*"
click at [456, 402] on input at bounding box center [527, 403] width 306 height 17
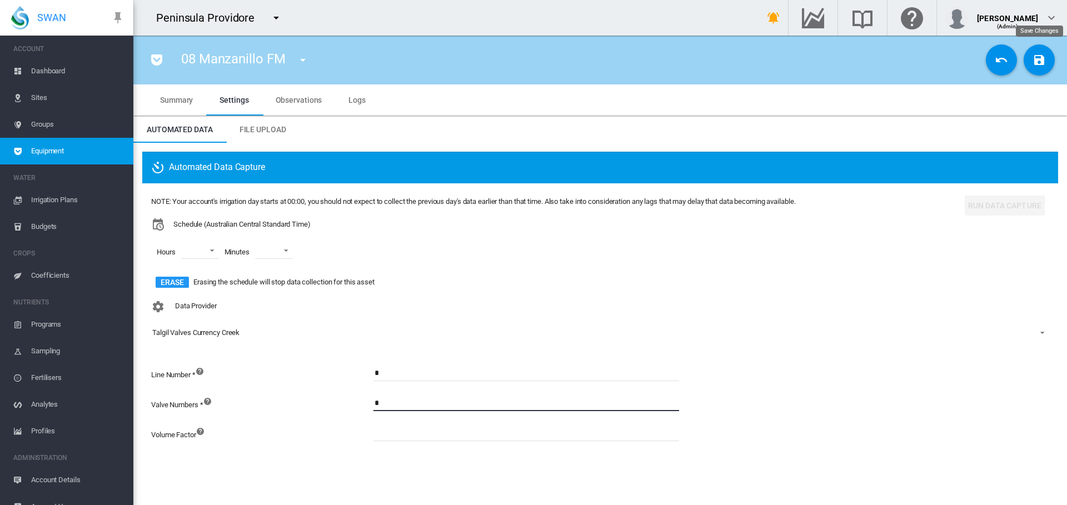
type input "*"
click at [1041, 56] on md-icon "icon-content-save" at bounding box center [1039, 59] width 13 height 13
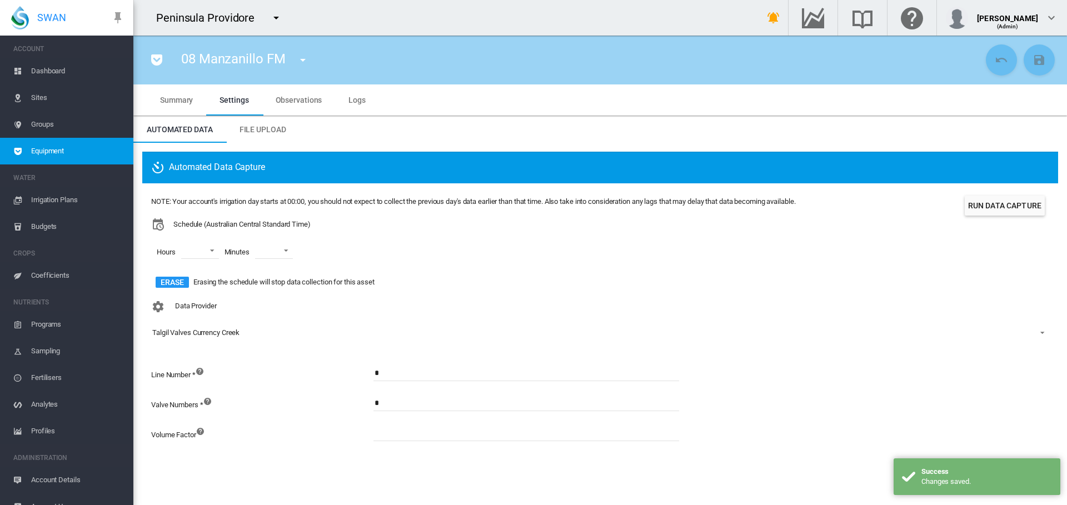
click at [305, 60] on md-icon "icon-menu-down" at bounding box center [302, 59] width 13 height 13
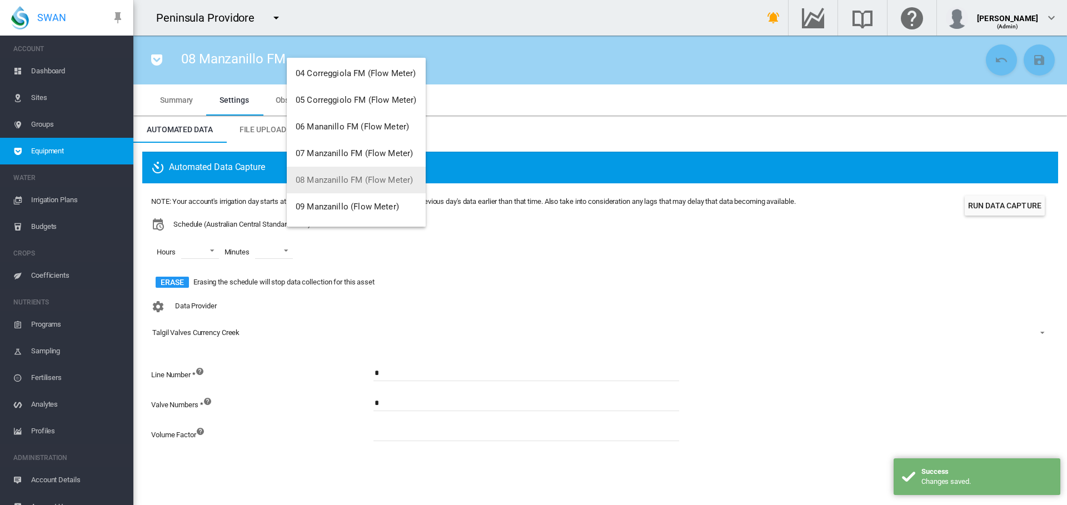
scroll to position [133, 0]
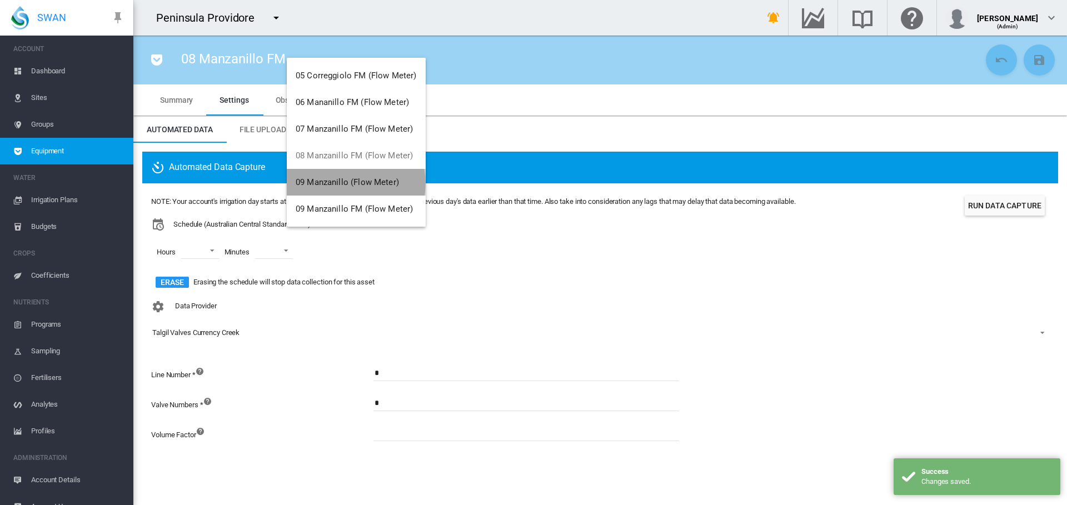
click at [341, 183] on span "09 Manzanillo (Flow Meter)" at bounding box center [347, 182] width 103 height 10
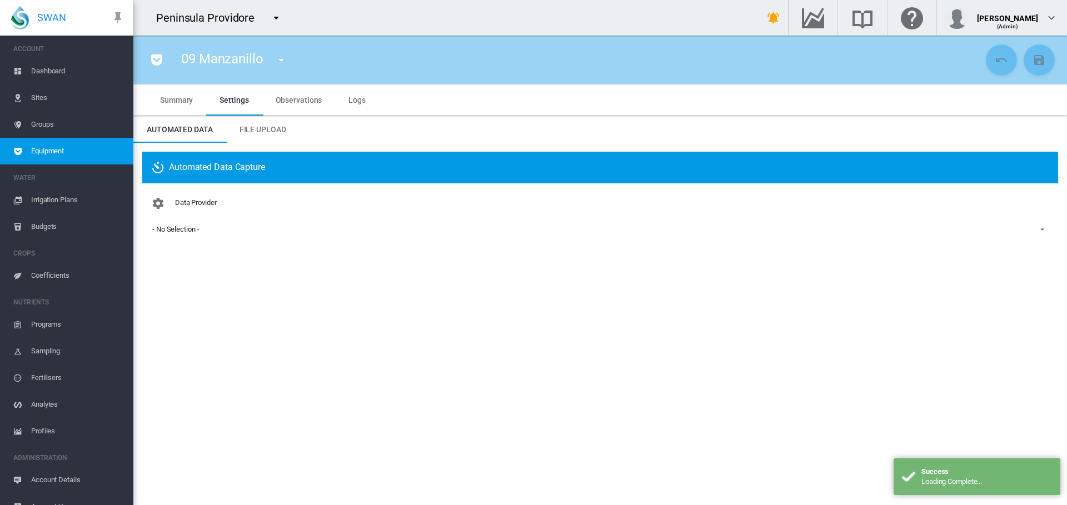
click at [284, 62] on md-icon "icon-menu-down" at bounding box center [281, 59] width 13 height 13
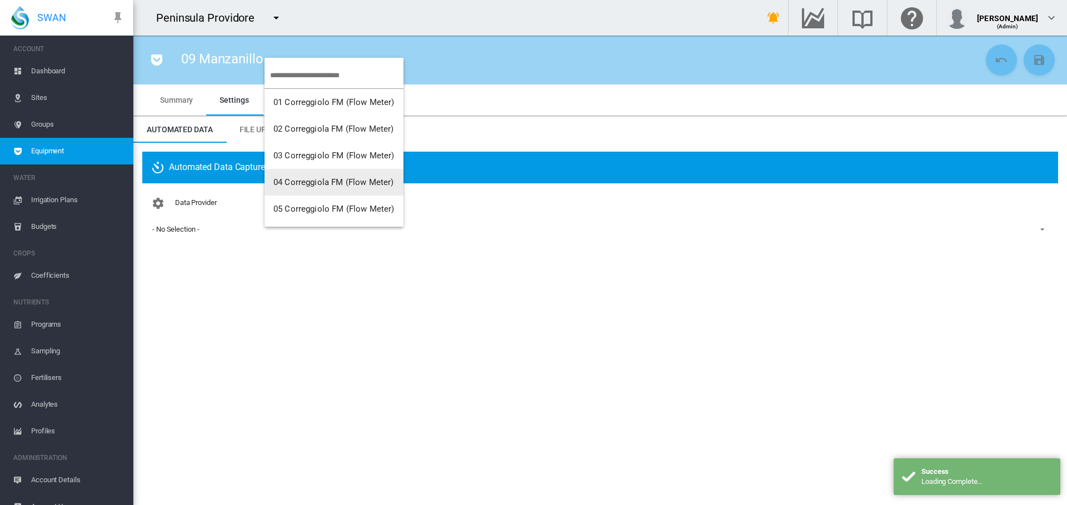
scroll to position [133, 0]
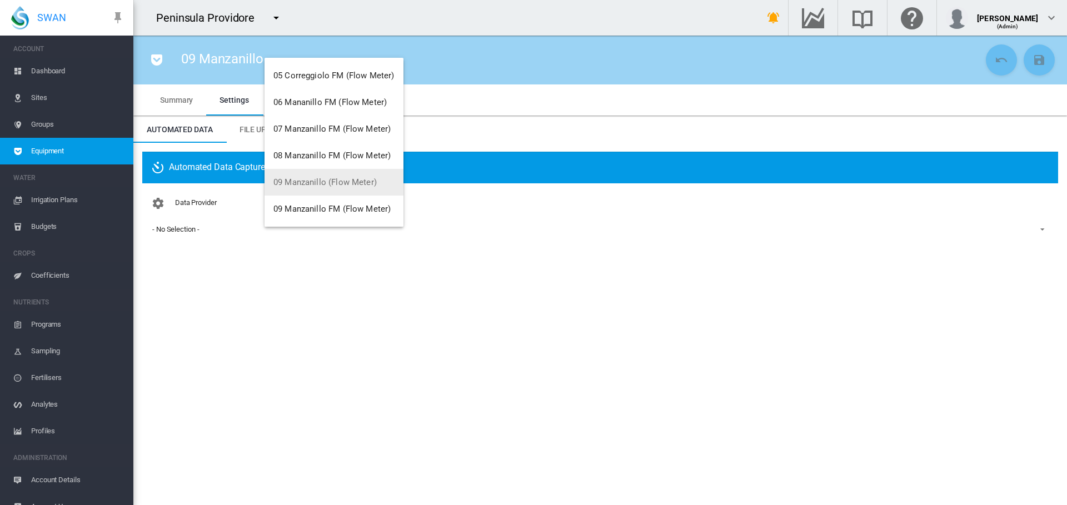
click at [459, 152] on md-backdrop at bounding box center [533, 252] width 1067 height 505
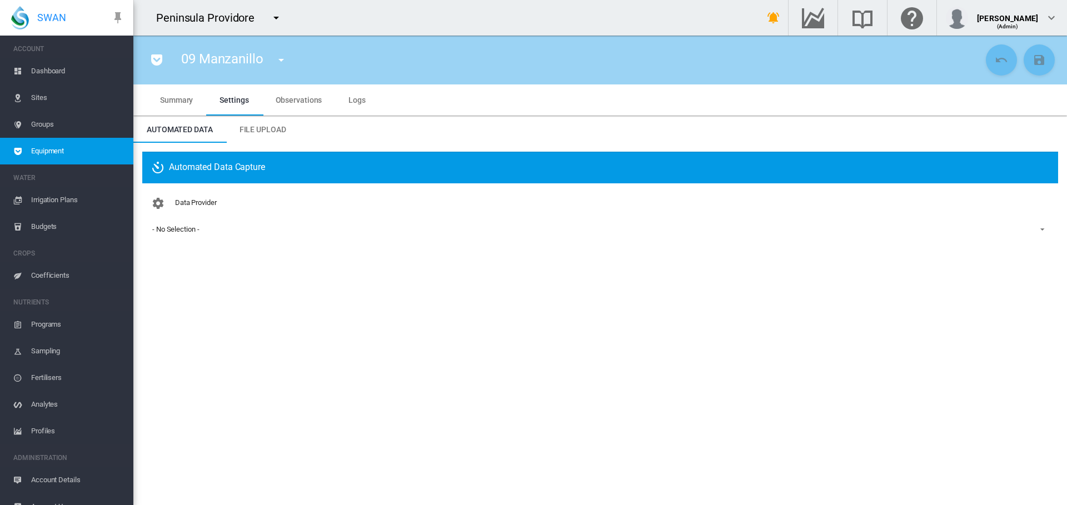
click at [38, 91] on span "Sites" at bounding box center [77, 98] width 93 height 27
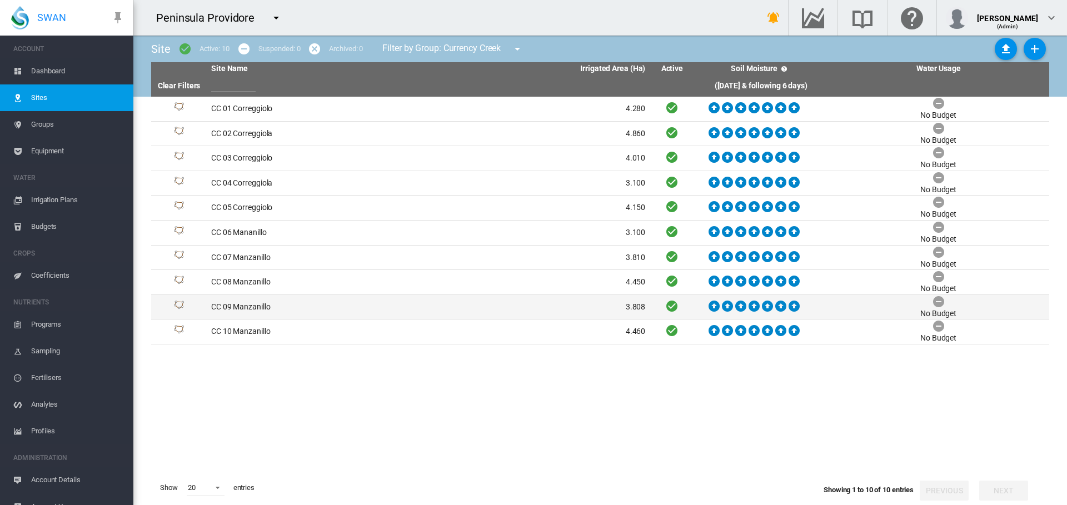
click at [258, 307] on td "CC 09 Manzanillo" at bounding box center [318, 307] width 222 height 24
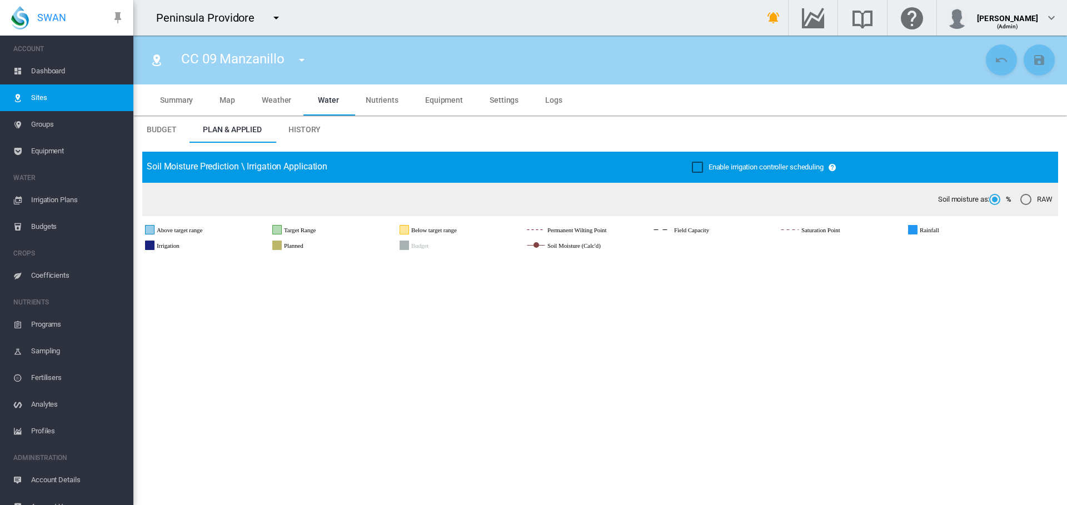
click at [231, 101] on span "Map" at bounding box center [228, 100] width 16 height 9
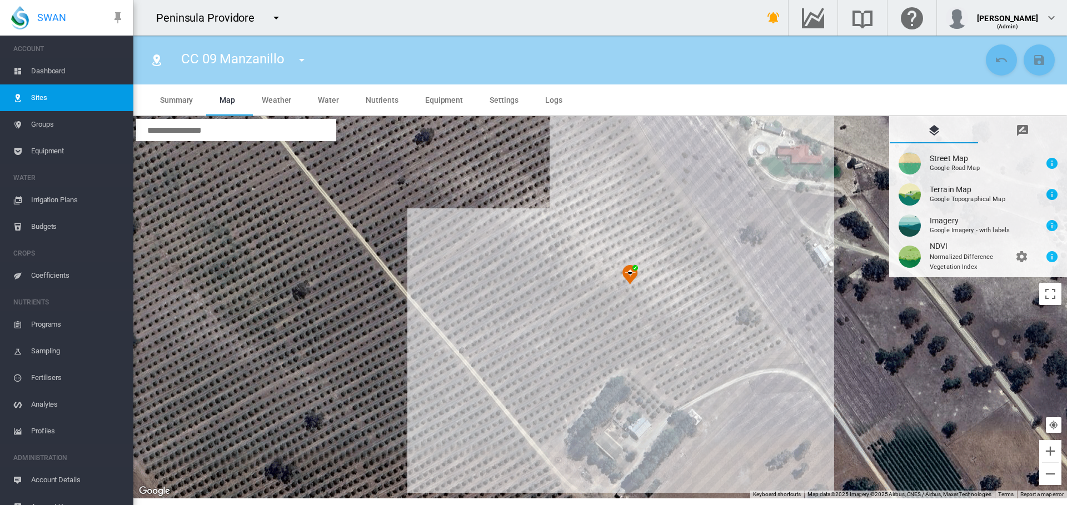
click at [627, 273] on img at bounding box center [631, 275] width 16 height 20
click at [651, 207] on button "Close" at bounding box center [648, 205] width 8 height 8
click at [299, 61] on md-icon "icon-menu-down" at bounding box center [301, 59] width 13 height 13
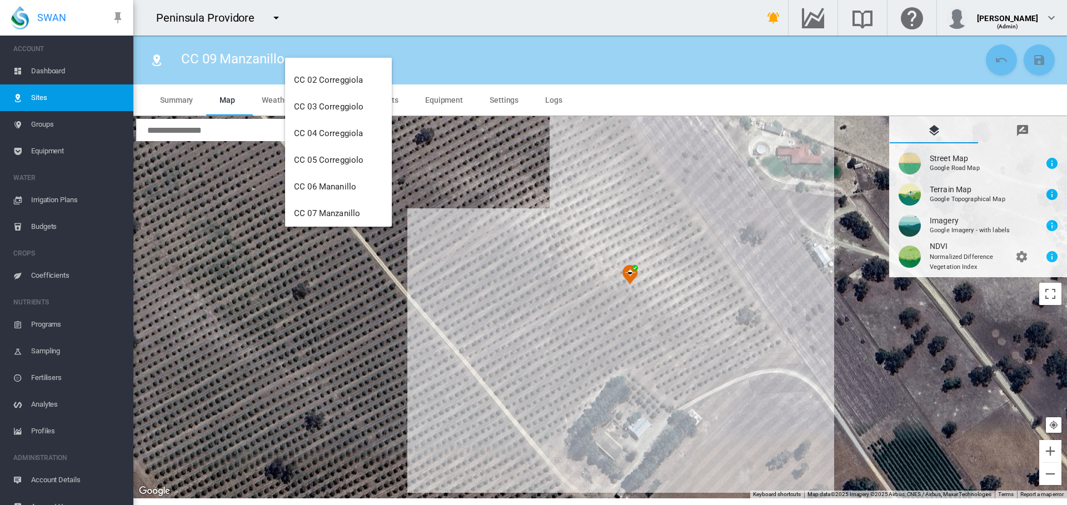
scroll to position [133, 0]
click at [349, 212] on span "CC 10 Manzanillo" at bounding box center [327, 209] width 66 height 10
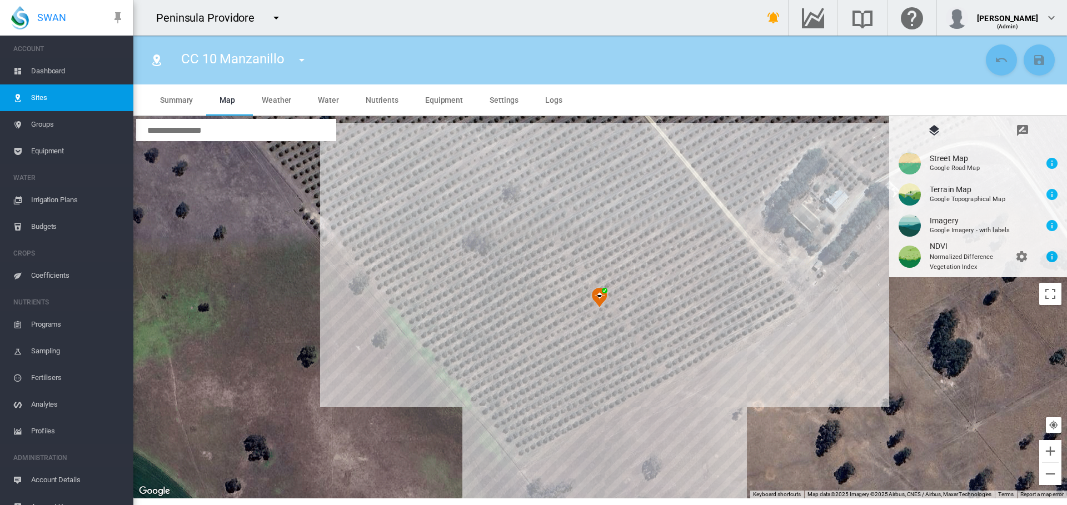
click at [603, 295] on img at bounding box center [600, 298] width 16 height 20
click at [627, 228] on button "Close" at bounding box center [623, 228] width 8 height 8
click at [44, 151] on span "Equipment" at bounding box center [77, 151] width 93 height 27
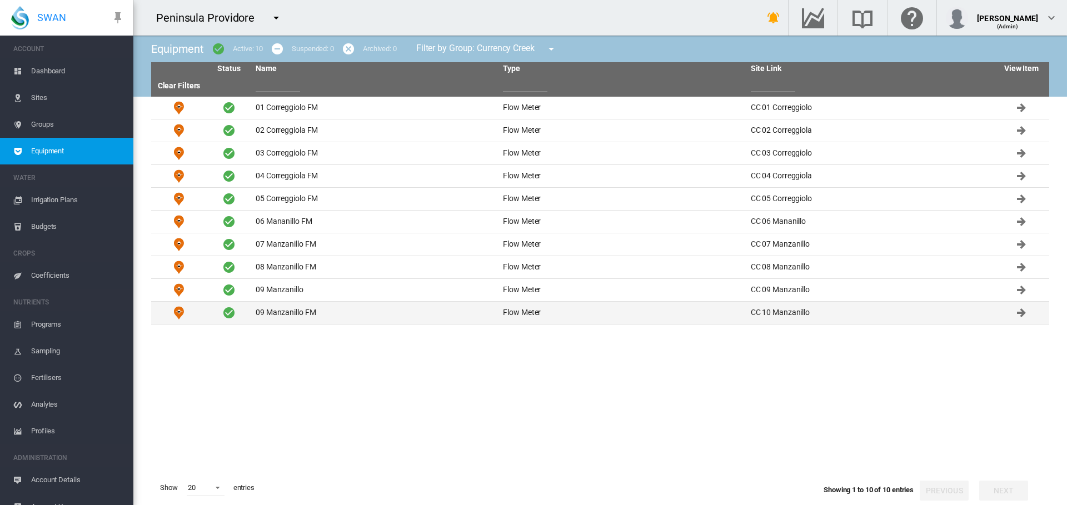
click at [273, 314] on td "09 Manzanillo FM" at bounding box center [374, 313] width 247 height 22
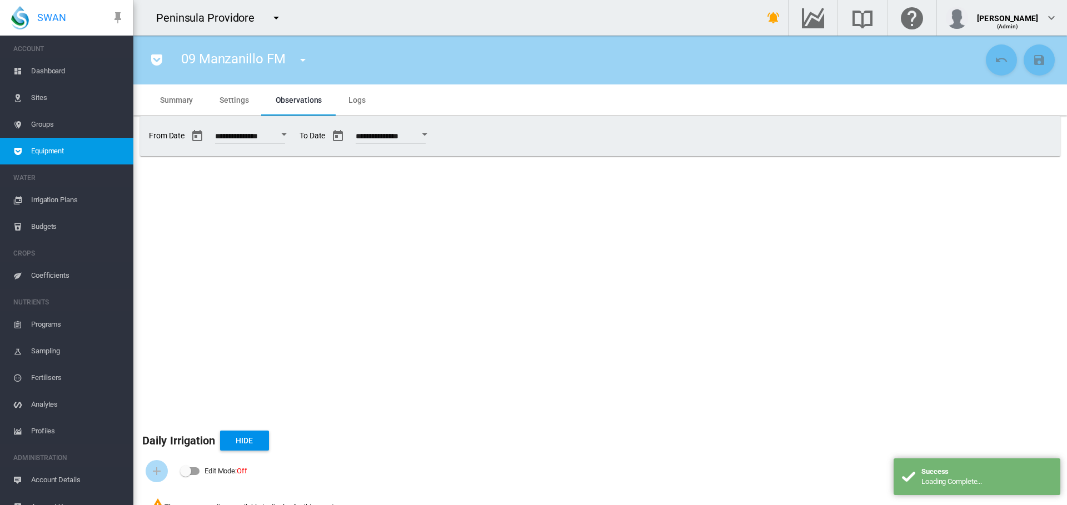
click at [178, 95] on md-tab-item "Summary" at bounding box center [176, 100] width 59 height 31
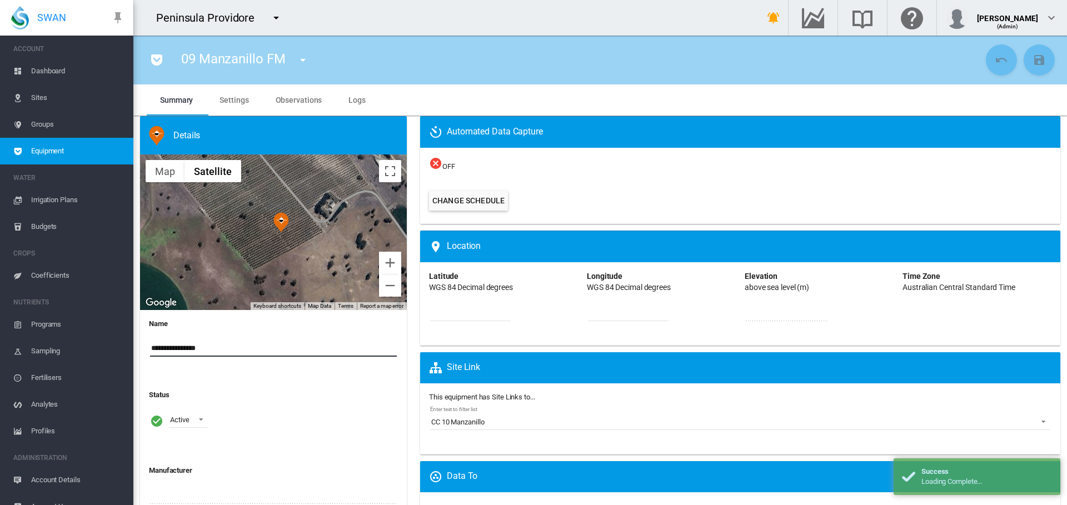
click at [158, 346] on input "**********" at bounding box center [273, 348] width 247 height 17
type input "**********"
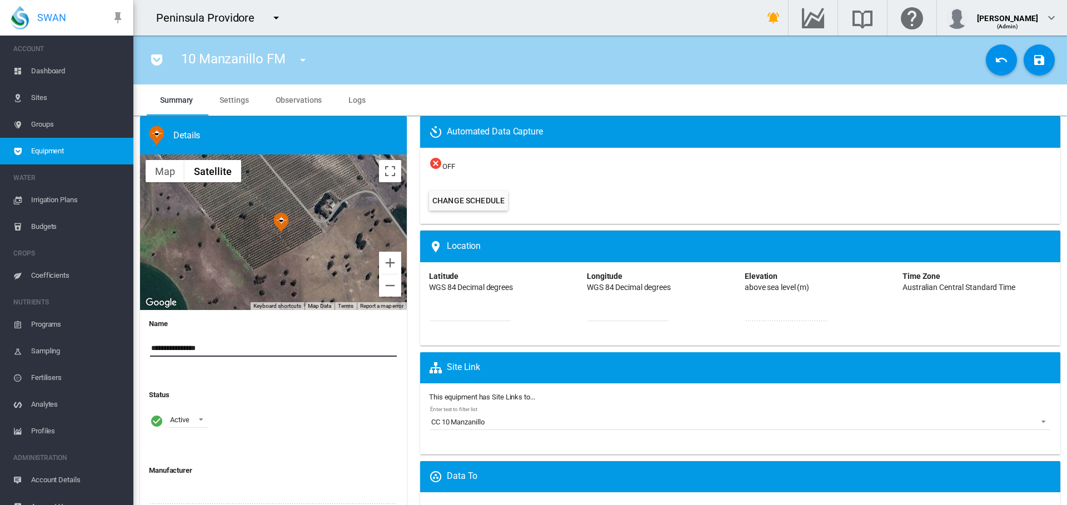
type input "**********"
click at [1033, 61] on md-icon "icon-content-save" at bounding box center [1039, 59] width 13 height 13
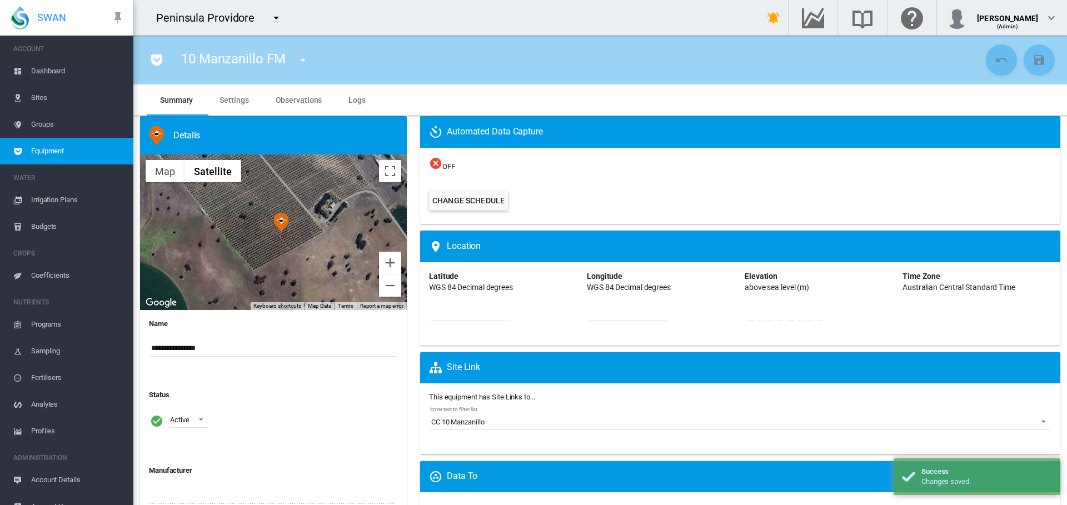
click at [229, 101] on span "Settings" at bounding box center [234, 100] width 29 height 9
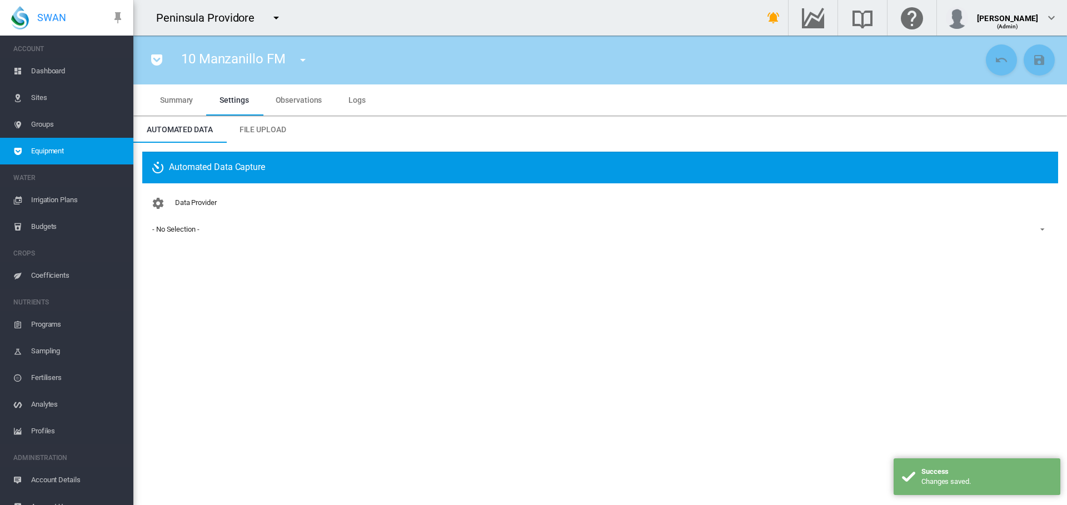
click at [167, 229] on div "- No Selection -" at bounding box center [175, 229] width 47 height 8
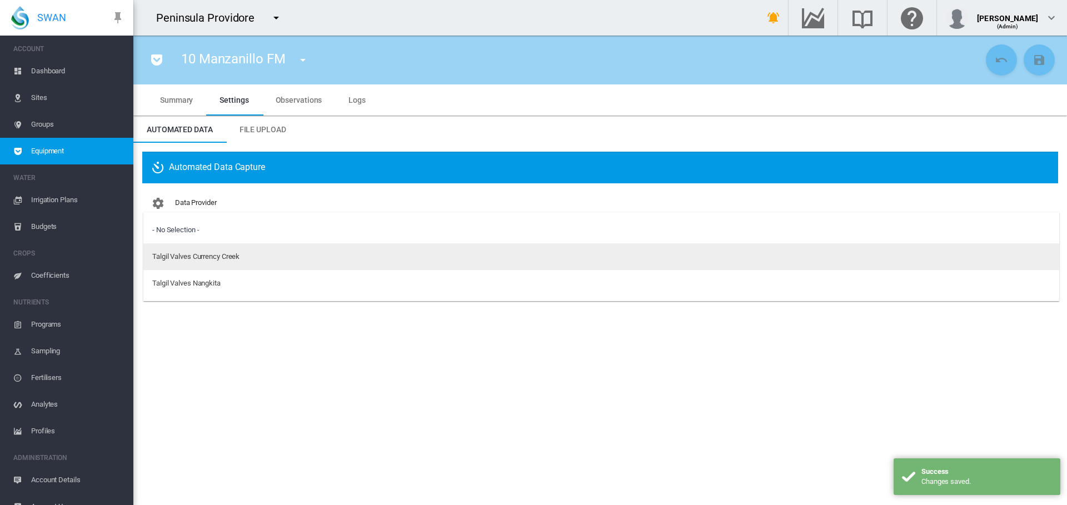
click at [188, 262] on md-option "Talgil Valves Currency Creek" at bounding box center [601, 256] width 916 height 27
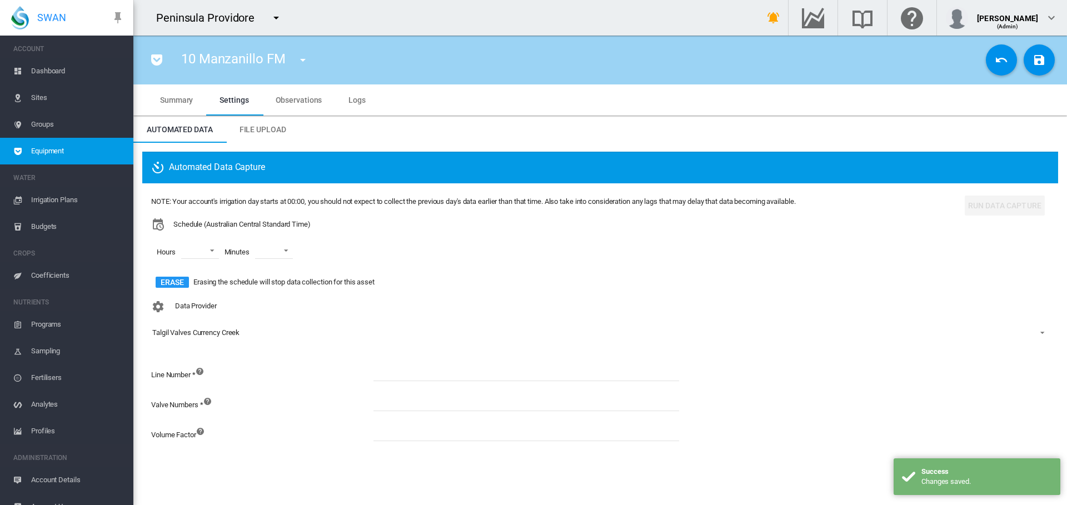
click at [427, 376] on input at bounding box center [527, 373] width 306 height 17
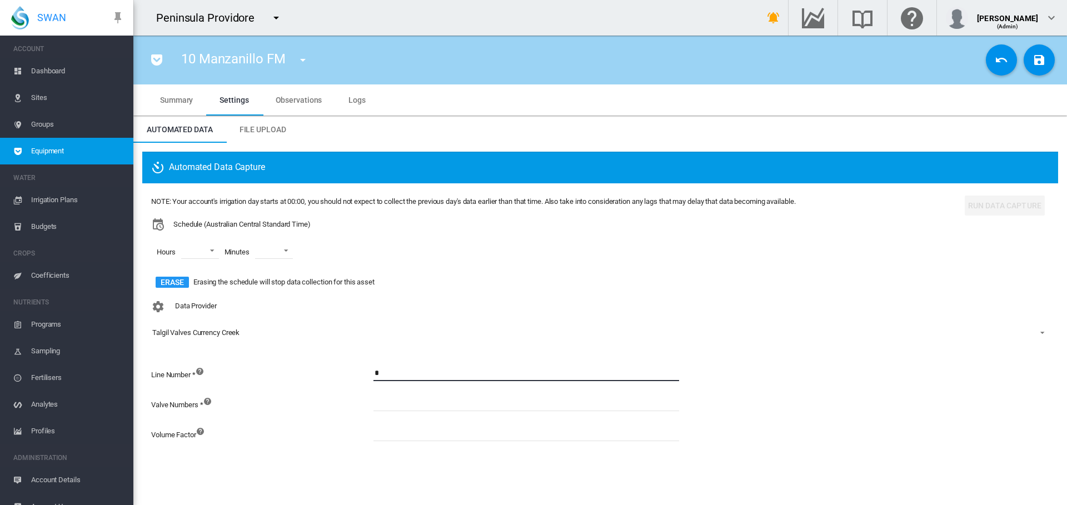
type input "*"
drag, startPoint x: 428, startPoint y: 413, endPoint x: 427, endPoint y: 405, distance: 8.4
click at [428, 411] on md-input-container at bounding box center [527, 410] width 306 height 30
click at [427, 405] on input at bounding box center [527, 403] width 306 height 17
type input "**"
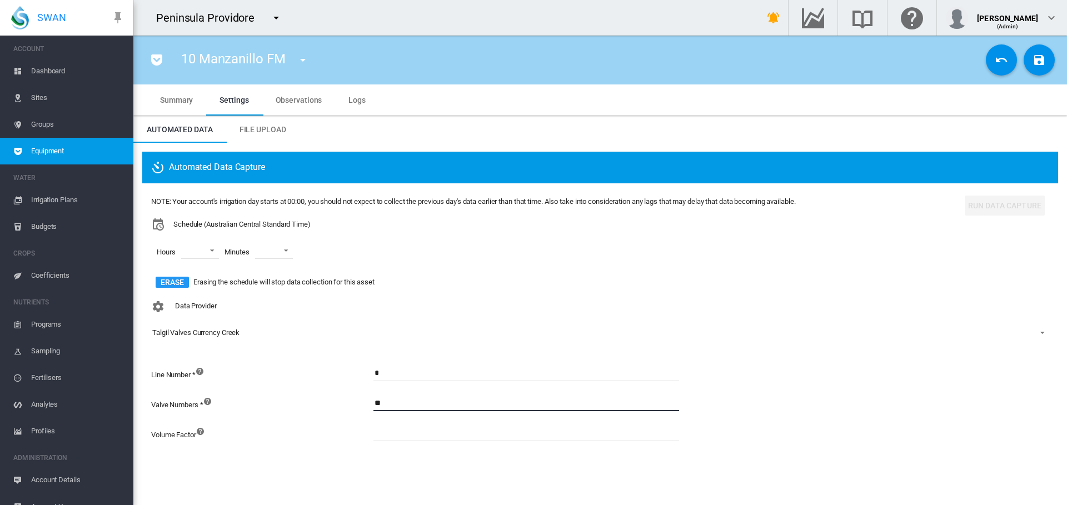
click at [1040, 62] on md-icon "icon-content-save" at bounding box center [1039, 59] width 13 height 13
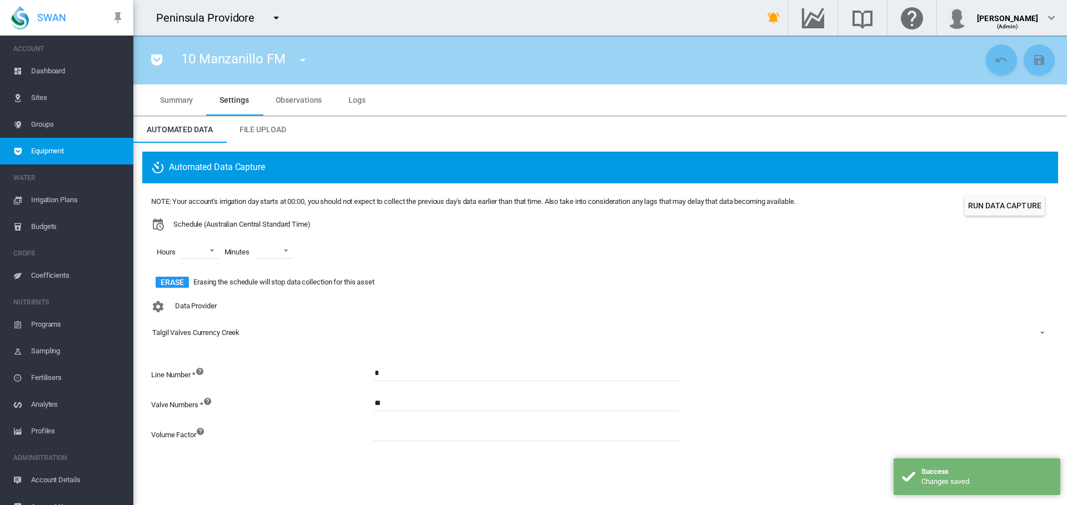
click at [300, 61] on md-icon "icon-menu-down" at bounding box center [302, 59] width 13 height 13
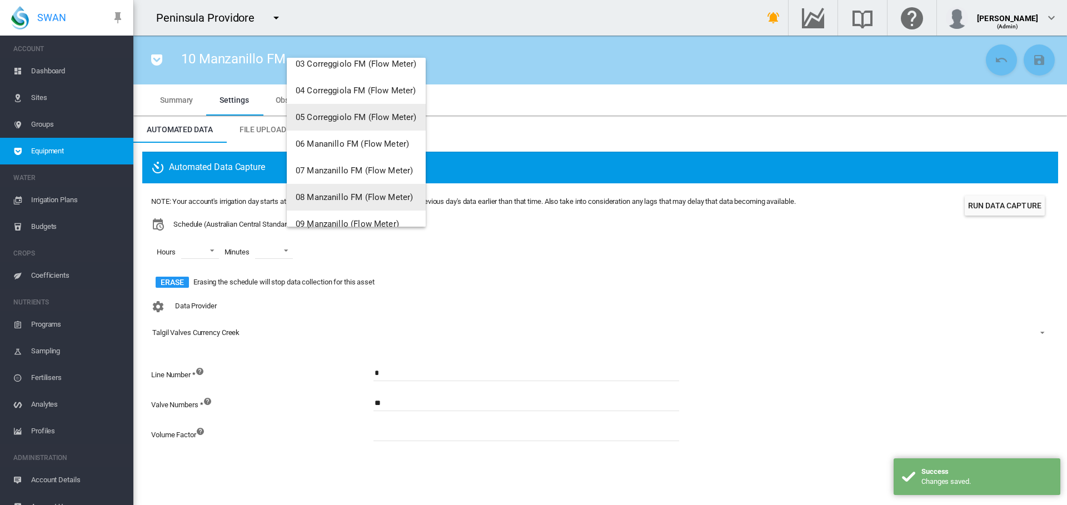
scroll to position [133, 0]
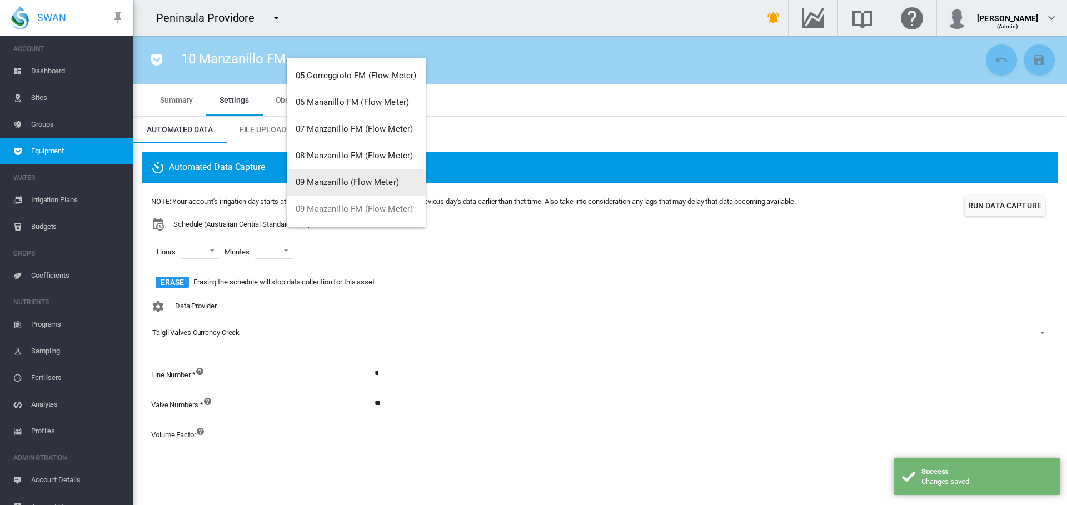
click at [342, 186] on span "09 Manzanillo (Flow Meter)" at bounding box center [347, 182] width 103 height 10
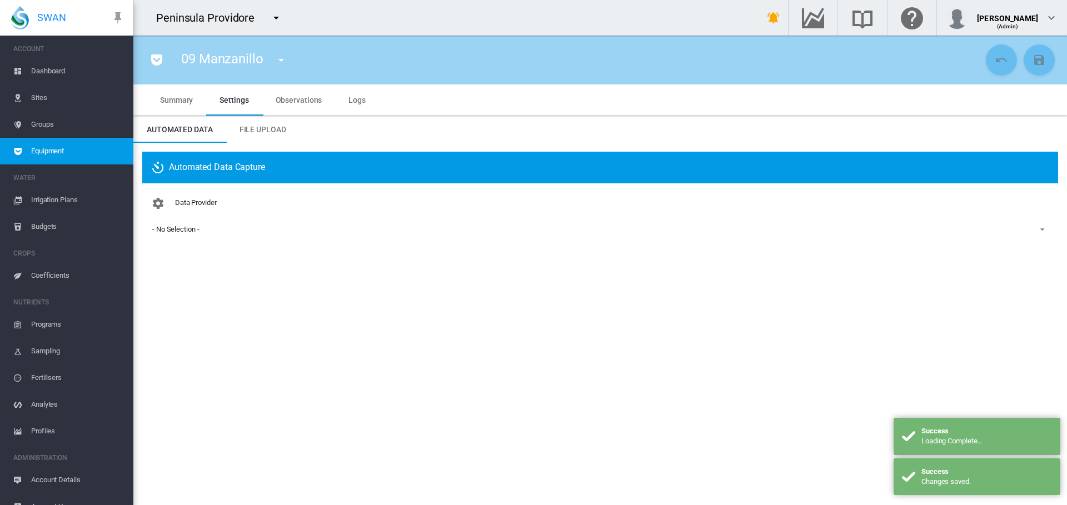
click at [187, 98] on span "Summary" at bounding box center [176, 100] width 33 height 9
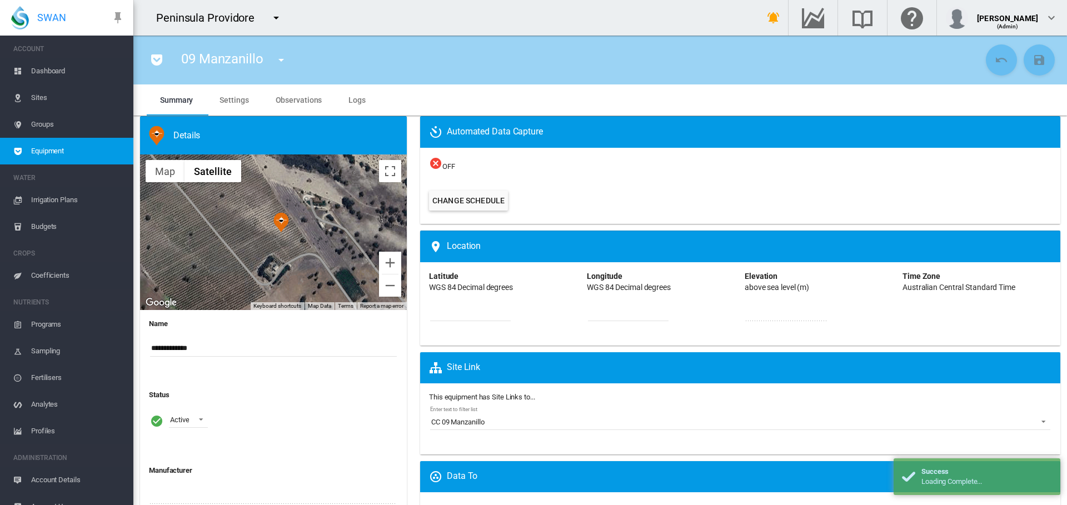
click at [217, 346] on input "**********" at bounding box center [273, 348] width 247 height 17
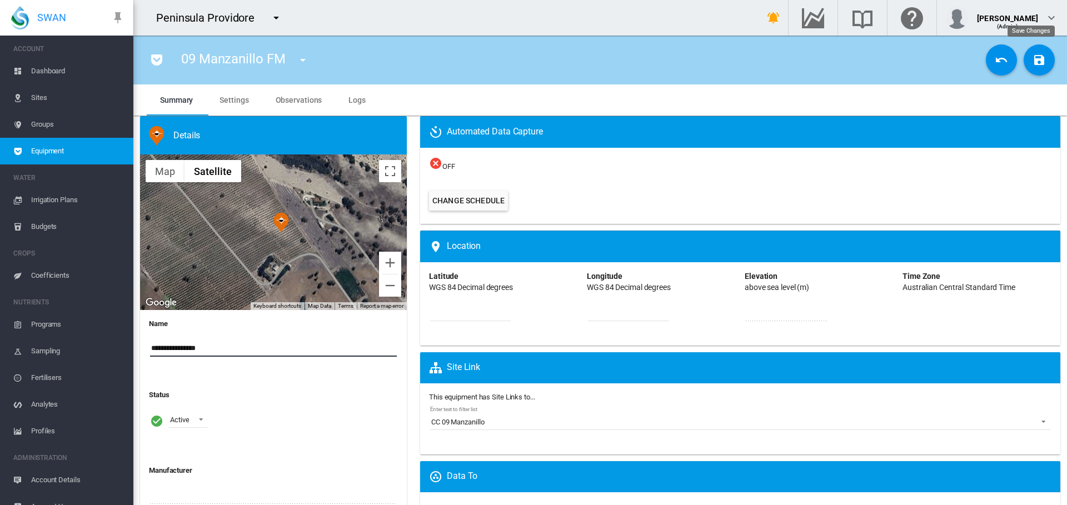
type input "**********"
click at [1037, 59] on md-icon "icon-content-save" at bounding box center [1039, 59] width 13 height 13
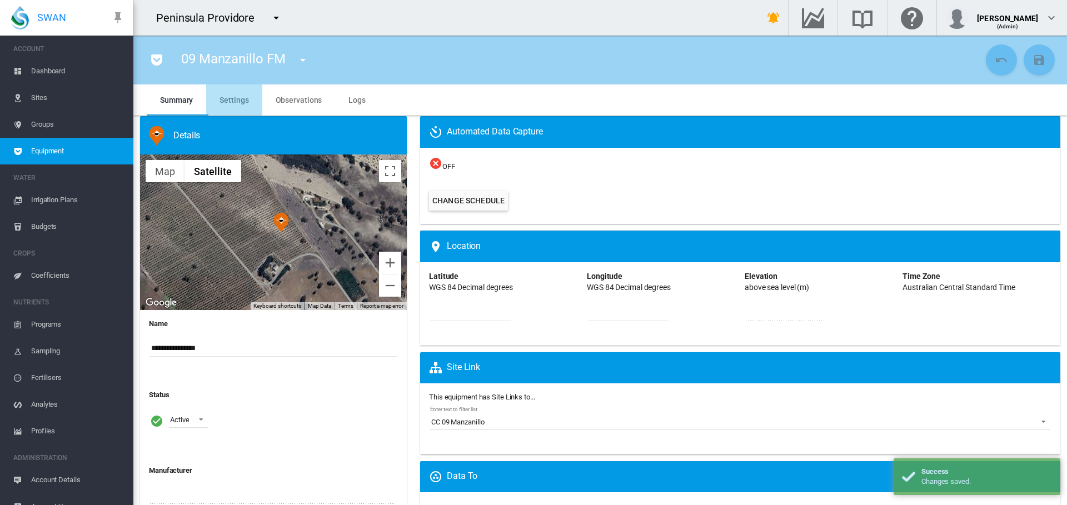
click at [233, 97] on span "Settings" at bounding box center [234, 100] width 29 height 9
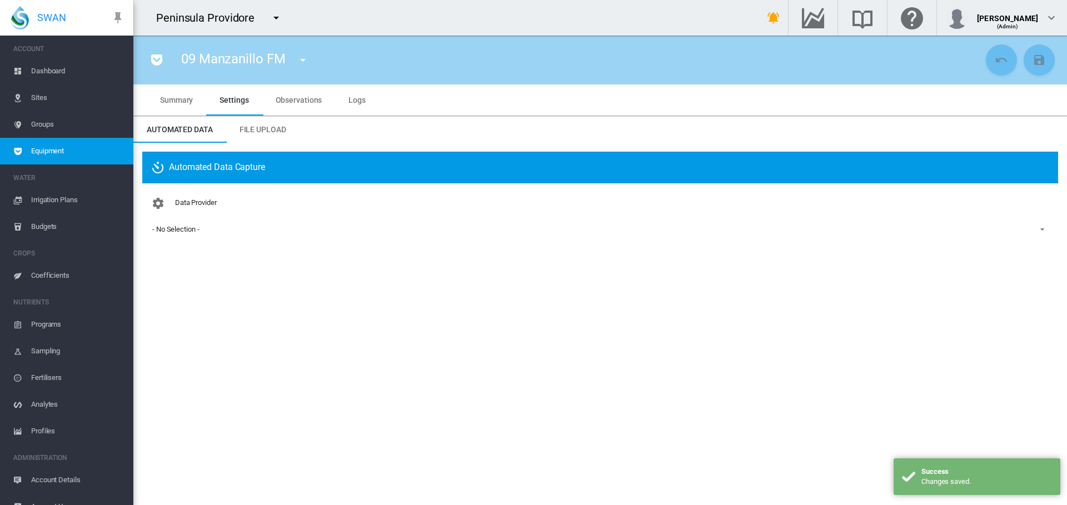
click at [193, 228] on div "- No Selection -" at bounding box center [175, 229] width 47 height 8
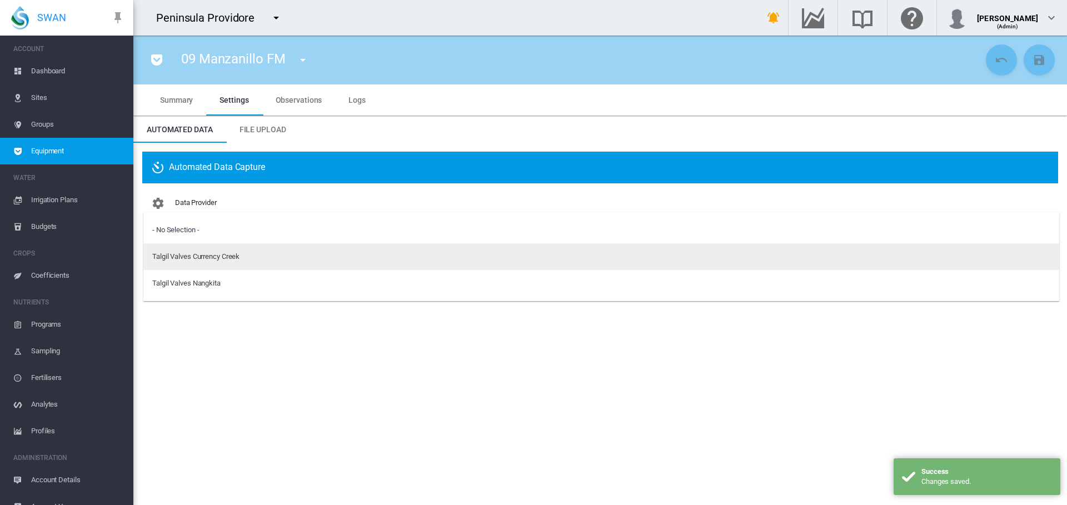
click at [200, 259] on div "Talgil Valves Currency Creek" at bounding box center [195, 257] width 87 height 10
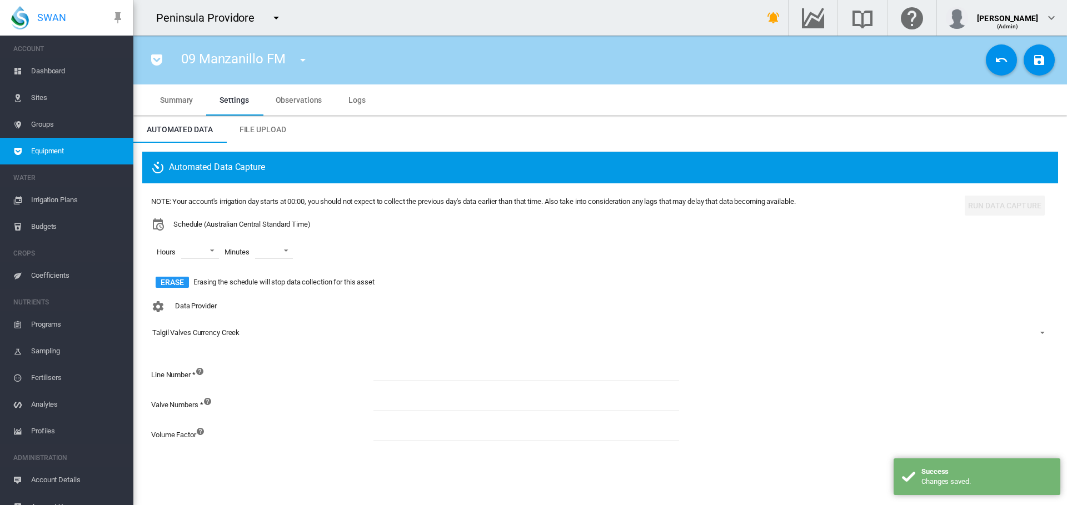
click at [420, 374] on input at bounding box center [527, 373] width 306 height 17
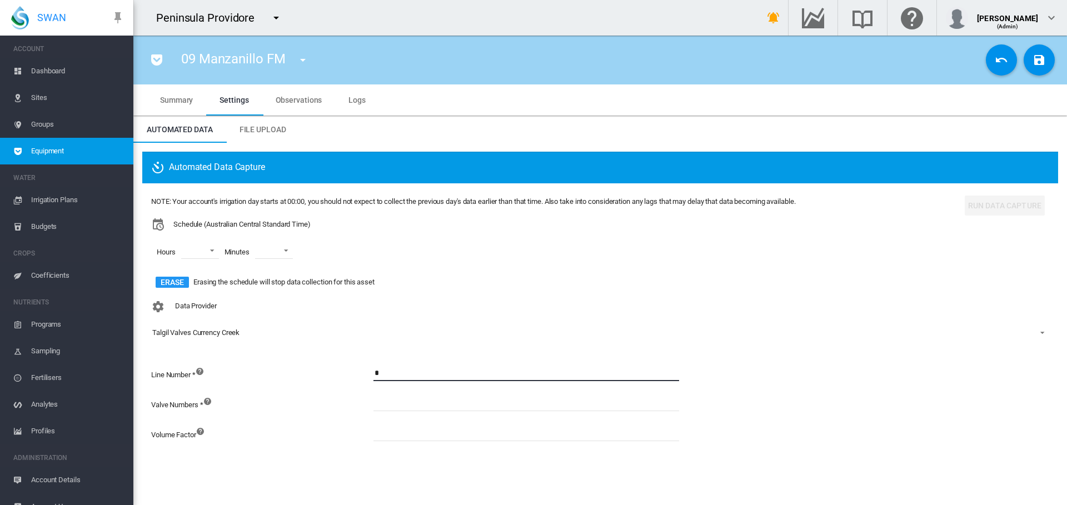
type input "*"
click at [426, 402] on input at bounding box center [527, 403] width 306 height 17
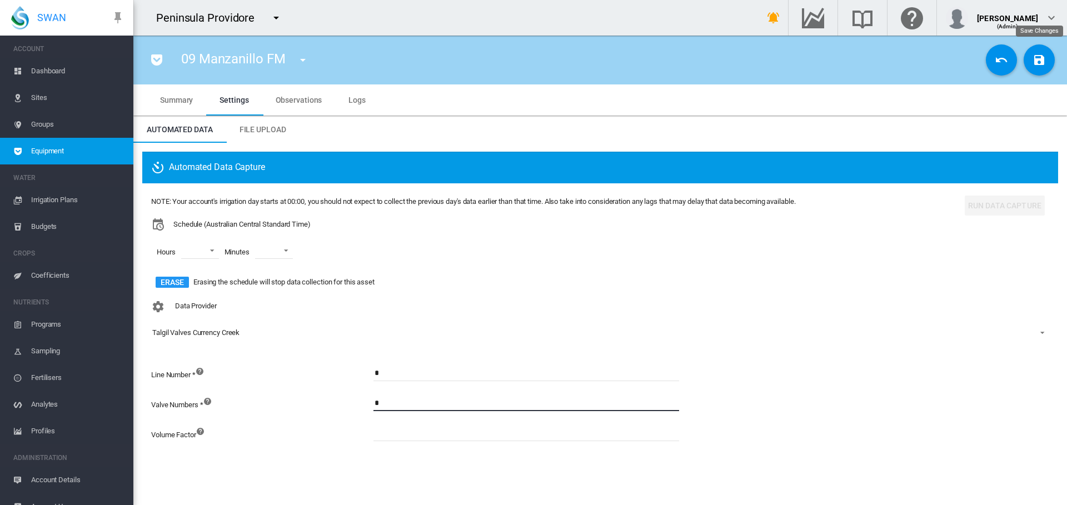
type input "*"
click at [1040, 64] on md-icon "icon-content-save" at bounding box center [1039, 59] width 13 height 13
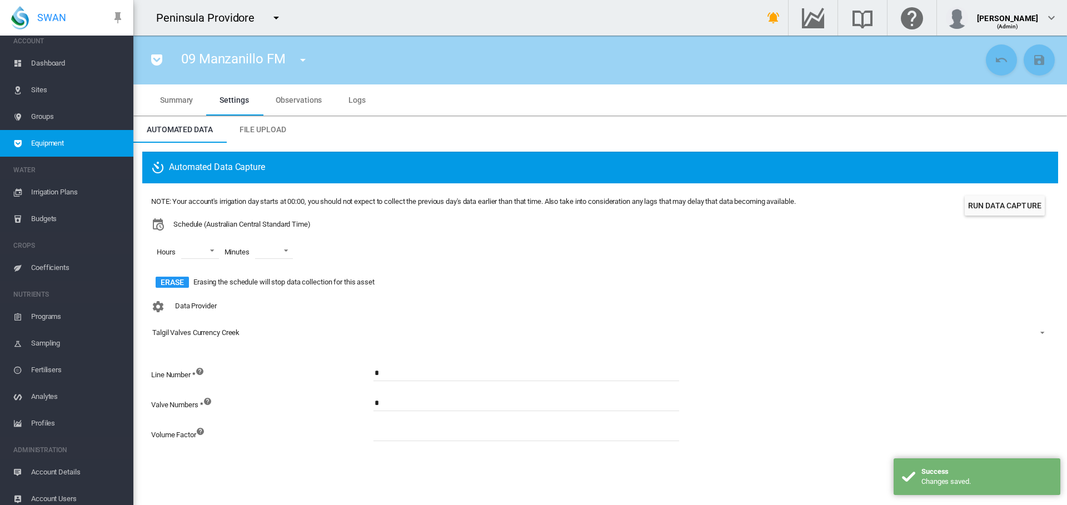
scroll to position [15, 0]
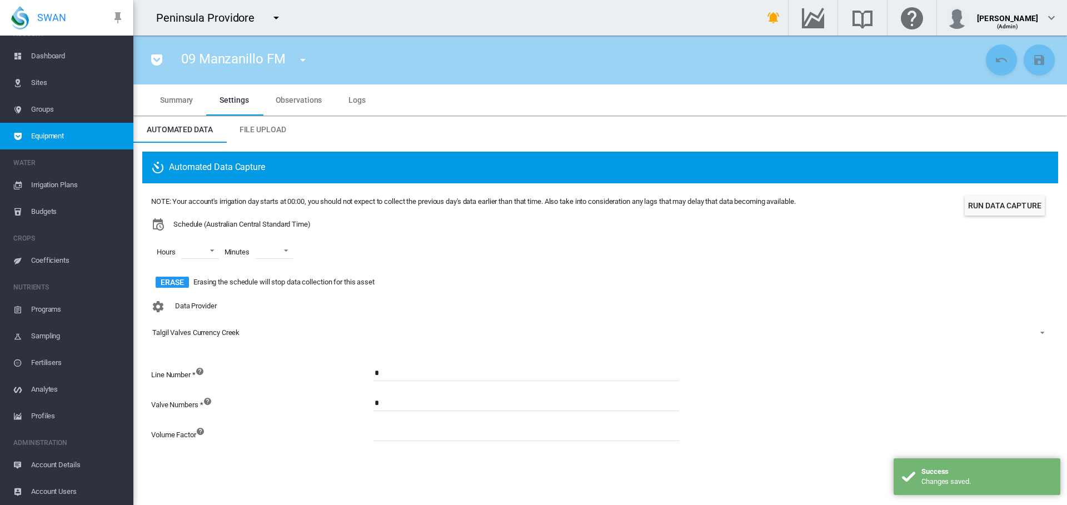
click at [52, 466] on span "Account Details" at bounding box center [77, 465] width 93 height 27
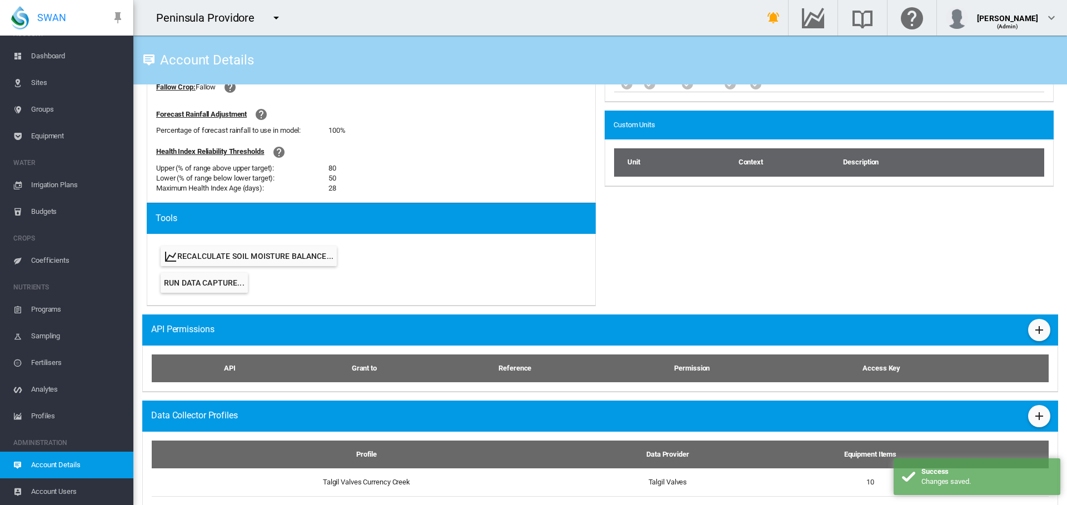
scroll to position [484, 0]
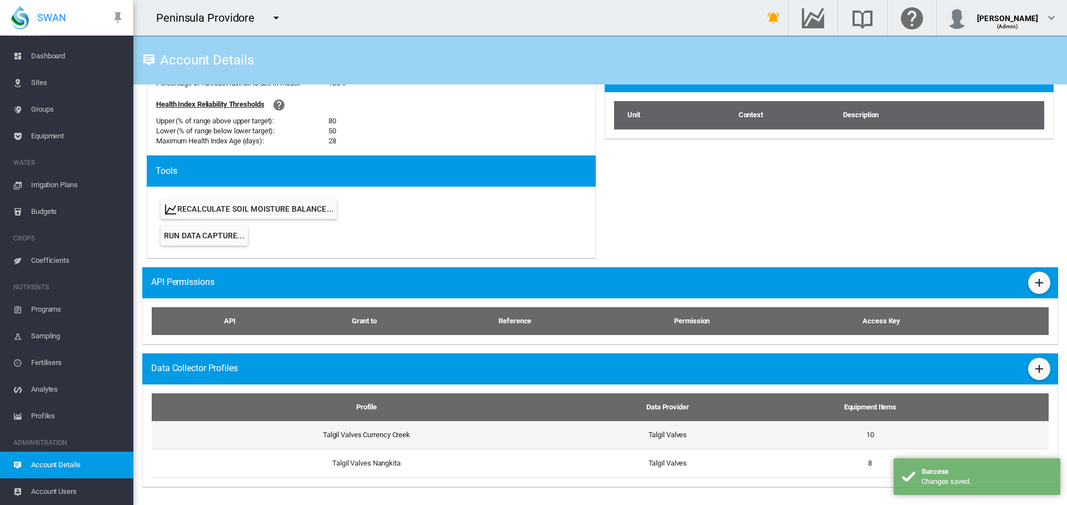
click at [355, 438] on td "Talgil Valves Currency Creek" at bounding box center [362, 435] width 421 height 28
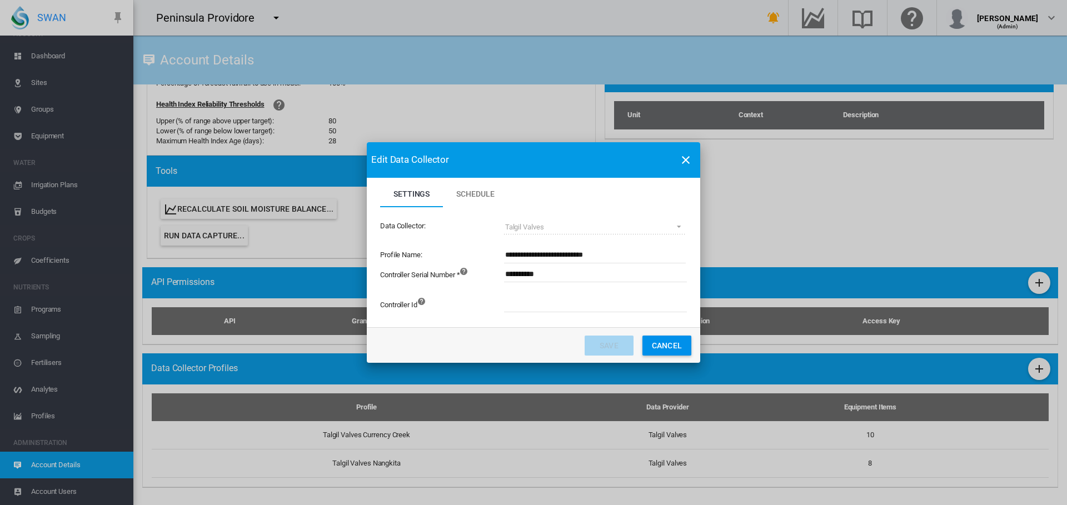
click at [459, 192] on span "Schedule" at bounding box center [475, 194] width 38 height 9
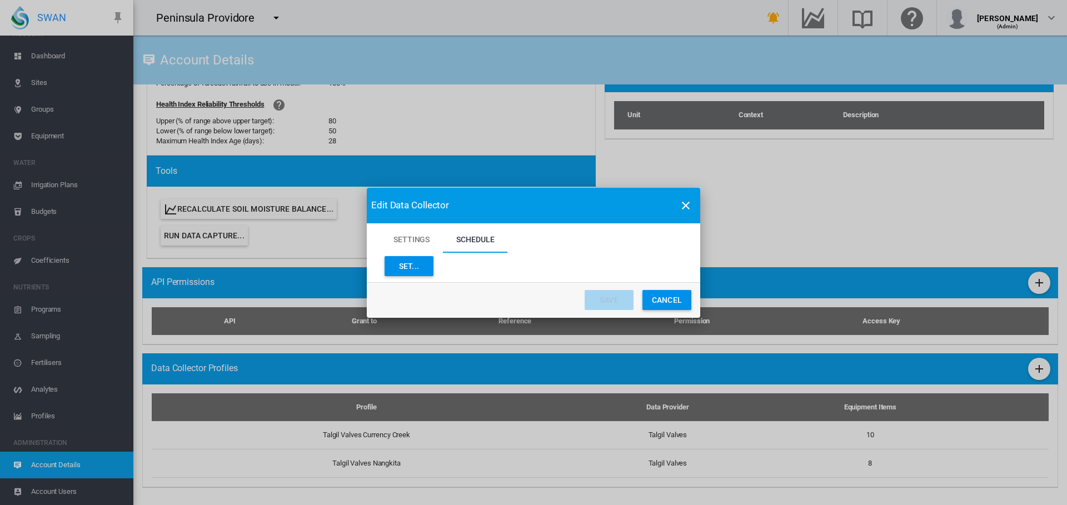
click at [416, 262] on button "Set..." at bounding box center [409, 266] width 49 height 20
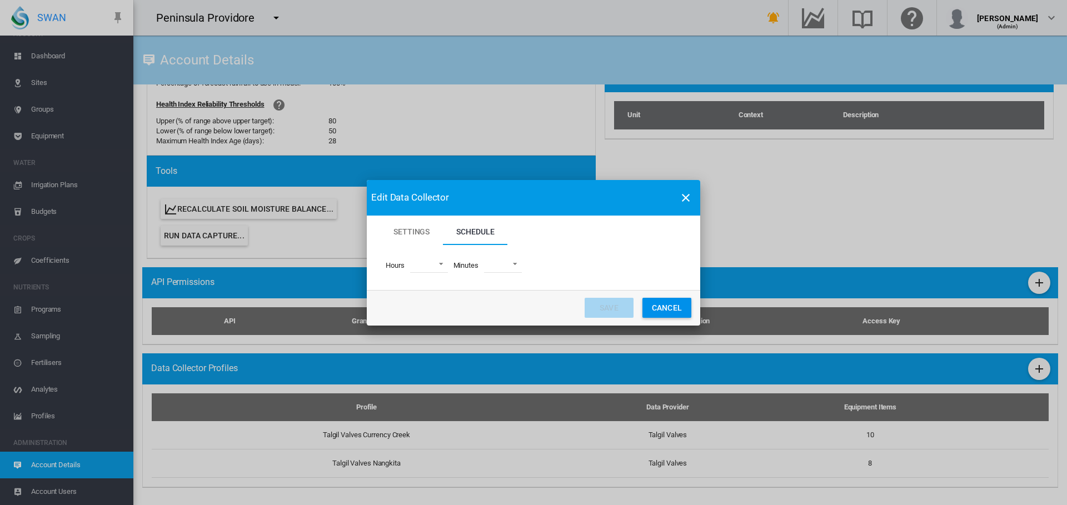
click at [438, 263] on md-select "00 01 02 03 04 05 06 07 08 09 10 11 12 13 14 15 16 17 18 19 20 21 22 23" at bounding box center [429, 264] width 38 height 17
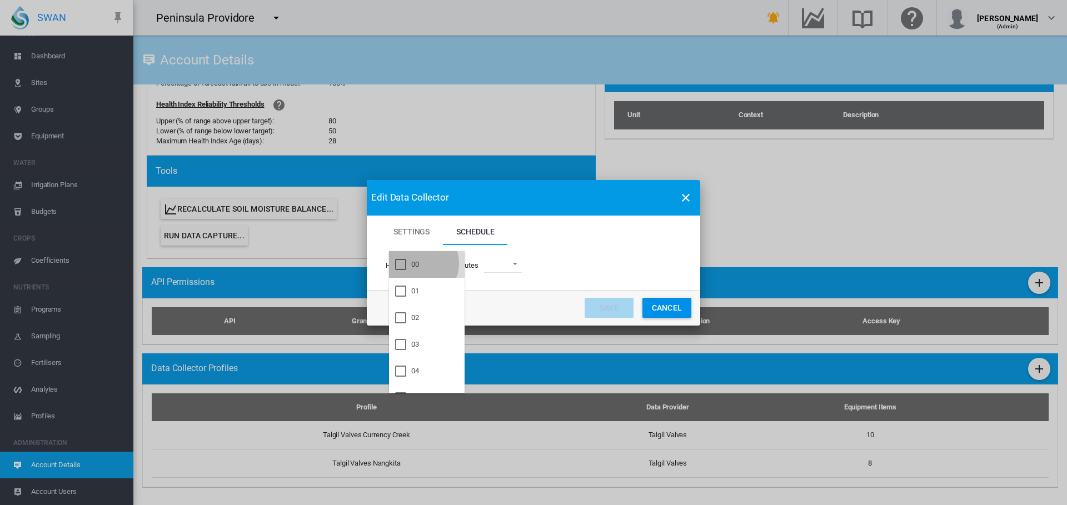
click at [420, 264] on md-option "00" at bounding box center [427, 264] width 76 height 27
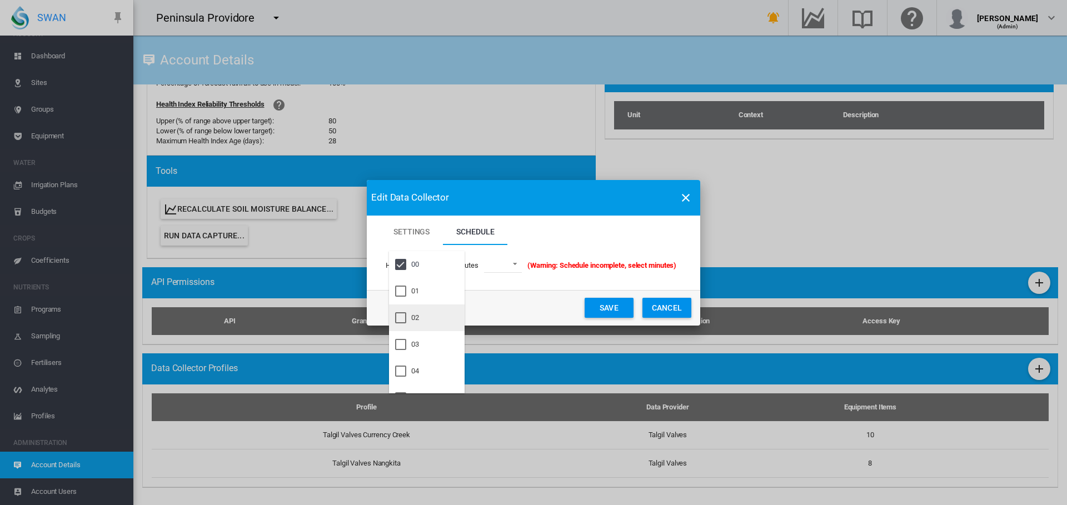
click at [406, 315] on div at bounding box center [400, 317] width 11 height 11
click at [414, 367] on div "04" at bounding box center [415, 371] width 8 height 10
click at [527, 264] on md-backdrop at bounding box center [533, 252] width 1067 height 505
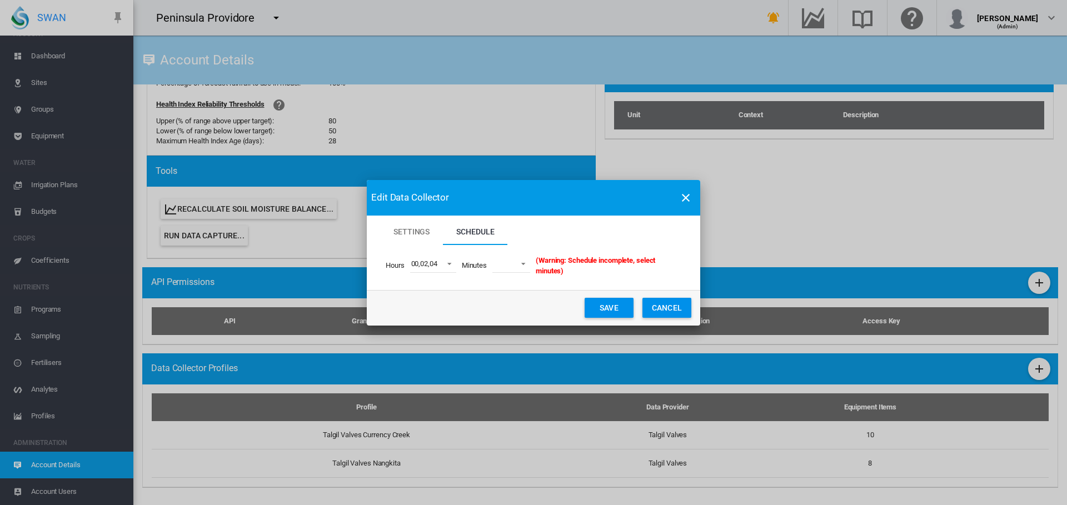
click at [527, 264] on span "Settings Schedule ..." at bounding box center [520, 263] width 13 height 10
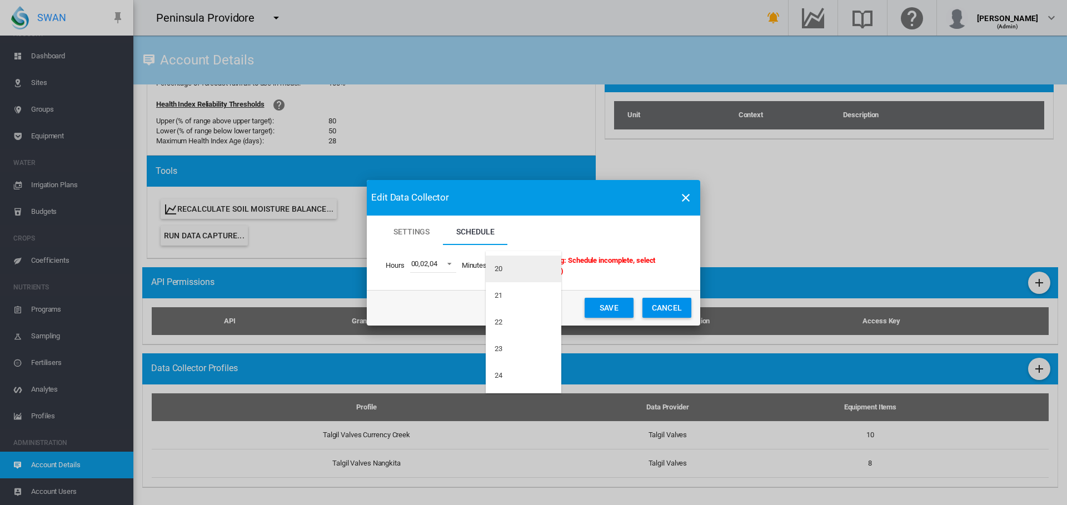
click at [510, 272] on md-option "20" at bounding box center [524, 269] width 76 height 27
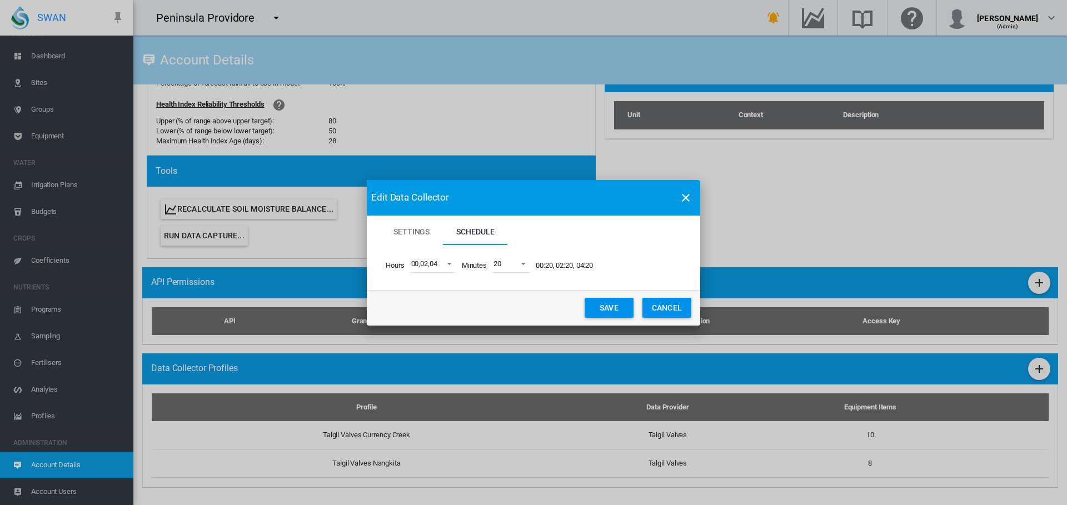
click at [613, 305] on button "Save" at bounding box center [609, 308] width 49 height 20
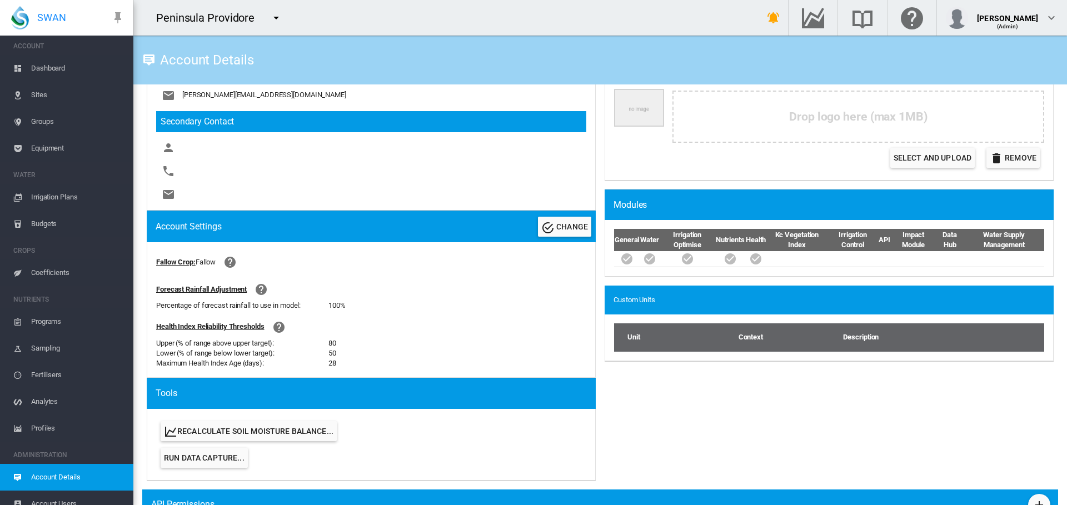
scroll to position [0, 0]
click at [44, 95] on span "Sites" at bounding box center [77, 98] width 93 height 27
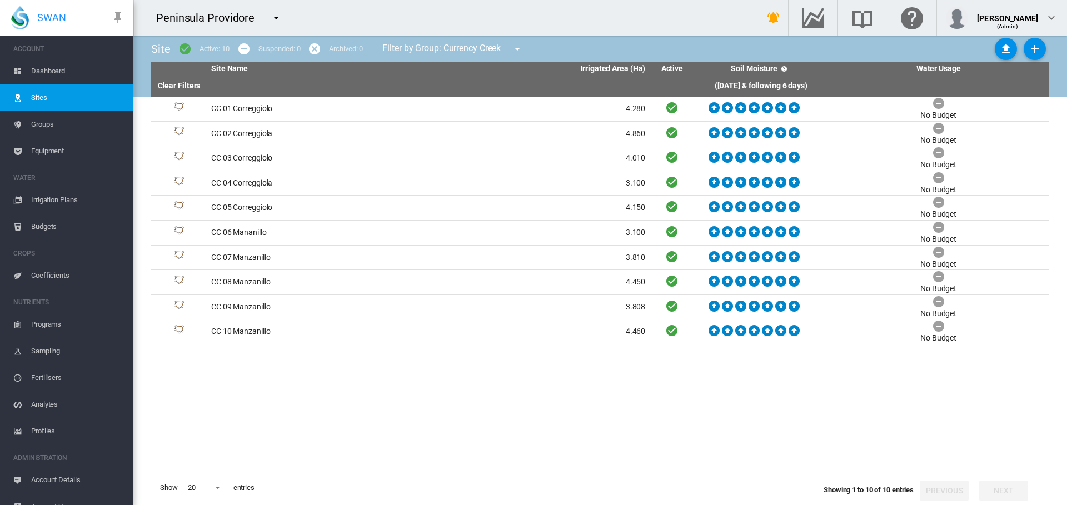
click at [523, 47] on md-icon "icon-menu-down" at bounding box center [517, 48] width 13 height 13
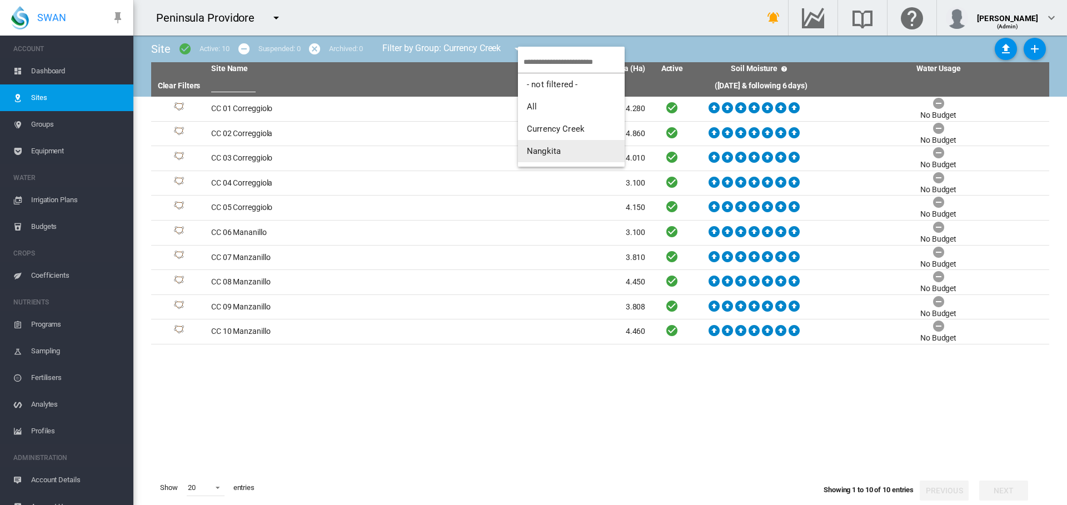
click at [471, 478] on md-backdrop at bounding box center [533, 252] width 1067 height 505
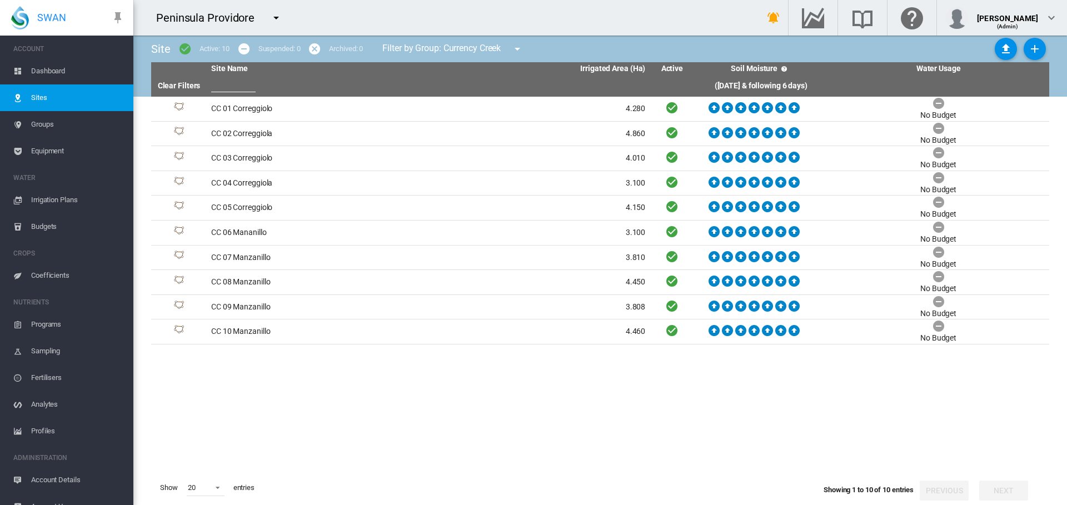
click at [59, 73] on span "Dashboard" at bounding box center [77, 71] width 93 height 27
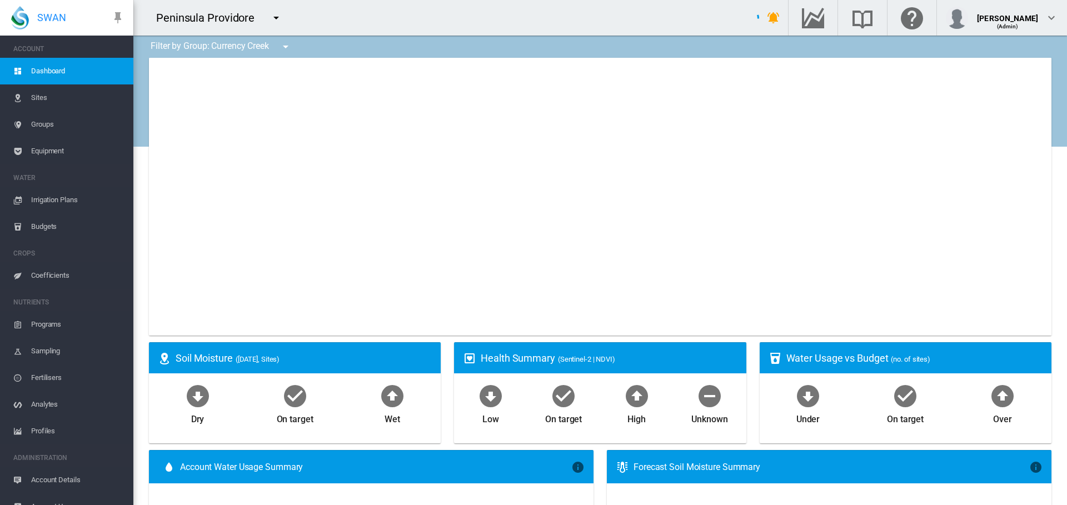
type input "**********"
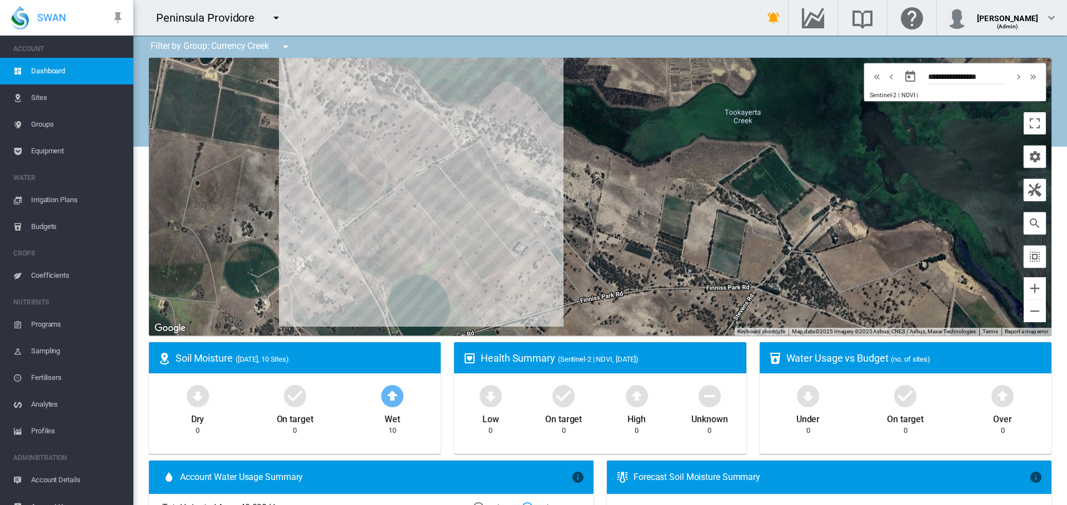
click at [286, 44] on md-icon "icon-menu-down" at bounding box center [285, 46] width 13 height 13
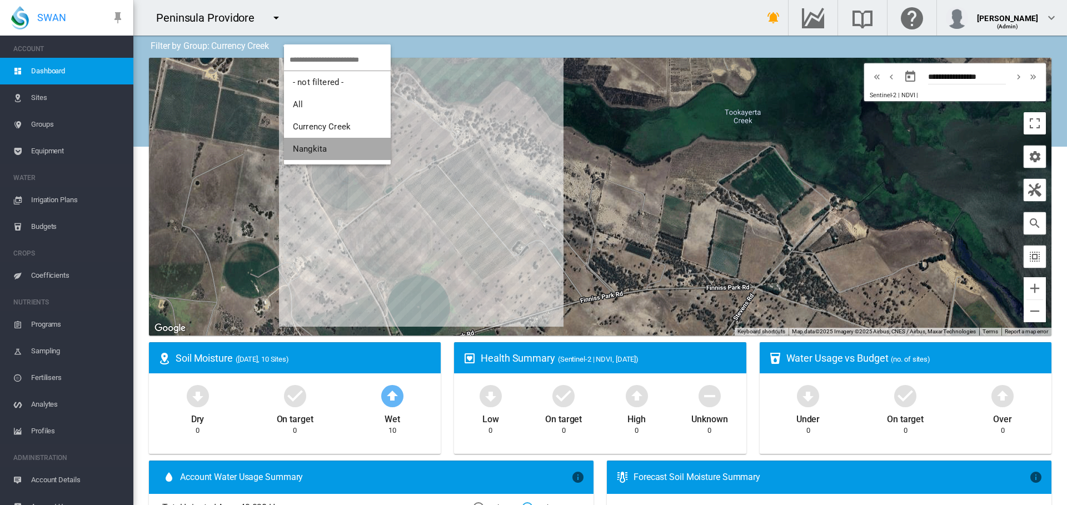
click at [310, 149] on span "Nangkita" at bounding box center [310, 149] width 34 height 10
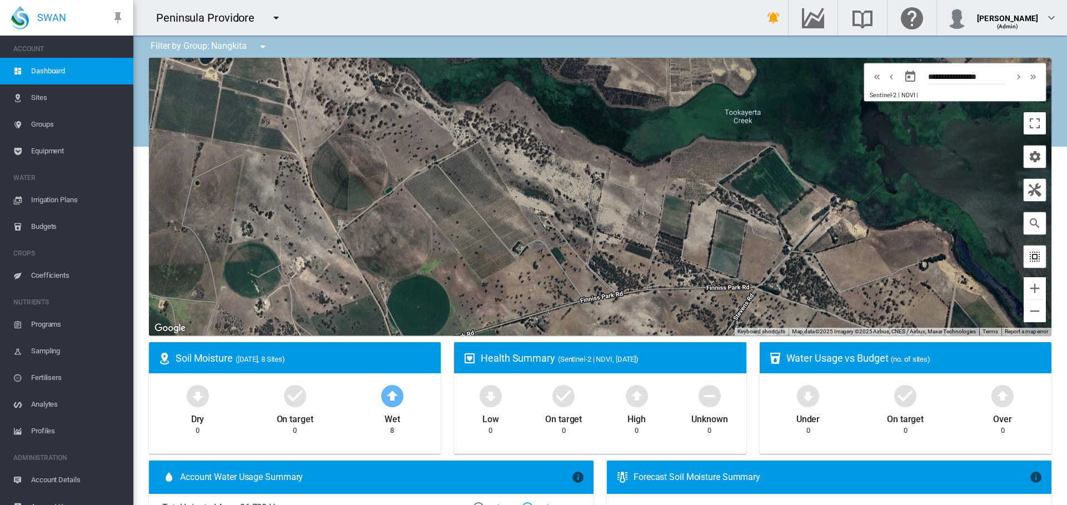
click at [1028, 258] on md-icon "icon-select-all" at bounding box center [1034, 256] width 13 height 13
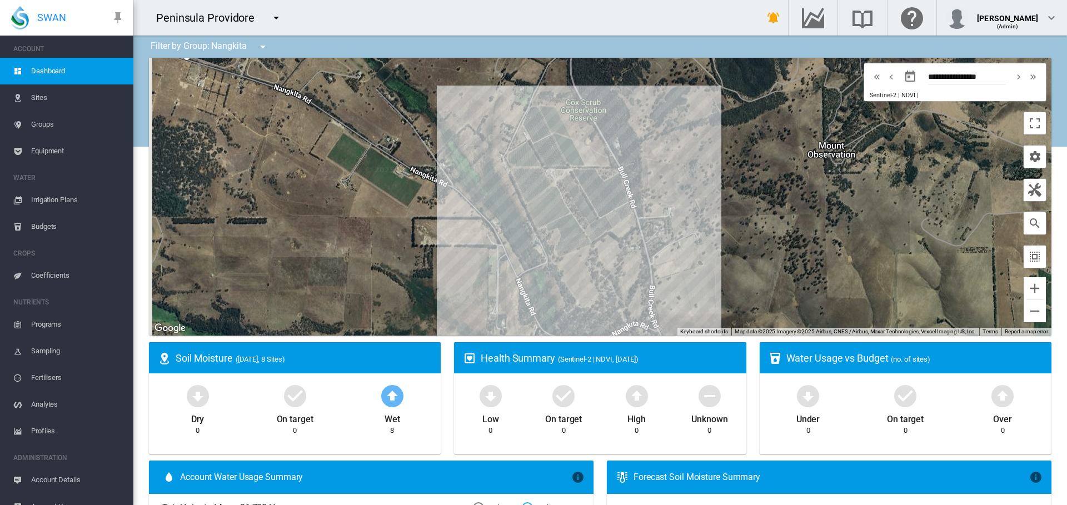
click at [265, 47] on md-icon "icon-menu-down" at bounding box center [262, 46] width 13 height 13
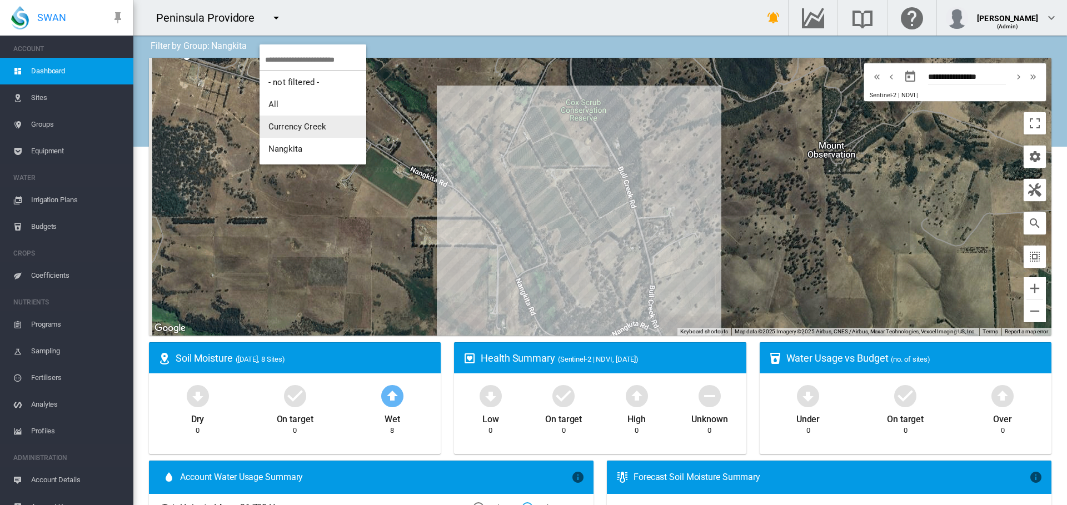
click at [298, 128] on span "Currency Creek" at bounding box center [298, 127] width 58 height 10
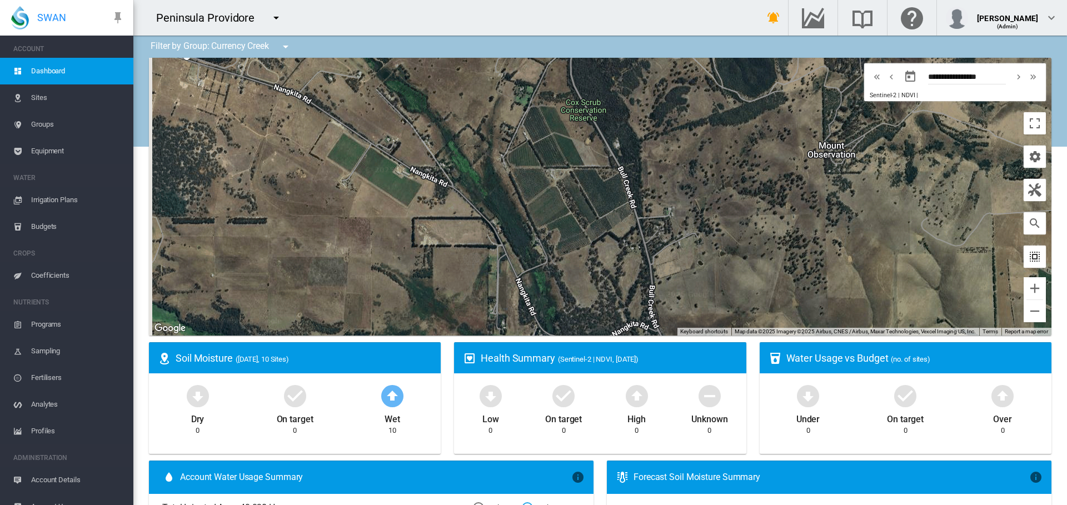
click at [1028, 253] on md-icon "icon-select-all" at bounding box center [1034, 256] width 13 height 13
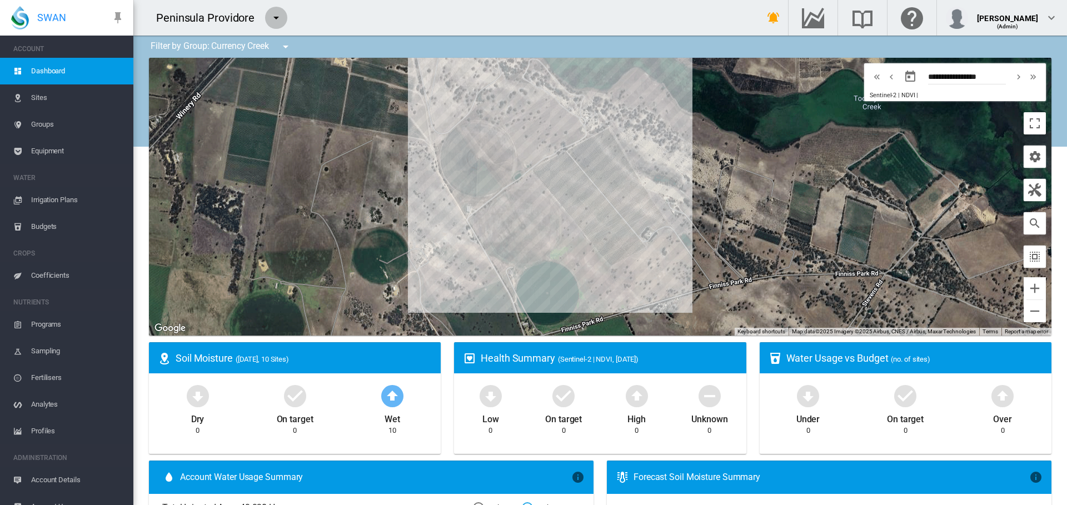
click at [274, 18] on md-icon "icon-menu-down" at bounding box center [276, 17] width 13 height 13
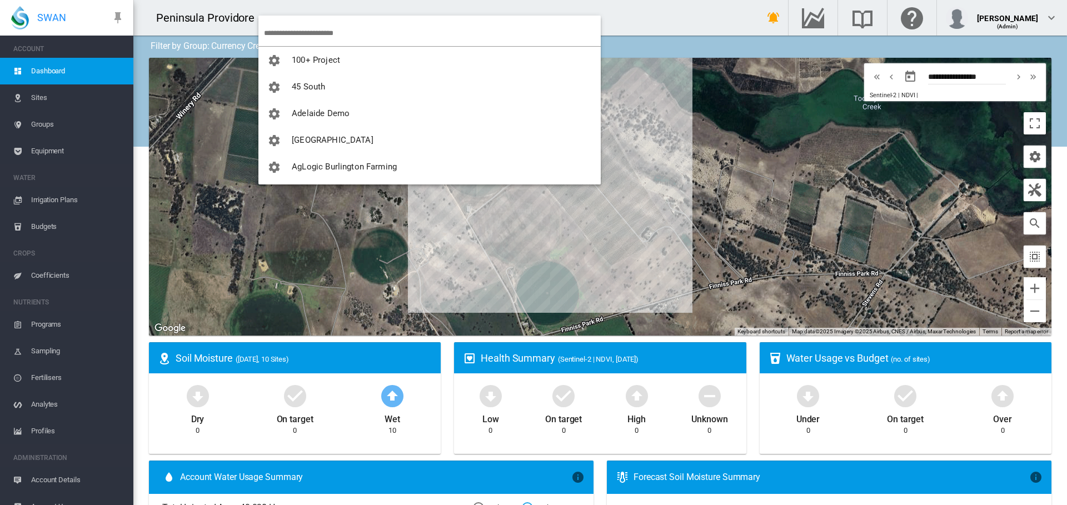
click at [293, 36] on input "search" at bounding box center [432, 33] width 337 height 26
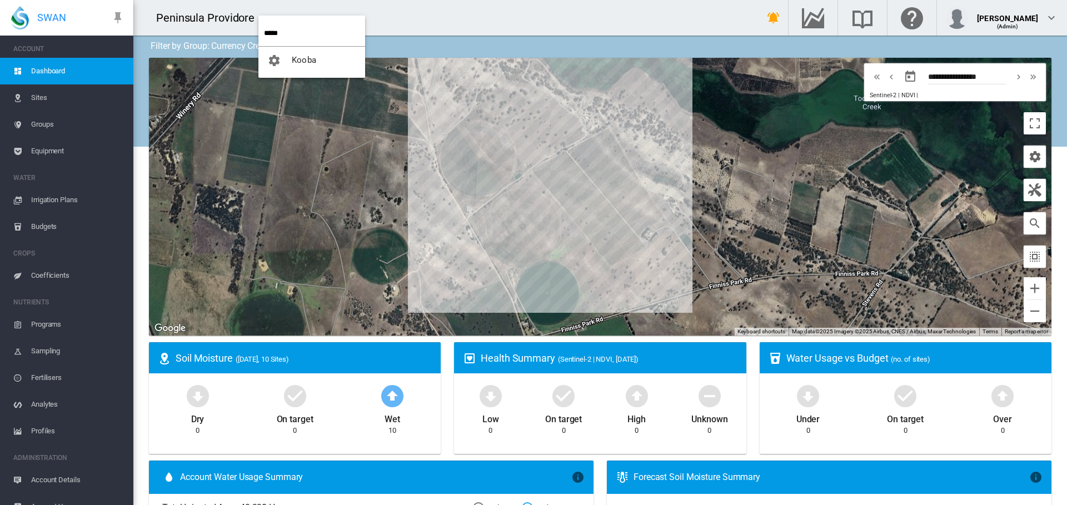
type input "*****"
click at [300, 59] on span "Kooba" at bounding box center [304, 60] width 24 height 10
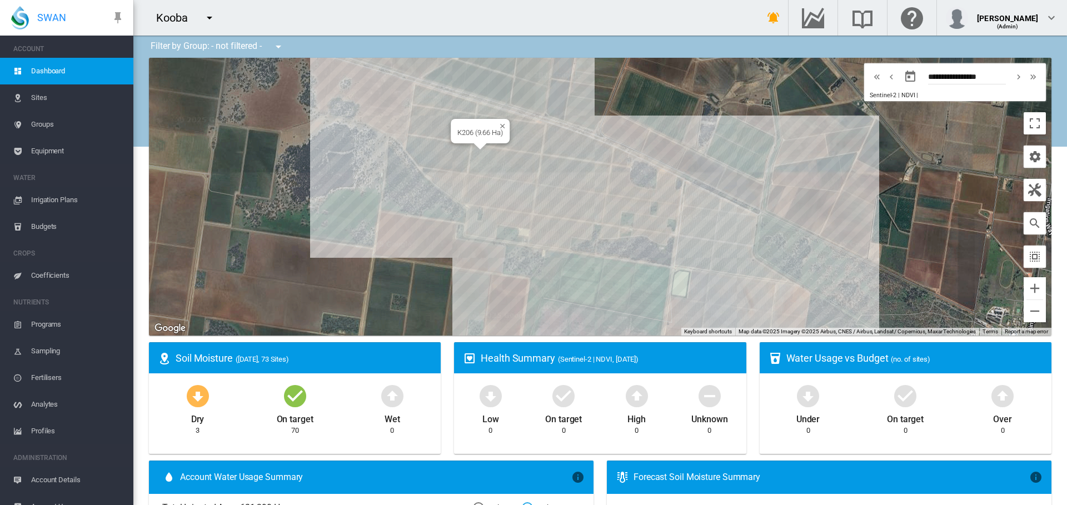
click at [476, 156] on div "K206 (9.66 Ha)" at bounding box center [600, 197] width 903 height 278
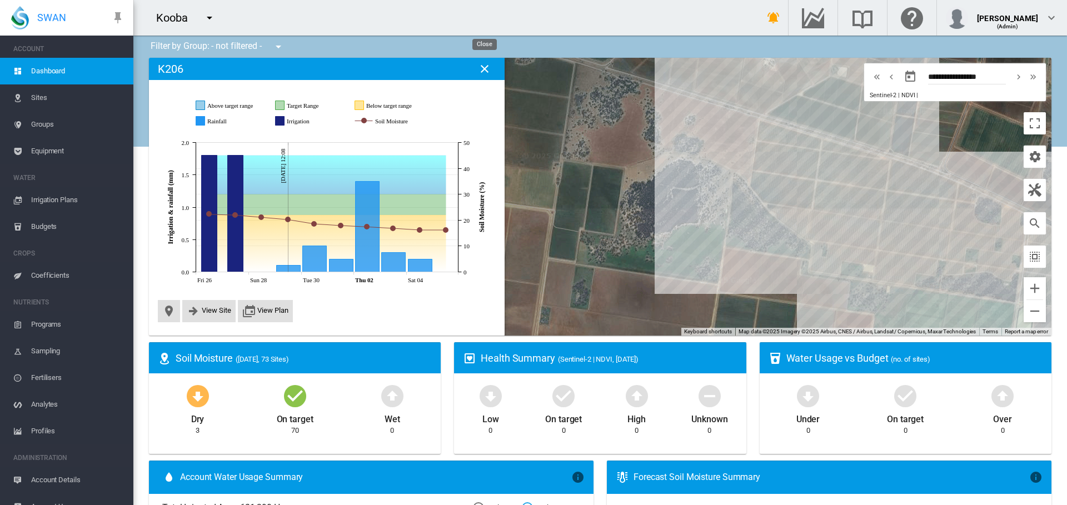
click at [488, 70] on md-icon "icon-close" at bounding box center [484, 68] width 13 height 13
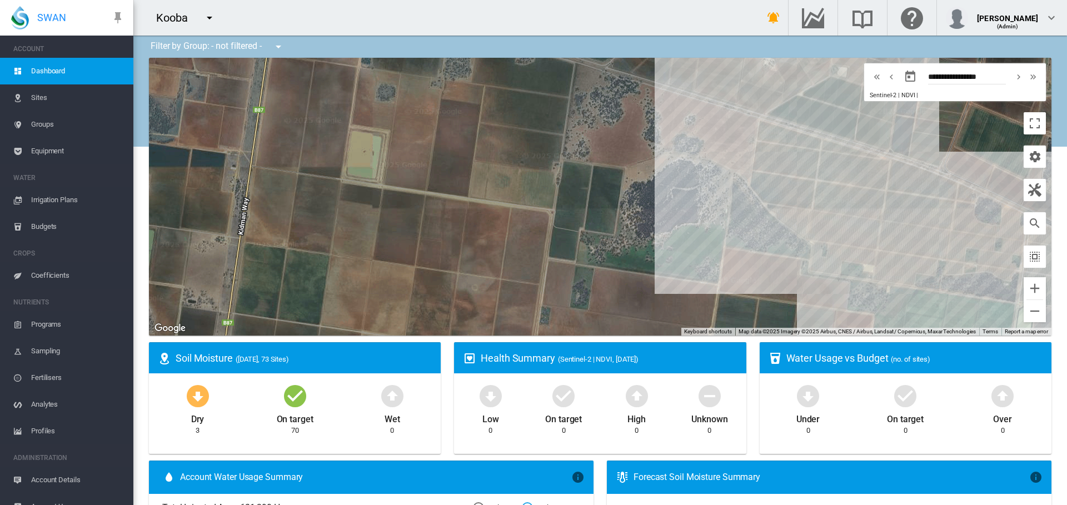
click at [36, 97] on span "Sites" at bounding box center [77, 98] width 93 height 27
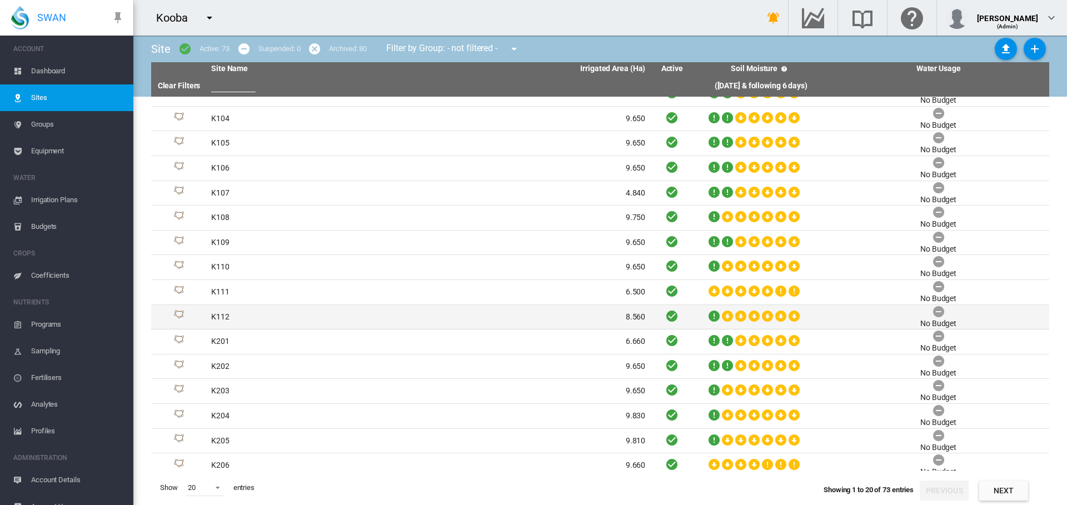
scroll to position [122, 0]
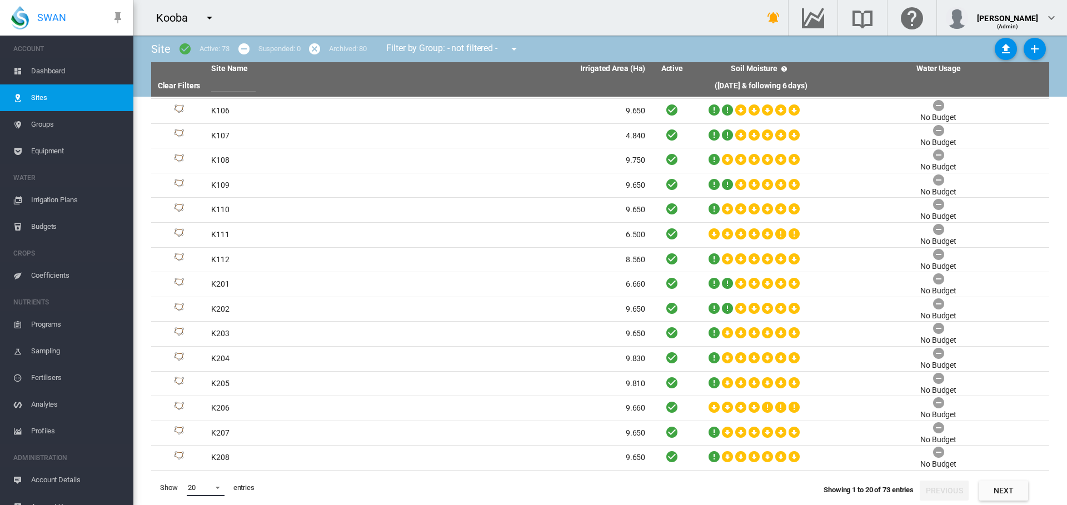
click at [215, 487] on span at bounding box center [214, 487] width 13 height 10
click at [211, 453] on md-option "100" at bounding box center [216, 460] width 76 height 27
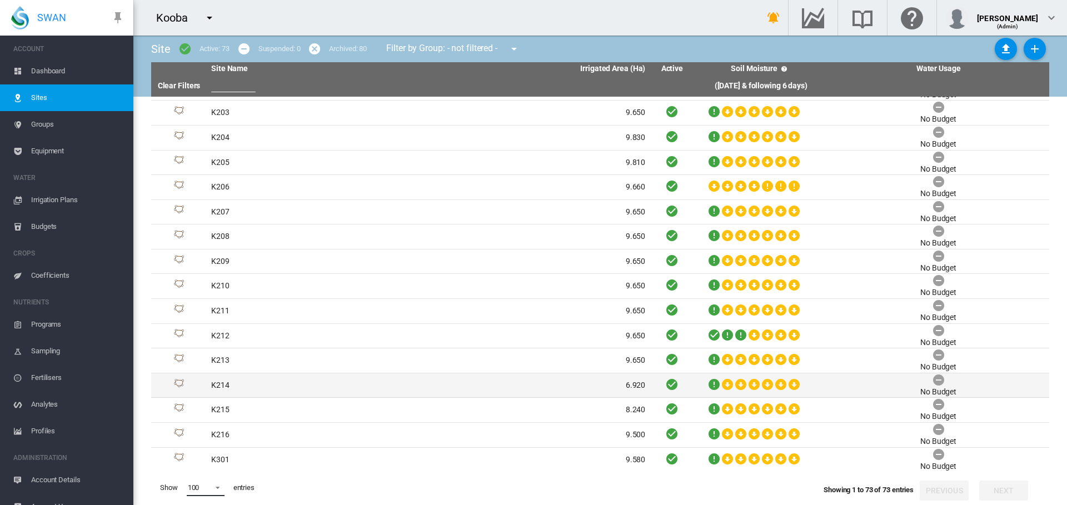
scroll to position [344, 0]
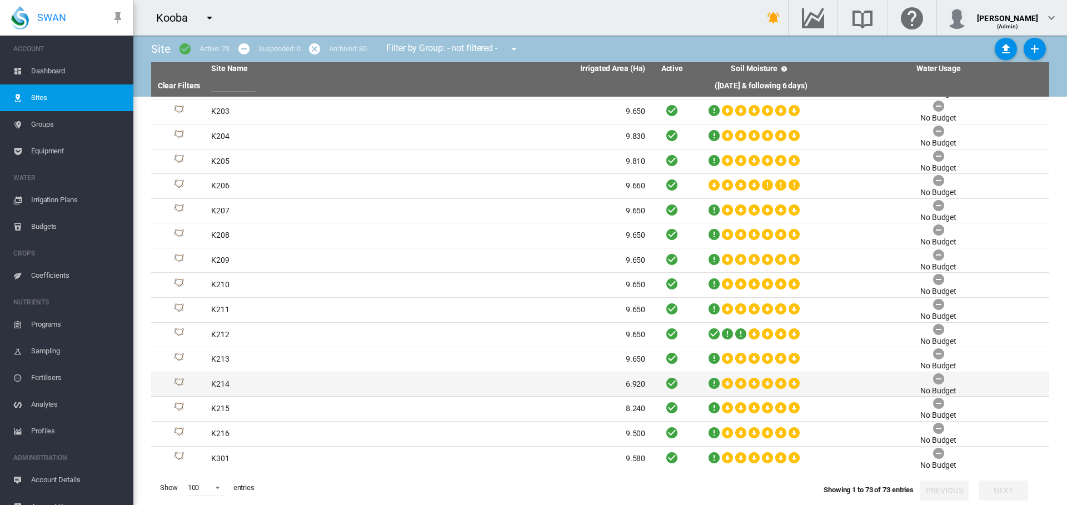
click at [216, 380] on td "K214" at bounding box center [318, 384] width 222 height 24
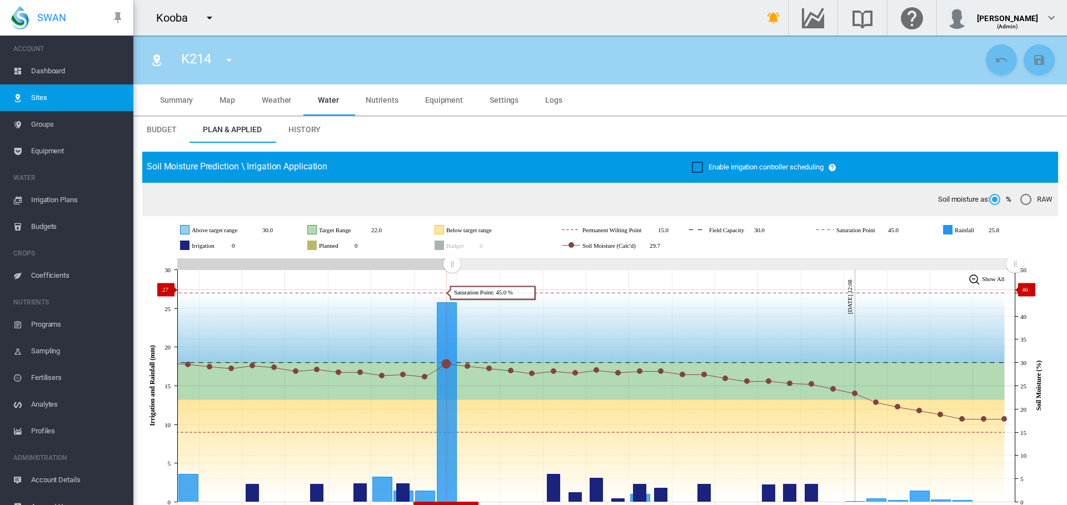
drag, startPoint x: 816, startPoint y: 264, endPoint x: 452, endPoint y: 290, distance: 364.5
click at [452, 290] on icon "JavaScript chart by amCharts 3.21.15 Aug 30 Sep 01 Sep 03 Sep 05 Sep 07 Sep 09 …" at bounding box center [596, 386] width 908 height 261
click at [48, 277] on span "Coefficients" at bounding box center [77, 275] width 93 height 27
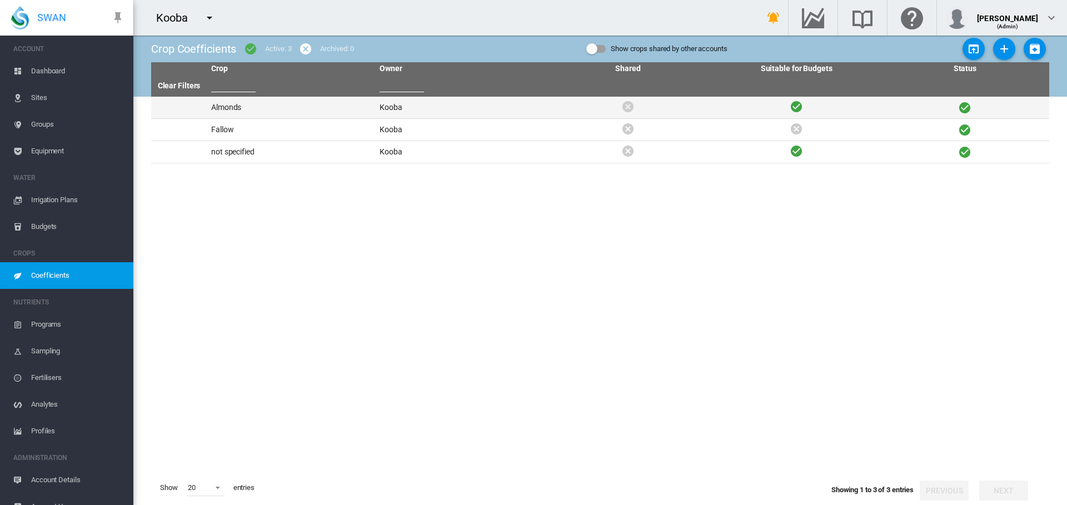
click at [221, 108] on td "Almonds" at bounding box center [291, 108] width 168 height 22
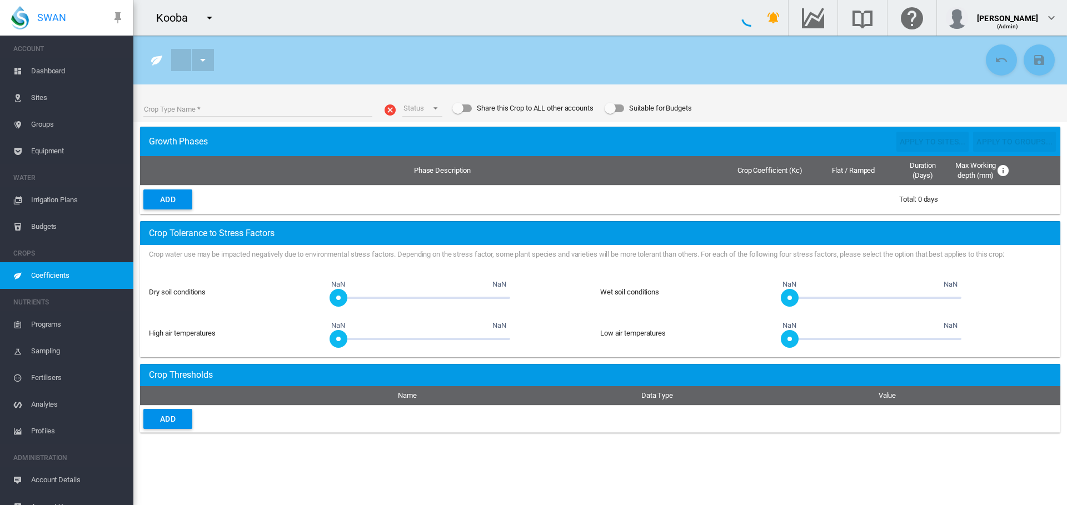
type input "*******"
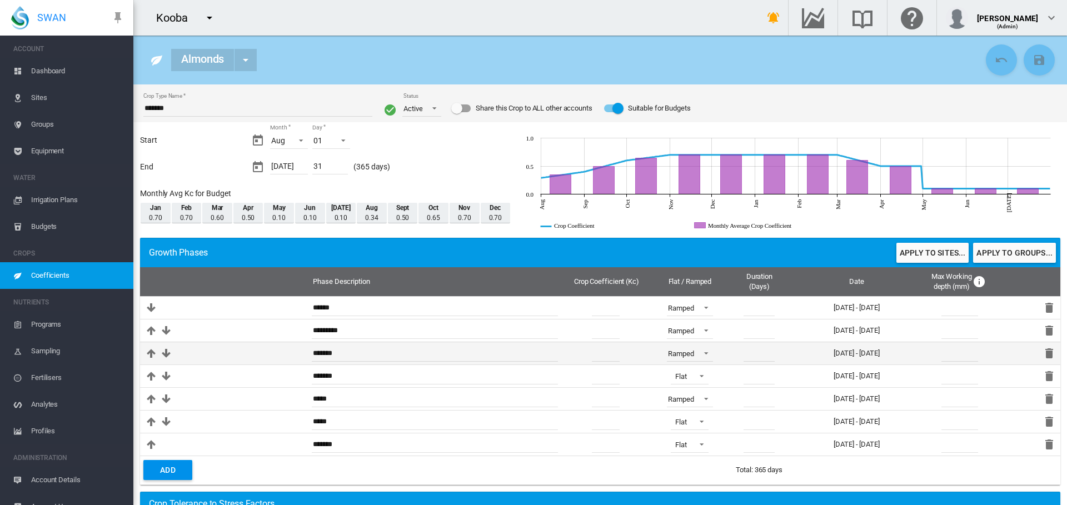
click at [604, 352] on input "***" at bounding box center [606, 353] width 28 height 17
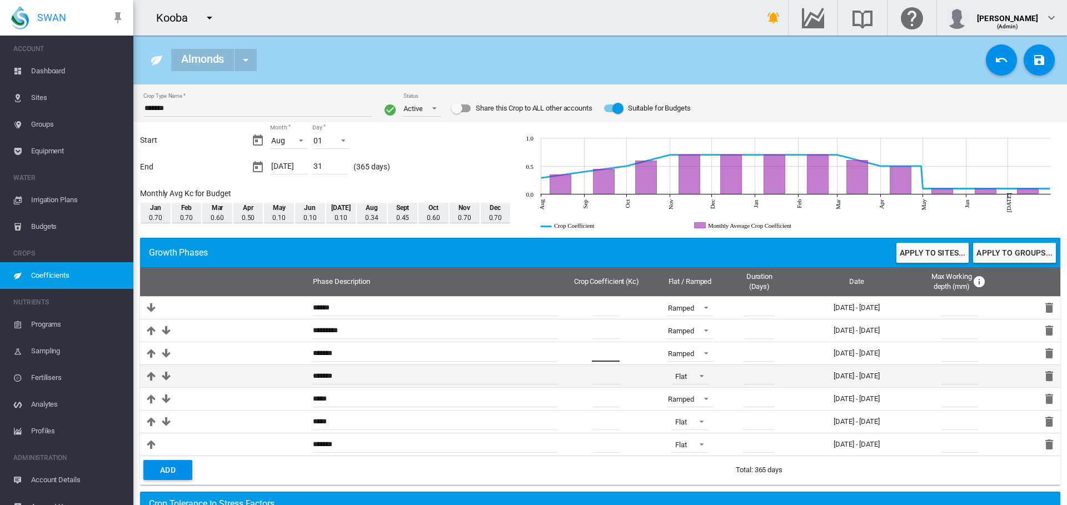
type input "***"
click at [603, 377] on input "***" at bounding box center [606, 376] width 28 height 17
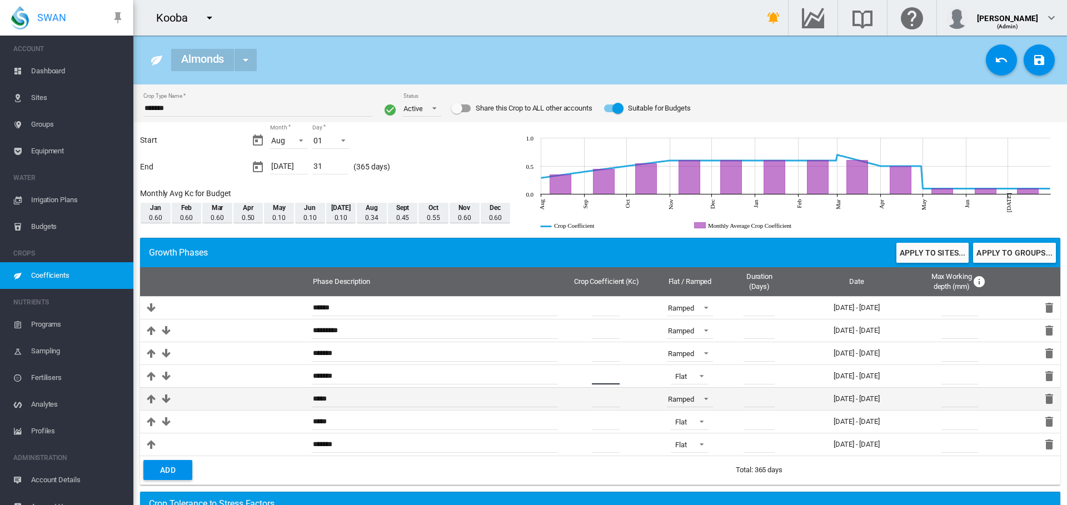
type input "***"
click at [598, 396] on input "***" at bounding box center [606, 399] width 28 height 17
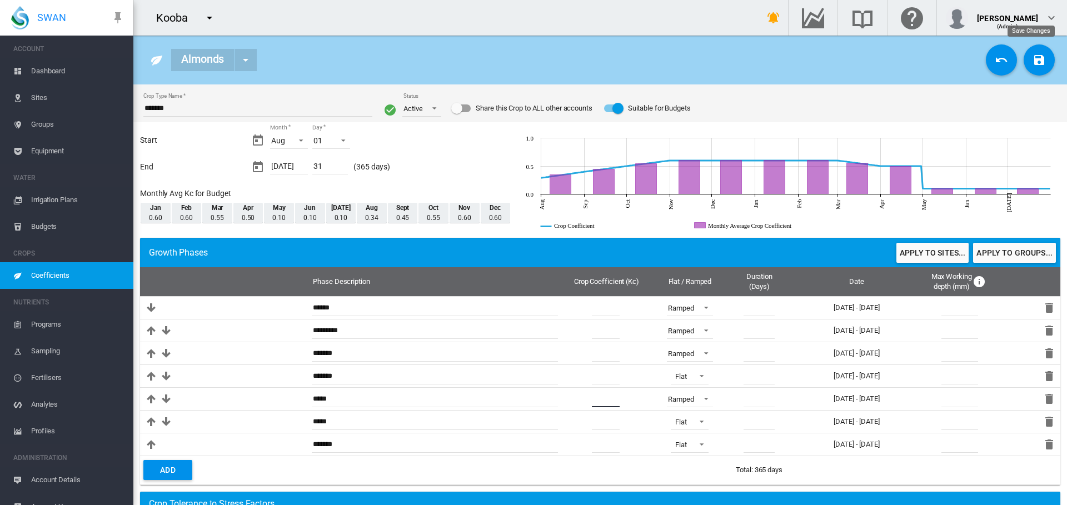
type input "***"
click at [1033, 58] on md-icon "icon-content-save" at bounding box center [1039, 59] width 13 height 13
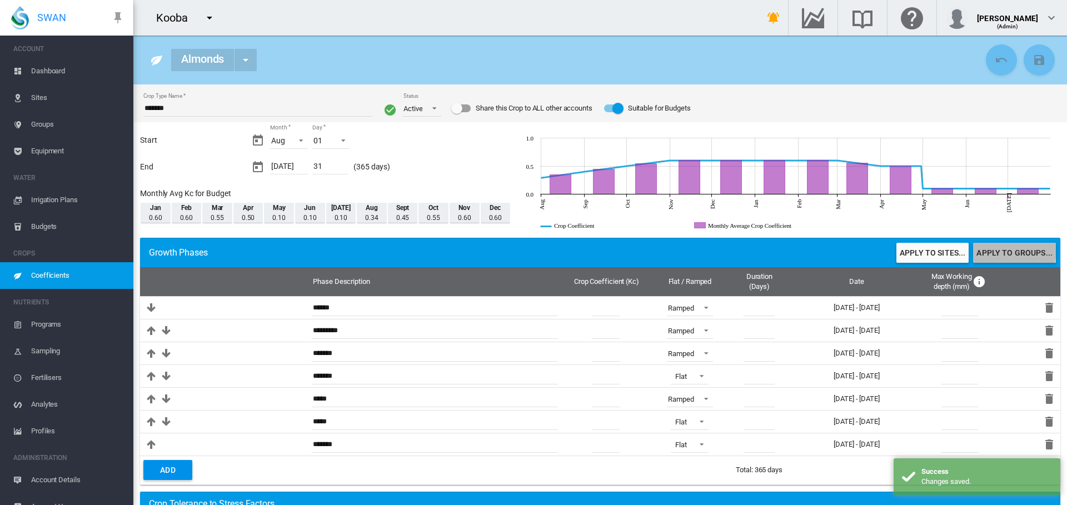
click at [998, 250] on button "Apply to groups..." at bounding box center [1014, 253] width 83 height 20
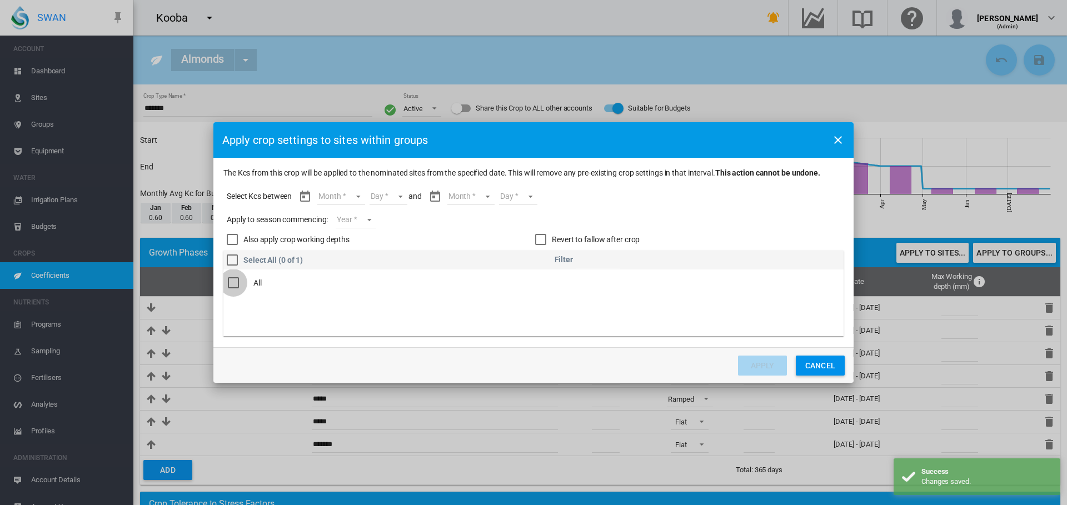
drag, startPoint x: 233, startPoint y: 284, endPoint x: 241, endPoint y: 268, distance: 17.7
click at [232, 284] on div "The Kcs ..." at bounding box center [233, 282] width 11 height 11
click at [353, 198] on md-select "Month Aug Sept Oct Nov Dec Jan Feb Mar Apr May Jun Jul" at bounding box center [340, 196] width 47 height 17
click at [353, 198] on md-option "Aug" at bounding box center [348, 197] width 76 height 27
click at [387, 196] on md-select "Day 01 02 03 04 05 06 07 08 09 10 11 12 13 14 15 16 17 18 19 20 21 22 23 24 25 …" at bounding box center [378, 196] width 38 height 17
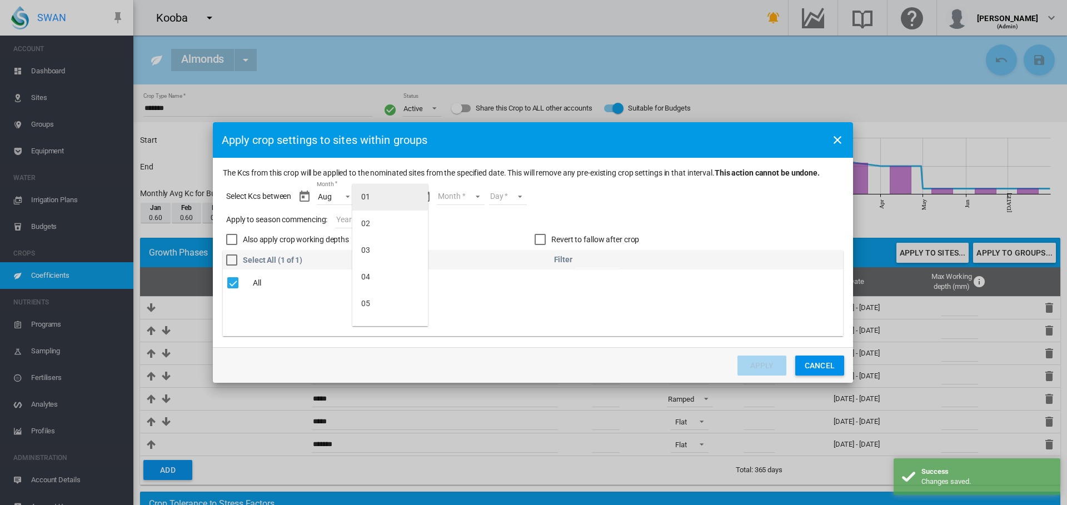
click at [387, 196] on md-option "01" at bounding box center [390, 197] width 76 height 27
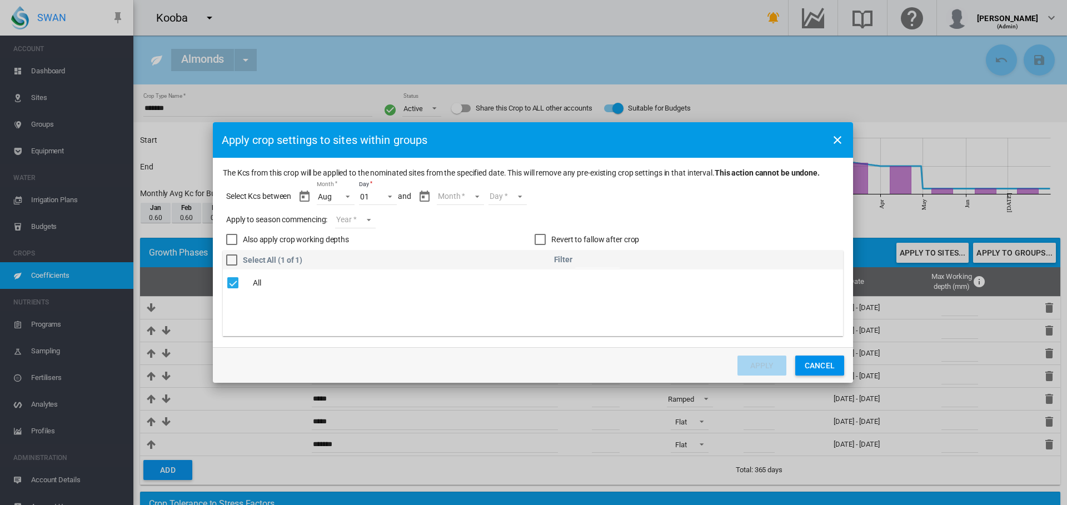
click at [478, 197] on md-select "Month Aug Sept Oct Nov Dec Jan Feb Mar Apr May Jun Jul" at bounding box center [460, 196] width 47 height 17
click at [475, 315] on md-option "[DATE]" at bounding box center [468, 313] width 76 height 27
click at [509, 197] on md-select "Day 01 02 03 04 05 06 07 08 09 10 11 12 13 14 15 16 17 18 19 20 21 22 23 24 25 …" at bounding box center [503, 196] width 38 height 17
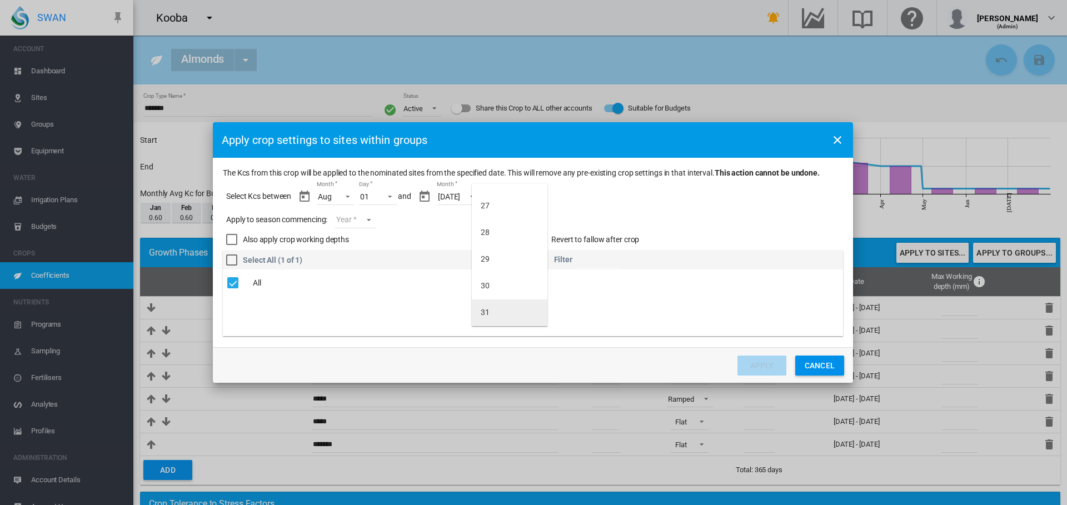
click at [494, 316] on md-option "31" at bounding box center [510, 313] width 76 height 27
click at [369, 220] on md-select "Year 2027 2026 2025 2024 2023" at bounding box center [355, 220] width 40 height 17
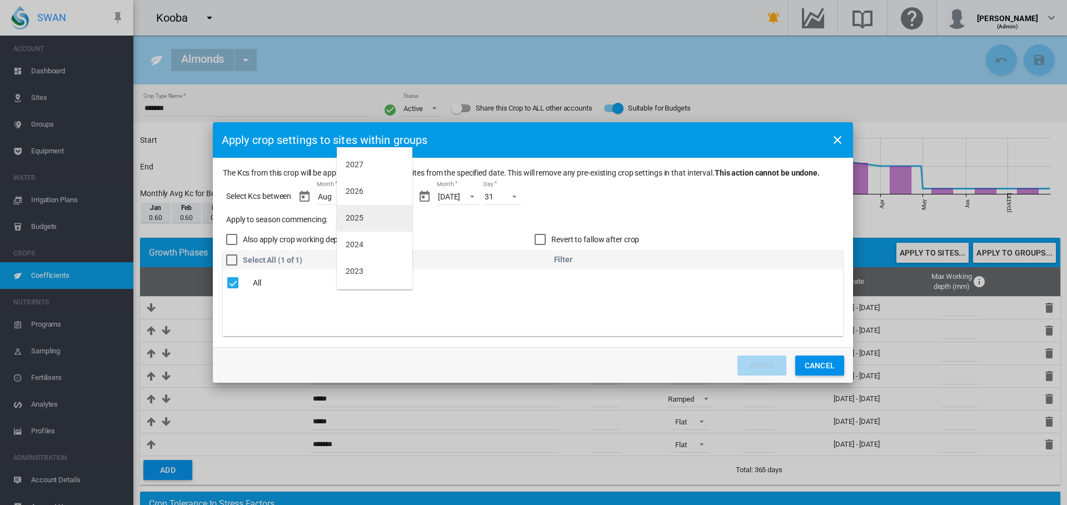
click at [367, 217] on md-option "2025" at bounding box center [375, 218] width 76 height 27
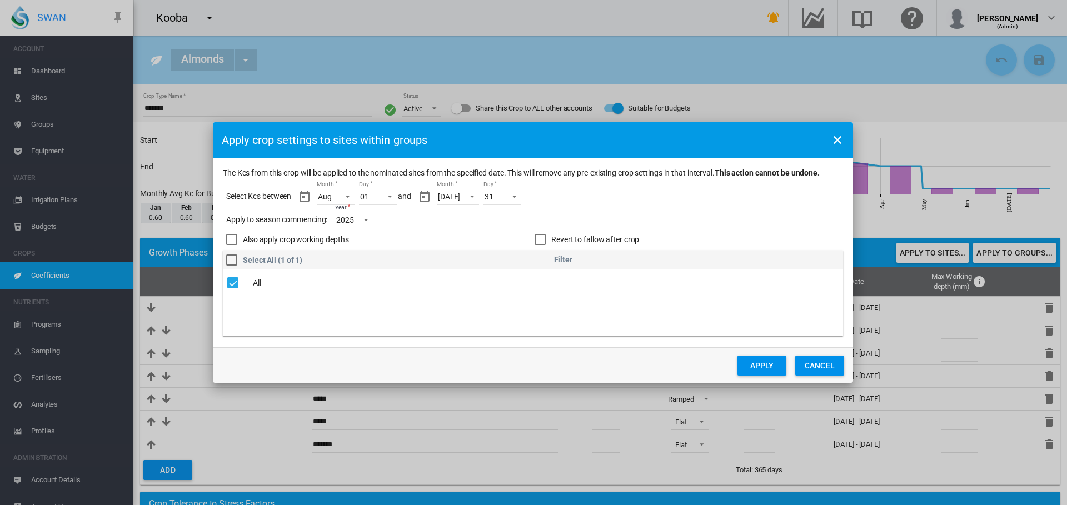
click at [773, 362] on button "Apply" at bounding box center [762, 366] width 49 height 20
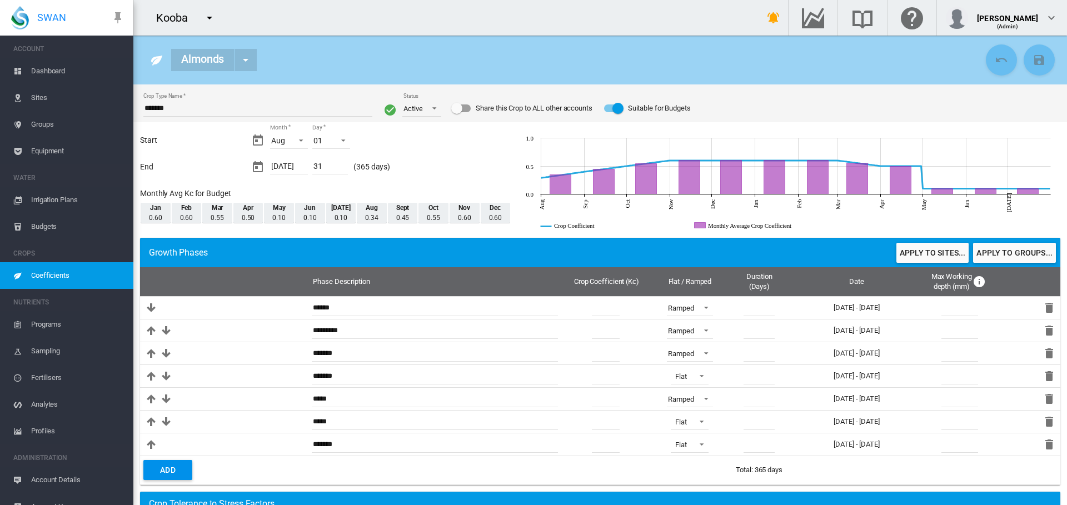
click at [42, 102] on span "Sites" at bounding box center [77, 98] width 93 height 27
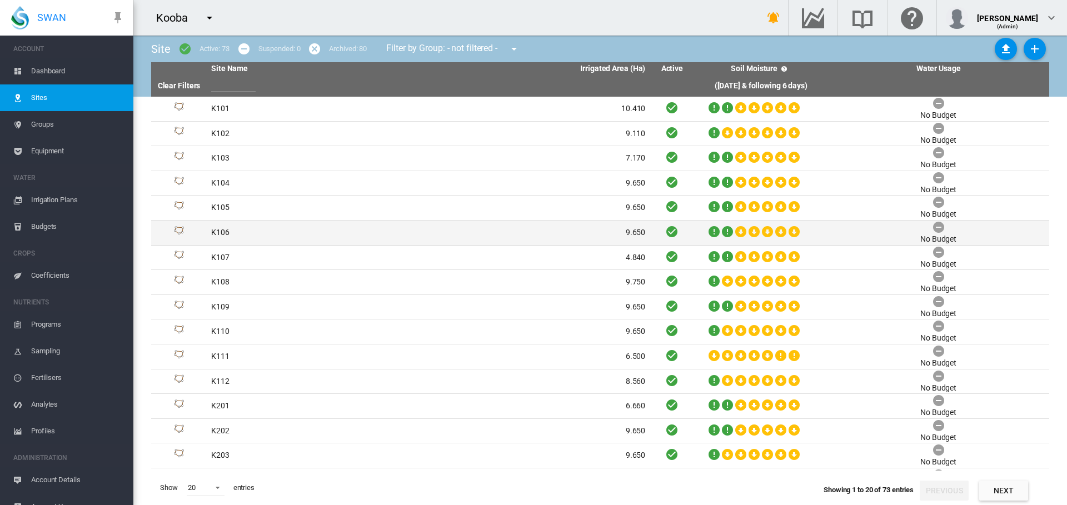
click at [218, 236] on td "K106" at bounding box center [318, 233] width 222 height 24
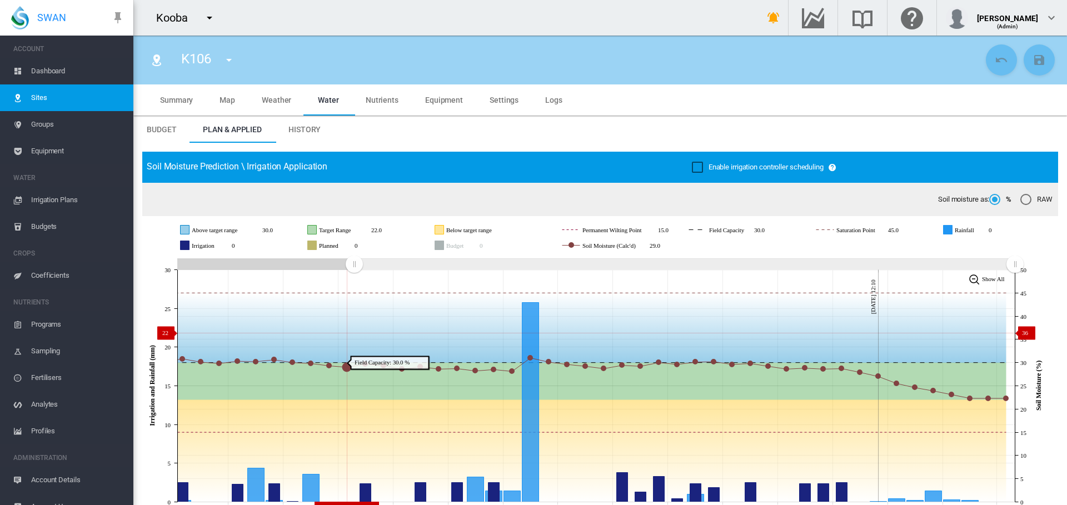
drag, startPoint x: 814, startPoint y: 267, endPoint x: 362, endPoint y: 330, distance: 456.3
click at [354, 333] on icon "JavaScript chart by amCharts 3.21.15 Aug 25 Aug 28 Aug 31 Sep 03 Sep 06 Sep 09 …" at bounding box center [596, 386] width 908 height 261
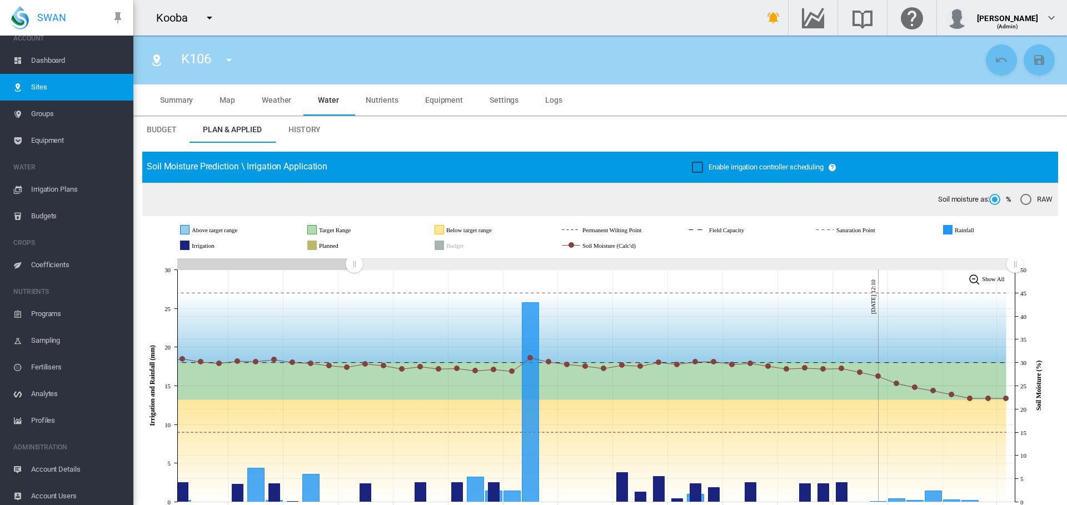
scroll to position [15, 0]
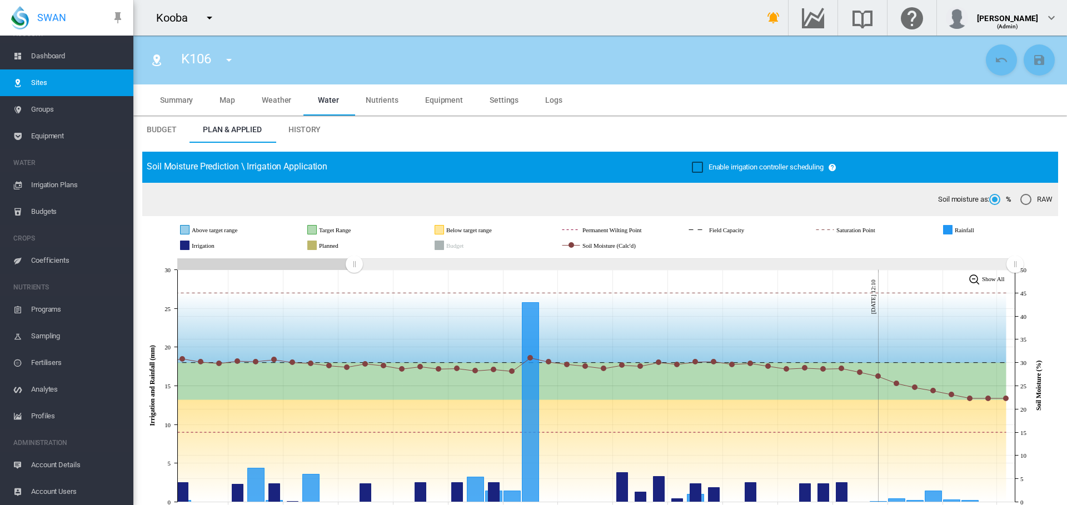
click at [73, 465] on span "Account Details" at bounding box center [77, 465] width 93 height 27
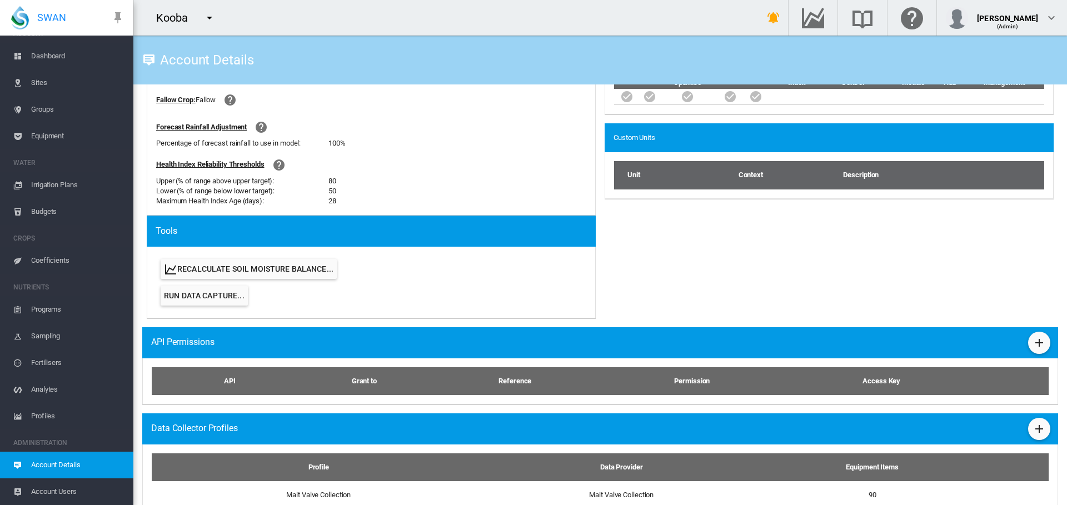
scroll to position [456, 0]
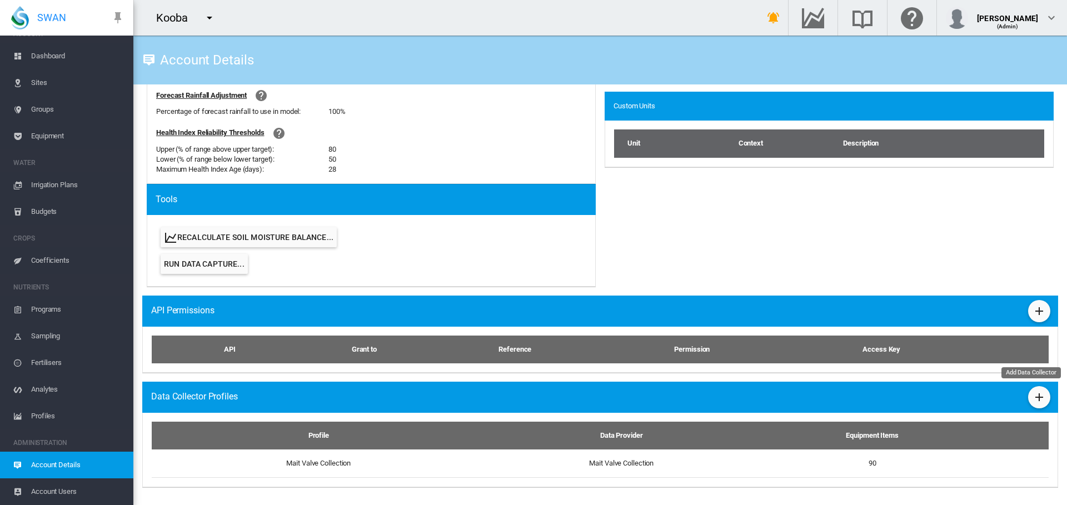
click at [1036, 398] on md-icon "icon-plus" at bounding box center [1039, 397] width 13 height 13
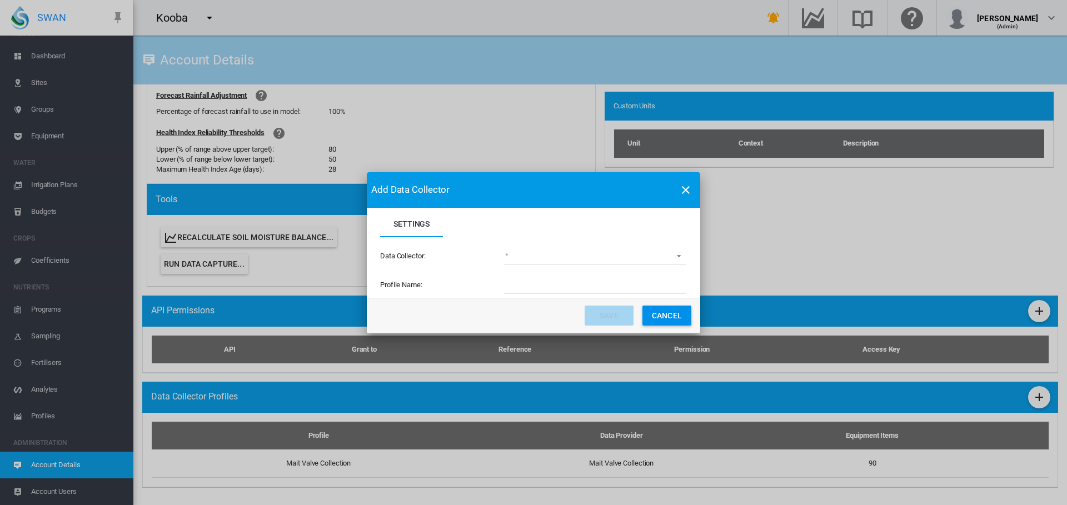
click at [679, 254] on md-select "(deprecated) Toro Lynx Course By Station Adcon Soil Moisture Aquacheck Soil Moi…" at bounding box center [595, 257] width 182 height 17
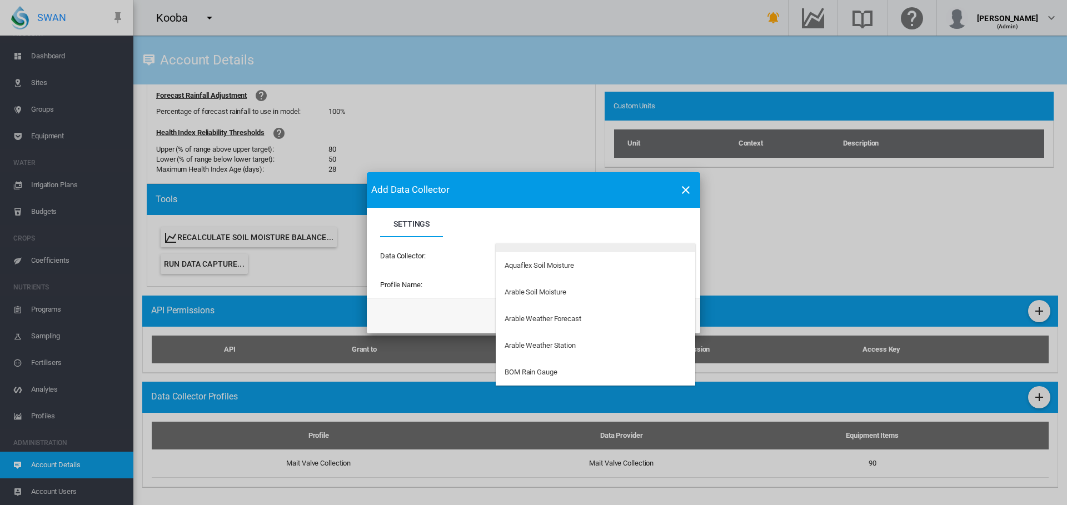
scroll to position [167, 0]
type md-option "34"
type md-option "97"
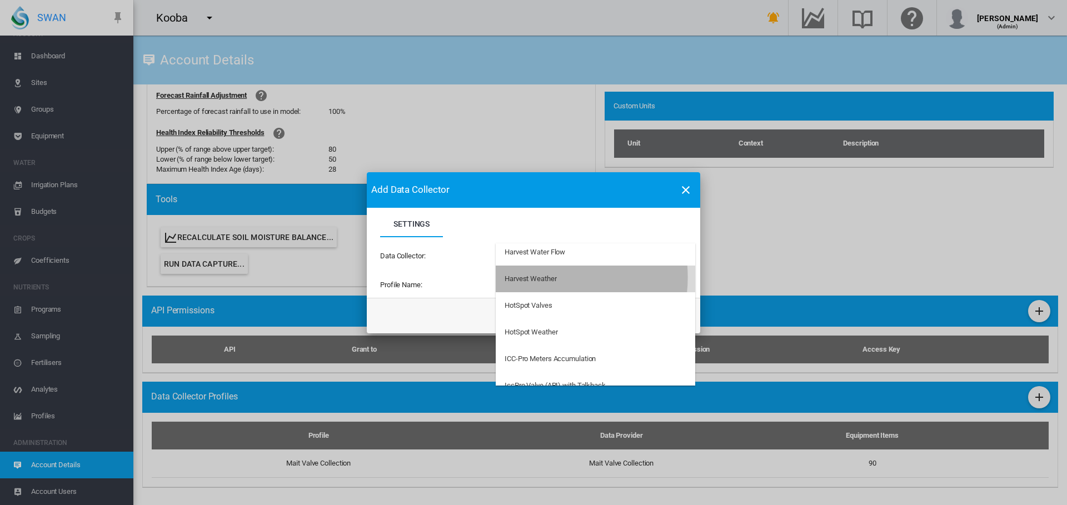
click at [543, 277] on div "Harvest Weather" at bounding box center [531, 279] width 52 height 10
type input "**********"
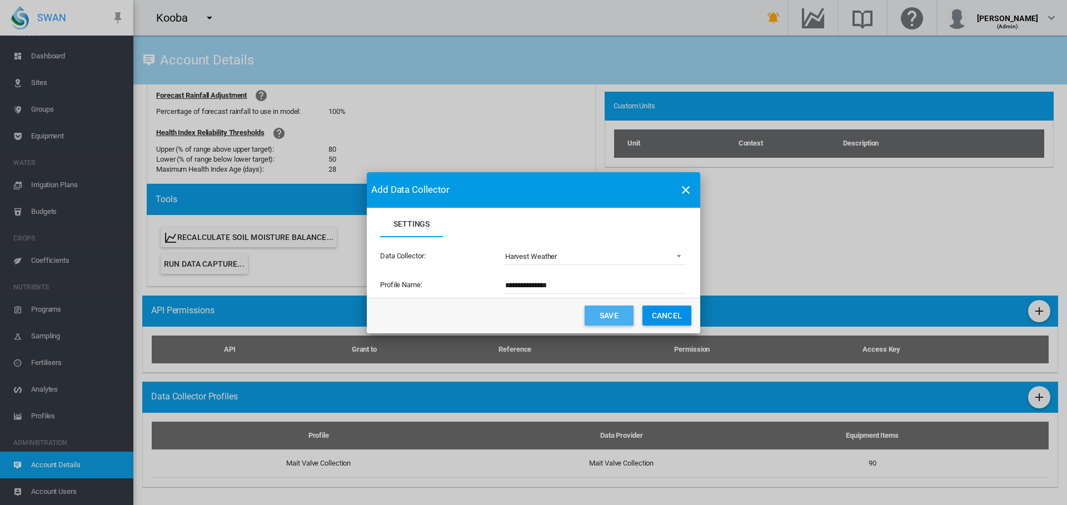
click at [595, 310] on button "Save" at bounding box center [609, 316] width 49 height 20
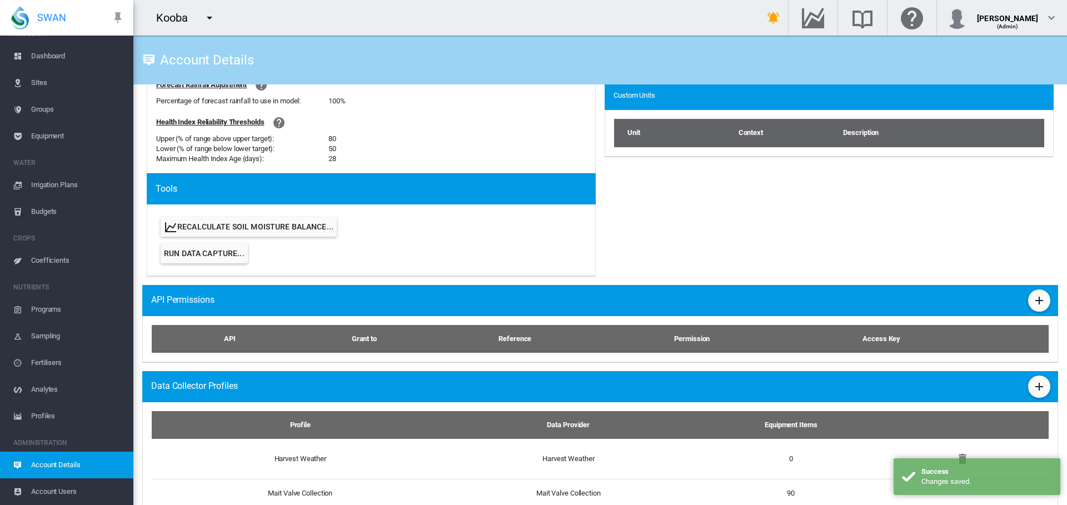
scroll to position [496, 0]
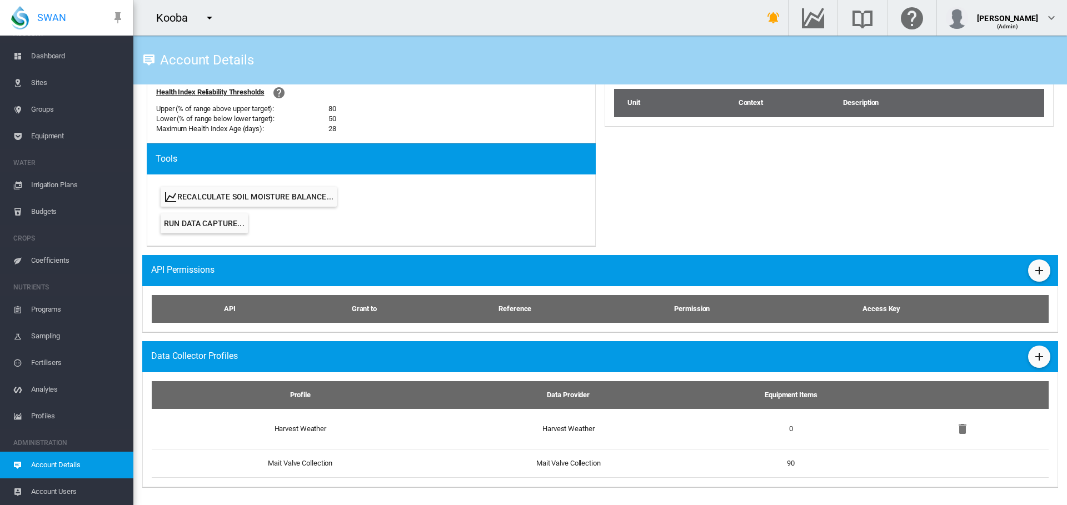
click at [31, 88] on span "Sites" at bounding box center [77, 82] width 93 height 27
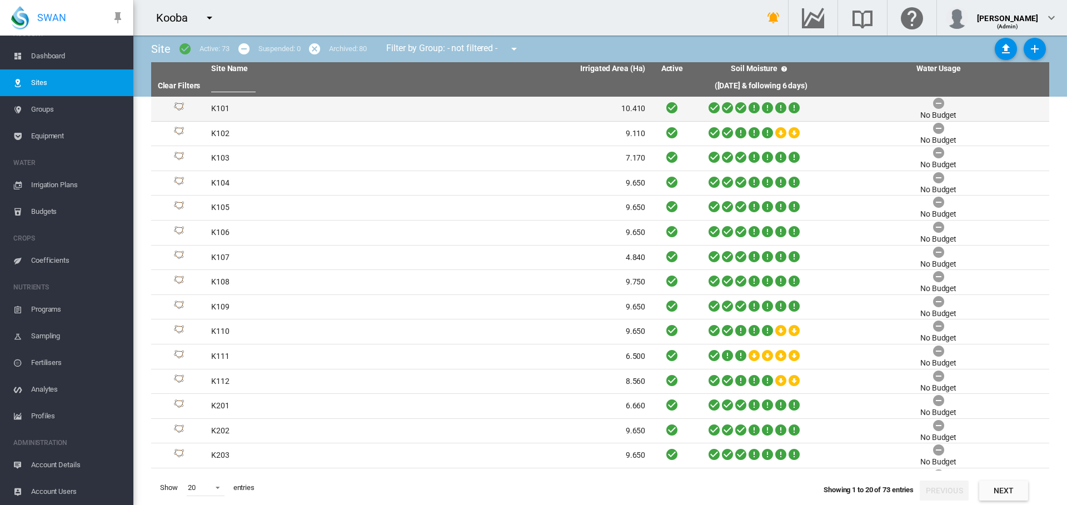
click at [213, 109] on td "K101" at bounding box center [318, 109] width 222 height 24
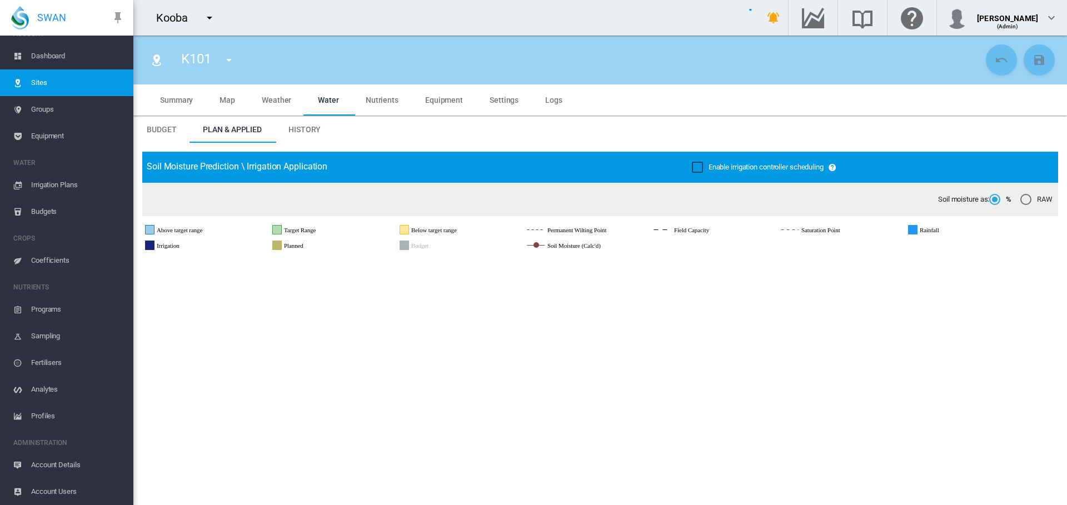
click at [510, 99] on span "Settings" at bounding box center [504, 100] width 29 height 9
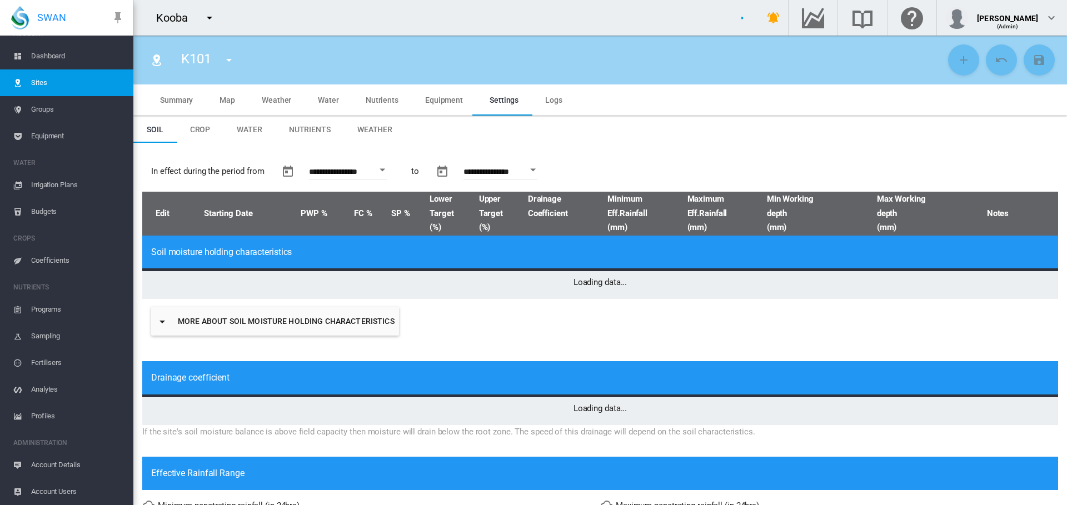
click at [225, 97] on span "Map" at bounding box center [228, 100] width 16 height 9
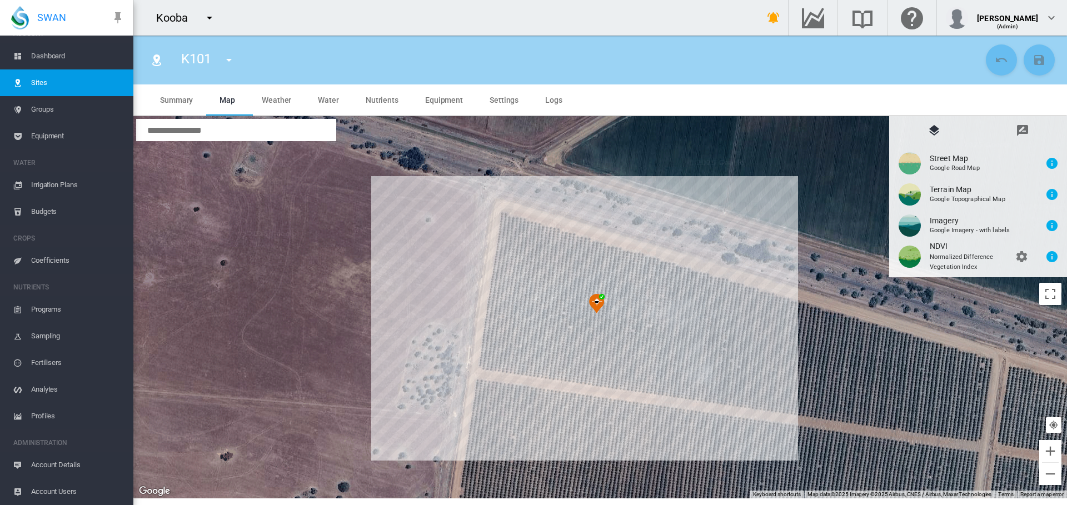
type input "*"
type input "**"
type input "****"
type input "*********"
type input "*****"
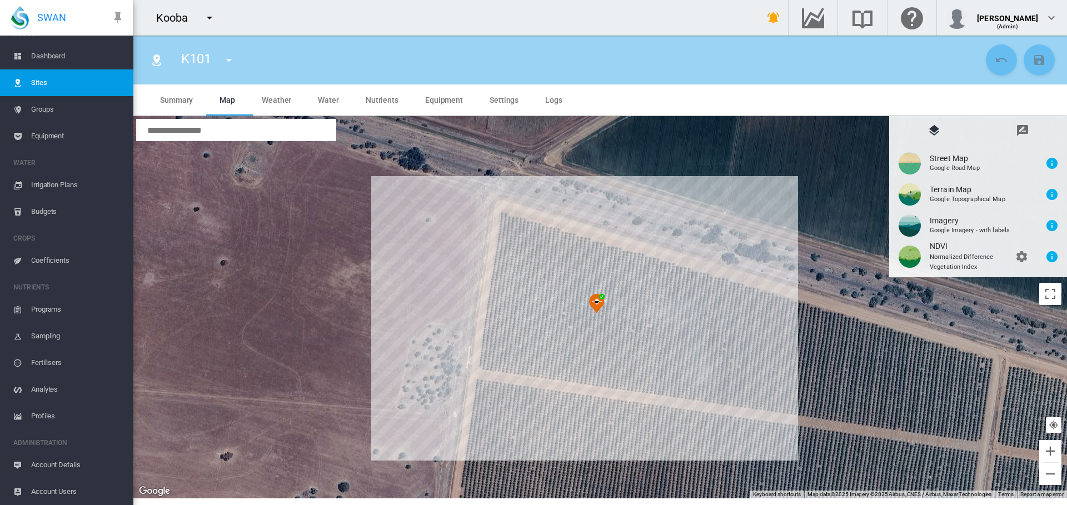
type input "***"
type input "*****"
click at [1025, 127] on md-icon "icon-message-draw" at bounding box center [1022, 130] width 13 height 13
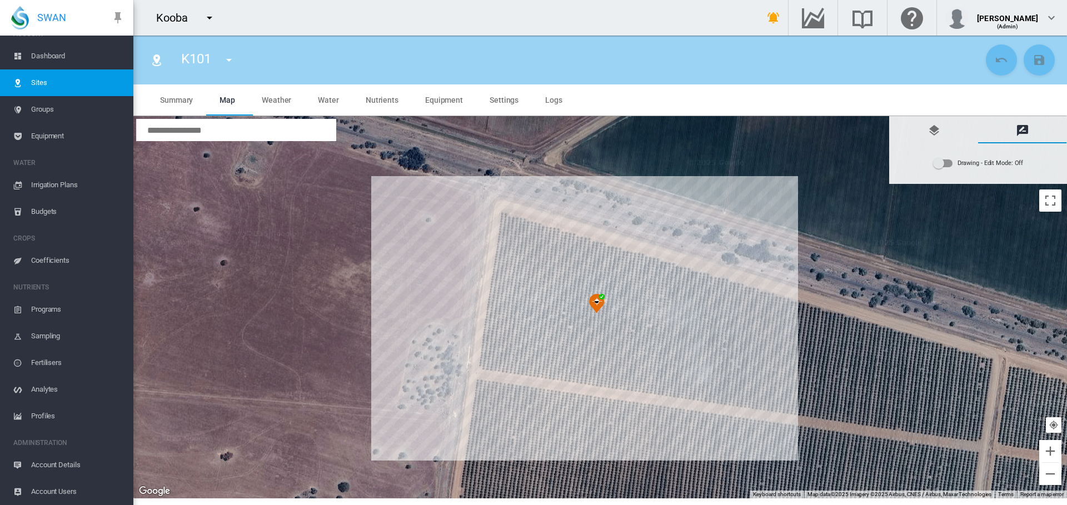
click at [949, 164] on div "Drawing - Edit Mode:\a Off" at bounding box center [943, 164] width 19 height 8
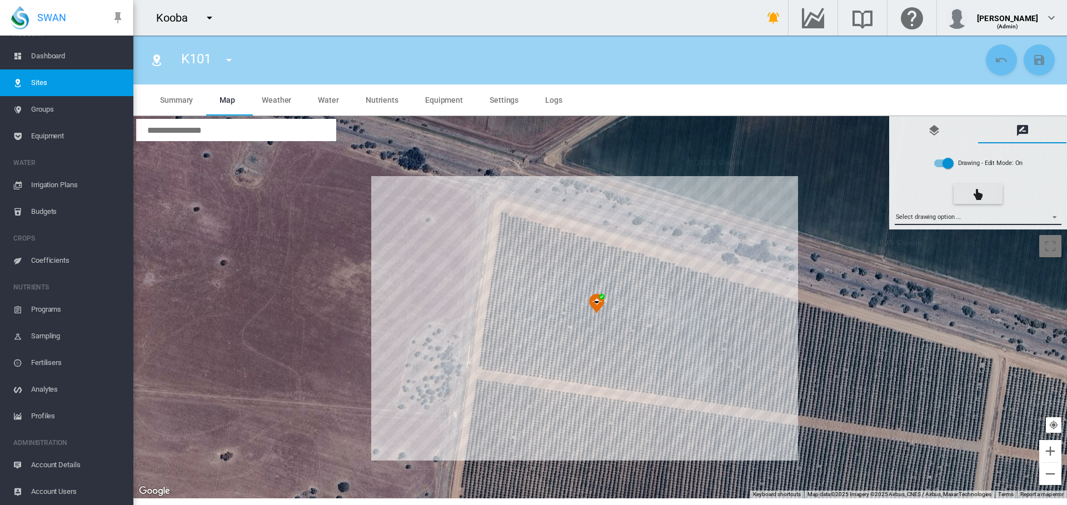
click at [1056, 213] on md-select "Select drawing option ... None Site (IMU) Site Health Area Flow Meter Weather S…" at bounding box center [978, 216] width 167 height 17
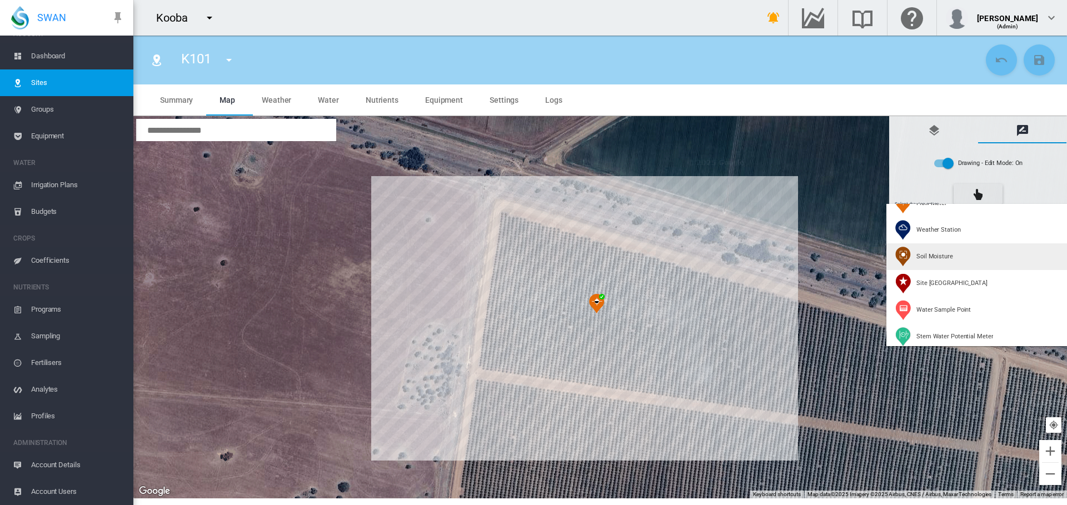
scroll to position [111, 0]
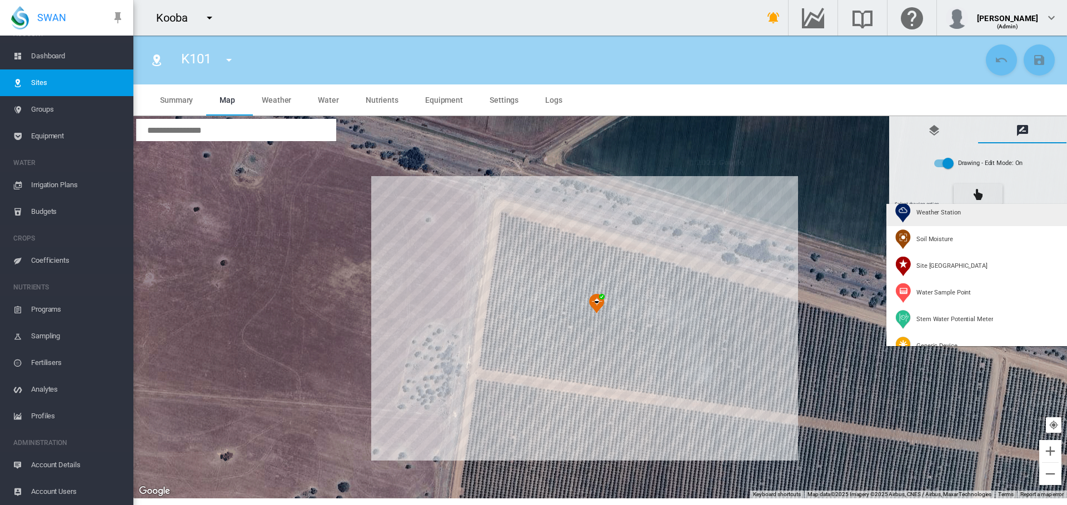
click at [923, 218] on div "Weather Station" at bounding box center [929, 213] width 66 height 20
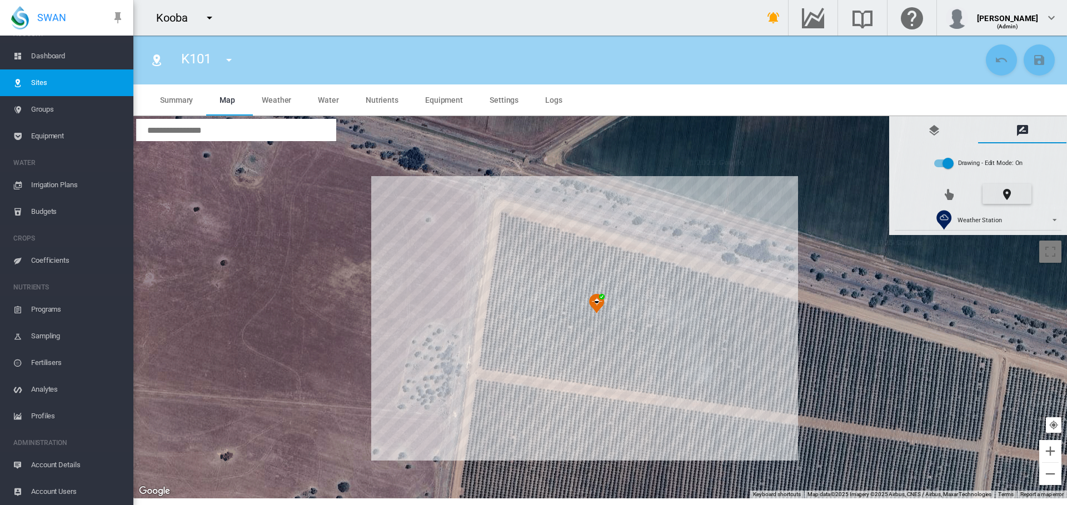
click at [628, 330] on div at bounding box center [600, 307] width 934 height 382
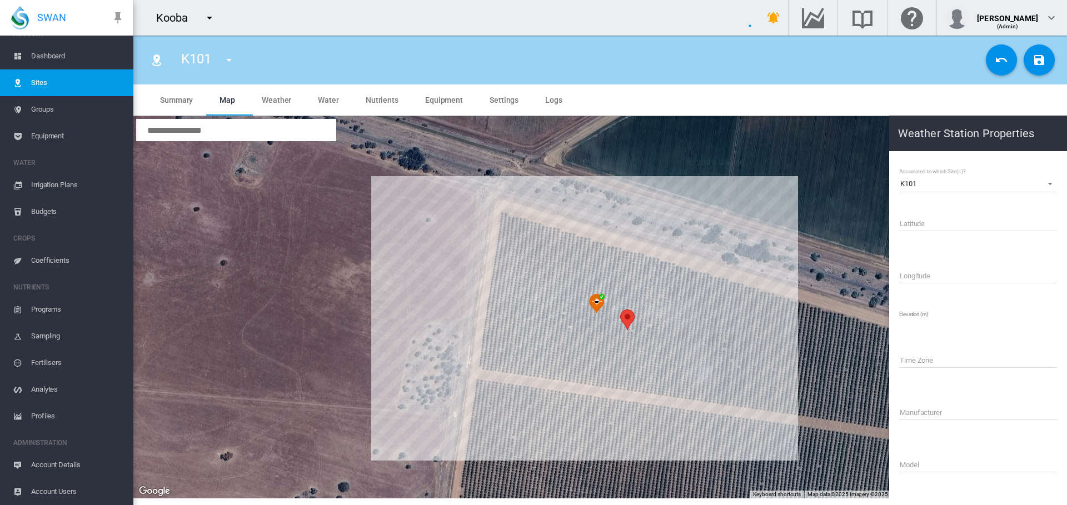
click at [915, 218] on input "Latitude" at bounding box center [978, 223] width 158 height 17
click at [916, 216] on input "Name" at bounding box center [978, 223] width 158 height 17
type input "**********"
click at [1039, 64] on md-icon "icon-content-save" at bounding box center [1039, 59] width 13 height 13
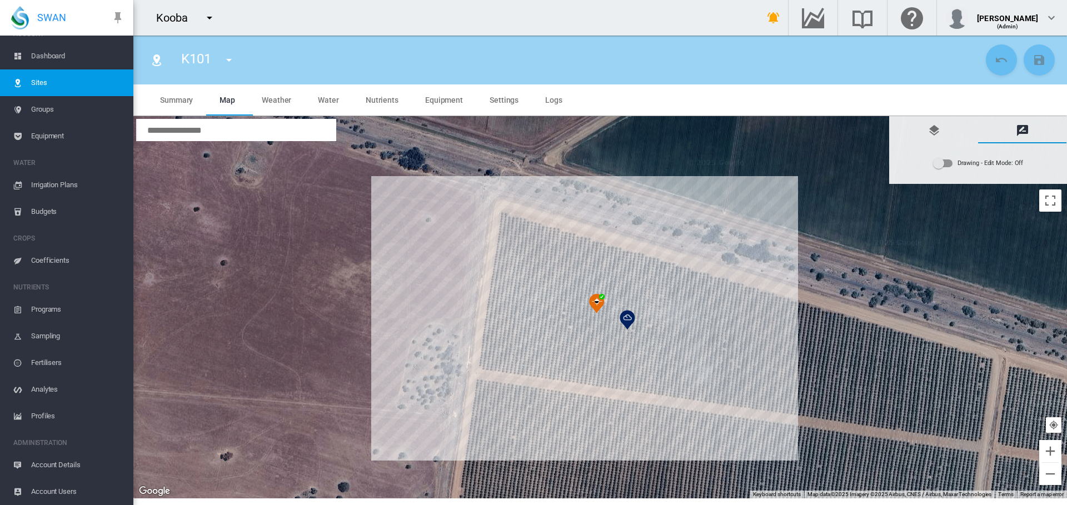
click at [57, 137] on span "Equipment" at bounding box center [77, 136] width 93 height 27
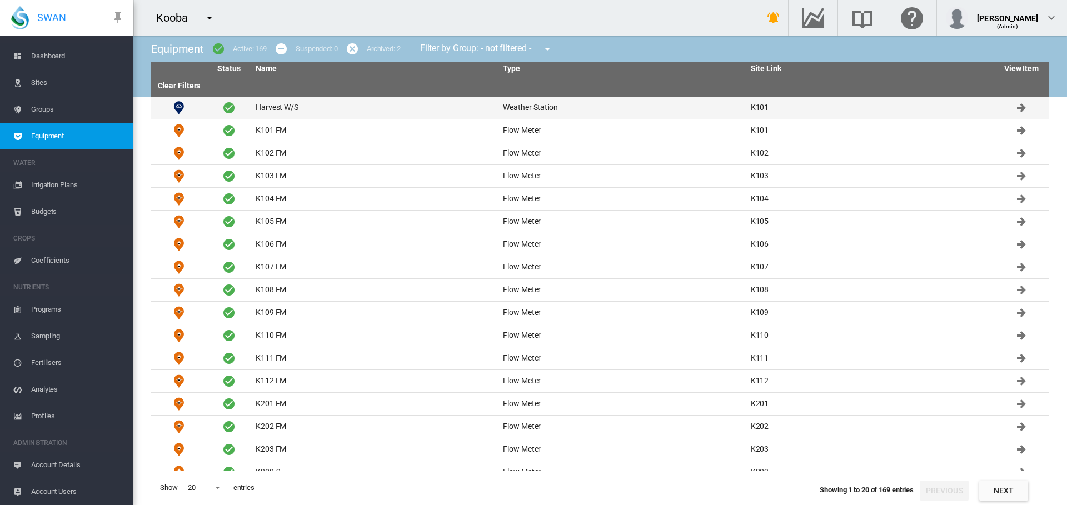
click at [271, 110] on td "Harvest W/S" at bounding box center [374, 108] width 247 height 22
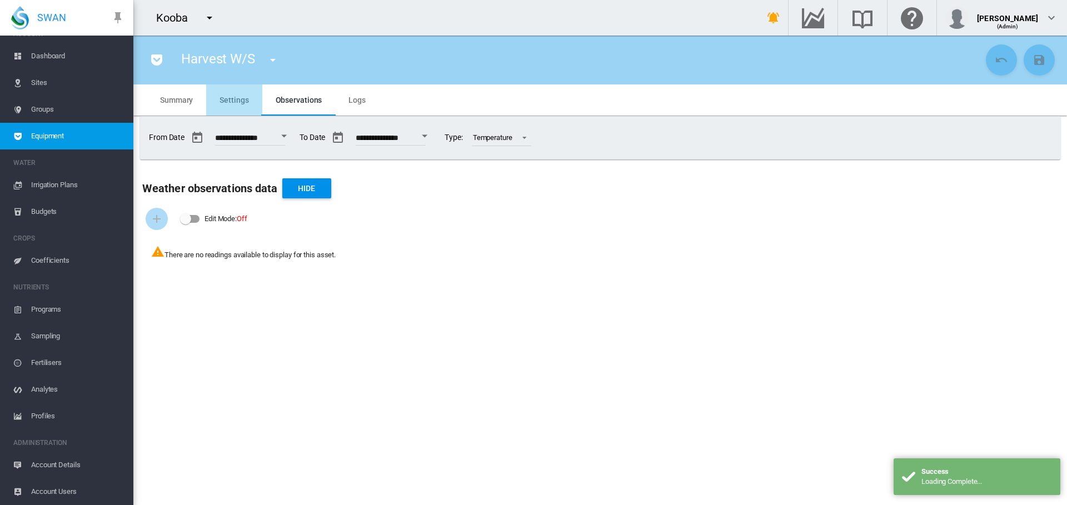
click at [231, 97] on span "Settings" at bounding box center [234, 100] width 29 height 9
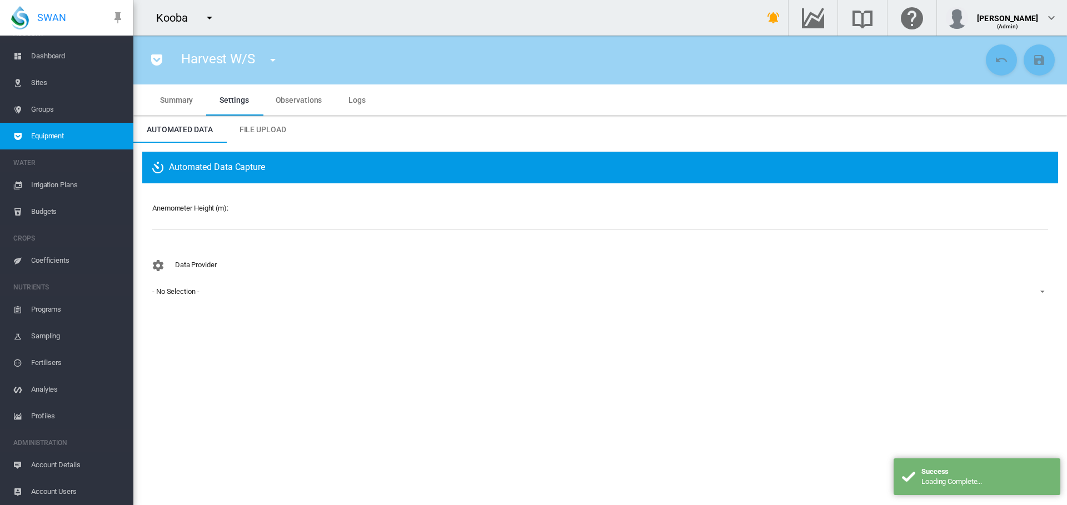
click at [178, 292] on div "- No Selection -" at bounding box center [175, 291] width 47 height 8
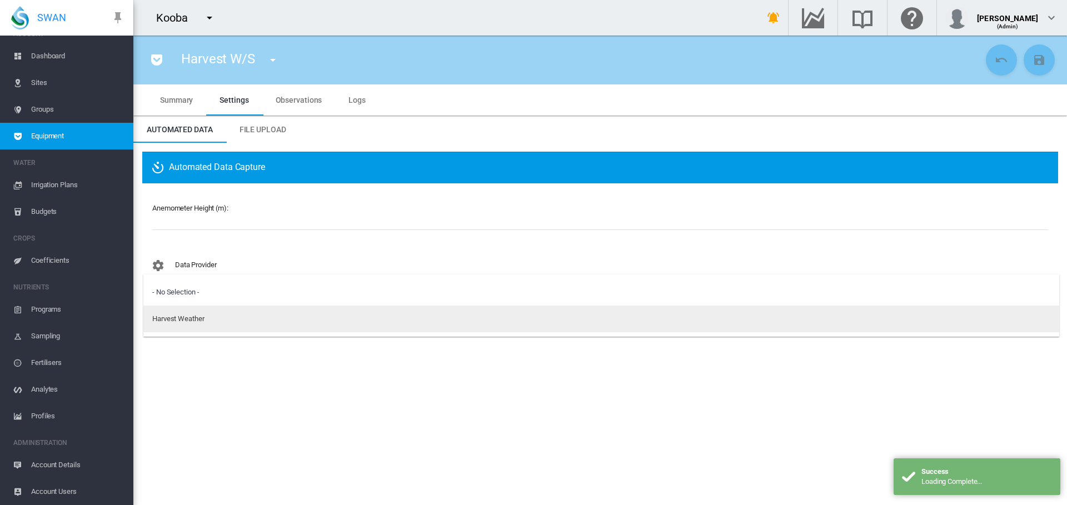
click at [178, 321] on div "Harvest Weather" at bounding box center [178, 319] width 52 height 10
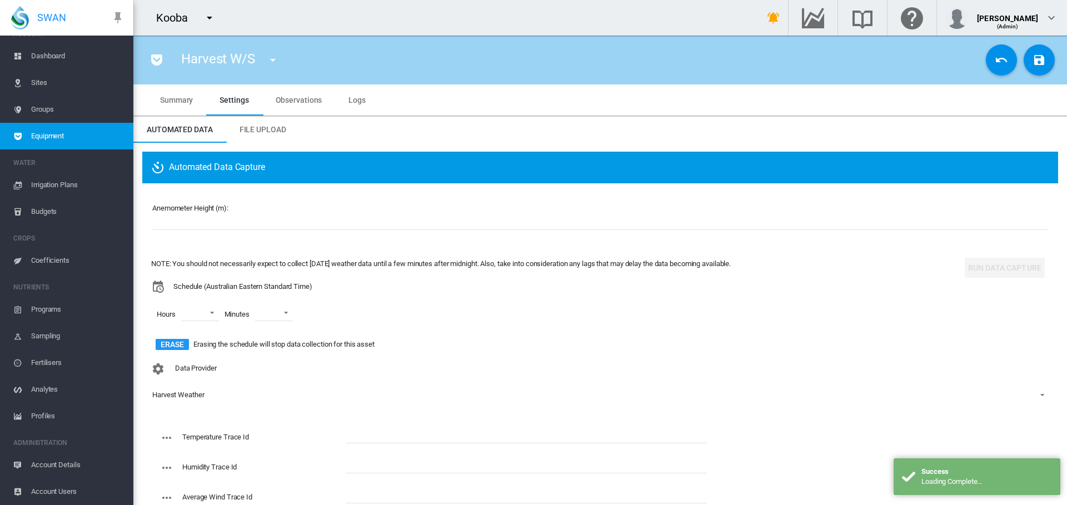
click at [198, 222] on input "number" at bounding box center [600, 221] width 896 height 17
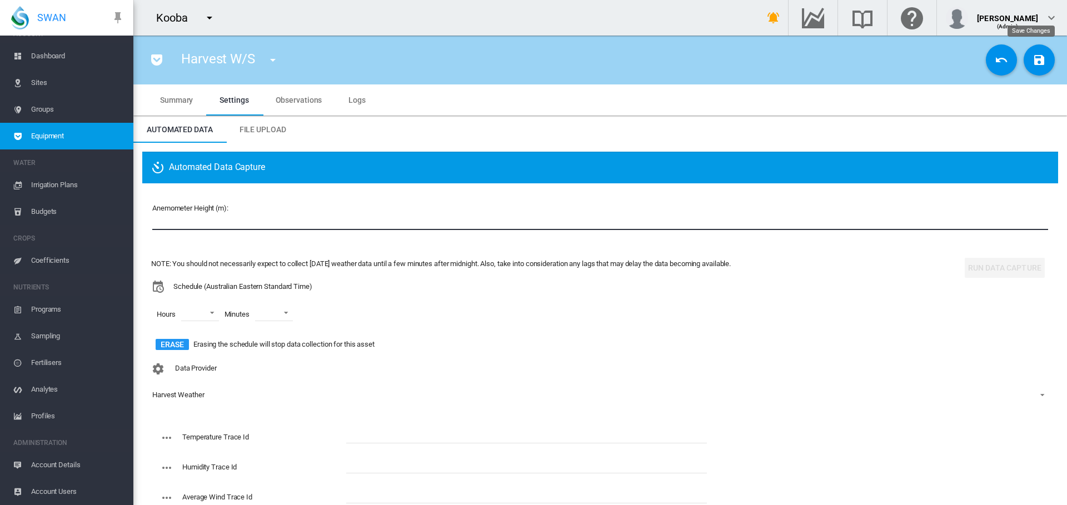
type input "**"
click at [1033, 63] on md-icon "icon-content-save" at bounding box center [1039, 59] width 13 height 13
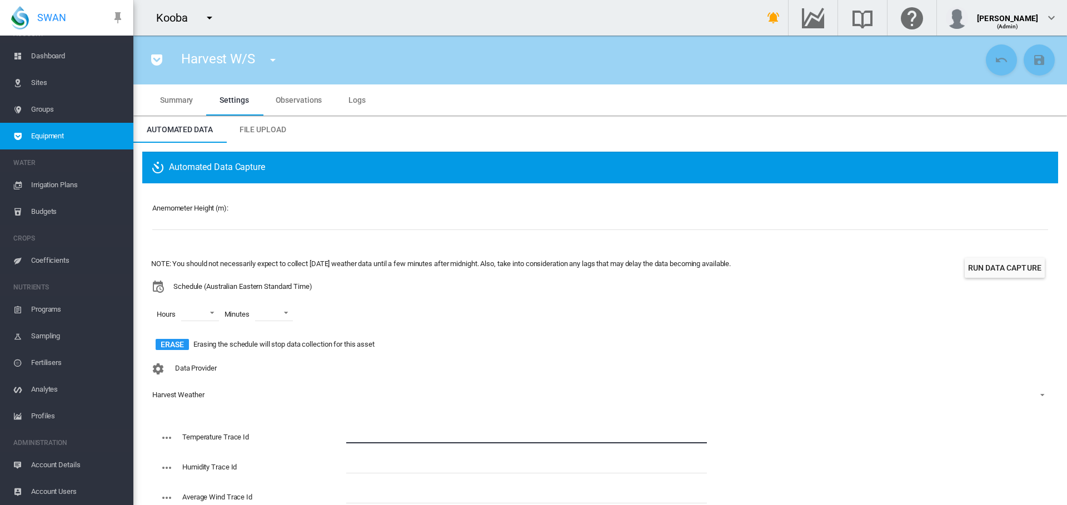
click at [380, 436] on input "text" at bounding box center [526, 435] width 361 height 17
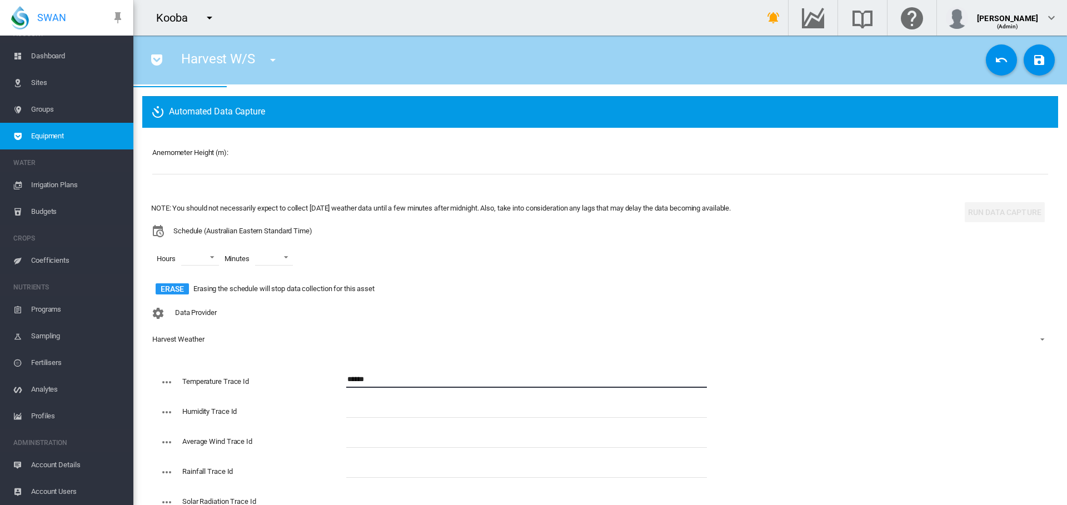
type input "******"
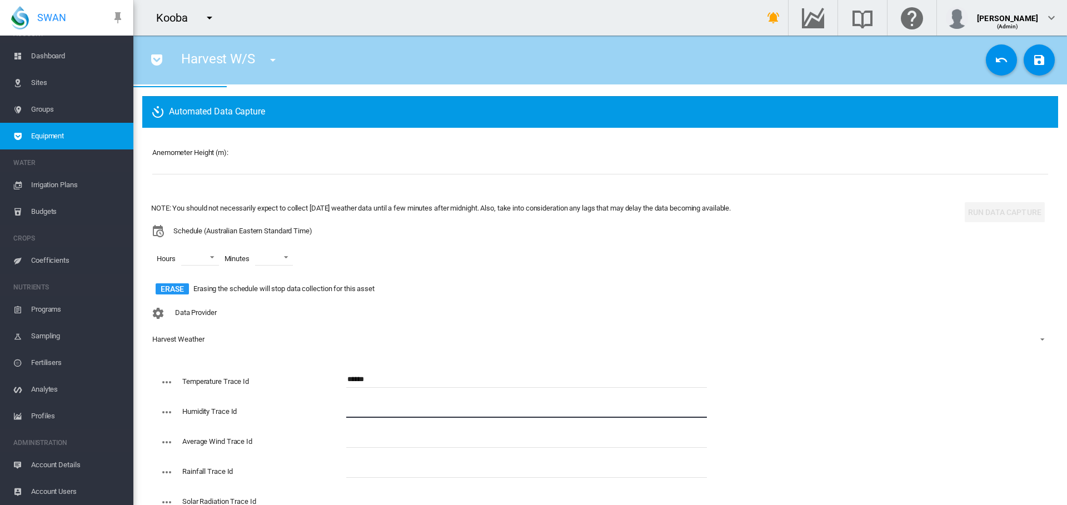
click at [375, 414] on input "text" at bounding box center [526, 409] width 361 height 17
type input "******"
click at [394, 440] on input "text" at bounding box center [526, 439] width 361 height 17
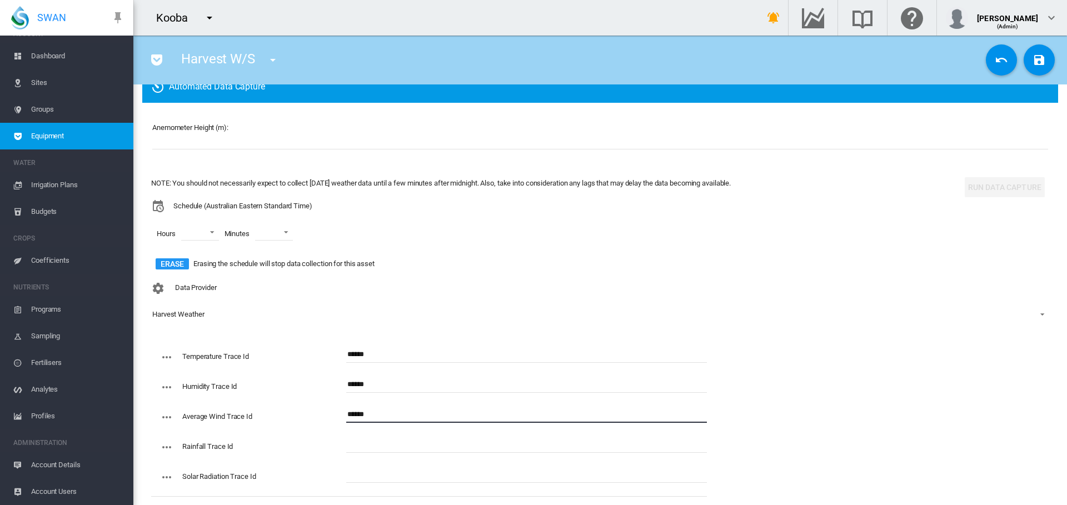
scroll to position [95, 0]
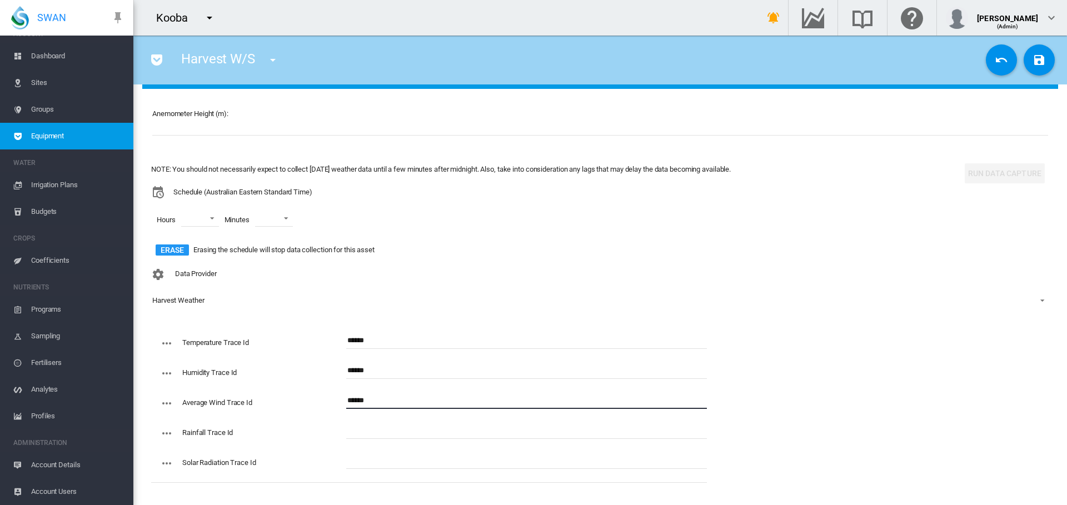
type input "******"
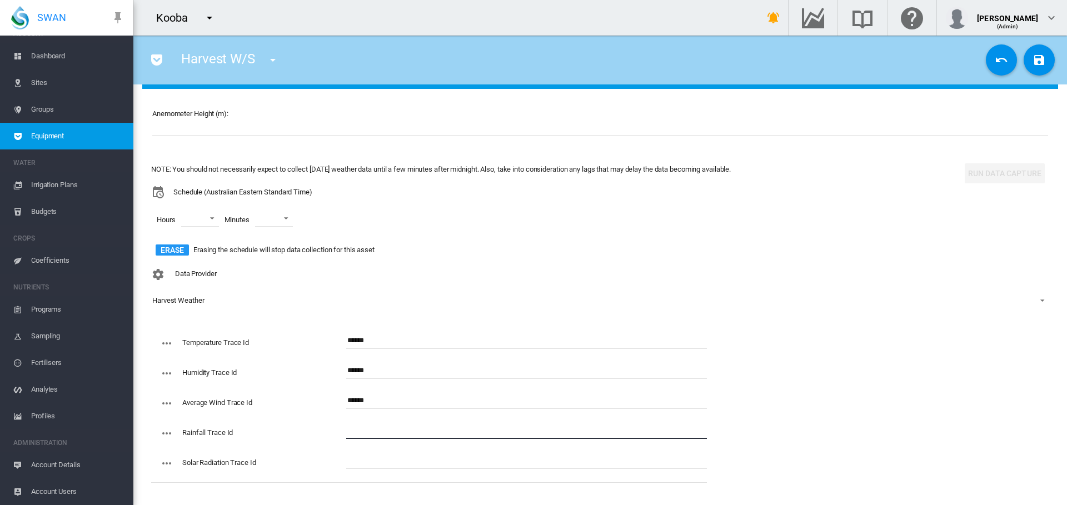
click at [392, 433] on input "text" at bounding box center [526, 431] width 361 height 17
type input "******"
click at [363, 456] on input "text" at bounding box center [526, 461] width 361 height 17
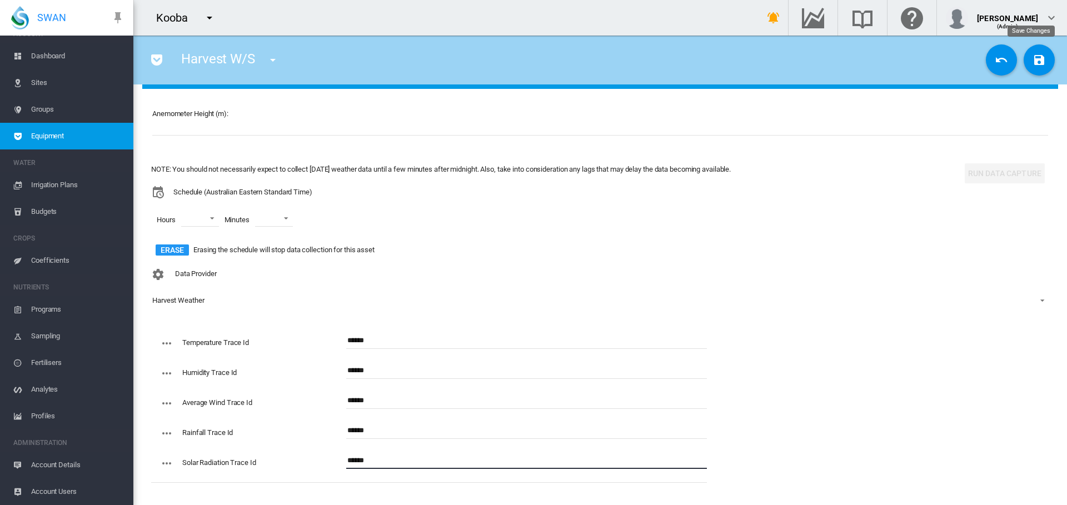
type input "******"
click at [1033, 64] on md-icon "icon-content-save" at bounding box center [1039, 59] width 13 height 13
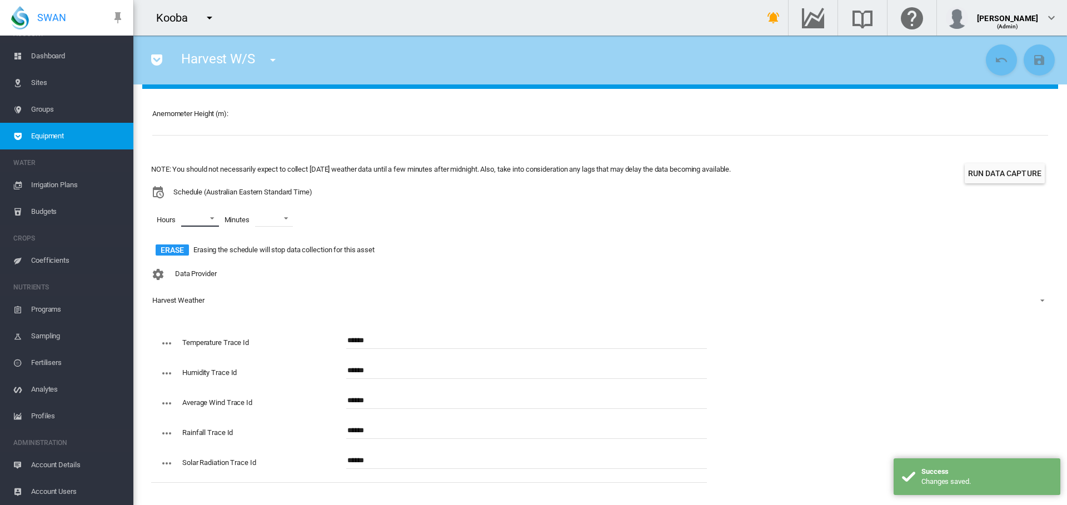
click at [208, 221] on md-select "00 01 02 03 04 05 06 07 08 09 10 11 12 13 14 15 16 17 18 19 20 21 22 23" at bounding box center [200, 218] width 38 height 17
click at [171, 220] on div at bounding box center [171, 218] width 11 height 11
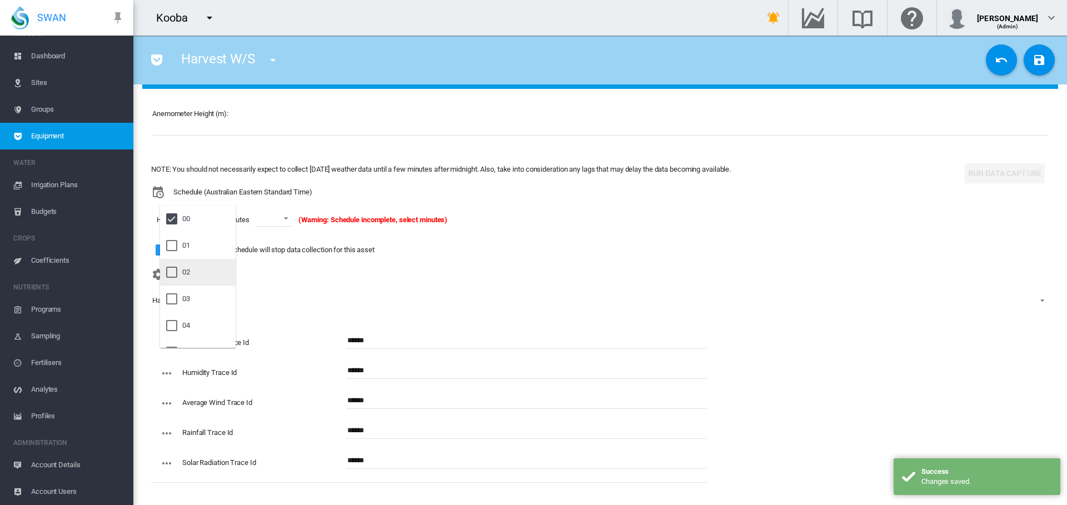
click at [173, 267] on div at bounding box center [171, 272] width 11 height 11
click at [170, 326] on div at bounding box center [171, 325] width 11 height 11
click at [292, 217] on md-backdrop at bounding box center [533, 252] width 1067 height 505
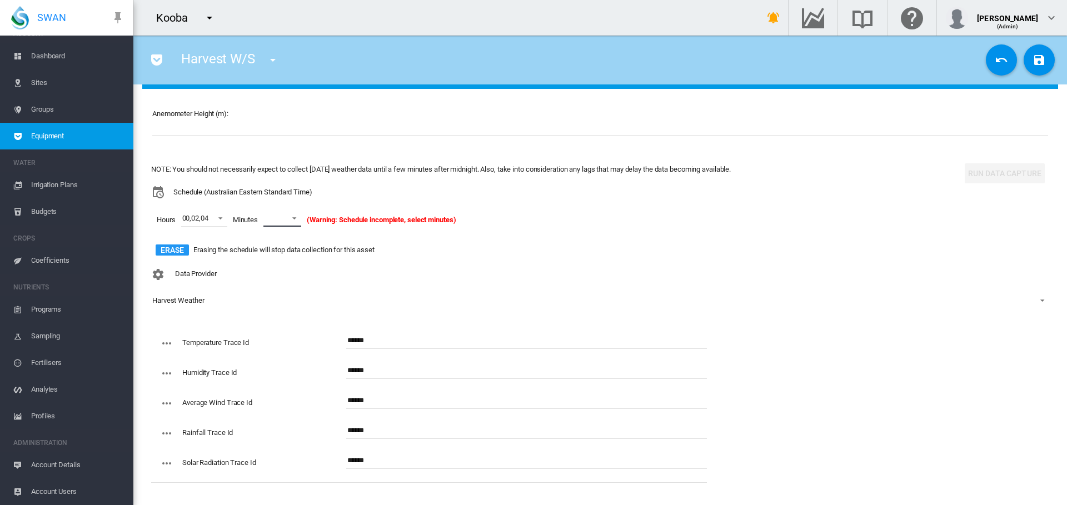
click at [293, 218] on span at bounding box center [291, 217] width 13 height 10
click at [281, 340] on md-option "10" at bounding box center [295, 345] width 76 height 27
drag, startPoint x: 1026, startPoint y: 65, endPoint x: 1032, endPoint y: 58, distance: 8.7
click at [1033, 64] on md-icon "icon-content-save" at bounding box center [1039, 59] width 13 height 13
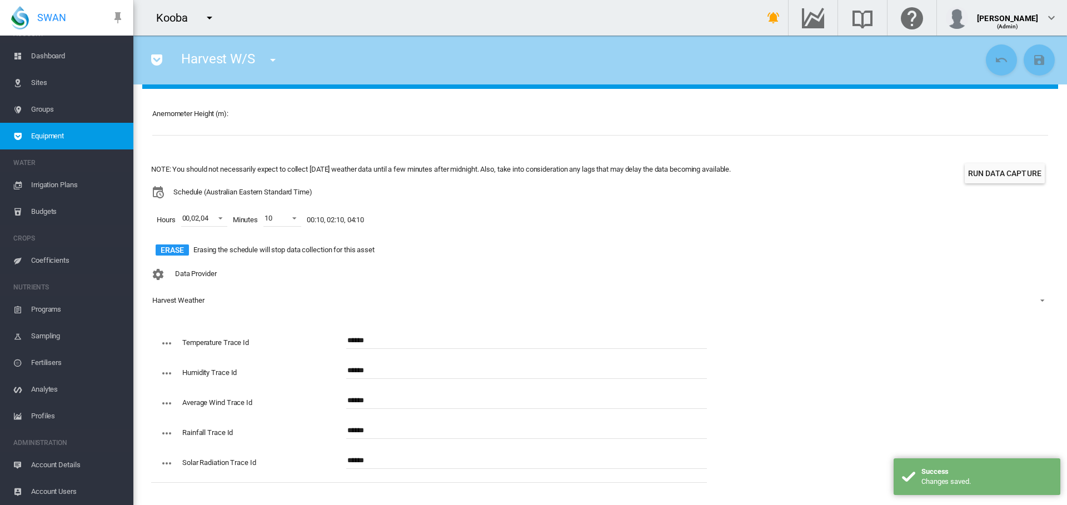
click at [1003, 176] on button "Run Data Capture" at bounding box center [1005, 173] width 80 height 20
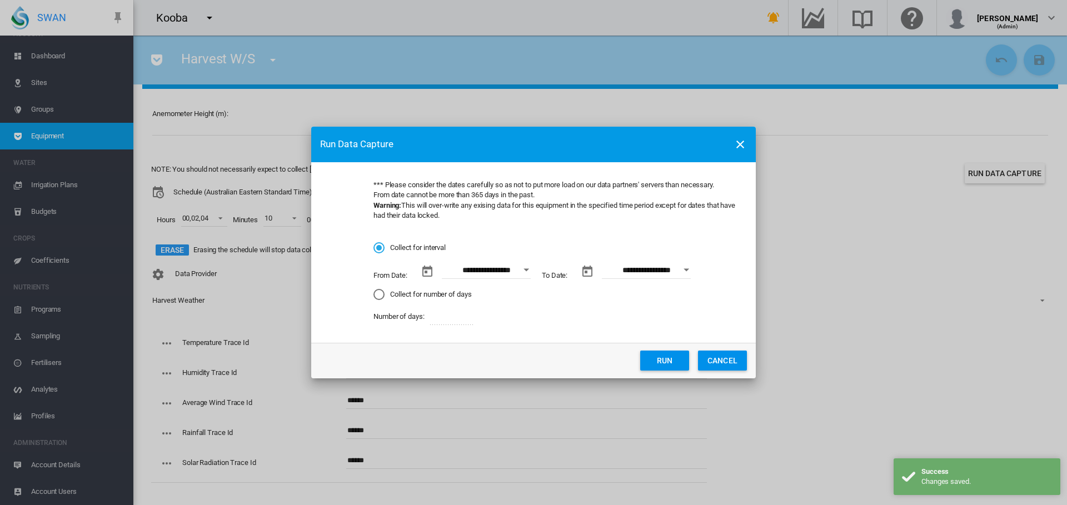
click at [529, 271] on div "Open calendar" at bounding box center [527, 270] width 6 height 3
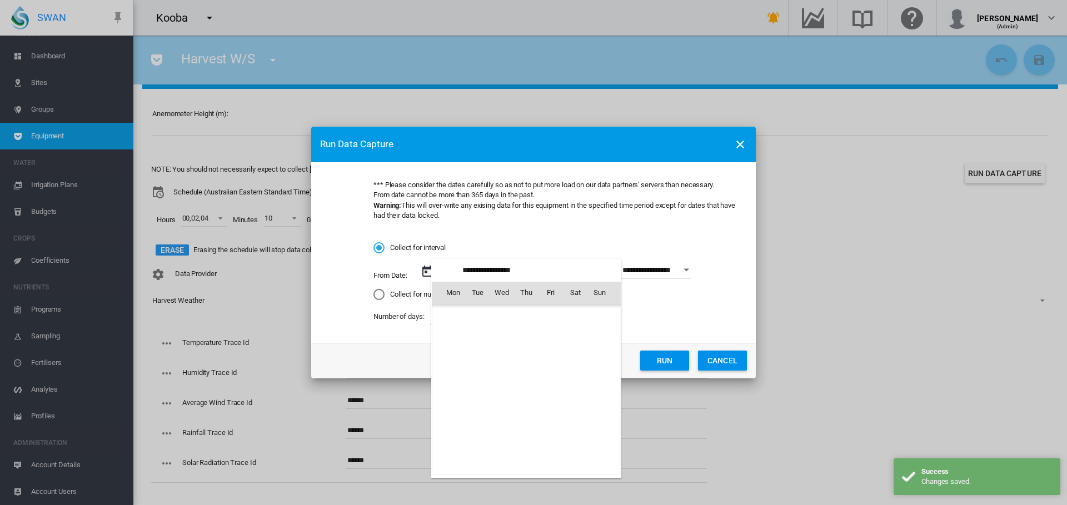
scroll to position [257519, 0]
click at [451, 340] on span "1" at bounding box center [453, 341] width 22 height 22
type input "**********"
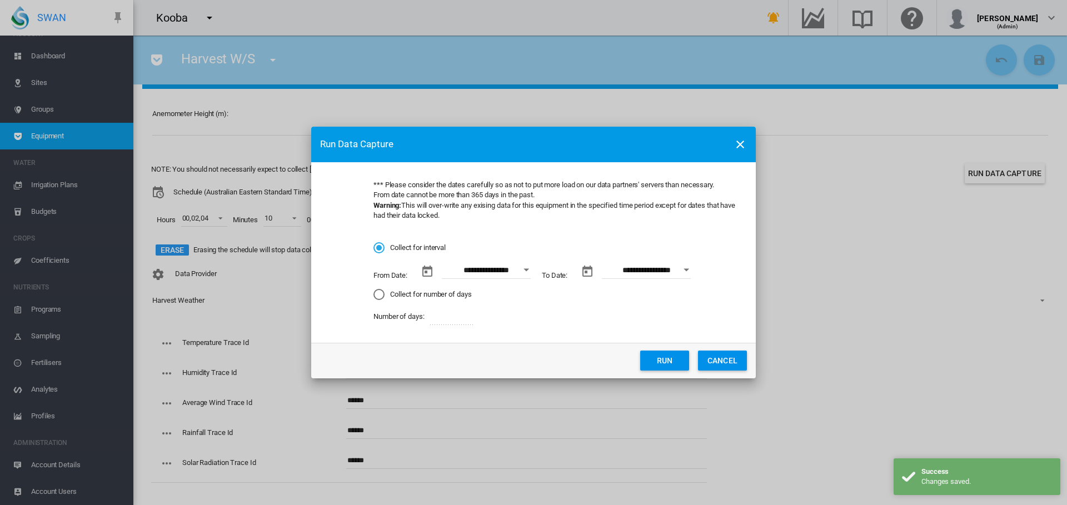
click at [662, 359] on button "Run" at bounding box center [664, 361] width 49 height 20
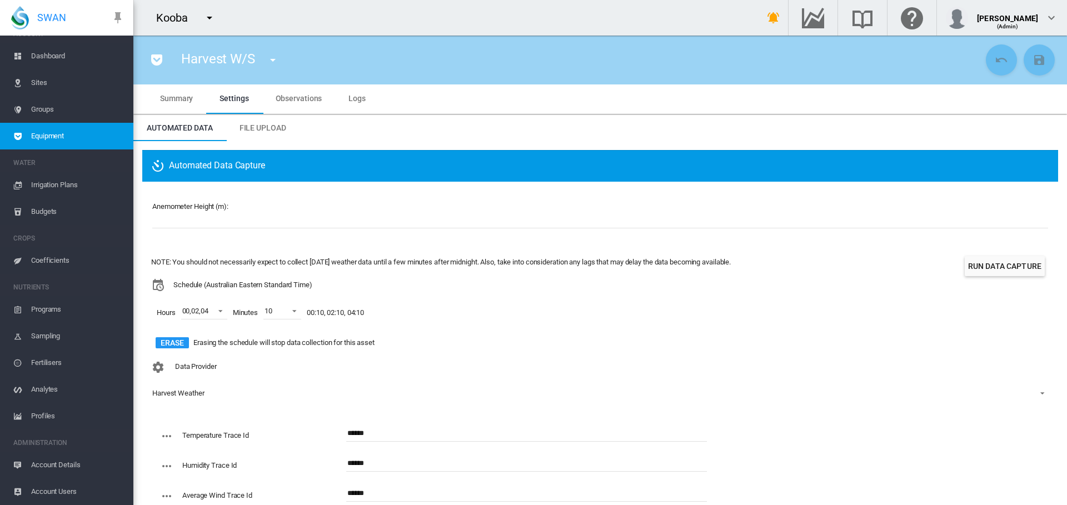
scroll to position [0, 0]
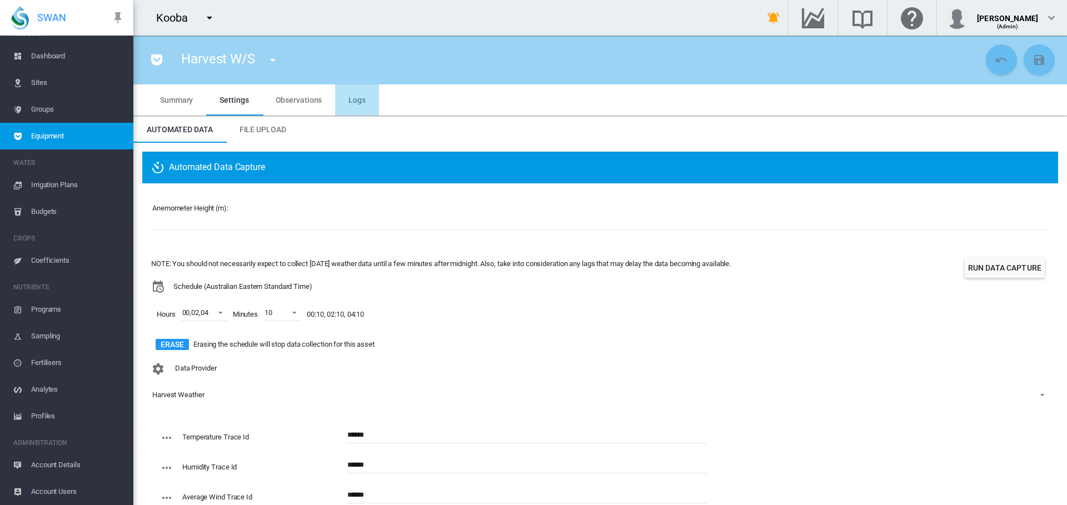
click at [351, 92] on md-tab-item "Logs" at bounding box center [357, 100] width 44 height 31
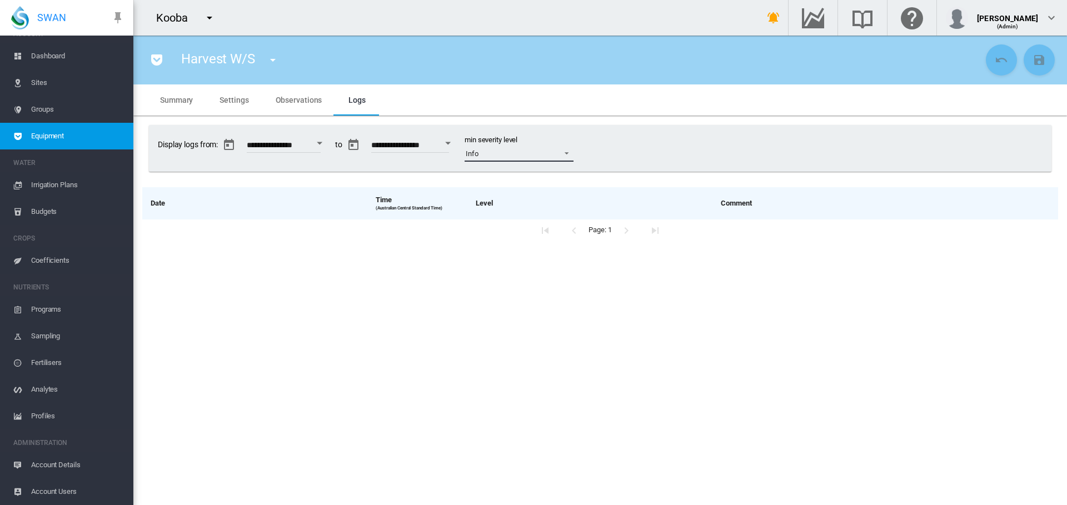
click at [570, 152] on span at bounding box center [563, 152] width 13 height 10
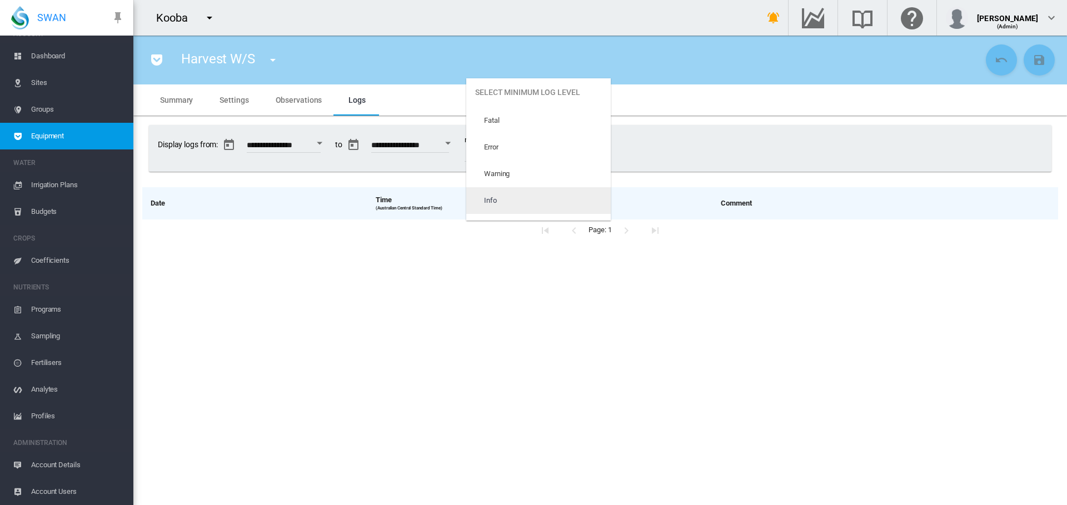
scroll to position [47, 0]
click at [552, 197] on md-option "Trace" at bounding box center [538, 207] width 145 height 27
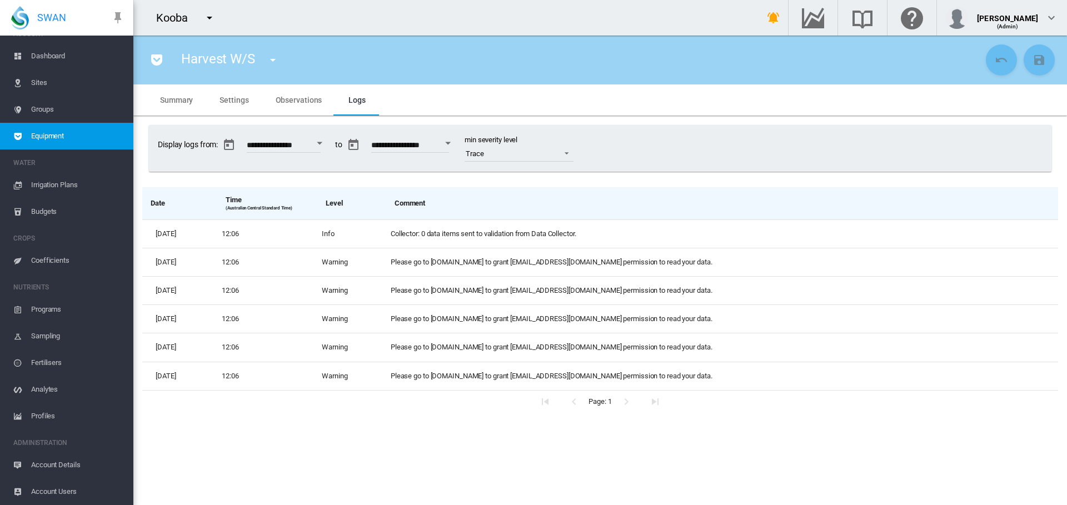
click at [312, 96] on span "Observations" at bounding box center [299, 100] width 47 height 9
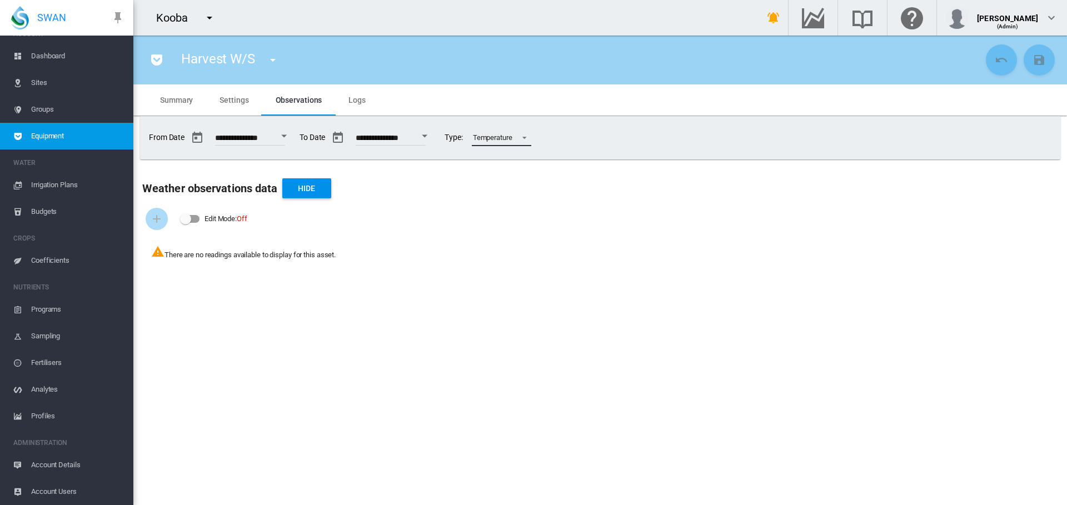
click at [528, 135] on span at bounding box center [521, 137] width 13 height 10
click at [688, 90] on md-backdrop at bounding box center [533, 252] width 1067 height 505
click at [234, 102] on span "Settings" at bounding box center [234, 100] width 29 height 9
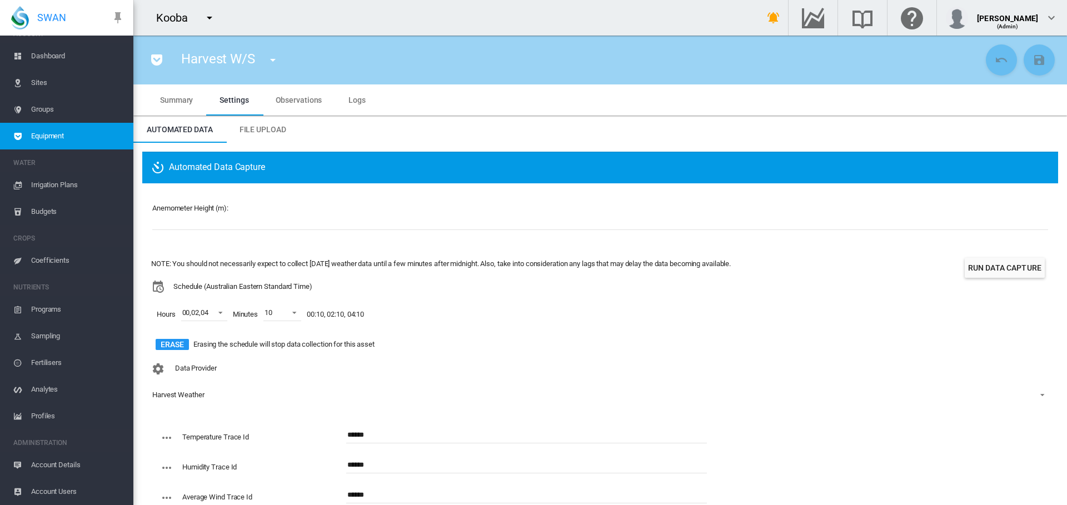
click at [1007, 266] on button "Run Data Capture" at bounding box center [1005, 268] width 80 height 20
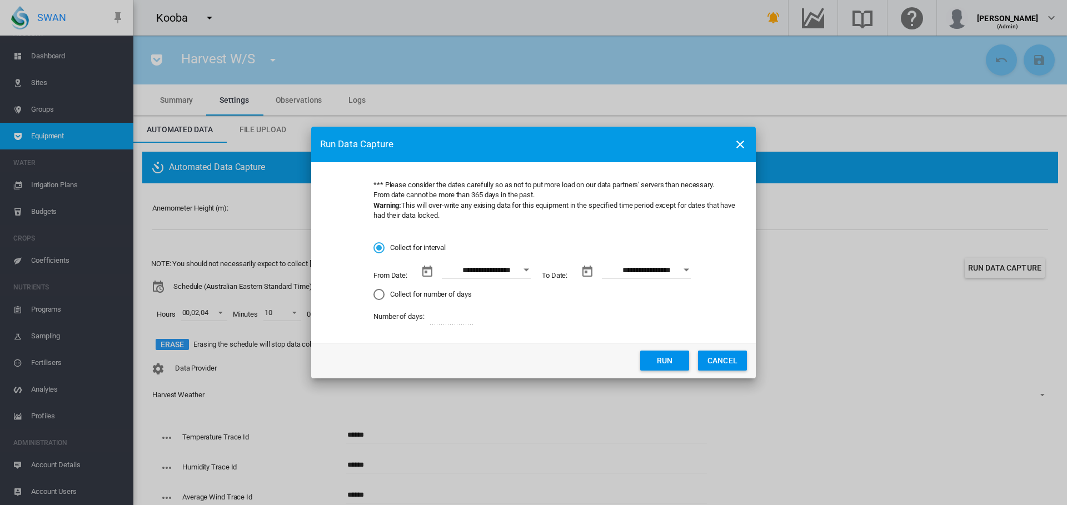
click at [525, 270] on div "Open calendar" at bounding box center [527, 270] width 6 height 3
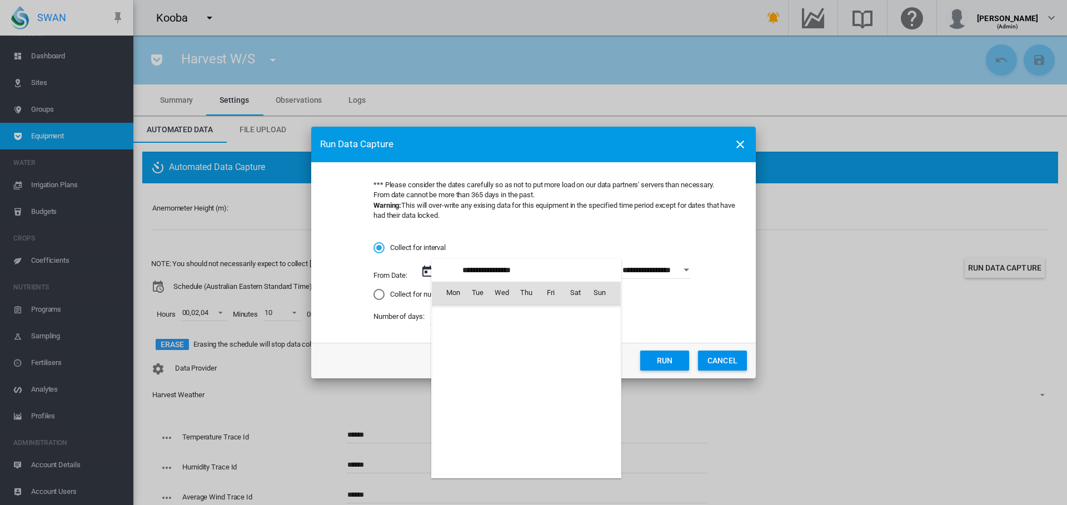
scroll to position [257519, 0]
click at [377, 297] on div at bounding box center [533, 252] width 1067 height 505
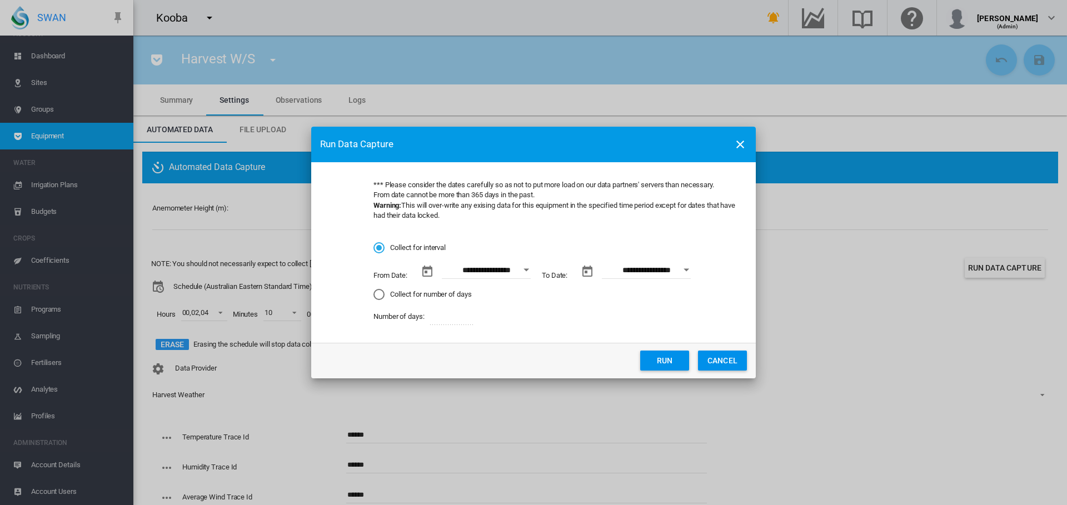
click at [378, 295] on div "Collect for number of days" at bounding box center [379, 294] width 11 height 11
click at [668, 363] on button "Run" at bounding box center [664, 361] width 49 height 20
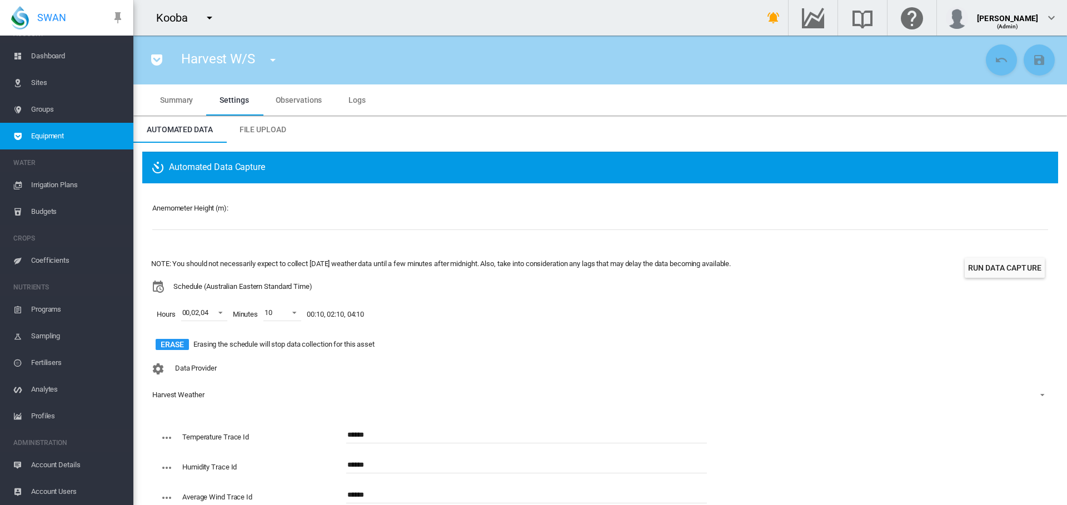
click at [1000, 270] on button "Run Data Capture" at bounding box center [1005, 268] width 80 height 20
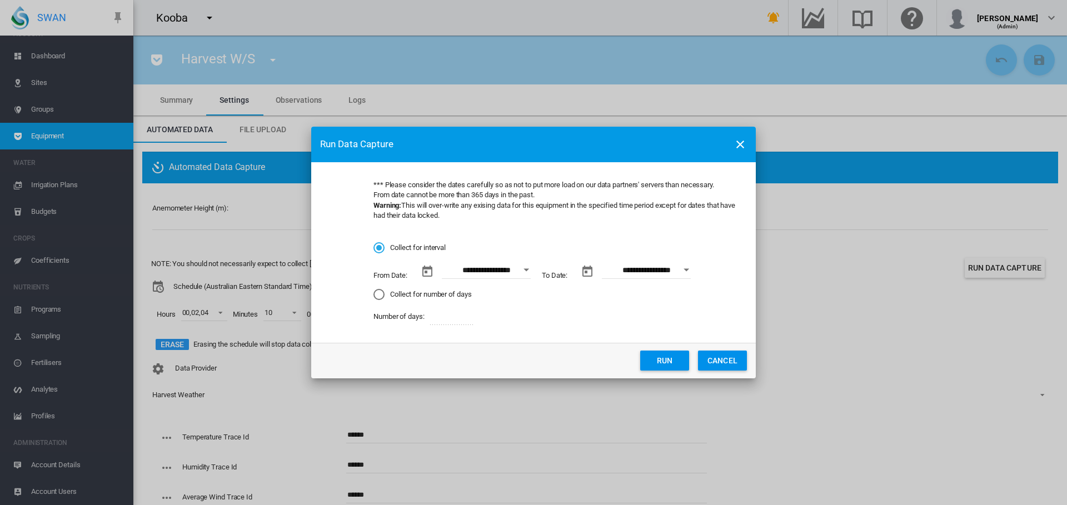
click at [715, 360] on button "CANCEL" at bounding box center [722, 361] width 49 height 20
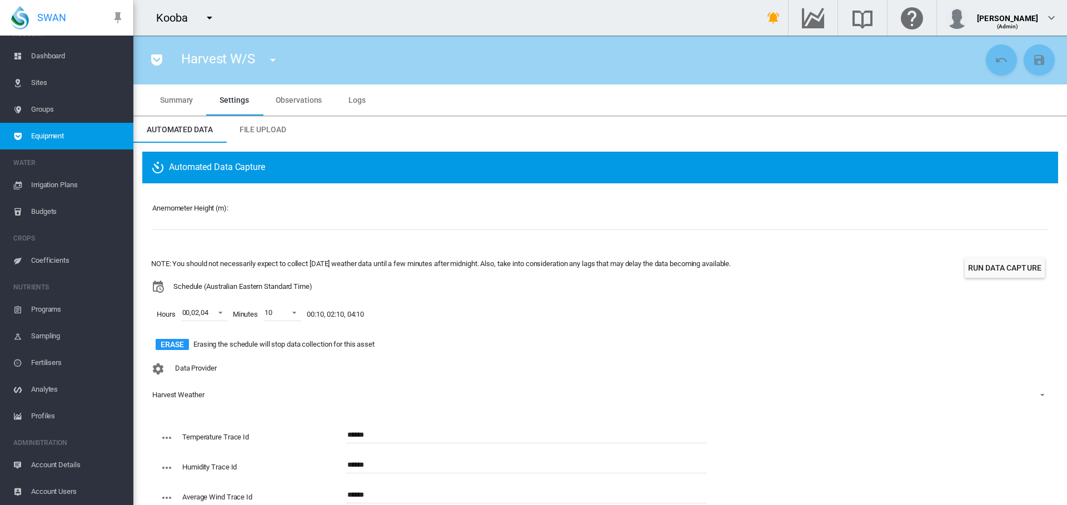
click at [349, 103] on span "Logs" at bounding box center [357, 100] width 17 height 9
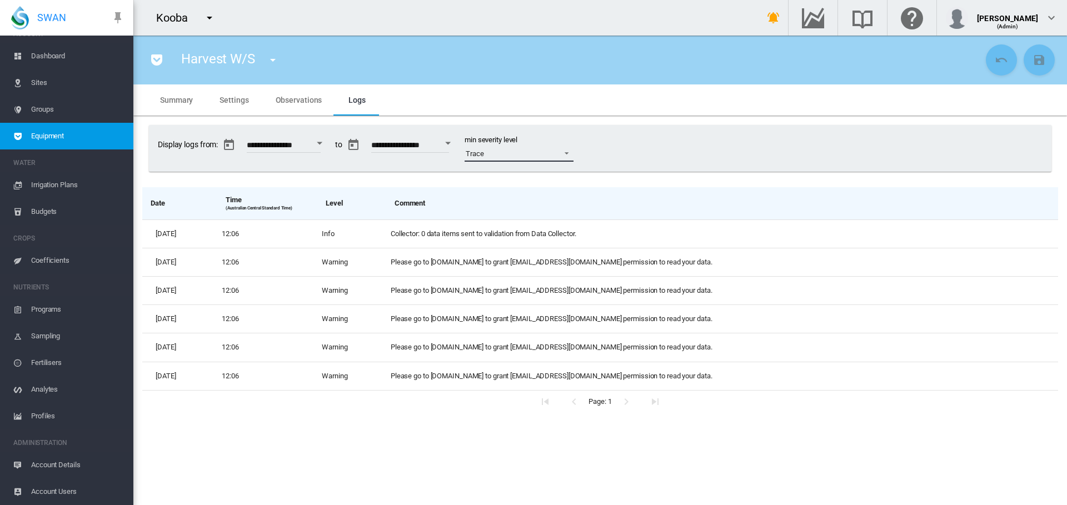
click at [574, 151] on md-select-value "Trace" at bounding box center [519, 153] width 109 height 17
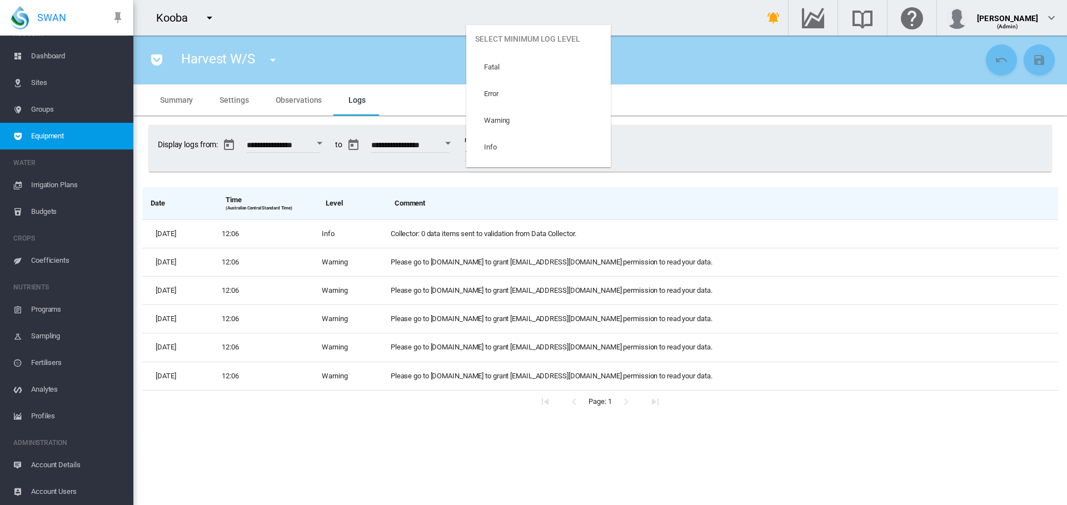
scroll to position [47, 0]
click at [547, 105] on md-option "Info" at bounding box center [538, 100] width 145 height 27
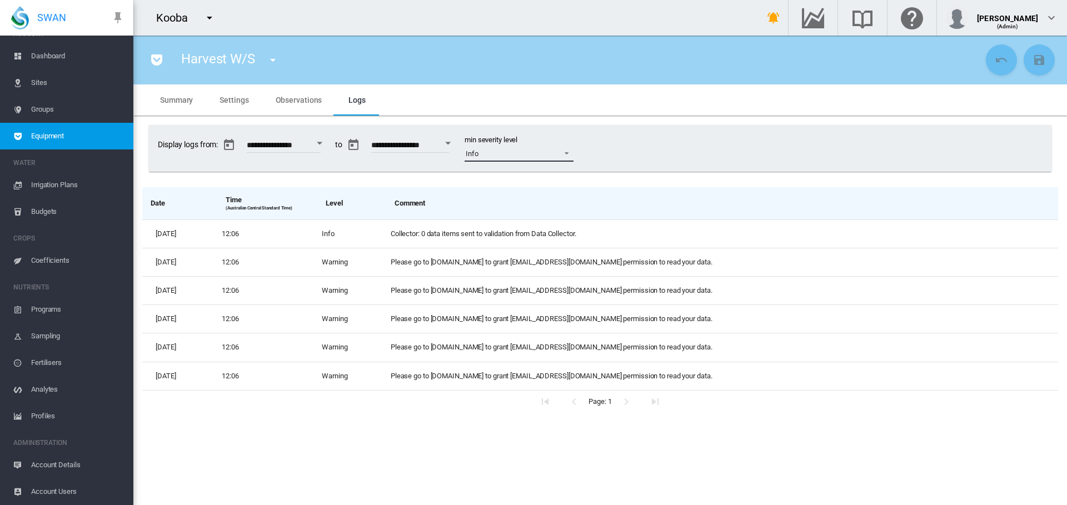
click at [570, 153] on span at bounding box center [563, 152] width 13 height 10
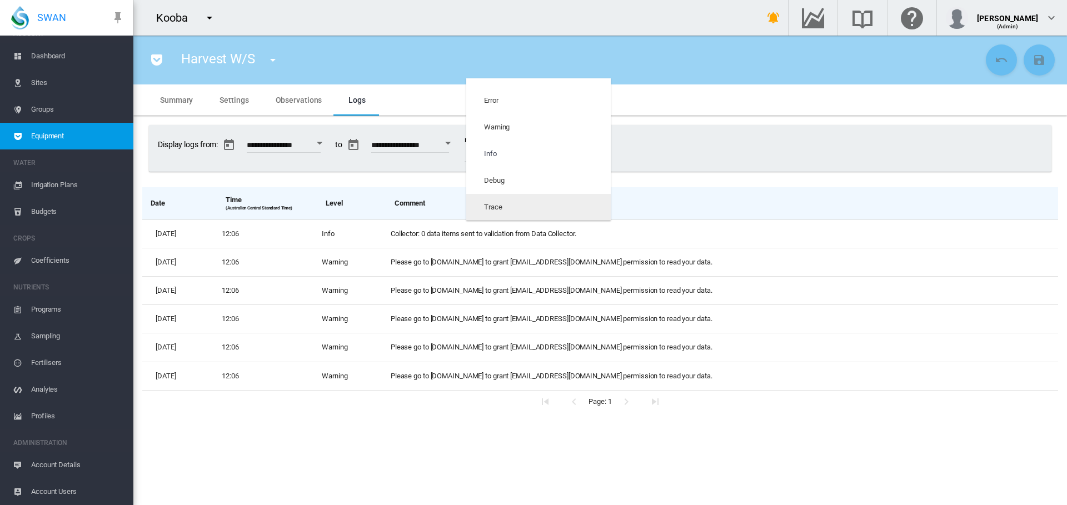
click at [570, 207] on md-option "Trace" at bounding box center [538, 207] width 145 height 27
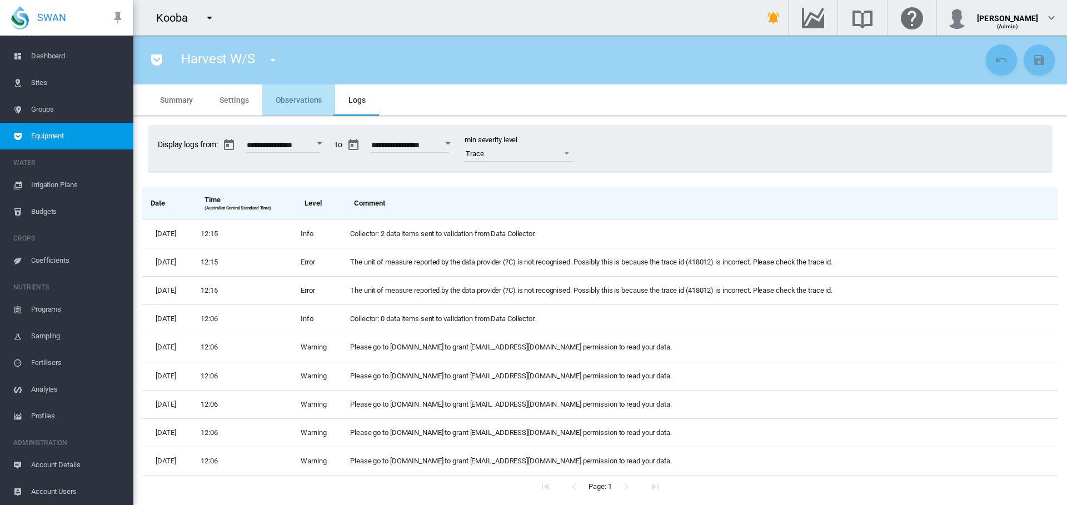
click at [290, 105] on md-tab-item "Observations" at bounding box center [298, 100] width 73 height 31
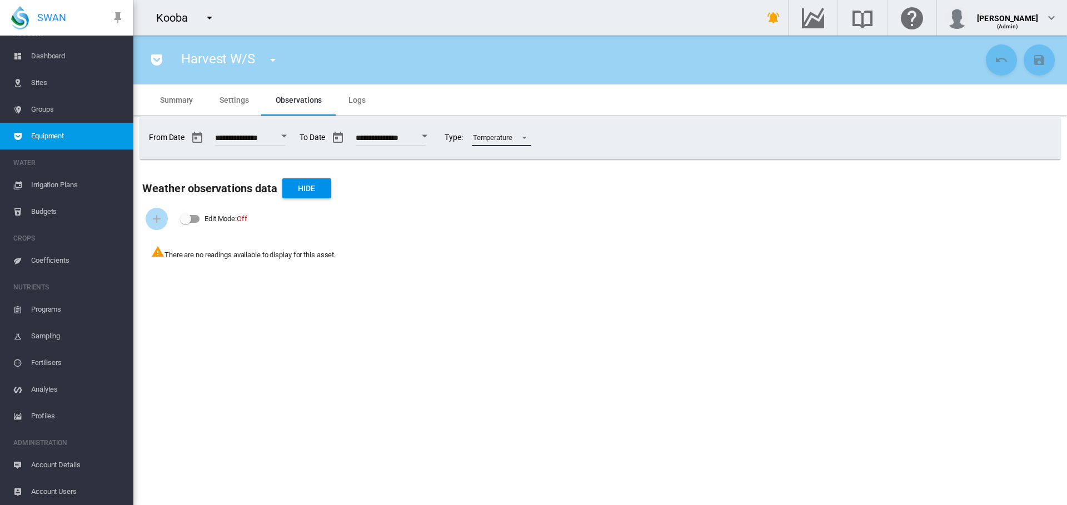
click at [528, 140] on span at bounding box center [521, 137] width 13 height 10
click at [543, 113] on md-option "Rainfall" at bounding box center [525, 111] width 78 height 27
click at [600, 75] on md-backdrop at bounding box center [533, 252] width 1067 height 505
click at [45, 133] on span "Equipment" at bounding box center [77, 136] width 93 height 27
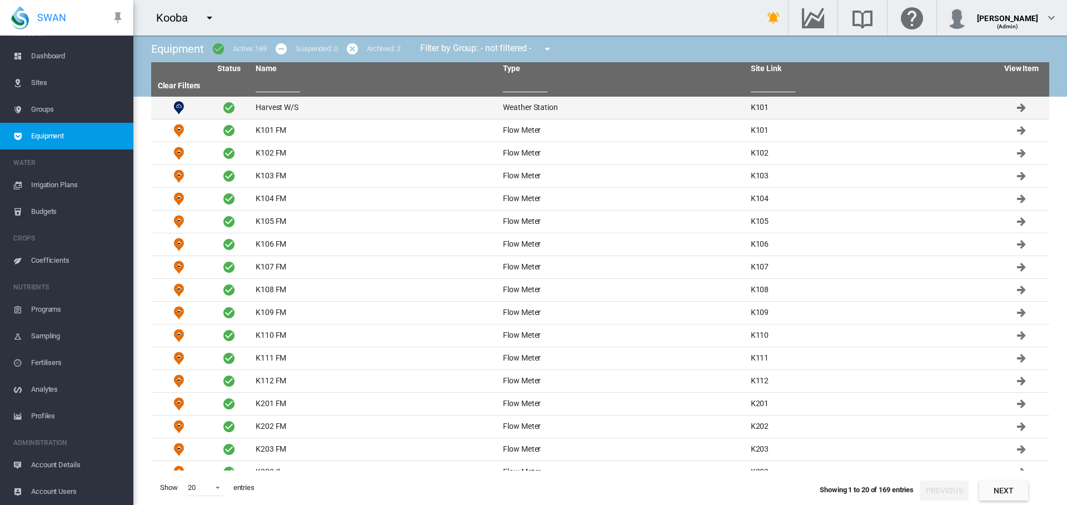
click at [296, 113] on td "Harvest W/S" at bounding box center [374, 108] width 247 height 22
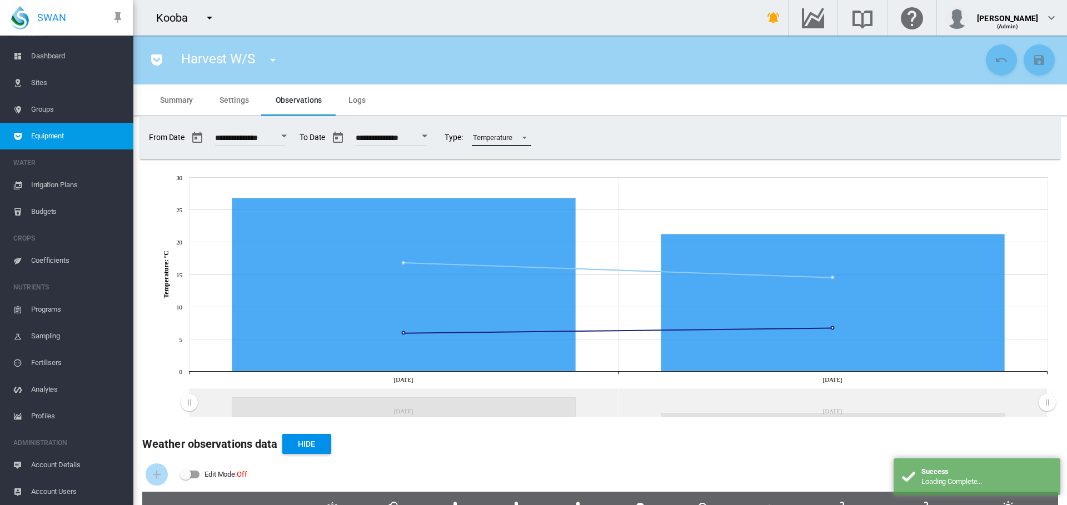
click at [528, 137] on span at bounding box center [521, 137] width 13 height 10
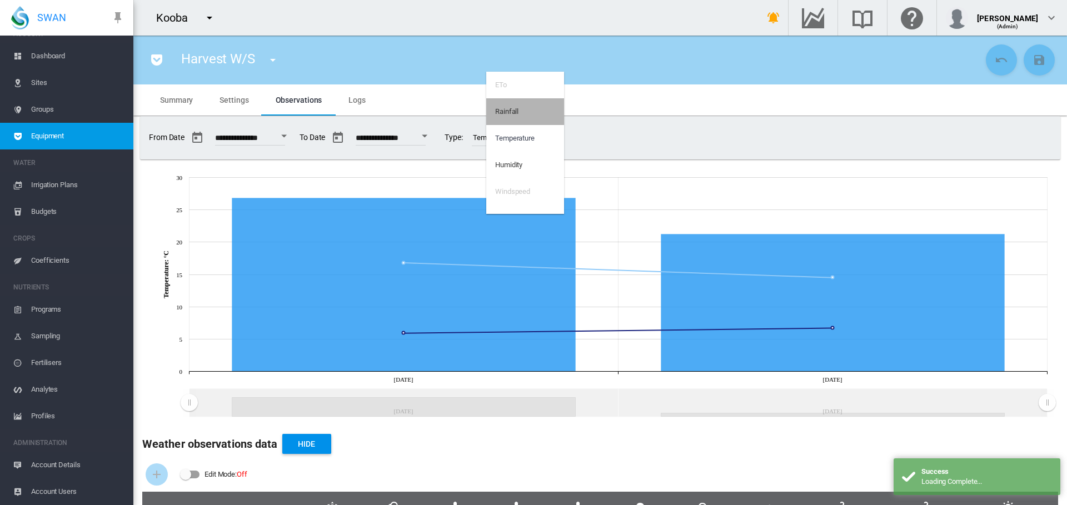
click at [540, 112] on md-option "Rainfall" at bounding box center [525, 111] width 78 height 27
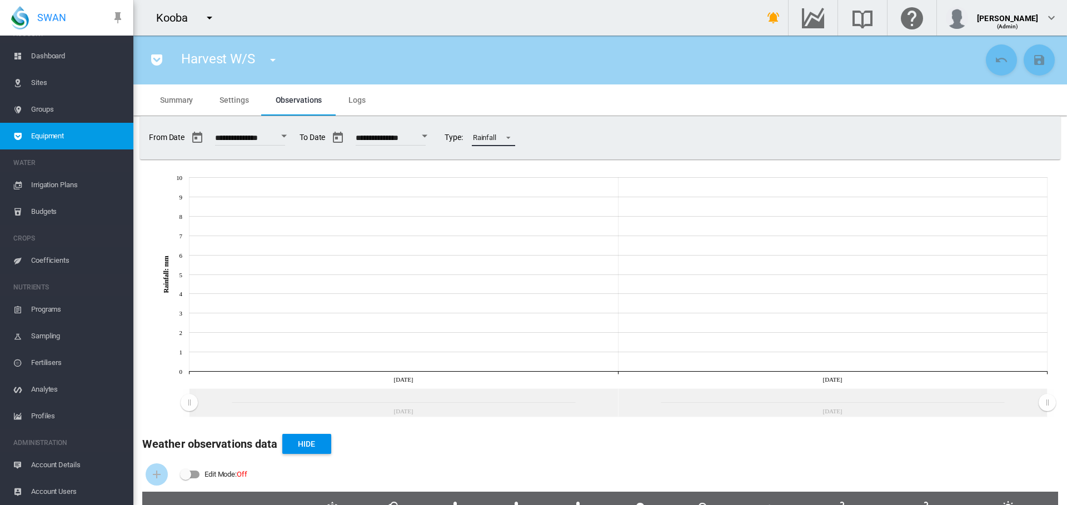
click at [515, 137] on md-select-value "Rainfall" at bounding box center [493, 138] width 43 height 17
click at [523, 188] on div "Humidity" at bounding box center [508, 192] width 27 height 10
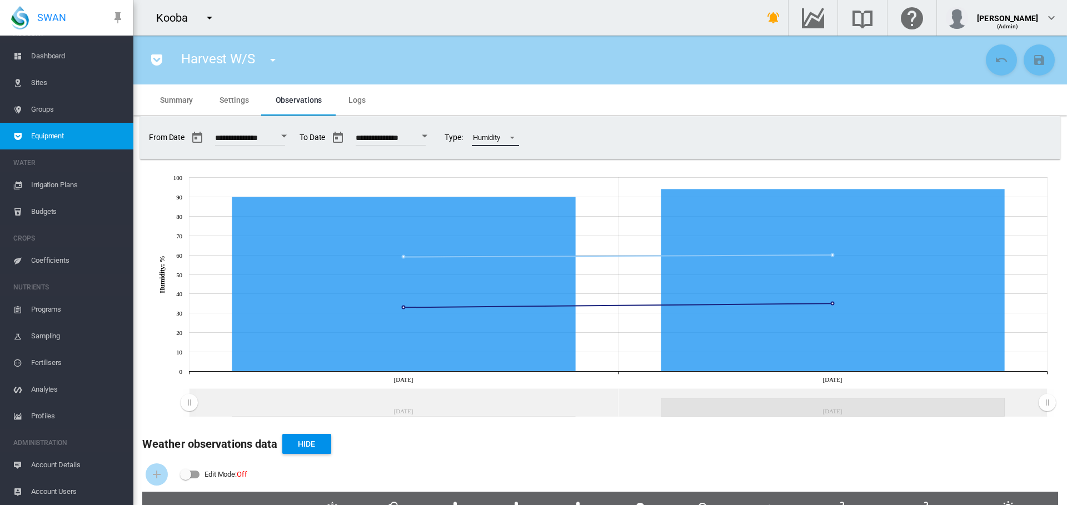
click at [516, 139] on span at bounding box center [509, 137] width 13 height 10
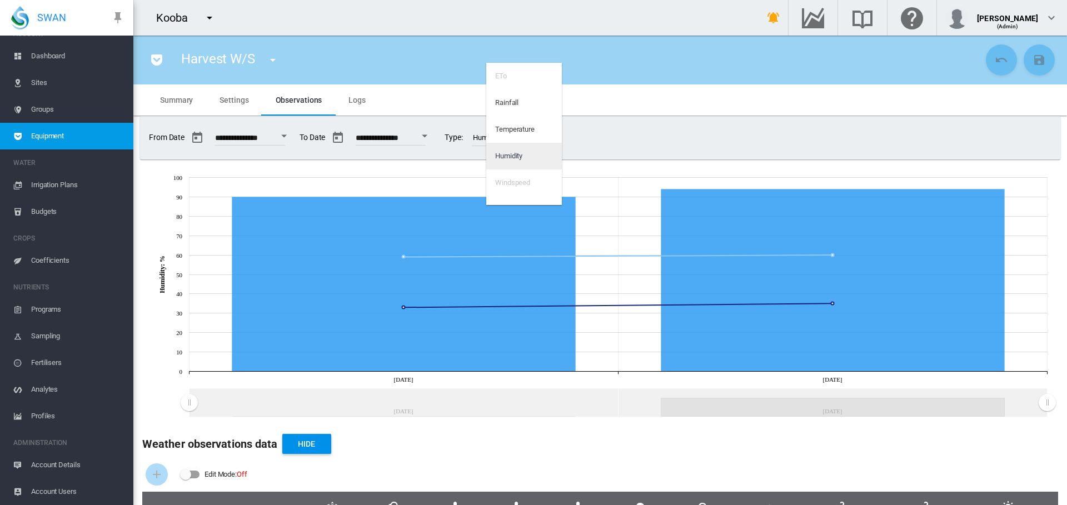
scroll to position [18, 0]
click at [523, 192] on div "Solar Radiation" at bounding box center [518, 192] width 47 height 10
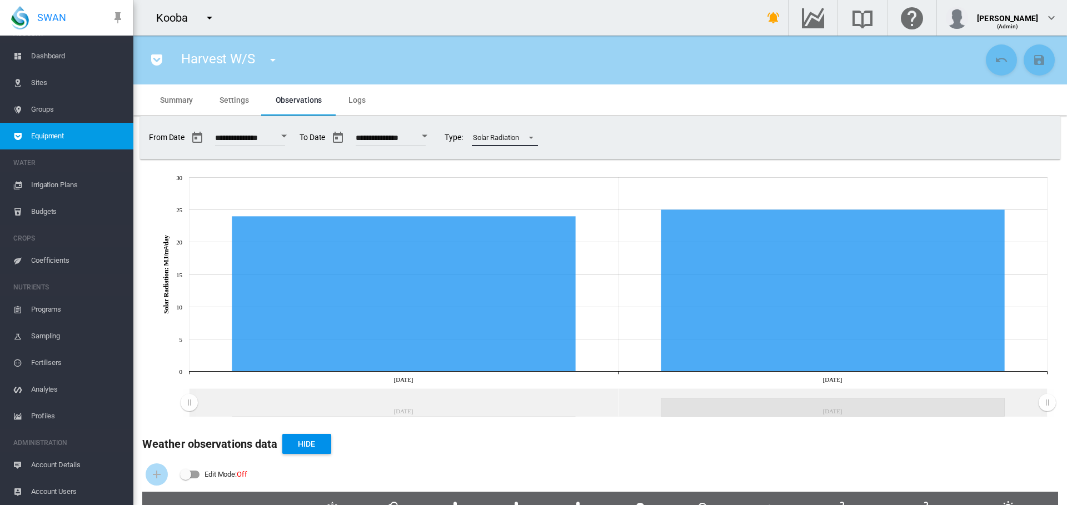
click at [535, 141] on span at bounding box center [527, 137] width 13 height 10
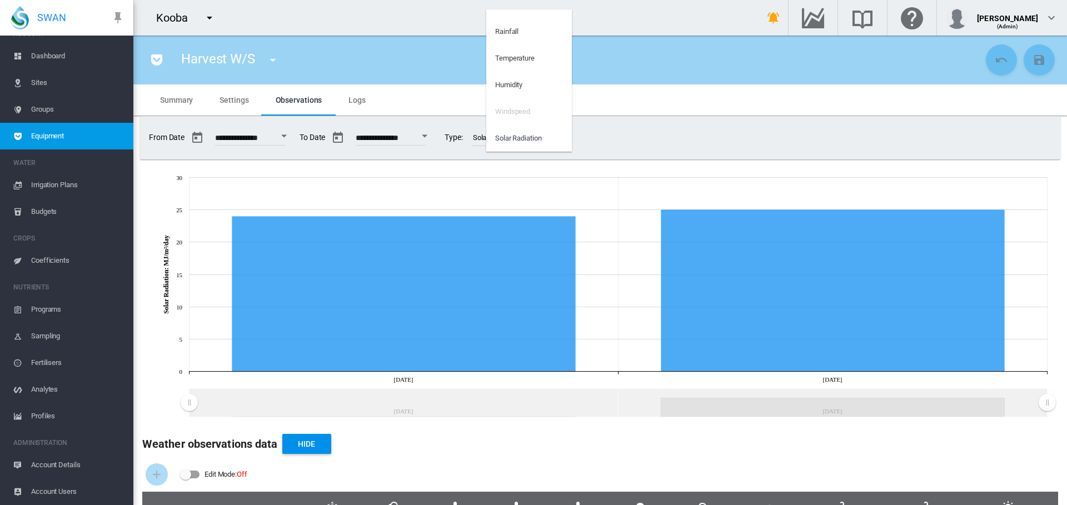
click at [235, 97] on md-backdrop at bounding box center [533, 252] width 1067 height 505
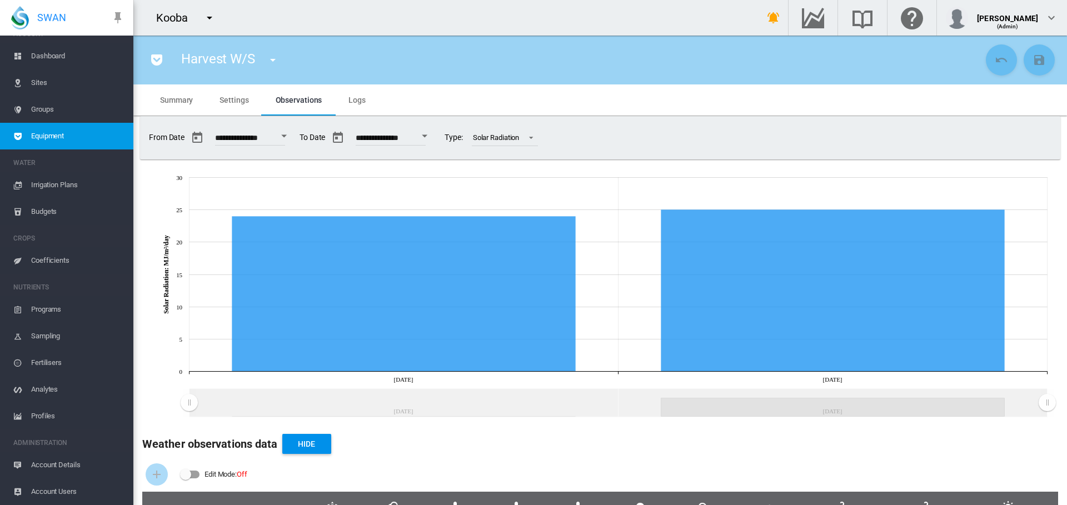
click at [237, 101] on span "Settings" at bounding box center [234, 100] width 29 height 9
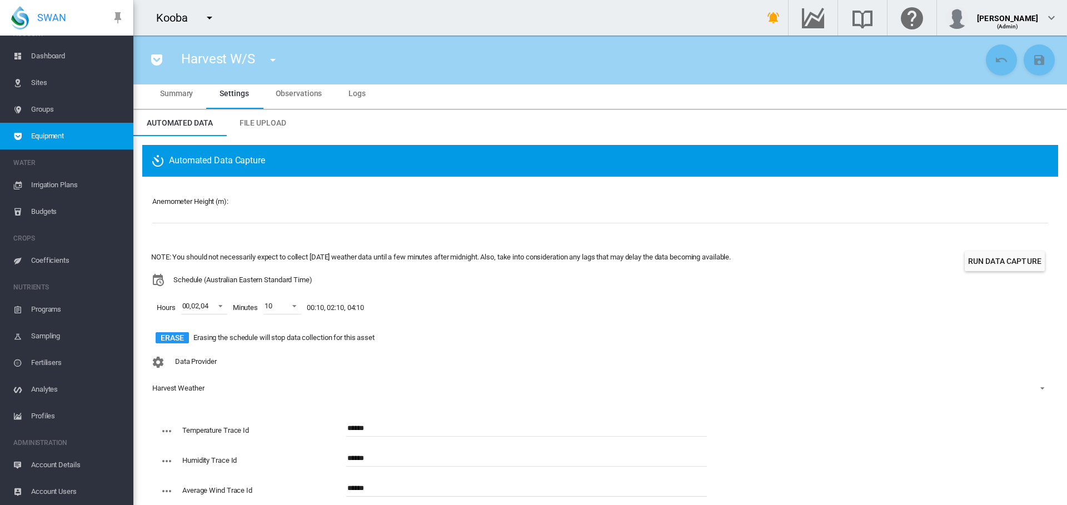
scroll to position [0, 0]
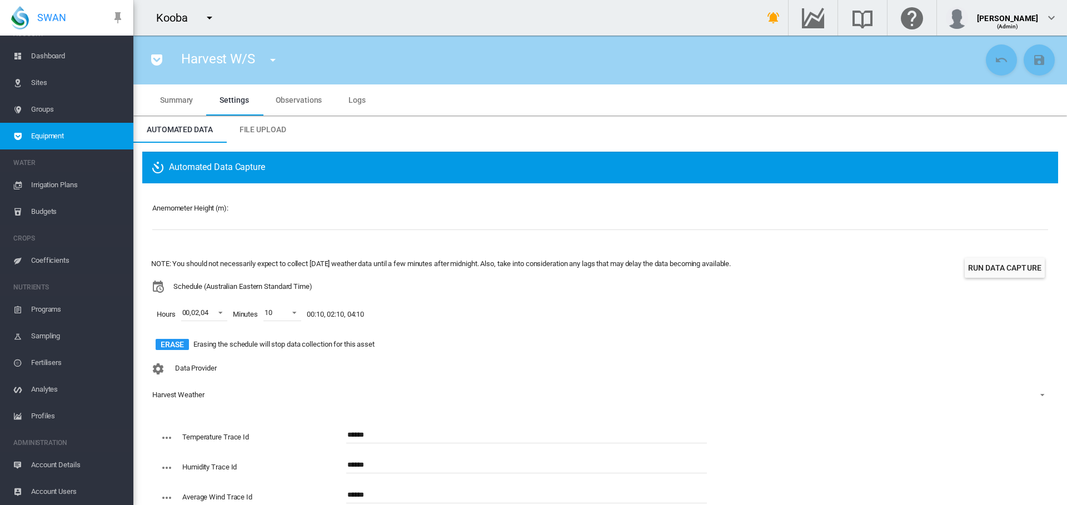
click at [359, 103] on span "Logs" at bounding box center [357, 100] width 17 height 9
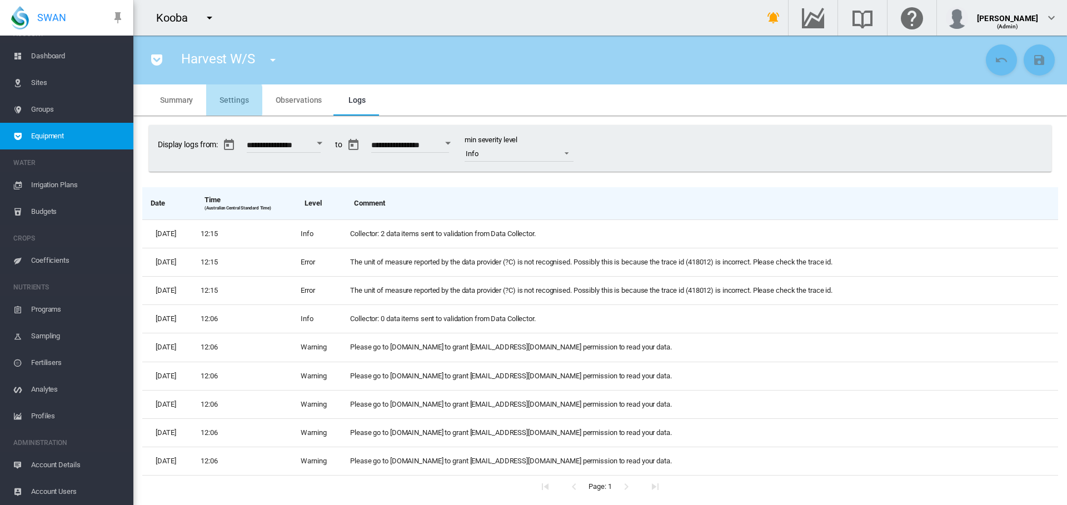
click at [222, 101] on span "Settings" at bounding box center [234, 100] width 29 height 9
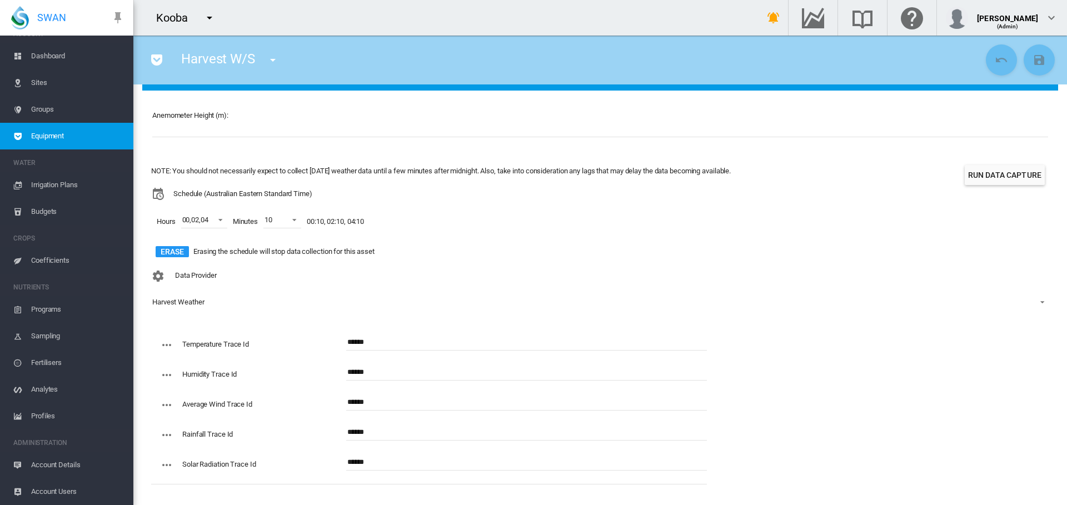
scroll to position [95, 0]
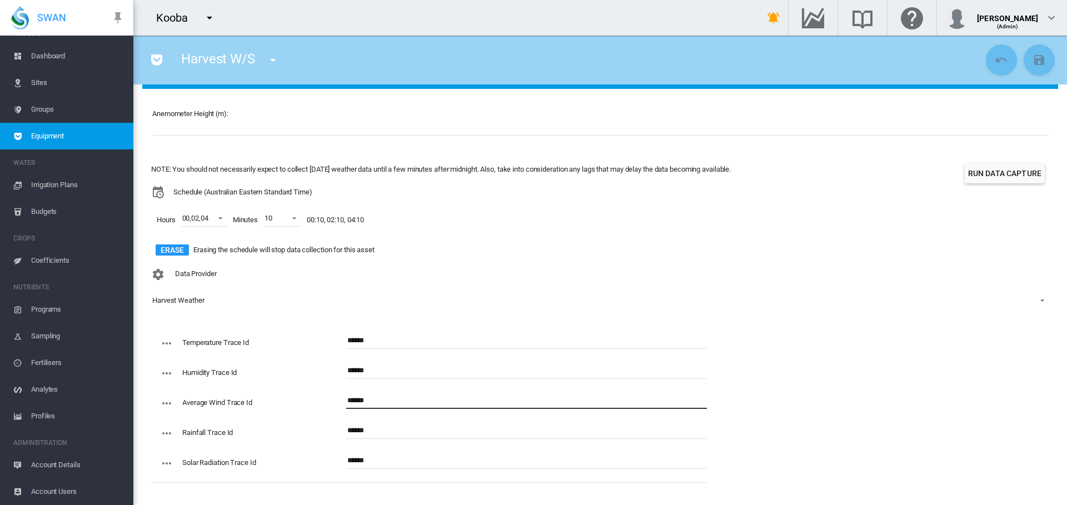
click at [383, 399] on input "******" at bounding box center [526, 400] width 361 height 17
type input "******"
click at [1033, 60] on md-icon "icon-content-save" at bounding box center [1039, 59] width 13 height 13
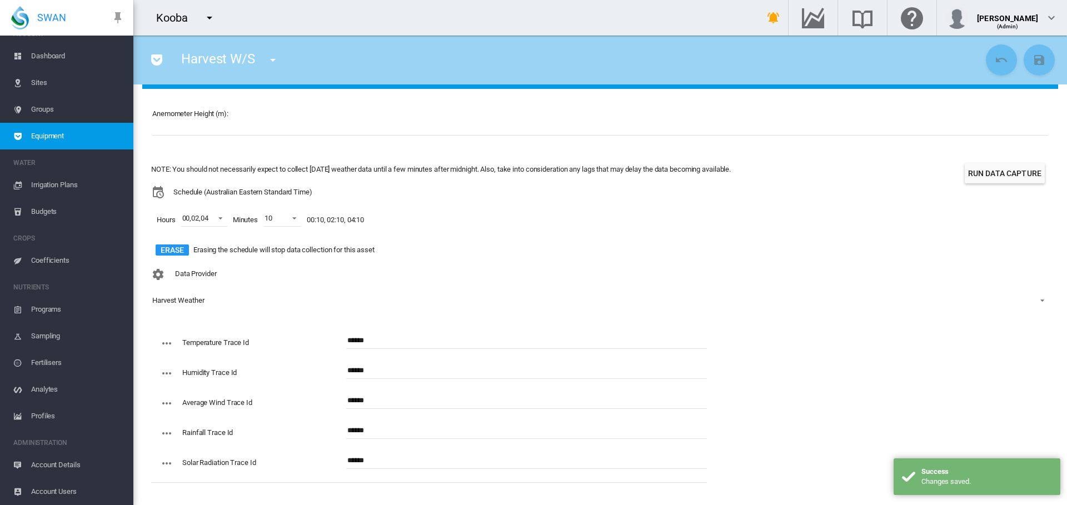
click at [1000, 172] on button "Run Data Capture" at bounding box center [1005, 173] width 80 height 20
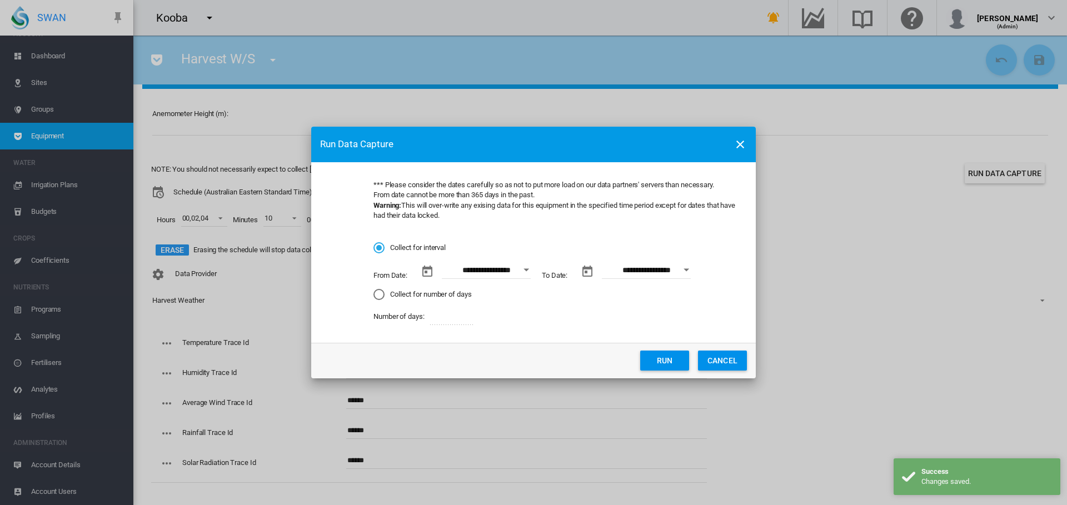
click at [526, 271] on div "Open calendar" at bounding box center [527, 270] width 6 height 3
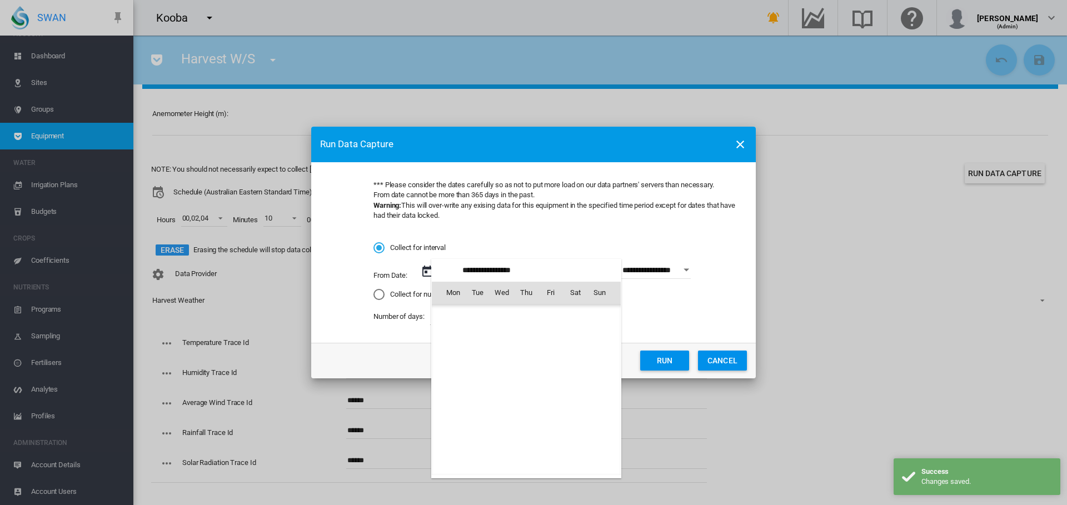
scroll to position [257519, 0]
click at [454, 340] on span "1" at bounding box center [453, 341] width 22 height 22
type input "**********"
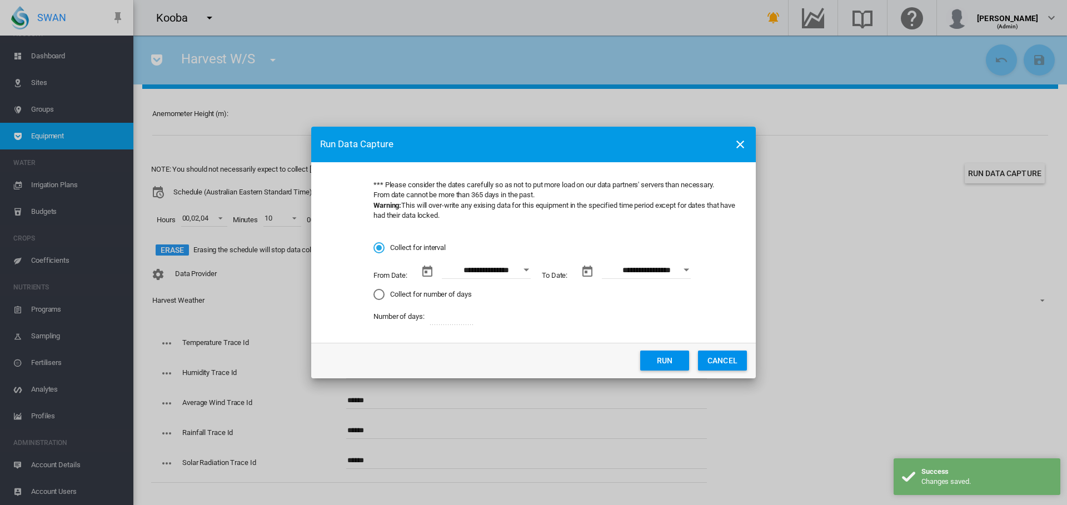
click at [676, 362] on button "Run" at bounding box center [664, 361] width 49 height 20
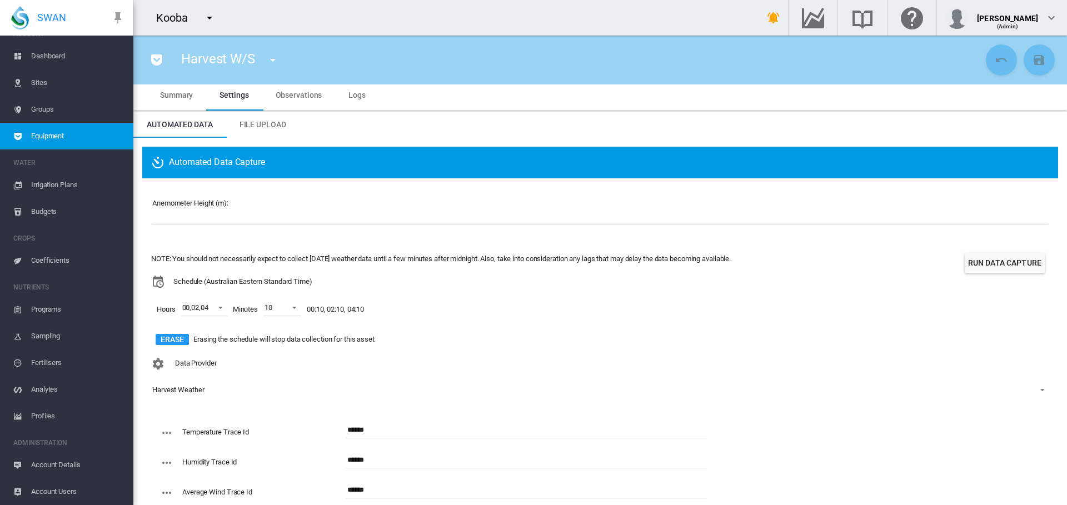
scroll to position [0, 0]
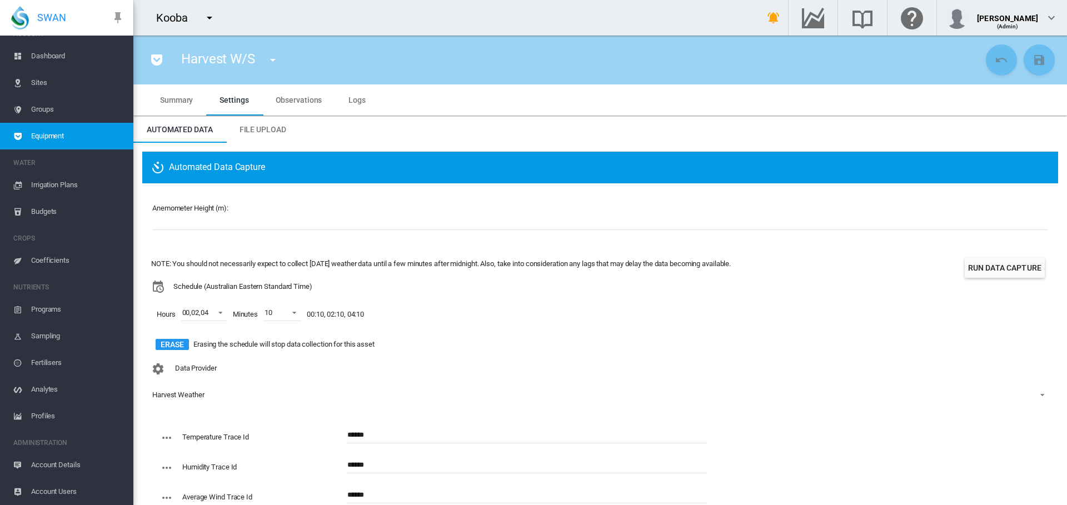
click at [996, 267] on button "Run Data Capture" at bounding box center [1005, 268] width 80 height 20
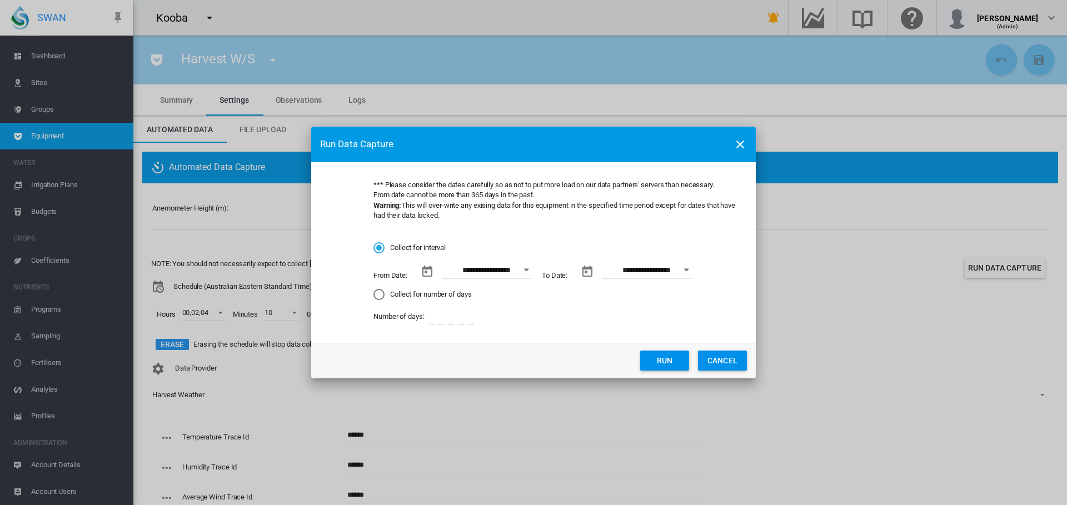
click at [853, 145] on div "**********" at bounding box center [533, 252] width 1067 height 505
click at [720, 353] on button "CANCEL" at bounding box center [722, 361] width 49 height 20
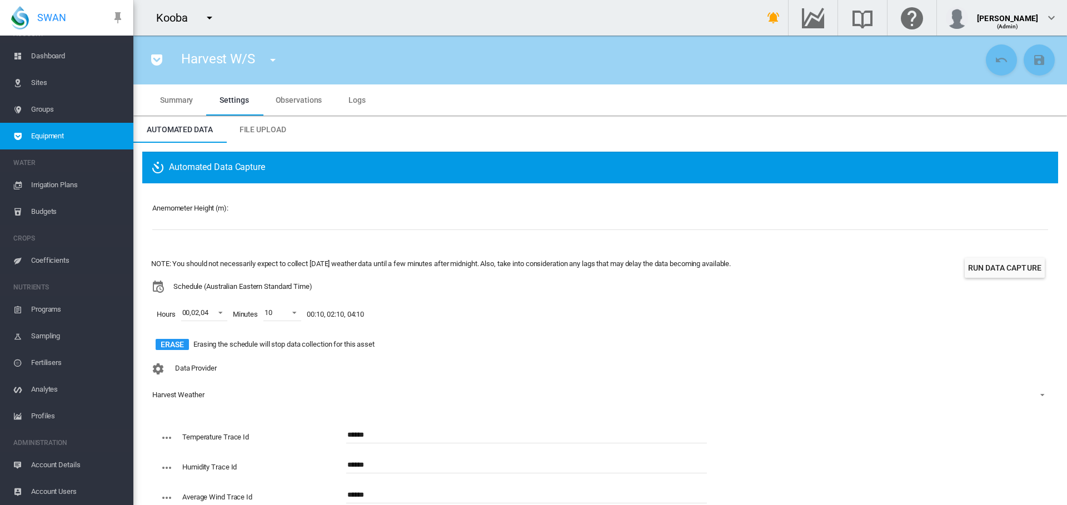
click at [349, 98] on span "Logs" at bounding box center [357, 100] width 17 height 9
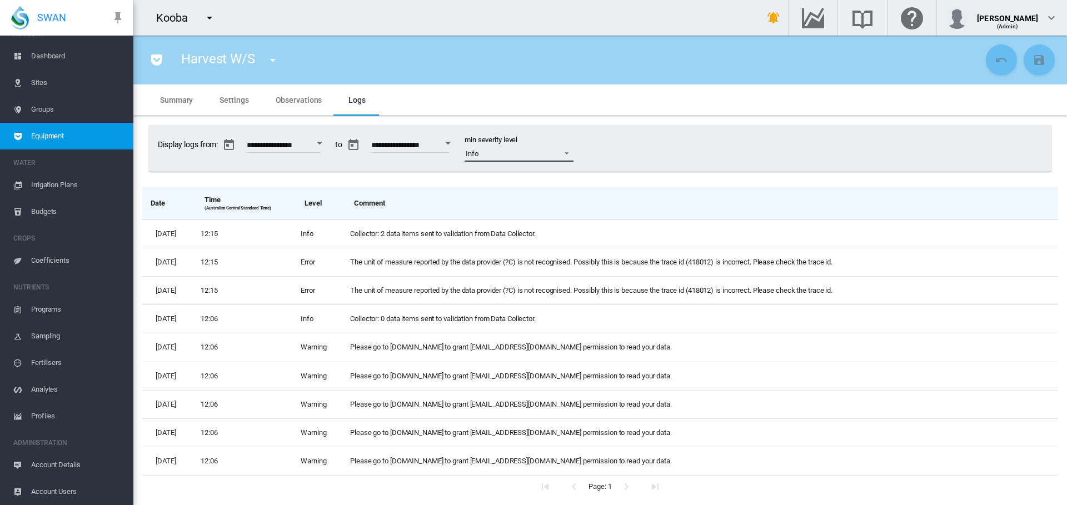
click at [570, 156] on span at bounding box center [563, 152] width 13 height 10
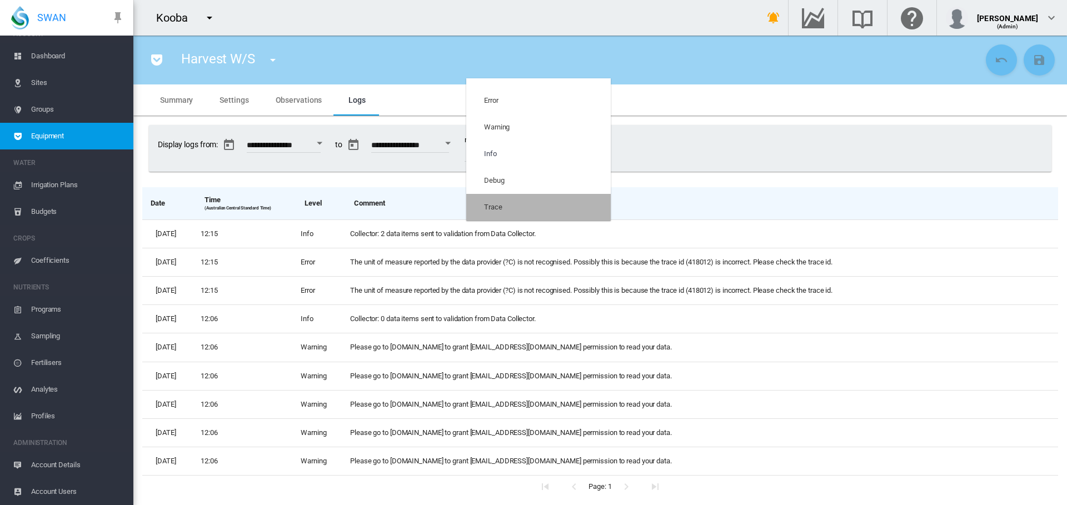
click at [570, 201] on md-option "Trace" at bounding box center [538, 207] width 145 height 27
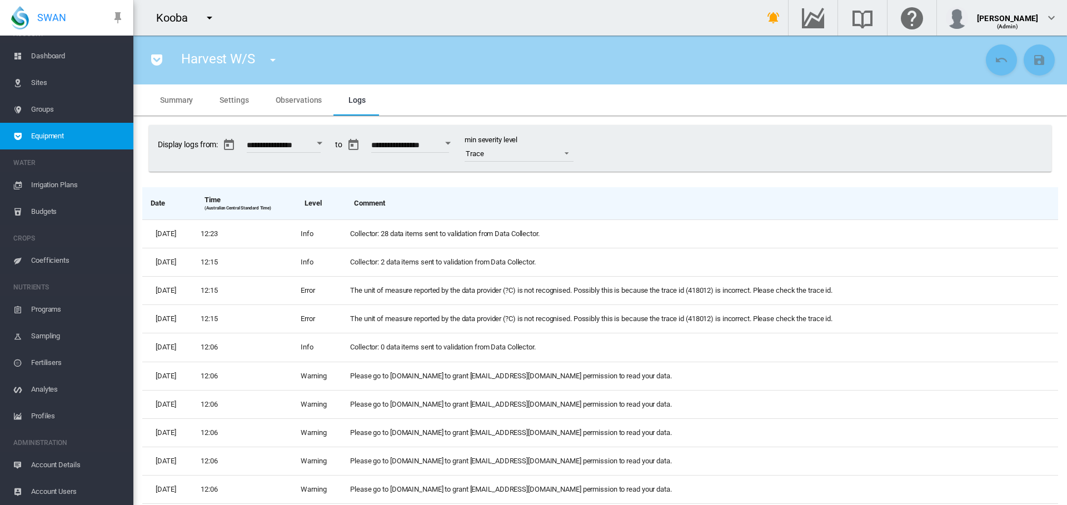
click at [45, 134] on span "Equipment" at bounding box center [77, 136] width 93 height 27
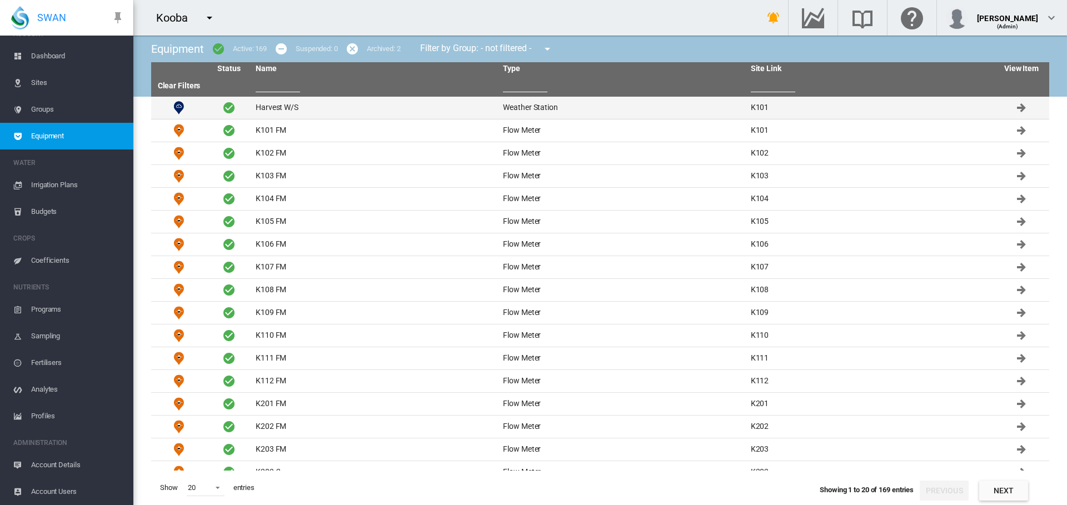
click at [264, 103] on td "Harvest W/S" at bounding box center [374, 108] width 247 height 22
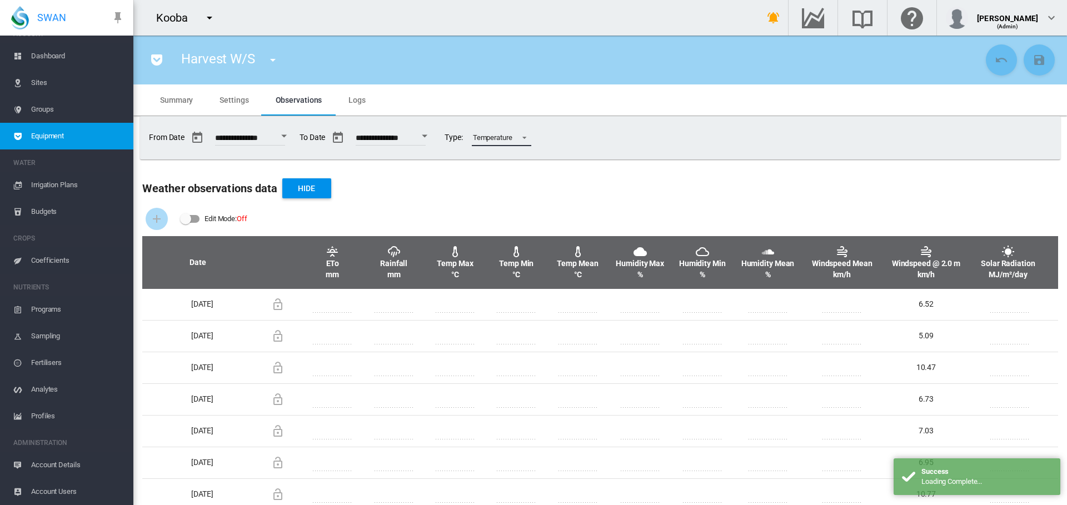
click at [528, 138] on span at bounding box center [521, 137] width 13 height 10
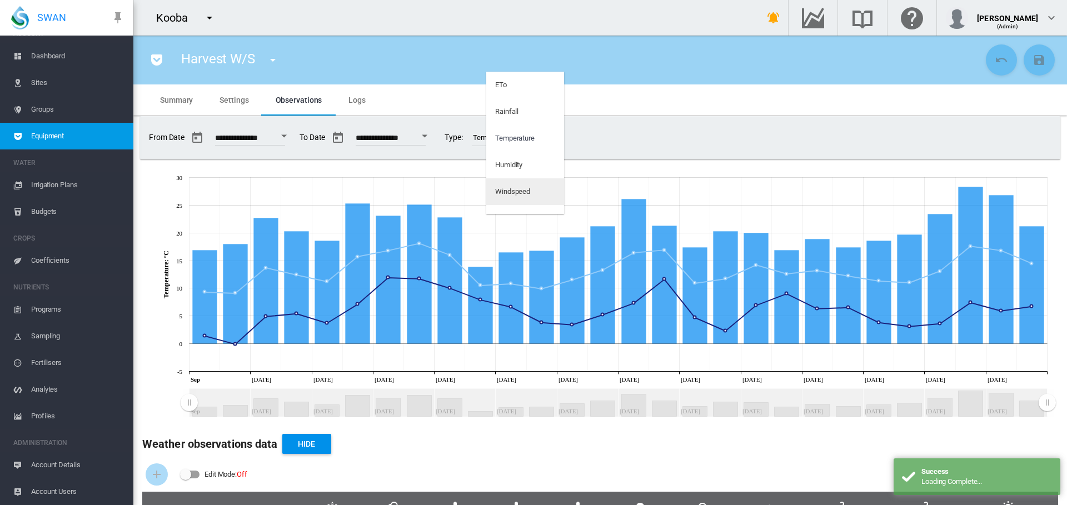
click at [532, 187] on md-option "Windspeed" at bounding box center [525, 191] width 78 height 27
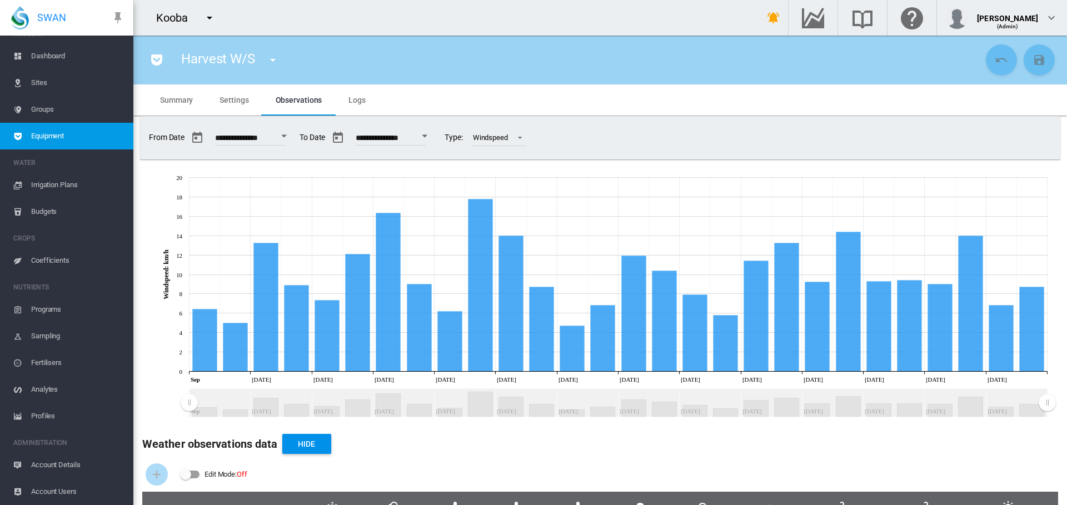
click at [49, 83] on span "Sites" at bounding box center [77, 82] width 93 height 27
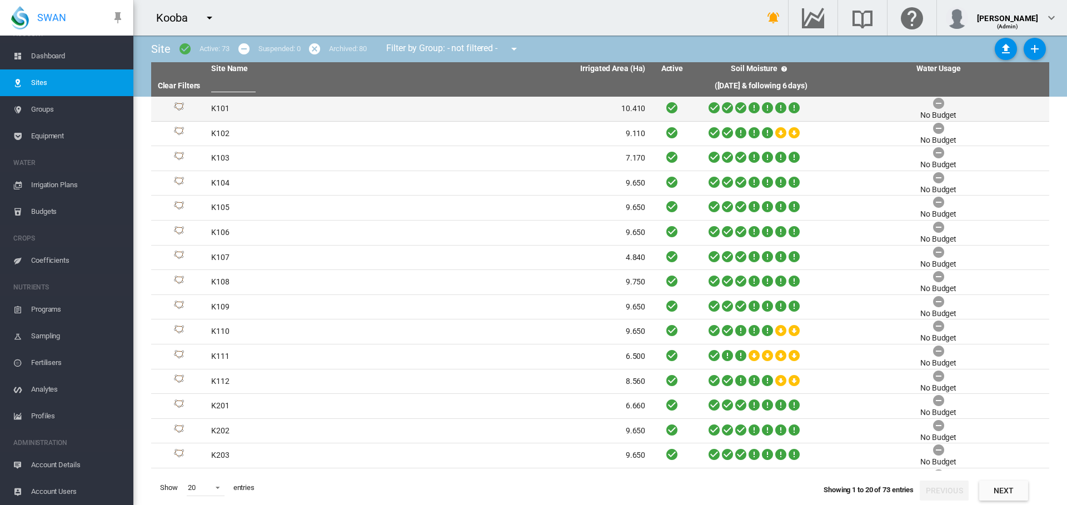
click at [219, 105] on td "K101" at bounding box center [318, 109] width 222 height 24
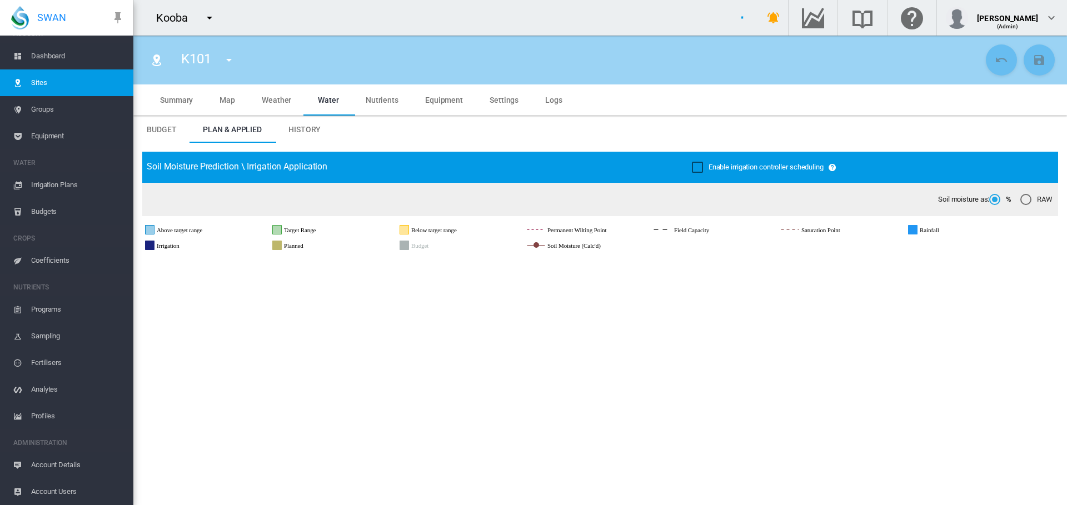
click at [505, 99] on span "Settings" at bounding box center [504, 100] width 29 height 9
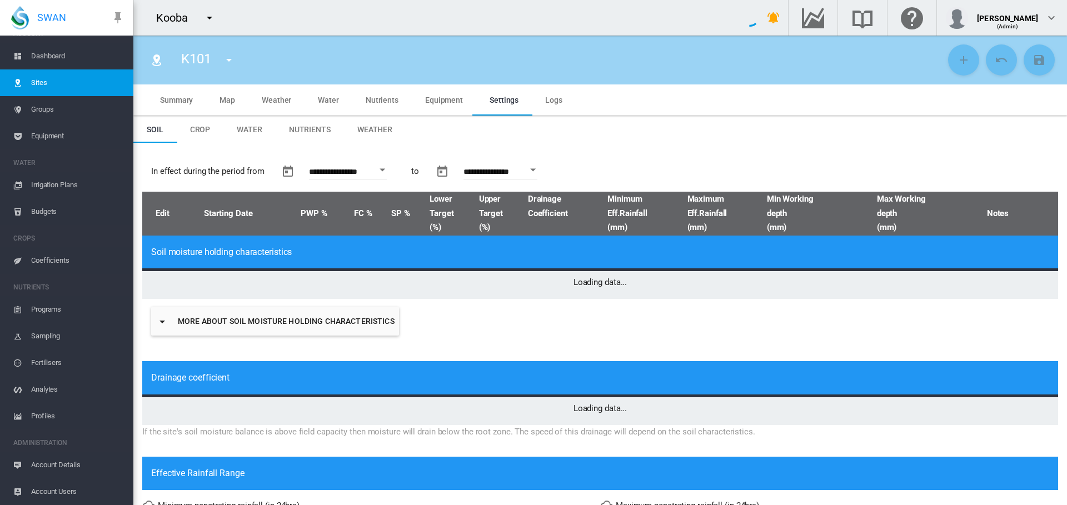
click at [359, 128] on span "Weather" at bounding box center [374, 129] width 35 height 9
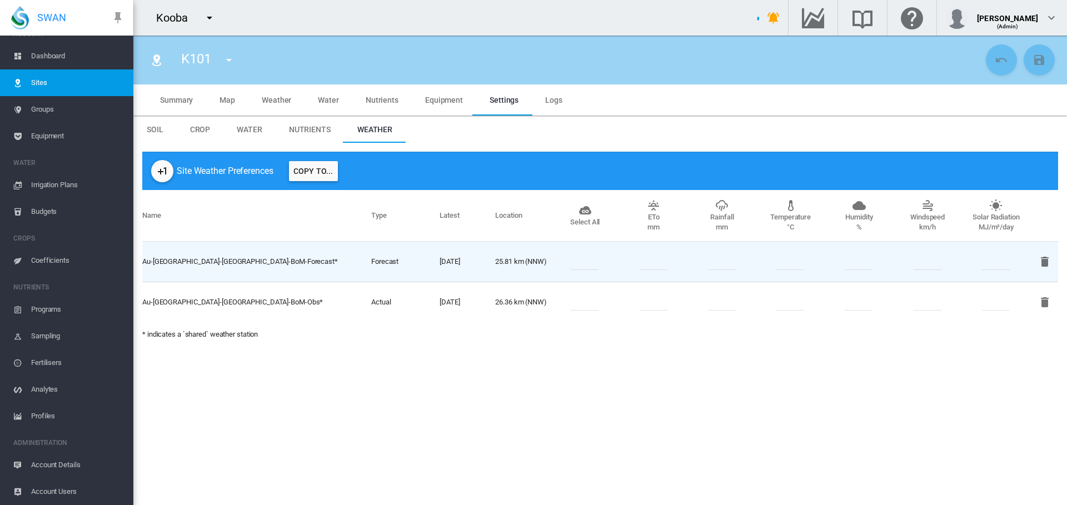
type input "*"
type input "**"
click at [166, 173] on md-icon "icon-plus-one" at bounding box center [162, 171] width 13 height 13
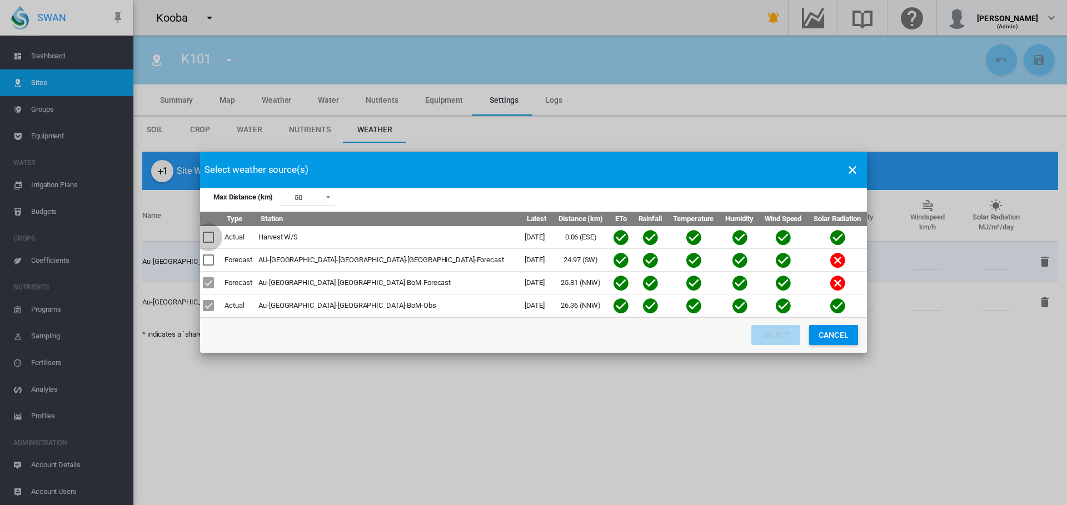
click at [208, 235] on div "Max Distance ..." at bounding box center [208, 237] width 11 height 11
click at [769, 334] on button "Select" at bounding box center [776, 335] width 49 height 20
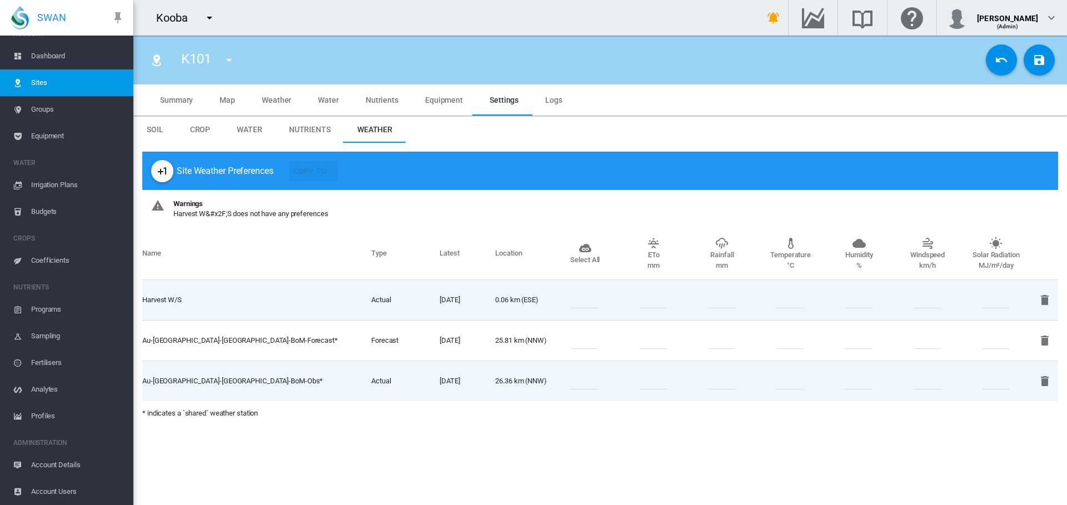
click at [587, 300] on input "number" at bounding box center [585, 300] width 28 height 17
type input "*"
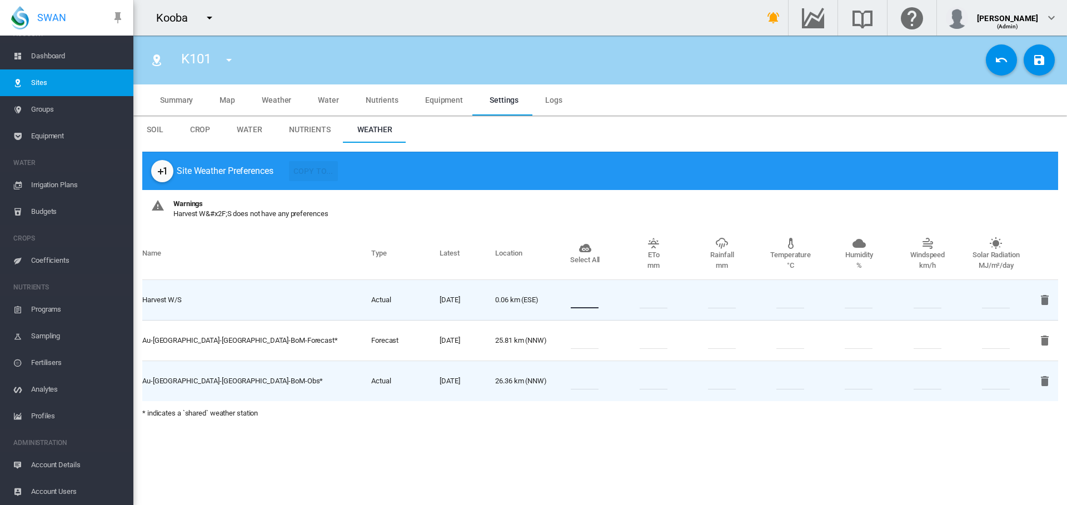
type input "*"
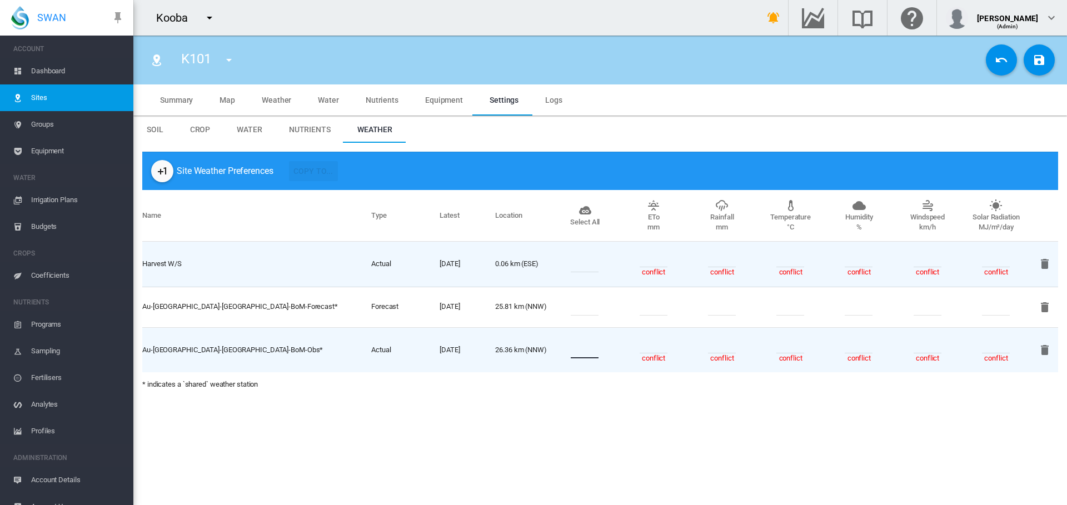
scroll to position [15, 0]
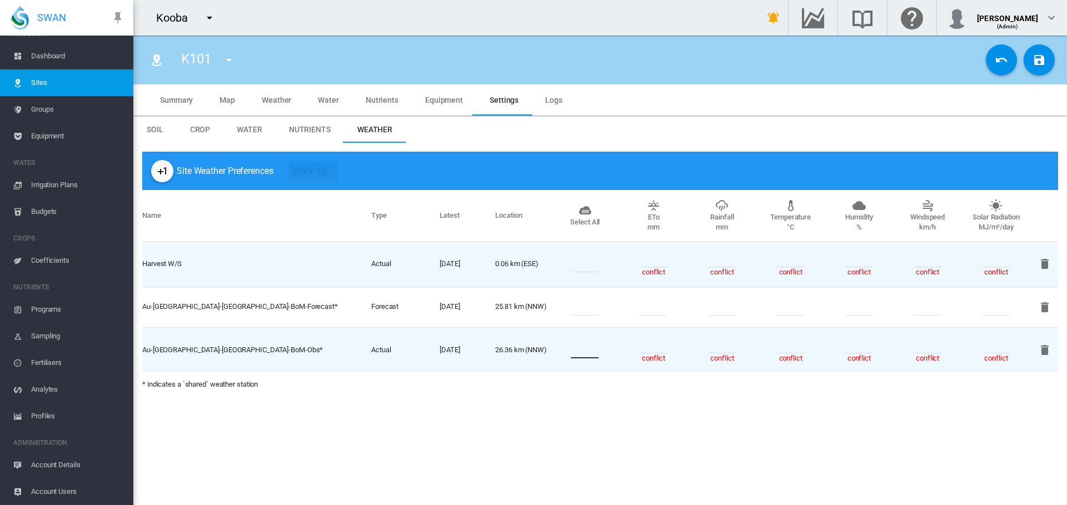
type input "*"
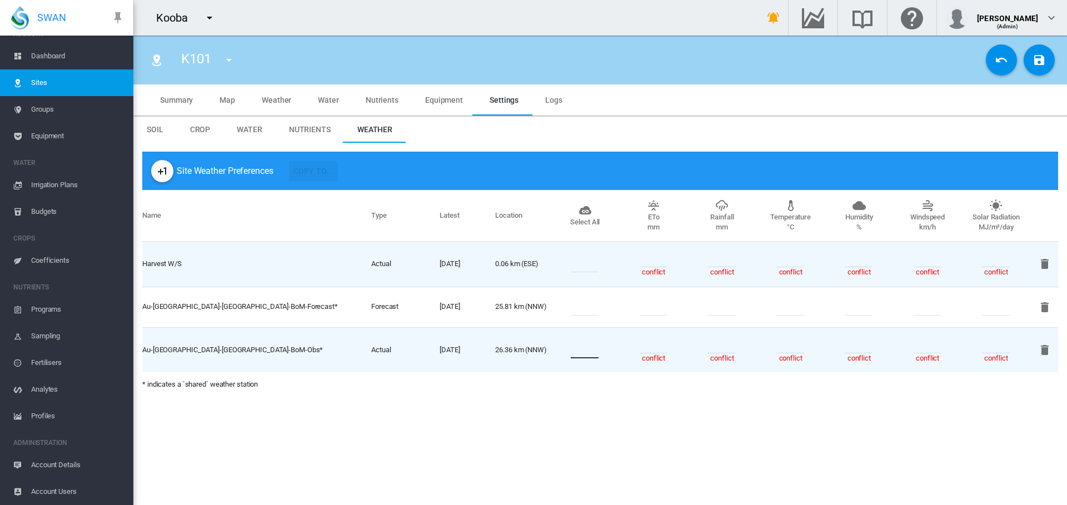
type input "*"
drag, startPoint x: 592, startPoint y: 301, endPoint x: 580, endPoint y: 300, distance: 11.7
click at [580, 300] on input "*" at bounding box center [585, 304] width 28 height 17
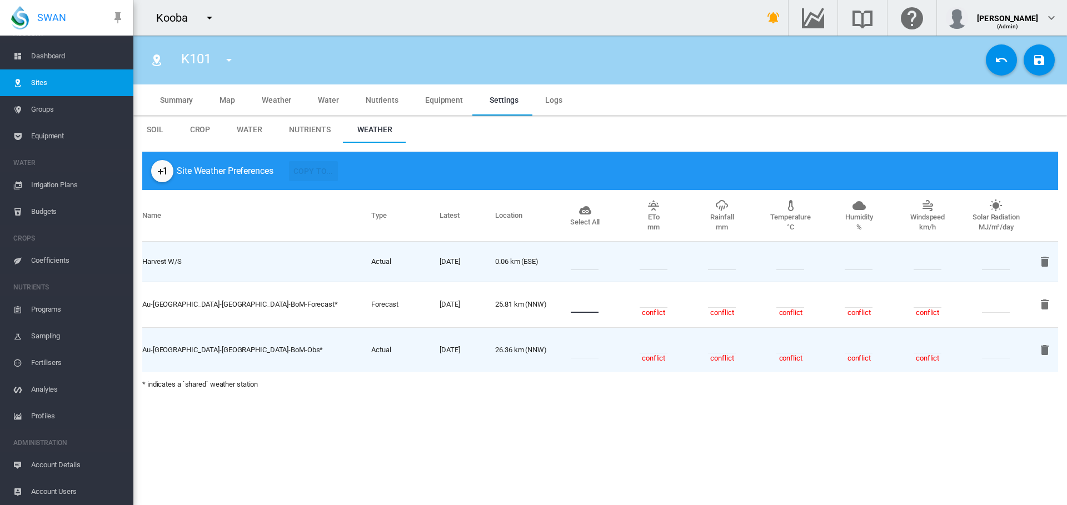
type input "*"
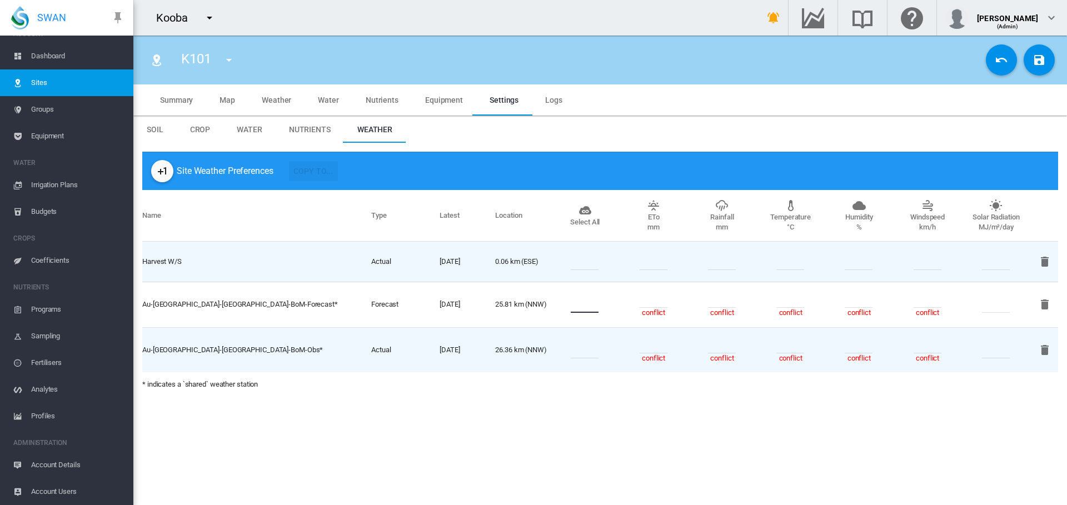
type input "*"
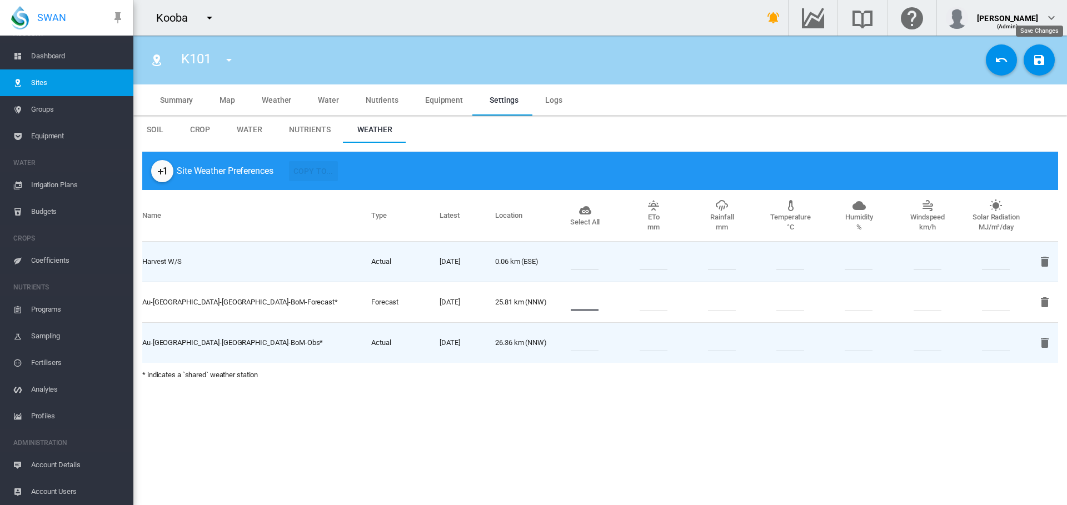
type input "*"
click at [1036, 64] on md-icon "icon-content-save" at bounding box center [1039, 59] width 13 height 13
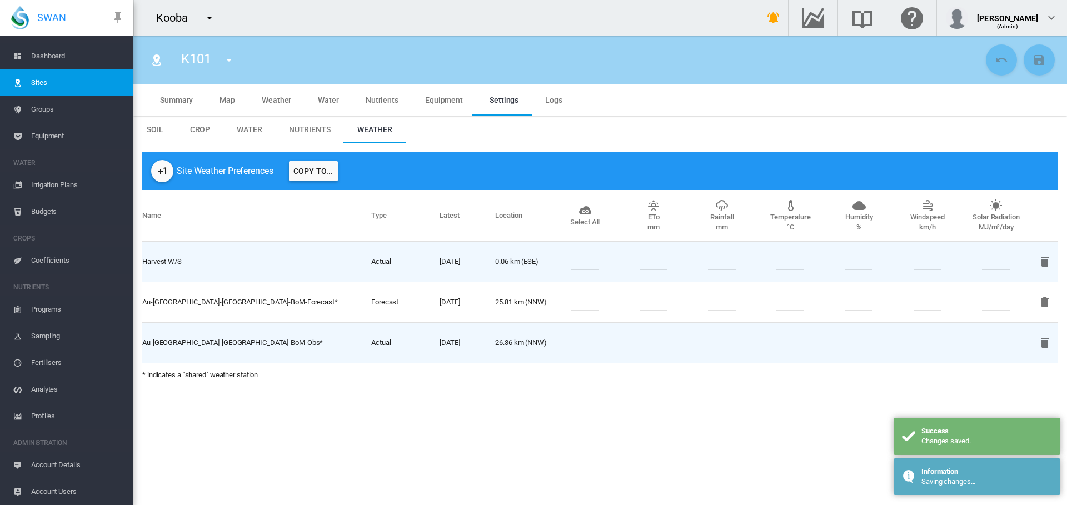
click at [315, 172] on button "Copy To..." at bounding box center [313, 171] width 49 height 20
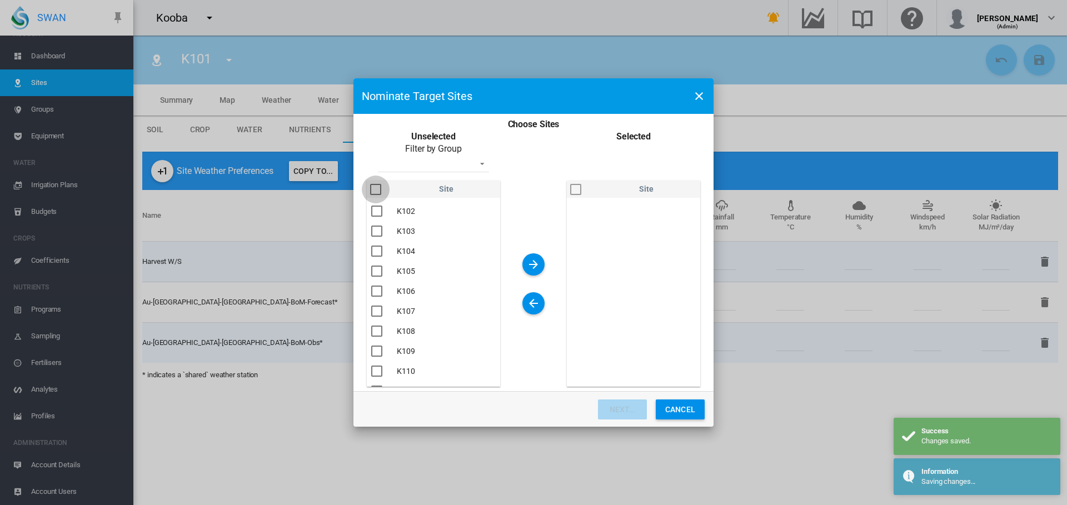
click at [374, 188] on div "Choose Sites ..." at bounding box center [375, 189] width 11 height 11
click at [533, 265] on md-icon "icon-arrow-right" at bounding box center [533, 264] width 13 height 13
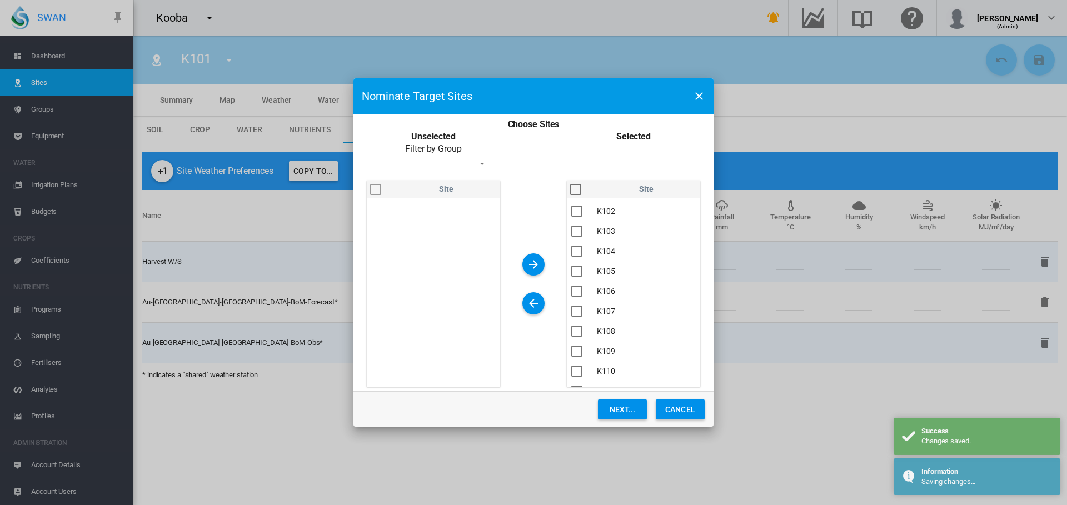
click at [624, 402] on button "Next..." at bounding box center [622, 410] width 49 height 20
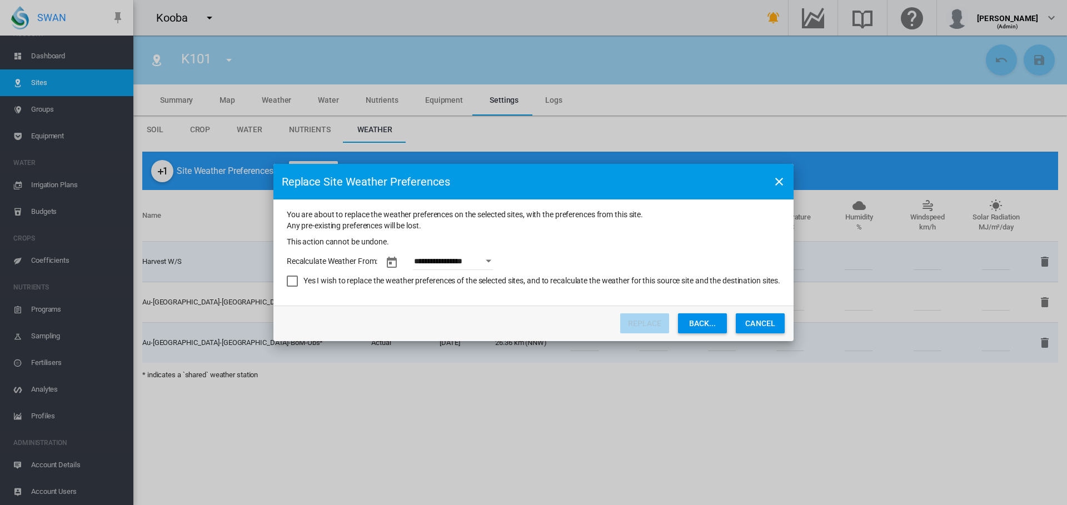
click at [492, 264] on button "Open calendar" at bounding box center [489, 261] width 20 height 20
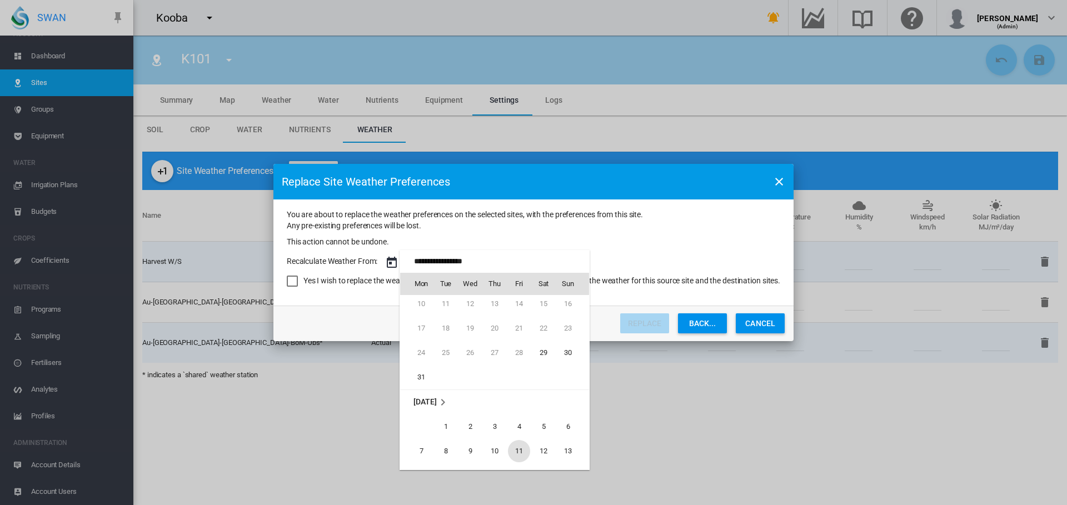
scroll to position [50, 0]
click at [539, 355] on span "29" at bounding box center [544, 356] width 22 height 22
type input "**********"
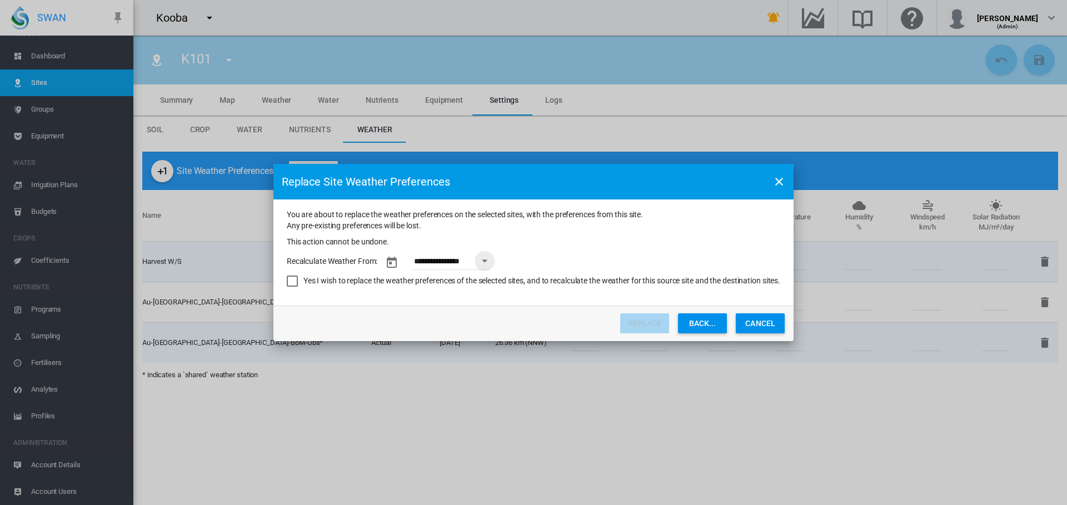
click at [291, 280] on div "Yes I wish to replace the weather preferences of the selected sites, and to rec…" at bounding box center [292, 281] width 11 height 11
click at [652, 324] on button "Replace" at bounding box center [644, 324] width 49 height 20
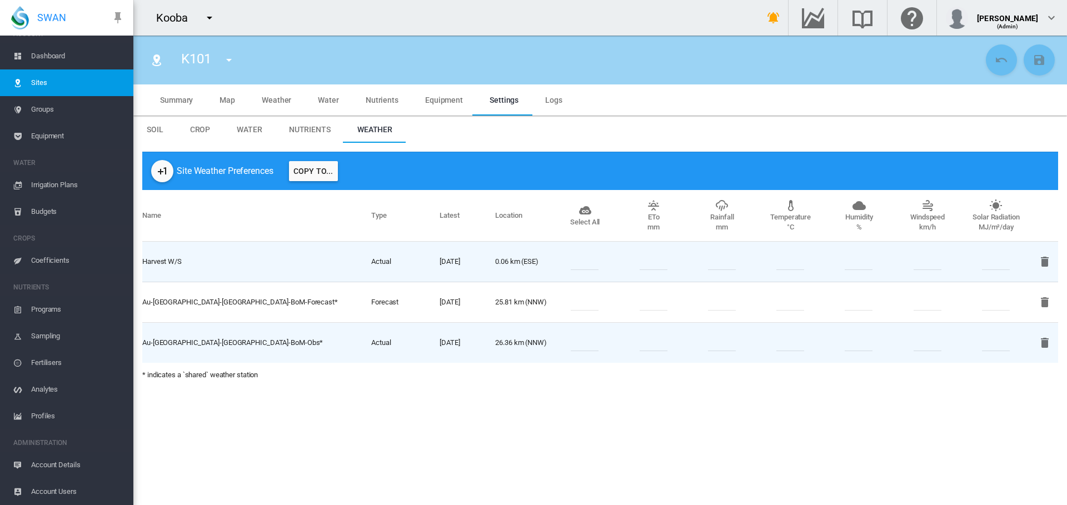
click at [334, 101] on span "Water" at bounding box center [328, 100] width 21 height 9
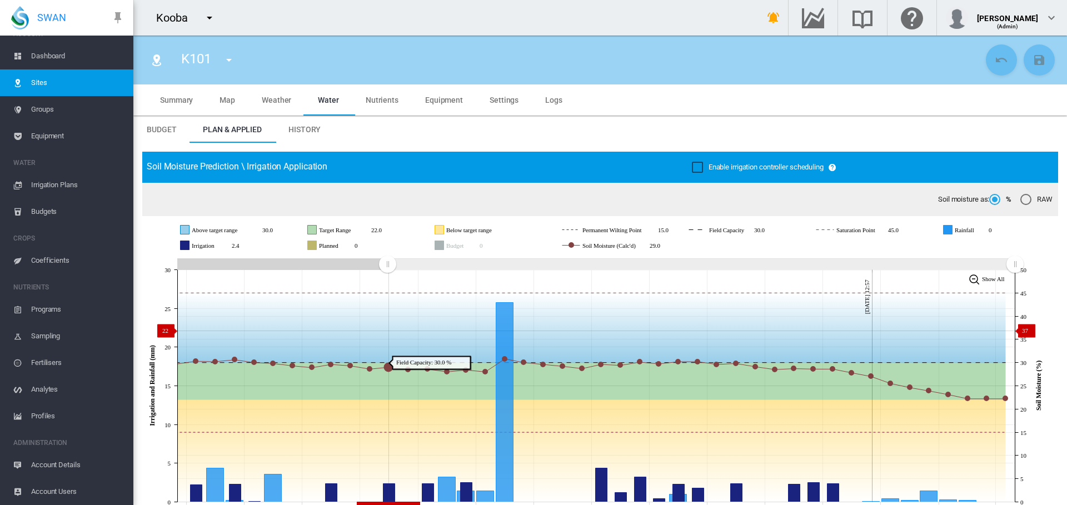
drag, startPoint x: 816, startPoint y: 262, endPoint x: 387, endPoint y: 331, distance: 434.0
click at [387, 331] on icon "JavaScript chart by amCharts 3.21.15 Aug 25 Aug 28 Aug 31 Sep 03 Sep 06 Sep 09 …" at bounding box center [596, 386] width 908 height 261
click at [210, 18] on md-icon "icon-menu-down" at bounding box center [209, 17] width 13 height 13
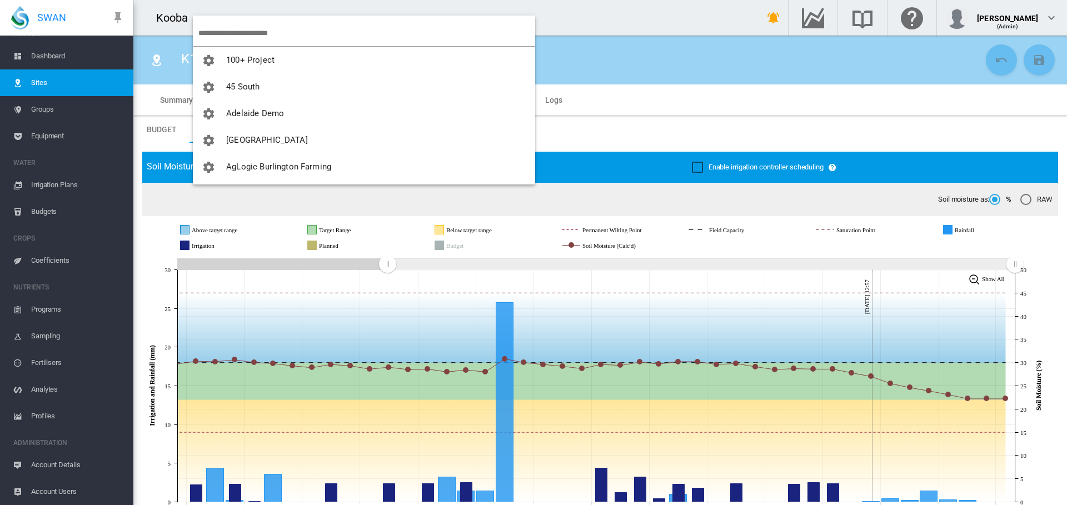
click at [226, 28] on input "search" at bounding box center [366, 33] width 337 height 26
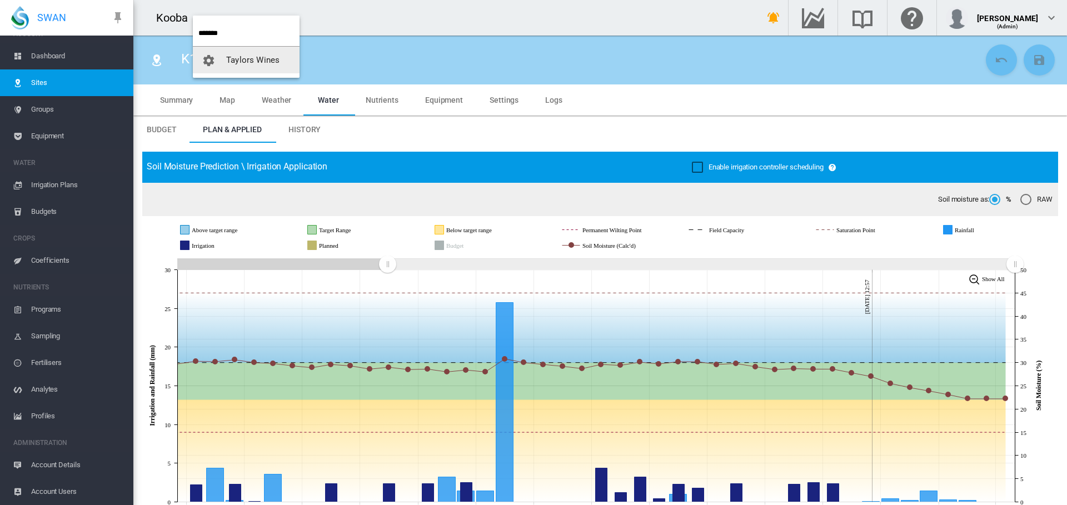
type input "*******"
click at [282, 61] on button "Taylors Wines" at bounding box center [246, 60] width 107 height 27
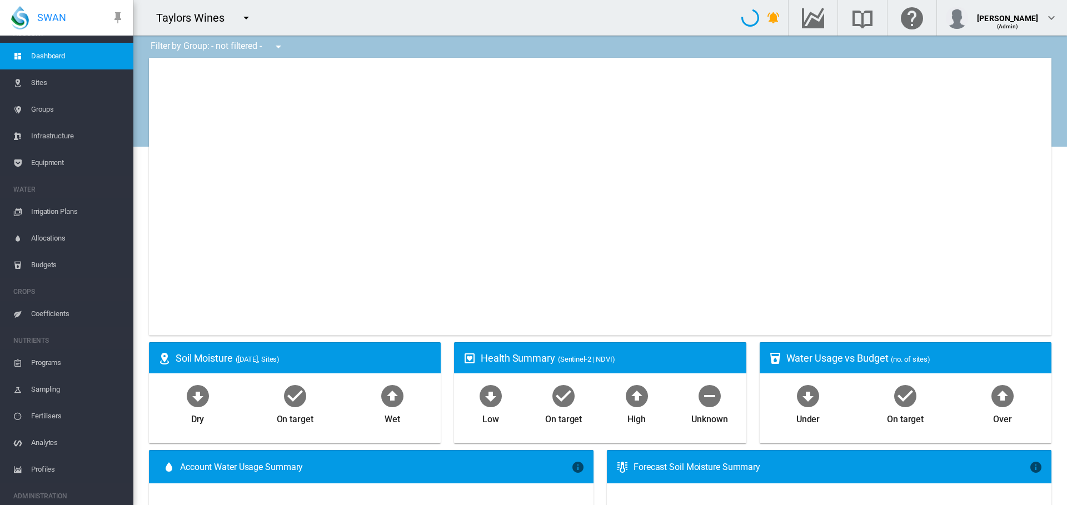
click at [42, 81] on span "Sites" at bounding box center [77, 82] width 93 height 27
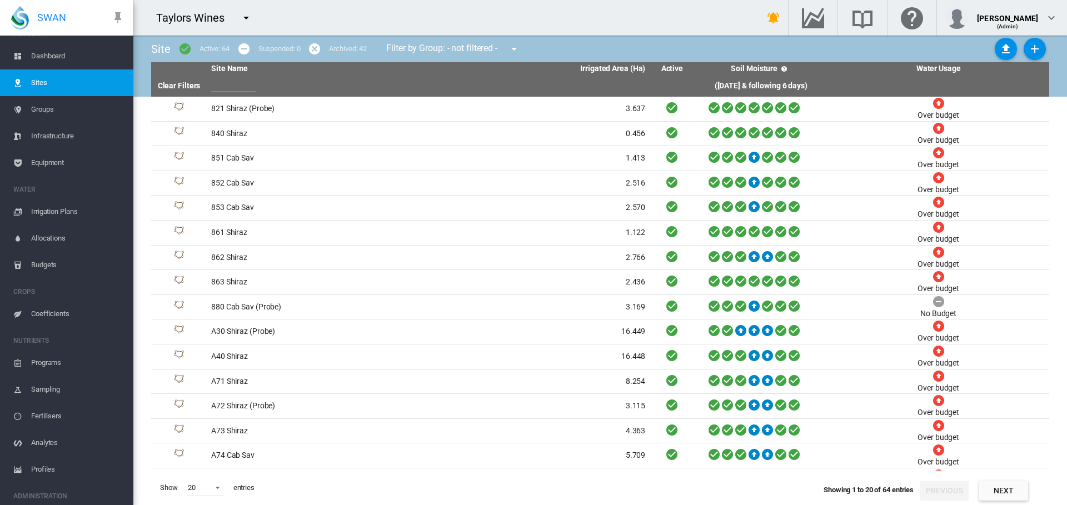
click at [518, 50] on md-icon "icon-menu-down" at bounding box center [514, 48] width 13 height 13
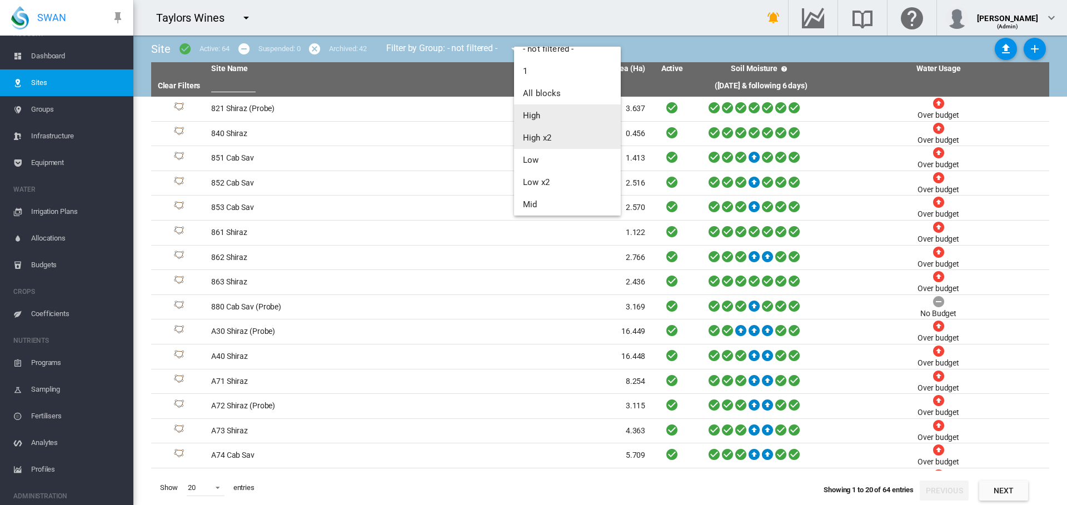
scroll to position [62, 0]
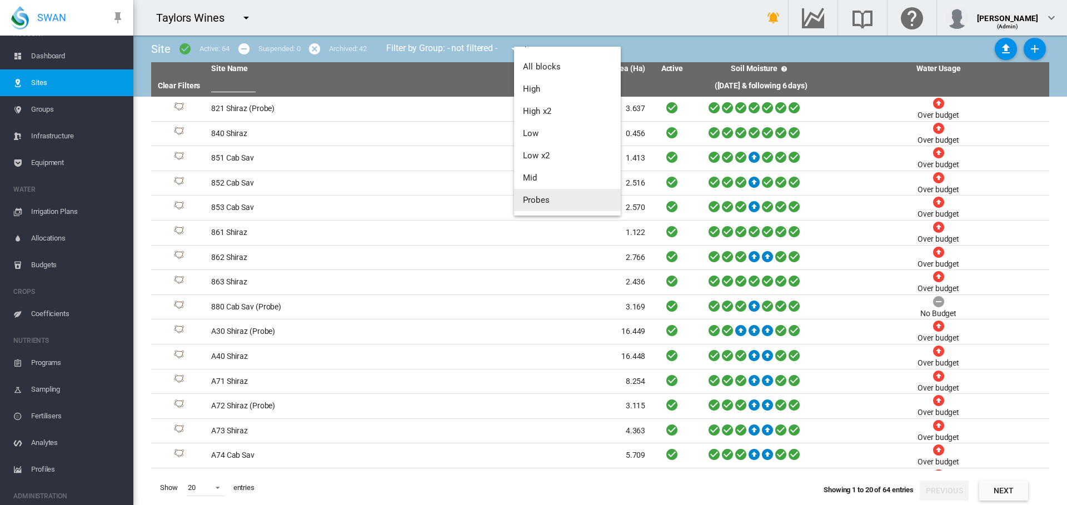
click at [536, 199] on span "Probes" at bounding box center [536, 200] width 27 height 10
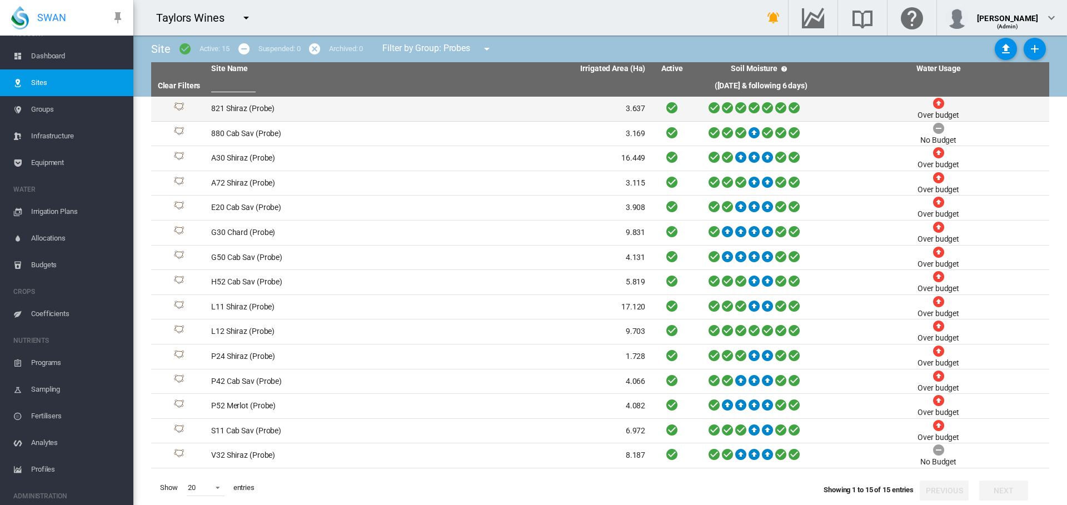
click at [233, 108] on td "821 Shiraz (Probe)" at bounding box center [318, 109] width 222 height 24
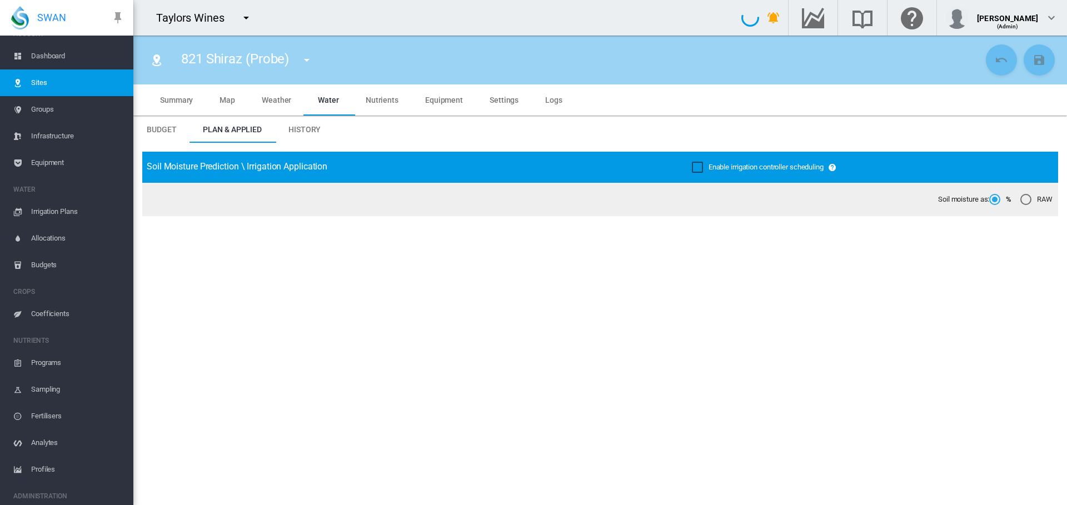
type input "*****"
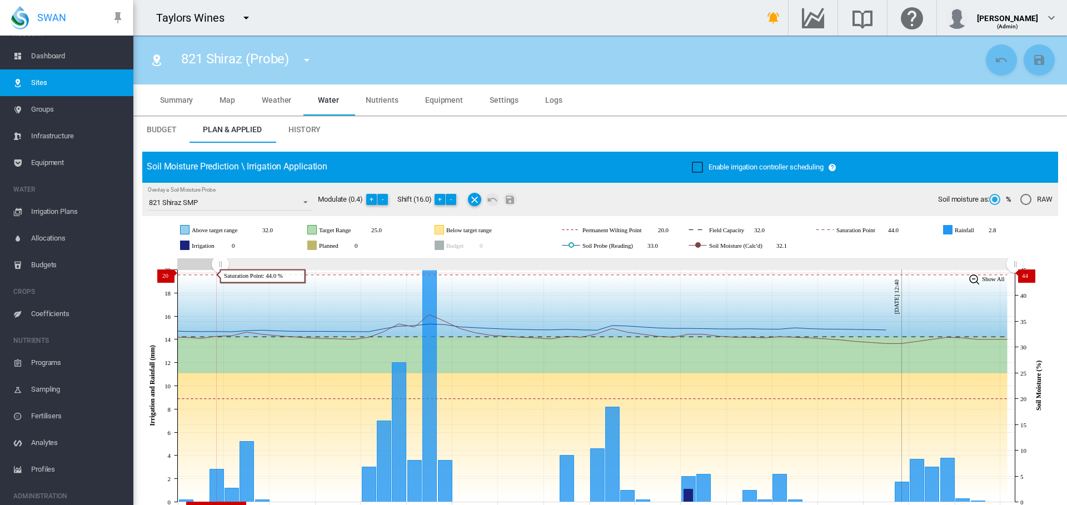
drag, startPoint x: 814, startPoint y: 265, endPoint x: 220, endPoint y: 273, distance: 593.8
click at [220, 273] on g "Zoom chart using cursor arrows" at bounding box center [220, 264] width 19 height 19
click at [454, 197] on button "-" at bounding box center [451, 199] width 11 height 11
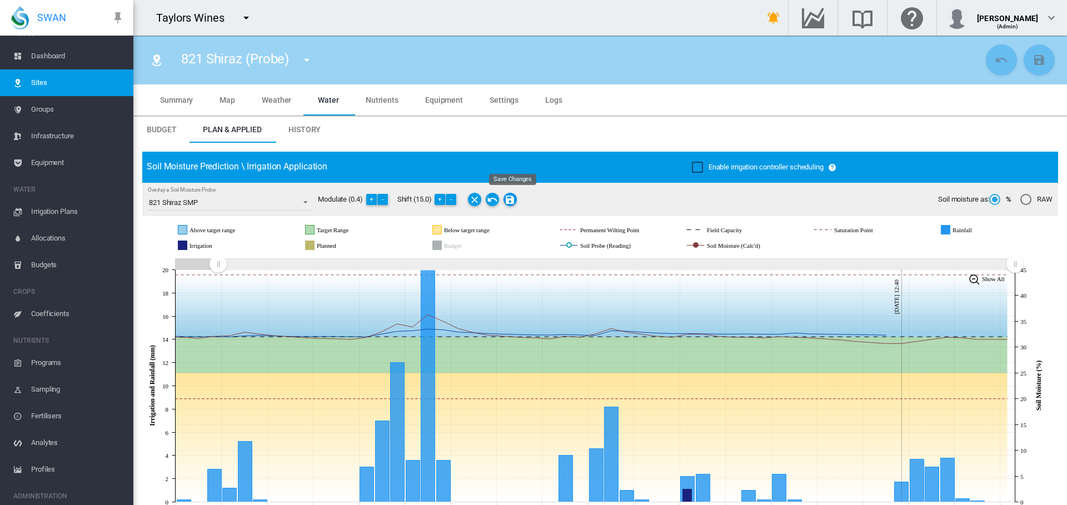
click at [511, 200] on md-icon "Save Changes" at bounding box center [510, 199] width 13 height 13
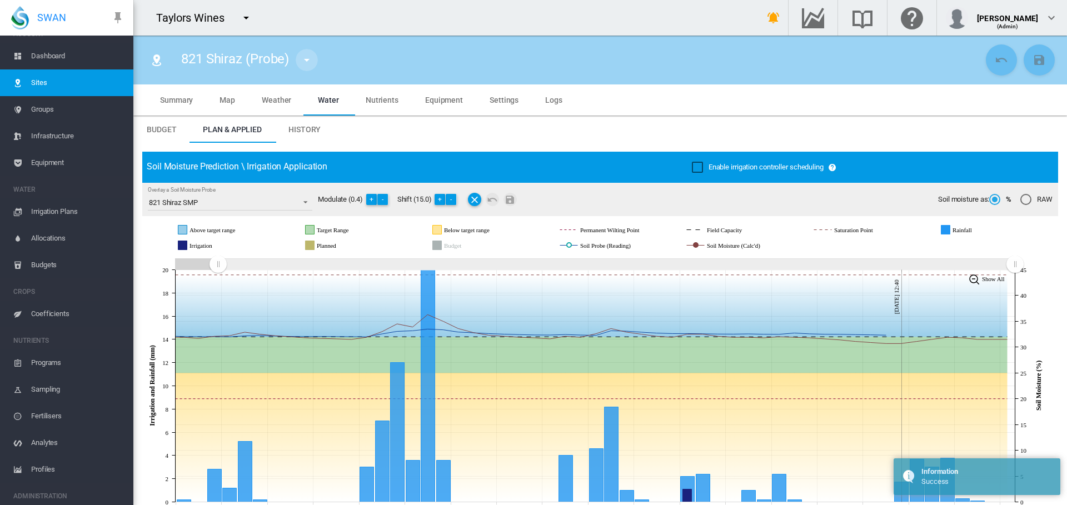
click at [307, 60] on md-icon "icon-menu-down" at bounding box center [306, 59] width 13 height 13
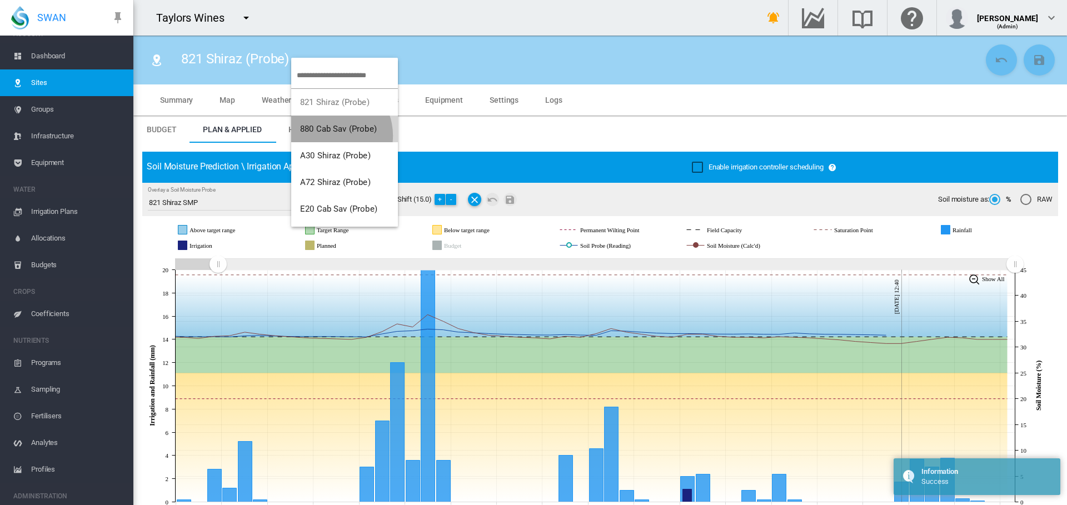
click at [330, 136] on button "880 Cab Sav (Probe)" at bounding box center [344, 129] width 107 height 27
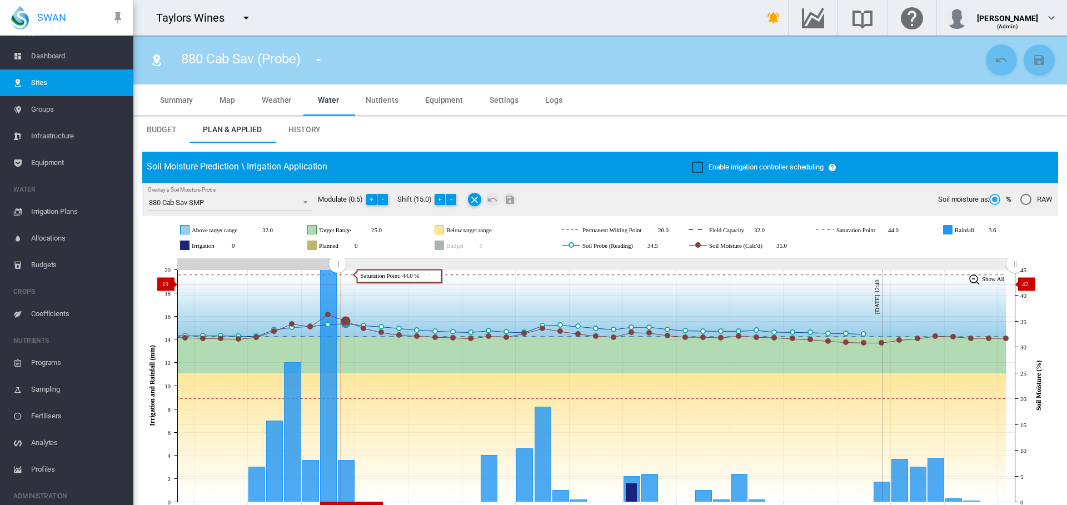
click at [336, 284] on icon "JavaScript chart by amCharts 3.21.15 Aug 22 Aug 25 Aug 28 Aug 31 Sep 03 Sep 06 …" at bounding box center [596, 386] width 908 height 261
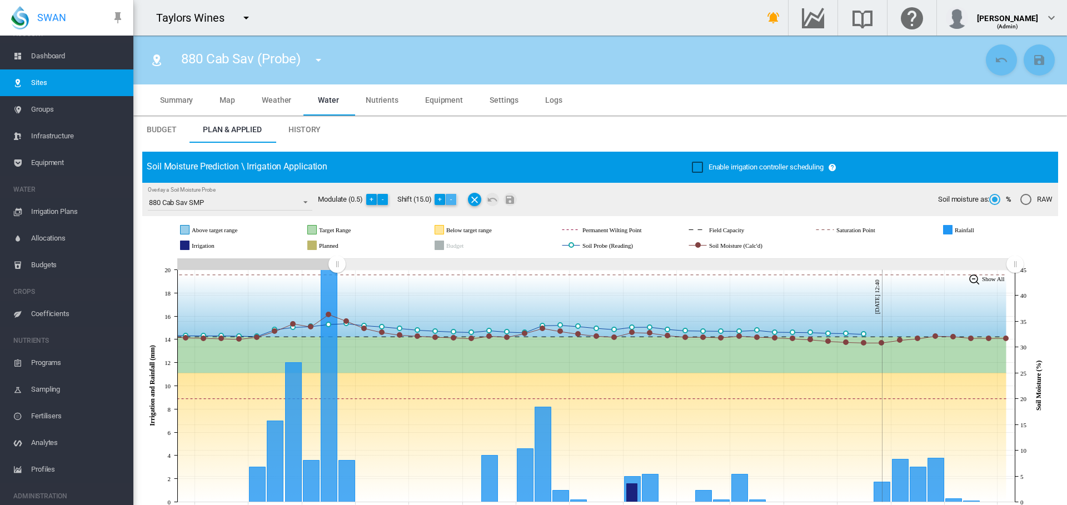
click at [453, 200] on button "-" at bounding box center [451, 199] width 11 height 11
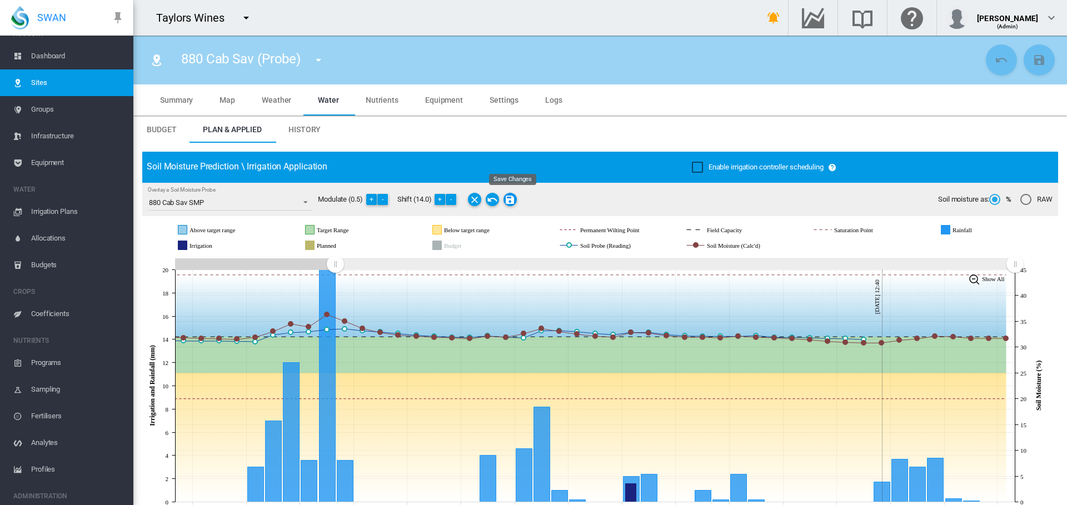
click at [513, 198] on md-icon "Save Changes" at bounding box center [510, 199] width 13 height 13
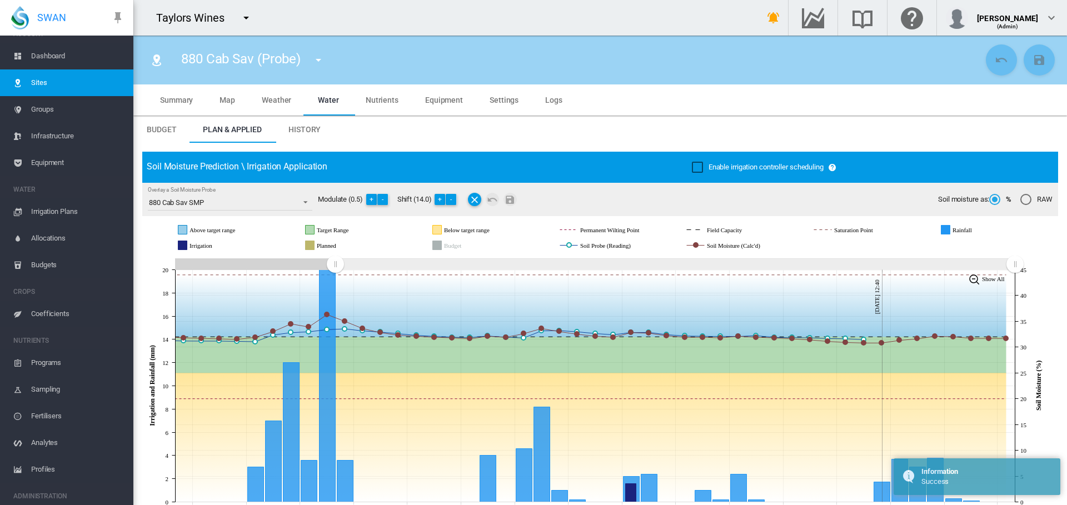
click at [315, 61] on md-icon "icon-menu-down" at bounding box center [318, 59] width 13 height 13
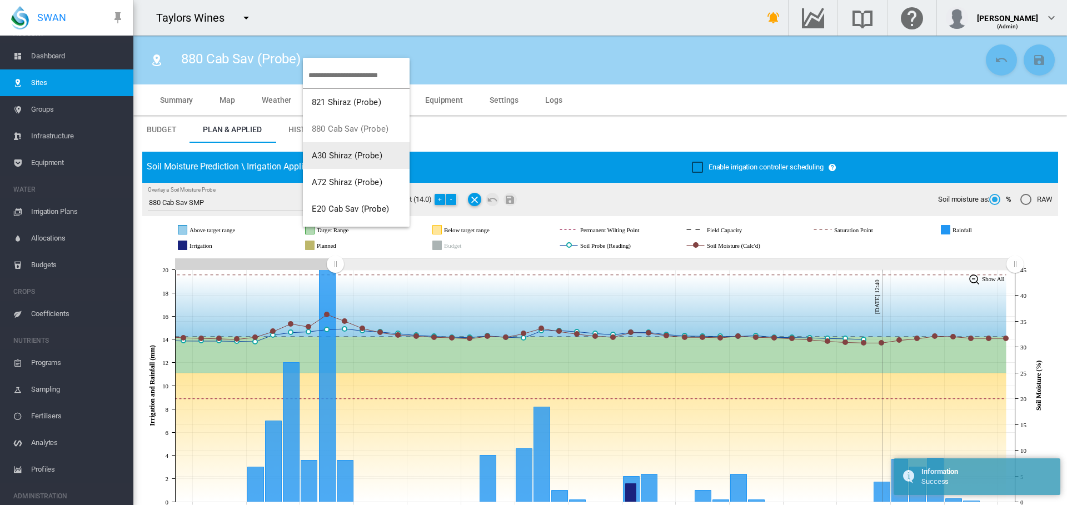
click at [340, 156] on span "A30 Shiraz (Probe)" at bounding box center [347, 156] width 71 height 10
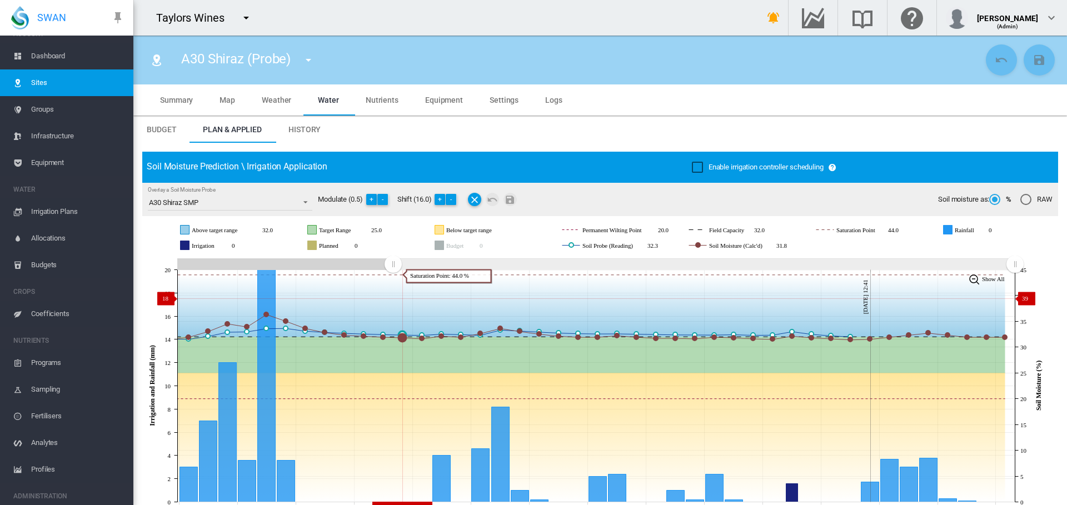
drag, startPoint x: 788, startPoint y: 274, endPoint x: 383, endPoint y: 278, distance: 405.3
click at [392, 299] on icon "JavaScript chart by amCharts 3.21.15 Aug 25 Aug 28 Aug 31 Sep 03 Sep 06 Sep 09 …" at bounding box center [596, 386] width 908 height 261
click at [305, 59] on md-icon "icon-menu-down" at bounding box center [308, 59] width 13 height 13
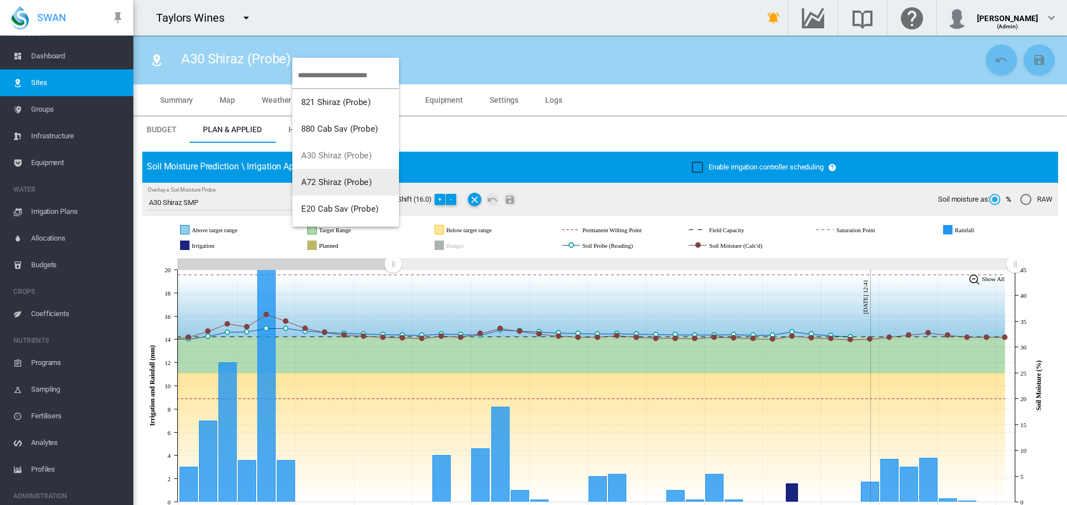
click at [327, 182] on span "A72 Shiraz (Probe)" at bounding box center [336, 182] width 71 height 10
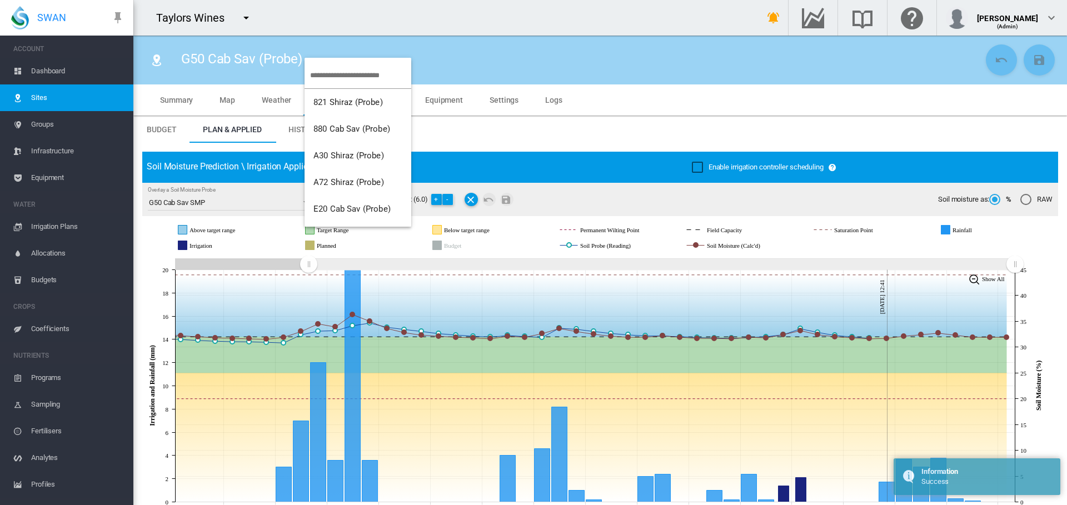
scroll to position [167, 0]
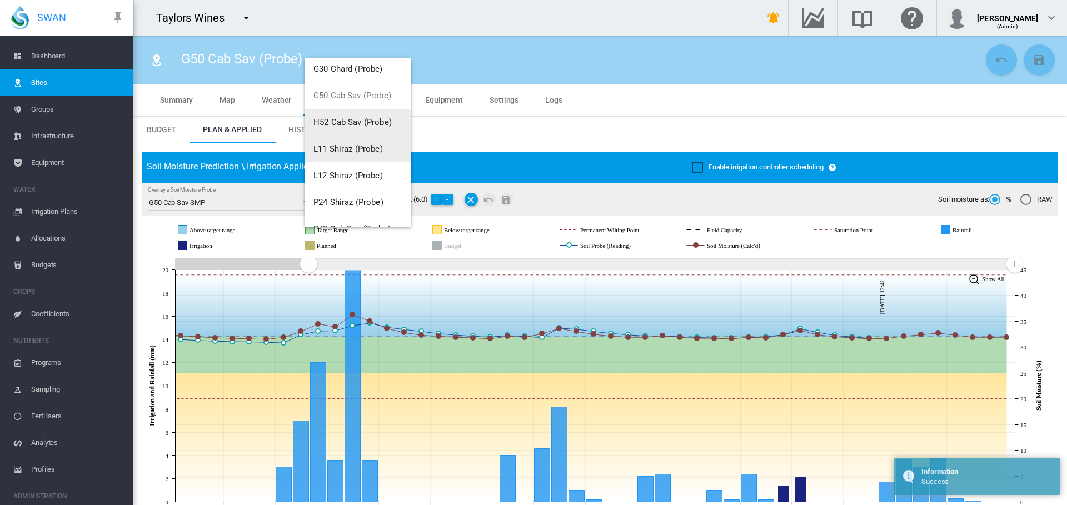
click at [340, 123] on span "H52 Cab Sav (Probe)" at bounding box center [353, 122] width 78 height 10
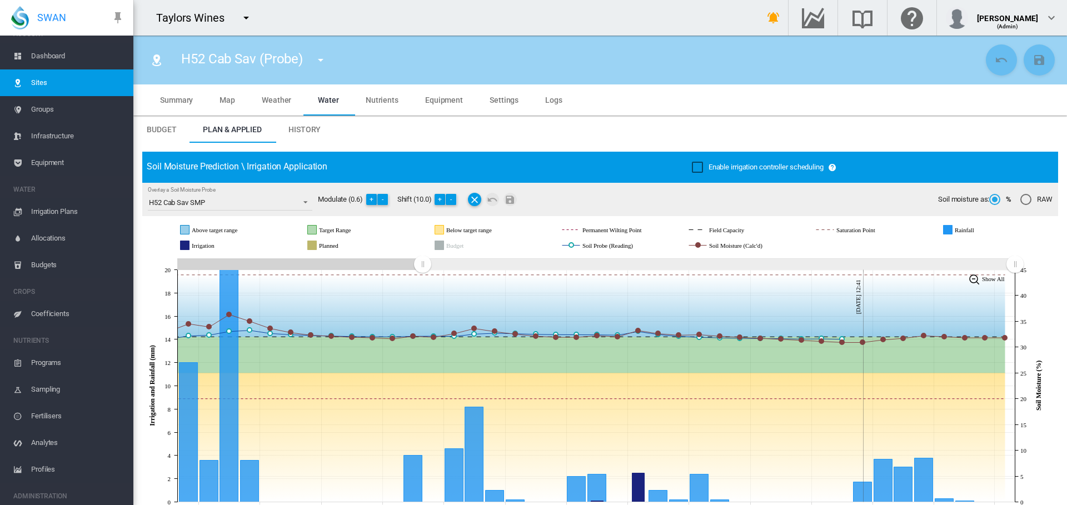
drag, startPoint x: 811, startPoint y: 264, endPoint x: 423, endPoint y: 262, distance: 388.0
click at [423, 262] on rect "Zoom chart using cursor arrows" at bounding box center [423, 265] width 14 height 11
click at [321, 61] on md-icon "icon-menu-down" at bounding box center [320, 59] width 13 height 13
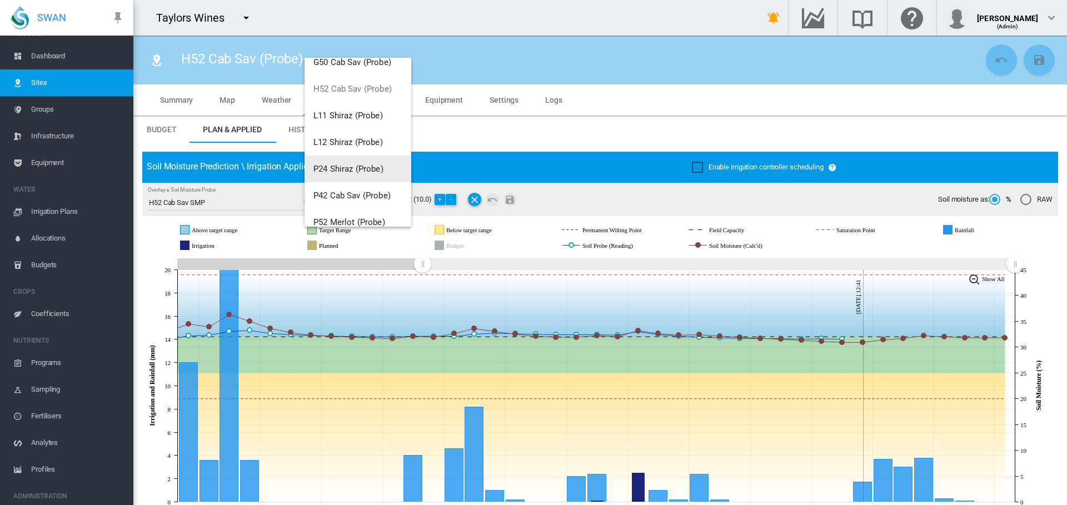
scroll to position [222, 0]
click at [345, 95] on span "L11 Shiraz (Probe)" at bounding box center [348, 93] width 69 height 10
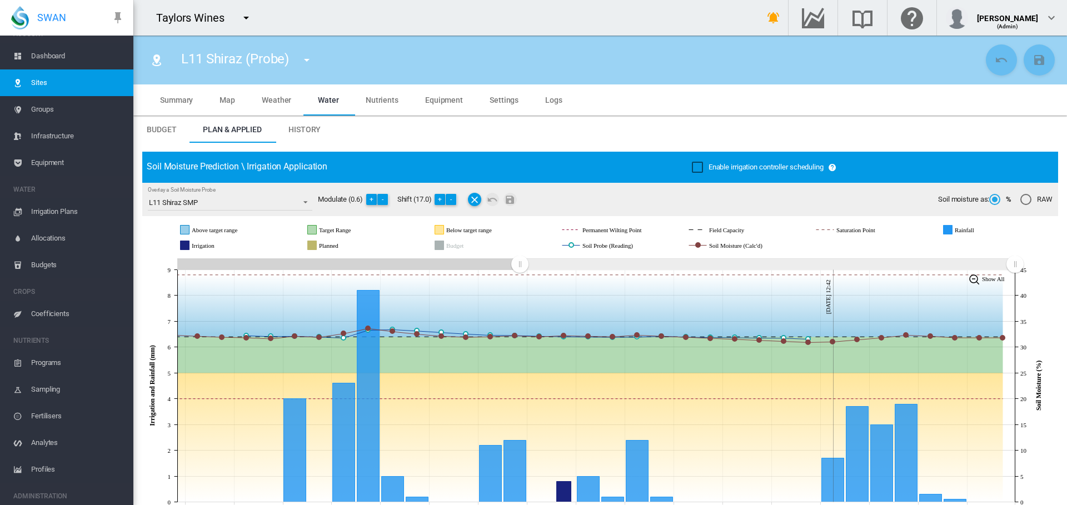
drag, startPoint x: 809, startPoint y: 262, endPoint x: 520, endPoint y: 266, distance: 289.1
click at [520, 266] on rect "Zoom chart using cursor arrows" at bounding box center [521, 265] width 14 height 11
click at [308, 59] on md-icon "icon-menu-down" at bounding box center [306, 59] width 13 height 13
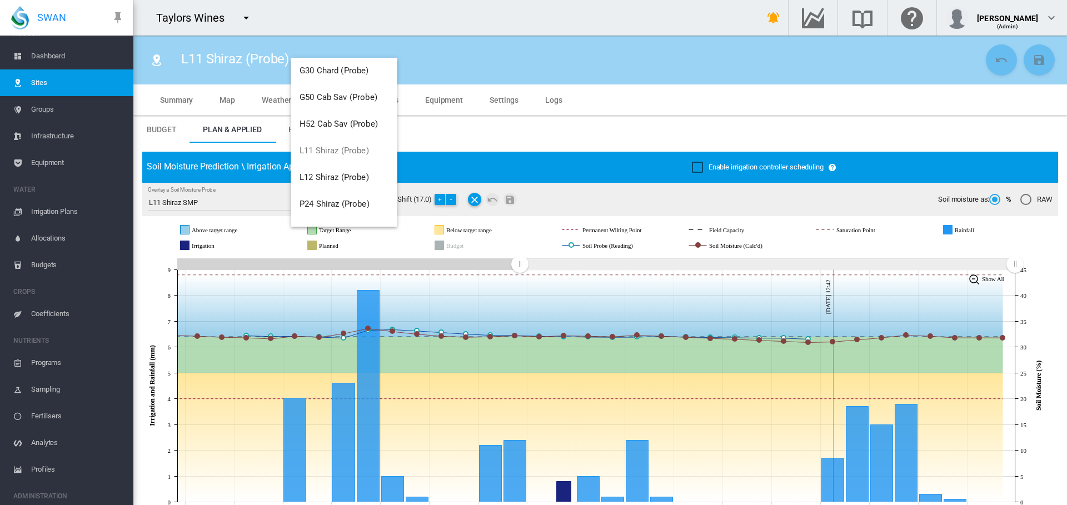
scroll to position [167, 0]
click at [314, 175] on span "L12 Shiraz (Probe)" at bounding box center [334, 176] width 69 height 10
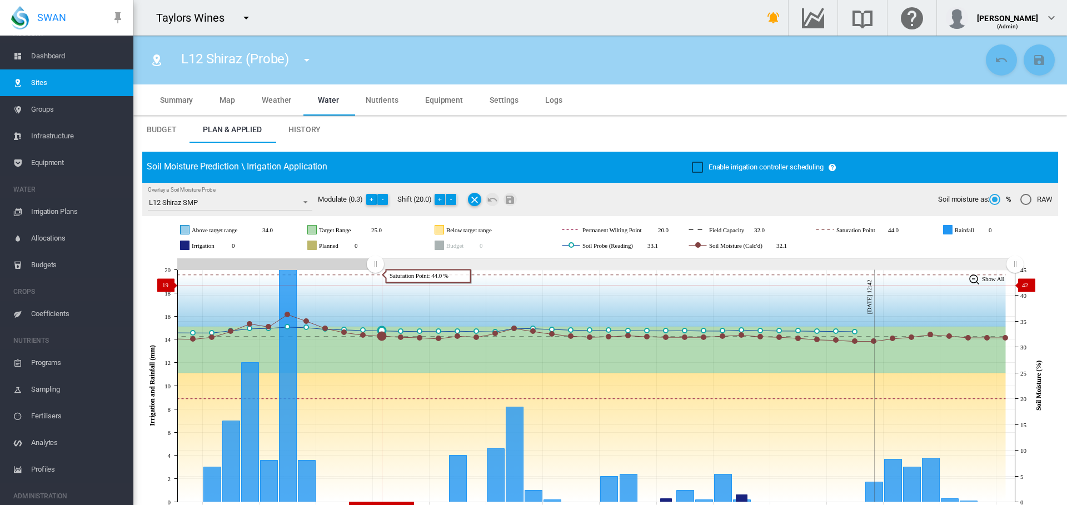
drag, startPoint x: 816, startPoint y: 267, endPoint x: 383, endPoint y: 284, distance: 432.9
click at [375, 285] on icon "JavaScript chart by amCharts [DATE] [DATE] Aug [DATE] [DATE] Sep [DATE] Sep [DA…" at bounding box center [596, 386] width 908 height 261
click at [454, 198] on button "-" at bounding box center [451, 199] width 11 height 11
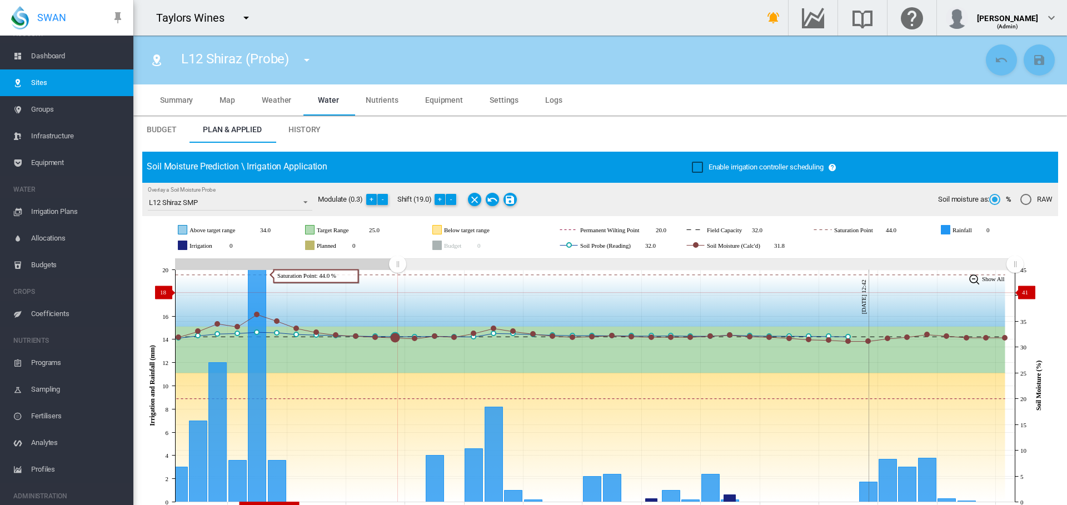
click at [398, 292] on icon "JavaScript chart by amCharts [DATE] Aug [DATE] [DATE] Sep [DATE] Sep [DATE] Sep…" at bounding box center [596, 386] width 908 height 261
click at [510, 202] on md-icon "Save Changes" at bounding box center [510, 199] width 13 height 13
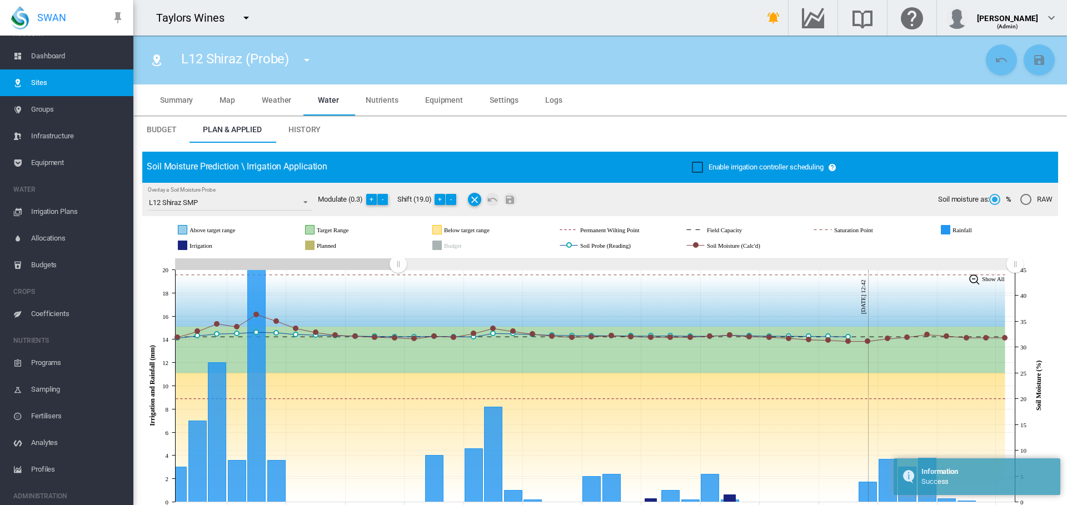
click at [311, 62] on md-icon "icon-menu-down" at bounding box center [306, 59] width 13 height 13
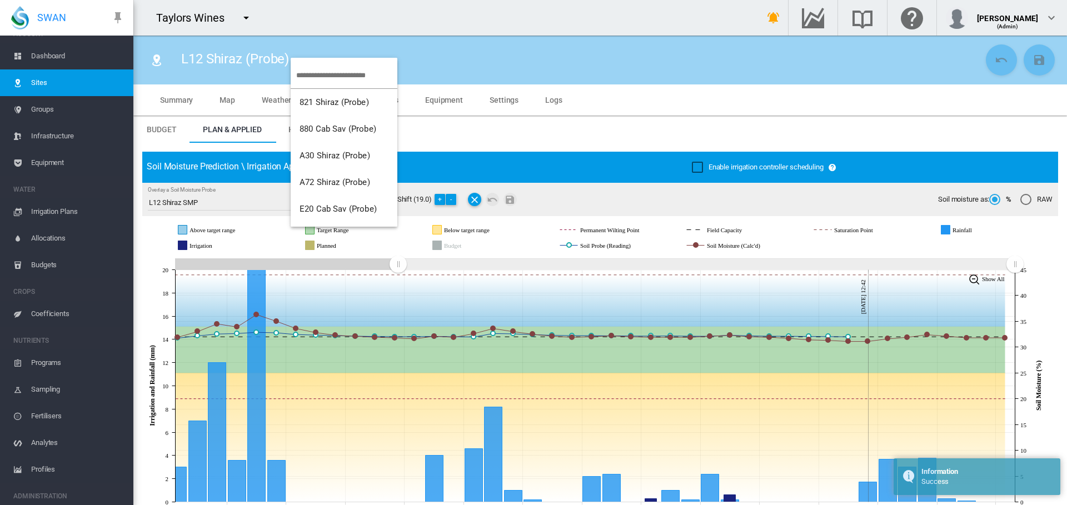
scroll to position [267, 0]
click at [318, 84] on button "L12 Shiraz (Probe)" at bounding box center [344, 75] width 107 height 27
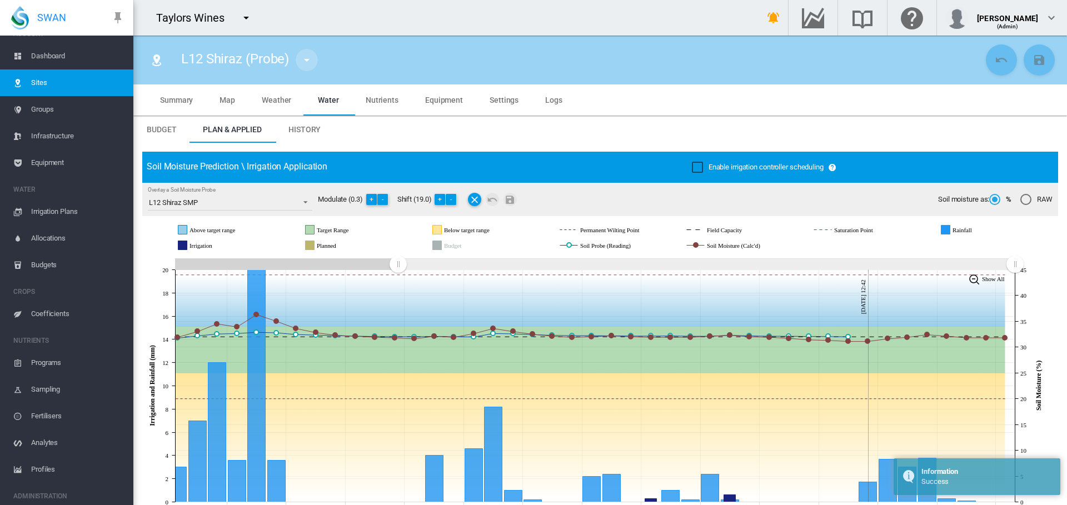
click at [304, 63] on md-icon "icon-menu-down" at bounding box center [306, 59] width 13 height 13
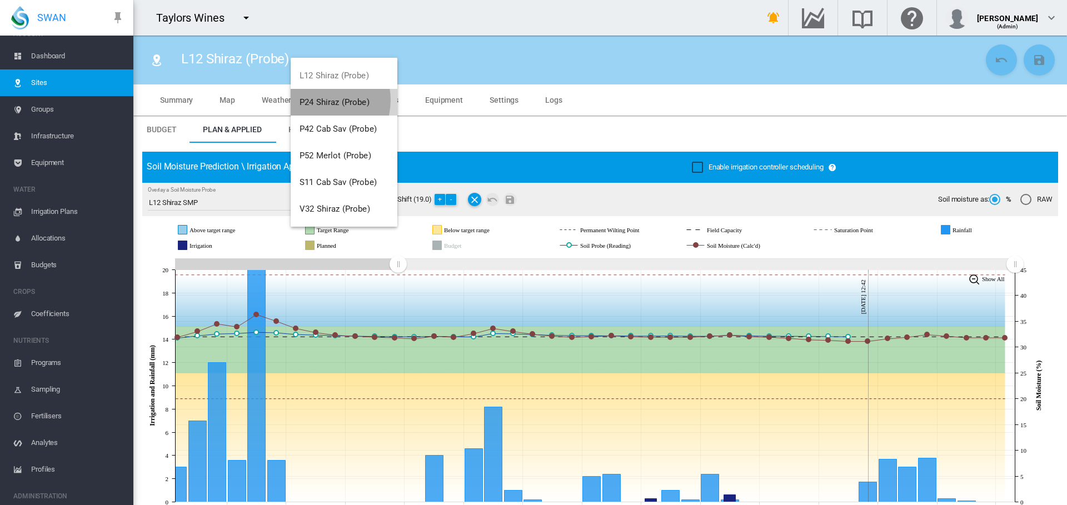
click at [319, 100] on span "P24 Shiraz (Probe)" at bounding box center [335, 102] width 70 height 10
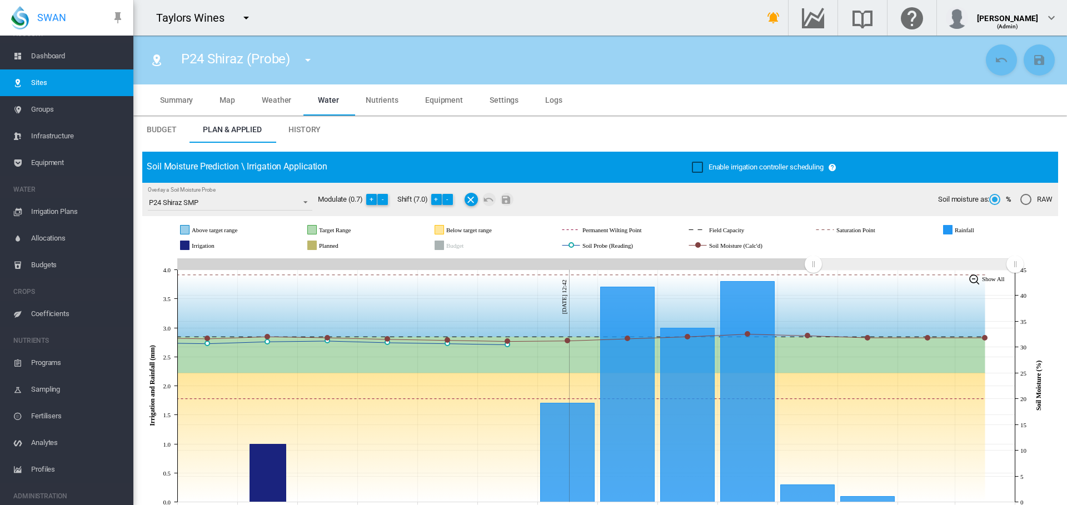
click at [307, 58] on md-icon "icon-menu-down" at bounding box center [307, 59] width 13 height 13
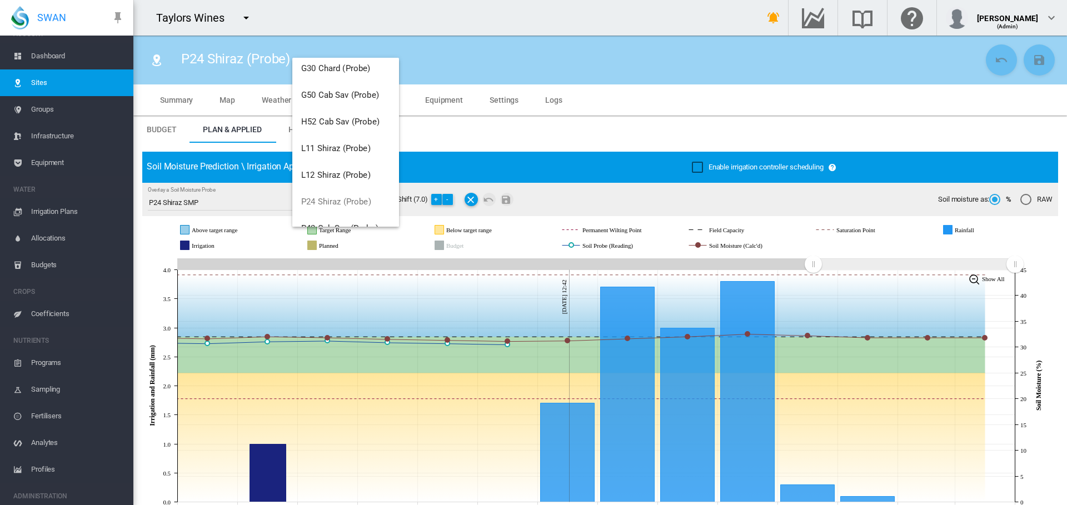
scroll to position [267, 0]
click at [334, 126] on span "P42 Cab Sav (Probe)" at bounding box center [339, 129] width 77 height 10
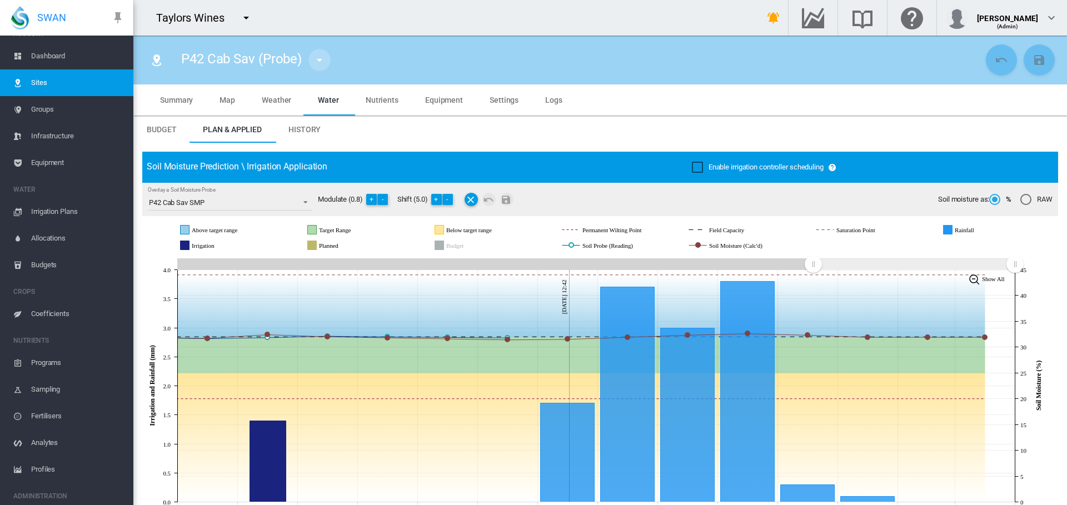
click at [322, 62] on md-icon "icon-menu-down" at bounding box center [319, 59] width 13 height 13
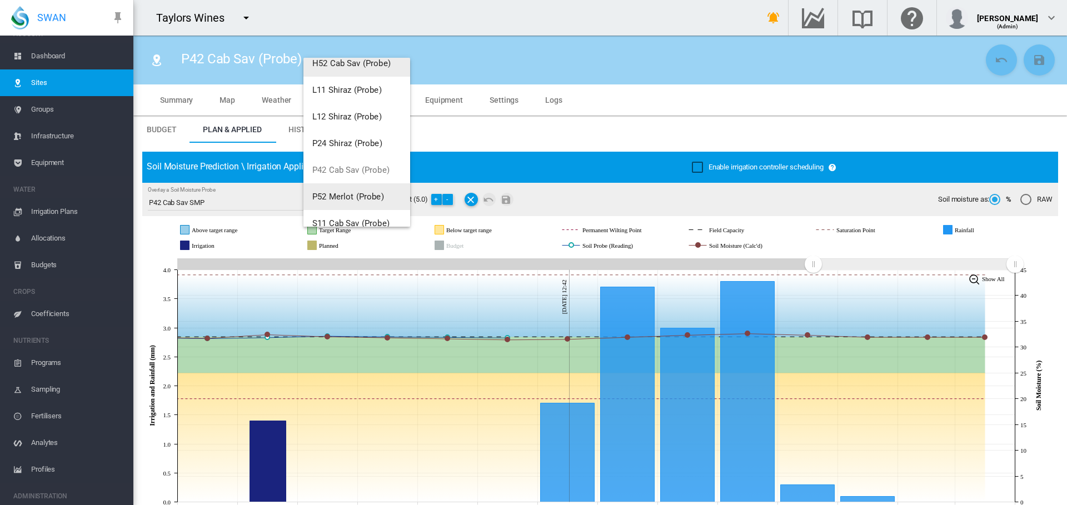
scroll to position [267, 0]
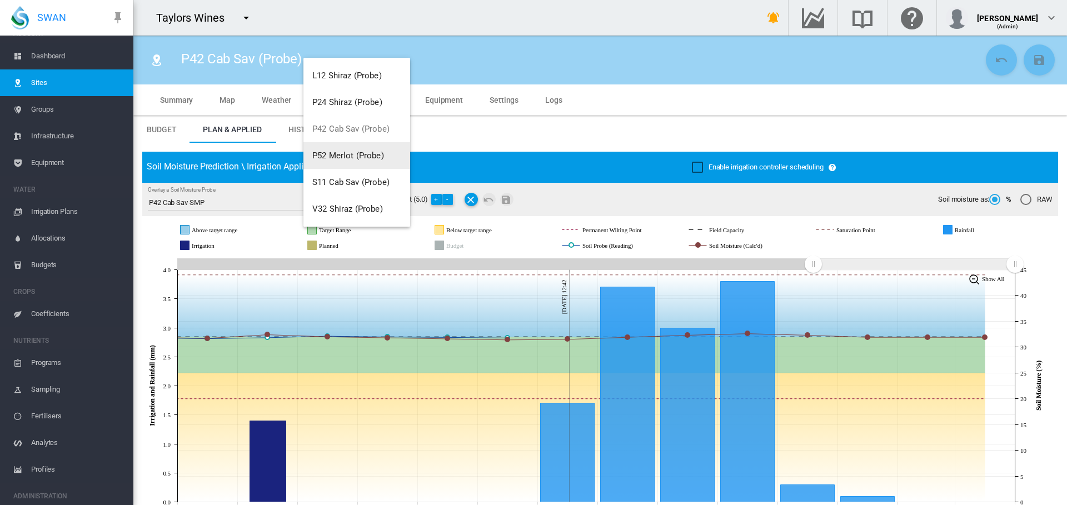
click at [330, 158] on span "P52 Merlot (Probe)" at bounding box center [348, 156] width 72 height 10
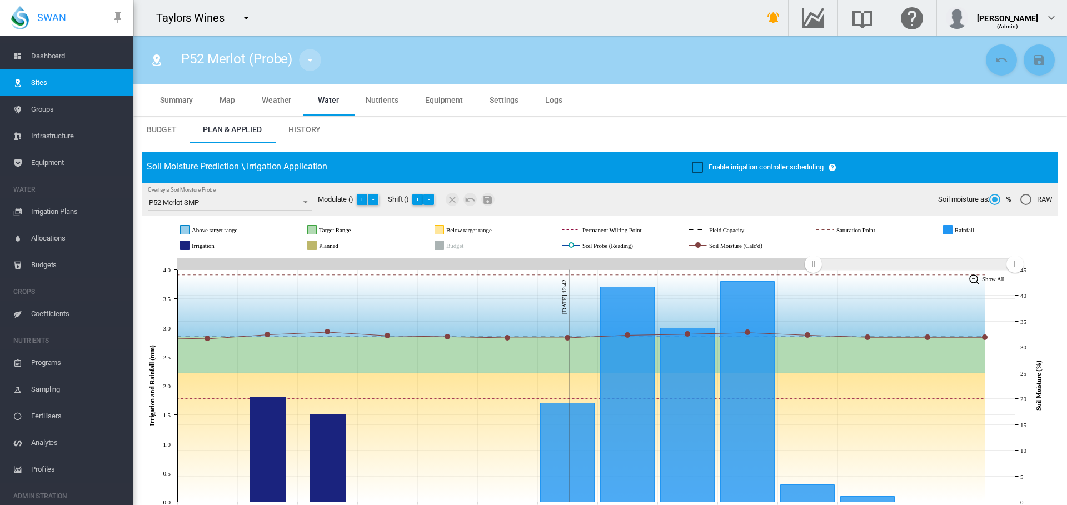
click at [309, 63] on md-icon "icon-menu-down" at bounding box center [310, 59] width 13 height 13
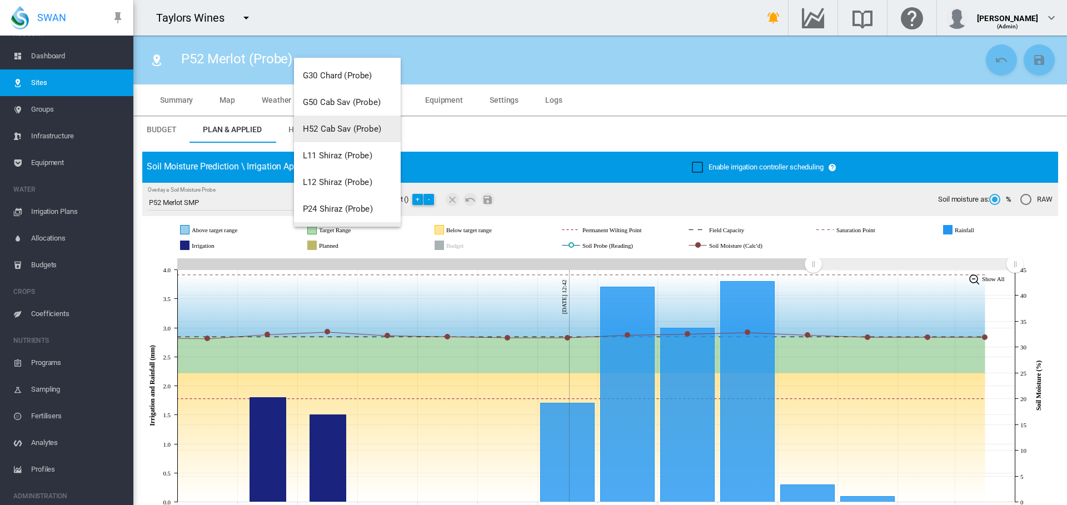
scroll to position [267, 0]
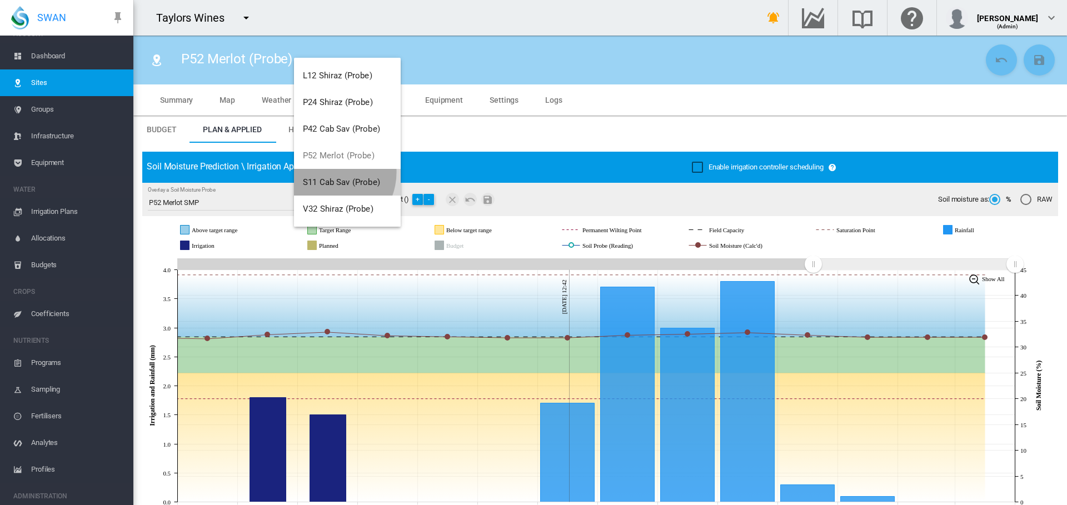
click at [329, 172] on button "S11 Cab Sav (Probe)" at bounding box center [347, 182] width 107 height 27
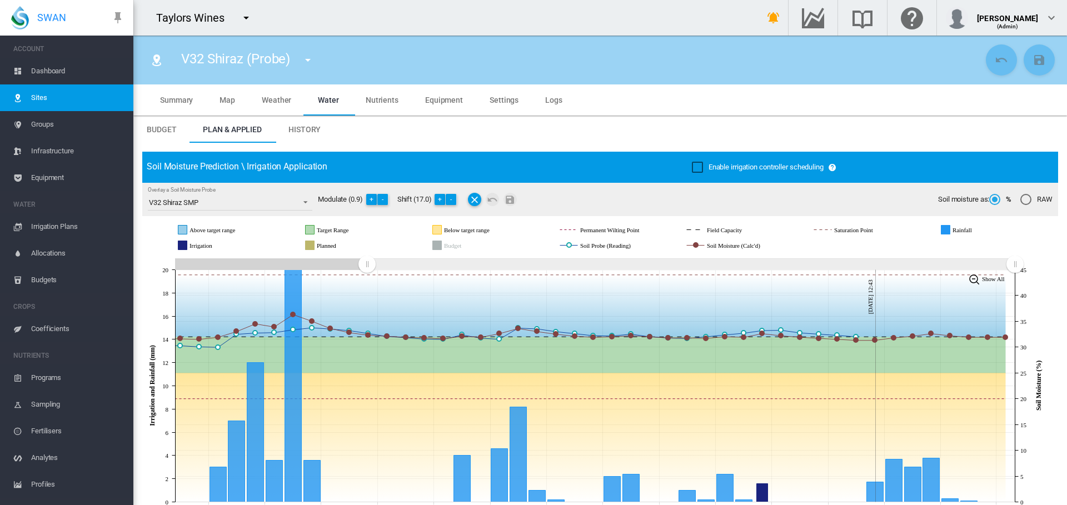
scroll to position [15, 0]
